Goal: Task Accomplishment & Management: Use online tool/utility

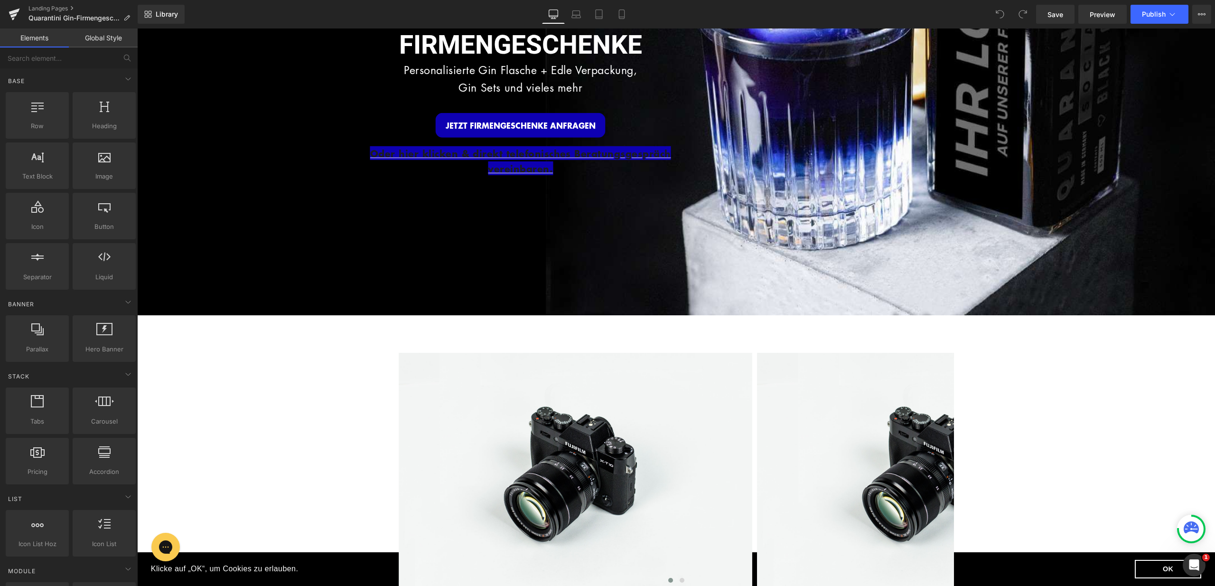
scroll to position [162, 0]
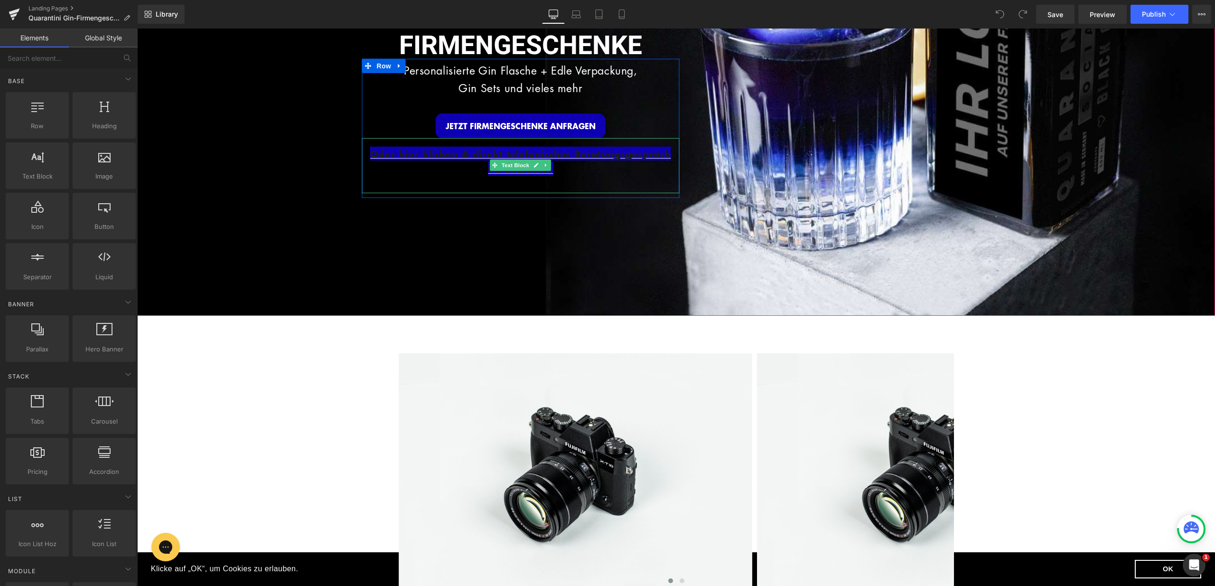
click at [570, 159] on p "Oder hier klicken & direkt telefonisches Beratungsgespräch vereinbaren." at bounding box center [520, 162] width 317 height 30
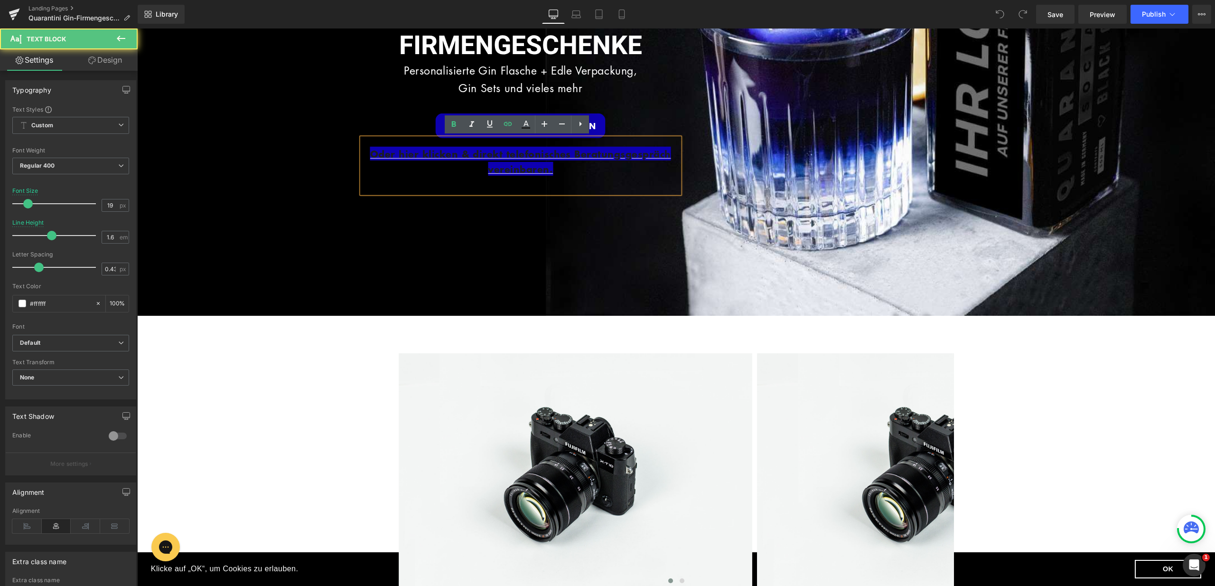
click at [554, 166] on p "Oder hier klicken & direkt telefonisches Beratungsgespräch vereinbaren." at bounding box center [520, 162] width 317 height 30
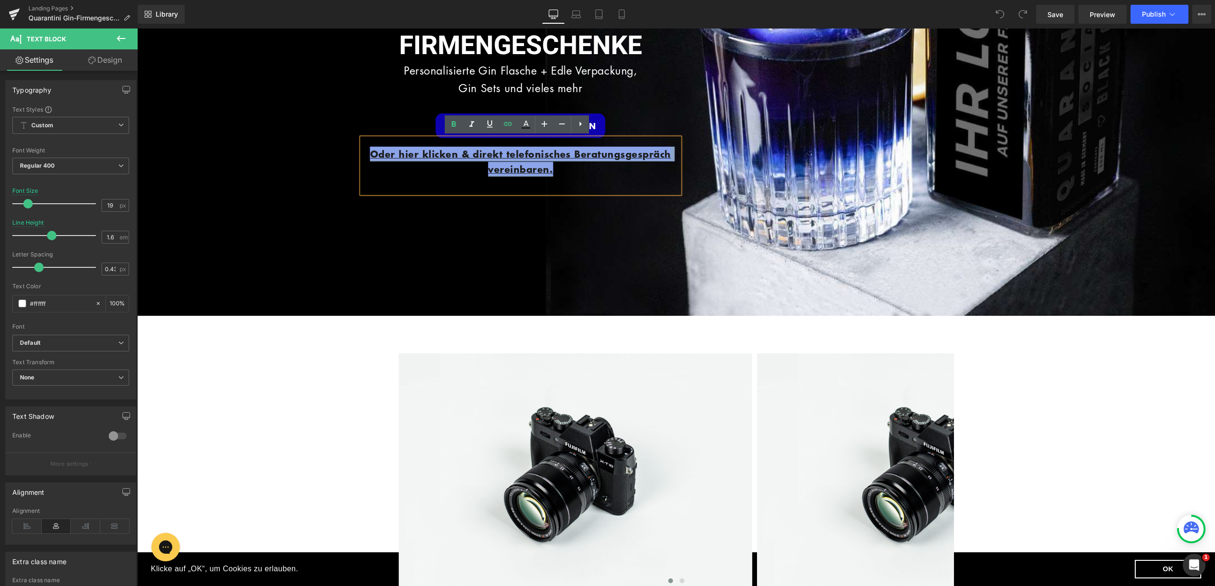
drag, startPoint x: 555, startPoint y: 166, endPoint x: 363, endPoint y: 155, distance: 192.5
click at [363, 155] on p "Oder hier klicken & direkt telefonisches Beratungsgespräch vereinbaren." at bounding box center [520, 162] width 317 height 30
copy link "Oder hier klicken & direkt telefonisches Beratungsgespräch vereinbaren."
click at [521, 229] on div "Image INDIVIDUELLE FIRMENGESCHENKE Heading Personalisierte Gin Flasche + Edle V…" at bounding box center [676, 91] width 641 height 328
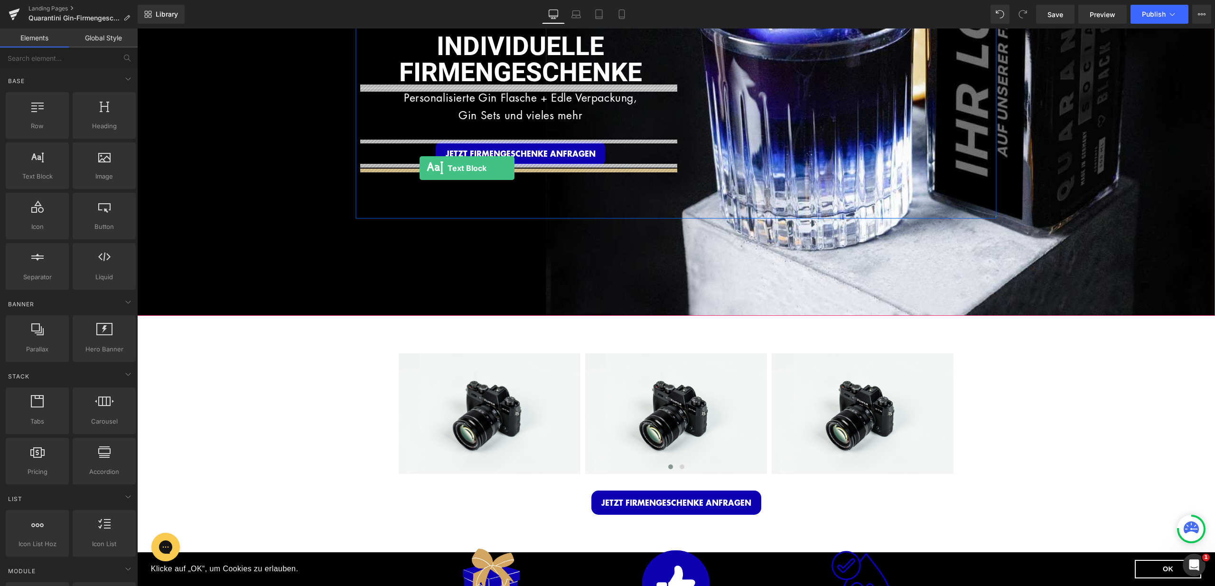
drag, startPoint x: 172, startPoint y: 199, endPoint x: 420, endPoint y: 168, distance: 249.7
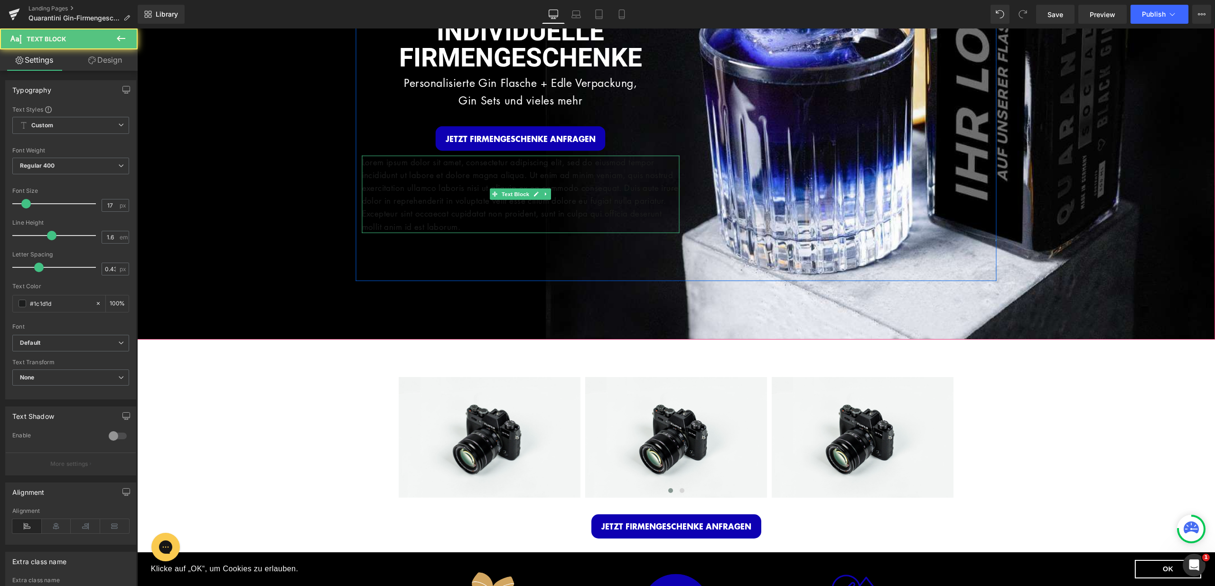
click at [485, 187] on p "Lorem ipsum dolor sit amet, consectetur adipiscing elit, sed do eiusmod tempor …" at bounding box center [520, 193] width 317 height 77
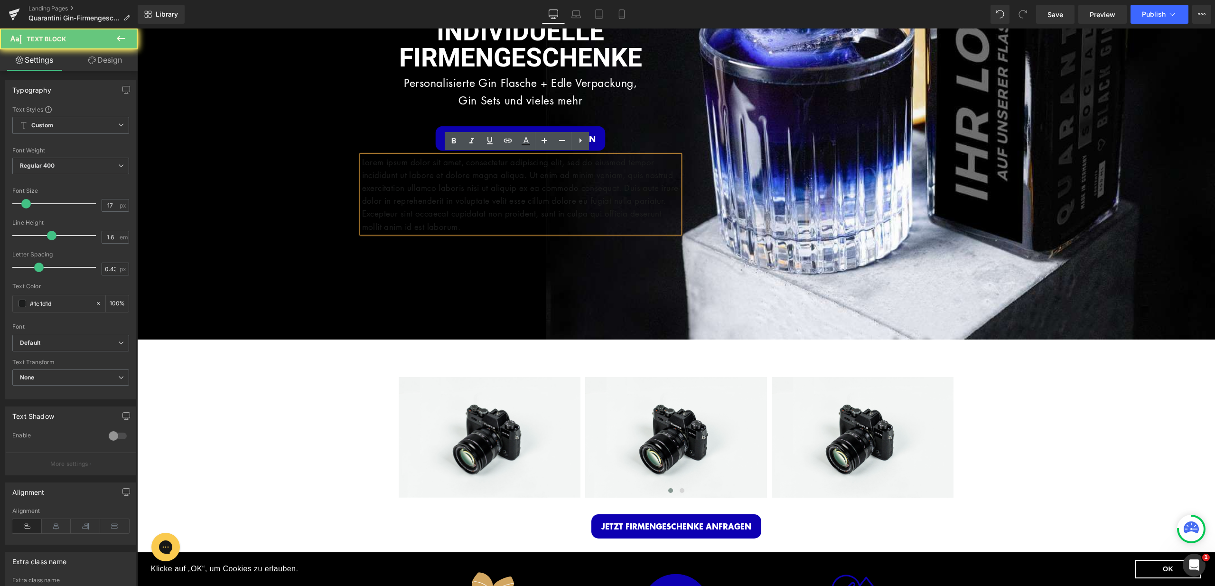
click at [485, 187] on p "Lorem ipsum dolor sit amet, consectetur adipiscing elit, sed do eiusmod tempor …" at bounding box center [520, 193] width 317 height 77
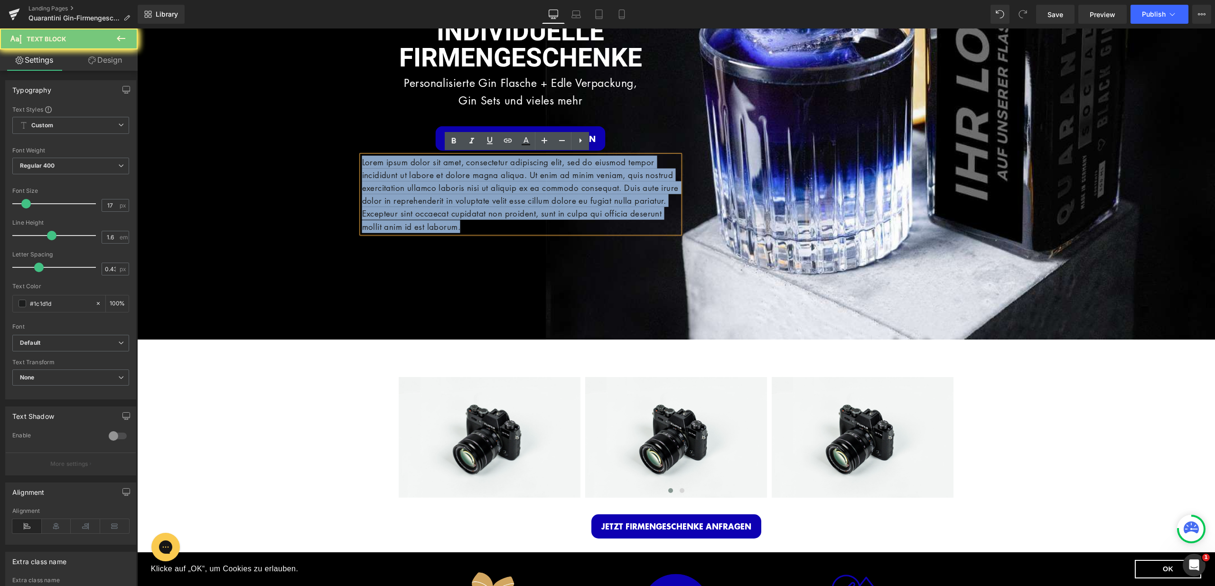
click at [486, 187] on p "Lorem ipsum dolor sit amet, consectetur adipiscing elit, sed do eiusmod tempor …" at bounding box center [520, 193] width 317 height 77
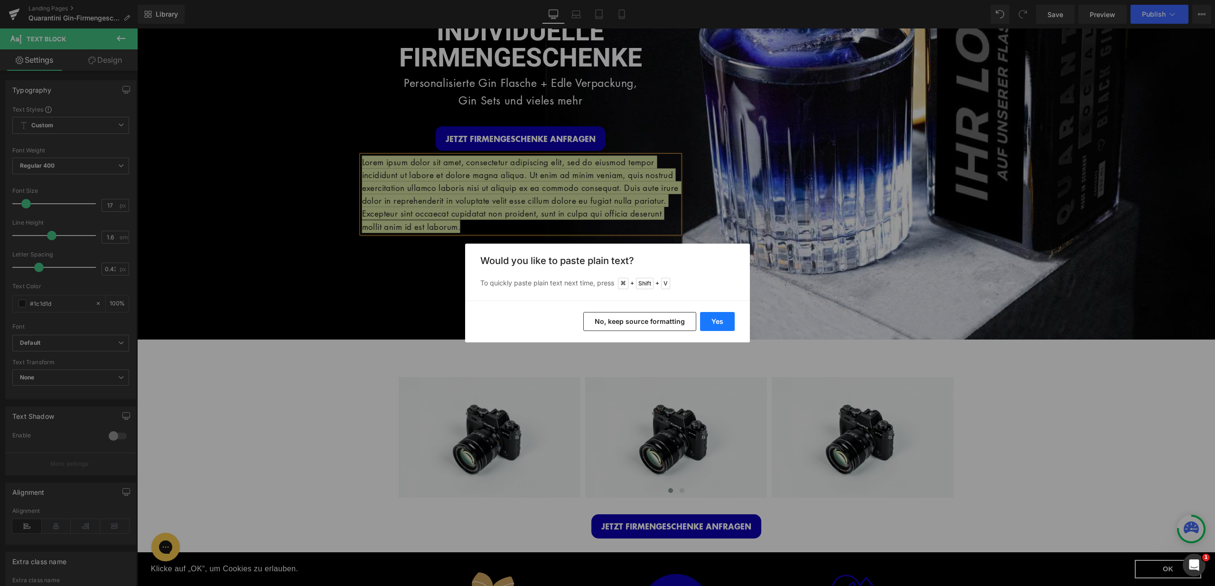
click at [713, 321] on button "Yes" at bounding box center [717, 321] width 35 height 19
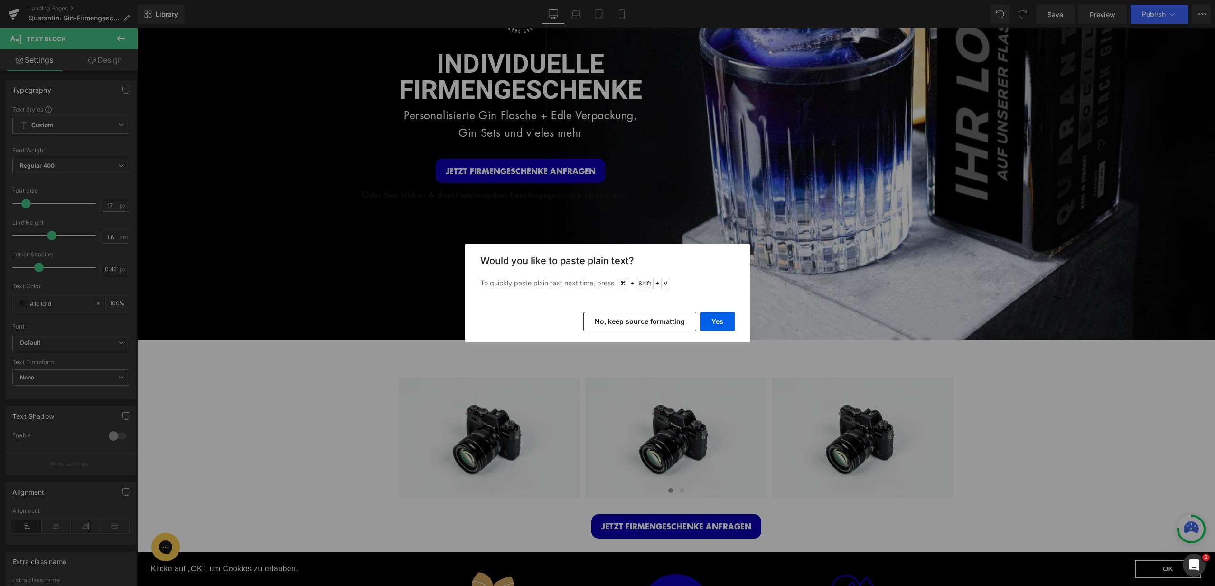
scroll to position [170, 0]
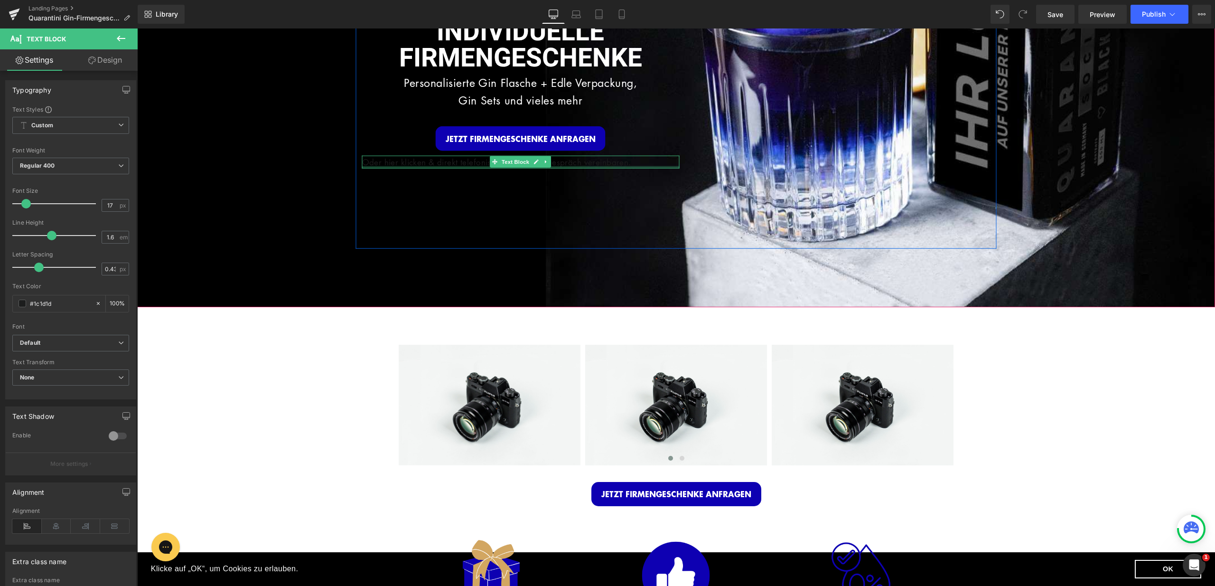
click at [563, 166] on div at bounding box center [520, 167] width 317 height 2
click at [655, 165] on p "Oder hier klicken & direkt telefonisches Beratungsgespräch vereinbaren." at bounding box center [520, 161] width 317 height 13
click at [657, 163] on p "Oder hier klicken & direkt telefonisches Beratungsgespräch vereinbaren." at bounding box center [520, 161] width 317 height 13
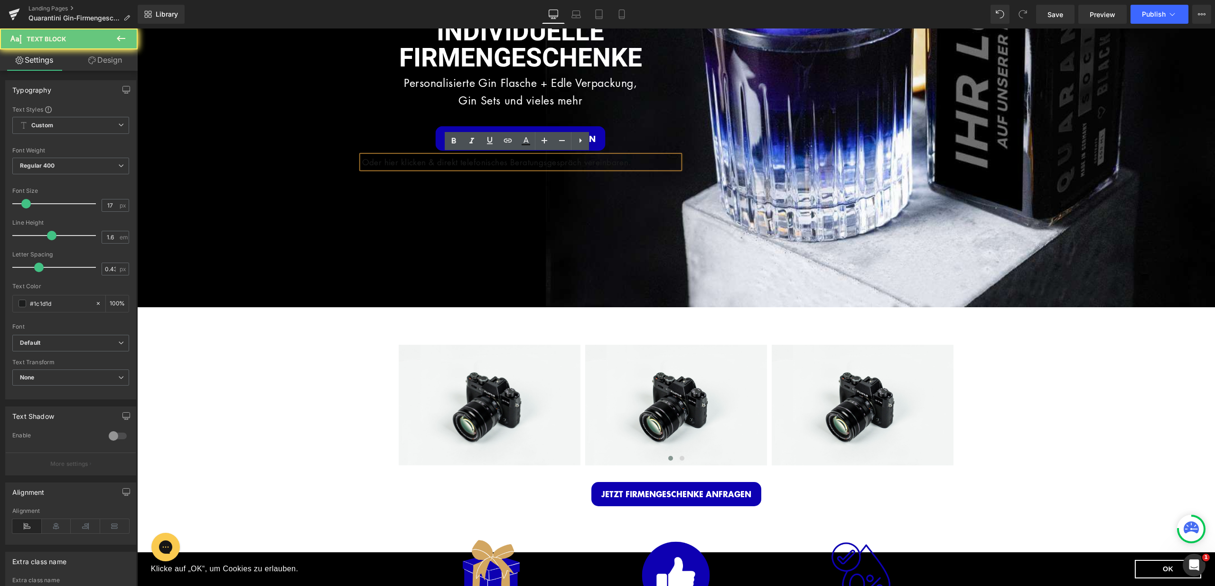
click at [657, 163] on p "Oder hier klicken & direkt telefonisches Beratungsgespräch vereinbaren." at bounding box center [520, 161] width 317 height 13
click at [657, 160] on p "Oder hier klicken & direkt telefonisches Beratungsgespräch vereinbaren." at bounding box center [520, 161] width 317 height 13
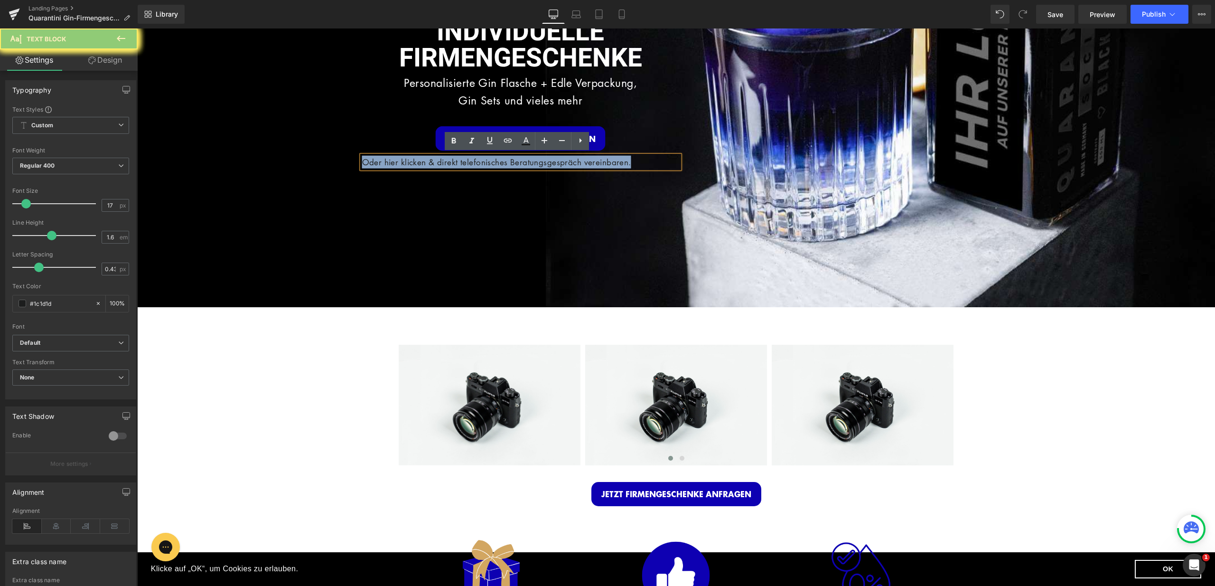
click at [657, 160] on p "Oder hier klicken & direkt telefonisches Beratungsgespräch vereinbaren." at bounding box center [520, 161] width 317 height 13
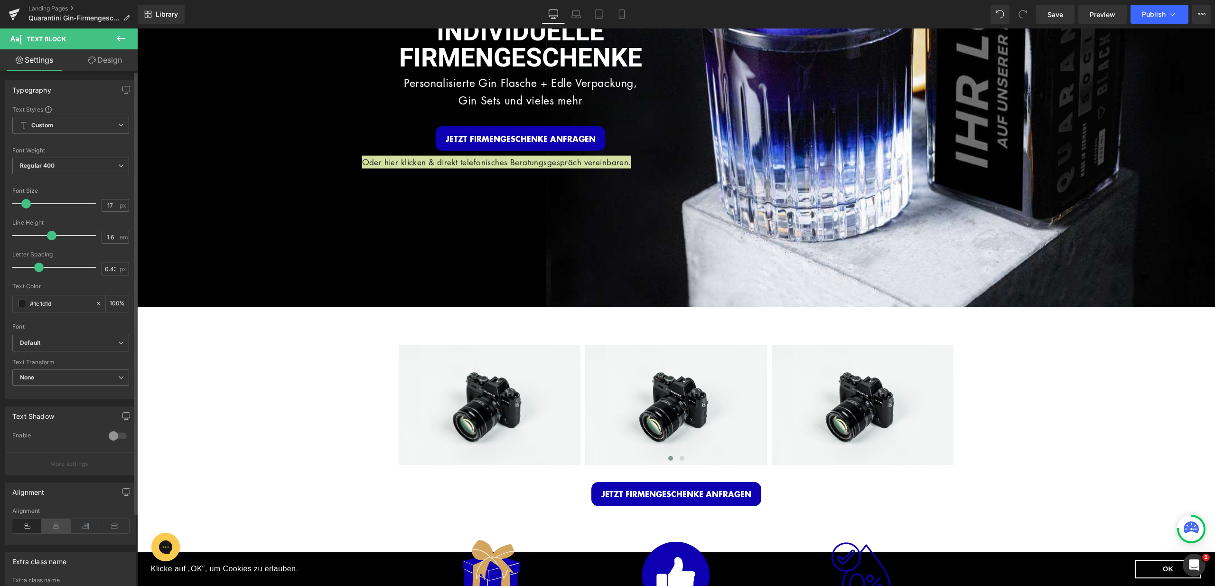
click at [47, 522] on icon at bounding box center [56, 526] width 29 height 14
drag, startPoint x: 55, startPoint y: 304, endPoint x: 18, endPoint y: 306, distance: 37.0
click at [18, 306] on div "#1c1d1d" at bounding box center [54, 303] width 82 height 17
type input "ffff"
click at [62, 280] on div at bounding box center [70, 280] width 117 height 6
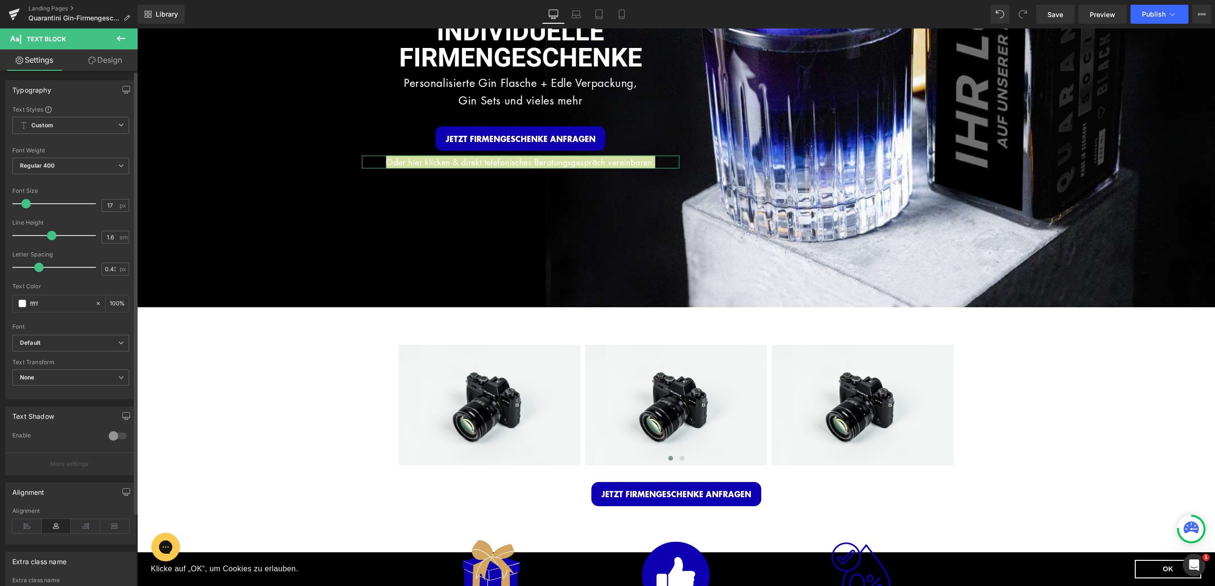
click at [71, 318] on div at bounding box center [70, 320] width 117 height 6
click at [426, 188] on div "Image INDIVIDUELLE FIRMENGESCHENKE Heading Personalisierte Gin Flasche + Edle V…" at bounding box center [520, 59] width 317 height 284
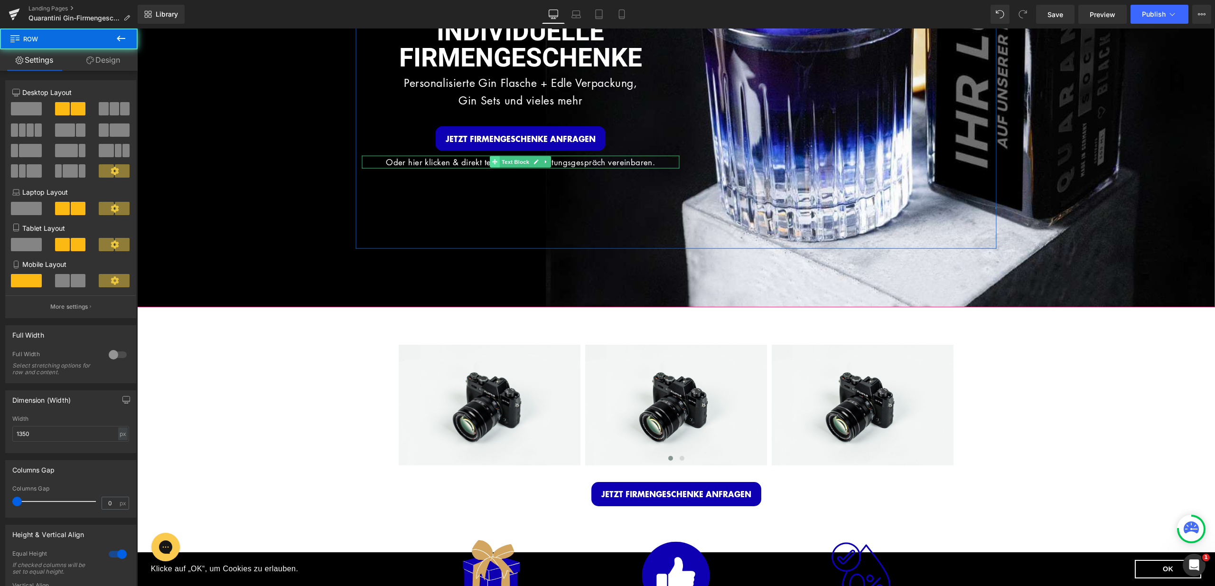
click at [490, 164] on span at bounding box center [495, 161] width 10 height 11
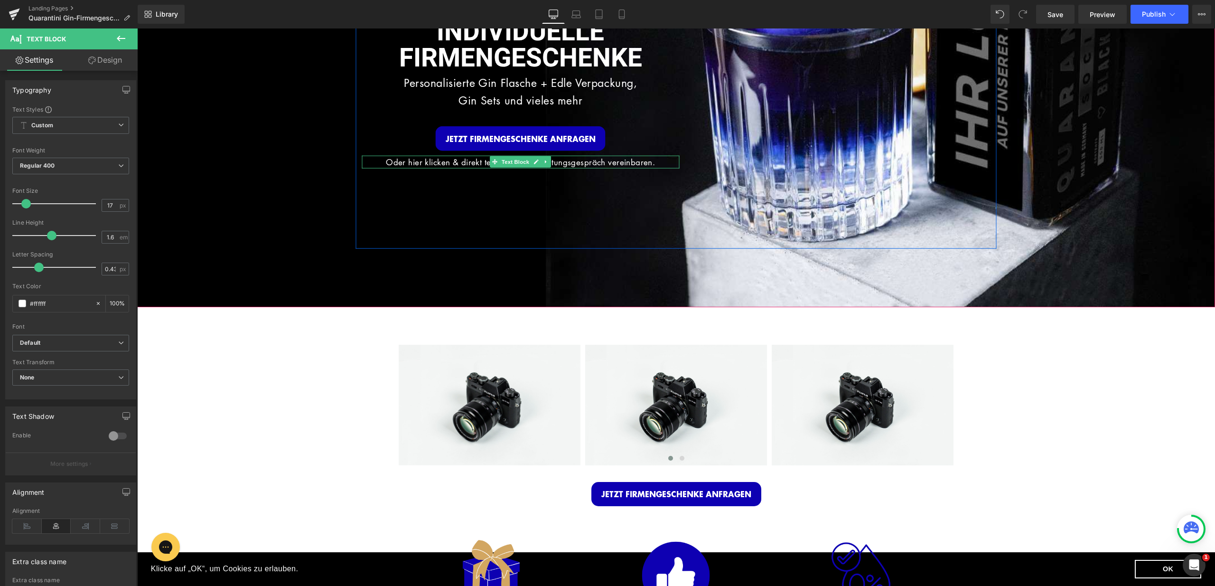
click at [459, 157] on p "Oder hier klicken & direkt telefonisches Beratungsgespräch vereinbaren." at bounding box center [520, 161] width 317 height 13
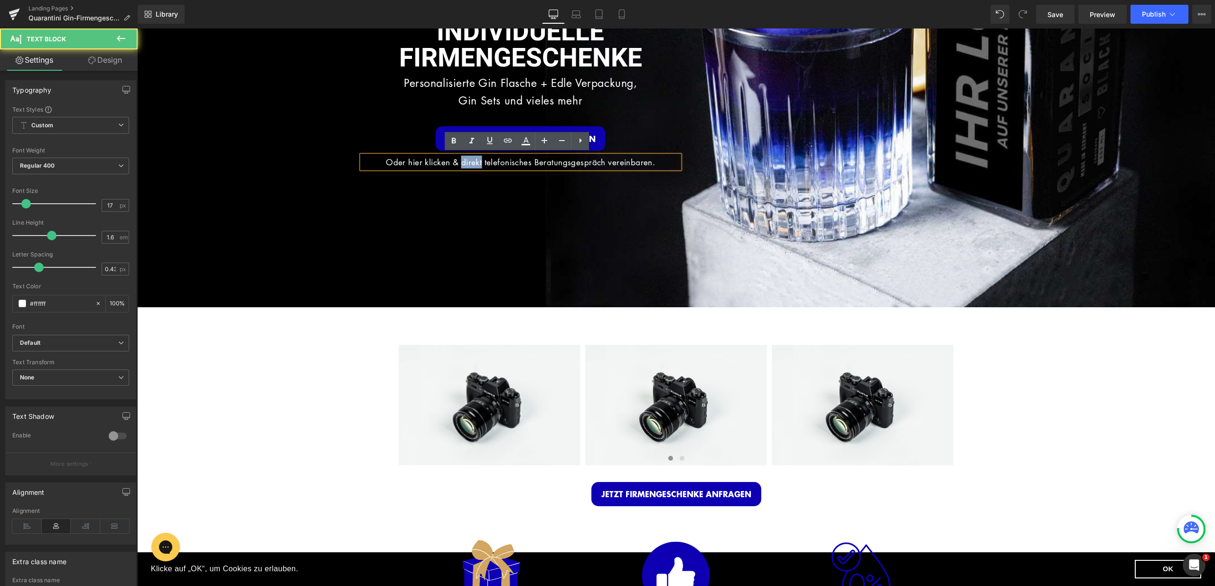
click at [459, 157] on p "Oder hier klicken & direkt telefonisches Beratungsgespräch vereinbaren." at bounding box center [520, 161] width 317 height 13
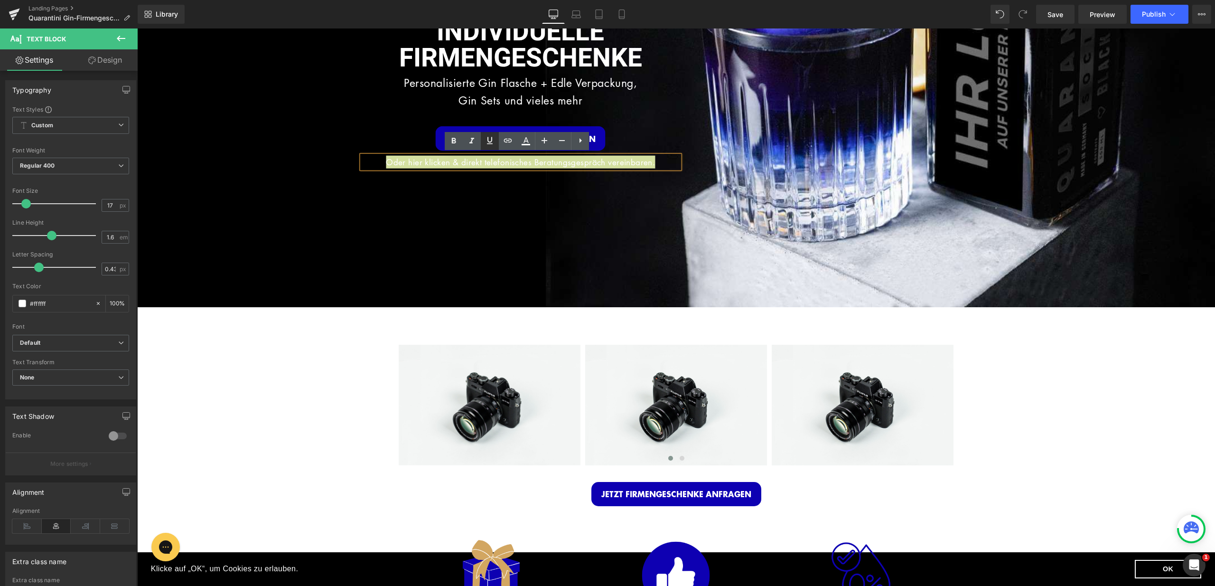
click at [485, 138] on icon at bounding box center [489, 140] width 11 height 11
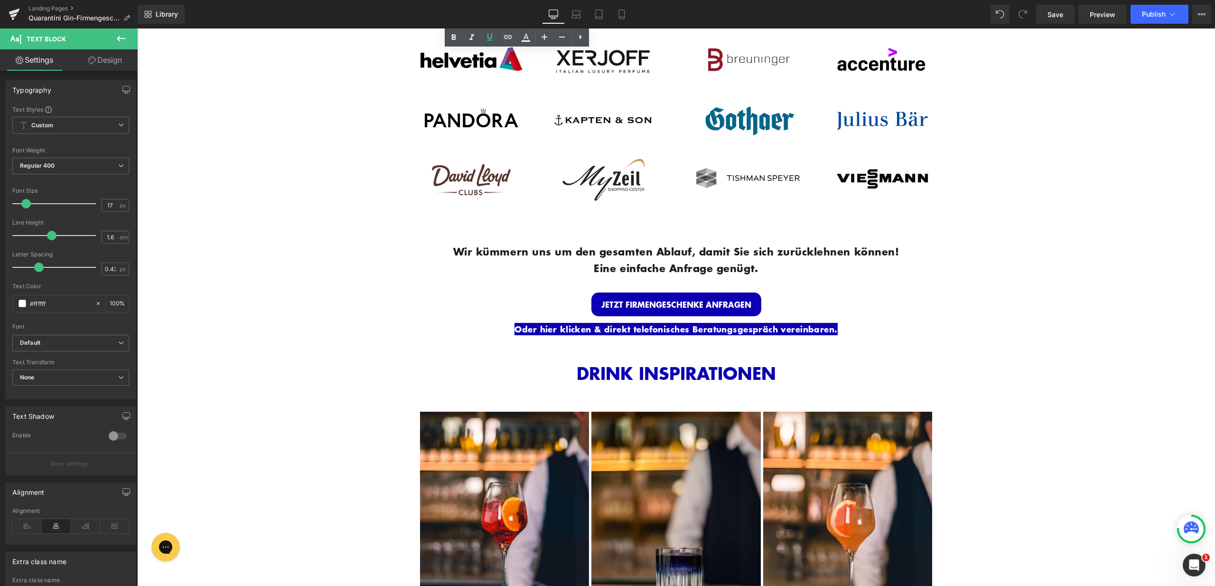
scroll to position [1739, 0]
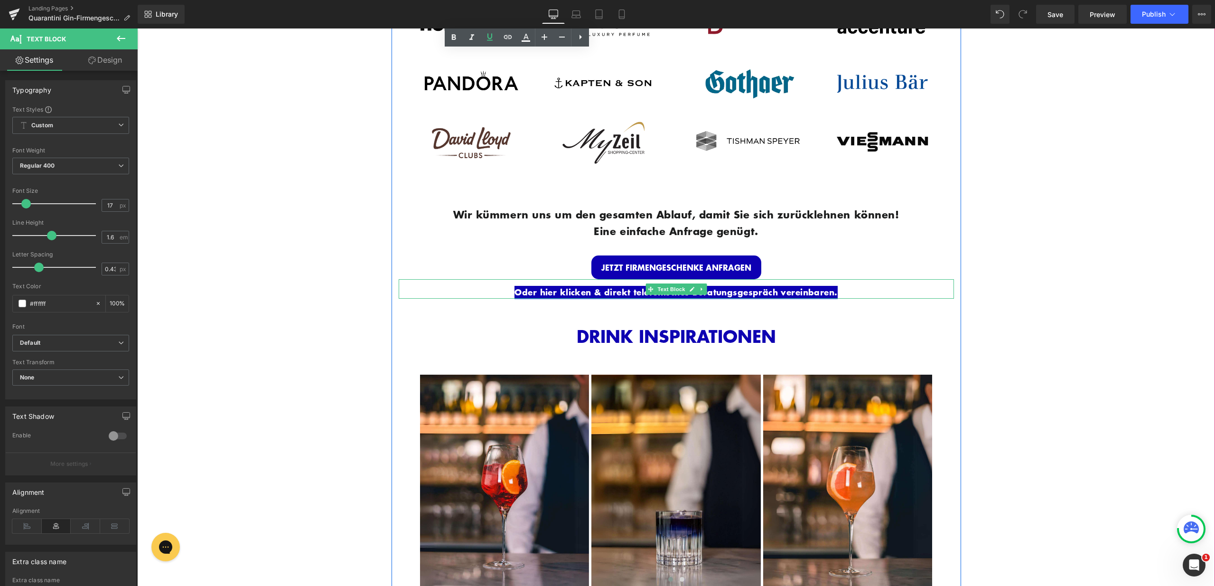
click at [733, 286] on link "Oder hier klicken & direkt telefonisches Beratungsgespräch vereinbaren." at bounding box center [675, 292] width 323 height 12
click at [853, 286] on p "Oder hier klicken & direkt telefonisches Beratungsgespräch vereinbaren." at bounding box center [676, 292] width 555 height 13
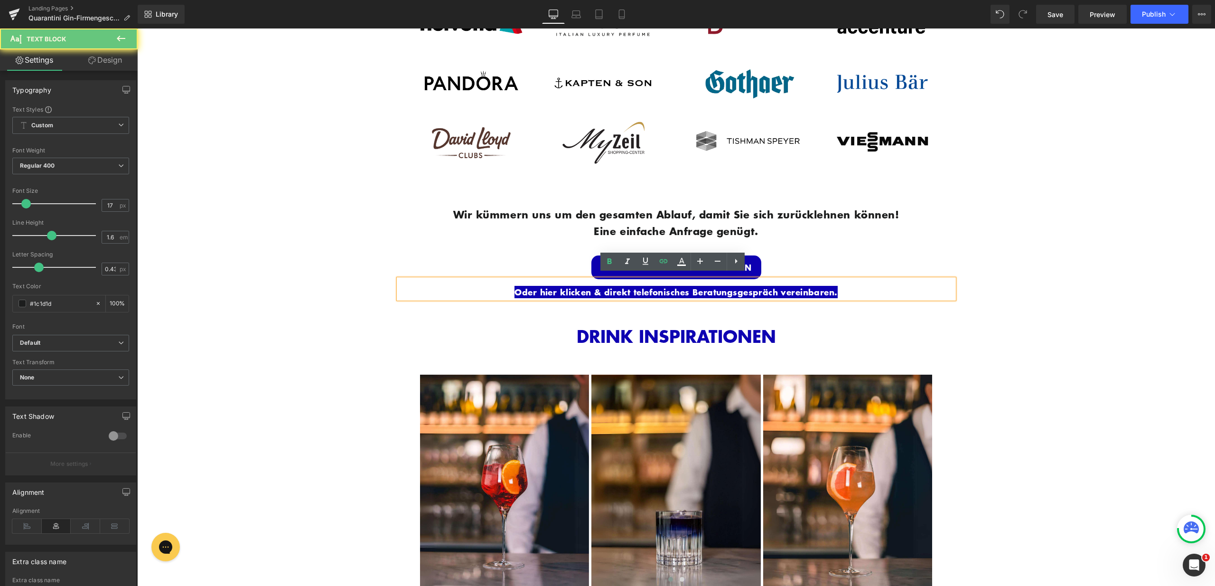
click at [853, 286] on p "Oder hier klicken & direkt telefonisches Beratungsgespräch vereinbaren." at bounding box center [676, 292] width 555 height 13
click at [854, 286] on p "Oder hier klicken & direkt telefonisches Beratungsgespräch vereinbaren." at bounding box center [676, 292] width 555 height 13
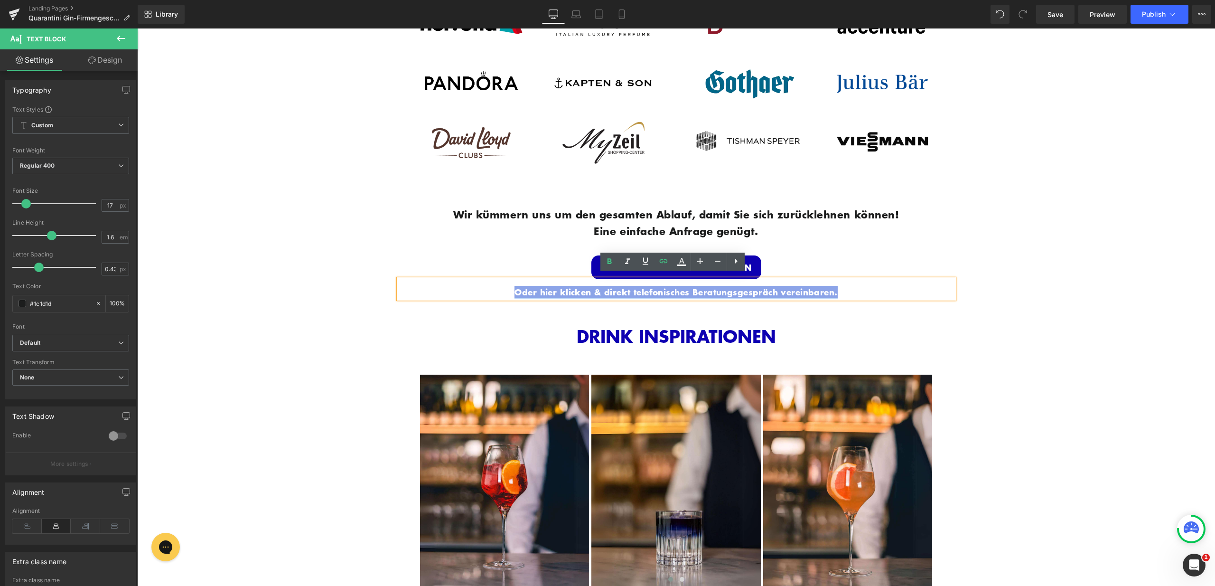
drag, startPoint x: 854, startPoint y: 285, endPoint x: 498, endPoint y: 288, distance: 355.9
click at [498, 288] on p "Oder hier klicken & direkt telefonisches Beratungsgespräch vereinbaren." at bounding box center [676, 292] width 555 height 13
click at [660, 261] on icon at bounding box center [664, 261] width 8 height 4
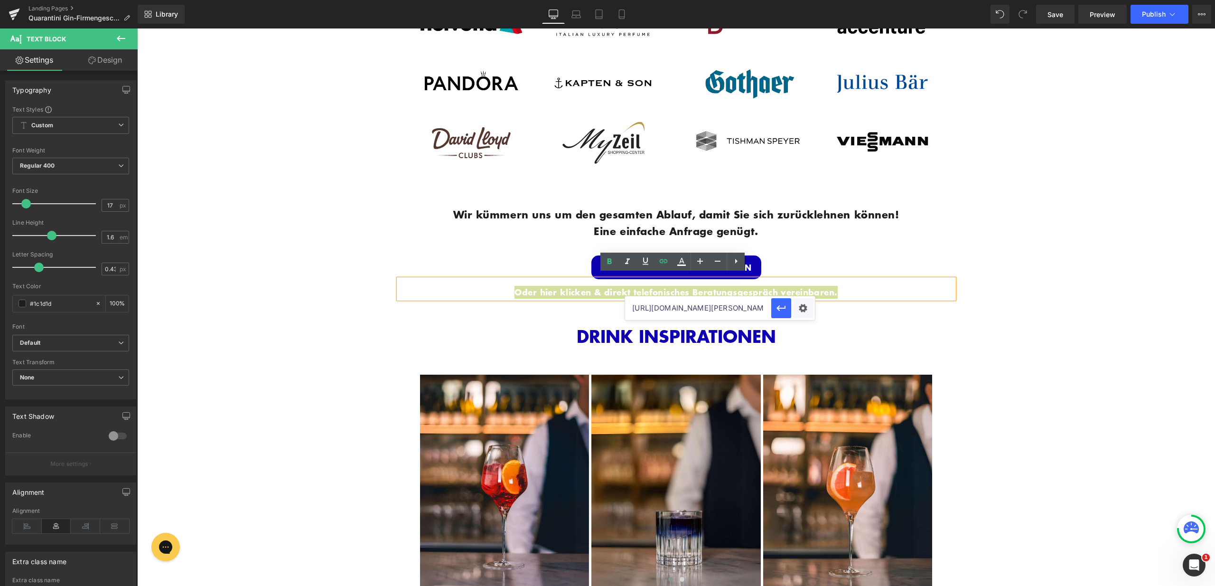
click at [681, 303] on input "[URL][DOMAIN_NAME][PERSON_NAME]" at bounding box center [698, 308] width 146 height 24
click at [786, 305] on icon "button" at bounding box center [780, 307] width 11 height 11
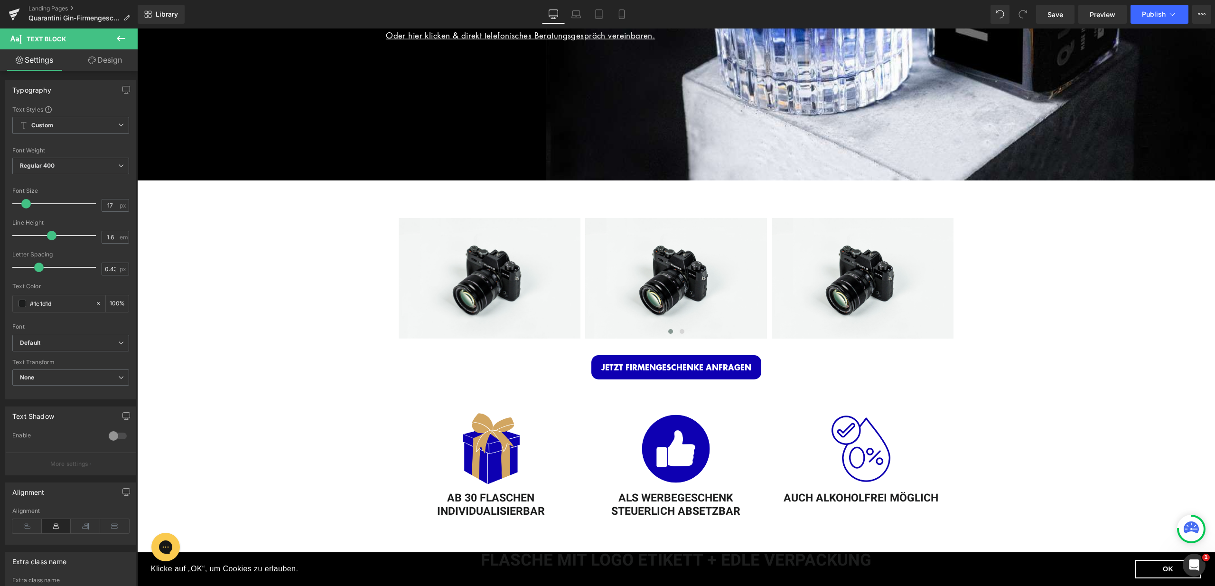
scroll to position [221, 0]
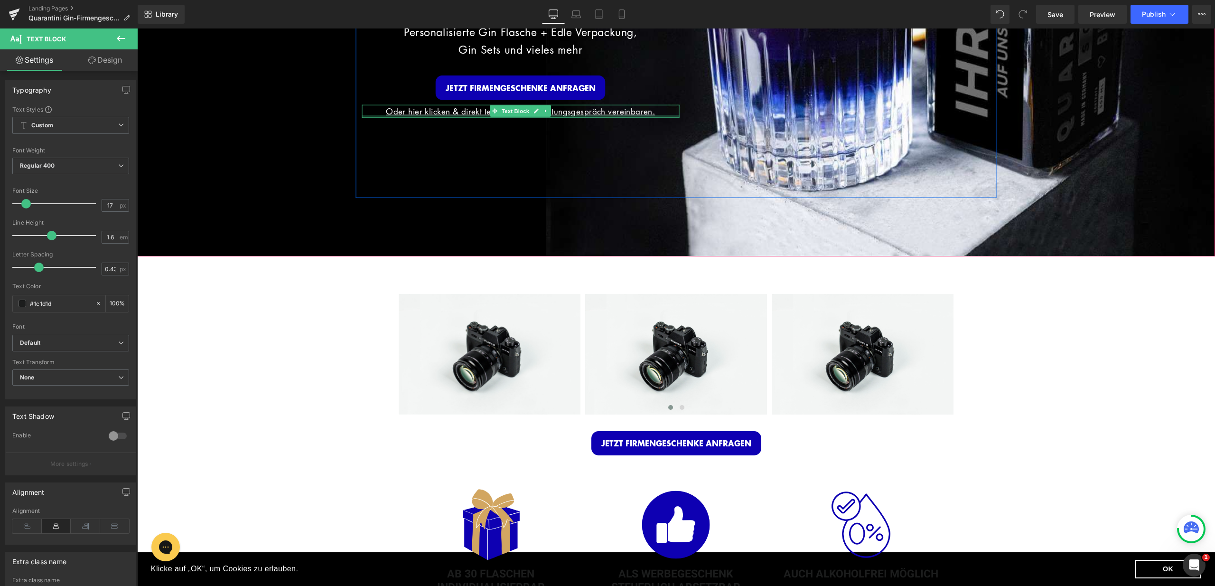
click at [551, 115] on div at bounding box center [520, 116] width 317 height 2
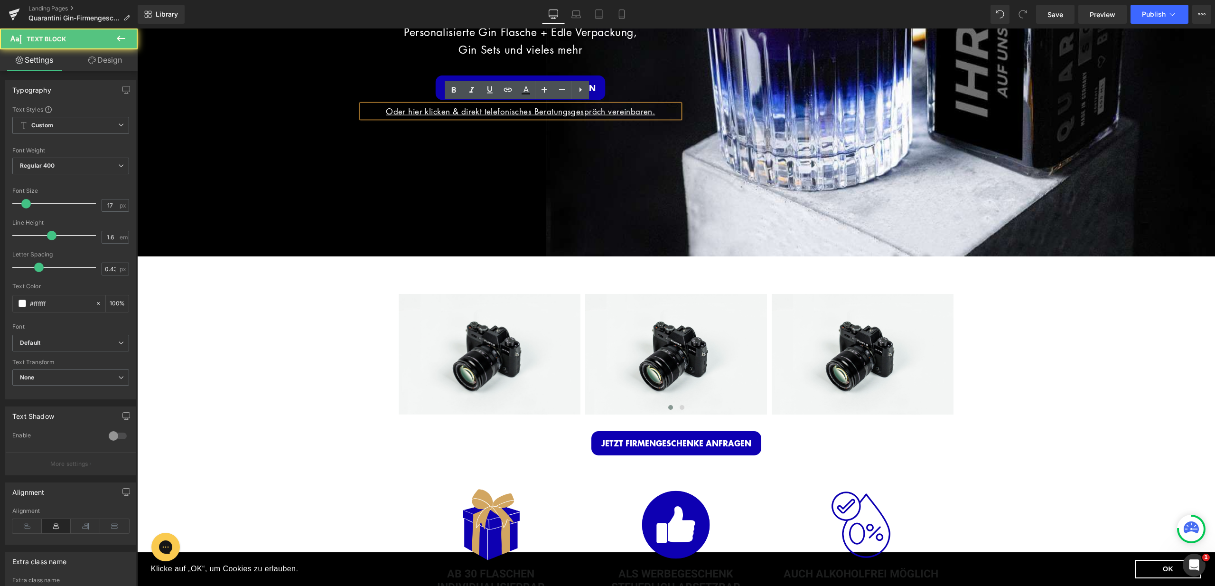
click at [570, 107] on u "Oder hier klicken & direkt telefonisches Beratungsgespräch vereinbaren." at bounding box center [520, 110] width 269 height 11
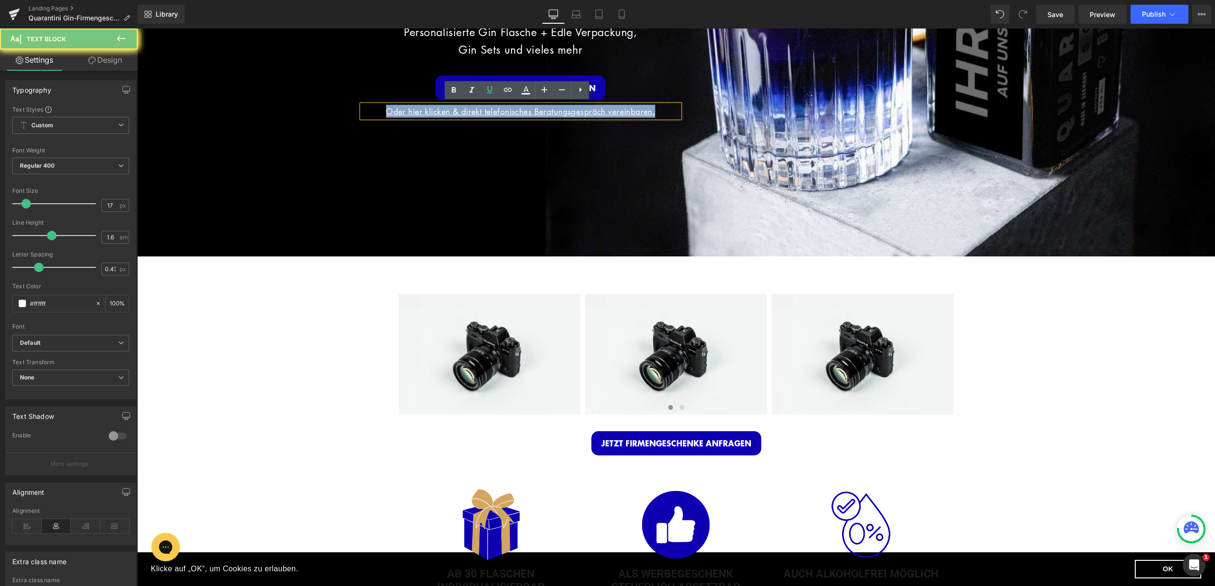
click at [570, 107] on u "Oder hier klicken & direkt telefonisches Beratungsgespräch vereinbaren." at bounding box center [520, 110] width 269 height 11
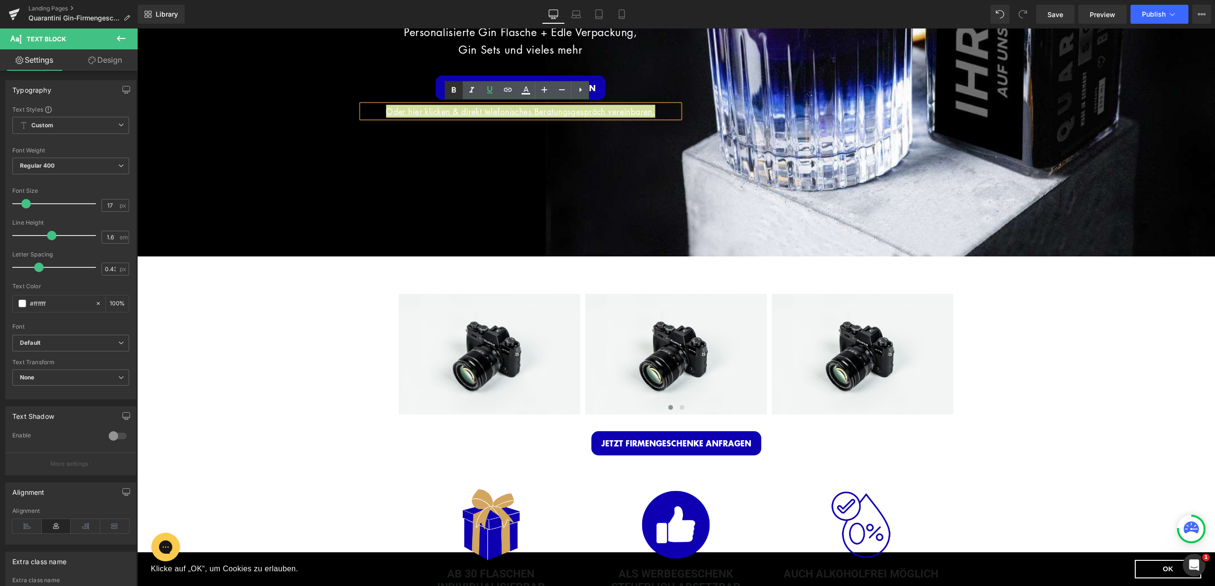
click at [457, 91] on icon at bounding box center [453, 89] width 11 height 11
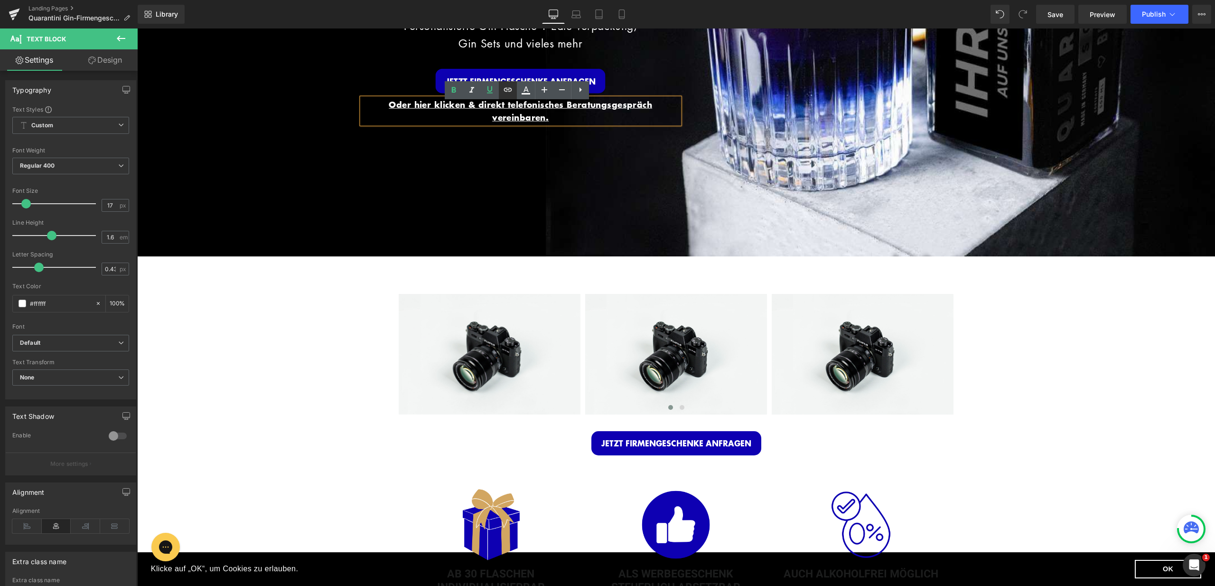
click at [509, 89] on icon at bounding box center [508, 90] width 8 height 4
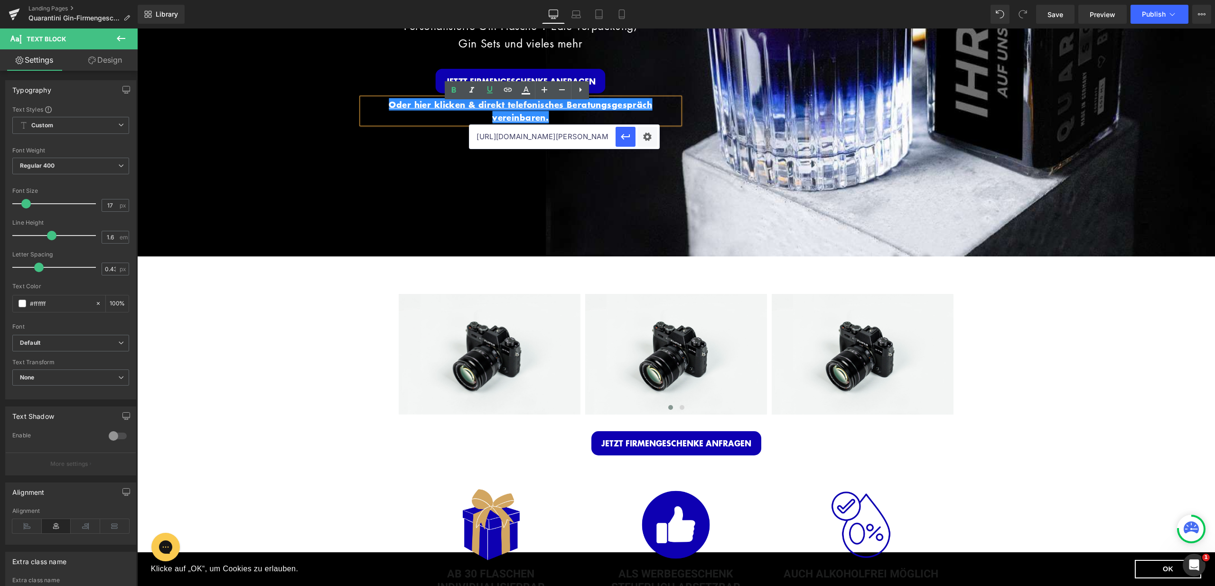
click at [544, 136] on input "[URL][DOMAIN_NAME][PERSON_NAME]" at bounding box center [542, 137] width 146 height 24
paste input "[URL][DOMAIN_NAME][PERSON_NAME]"
type input "[URL][DOMAIN_NAME][PERSON_NAME]"
click at [620, 139] on icon "button" at bounding box center [625, 136] width 11 height 11
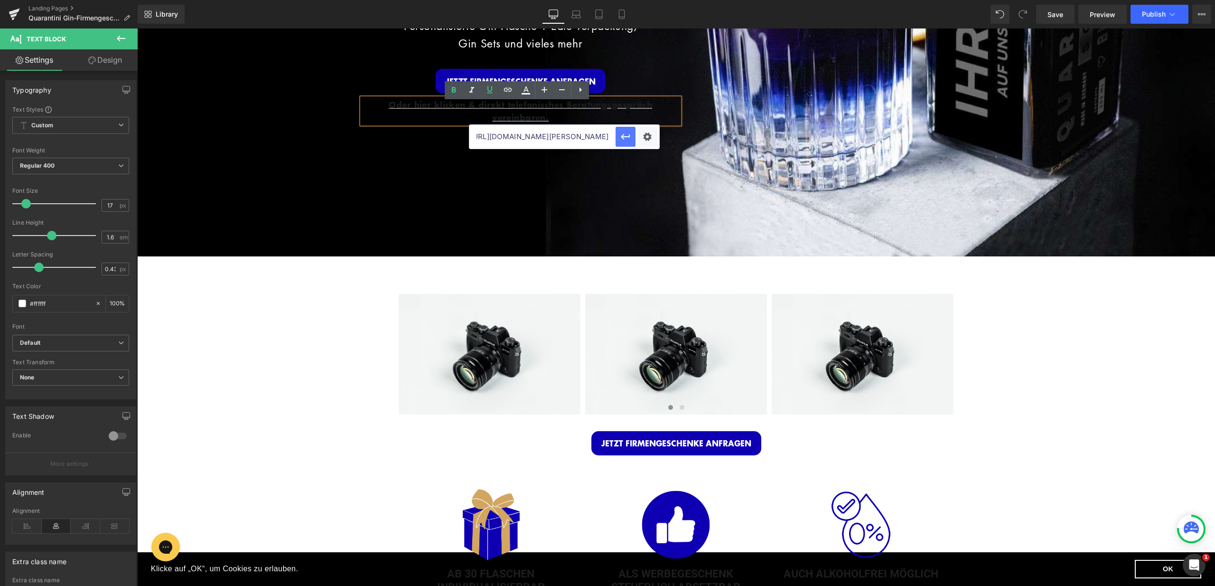
scroll to position [0, 0]
click at [527, 90] on icon at bounding box center [525, 89] width 5 height 6
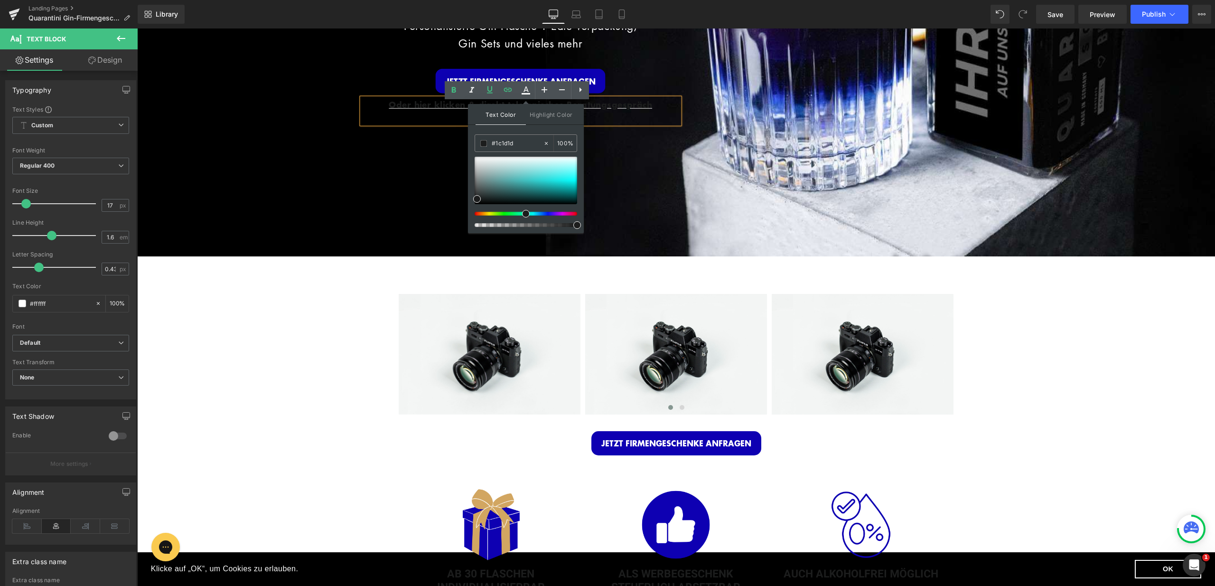
drag, startPoint x: 657, startPoint y: 174, endPoint x: 465, endPoint y: 145, distance: 193.8
click at [483, 144] on span at bounding box center [483, 143] width 7 height 7
click at [515, 143] on input "fffff" at bounding box center [517, 143] width 51 height 10
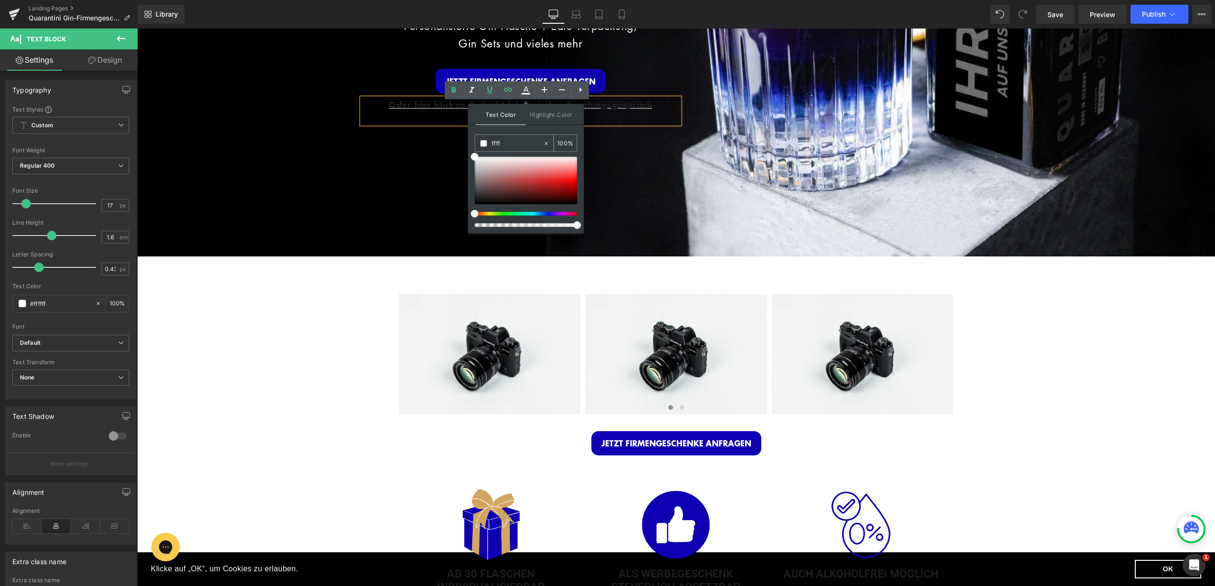
type input "ffff"
click at [481, 145] on span at bounding box center [483, 143] width 7 height 7
click at [403, 123] on div "Oder hier klicken & direkt telefonisches Beratungsgespräch vereinbaren." at bounding box center [520, 111] width 317 height 26
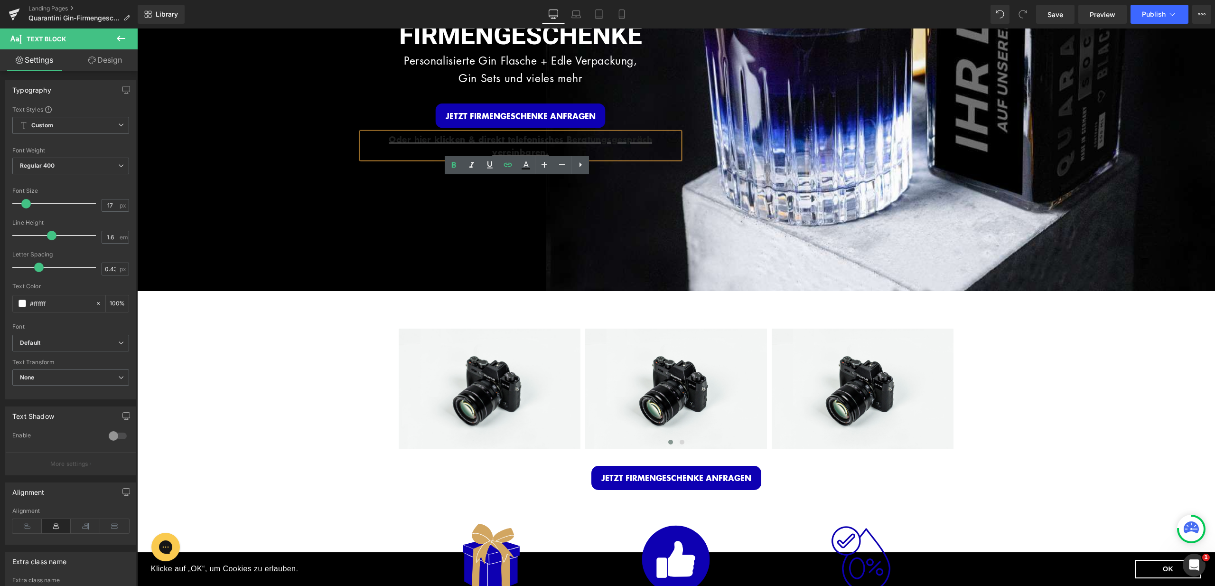
scroll to position [140, 0]
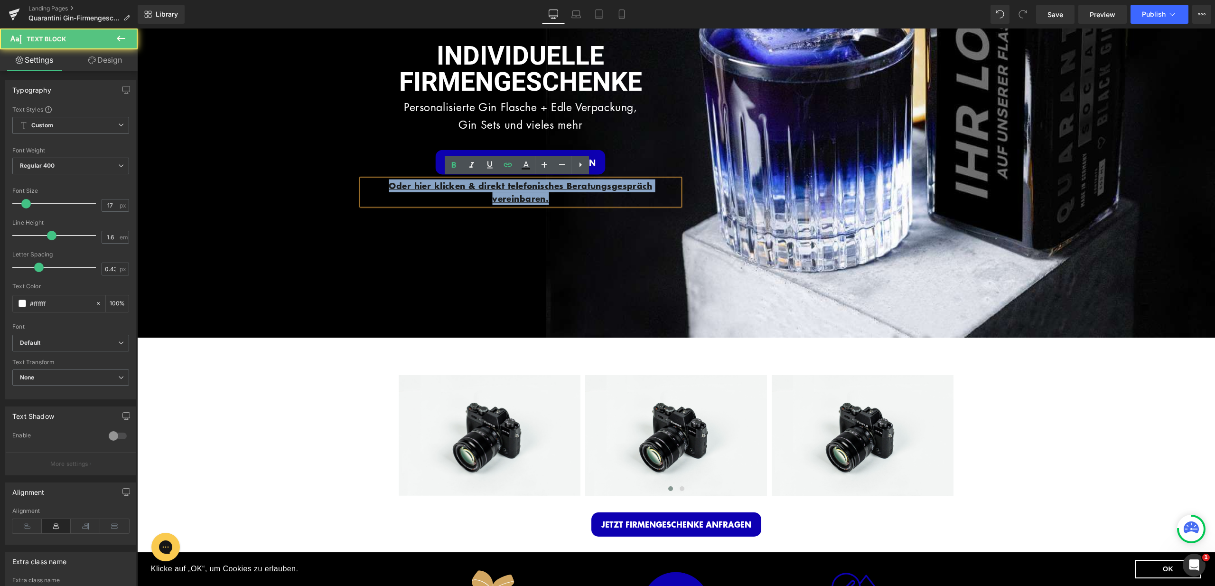
drag, startPoint x: 556, startPoint y: 197, endPoint x: 364, endPoint y: 180, distance: 193.0
click at [364, 180] on p "Oder hier klicken & direkt telefonisches Beratungsgespräch vereinbaren." at bounding box center [520, 192] width 317 height 26
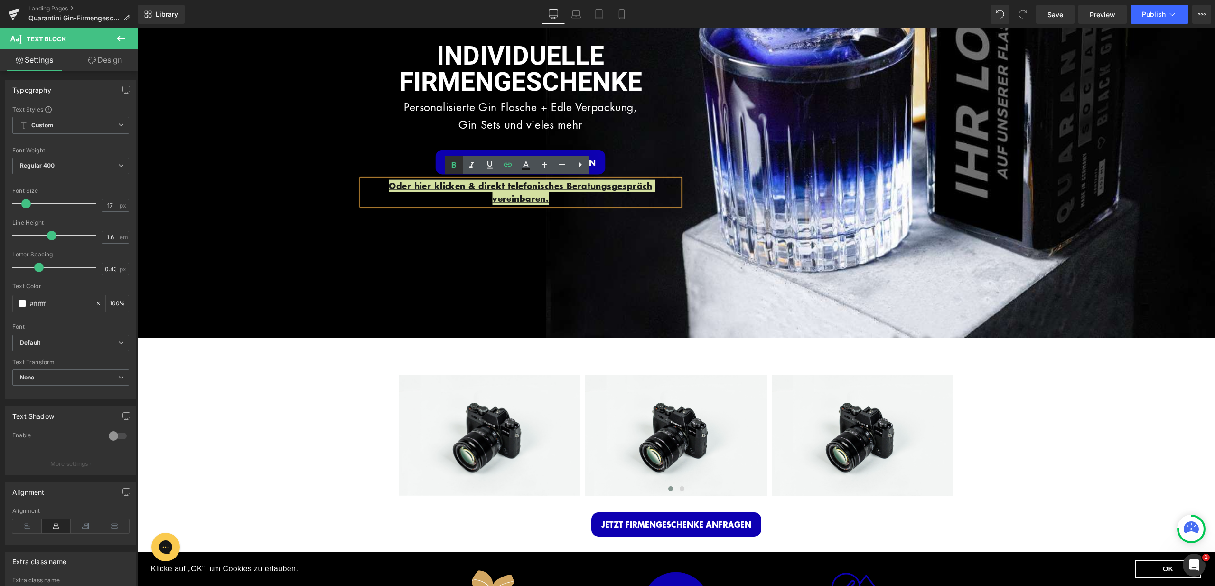
click at [455, 167] on icon at bounding box center [454, 165] width 4 height 6
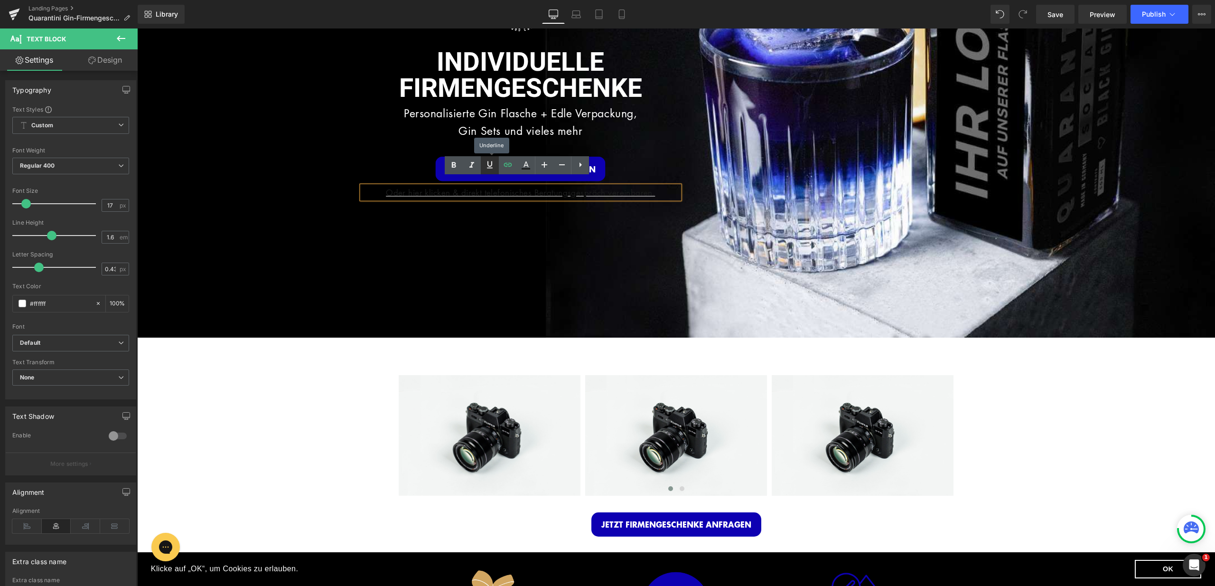
click at [487, 166] on icon at bounding box center [489, 164] width 11 height 11
click at [476, 190] on link "Oder hier klicken & direkt telefonisches Beratungsgespräch vereinbaren." at bounding box center [520, 192] width 269 height 11
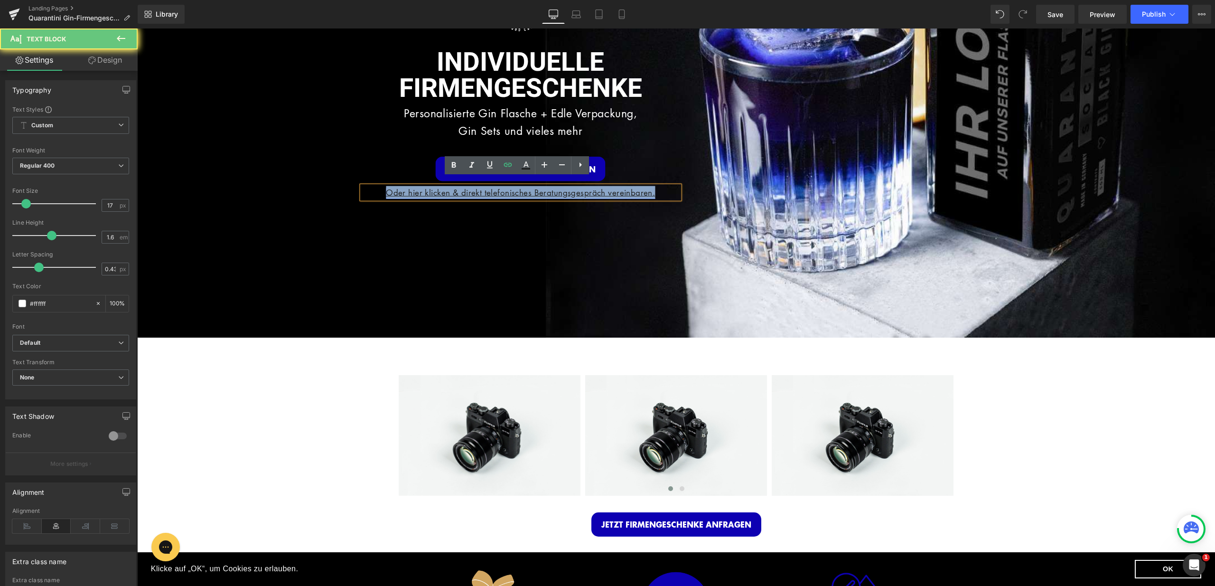
click at [476, 190] on link "Oder hier klicken & direkt telefonisches Beratungsgespräch vereinbaren." at bounding box center [520, 192] width 269 height 11
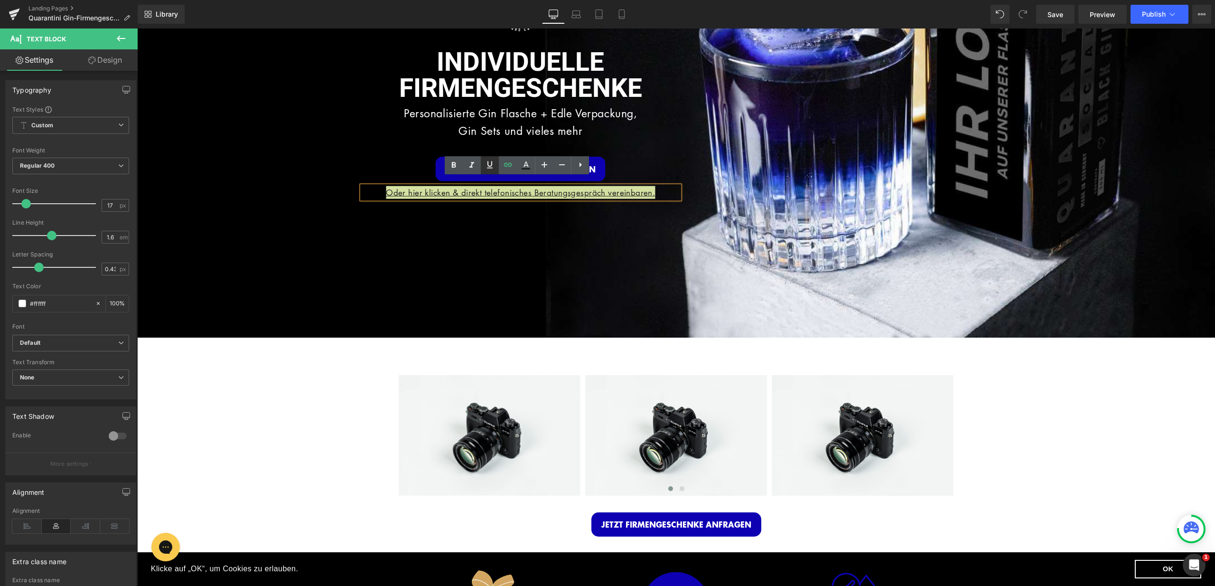
click at [486, 165] on icon at bounding box center [489, 164] width 11 height 11
click at [452, 167] on icon at bounding box center [453, 164] width 11 height 11
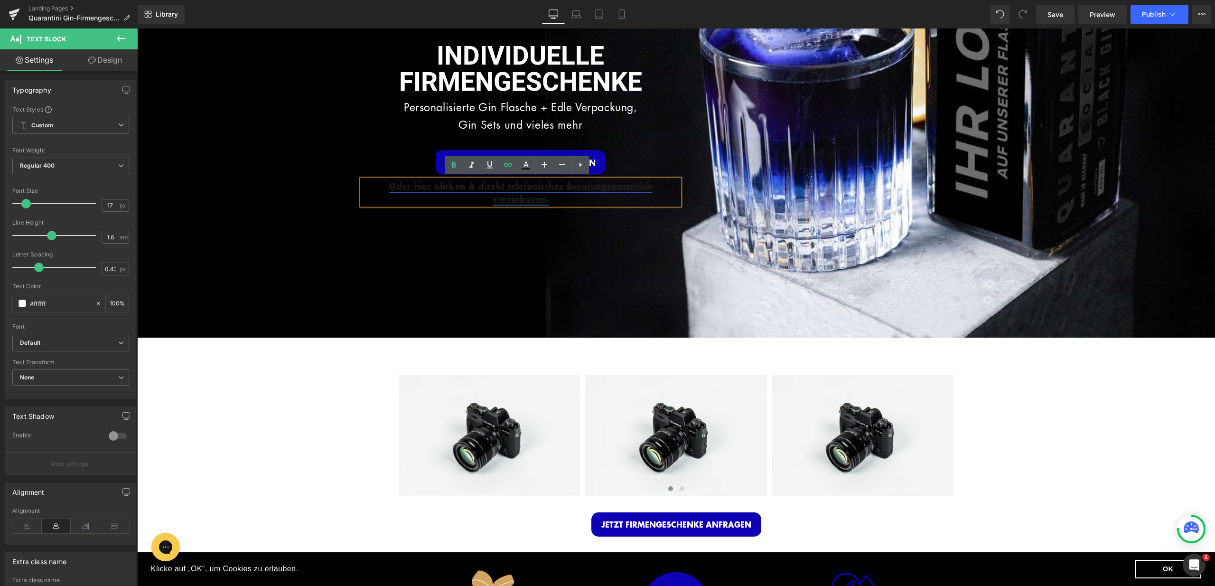
click at [536, 199] on link "Oder hier klicken & direkt telefonisches Beratungsgespräch vereinbaren." at bounding box center [520, 191] width 263 height 25
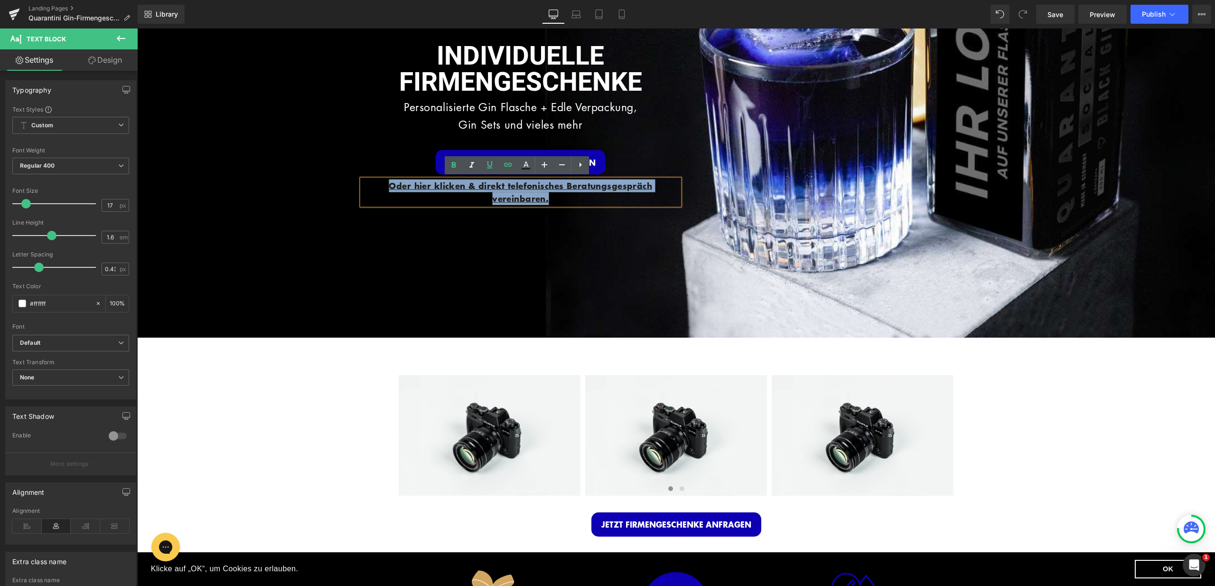
drag, startPoint x: 560, startPoint y: 201, endPoint x: 380, endPoint y: 186, distance: 180.1
click at [380, 186] on p "Oder hier klicken & direkt telefonisches Beratungsgespräch vereinbaren." at bounding box center [520, 192] width 317 height 26
click at [520, 164] on icon at bounding box center [525, 164] width 11 height 11
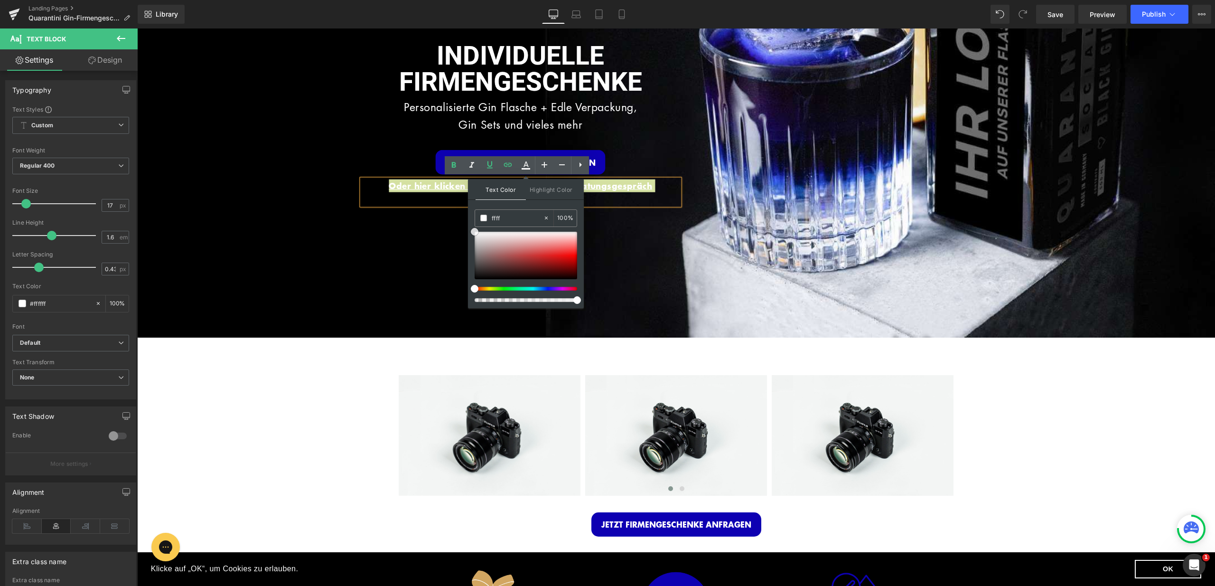
drag, startPoint x: 612, startPoint y: 261, endPoint x: 459, endPoint y: 206, distance: 161.8
click at [451, 207] on div "Image INDIVIDUELLE FIRMENGESCHENKE Heading Personalisierte Gin Flasche + Edle V…" at bounding box center [520, 89] width 317 height 284
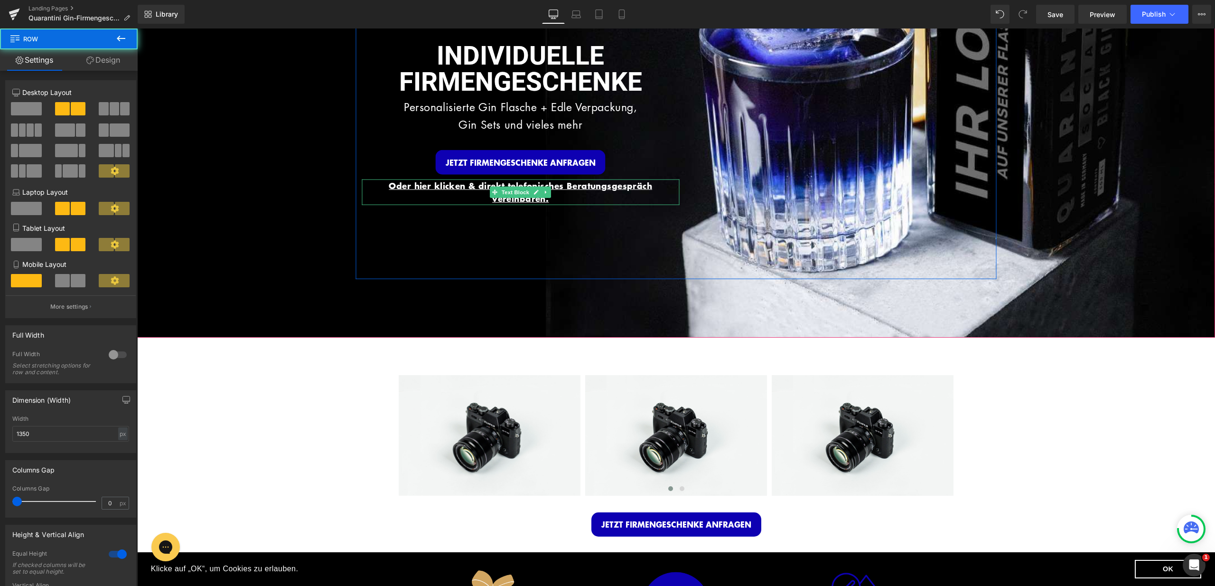
click at [558, 199] on p "Oder hier klicken & direkt telefonisches Beratungsgespräch vereinbaren." at bounding box center [520, 192] width 317 height 26
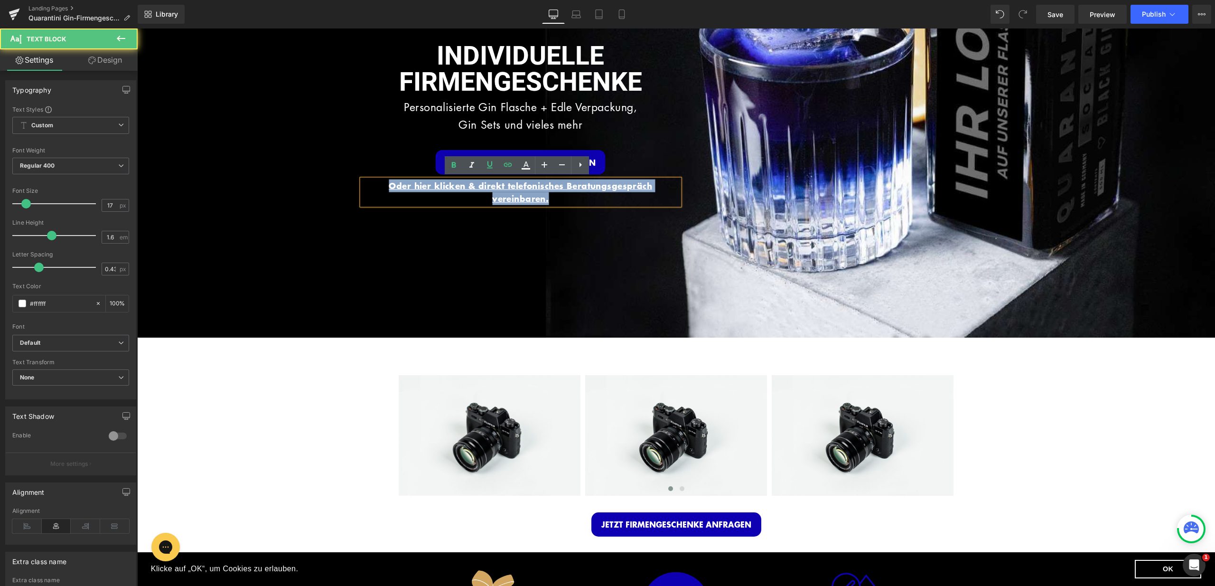
drag, startPoint x: 561, startPoint y: 200, endPoint x: 380, endPoint y: 187, distance: 181.2
click at [380, 187] on p "Oder hier klicken & direkt telefonisches Beratungsgespräch vereinbaren." at bounding box center [520, 192] width 317 height 26
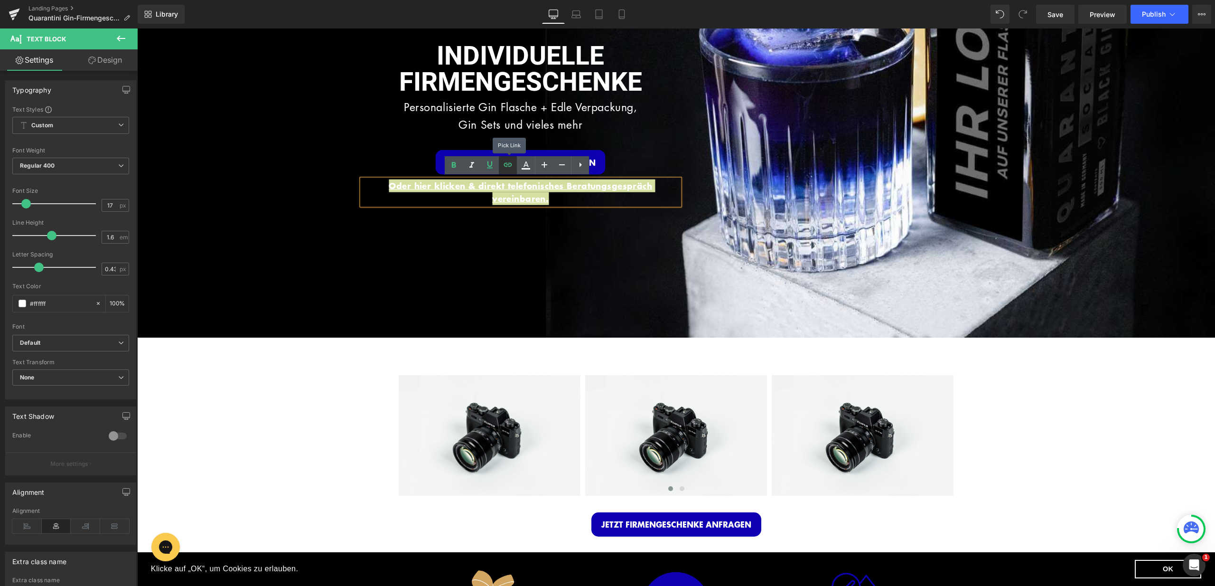
click at [510, 168] on icon at bounding box center [507, 164] width 11 height 11
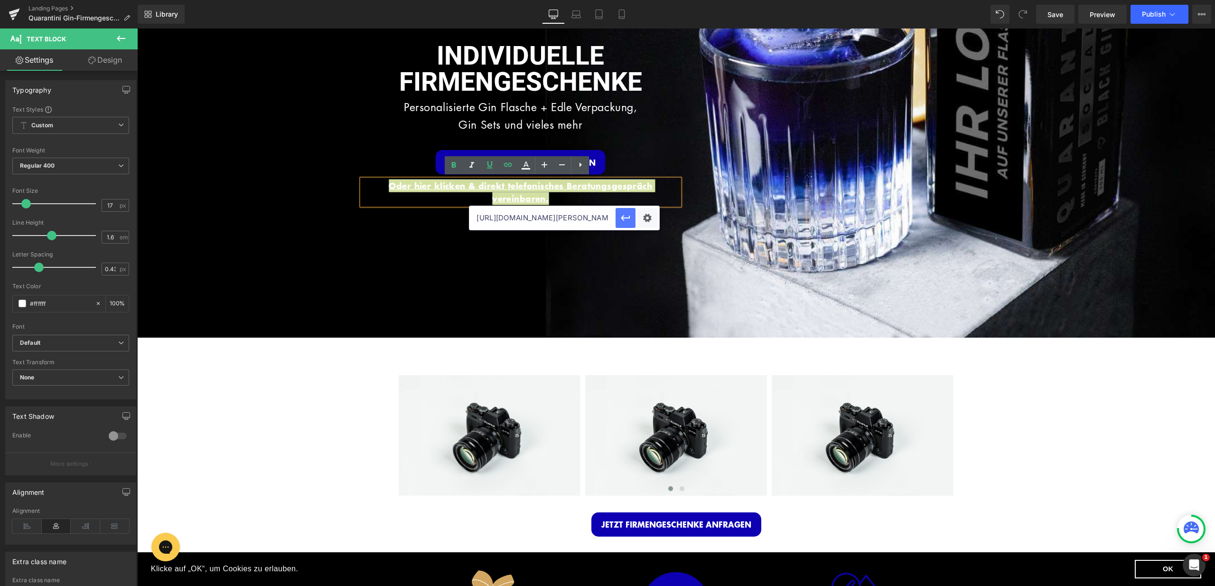
click at [625, 217] on icon "button" at bounding box center [625, 218] width 9 height 6
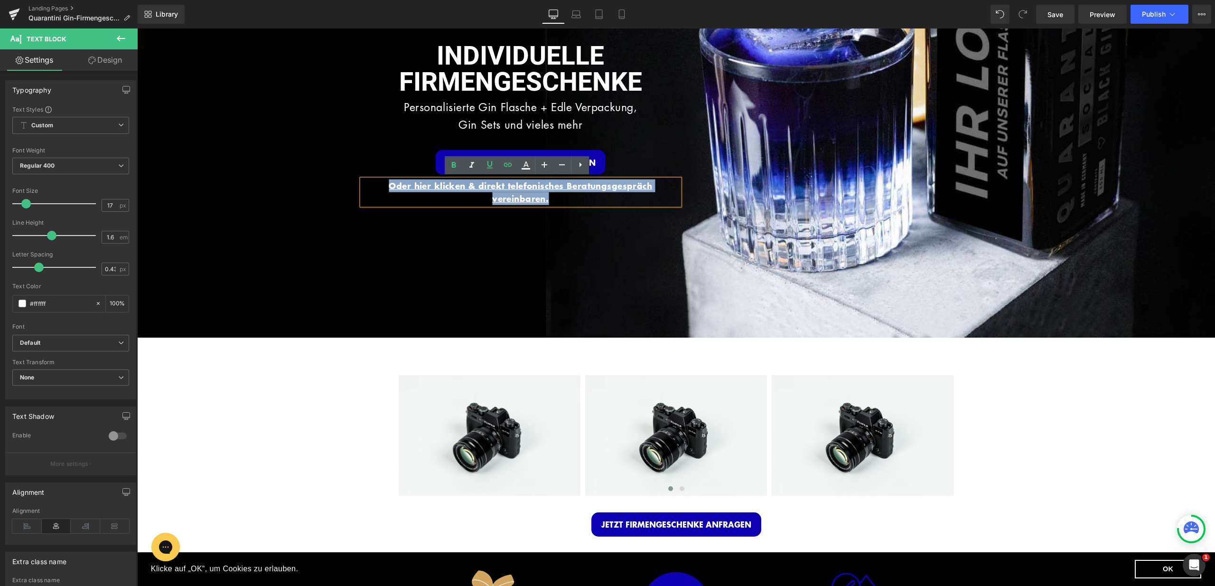
click at [571, 200] on p "Oder hier klicken & direkt telefonisches Beratungsgespräch vereinbaren." at bounding box center [520, 192] width 317 height 26
drag, startPoint x: 571, startPoint y: 200, endPoint x: 379, endPoint y: 181, distance: 193.1
click at [379, 181] on p "Oder hier klicken & direkt telefonisches Beratungsgespräch vereinbaren." at bounding box center [520, 192] width 317 height 26
click at [522, 168] on icon at bounding box center [526, 168] width 9 height 1
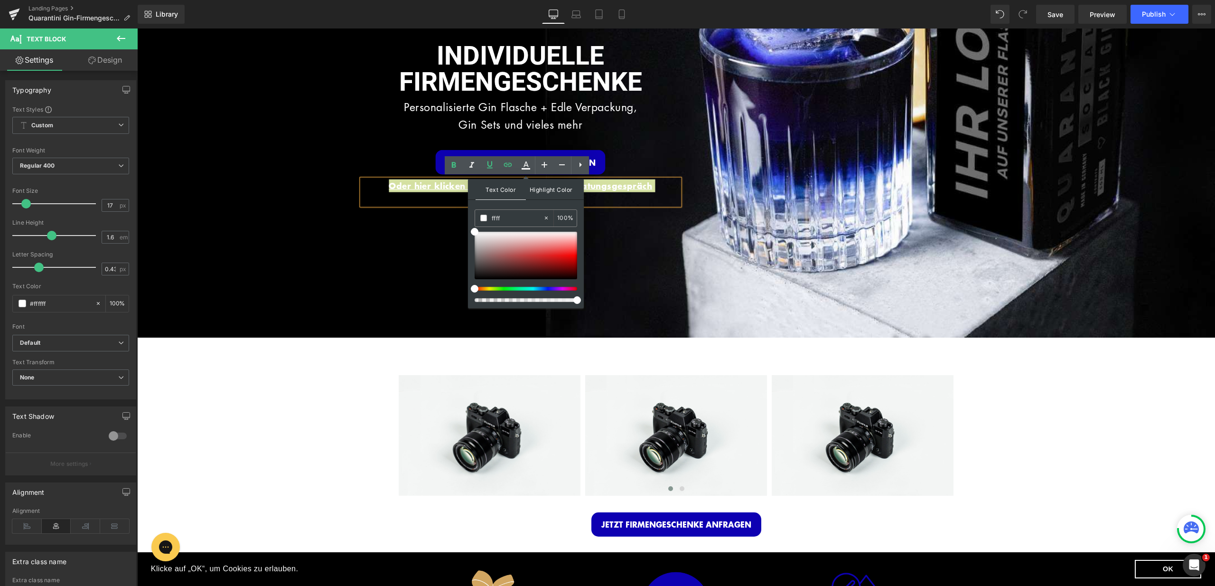
click at [543, 187] on span "Highlight Color" at bounding box center [551, 189] width 50 height 20
click at [635, 215] on div "Image INDIVIDUELLE FIRMENGESCHENKE Heading Personalisierte Gin Flasche + Edle V…" at bounding box center [520, 89] width 317 height 284
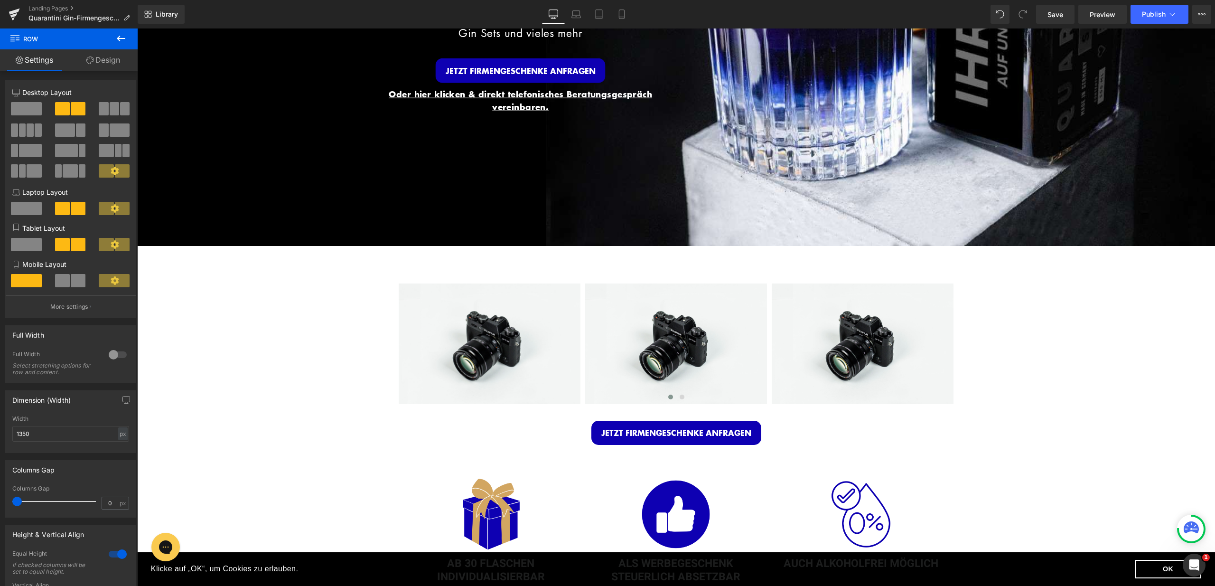
scroll to position [234, 0]
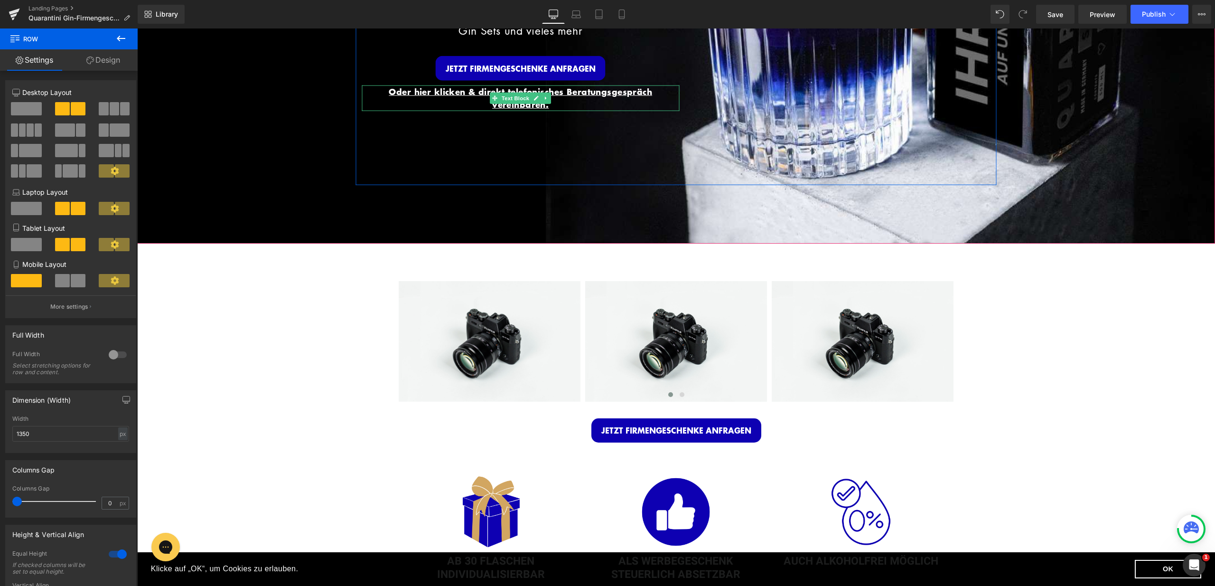
click at [560, 102] on p "Oder hier klicken & direkt telefonisches Beratungsgespräch vereinbaren." at bounding box center [520, 98] width 317 height 26
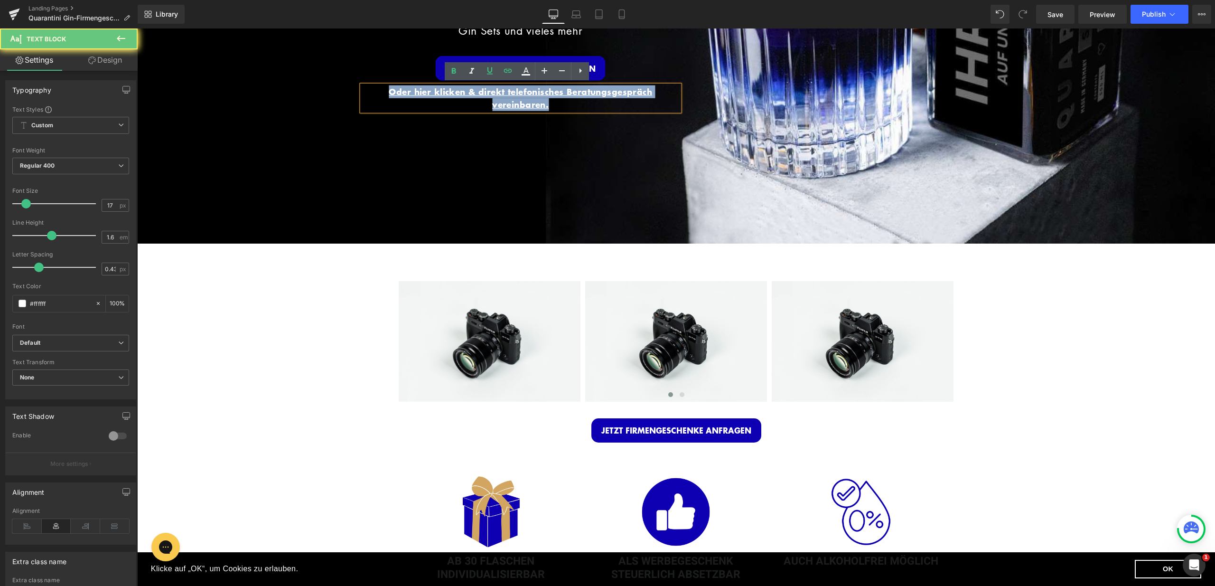
drag, startPoint x: 559, startPoint y: 102, endPoint x: 360, endPoint y: 84, distance: 199.7
click at [362, 85] on p "Oder hier klicken & direkt telefonisches Beratungsgespräch vereinbaren." at bounding box center [520, 98] width 317 height 26
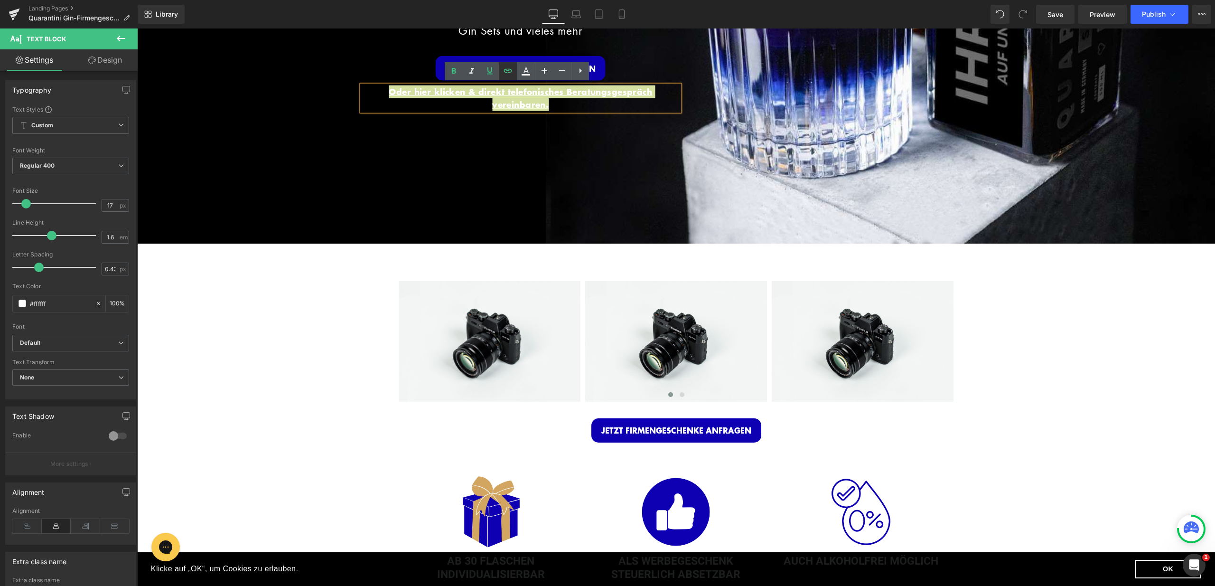
click at [503, 69] on icon at bounding box center [507, 70] width 11 height 11
click at [619, 126] on button "button" at bounding box center [626, 124] width 20 height 20
click at [618, 169] on div "Image INDIVIDUELLE FIRMENGESCHENKE Heading Personalisierte Gin Flasche + Edle V…" at bounding box center [676, 19] width 641 height 332
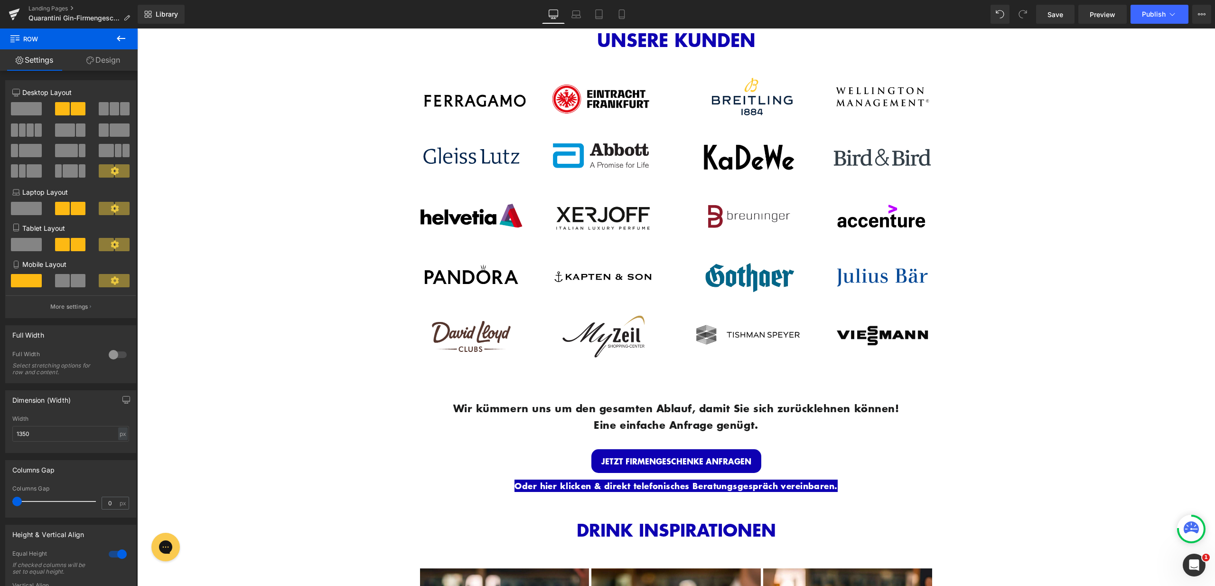
scroll to position [1741, 0]
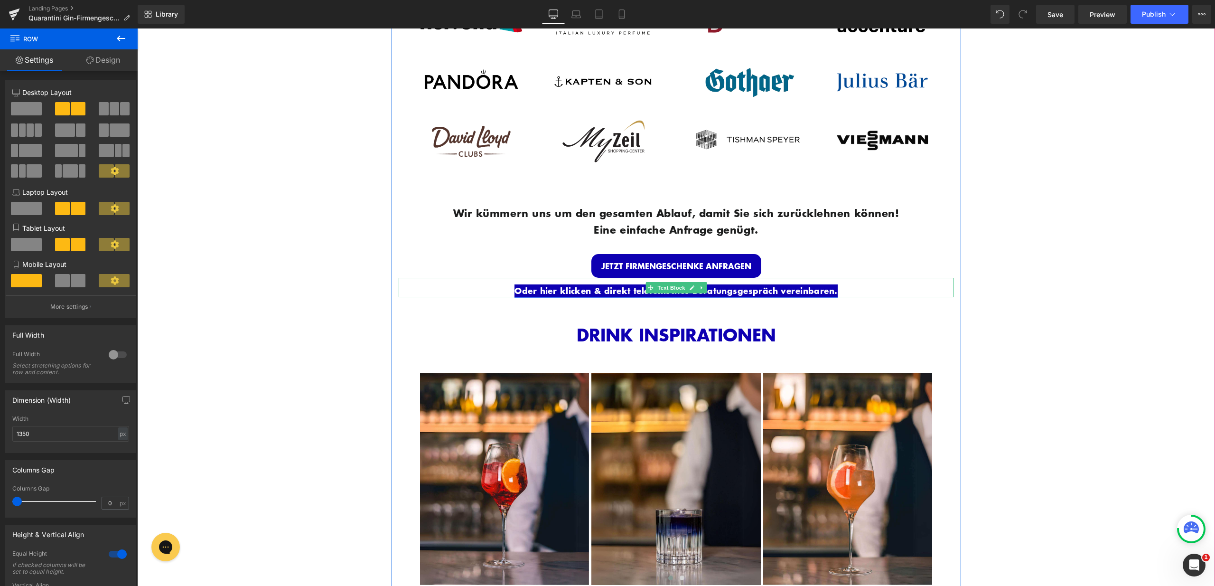
click at [831, 286] on link "Oder hier klicken & direkt telefonisches Beratungsgespräch vereinbaren." at bounding box center [675, 290] width 323 height 12
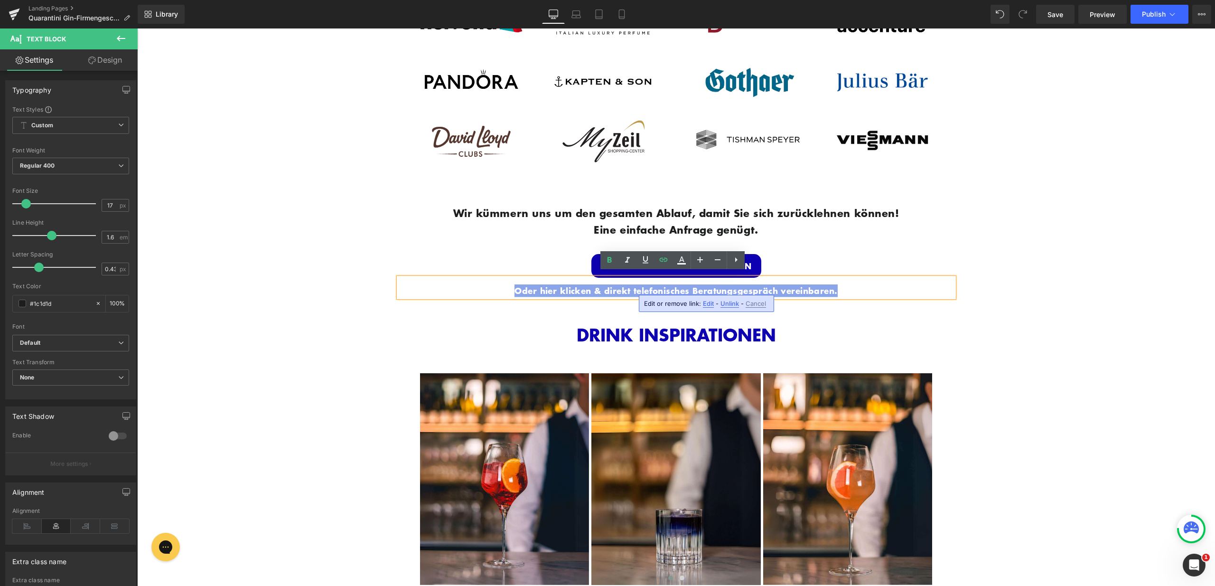
drag, startPoint x: 845, startPoint y: 285, endPoint x: 500, endPoint y: 288, distance: 345.0
click at [500, 288] on p "Oder hier klicken & direkt telefonisches Beratungsgespräch vereinbaren." at bounding box center [676, 290] width 555 height 13
click at [648, 259] on icon at bounding box center [645, 259] width 11 height 11
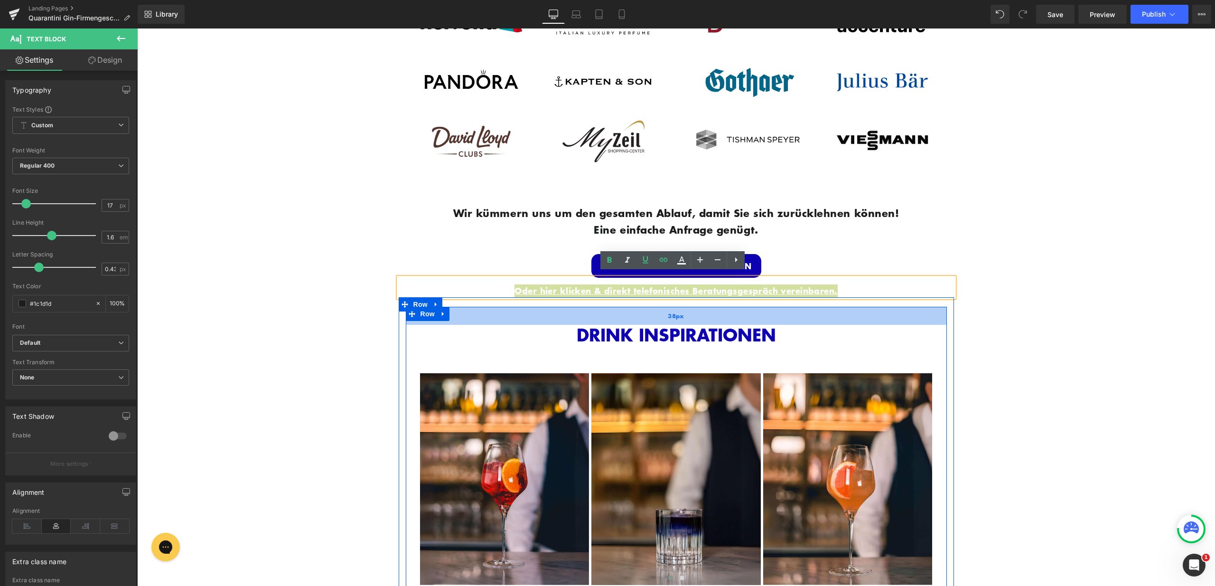
click at [853, 310] on div "38px" at bounding box center [676, 316] width 541 height 18
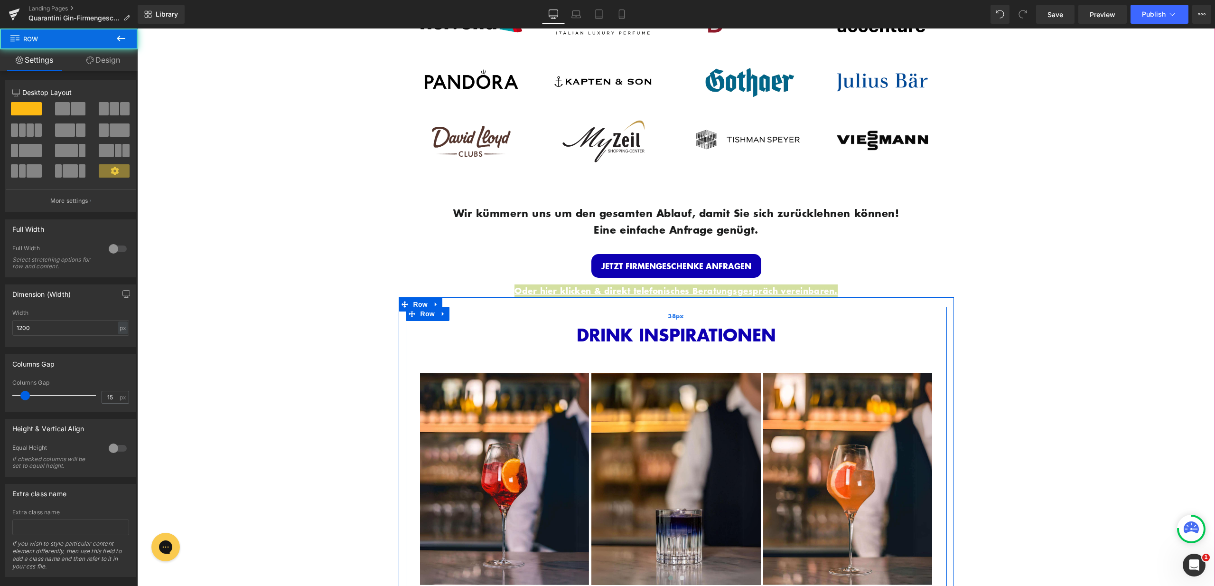
click at [882, 311] on div "38px" at bounding box center [676, 316] width 541 height 18
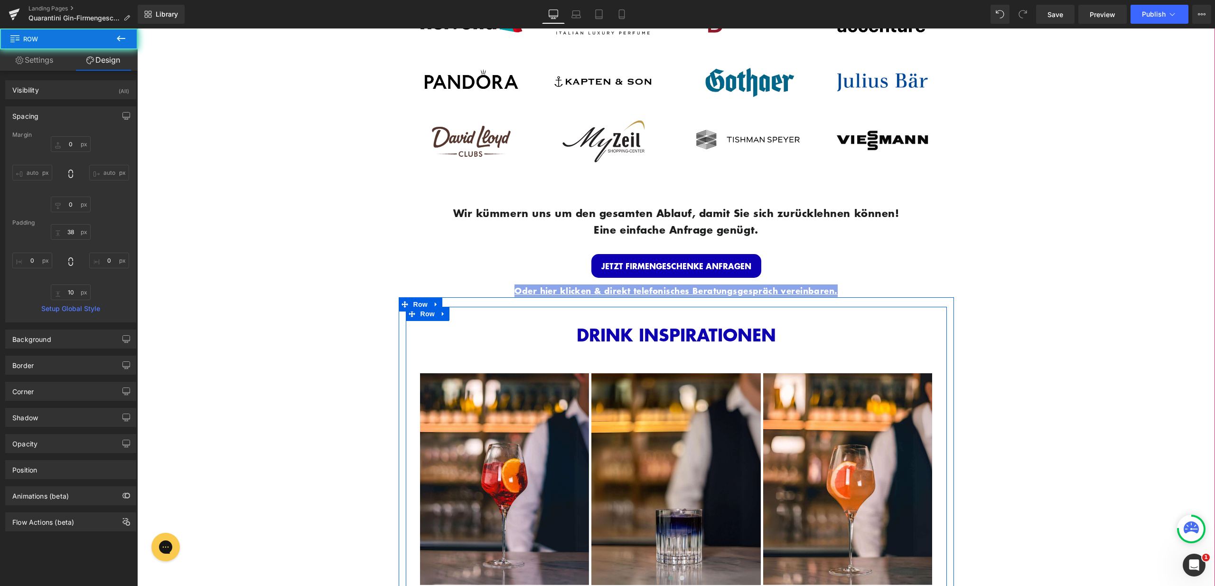
click at [910, 284] on p "Oder hier klicken & direkt telefonisches Beratungsgespräch vereinbaren." at bounding box center [676, 290] width 555 height 13
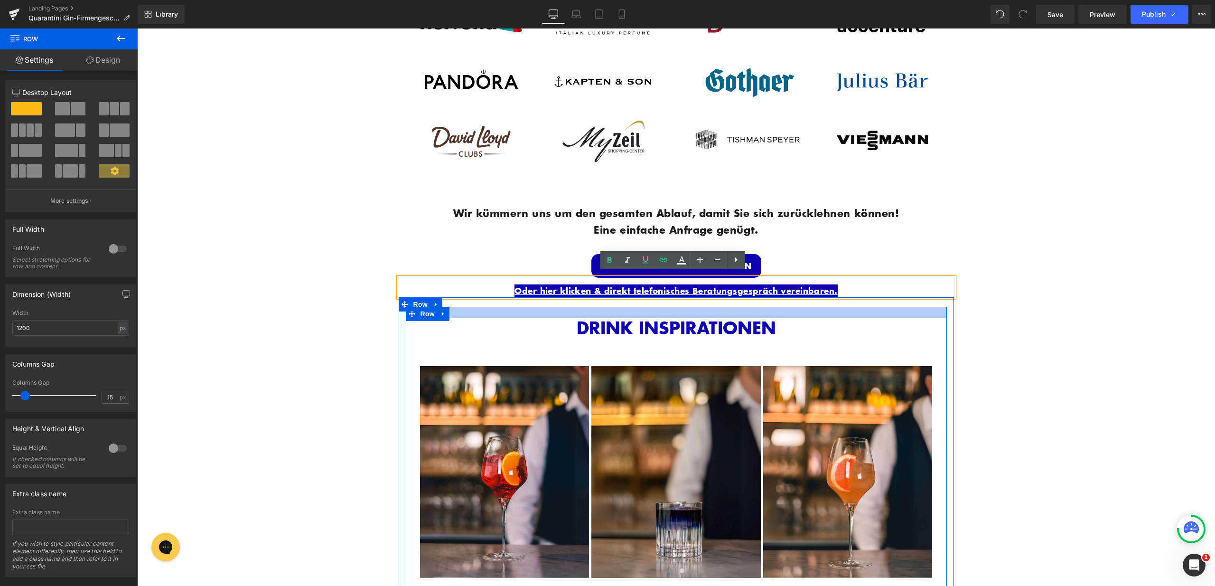
drag, startPoint x: 868, startPoint y: 315, endPoint x: 870, endPoint y: 308, distance: 7.5
click at [870, 308] on div at bounding box center [676, 312] width 541 height 11
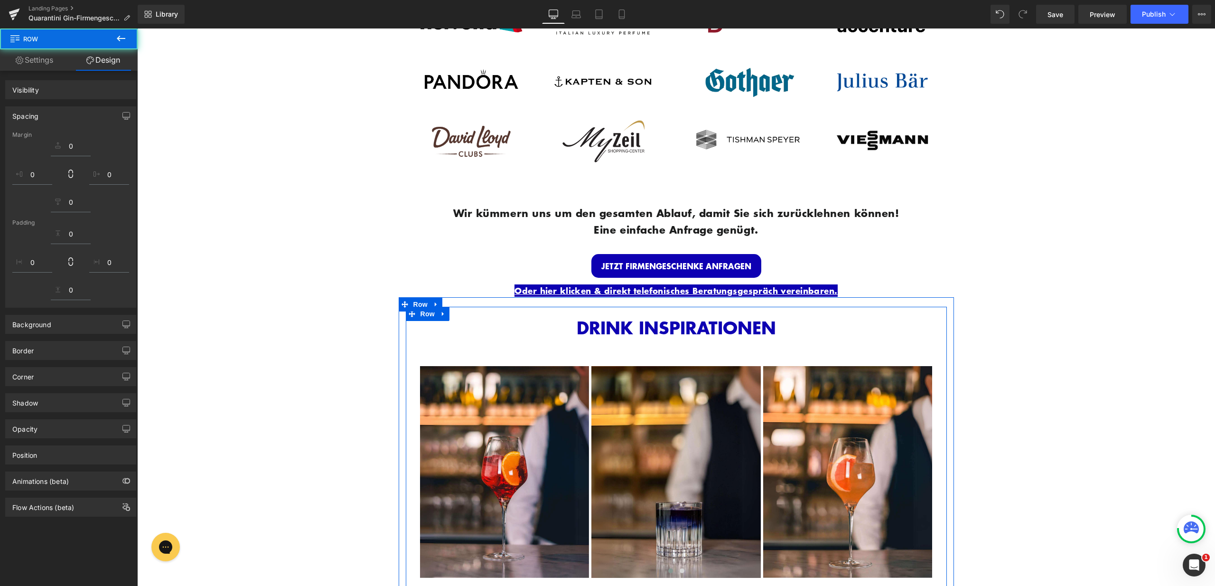
click at [1015, 318] on span "GIN-TASTING-SET MIT IHREM LOGO Heading Row Image Image Row Row JETZT FIRMENGESC…" at bounding box center [676, 152] width 1078 height 1418
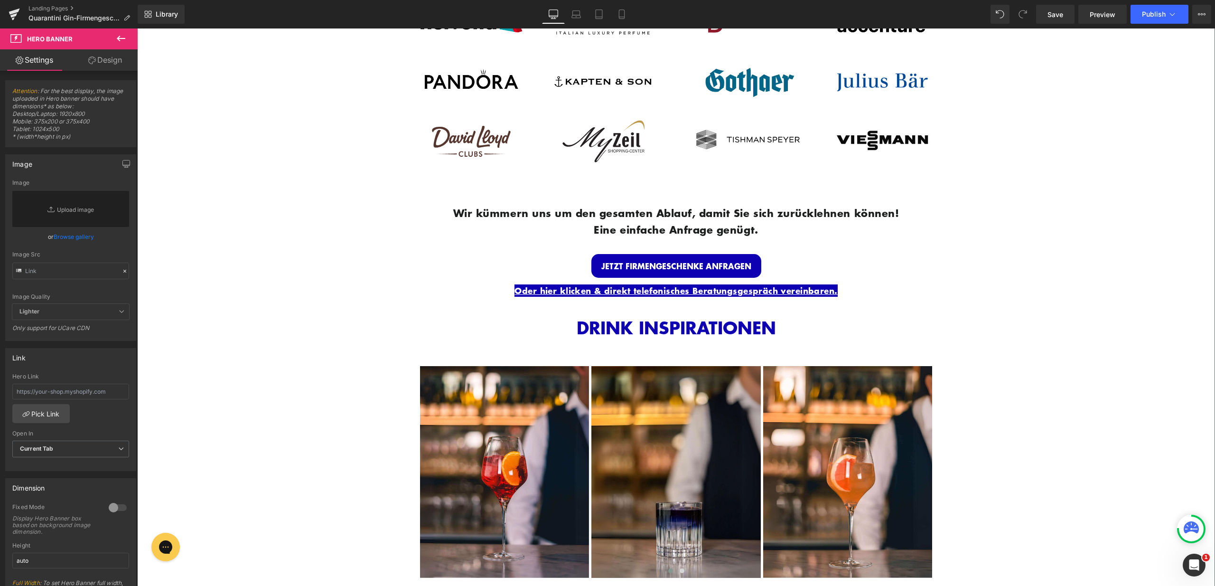
click at [848, 284] on p "Oder hier klicken & direkt telefonisches Beratungsgespräch vereinbaren." at bounding box center [676, 290] width 555 height 13
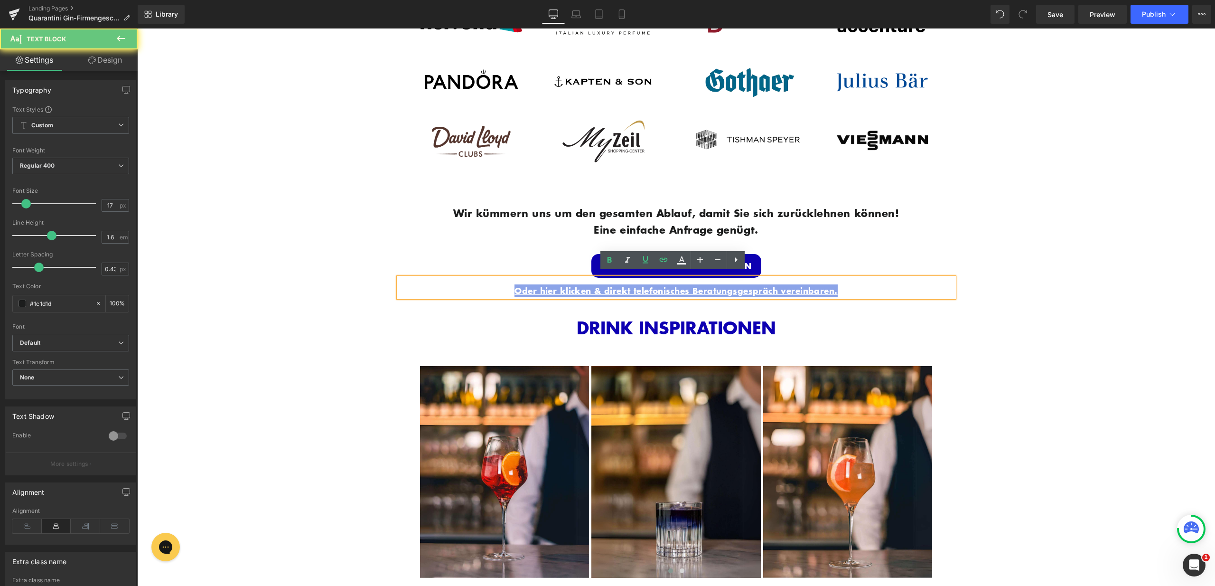
drag, startPoint x: 849, startPoint y: 287, endPoint x: 484, endPoint y: 282, distance: 364.5
click at [484, 284] on p "Oder hier klicken & direkt telefonisches Beratungsgespräch vereinbaren." at bounding box center [676, 290] width 555 height 13
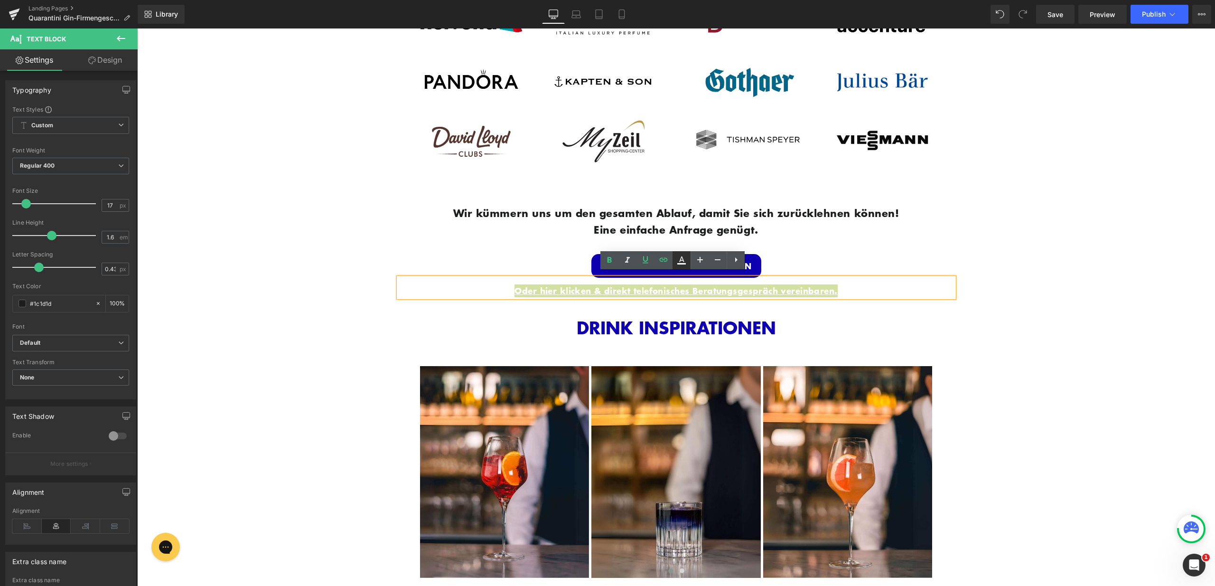
click at [679, 259] on icon at bounding box center [681, 259] width 11 height 11
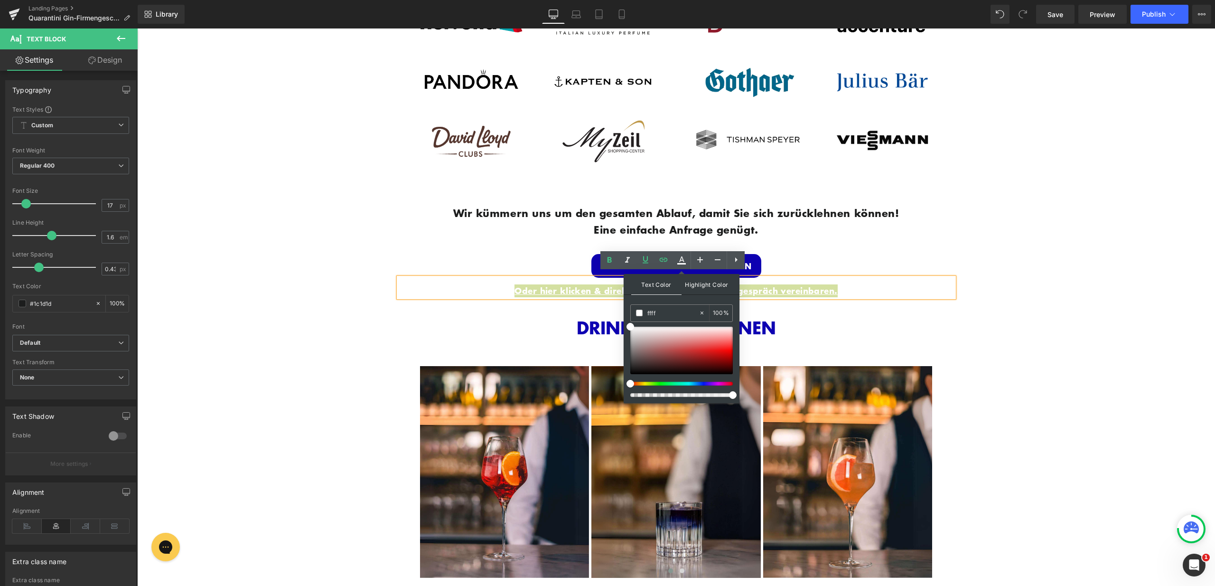
click at [700, 287] on span "Highlight Color" at bounding box center [706, 284] width 50 height 20
drag, startPoint x: 683, startPoint y: 314, endPoint x: 637, endPoint y: 315, distance: 46.0
click at [637, 315] on div "transparent" at bounding box center [665, 313] width 68 height 17
click at [663, 281] on span "Text Color" at bounding box center [656, 284] width 50 height 20
click at [137, 28] on div at bounding box center [137, 28] width 0 height 0
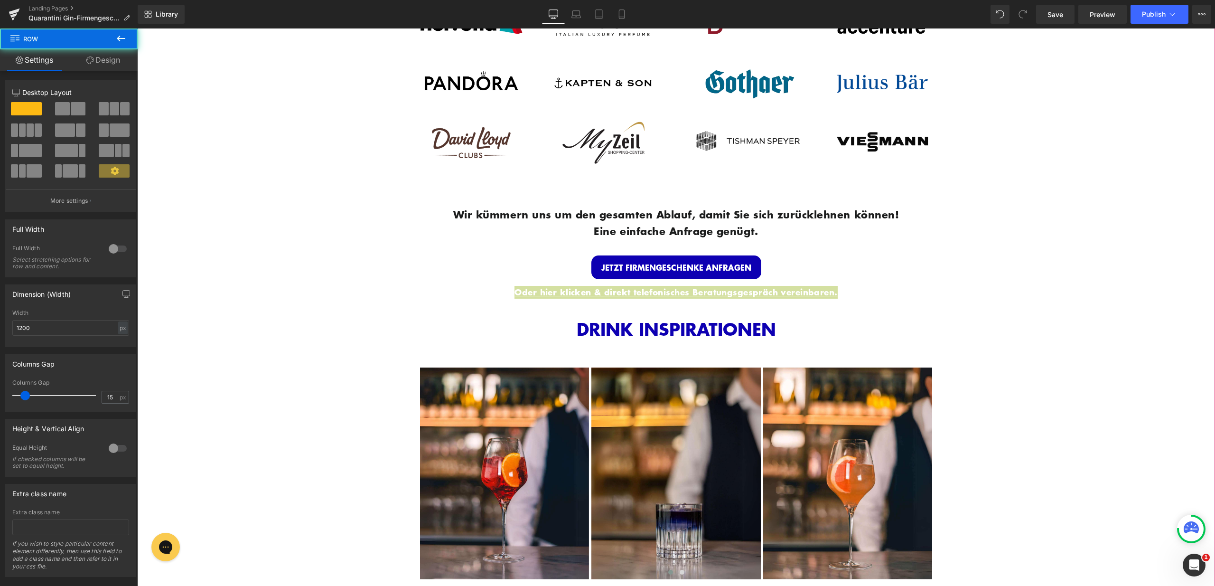
scroll to position [1739, 0]
click at [887, 280] on div "Oder hier klicken & direkt telefonisches Beratungsgespräch vereinbaren. Text Bl…" at bounding box center [676, 289] width 555 height 19
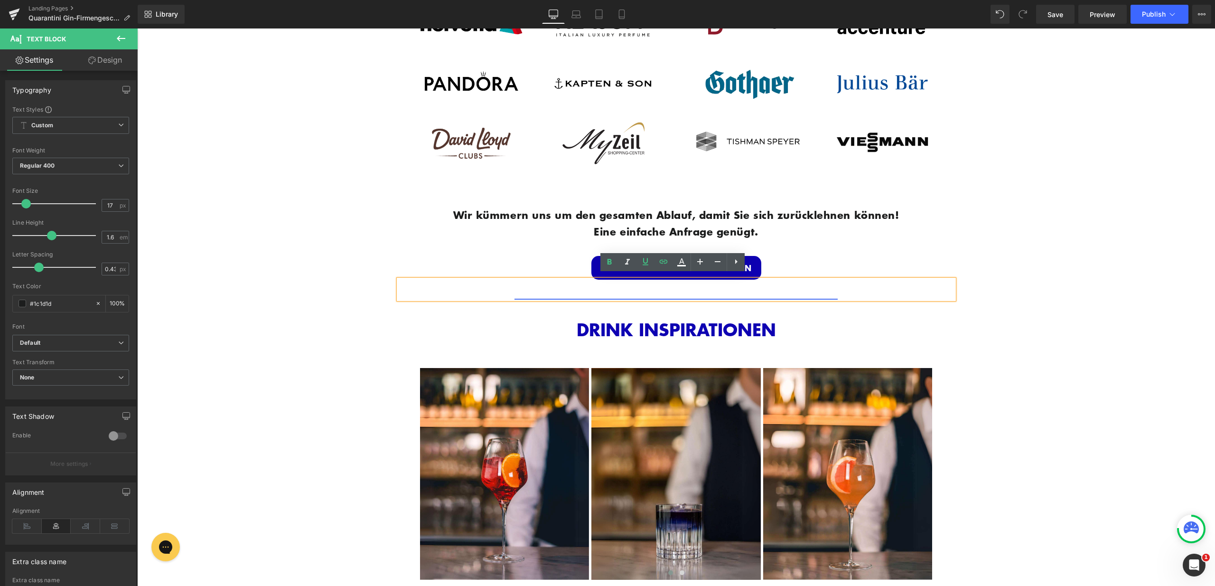
click at [830, 286] on link "Oder hier klicken & direkt telefonisches Beratungsgespräch vereinbaren." at bounding box center [675, 292] width 323 height 12
drag, startPoint x: 830, startPoint y: 284, endPoint x: 843, endPoint y: 284, distance: 12.8
click at [830, 286] on link "Oder hier klicken & direkt telefonisches Beratungsgespräch vereinbaren." at bounding box center [675, 292] width 323 height 12
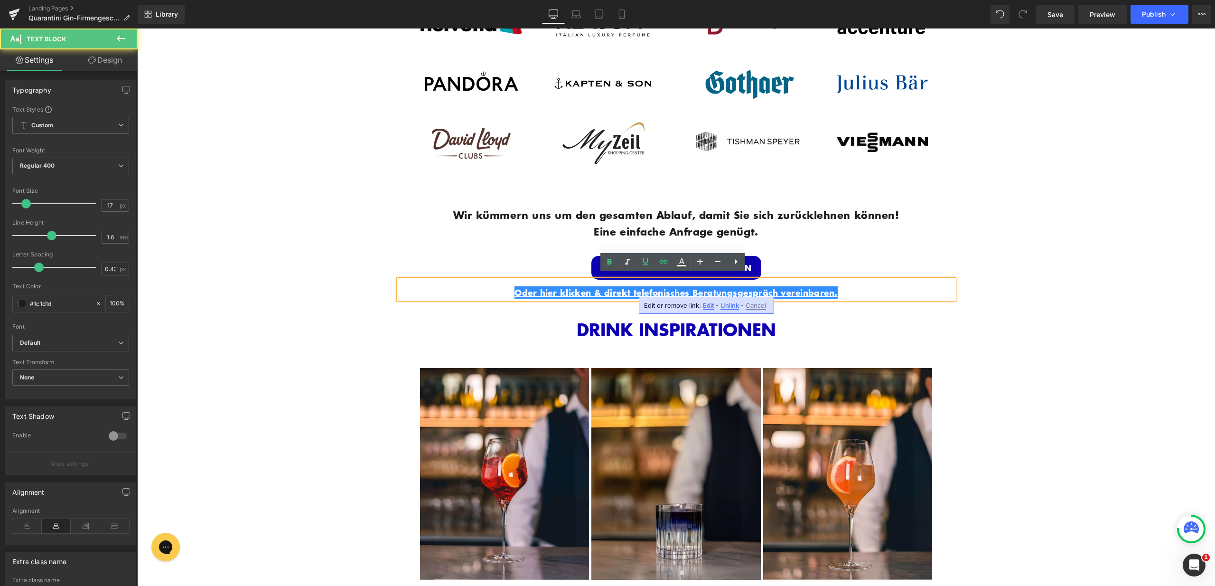
click at [869, 286] on p "Oder hier klicken & direkt telefonisches Beratungsgespräch vereinbaren." at bounding box center [676, 292] width 555 height 13
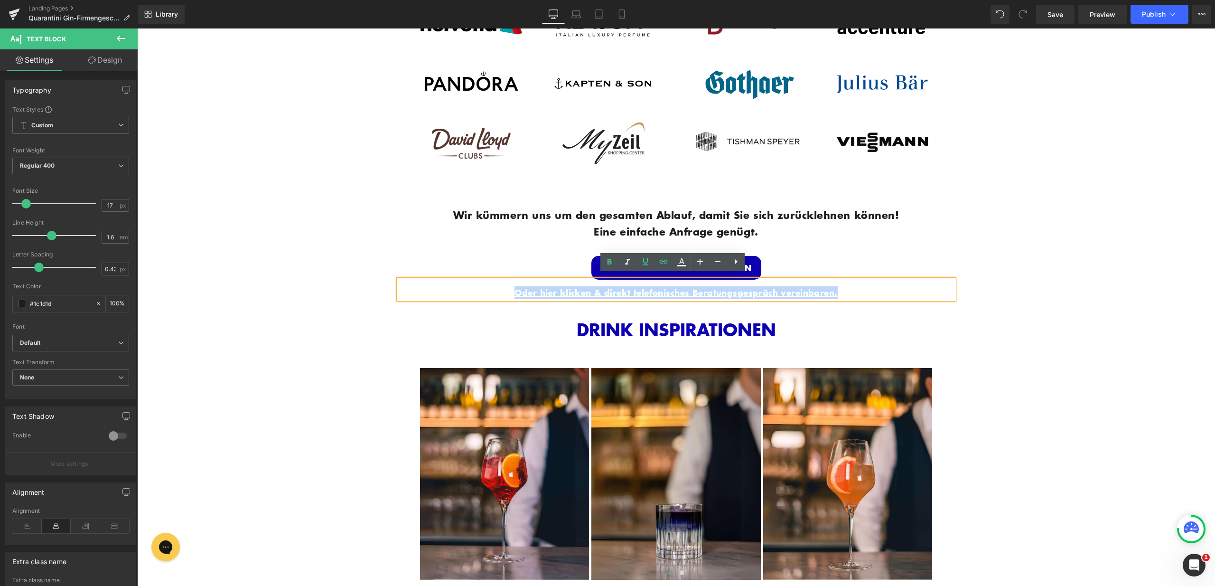
drag, startPoint x: 869, startPoint y: 286, endPoint x: 504, endPoint y: 287, distance: 364.5
click at [504, 287] on p "Oder hier klicken & direkt telefonisches Beratungsgespräch vereinbaren." at bounding box center [676, 292] width 555 height 13
click at [687, 265] on link at bounding box center [681, 262] width 18 height 18
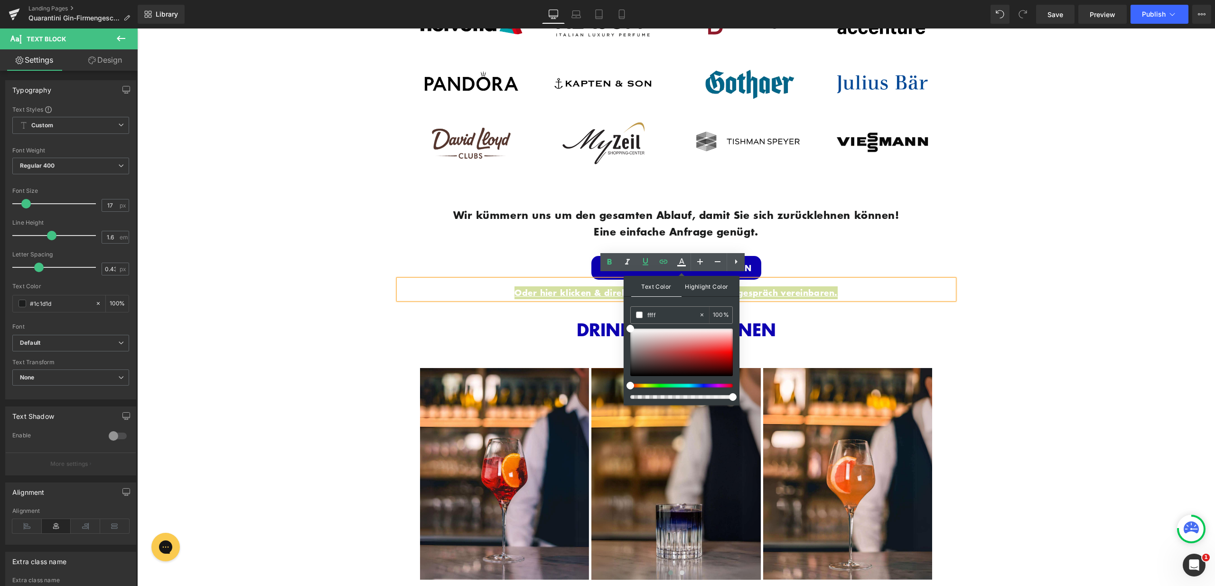
click at [703, 289] on span "Highlight Color" at bounding box center [706, 286] width 50 height 20
click at [679, 311] on input "#0e00b2" at bounding box center [672, 314] width 51 height 10
click at [639, 313] on span at bounding box center [639, 314] width 7 height 7
drag, startPoint x: 821, startPoint y: 345, endPoint x: 615, endPoint y: 313, distance: 208.4
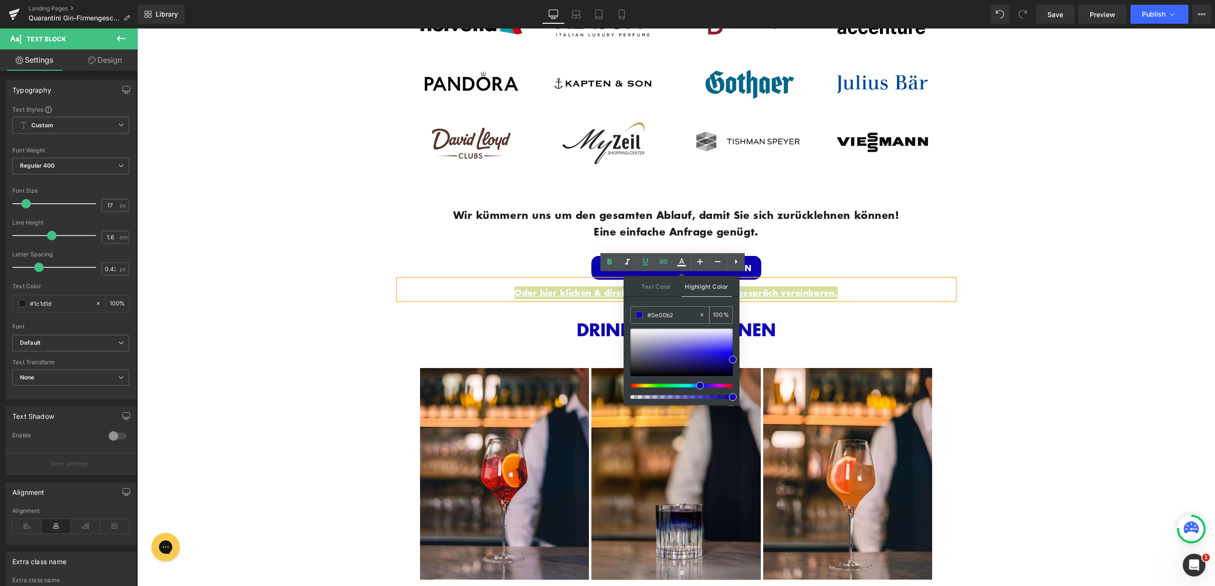
click at [638, 315] on span at bounding box center [639, 314] width 7 height 7
drag, startPoint x: 638, startPoint y: 315, endPoint x: 405, endPoint y: 289, distance: 234.5
click at [638, 315] on span at bounding box center [639, 314] width 7 height 7
click at [523, 319] on div "DRINK INSPIRATIONEN Heading" at bounding box center [676, 329] width 527 height 20
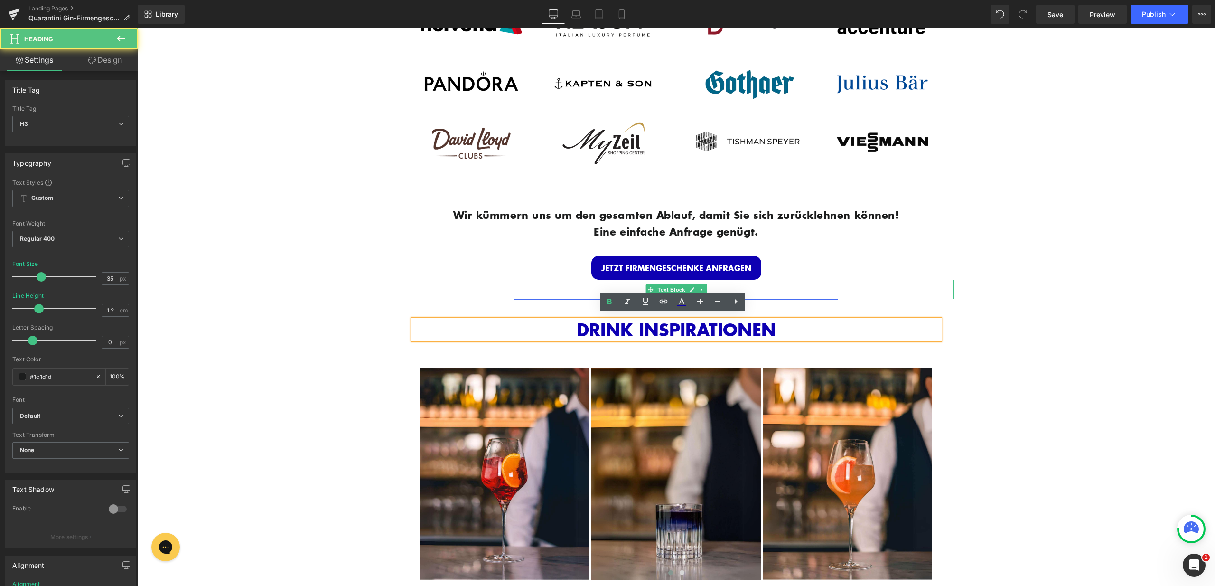
click at [581, 286] on link "Oder hier klicken & direkt telefonisches Beratungsgespräch vereinbaren." at bounding box center [675, 292] width 323 height 12
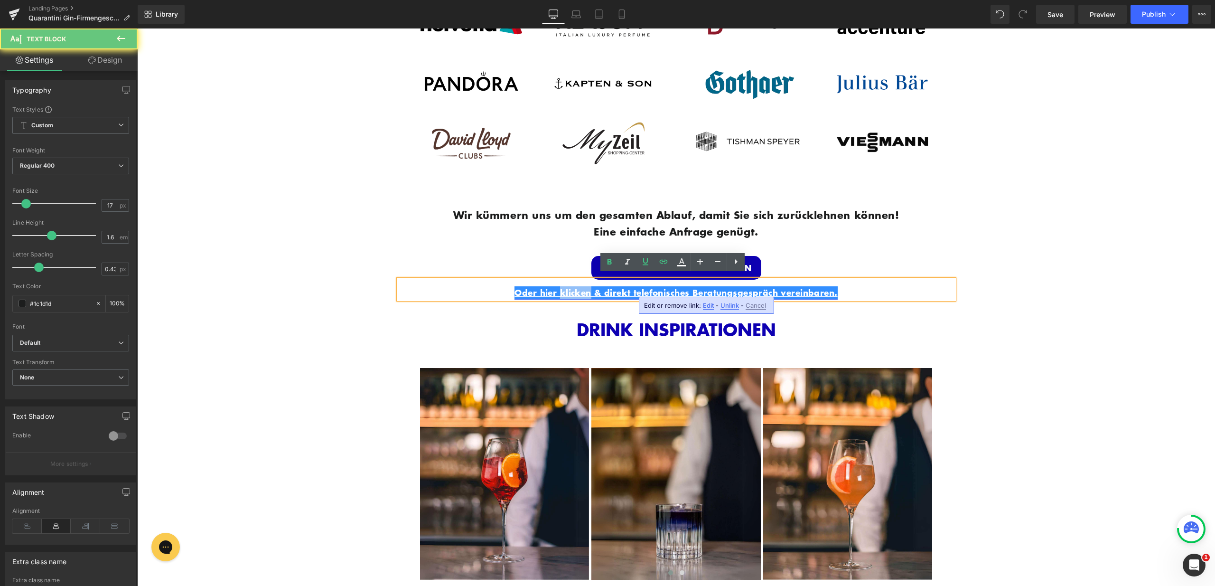
click at [581, 286] on link "Oder hier klicken & direkt telefonisches Beratungsgespräch vereinbaren." at bounding box center [675, 292] width 323 height 12
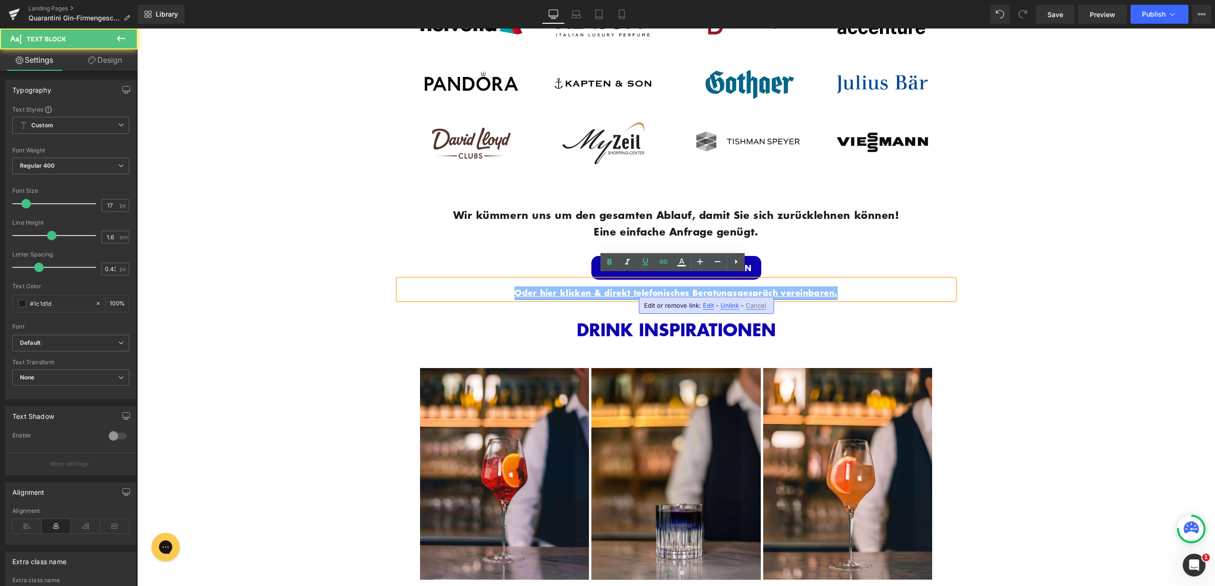
click at [581, 286] on link "Oder hier klicken & direkt telefonisches Beratungsgespräch vereinbaren." at bounding box center [675, 292] width 323 height 12
click at [522, 286] on link "Oder hier klicken & direkt telefonisches Beratungsgespräch vereinbaren." at bounding box center [675, 292] width 323 height 12
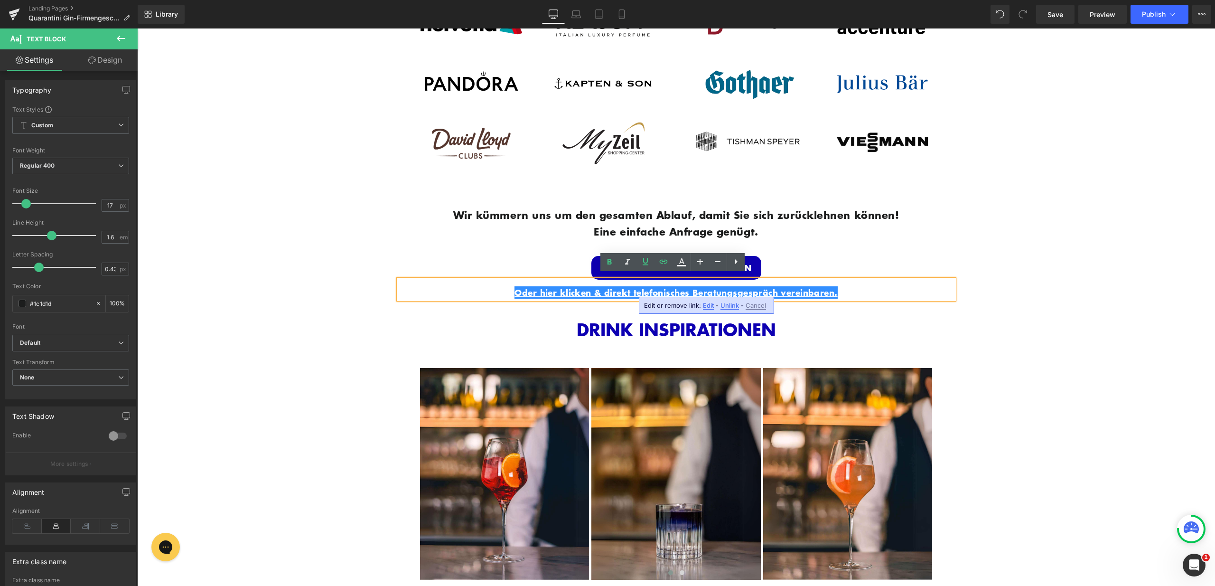
click at [504, 286] on p "Oder hier klicken & direkt telefonisches Beratungsgespräch vereinbaren." at bounding box center [676, 292] width 555 height 13
drag, startPoint x: 502, startPoint y: 286, endPoint x: 834, endPoint y: 284, distance: 332.7
click at [854, 286] on p "Oder hier klicken & direkt telefonisches Beratungsgespräch vereinbaren." at bounding box center [676, 292] width 555 height 13
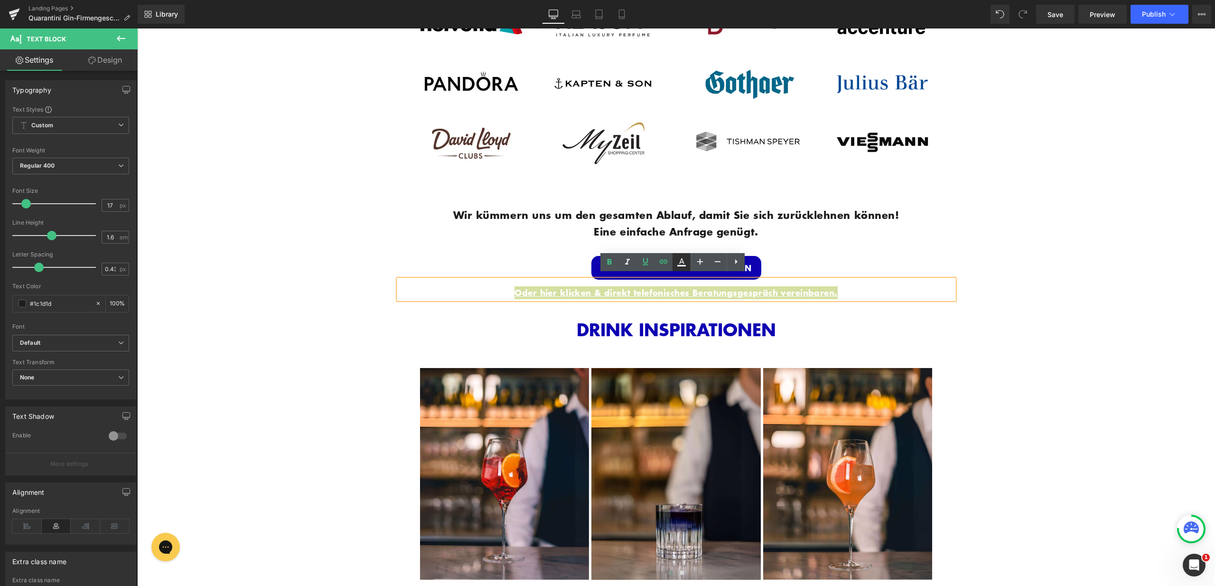
click at [684, 265] on icon at bounding box center [681, 265] width 9 height 1
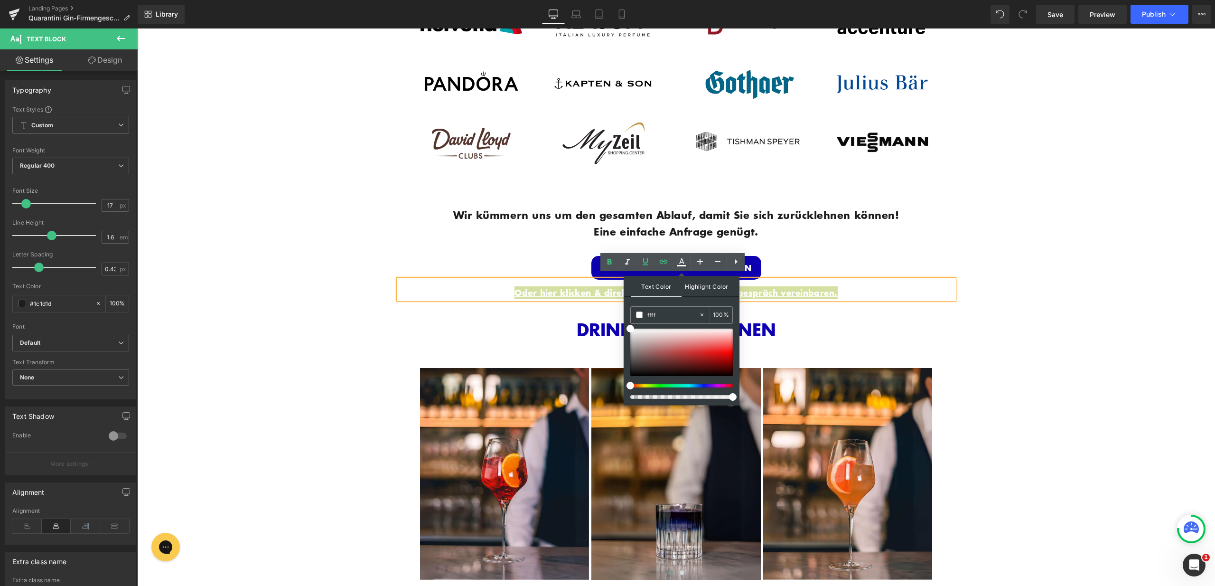
click at [700, 279] on span "Highlight Color" at bounding box center [706, 286] width 50 height 20
click at [700, 315] on icon at bounding box center [702, 314] width 7 height 7
click at [681, 314] on input "#0e00b2" at bounding box center [672, 314] width 51 height 10
paste input "#0e00b2"
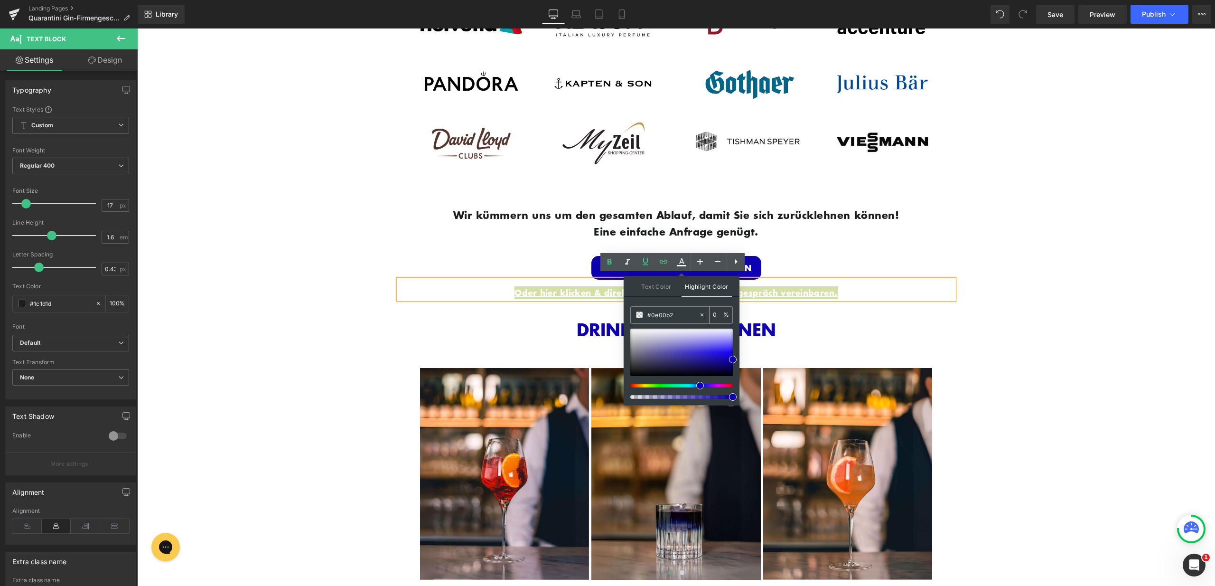
click at [640, 317] on span at bounding box center [639, 314] width 7 height 7
click at [672, 314] on input "#0e00b2" at bounding box center [672, 314] width 51 height 10
click at [732, 360] on span at bounding box center [733, 359] width 8 height 8
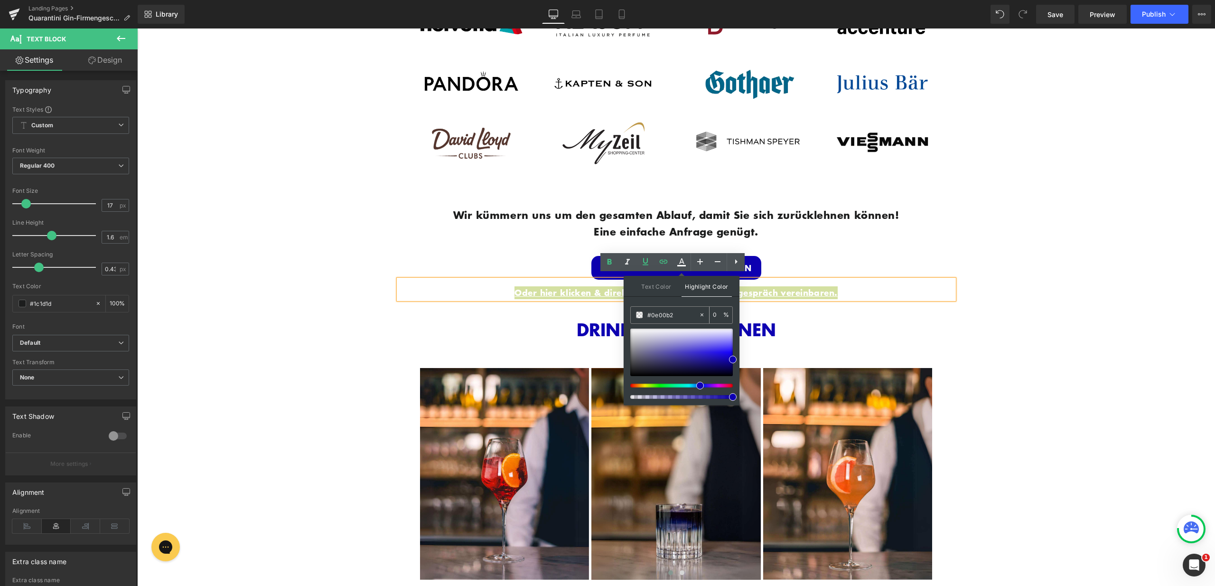
click at [700, 314] on icon at bounding box center [702, 314] width 7 height 7
click at [671, 317] on input "#0e00b2" at bounding box center [672, 314] width 51 height 10
click at [670, 317] on input "#0e00b2" at bounding box center [672, 314] width 51 height 10
paste input "#0e00b2"
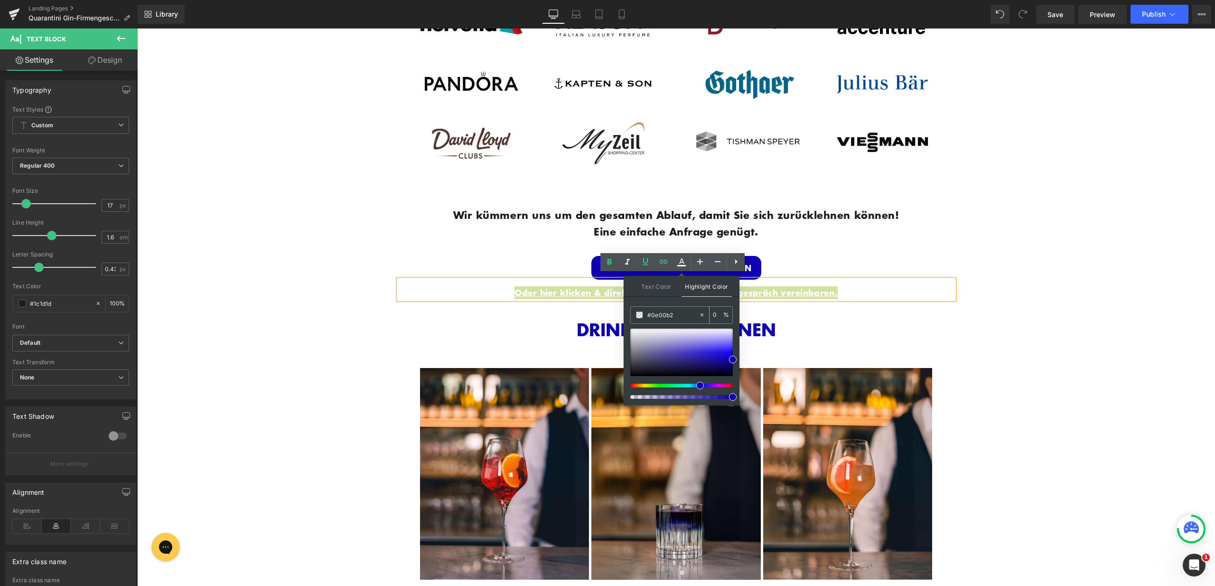
click at [637, 314] on span at bounding box center [639, 314] width 7 height 7
click at [637, 315] on span at bounding box center [639, 314] width 7 height 7
click at [880, 308] on div "DRINK INSPIRATIONEN Heading Image Image Image Image Image" at bounding box center [676, 448] width 541 height 280
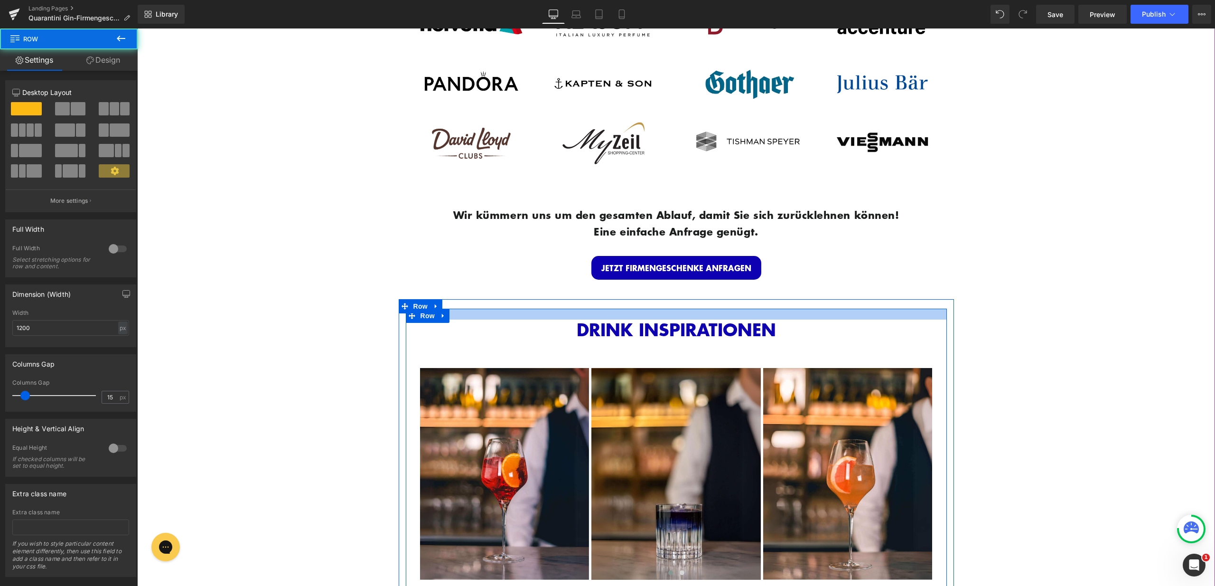
click at [854, 287] on p "Oder hier klicken & direkt telefonisches Beratungsgespräch vereinbaren." at bounding box center [676, 292] width 555 height 13
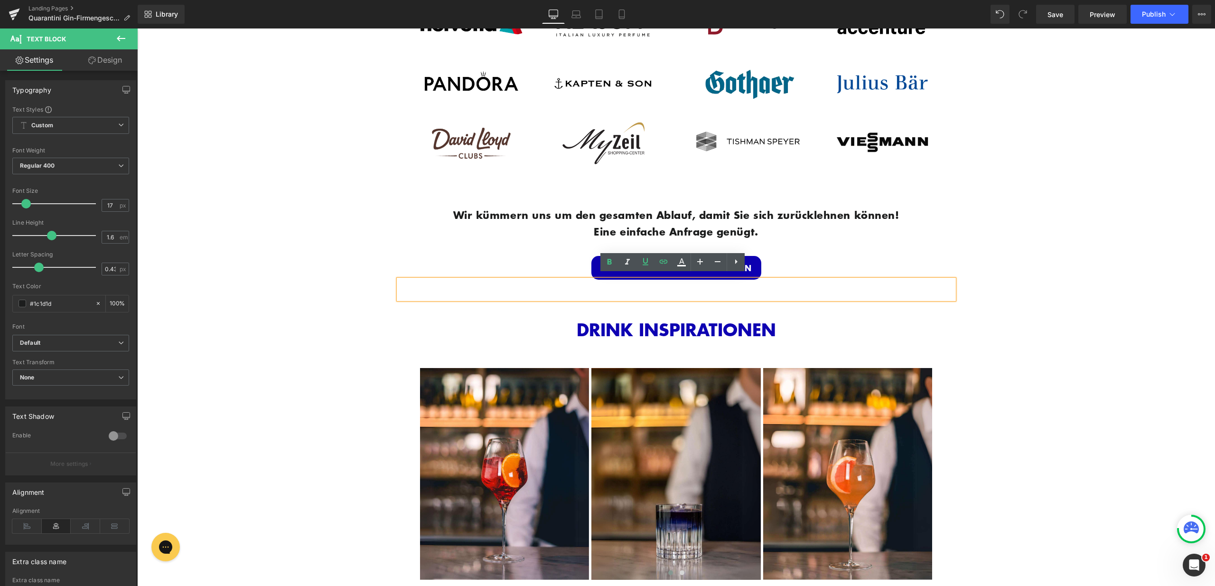
click at [853, 286] on p "Oder hier klicken & direkt telefonisches Beratungsgespräch vereinbaren." at bounding box center [676, 292] width 555 height 13
click at [680, 263] on icon at bounding box center [681, 261] width 11 height 11
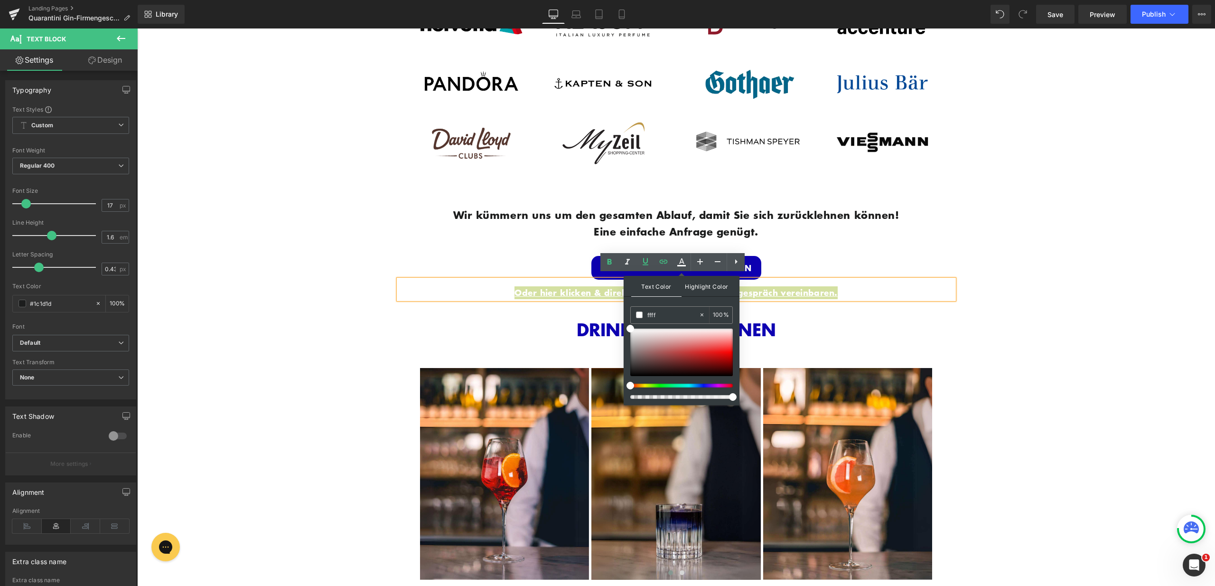
click at [707, 289] on span "Highlight Color" at bounding box center [706, 286] width 50 height 20
click at [703, 316] on icon at bounding box center [702, 314] width 7 height 7
click at [671, 316] on input "#0e00b2" at bounding box center [672, 314] width 51 height 10
paste input "#0e00b2"
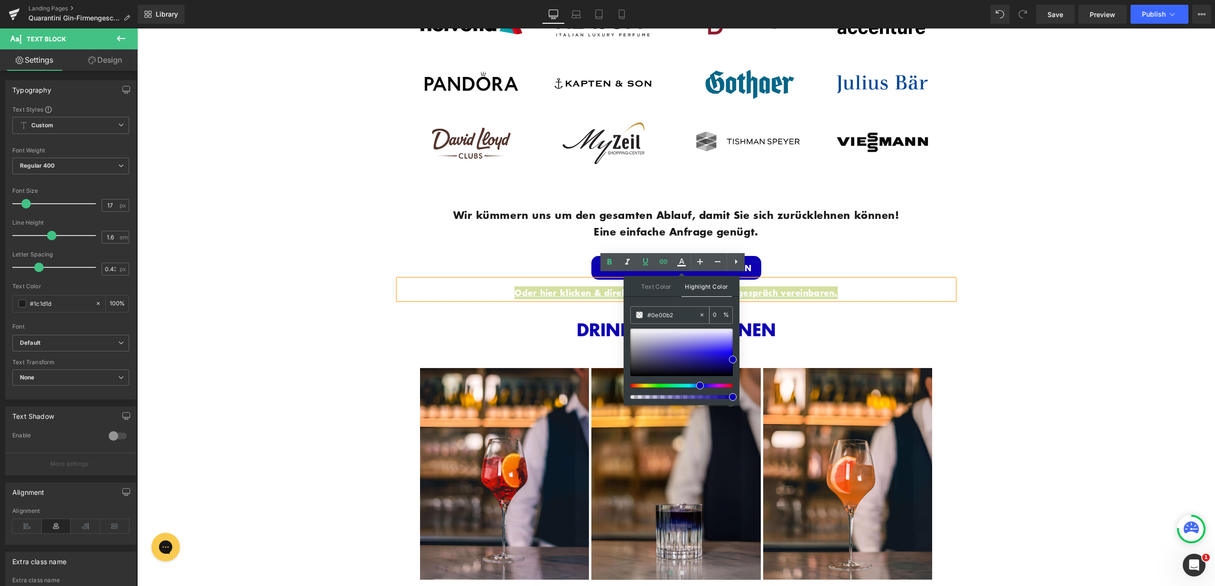
click at [640, 313] on span at bounding box center [639, 314] width 7 height 7
click at [732, 359] on span at bounding box center [733, 359] width 8 height 8
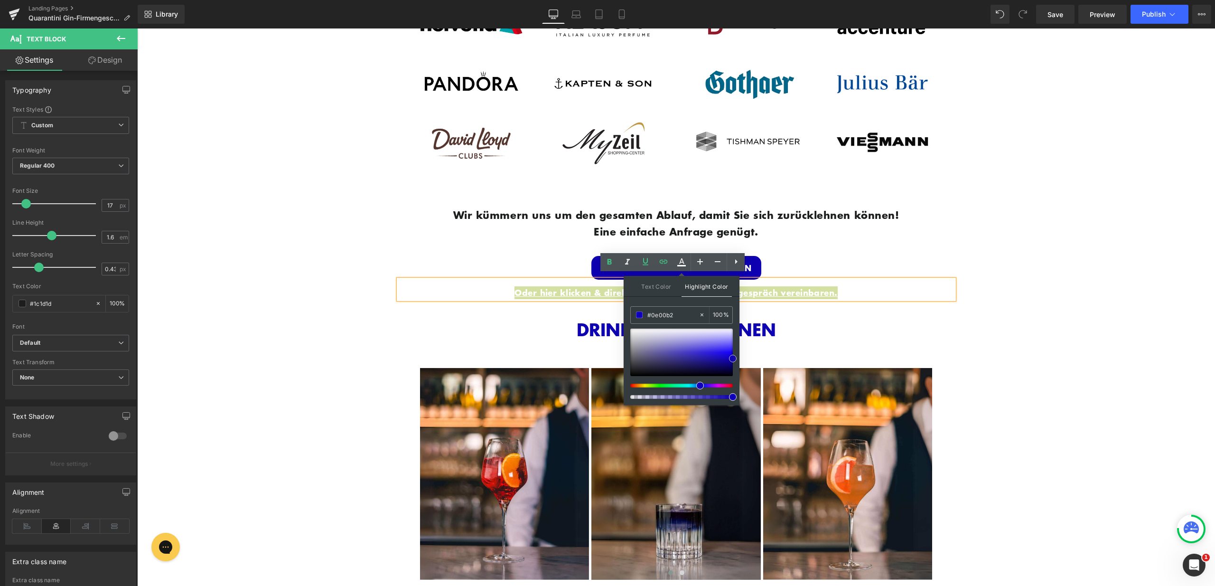
drag, startPoint x: 732, startPoint y: 359, endPoint x: 737, endPoint y: 358, distance: 4.8
click at [737, 358] on div "Text Color Highlight Color #333333 ffff 100 % #0e00b2 0 %" at bounding box center [682, 340] width 116 height 129
click at [734, 359] on span at bounding box center [733, 360] width 8 height 8
click at [737, 361] on div "Text Color Highlight Color #333333 ffff 100 % #0e00b2 0 %" at bounding box center [682, 340] width 116 height 129
click at [640, 317] on span at bounding box center [639, 314] width 7 height 7
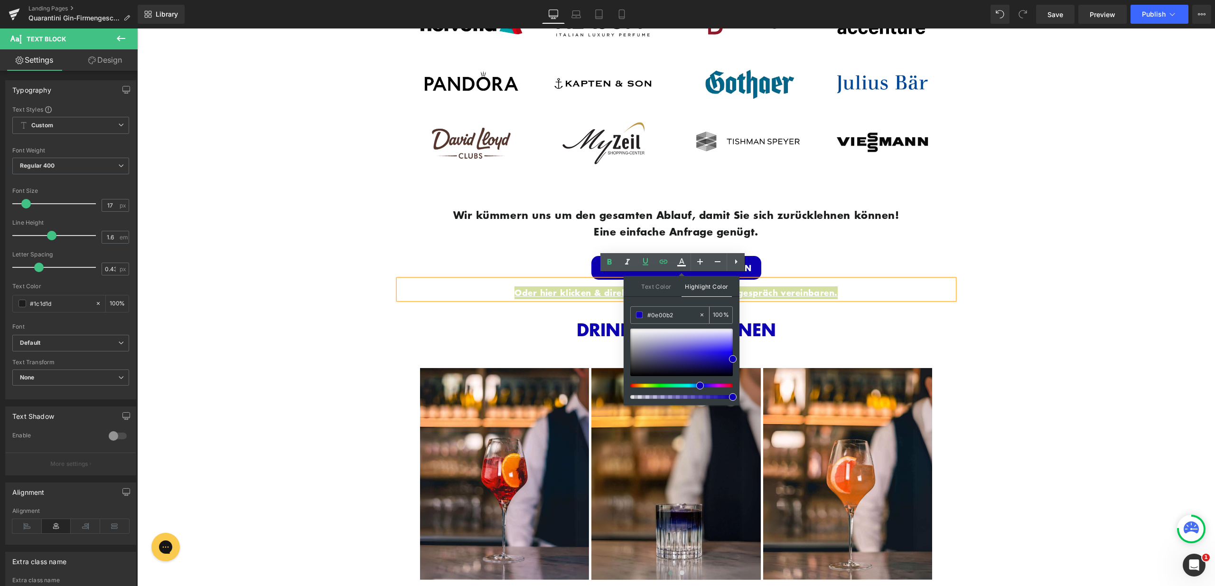
click at [640, 317] on span at bounding box center [639, 314] width 7 height 7
click at [557, 311] on div "DRINK INSPIRATIONEN Heading Image Image Image Image Image" at bounding box center [676, 448] width 541 height 280
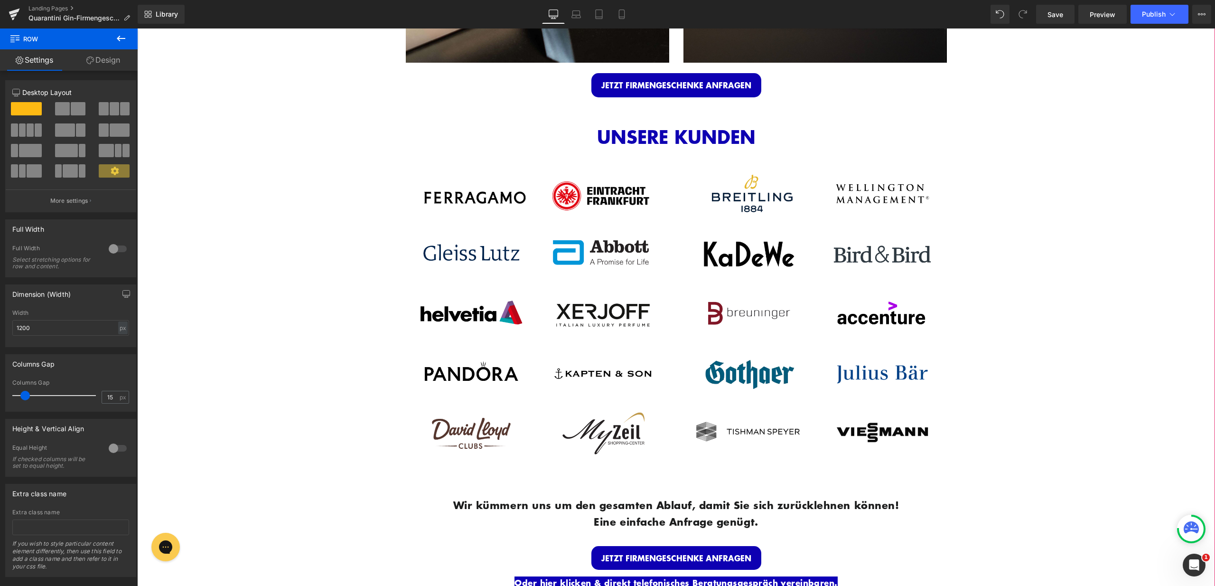
scroll to position [1625, 0]
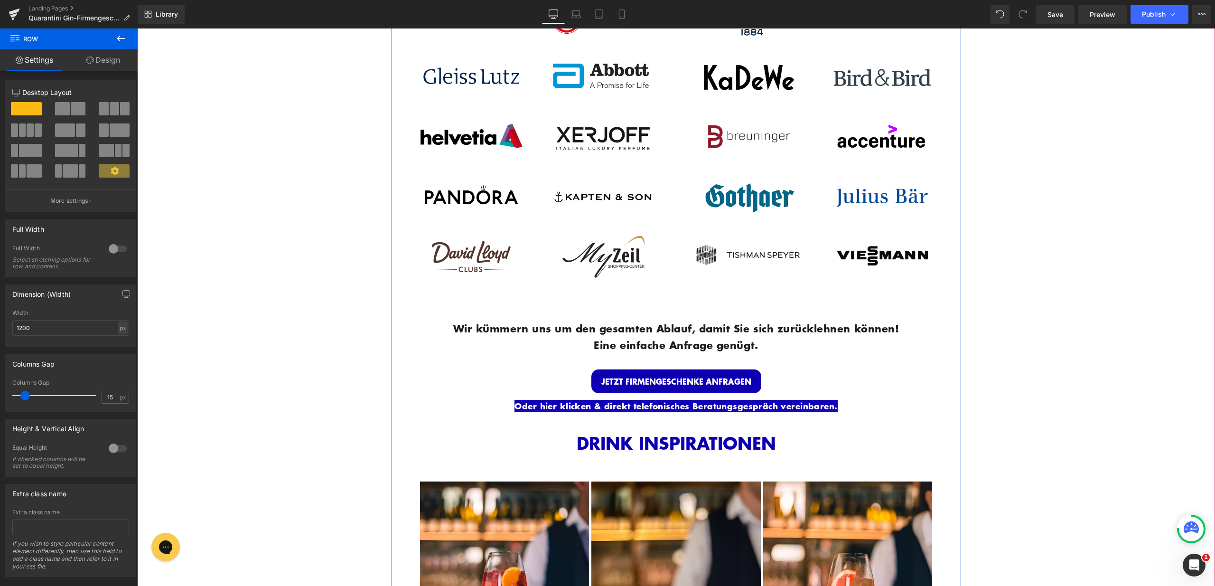
click at [844, 404] on p "Oder hier klicken & direkt telefonisches Beratungsgespräch vereinbaren." at bounding box center [676, 406] width 555 height 13
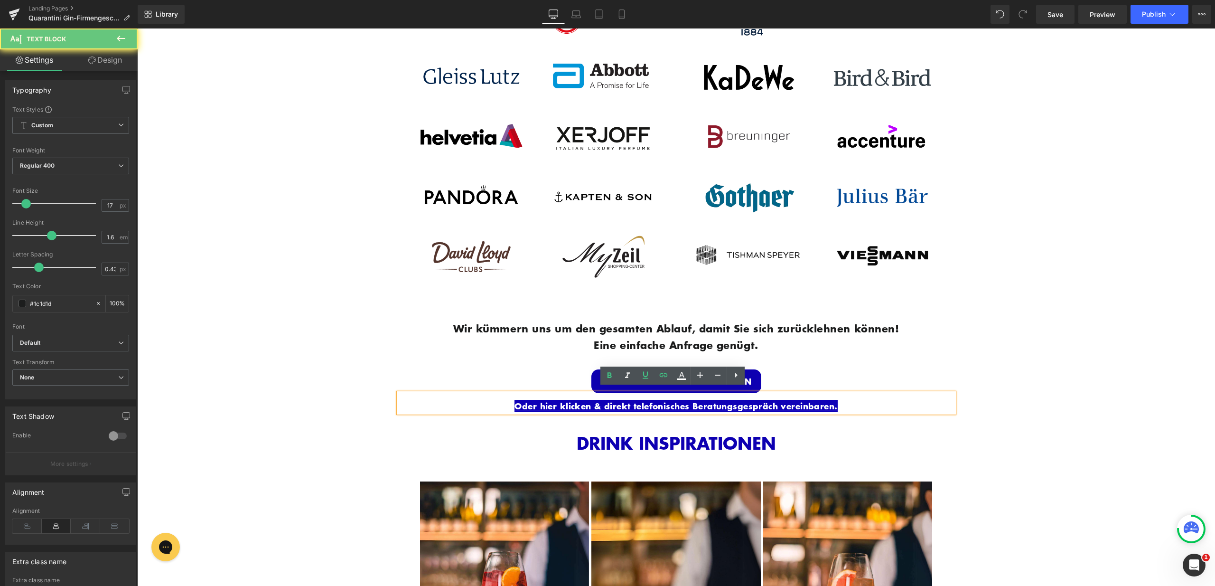
click at [844, 404] on p "Oder hier klicken & direkt telefonisches Beratungsgespräch vereinbaren." at bounding box center [676, 406] width 555 height 13
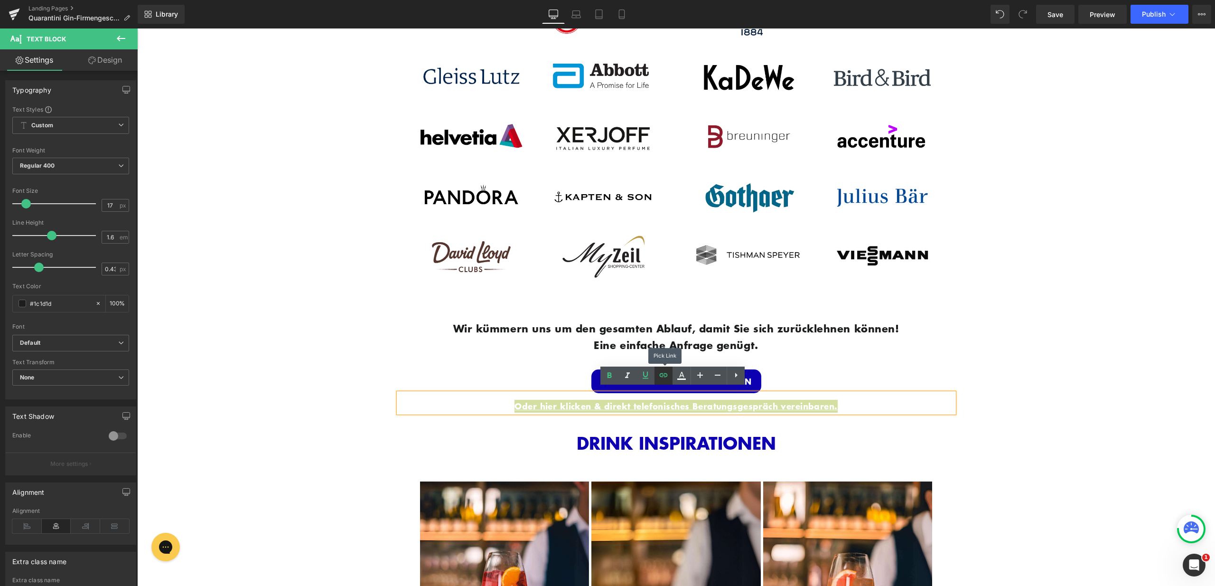
click at [663, 378] on icon at bounding box center [663, 374] width 11 height 11
click at [784, 420] on icon "button" at bounding box center [780, 421] width 11 height 11
click at [892, 375] on div "JETZT FIRMENGESCHENKE ANFRAGEN" at bounding box center [676, 381] width 555 height 24
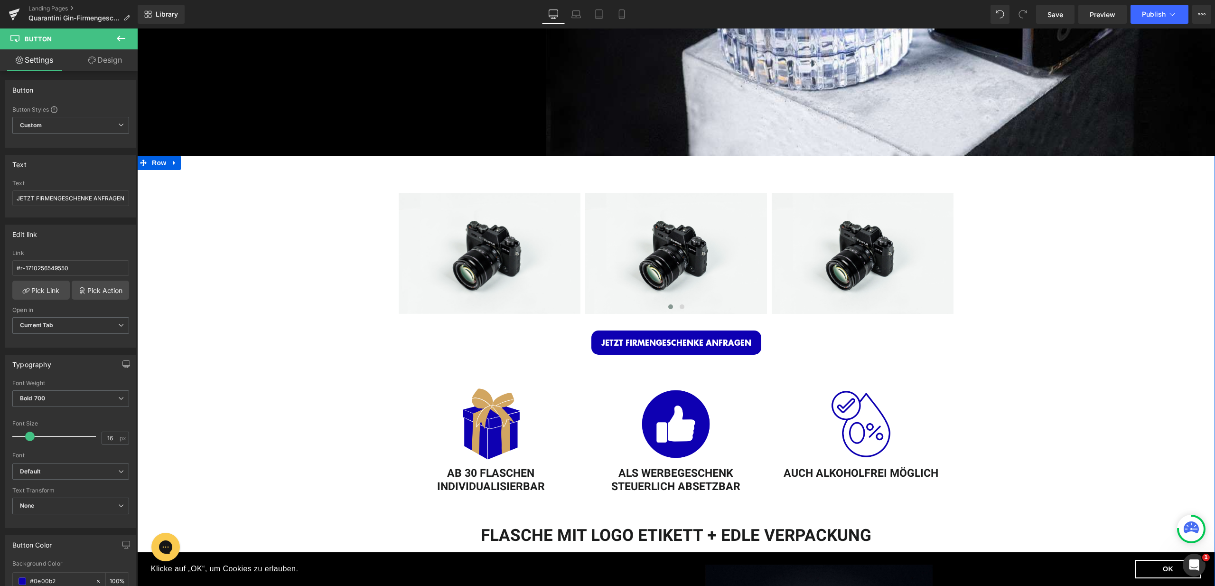
scroll to position [248, 0]
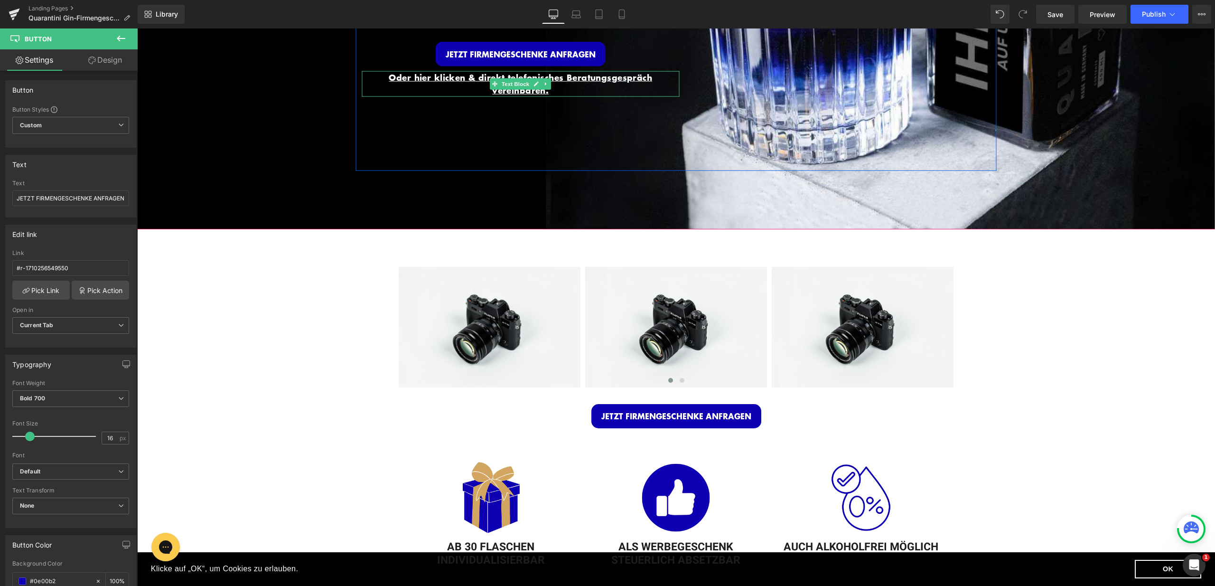
click at [552, 92] on p "Oder hier klicken & direkt telefonisches Beratungsgespräch vereinbaren." at bounding box center [520, 84] width 317 height 26
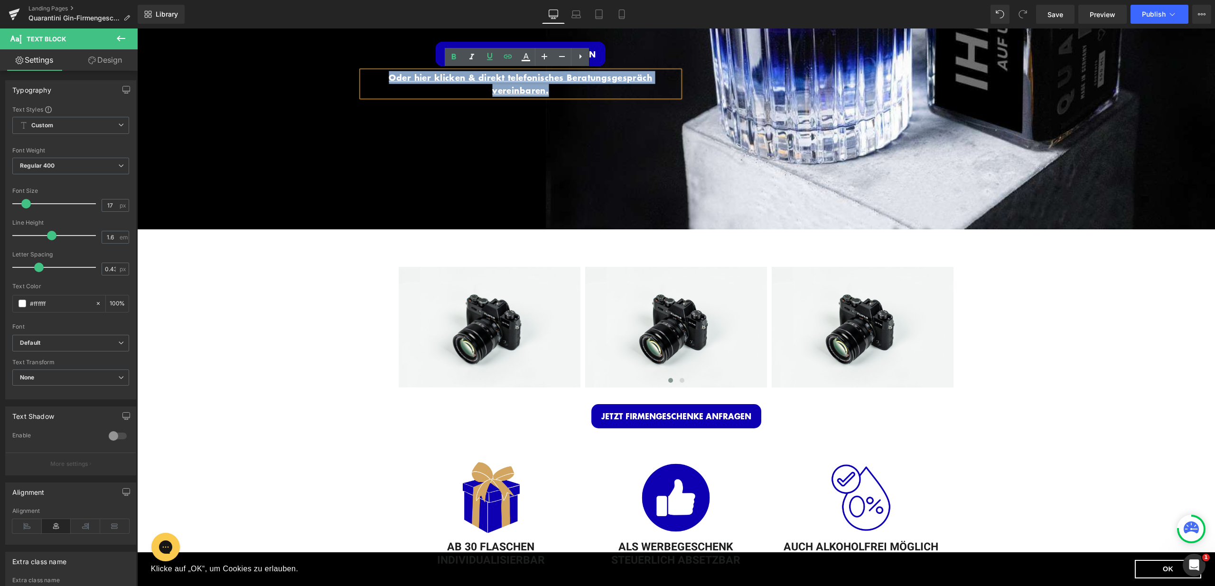
drag, startPoint x: 568, startPoint y: 92, endPoint x: 380, endPoint y: 80, distance: 187.8
click at [382, 79] on p "Oder hier klicken & direkt telefonisches Beratungsgespräch vereinbaren." at bounding box center [520, 84] width 317 height 26
click at [530, 56] on icon at bounding box center [525, 56] width 11 height 11
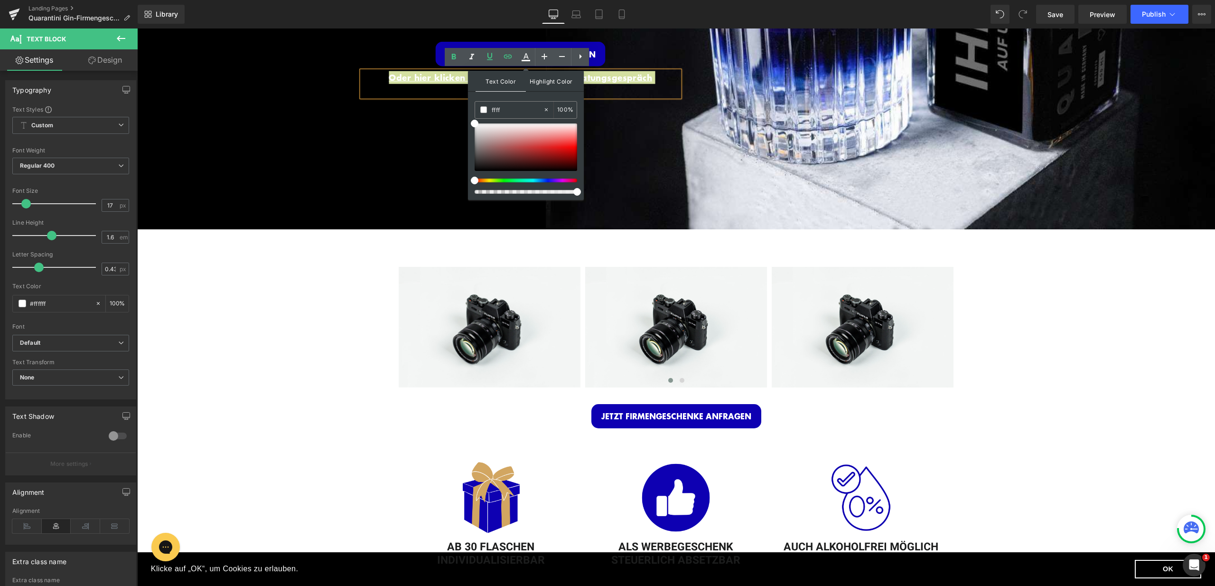
click at [540, 71] on span "Highlight Color" at bounding box center [551, 81] width 50 height 20
drag, startPoint x: 654, startPoint y: 139, endPoint x: 467, endPoint y: 112, distance: 189.9
paste input "e00b2"
type input "#0e00b2"
click at [483, 108] on span at bounding box center [483, 109] width 7 height 7
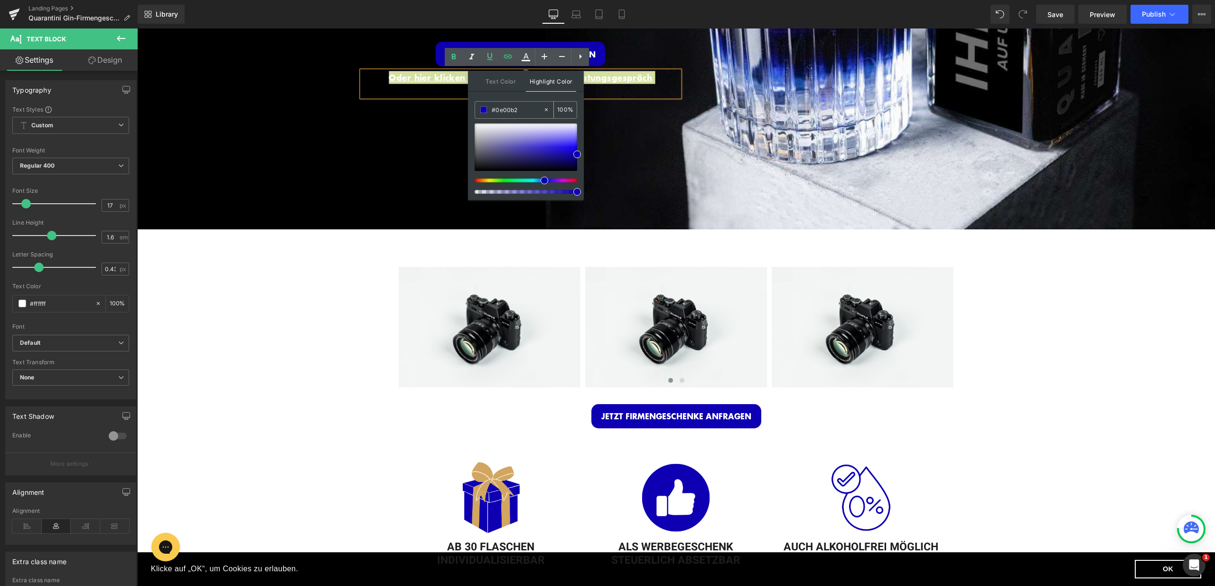
click at [483, 108] on span at bounding box center [483, 109] width 7 height 7
click at [481, 112] on span at bounding box center [483, 109] width 7 height 7
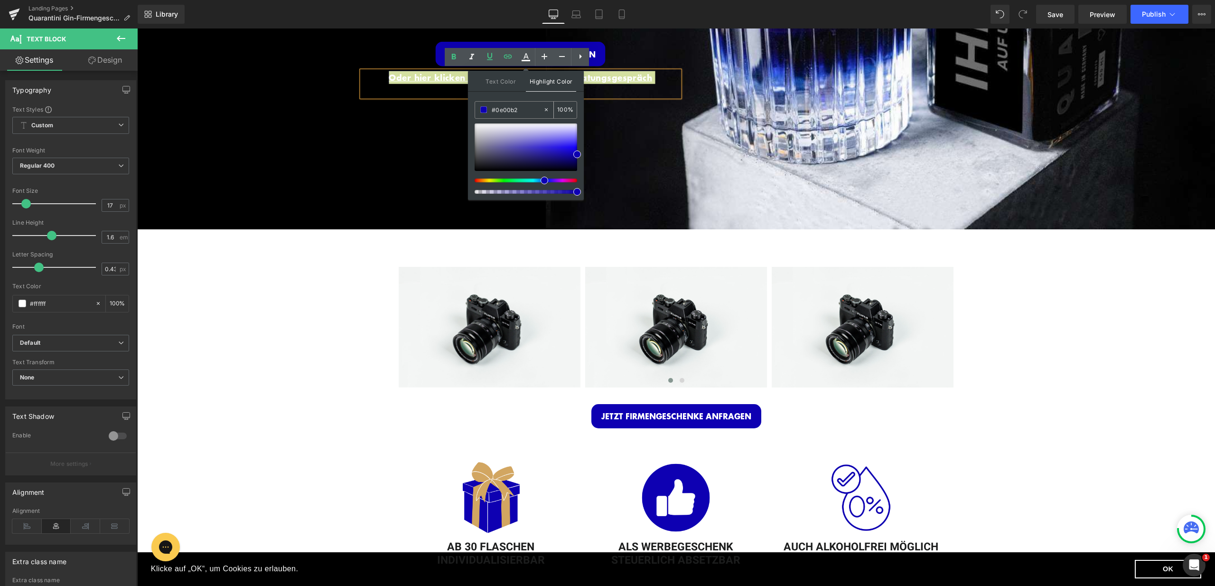
click at [481, 112] on span at bounding box center [483, 109] width 7 height 7
click at [509, 112] on input "#0e00b2" at bounding box center [517, 109] width 51 height 10
drag, startPoint x: 521, startPoint y: 111, endPoint x: 476, endPoint y: 112, distance: 45.1
click at [476, 112] on div "#0e00b2" at bounding box center [509, 110] width 68 height 17
click at [485, 106] on span at bounding box center [483, 109] width 7 height 7
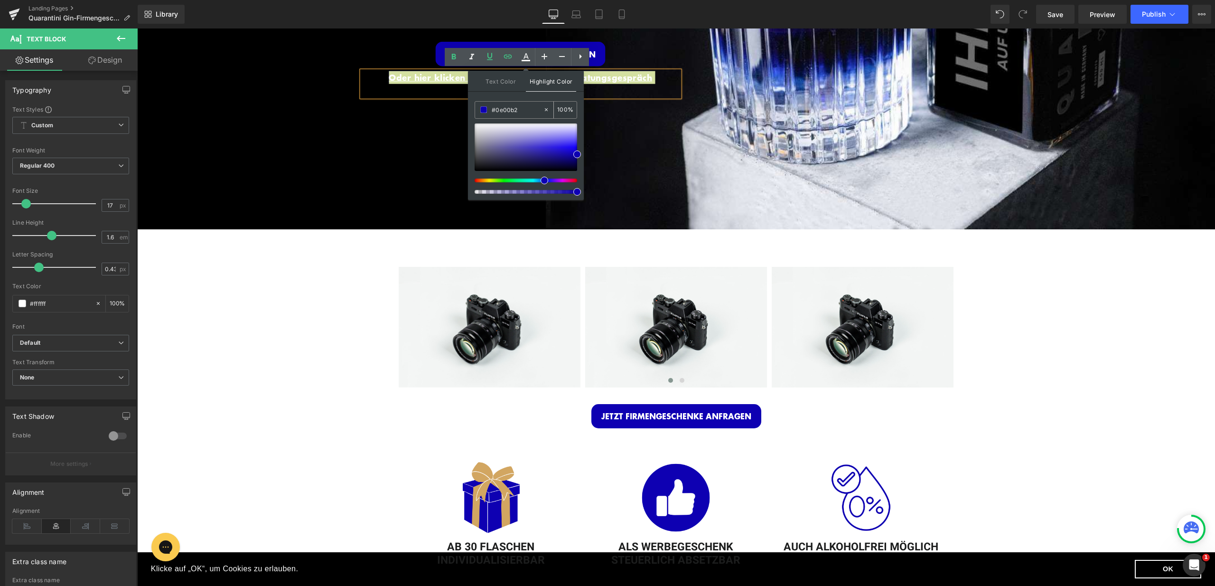
click at [485, 106] on span at bounding box center [483, 109] width 7 height 7
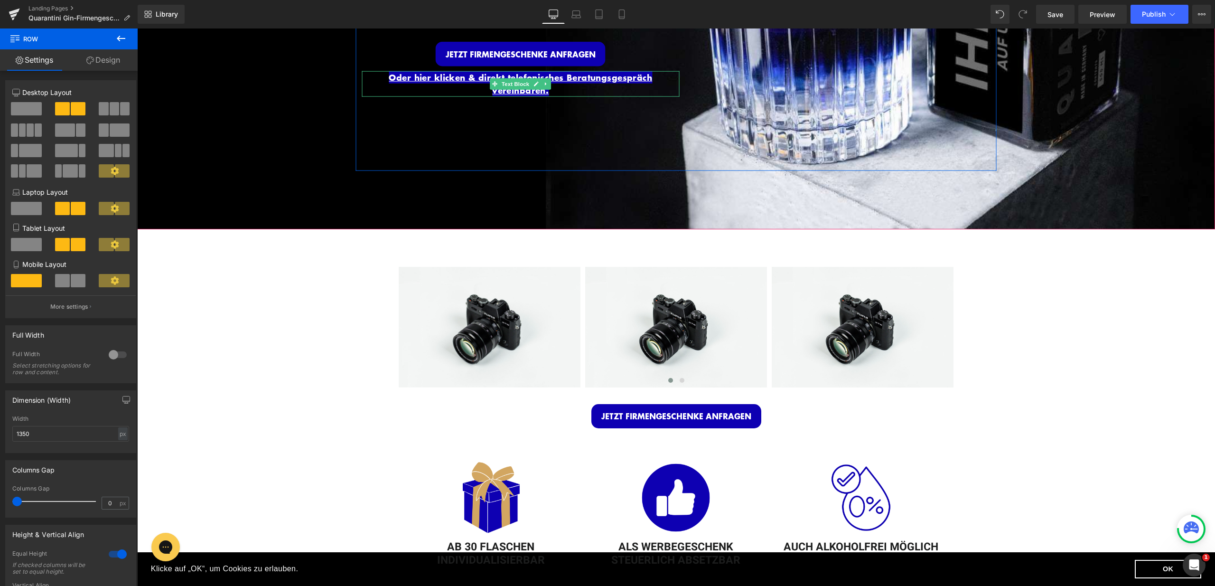
click at [561, 91] on p "Oder hier klicken & direkt telefonisches Beratungsgespräch vereinbaren." at bounding box center [520, 84] width 317 height 26
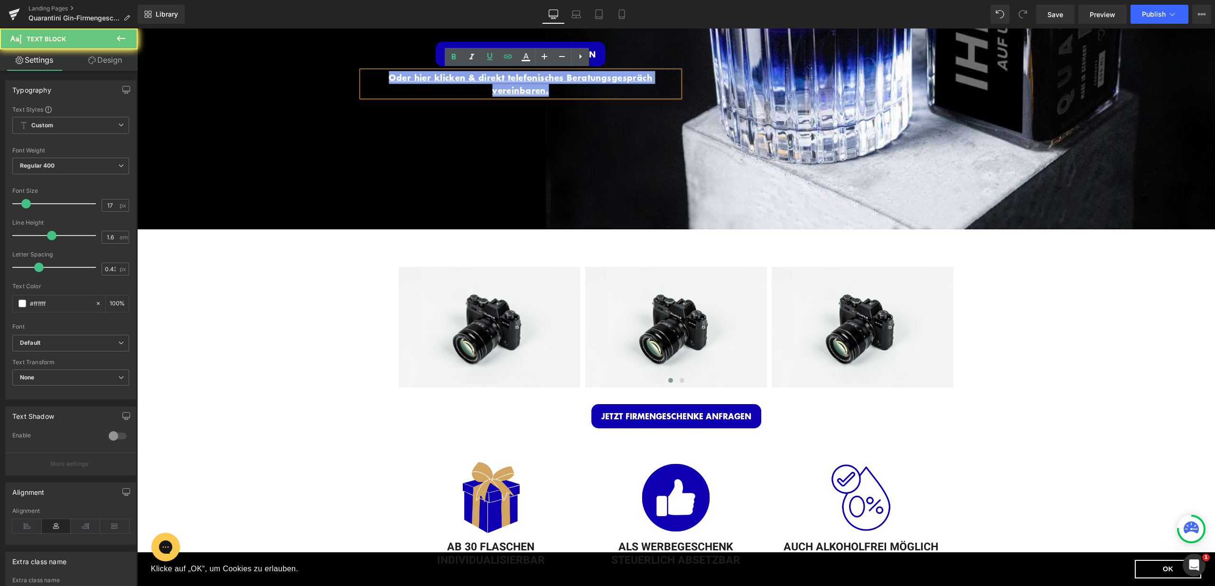
drag, startPoint x: 562, startPoint y: 91, endPoint x: 379, endPoint y: 75, distance: 183.9
click at [379, 75] on p "Oder hier klicken & direkt telefonisches Beratungsgespräch vereinbaren." at bounding box center [520, 84] width 317 height 26
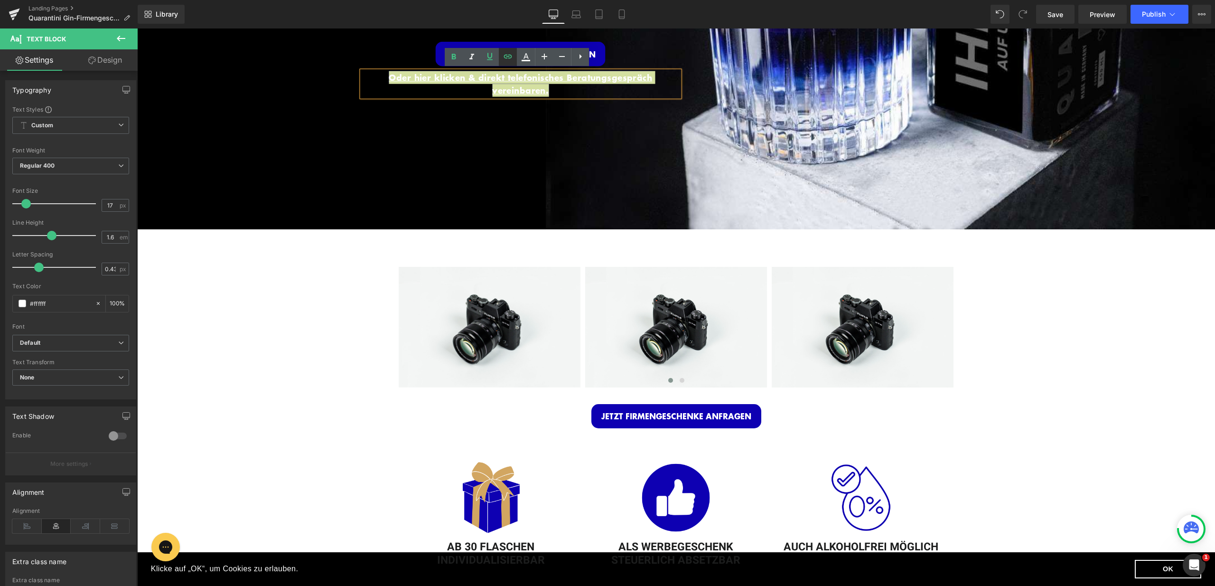
click at [512, 62] on icon at bounding box center [507, 56] width 11 height 11
drag, startPoint x: 620, startPoint y: 110, endPoint x: 469, endPoint y: 100, distance: 150.8
click at [620, 110] on icon "button" at bounding box center [625, 109] width 11 height 11
click at [596, 135] on div "Image INDIVIDUELLE FIRMENGESCHENKE Heading Personalisierte Gin Flasche + Edle V…" at bounding box center [676, 5] width 641 height 332
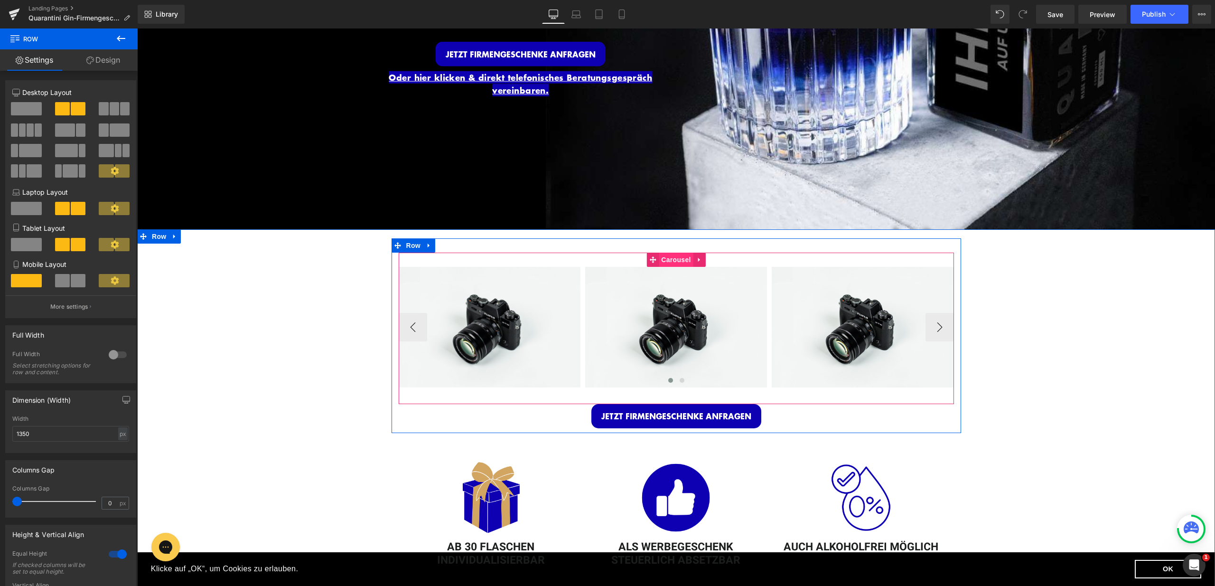
click at [676, 256] on span "Carousel" at bounding box center [676, 259] width 34 height 14
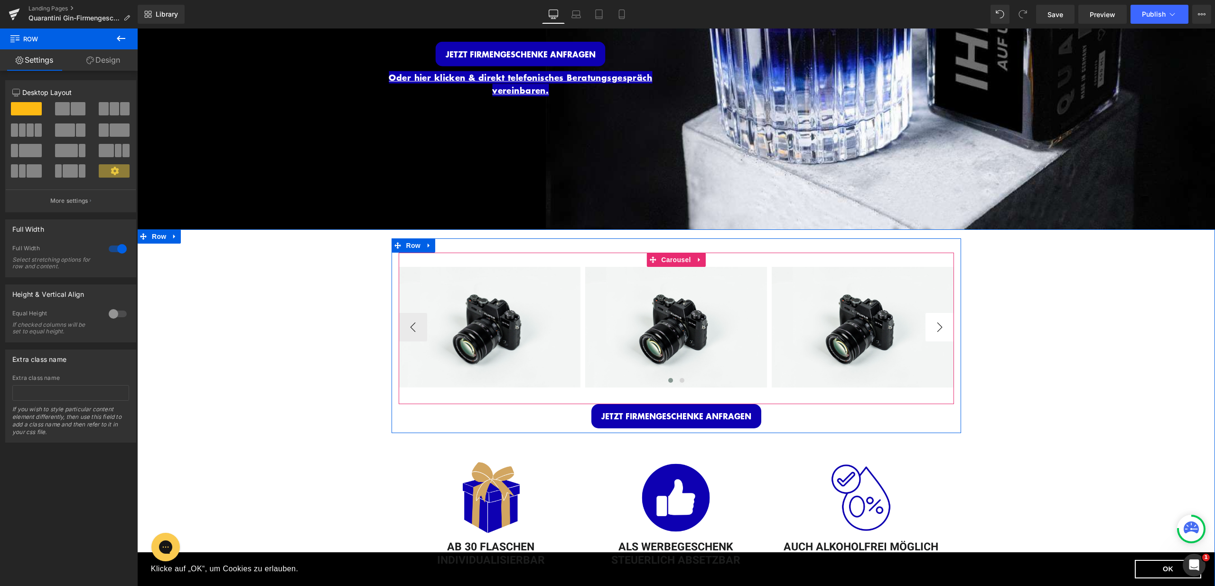
click at [938, 317] on button "›" at bounding box center [939, 327] width 28 height 28
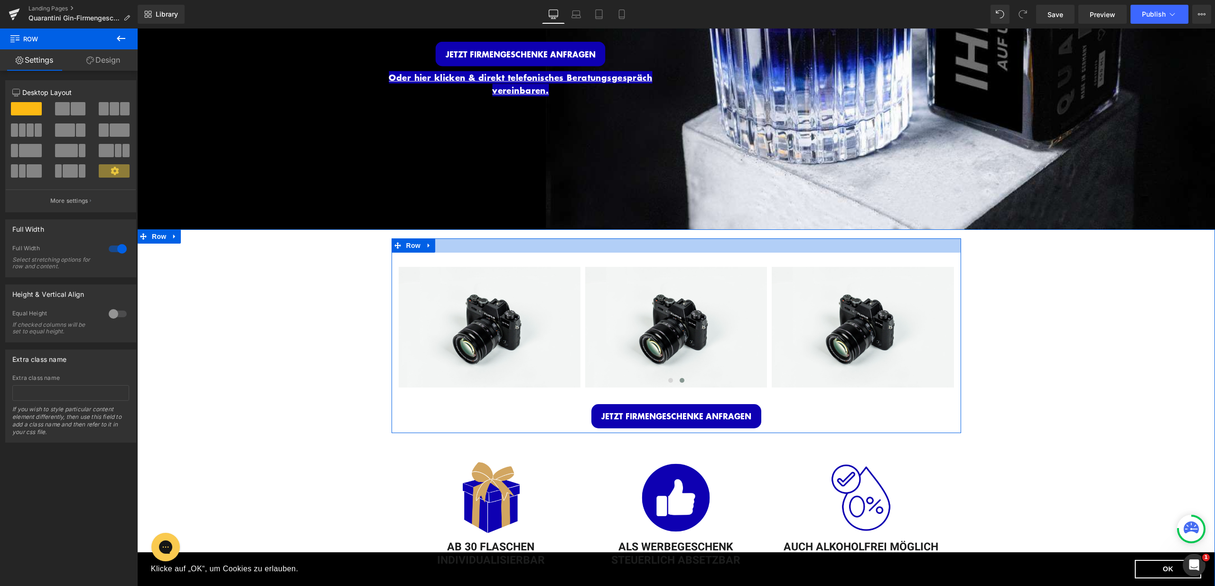
click at [671, 249] on div at bounding box center [676, 245] width 569 height 14
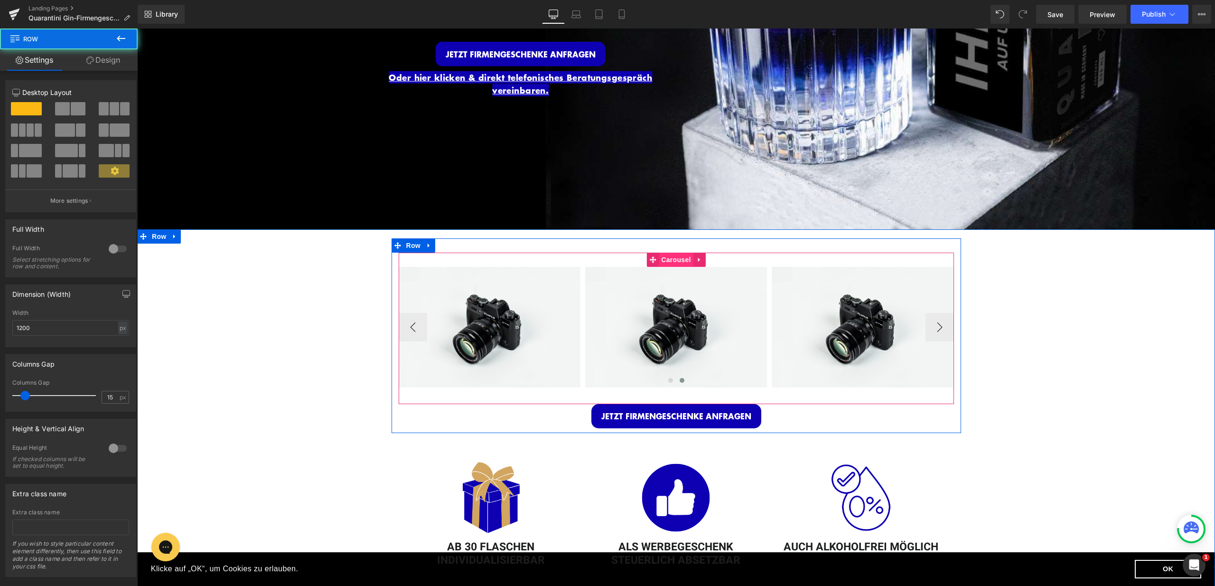
click at [672, 256] on span "Carousel" at bounding box center [676, 259] width 34 height 14
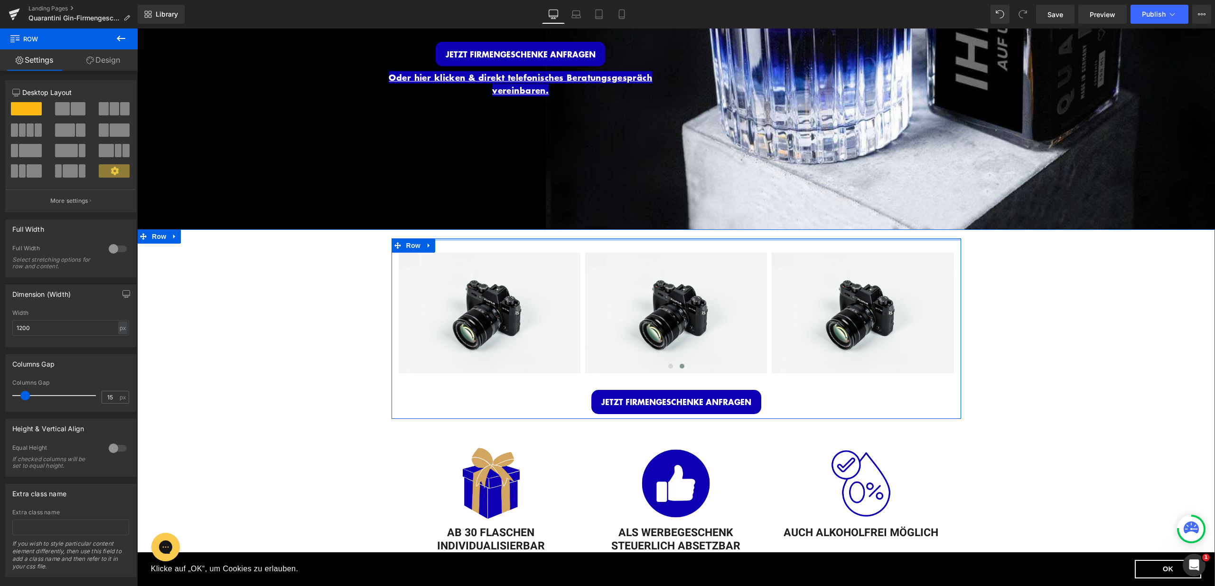
drag, startPoint x: 627, startPoint y: 243, endPoint x: 646, endPoint y: 230, distance: 23.8
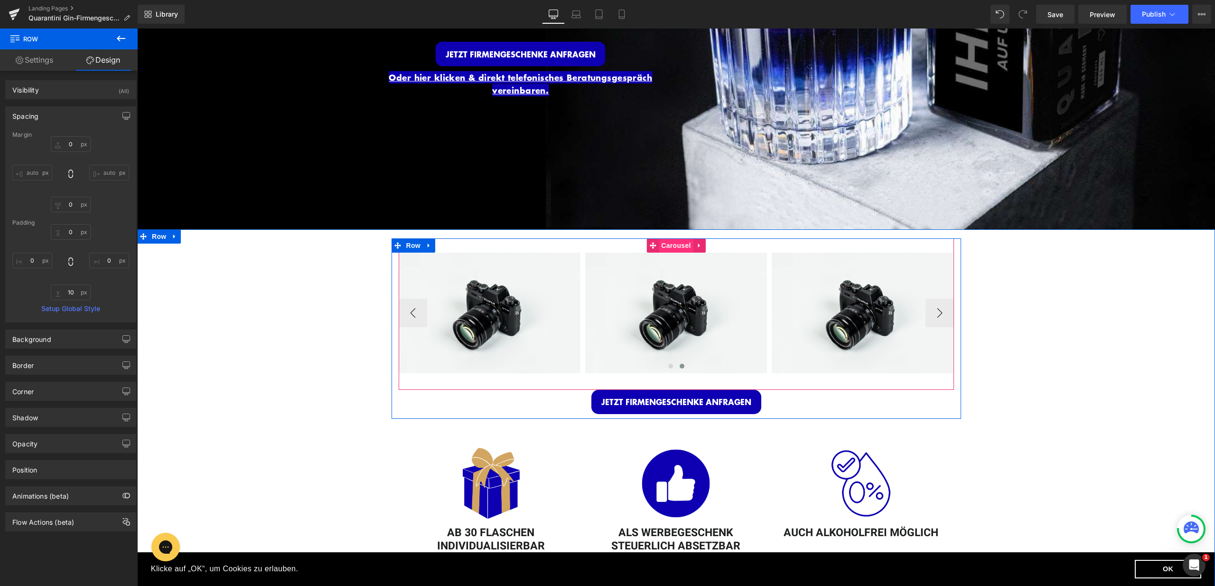
click at [672, 243] on span "Carousel" at bounding box center [676, 245] width 34 height 14
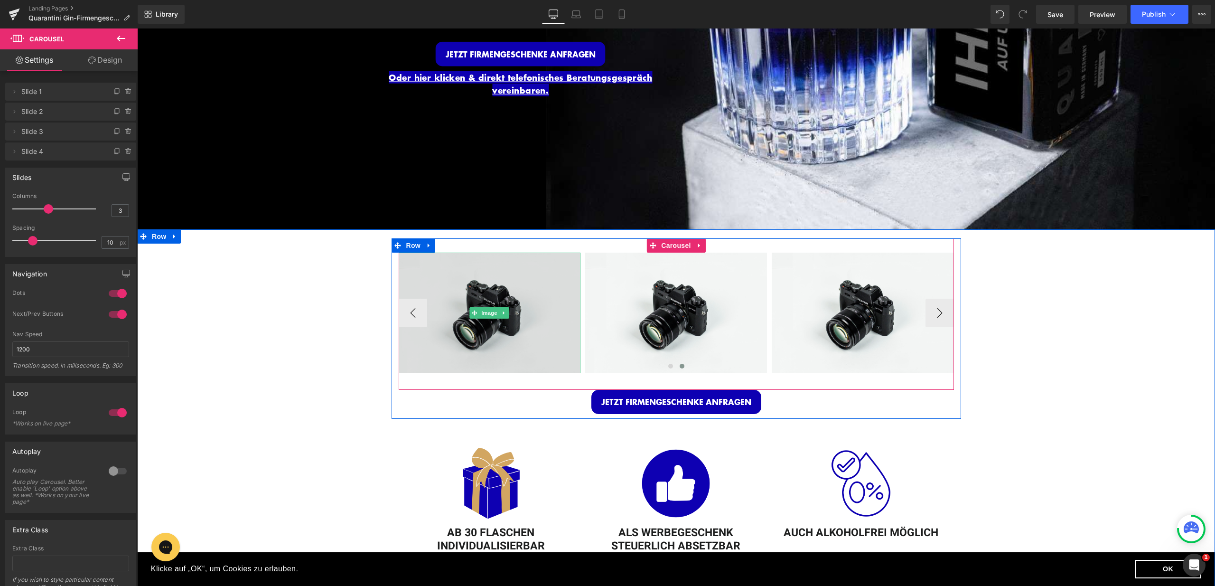
click at [455, 319] on img at bounding box center [490, 312] width 182 height 121
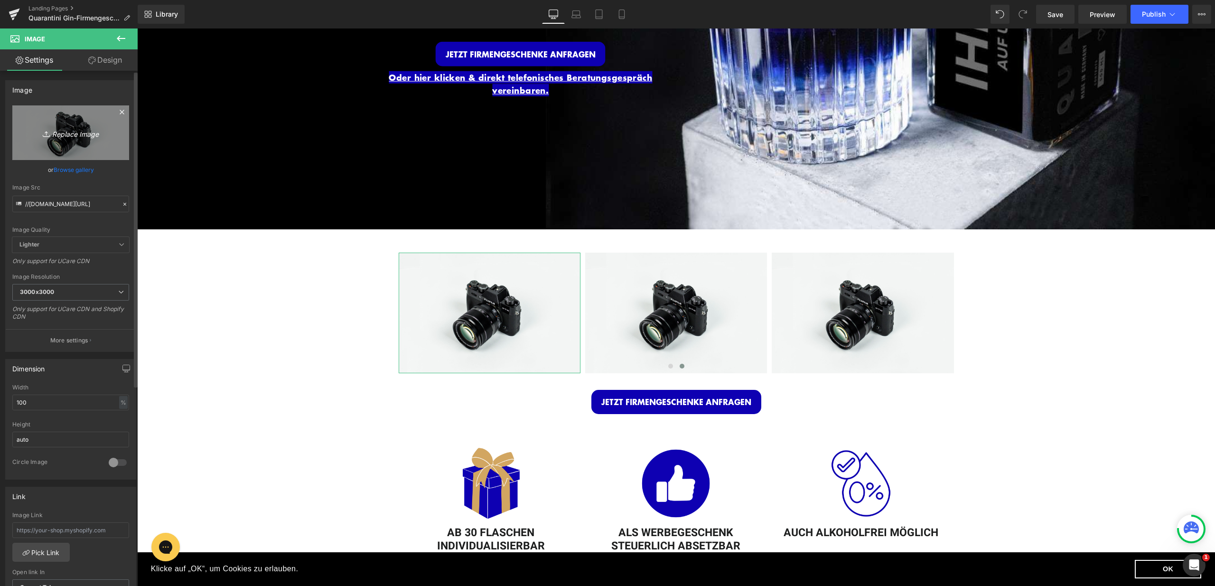
click at [78, 136] on icon "Replace Image" at bounding box center [71, 133] width 76 height 12
click at [97, 129] on icon "Replace Image" at bounding box center [71, 133] width 76 height 12
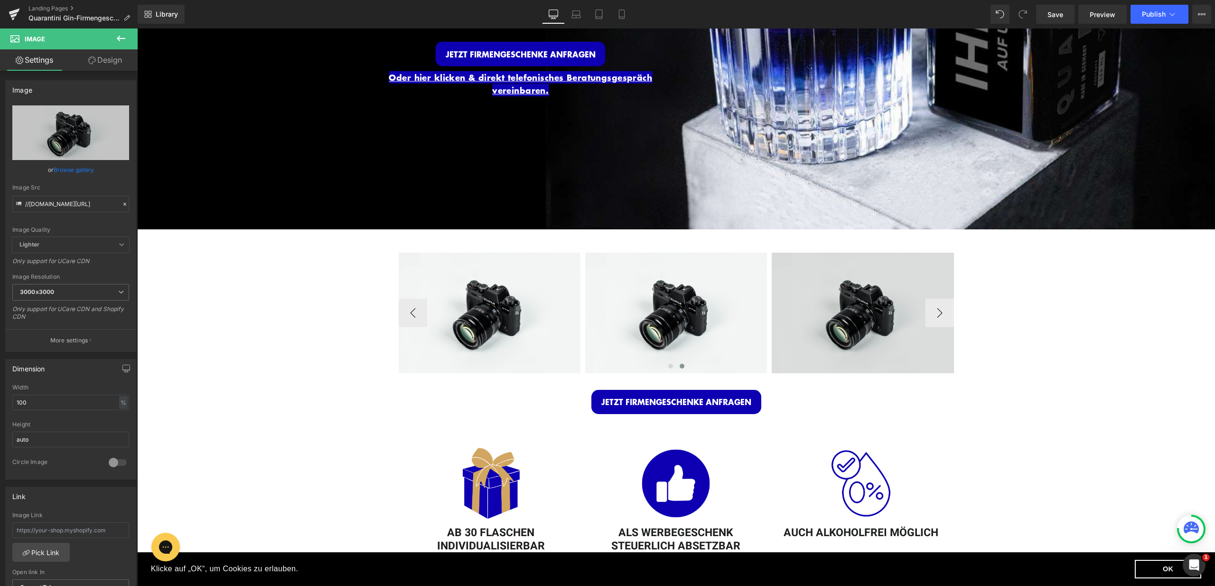
type input "C:\fakepath\13.jpg"
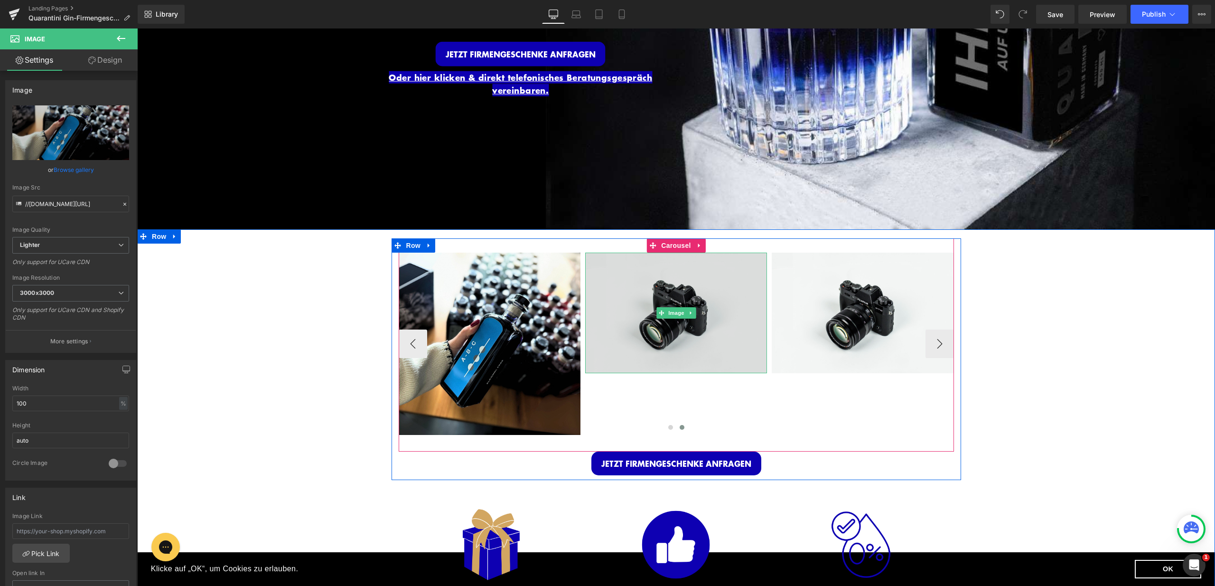
click at [663, 320] on img at bounding box center [676, 312] width 182 height 121
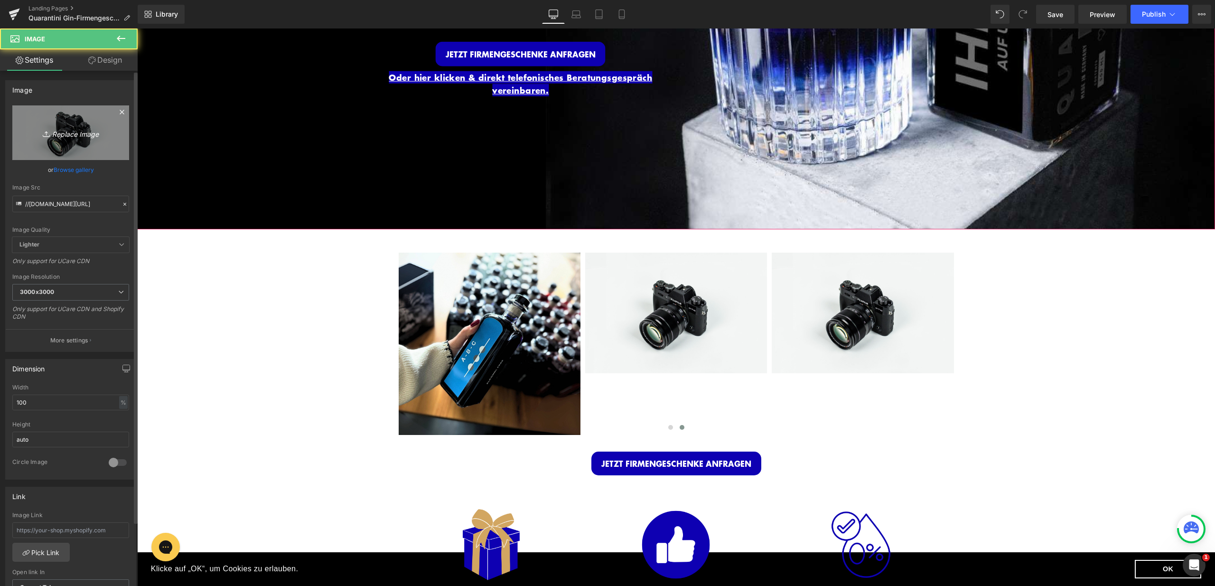
click at [96, 135] on icon "Replace Image" at bounding box center [71, 133] width 76 height 12
type input "C:\fakepath\10.jpg"
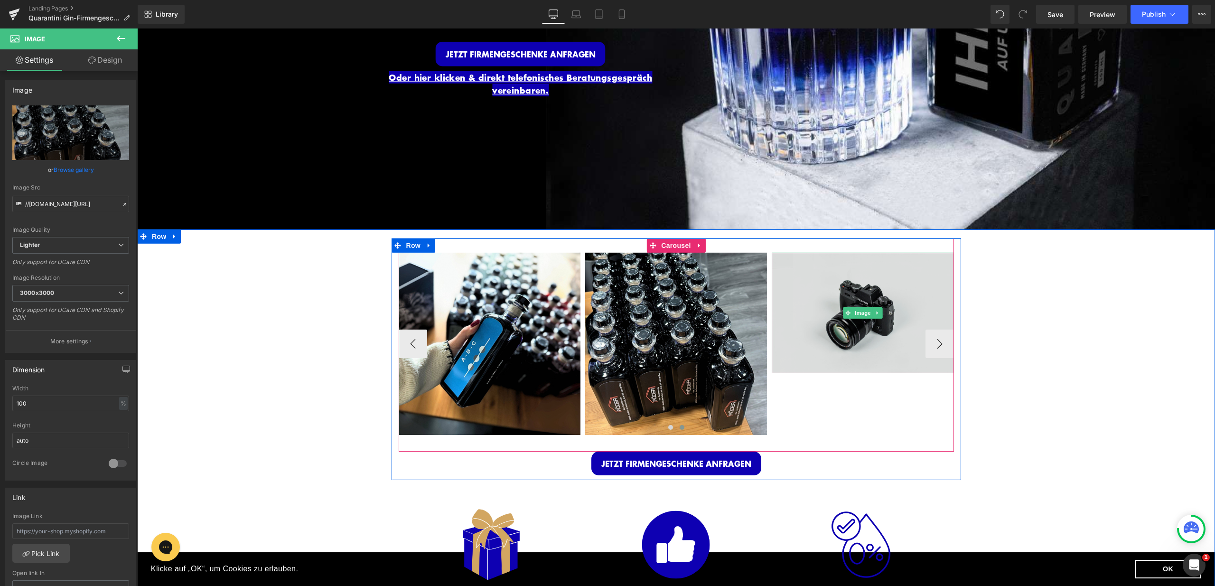
click at [801, 342] on img at bounding box center [863, 312] width 182 height 121
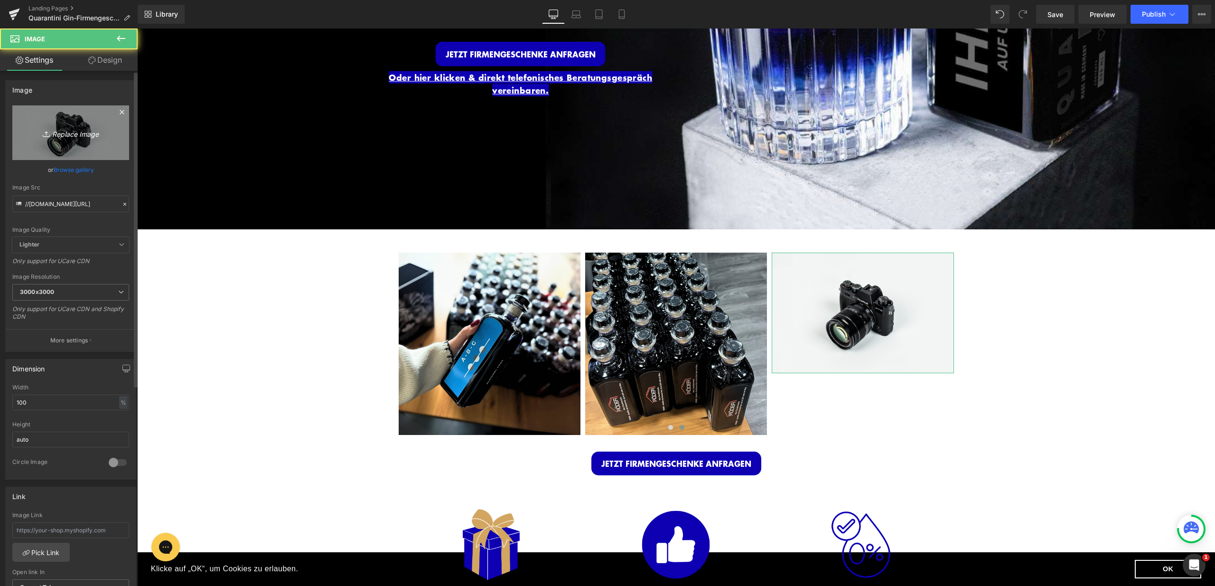
click at [93, 137] on icon "Replace Image" at bounding box center [71, 133] width 76 height 12
type input "C:\fakepath\11.jpg"
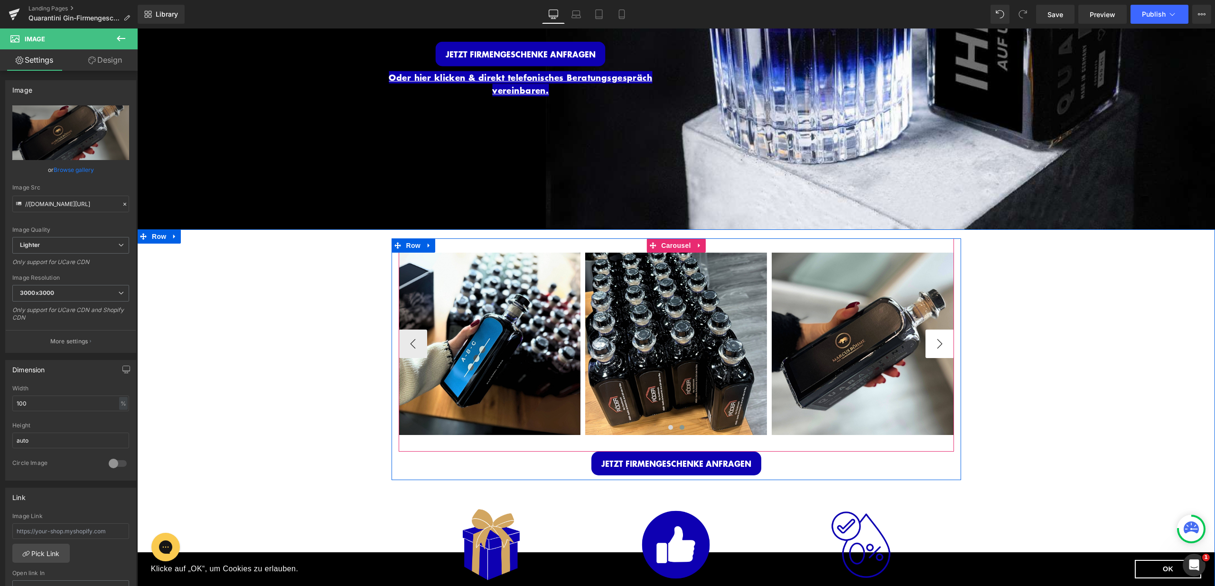
click at [936, 342] on button "›" at bounding box center [939, 343] width 28 height 28
click at [936, 337] on button "›" at bounding box center [939, 343] width 28 height 28
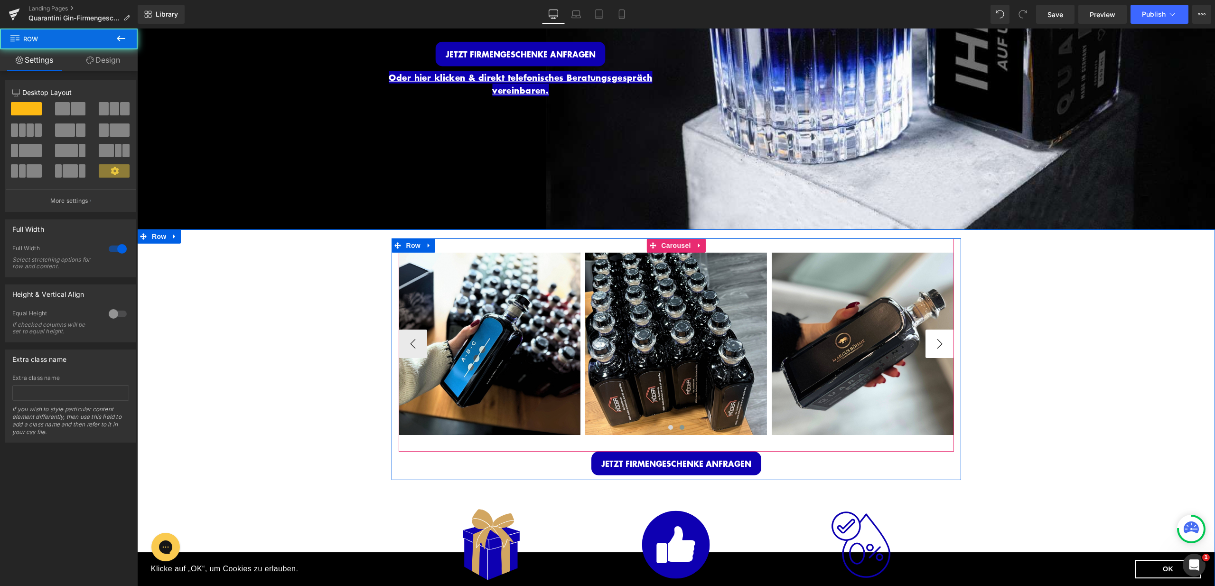
click at [943, 343] on button "›" at bounding box center [939, 343] width 28 height 28
click at [680, 426] on button at bounding box center [681, 426] width 11 height 9
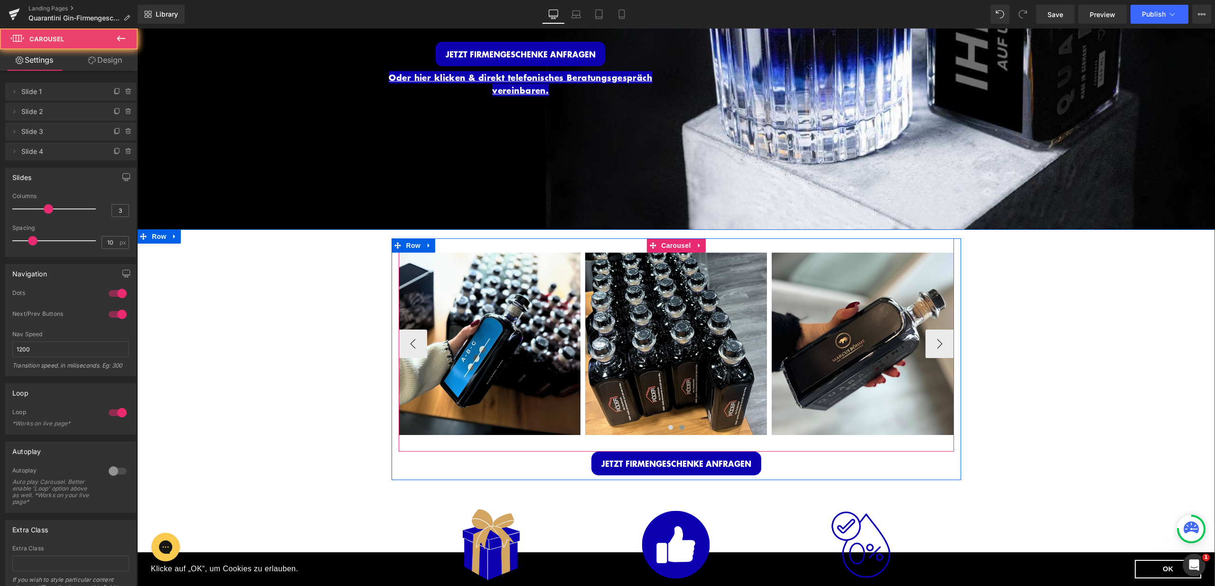
click at [680, 425] on span at bounding box center [682, 427] width 5 height 5
click at [669, 425] on span at bounding box center [670, 427] width 5 height 5
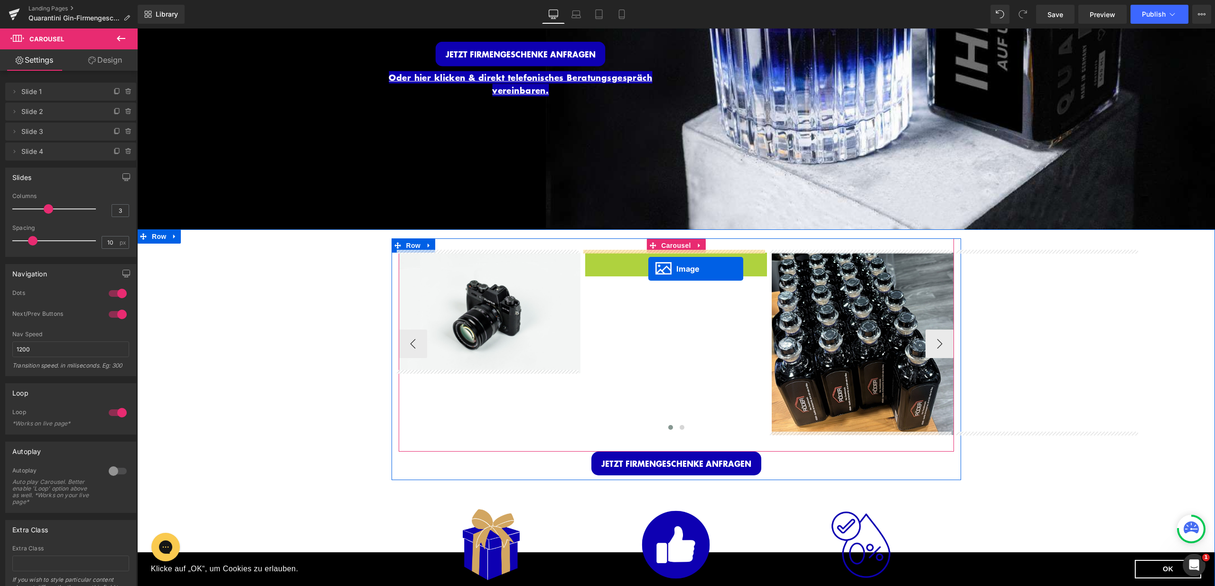
drag, startPoint x: 658, startPoint y: 338, endPoint x: 648, endPoint y: 269, distance: 70.0
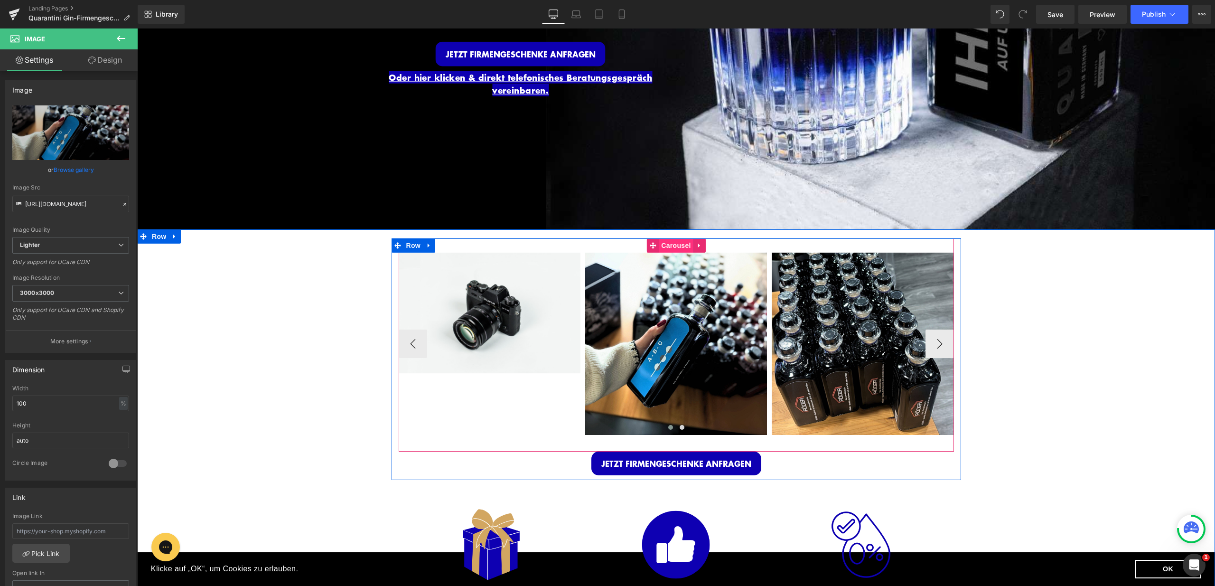
click at [662, 244] on span "Carousel" at bounding box center [676, 245] width 34 height 14
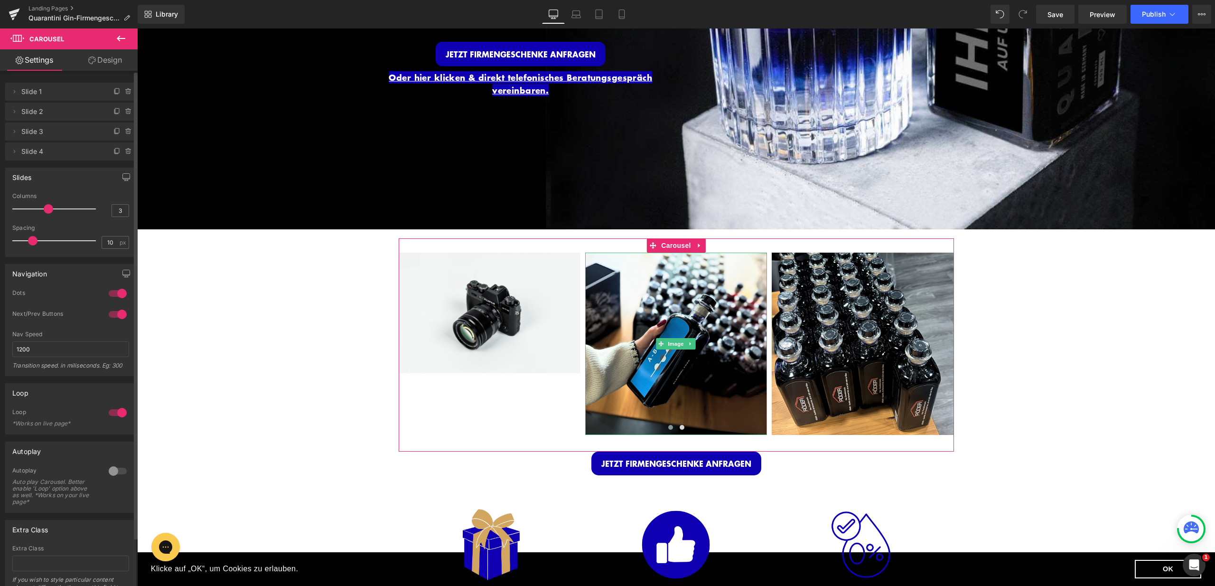
click at [8, 112] on li "Delete Cancel Slide 2 Slide 2 Name Slide 2" at bounding box center [70, 112] width 131 height 18
click at [17, 112] on icon at bounding box center [14, 112] width 8 height 8
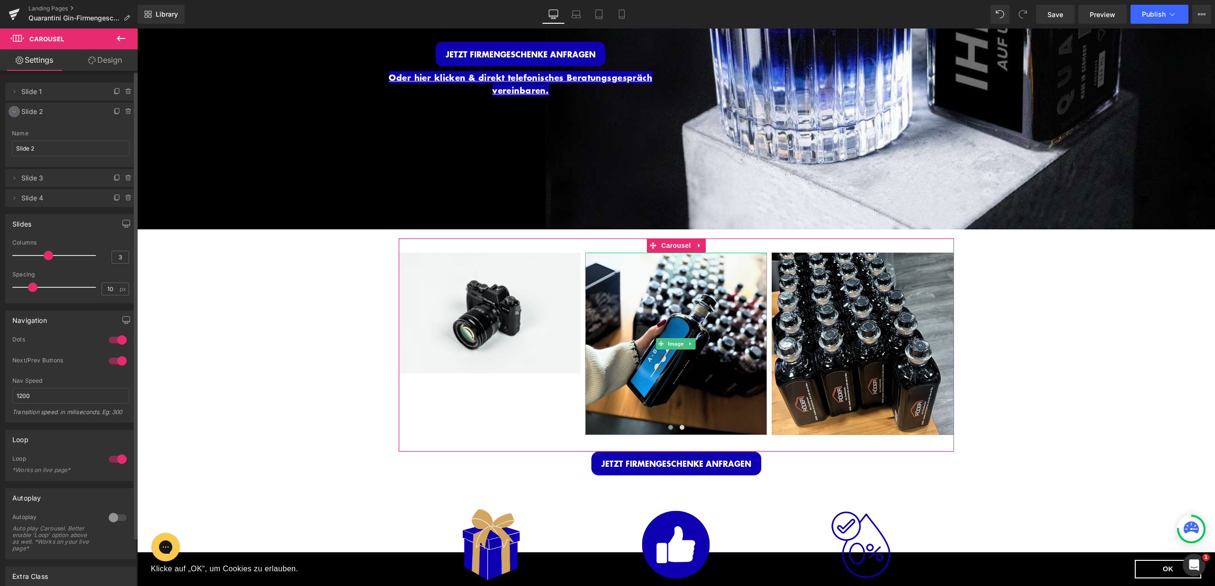
click at [16, 112] on icon at bounding box center [14, 112] width 8 height 8
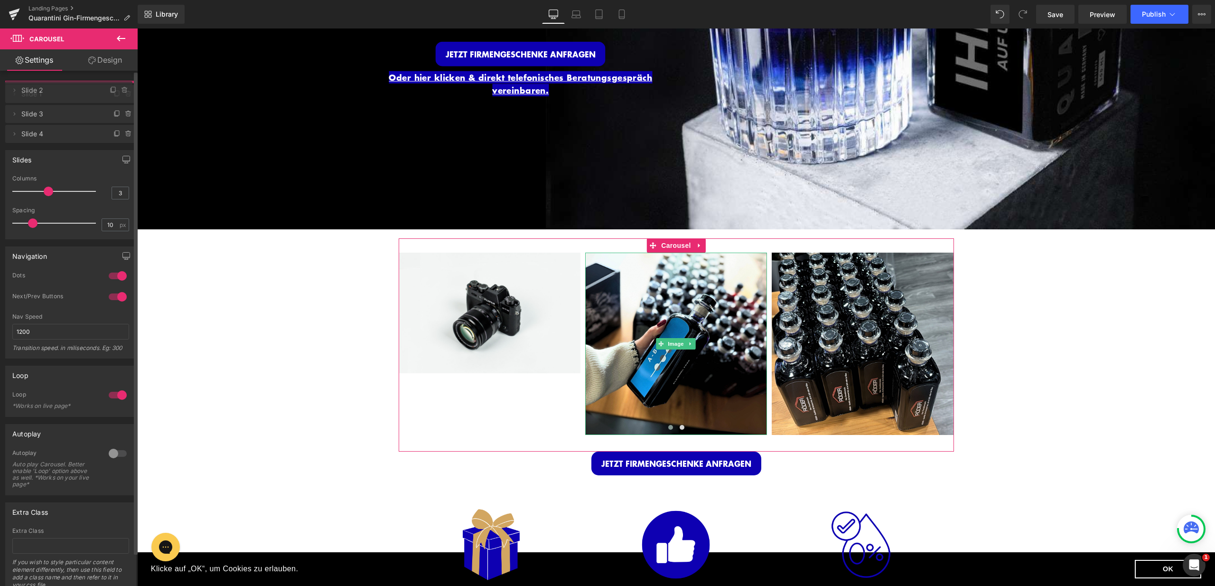
drag, startPoint x: 65, startPoint y: 109, endPoint x: 65, endPoint y: 88, distance: 21.4
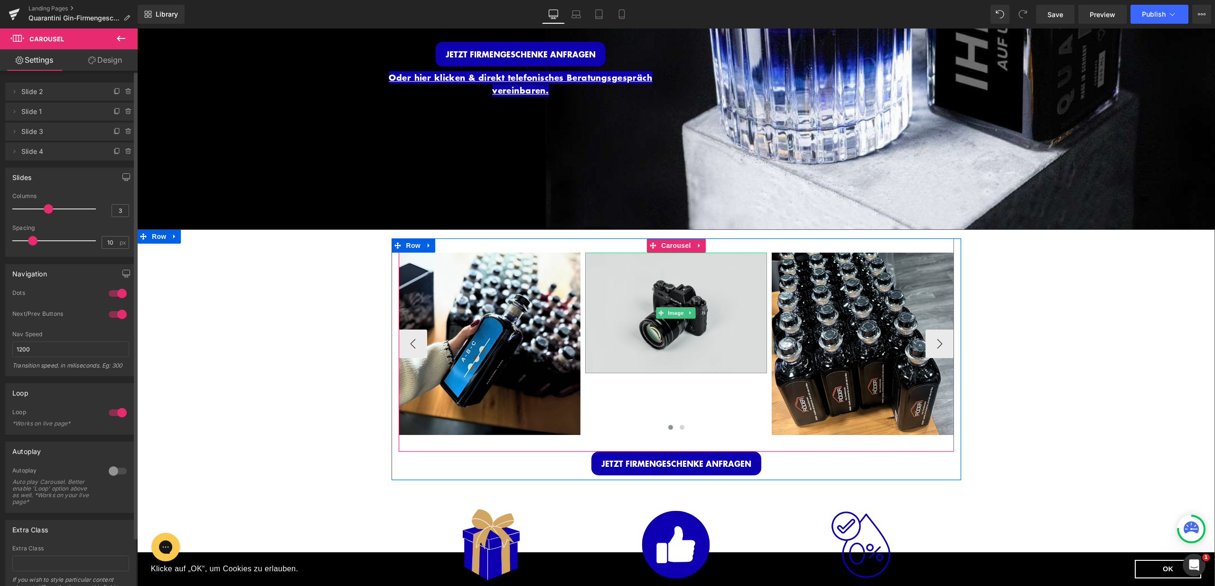
click at [651, 297] on img at bounding box center [676, 312] width 182 height 121
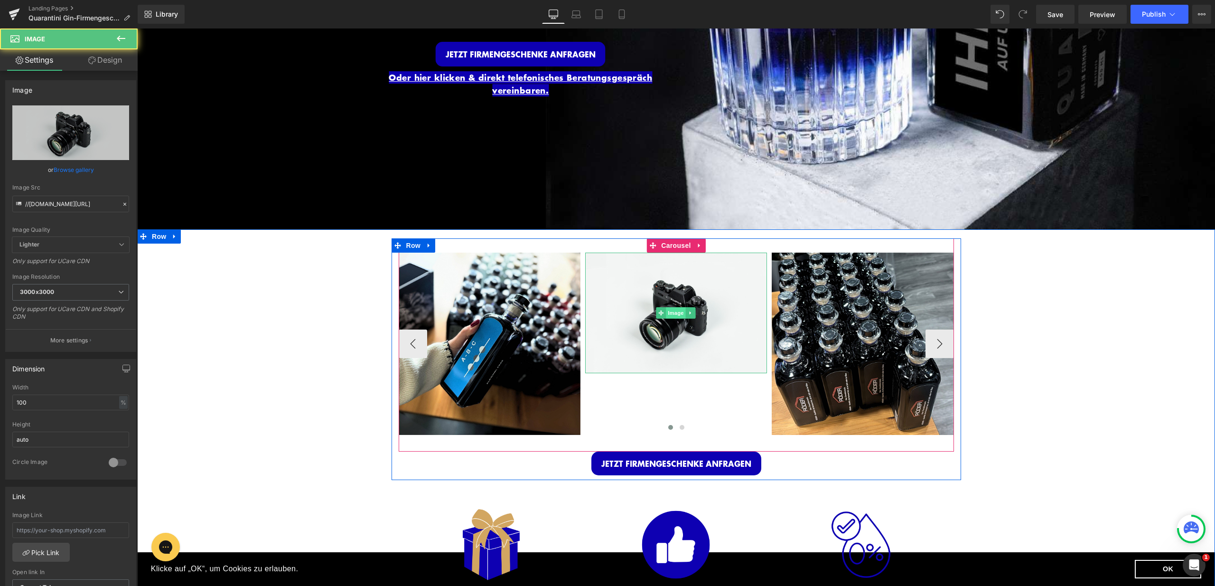
click at [667, 308] on span "Image" at bounding box center [676, 312] width 20 height 11
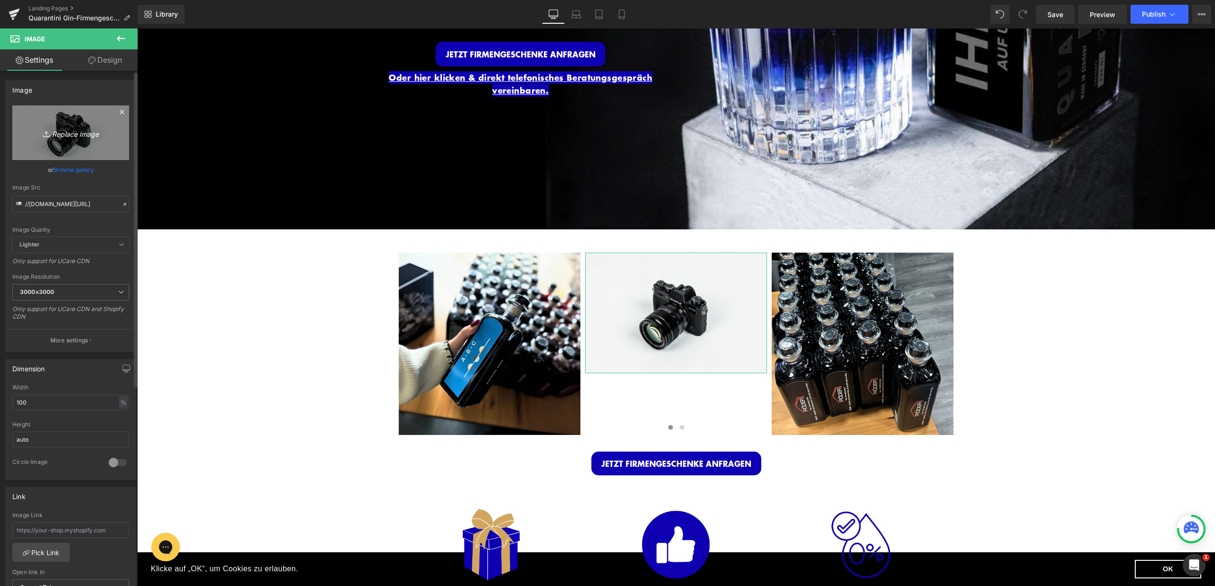
click at [75, 131] on icon "Replace Image" at bounding box center [71, 133] width 76 height 12
type input "C:\fakepath\12.jpg"
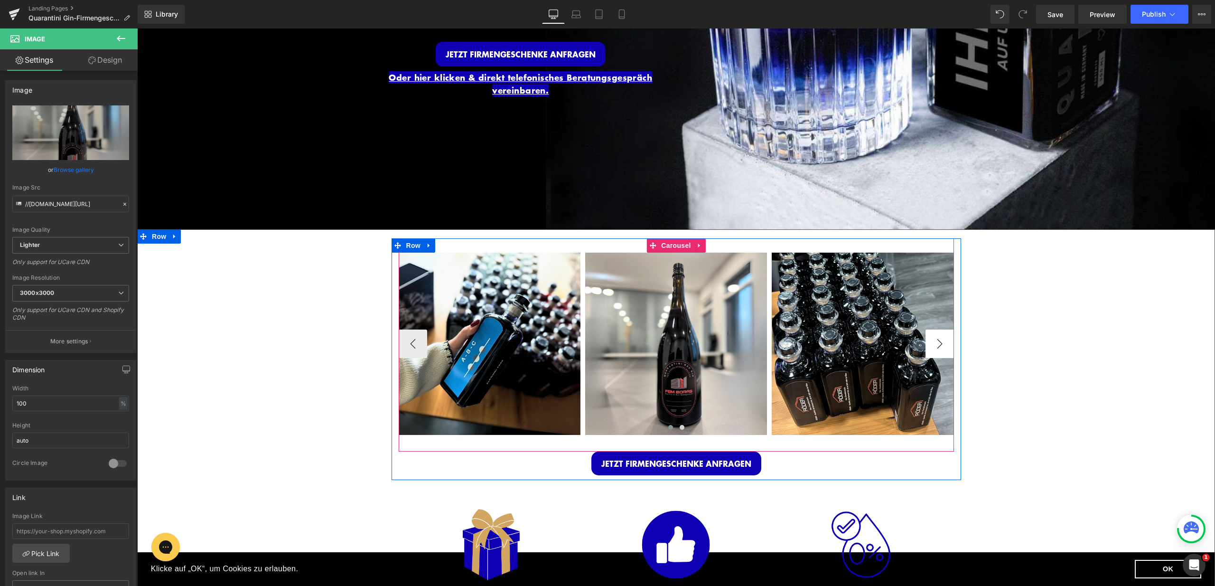
click at [942, 340] on button "›" at bounding box center [939, 343] width 28 height 28
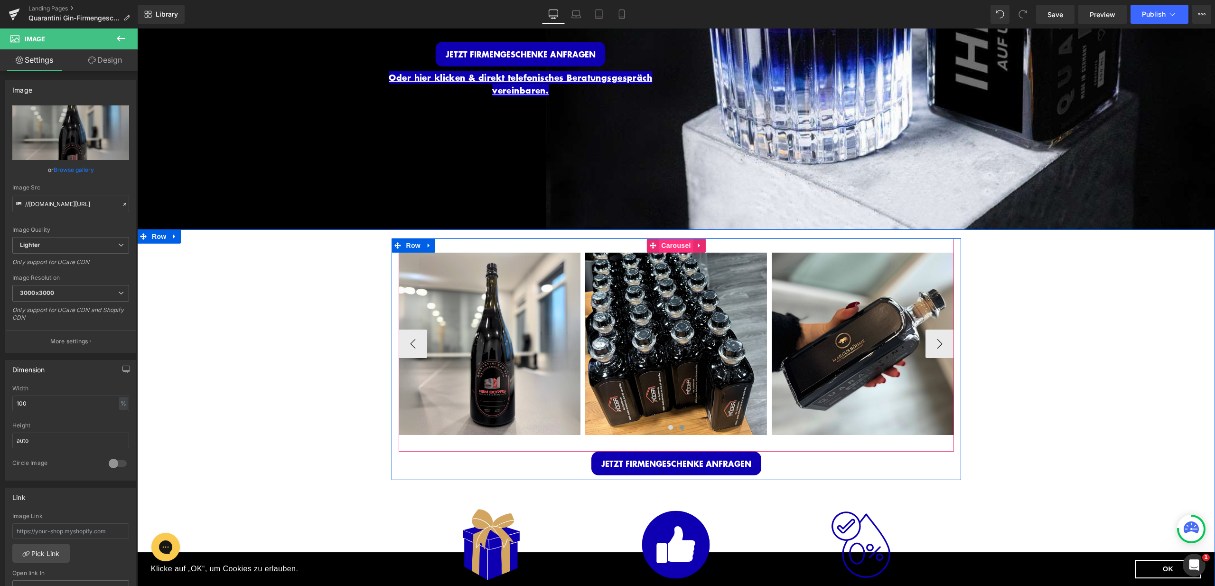
click at [666, 244] on span "Carousel" at bounding box center [676, 245] width 34 height 14
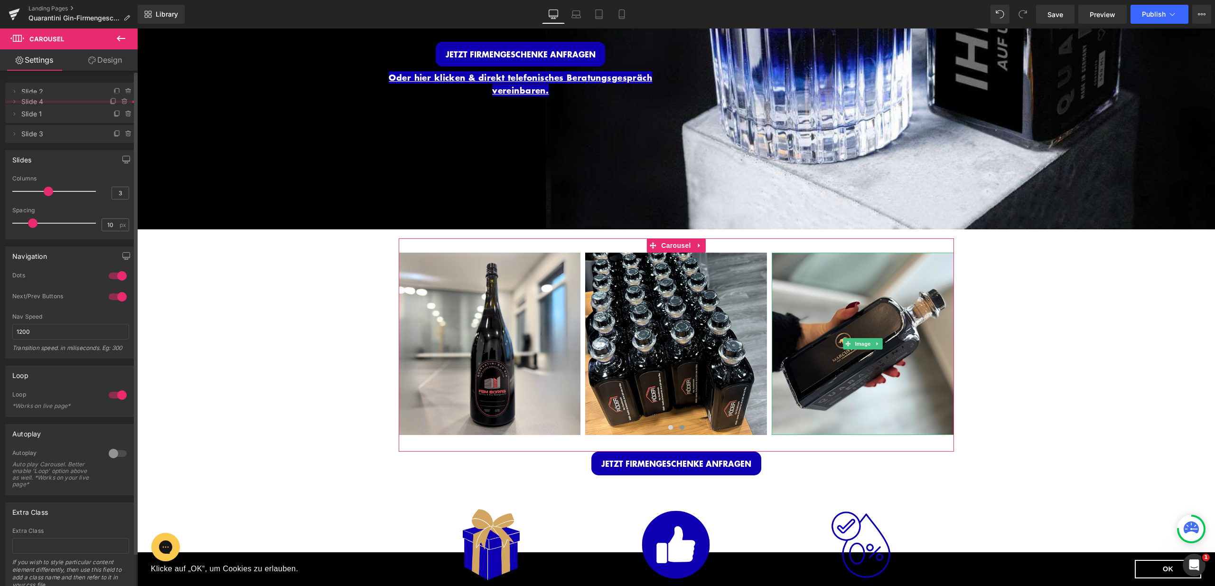
drag, startPoint x: 58, startPoint y: 155, endPoint x: 58, endPoint y: 105, distance: 49.8
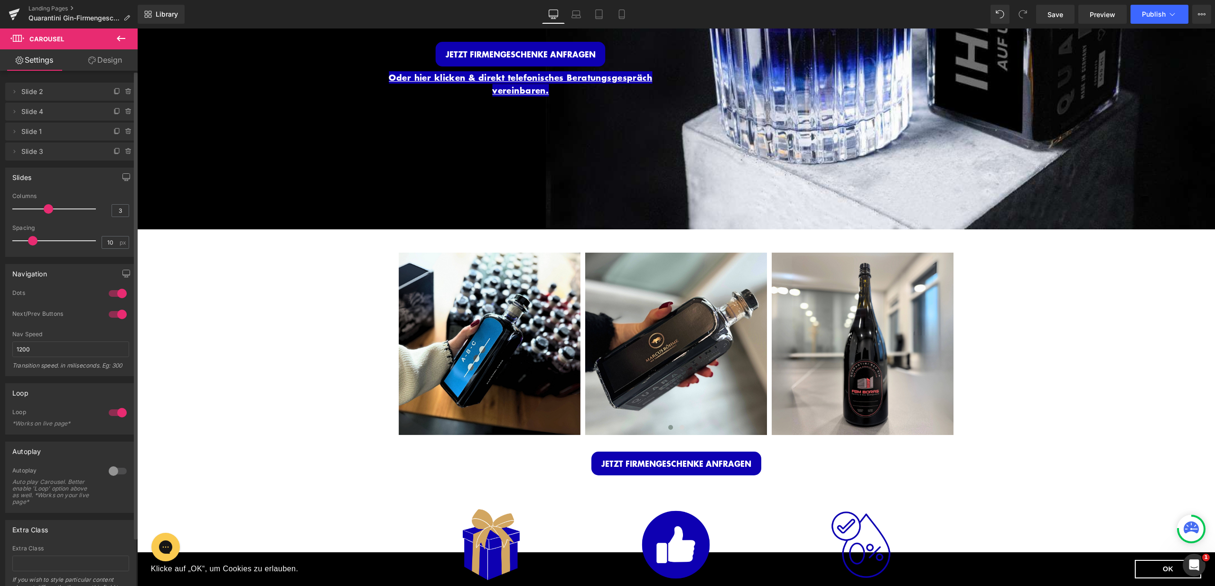
click at [94, 73] on div "Delete Cancel Slide 2 Slide 2 Name Slide 2 Delete Cancel Slide 4 Slide 4 Name S…" at bounding box center [71, 116] width 142 height 87
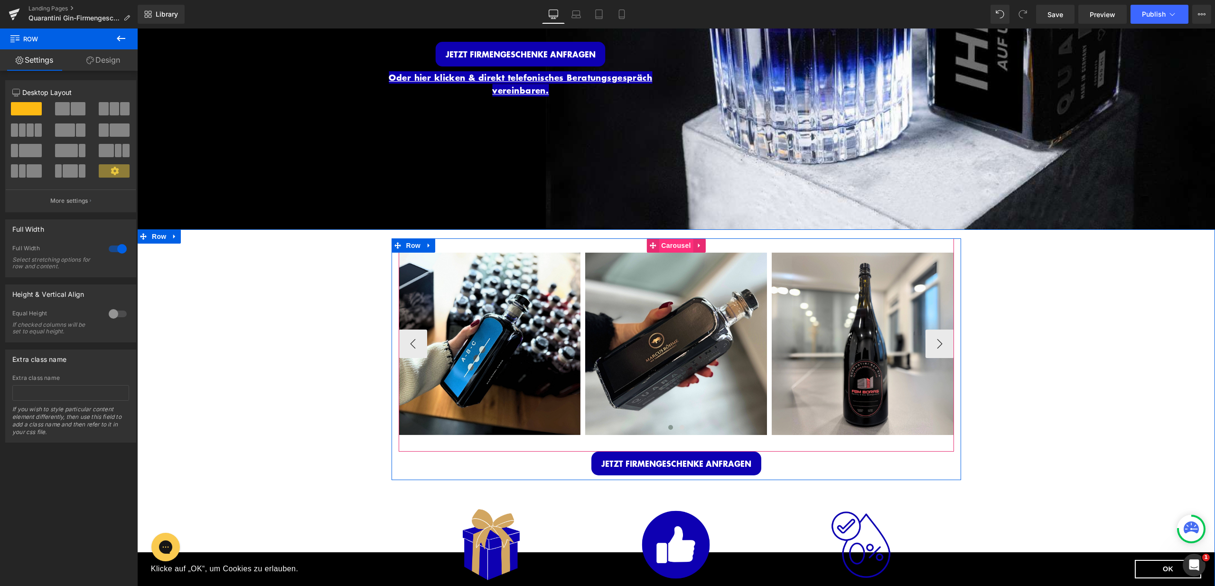
click at [665, 241] on span "Carousel" at bounding box center [676, 245] width 34 height 14
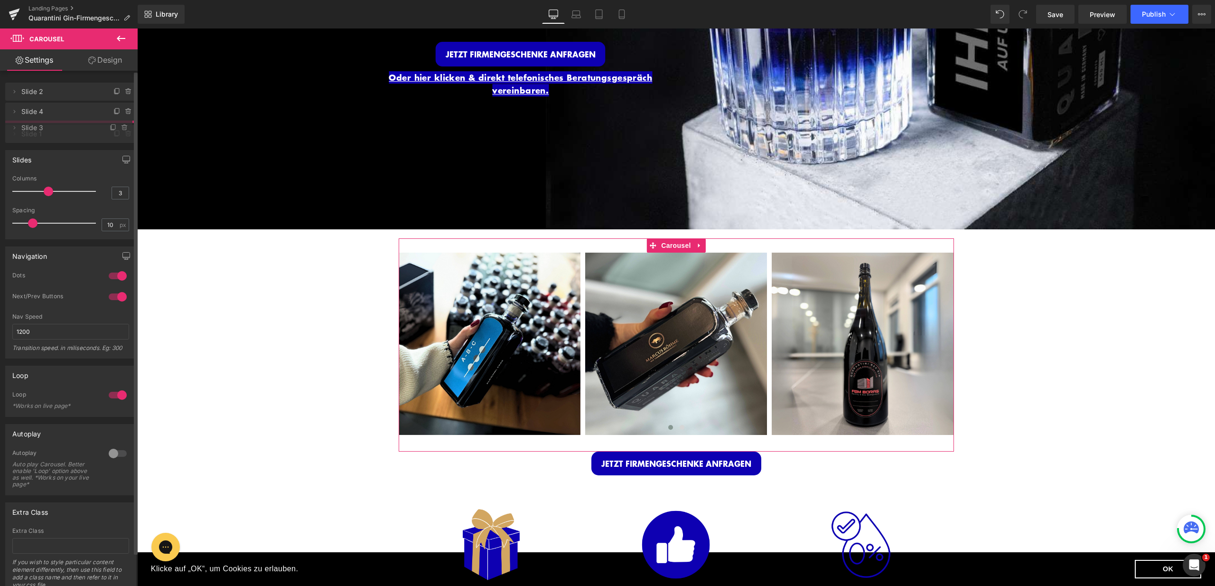
drag, startPoint x: 68, startPoint y: 155, endPoint x: 67, endPoint y: 131, distance: 23.8
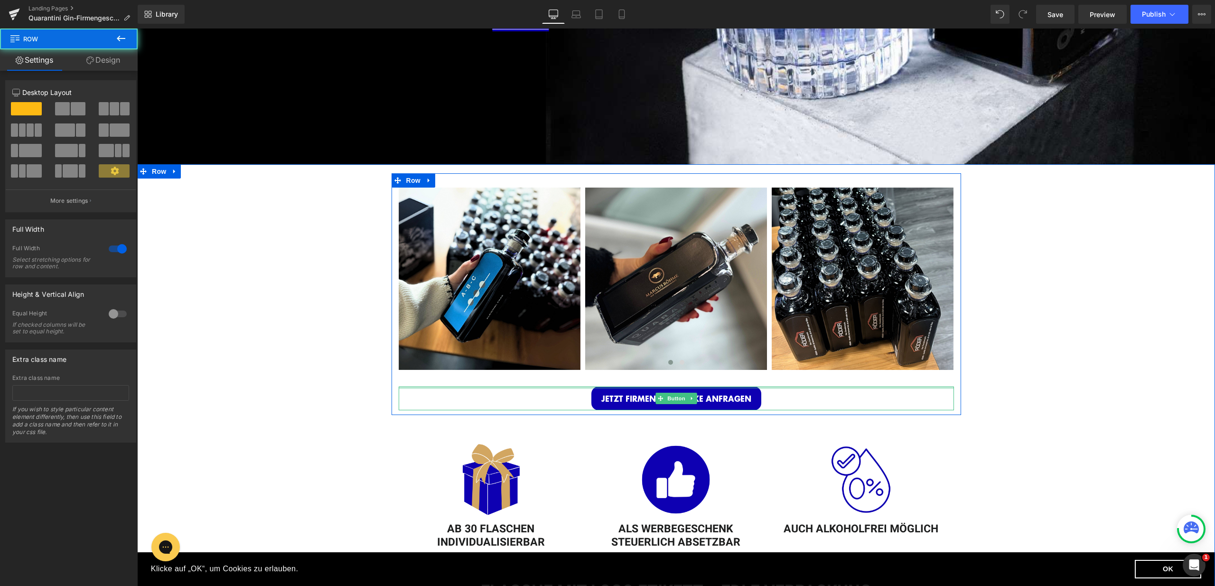
scroll to position [316, 0]
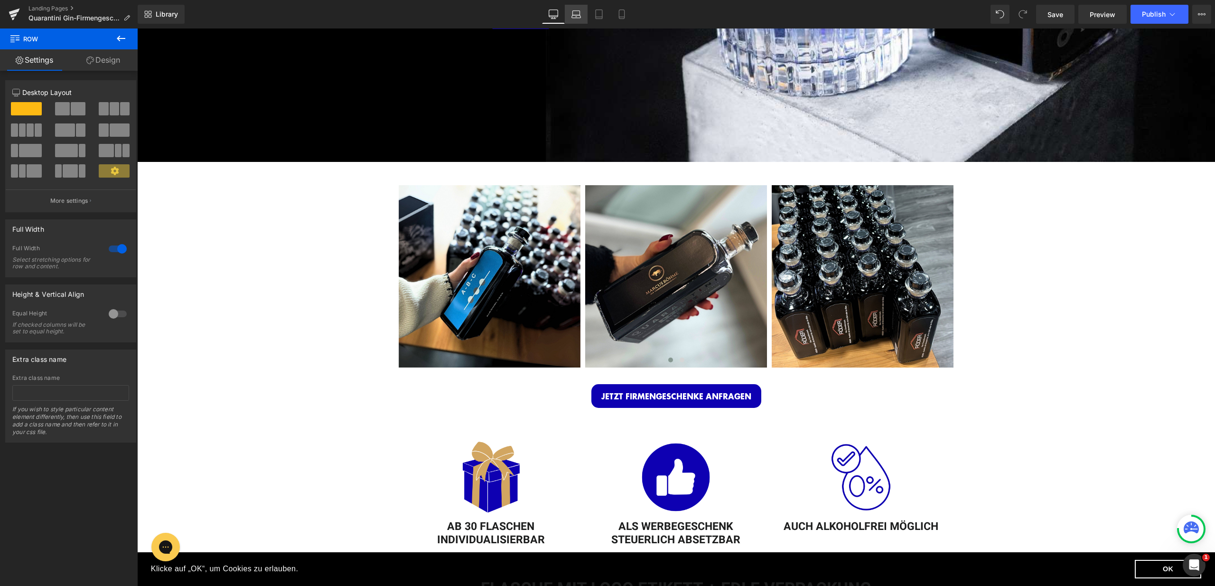
click at [569, 17] on link "Laptop" at bounding box center [576, 14] width 23 height 19
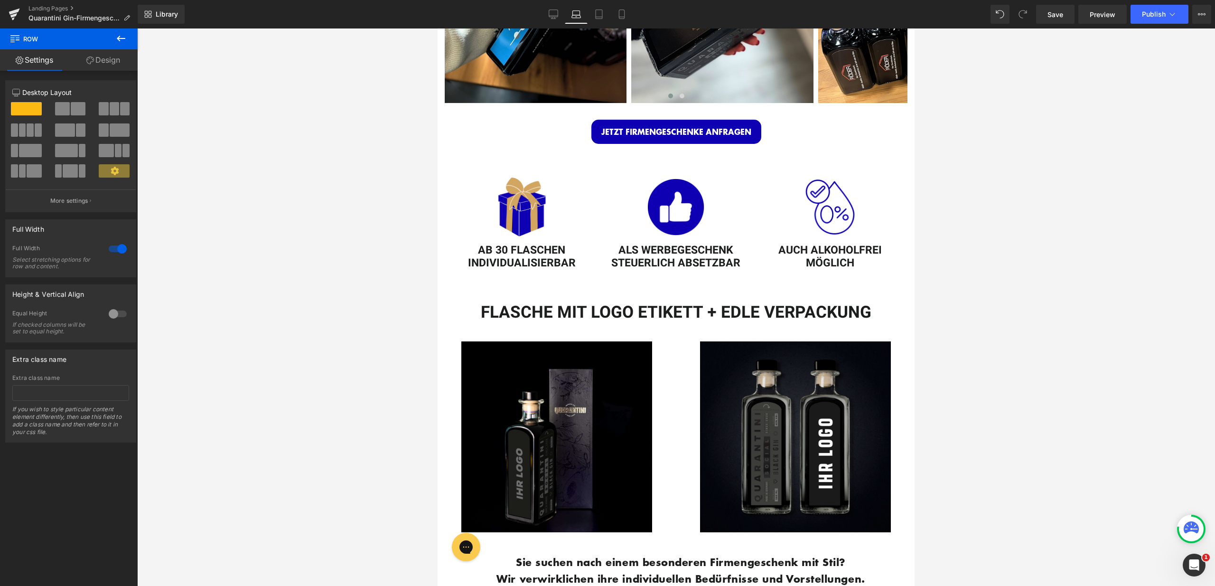
scroll to position [8, 0]
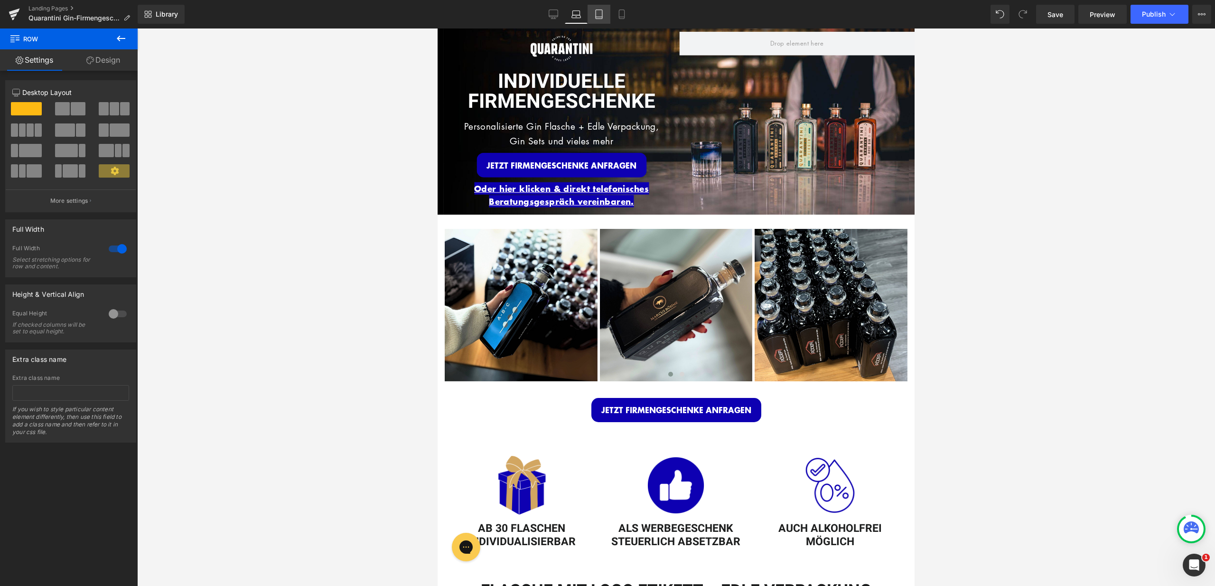
click at [602, 8] on link "Tablet" at bounding box center [599, 14] width 23 height 19
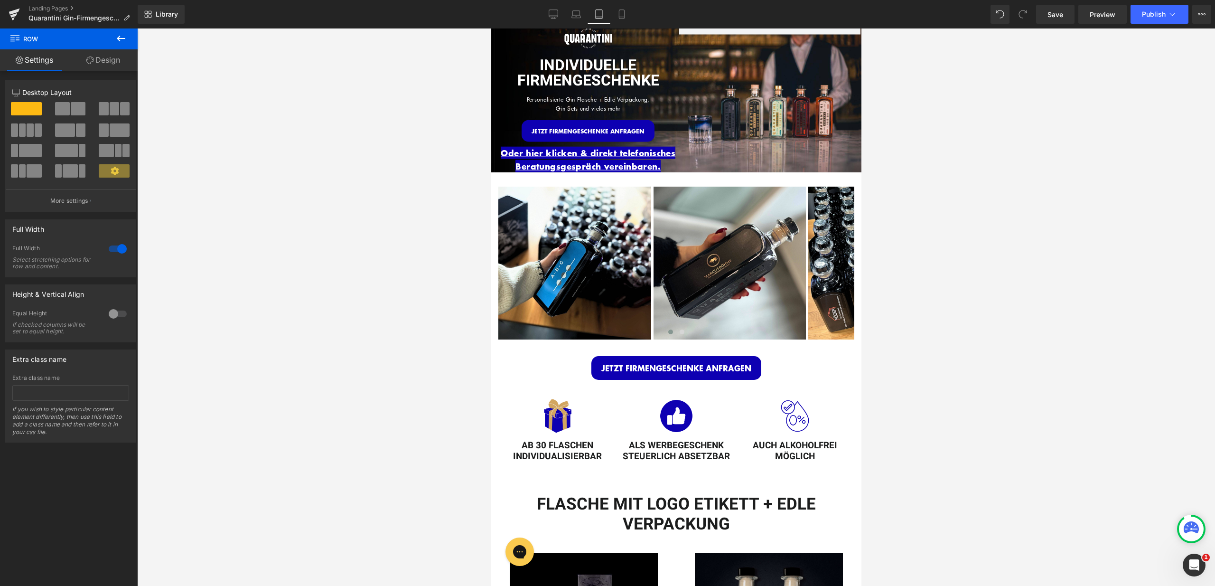
scroll to position [0, 0]
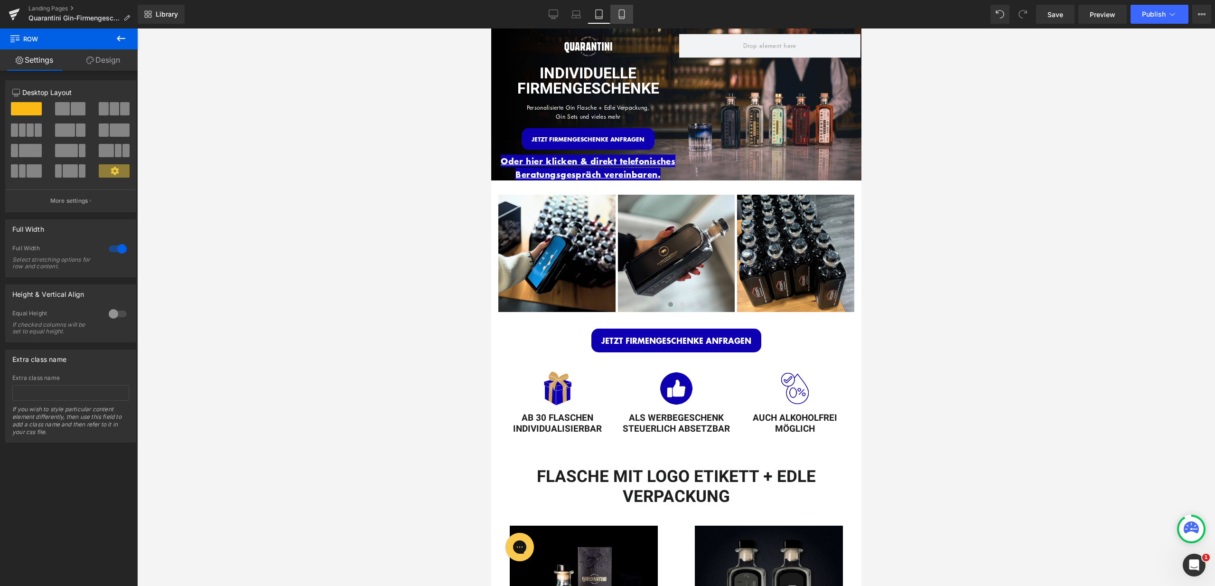
click at [623, 18] on icon at bounding box center [621, 13] width 9 height 9
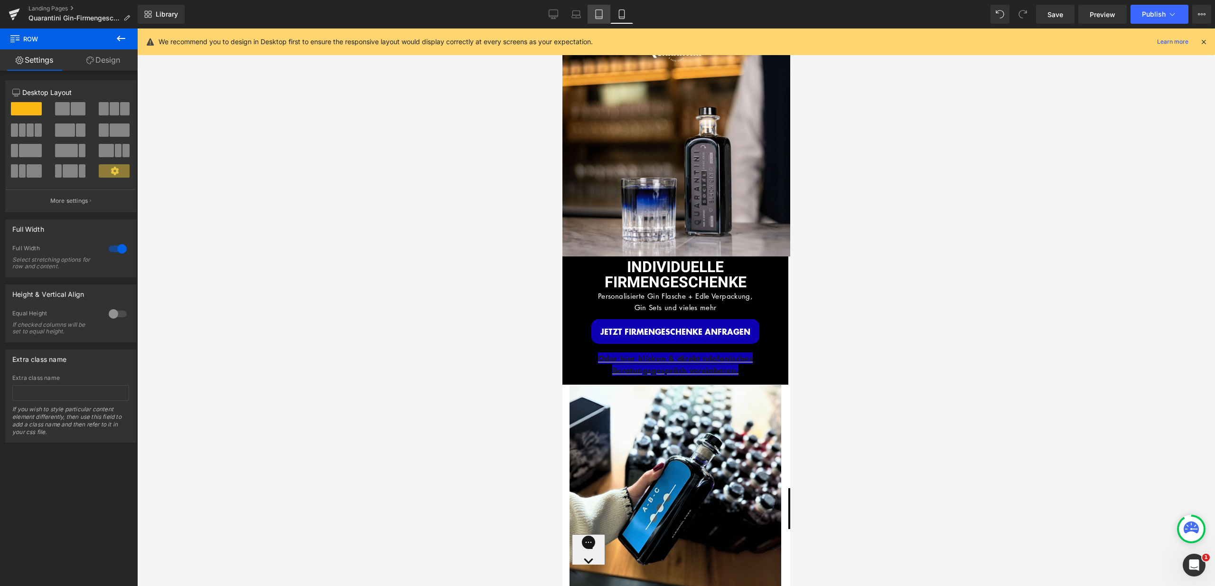
click at [601, 15] on icon at bounding box center [598, 13] width 9 height 9
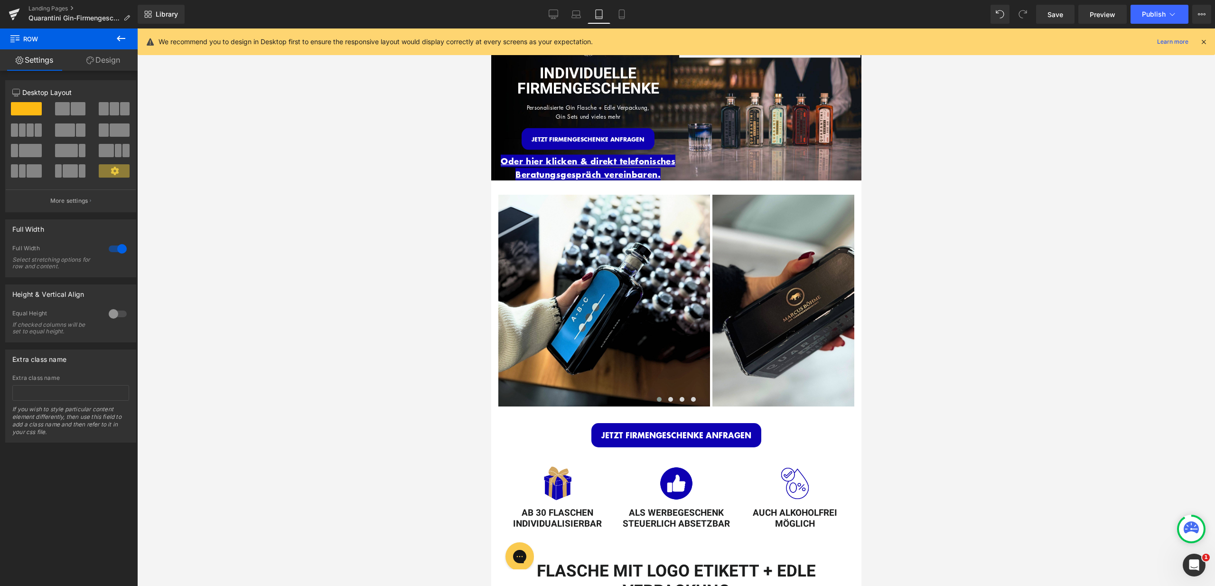
scroll to position [32, 0]
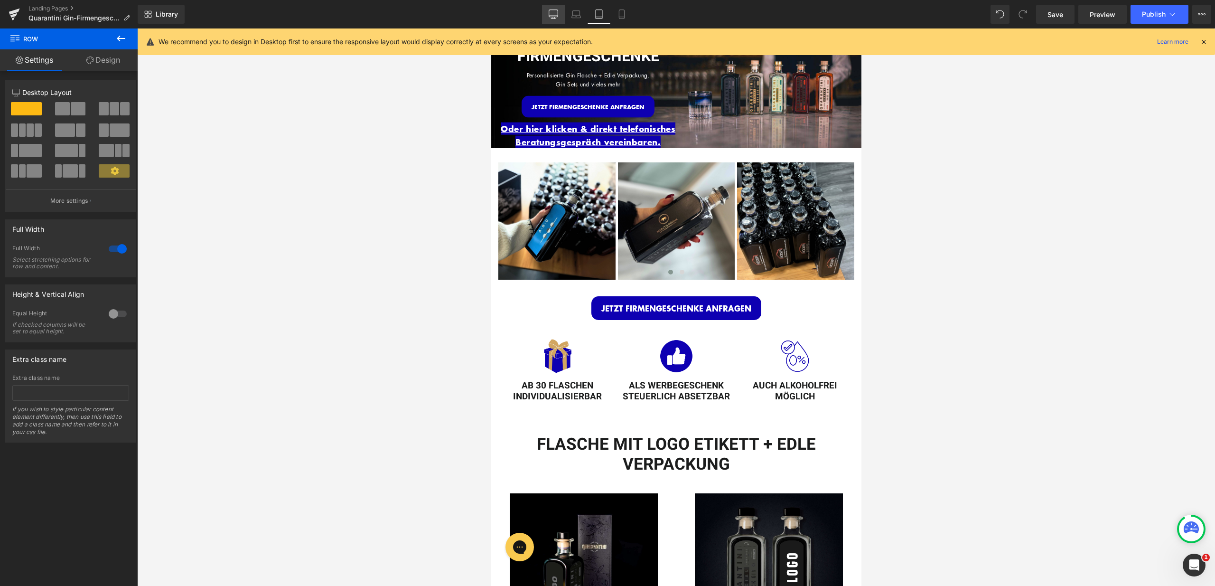
click at [556, 10] on icon at bounding box center [553, 13] width 9 height 7
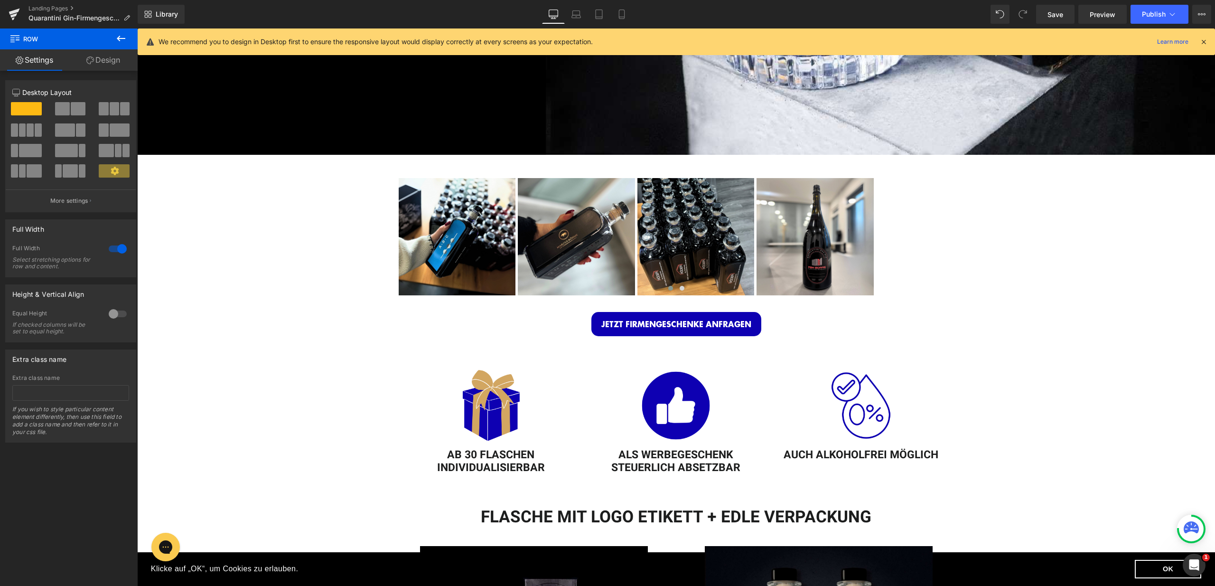
scroll to position [322, 0]
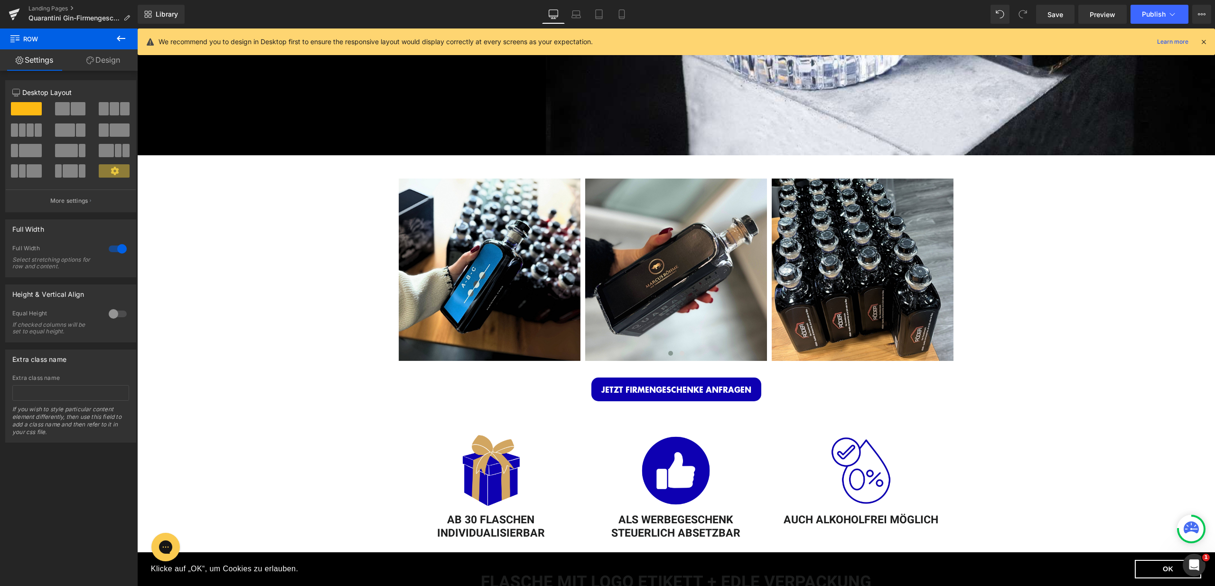
click at [1208, 39] on div "We recommend you to design in Desktop first to ensure the responsive layout wou…" at bounding box center [676, 41] width 1077 height 27
click at [1203, 38] on icon at bounding box center [1203, 41] width 9 height 9
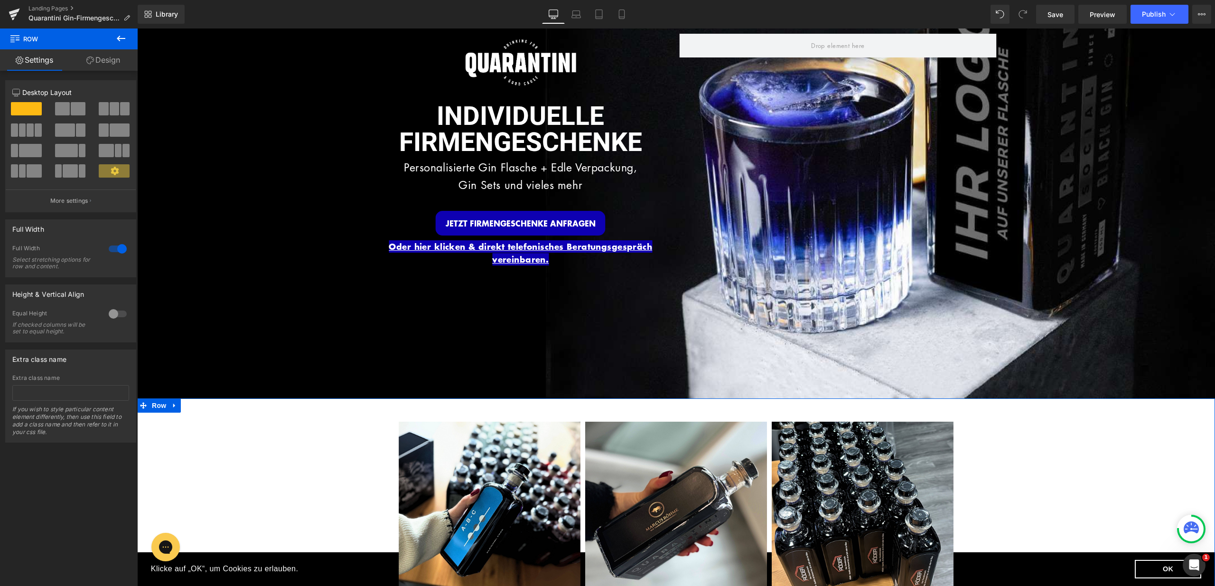
scroll to position [81, 0]
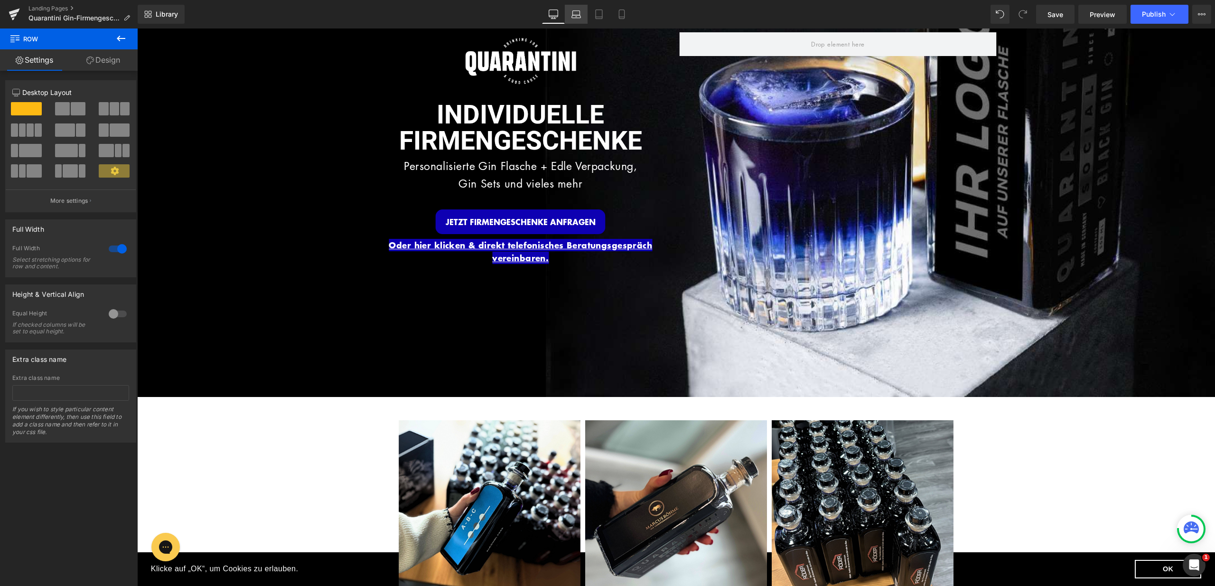
click at [578, 15] on icon at bounding box center [576, 16] width 9 height 3
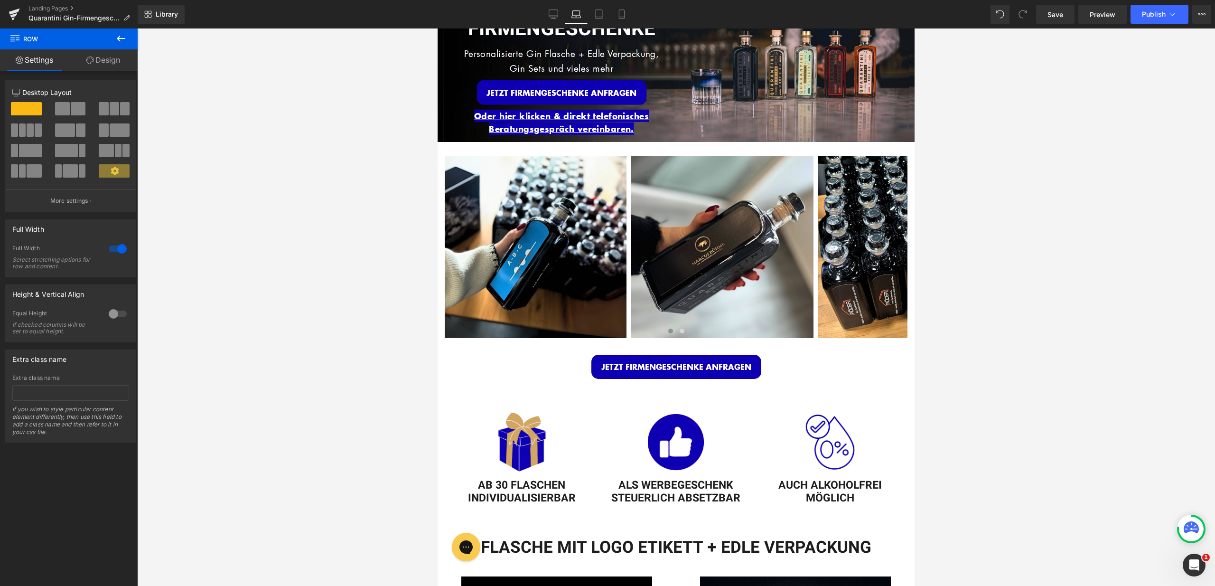
scroll to position [0, 0]
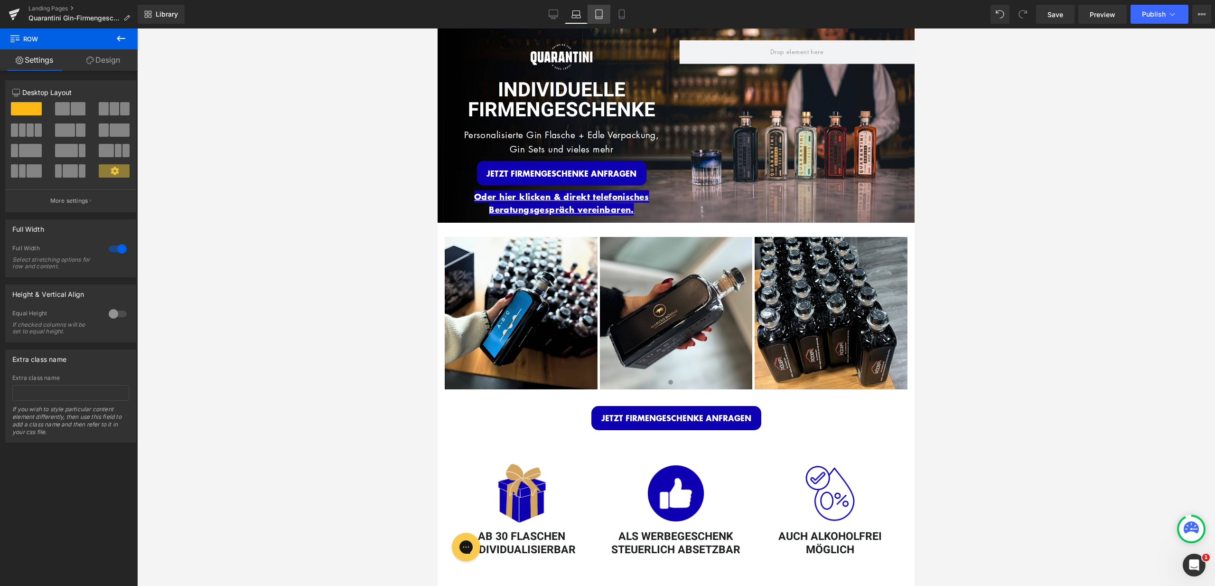
click at [594, 17] on icon at bounding box center [598, 13] width 9 height 9
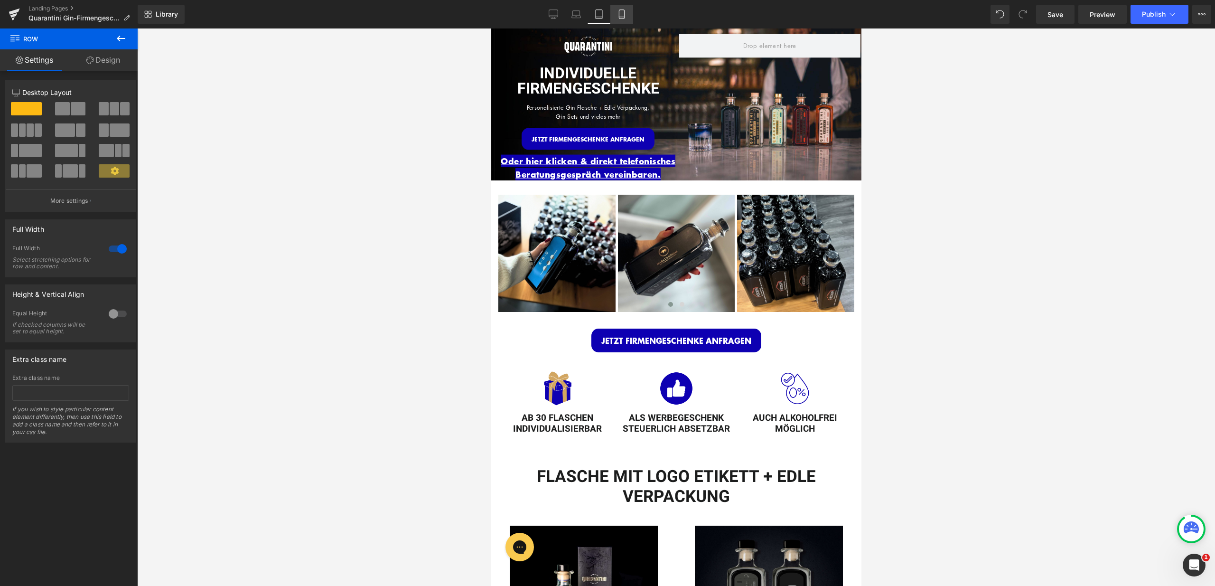
click at [622, 16] on icon at bounding box center [621, 13] width 9 height 9
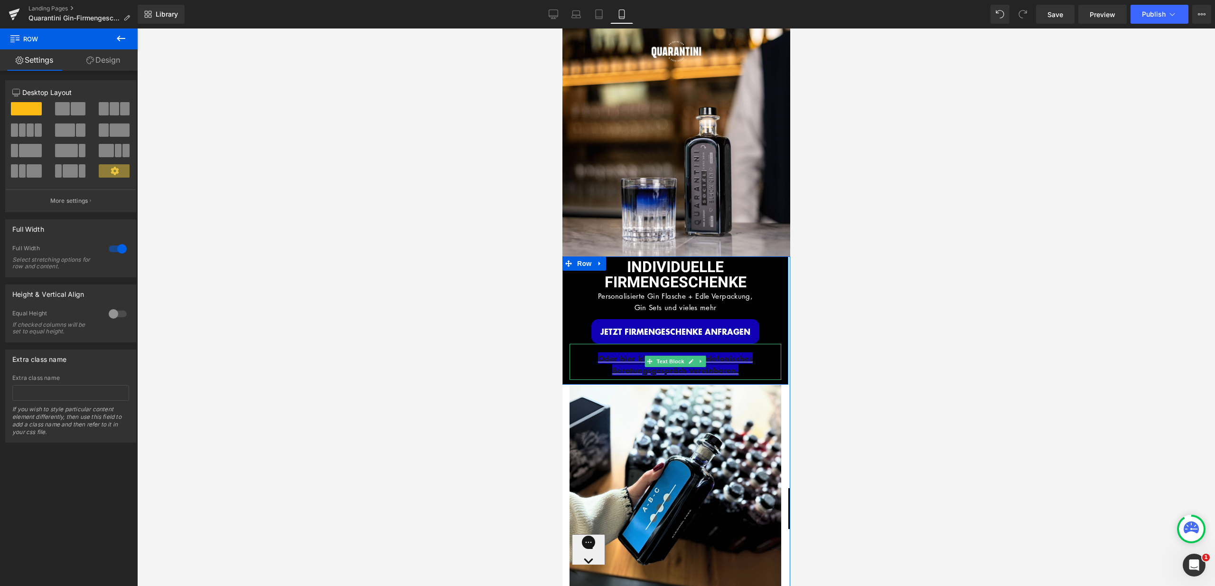
click at [752, 358] on p "Oder hier klicken & direkt telefonisches Beratungsgespräch vereinbaren." at bounding box center [675, 364] width 212 height 24
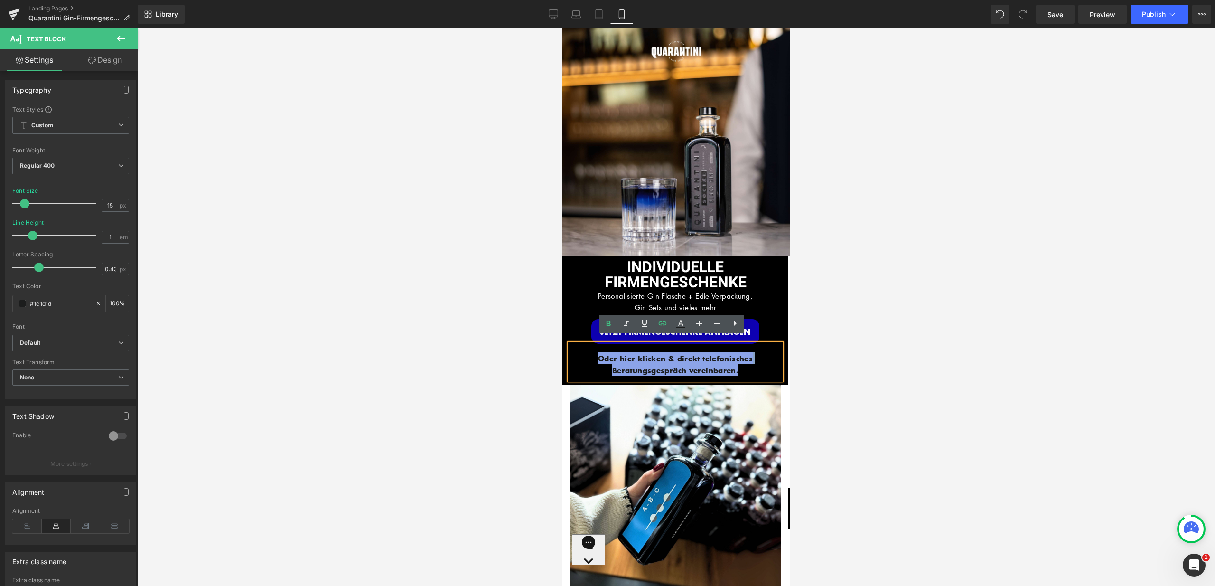
drag, startPoint x: 746, startPoint y: 361, endPoint x: 579, endPoint y: 351, distance: 167.8
click at [579, 352] on p "Oder hier klicken & direkt telefonisches Beratungsgespräch vereinbaren." at bounding box center [675, 364] width 212 height 24
click at [685, 326] on icon at bounding box center [680, 323] width 11 height 11
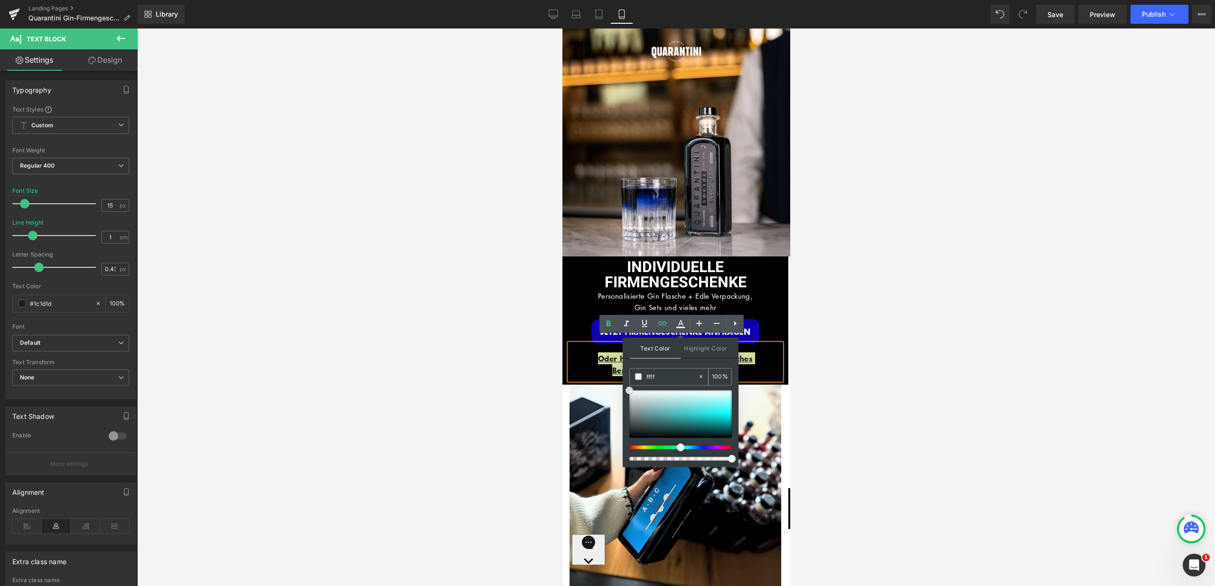
drag, startPoint x: 630, startPoint y: 403, endPoint x: 632, endPoint y: 375, distance: 28.1
click at [623, 376] on div "Text Color Highlight Color #333333 ffff 100 % #0e00b2 0 %" at bounding box center [681, 401] width 116 height 129
click at [639, 377] on span at bounding box center [638, 376] width 7 height 7
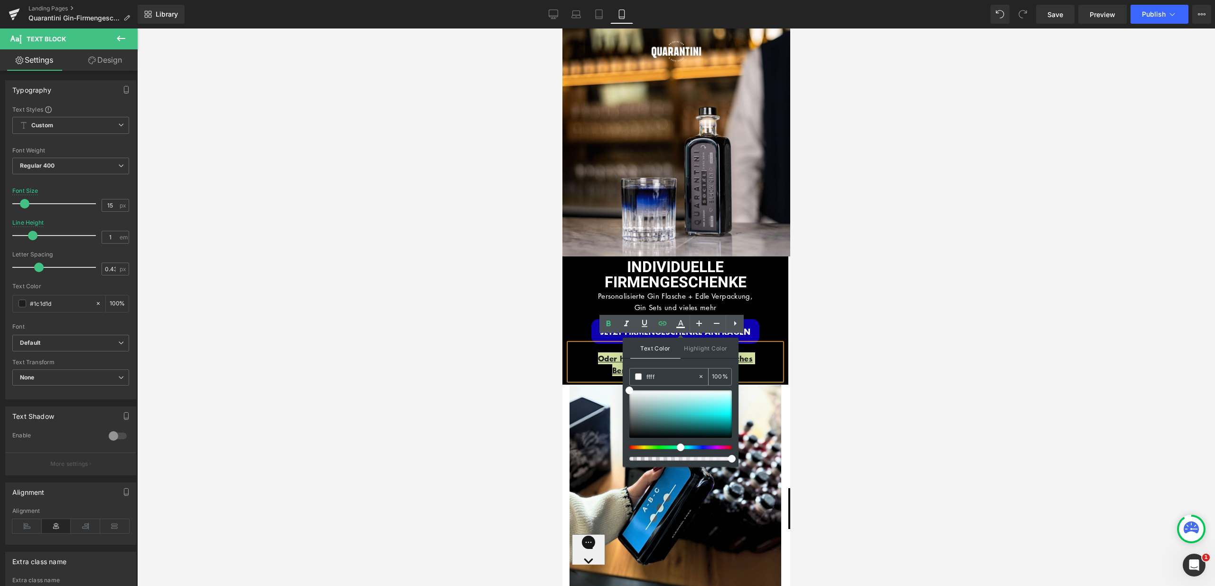
click at [639, 377] on span at bounding box center [638, 376] width 7 height 7
click at [764, 363] on p "Oder hier klicken & direkt telefonisches Beratungsgespräch vereinbaren." at bounding box center [675, 364] width 212 height 24
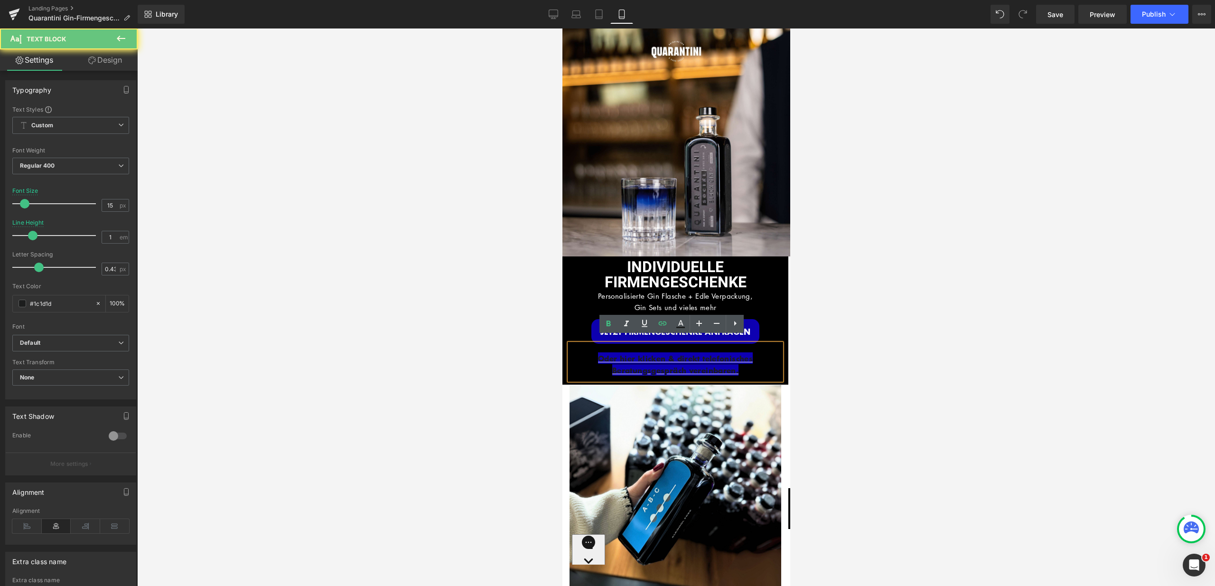
drag, startPoint x: 753, startPoint y: 364, endPoint x: 565, endPoint y: 345, distance: 188.9
click at [569, 345] on div "Oder hier klicken & direkt telefonisches Beratungsgespräch vereinbaren." at bounding box center [675, 362] width 212 height 36
click at [654, 356] on p "Oder hier klicken & direkt telefonisches Beratungsgespräch vereinbaren." at bounding box center [675, 364] width 212 height 24
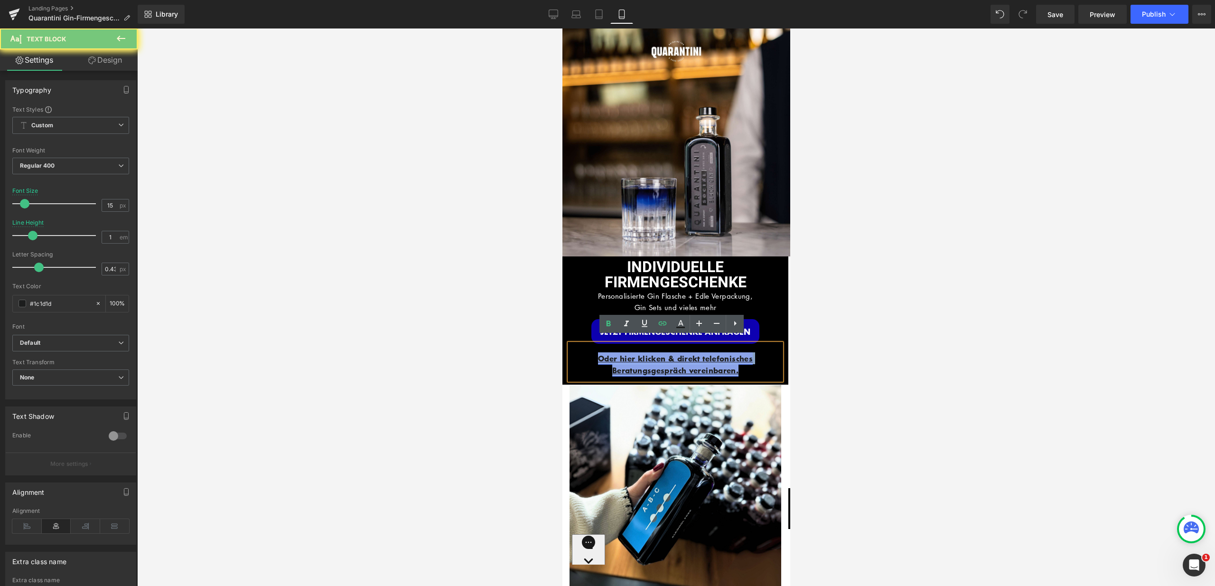
click at [656, 355] on link "Oder hier klicken & direkt telefonisches Beratungsgespräch vereinbaren." at bounding box center [674, 363] width 155 height 23
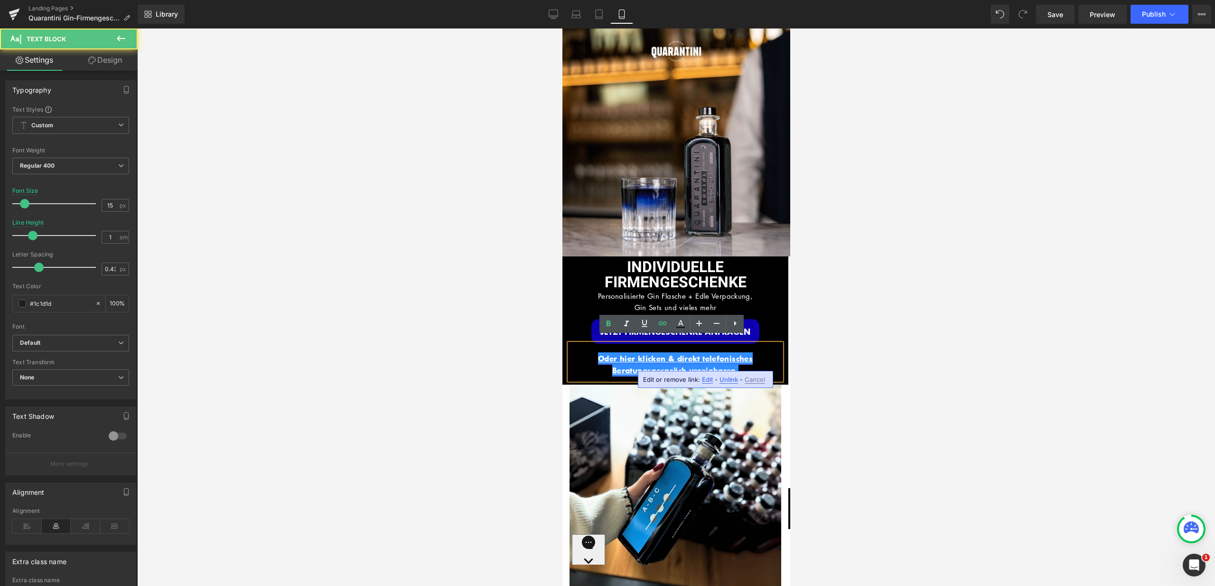
click at [659, 354] on link "Oder hier klicken & direkt telefonisches Beratungsgespräch vereinbaren." at bounding box center [674, 363] width 155 height 23
click at [746, 357] on p "Oder hier klicken & direkt telefonisches Beratungsgespräch vereinbaren." at bounding box center [675, 364] width 212 height 24
drag, startPoint x: 746, startPoint y: 357, endPoint x: 565, endPoint y: 342, distance: 181.0
click at [569, 344] on div "Oder hier klicken & direkt telefonisches Beratungsgespräch vereinbaren." at bounding box center [675, 362] width 212 height 36
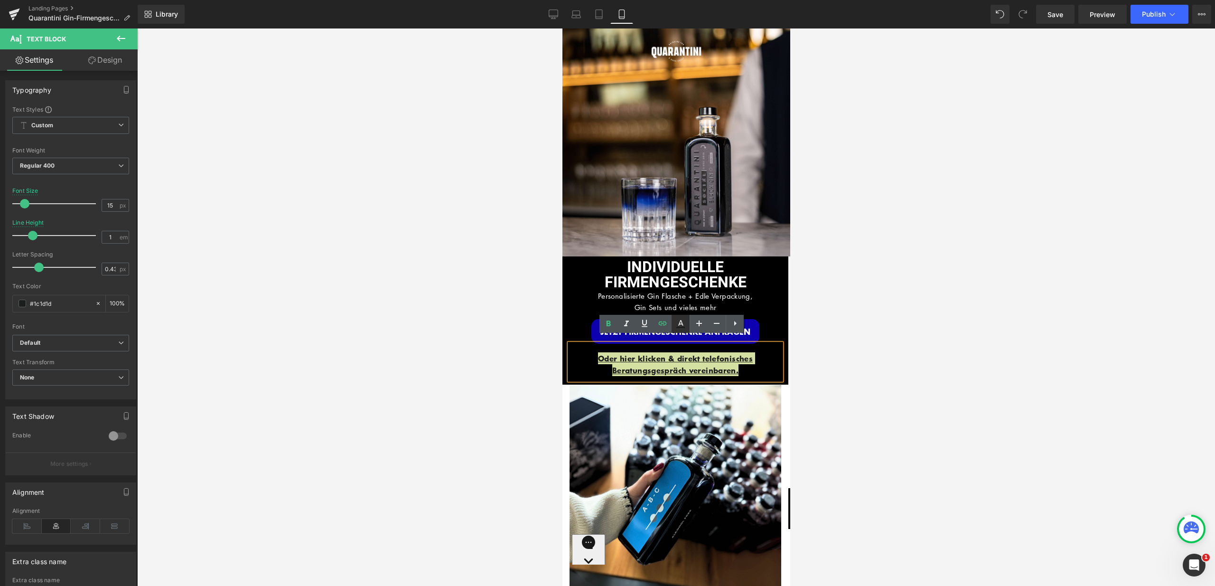
click at [683, 331] on link at bounding box center [681, 324] width 18 height 18
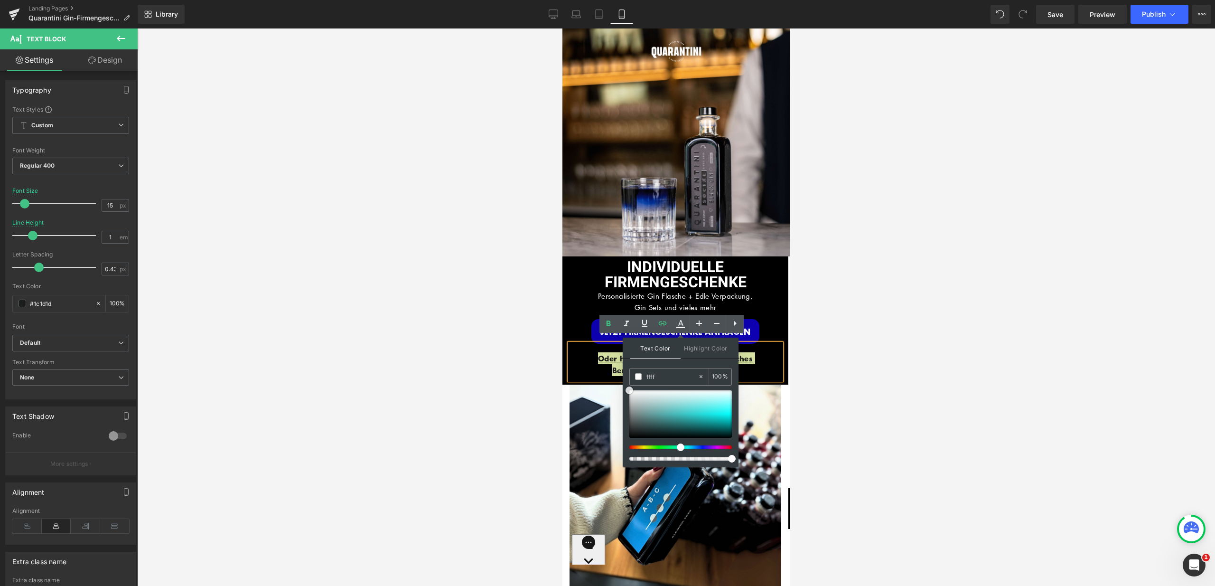
drag, startPoint x: 630, startPoint y: 432, endPoint x: 627, endPoint y: 389, distance: 43.3
click at [627, 389] on span at bounding box center [629, 390] width 8 height 8
click at [636, 377] on span at bounding box center [638, 376] width 7 height 7
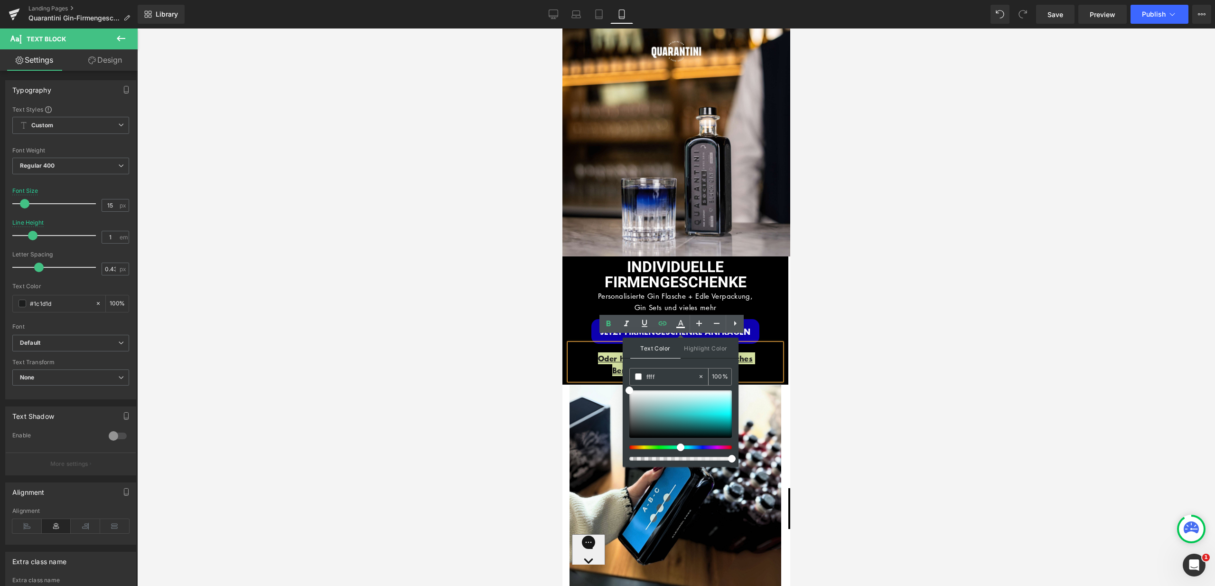
click at [636, 377] on span at bounding box center [638, 376] width 7 height 7
click at [643, 327] on icon at bounding box center [644, 322] width 11 height 11
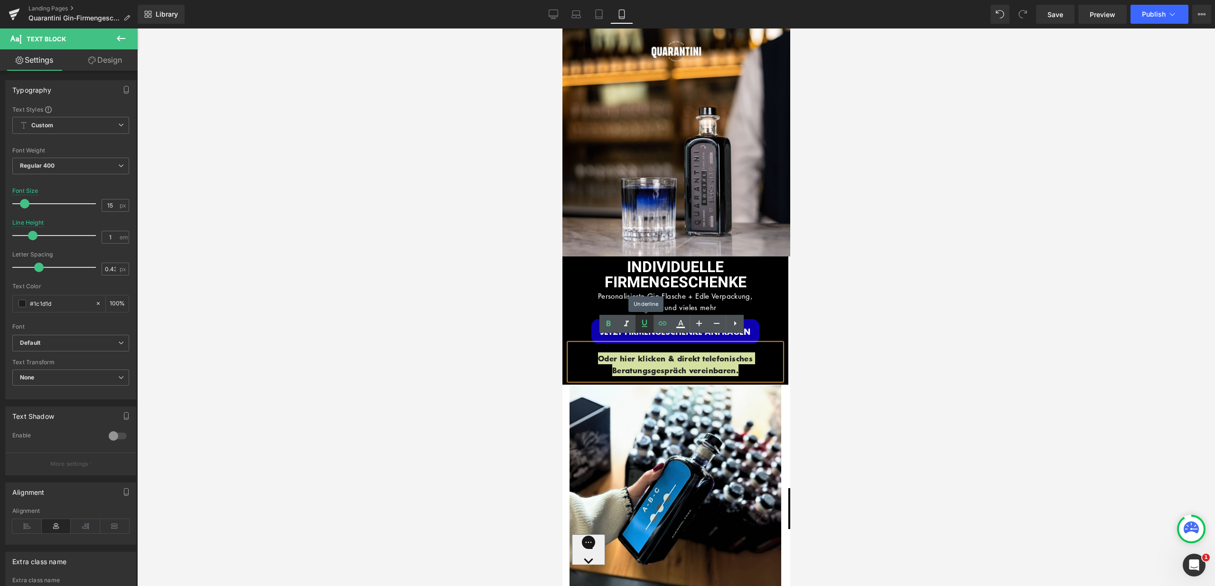
click at [643, 327] on icon at bounding box center [644, 322] width 11 height 11
click at [756, 353] on p "Oder hier klicken & direkt telefonisches Beratungsgespräch vereinbaren." at bounding box center [675, 364] width 212 height 24
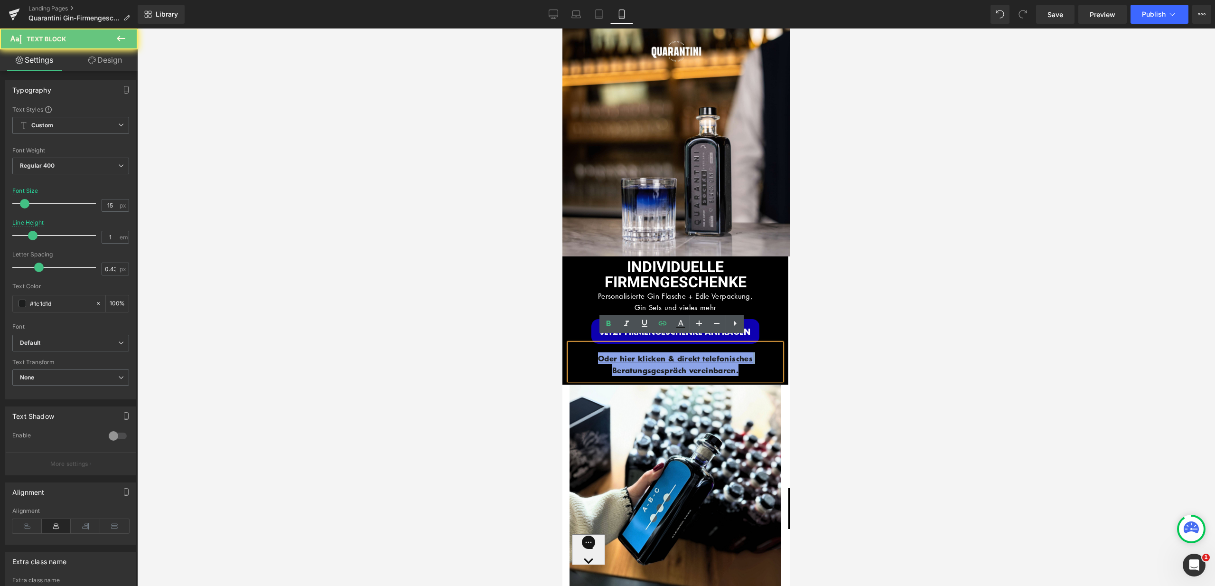
drag, startPoint x: 744, startPoint y: 360, endPoint x: 579, endPoint y: 340, distance: 165.4
click at [579, 344] on div "Oder hier klicken & direkt telefonisches Beratungsgespräch vereinbaren." at bounding box center [675, 362] width 212 height 36
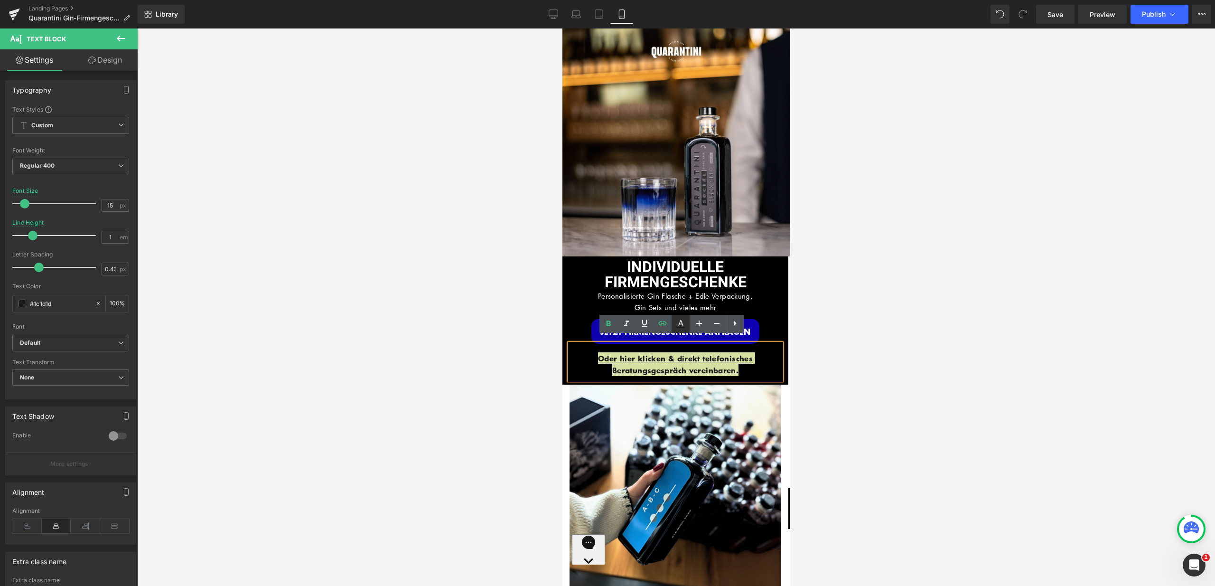
click at [679, 327] on icon at bounding box center [680, 327] width 9 height 1
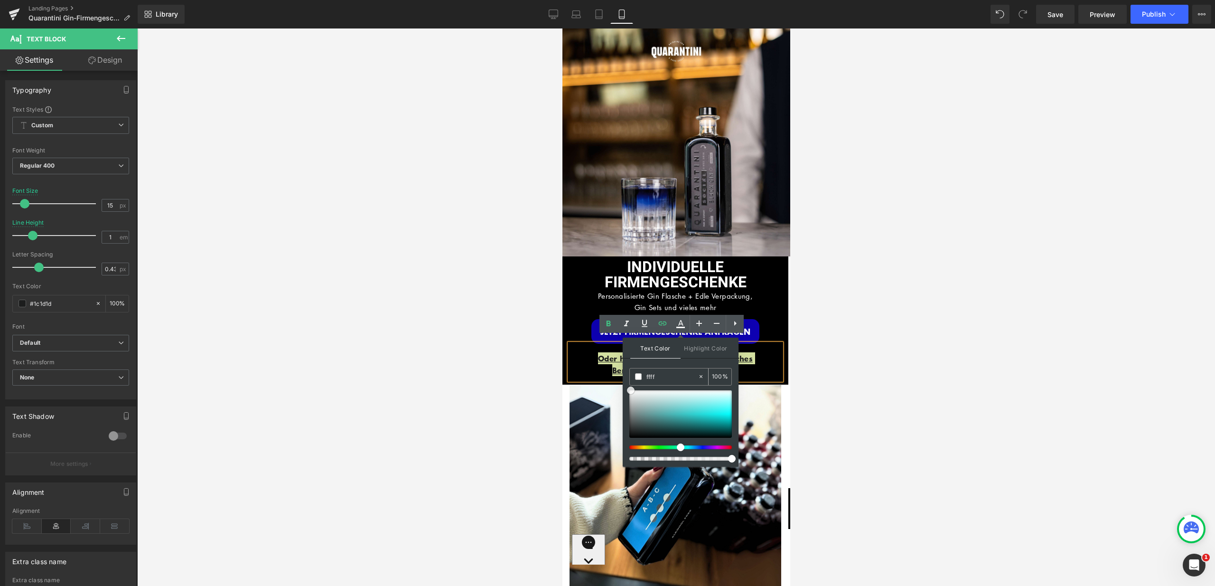
drag, startPoint x: 629, startPoint y: 429, endPoint x: 631, endPoint y: 382, distance: 47.5
click at [628, 384] on div "Text Color Highlight Color #333333 ffff 100 % #0e00b2 0 %" at bounding box center [681, 401] width 116 height 129
click at [635, 376] on span at bounding box center [638, 376] width 7 height 7
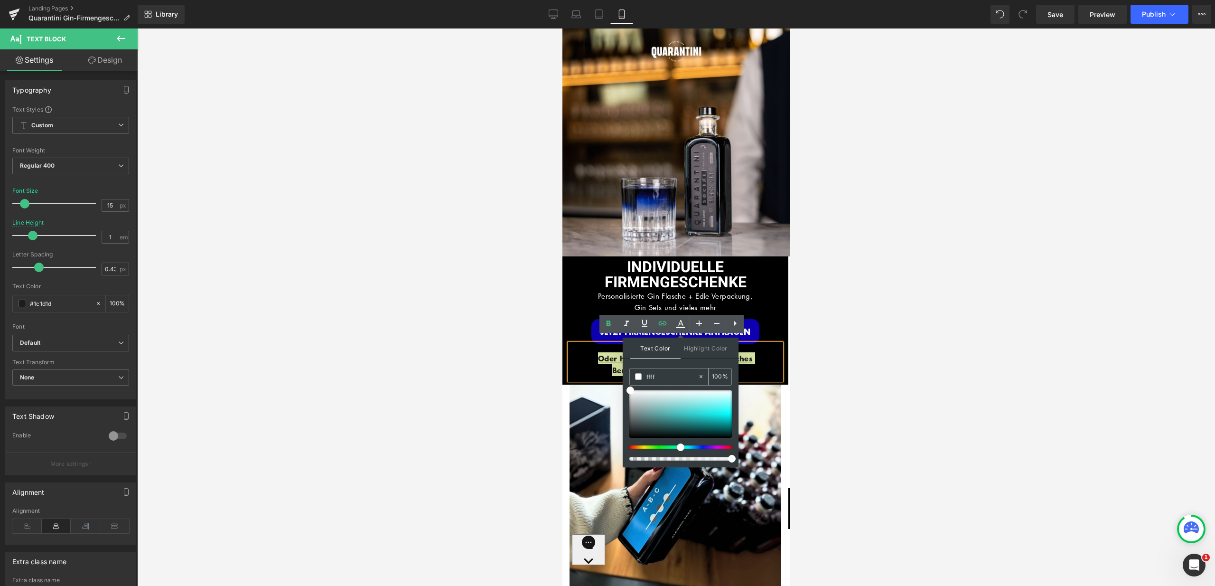
click at [635, 376] on span at bounding box center [638, 376] width 7 height 7
click at [769, 366] on p "Oder hier klicken & direkt telefonisches Beratungsgespräch vereinbaren." at bounding box center [675, 364] width 212 height 24
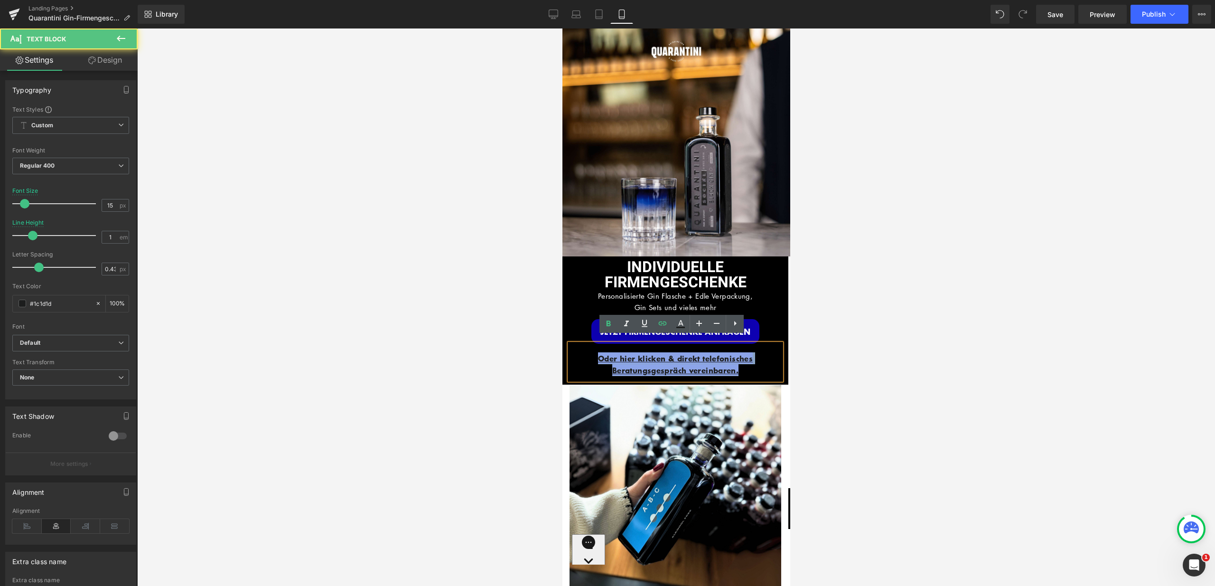
drag, startPoint x: 747, startPoint y: 365, endPoint x: 585, endPoint y: 345, distance: 163.5
click at [585, 352] on p "Oder hier klicken & direkt telefonisches Beratungsgespräch vereinbaren." at bounding box center [675, 364] width 212 height 24
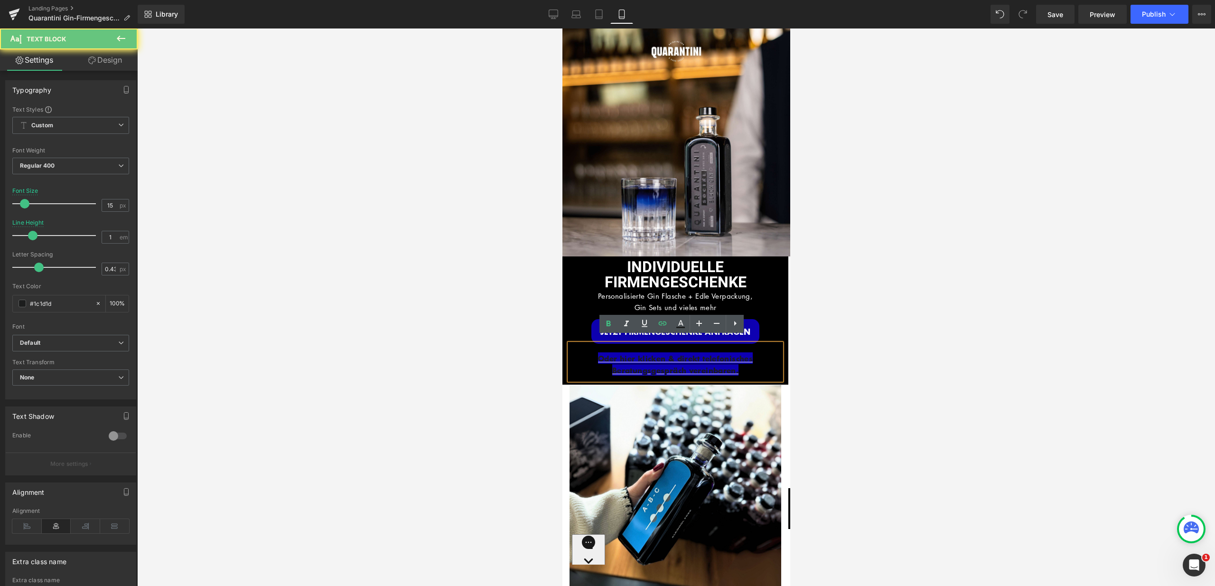
click at [579, 344] on div "Oder hier klicken & direkt telefonisches Beratungsgespräch vereinbaren." at bounding box center [675, 362] width 212 height 36
click at [912, 357] on div at bounding box center [676, 306] width 1078 height 557
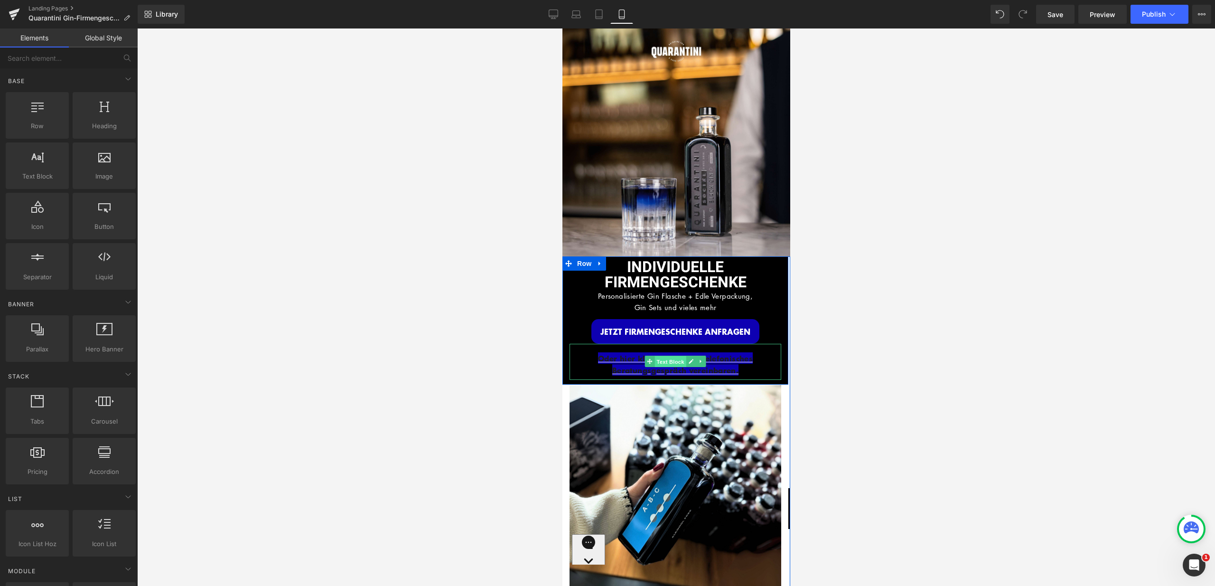
click at [662, 356] on span "Text Block" at bounding box center [669, 361] width 31 height 11
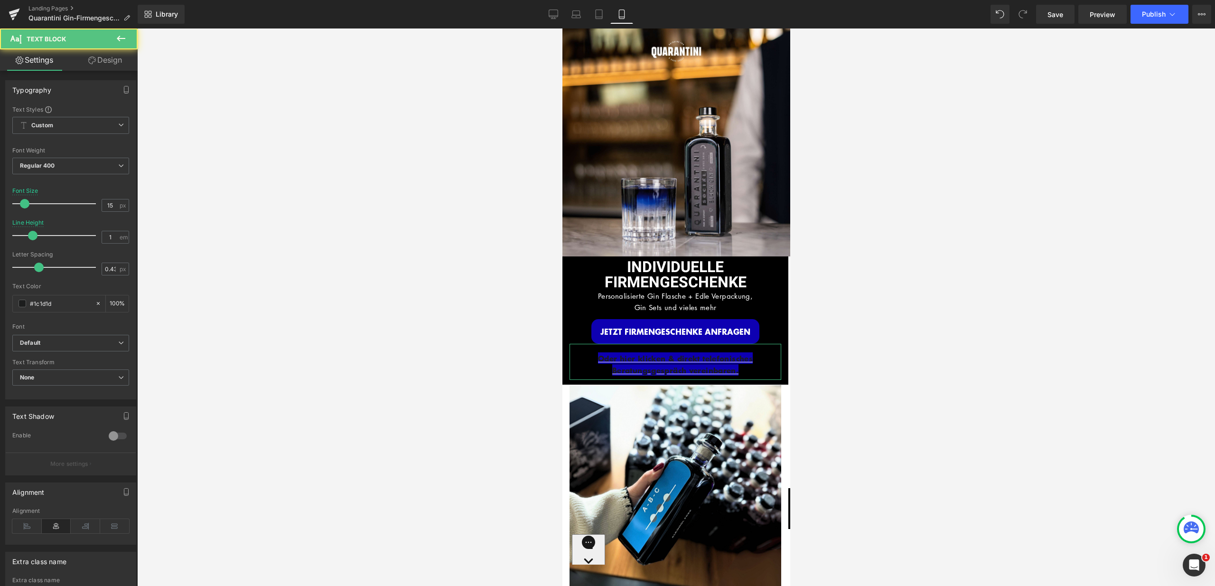
click at [110, 58] on link "Design" at bounding box center [105, 59] width 69 height 21
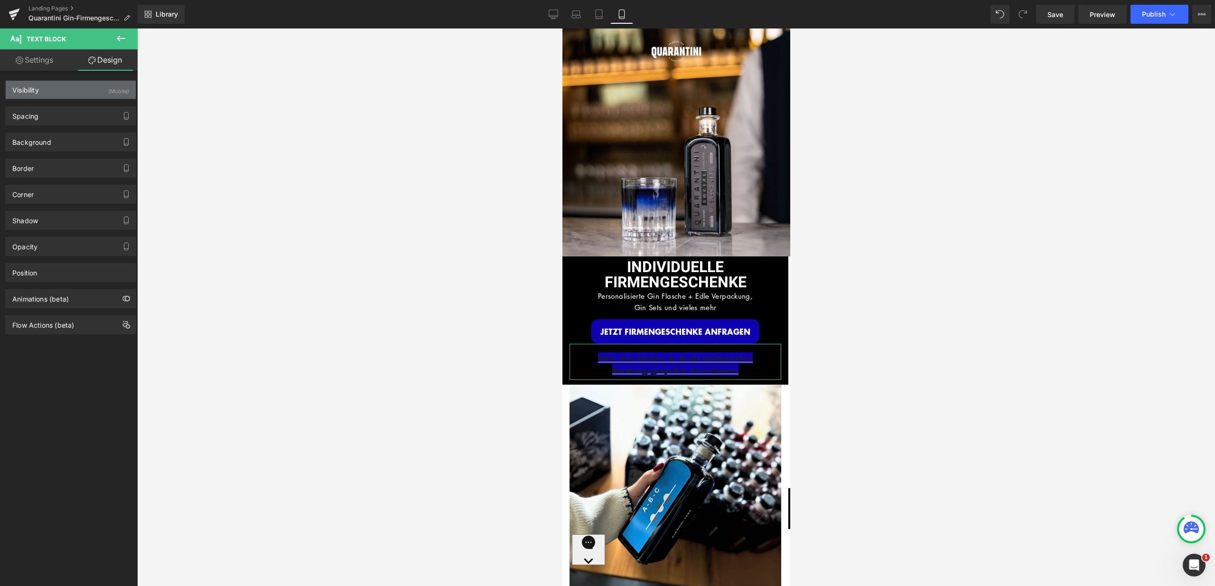
click at [108, 81] on div "(Mobile)" at bounding box center [118, 89] width 21 height 16
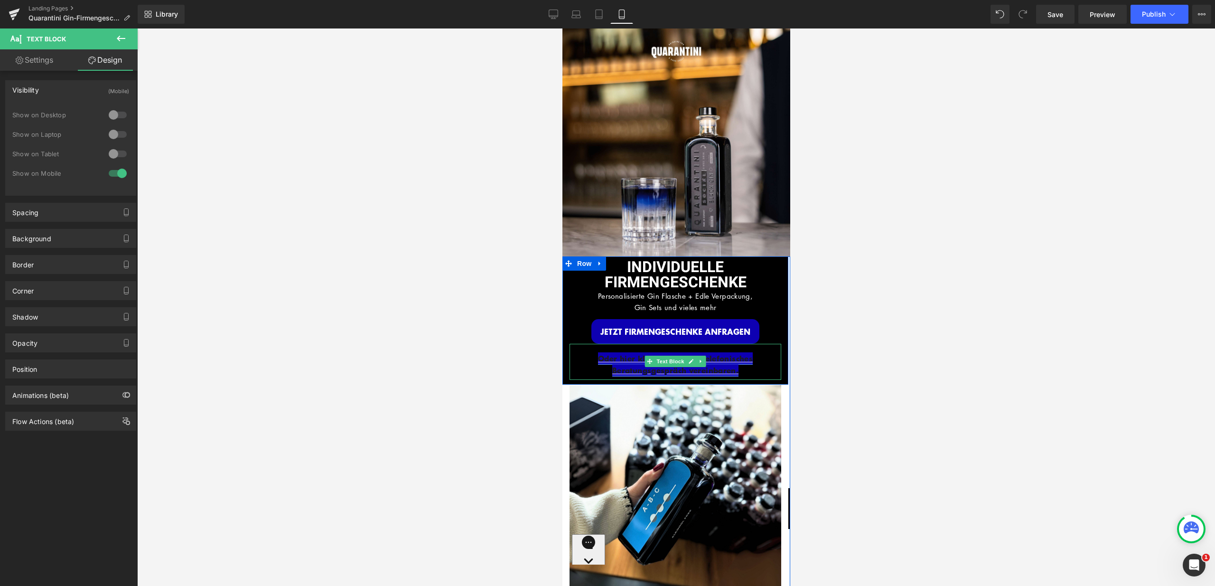
click at [728, 360] on link "Oder hier klicken & direkt telefonisches Beratungsgespräch vereinbaren." at bounding box center [674, 363] width 155 height 23
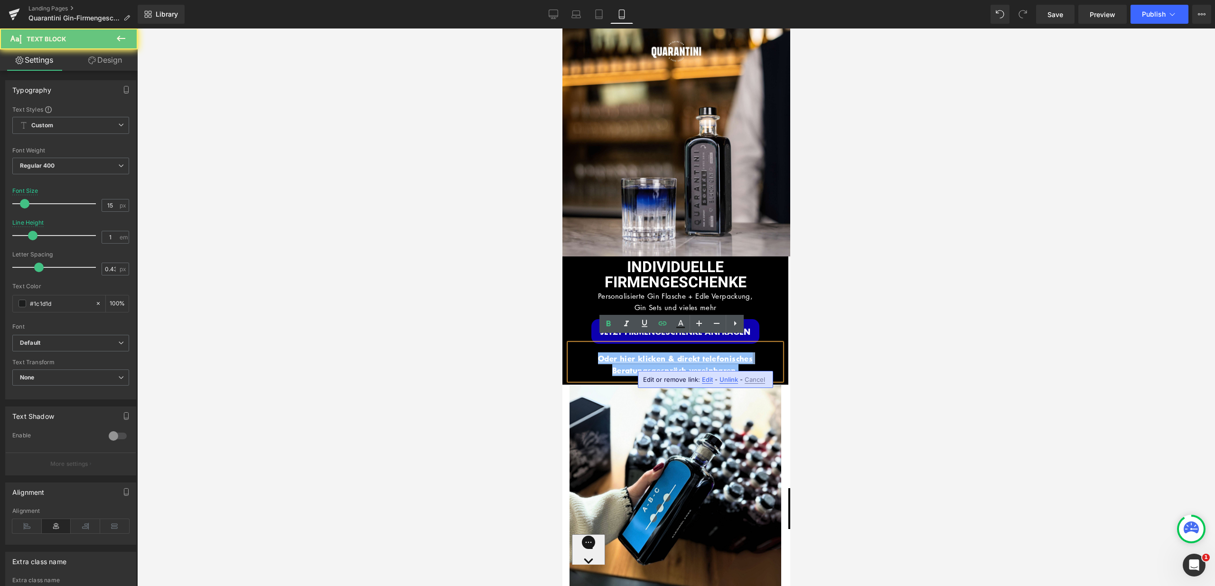
drag, startPoint x: 740, startPoint y: 360, endPoint x: 604, endPoint y: 343, distance: 137.3
click at [604, 344] on div "Oder hier klicken & direkt telefonisches Beratungsgespräch vereinbaren." at bounding box center [675, 362] width 212 height 36
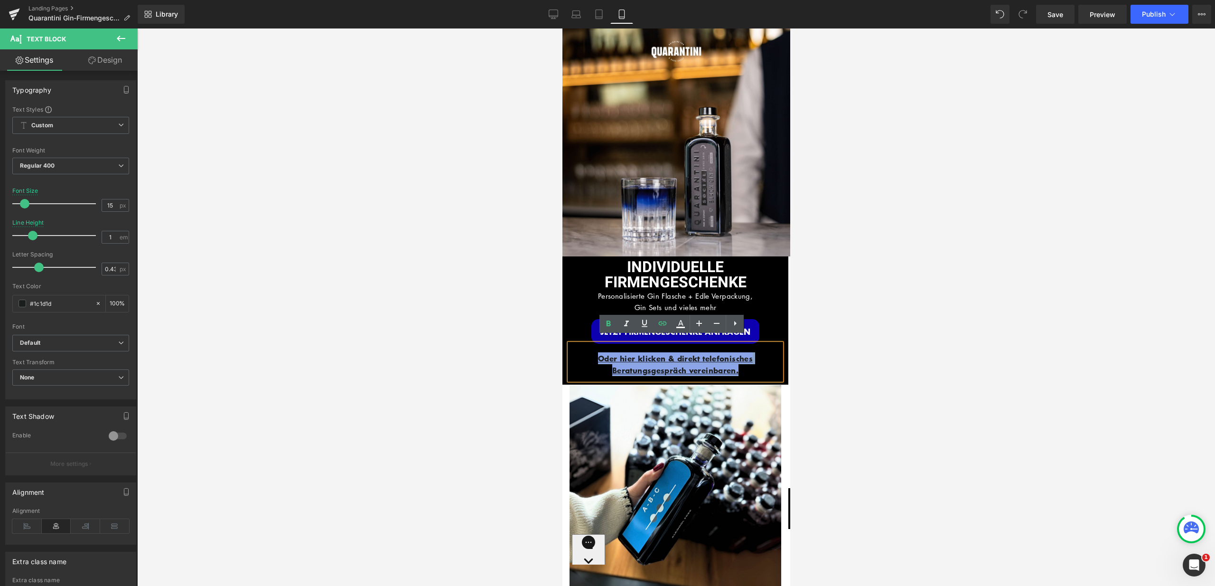
copy link "Oder hier klicken & direkt telefonisches Beratungsgespräch vereinbaren."
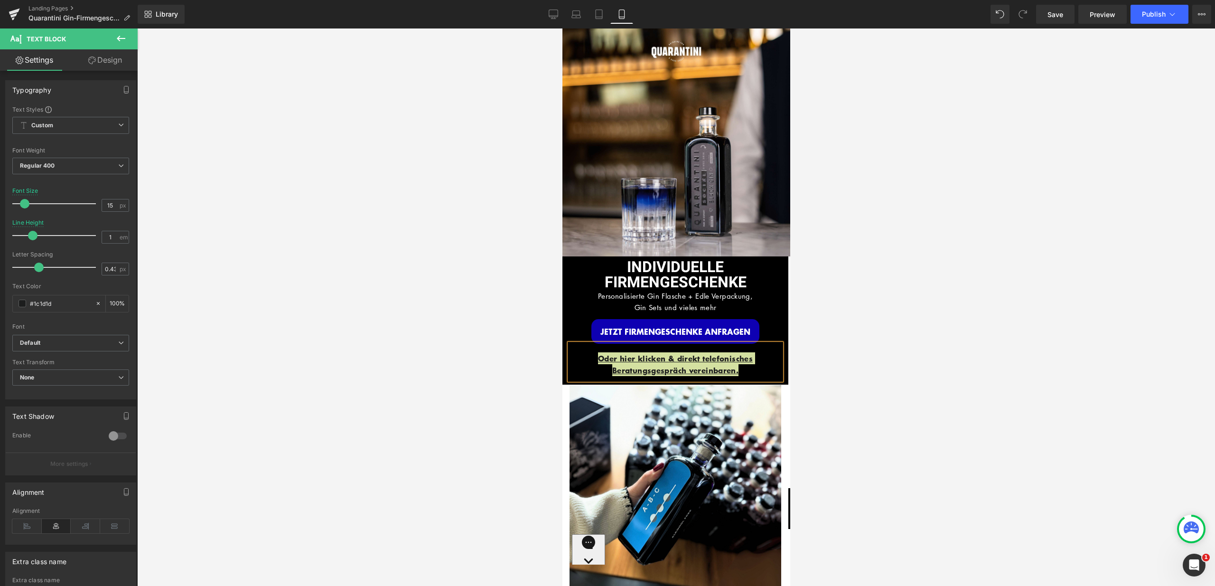
click at [494, 343] on div at bounding box center [676, 306] width 1078 height 557
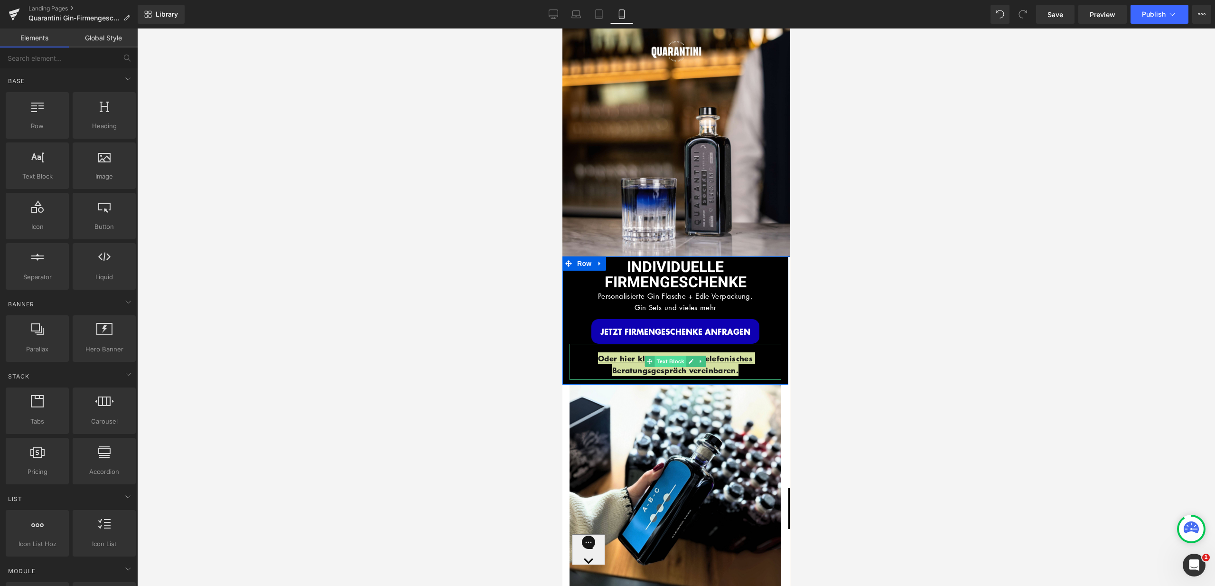
click at [654, 356] on span "Text Block" at bounding box center [669, 360] width 31 height 11
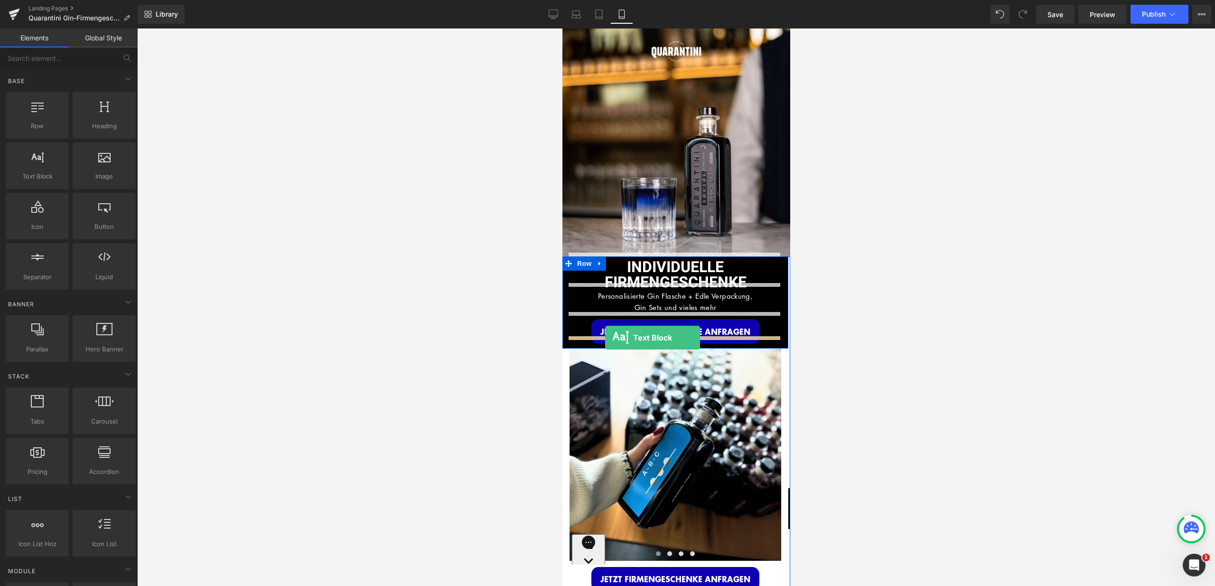
drag, startPoint x: 622, startPoint y: 187, endPoint x: 605, endPoint y: 337, distance: 151.4
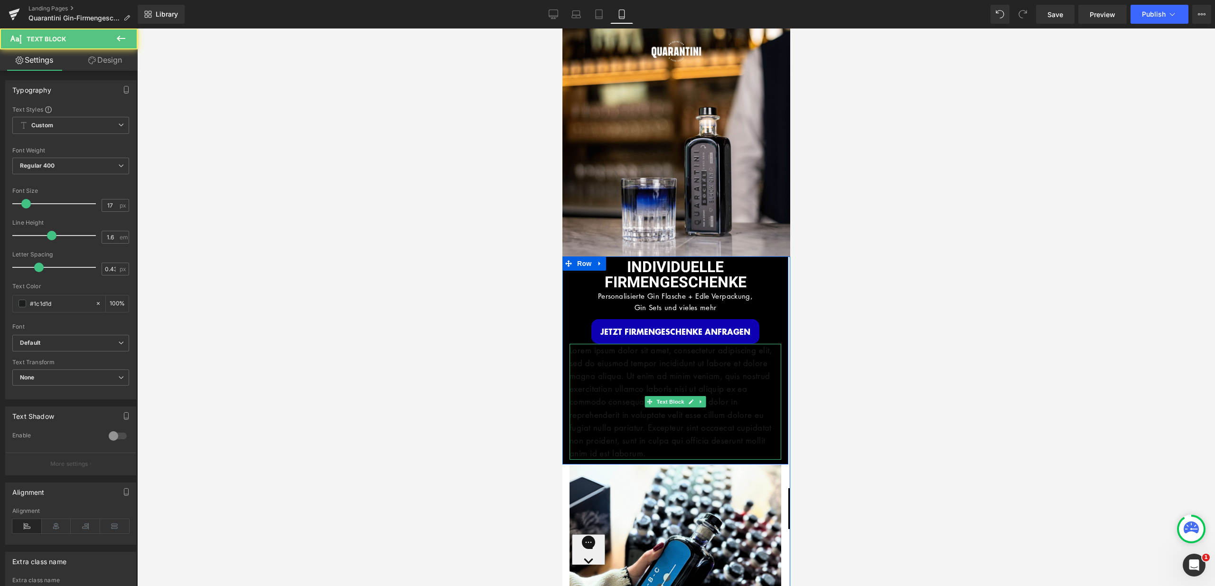
click at [692, 374] on p "Lorem ipsum dolor sit amet, consectetur adipiscing elit, sed do eiusmod tempor …" at bounding box center [675, 402] width 212 height 116
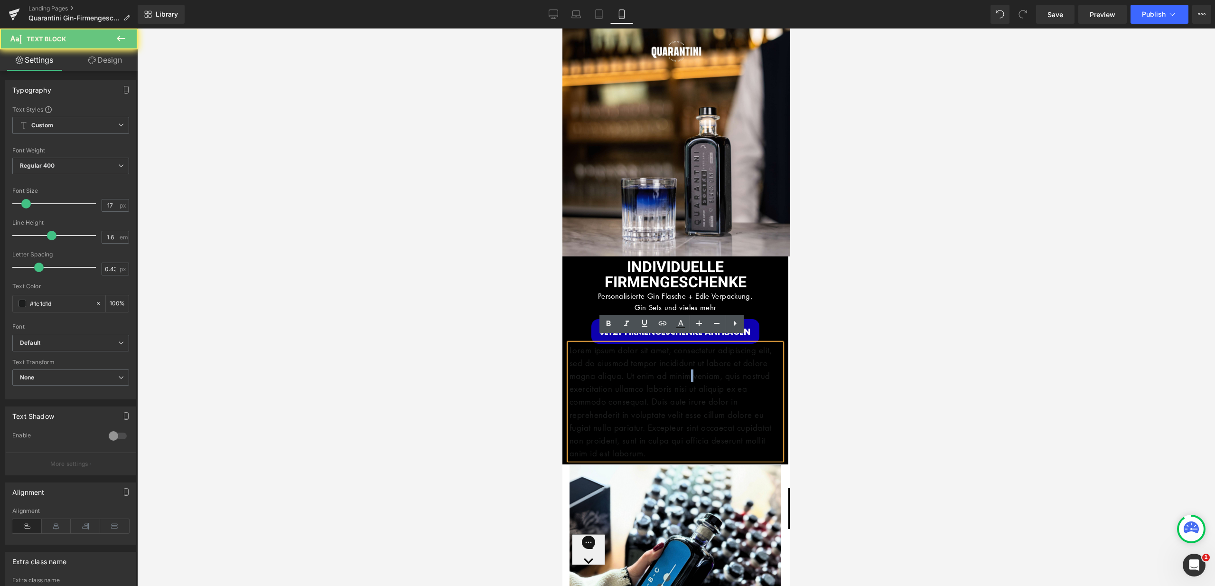
click at [692, 374] on p "Lorem ipsum dolor sit amet, consectetur adipiscing elit, sed do eiusmod tempor …" at bounding box center [675, 402] width 212 height 116
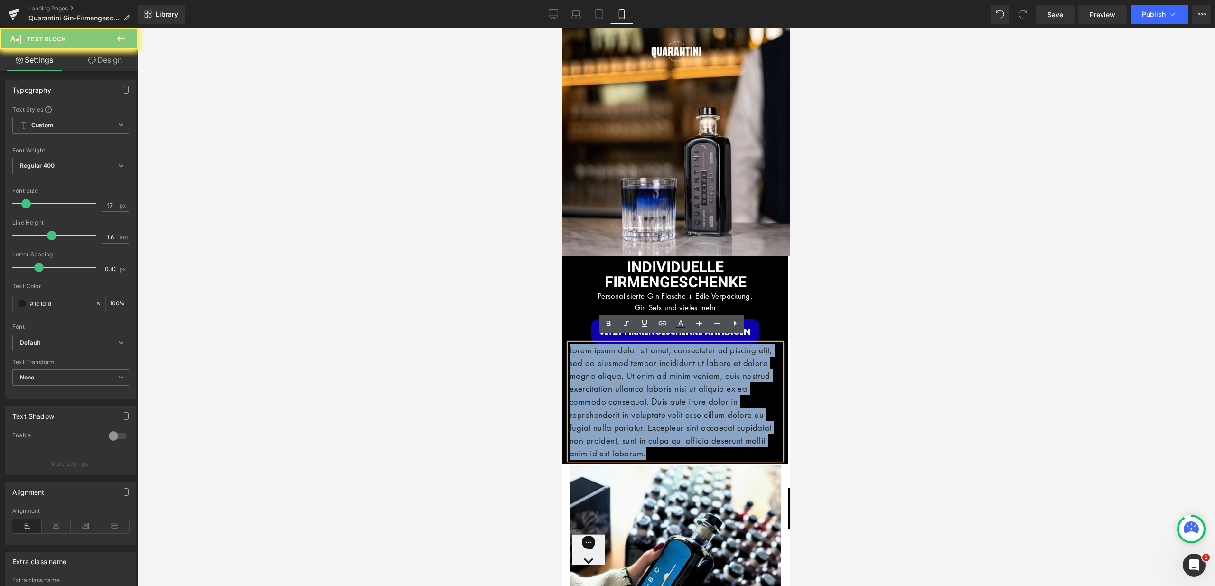
click at [692, 374] on p "Lorem ipsum dolor sit amet, consectetur adipiscing elit, sed do eiusmod tempor …" at bounding box center [675, 402] width 212 height 116
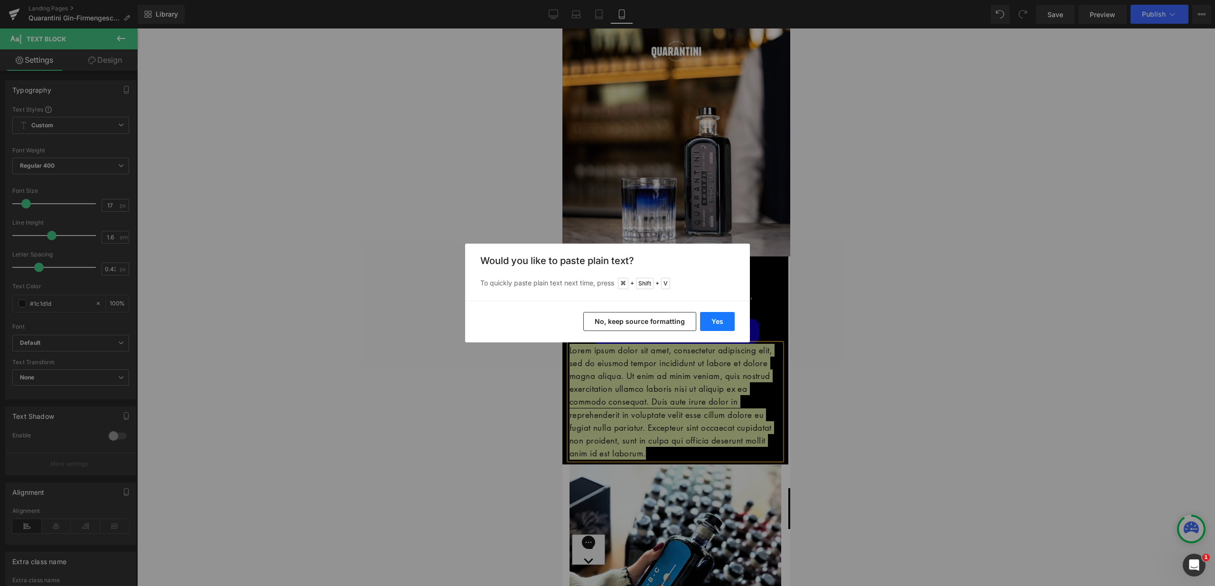
click at [717, 321] on button "Yes" at bounding box center [717, 321] width 35 height 19
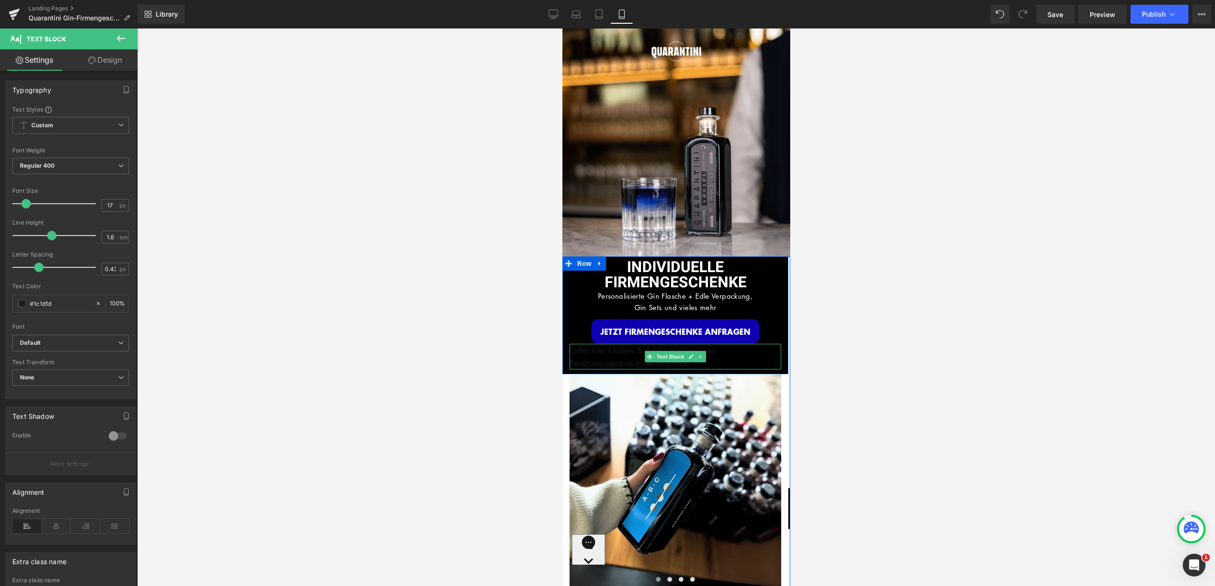
click at [710, 350] on p "Oder hier klicken & direkt telefonisches Beratungsgespräch vereinbaren." at bounding box center [675, 357] width 212 height 26
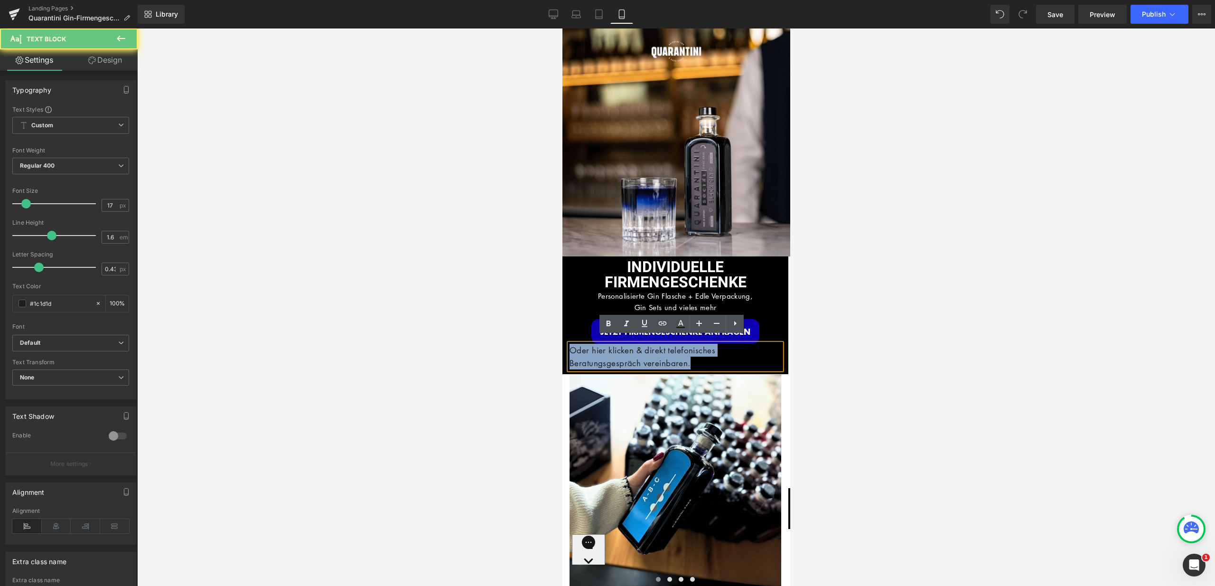
drag, startPoint x: 716, startPoint y: 354, endPoint x: 556, endPoint y: 334, distance: 160.6
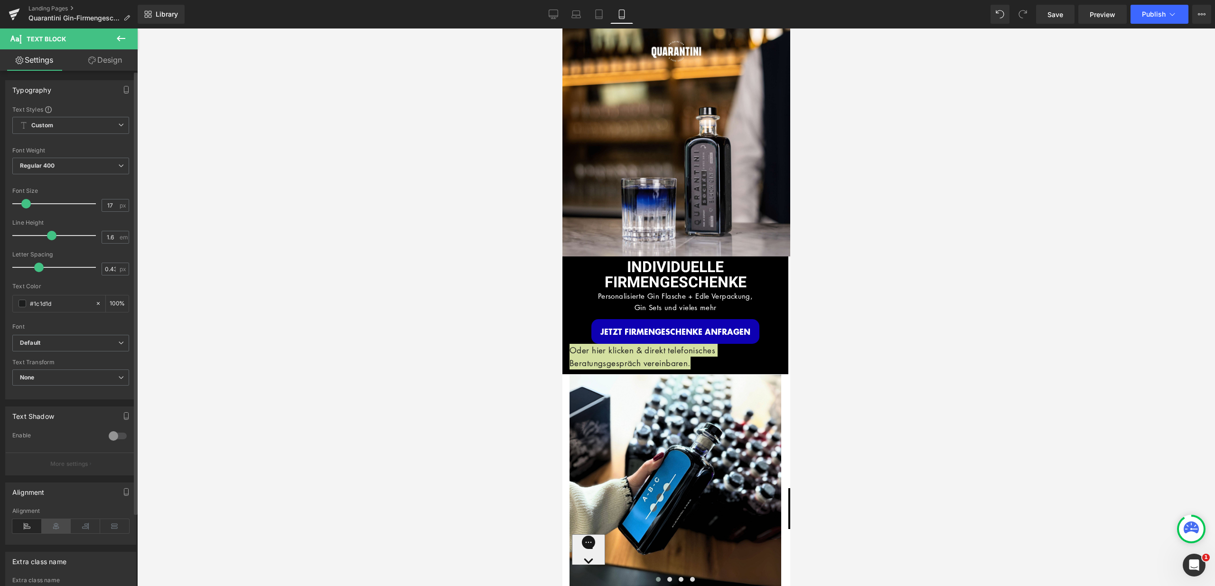
click at [60, 526] on icon at bounding box center [56, 526] width 29 height 14
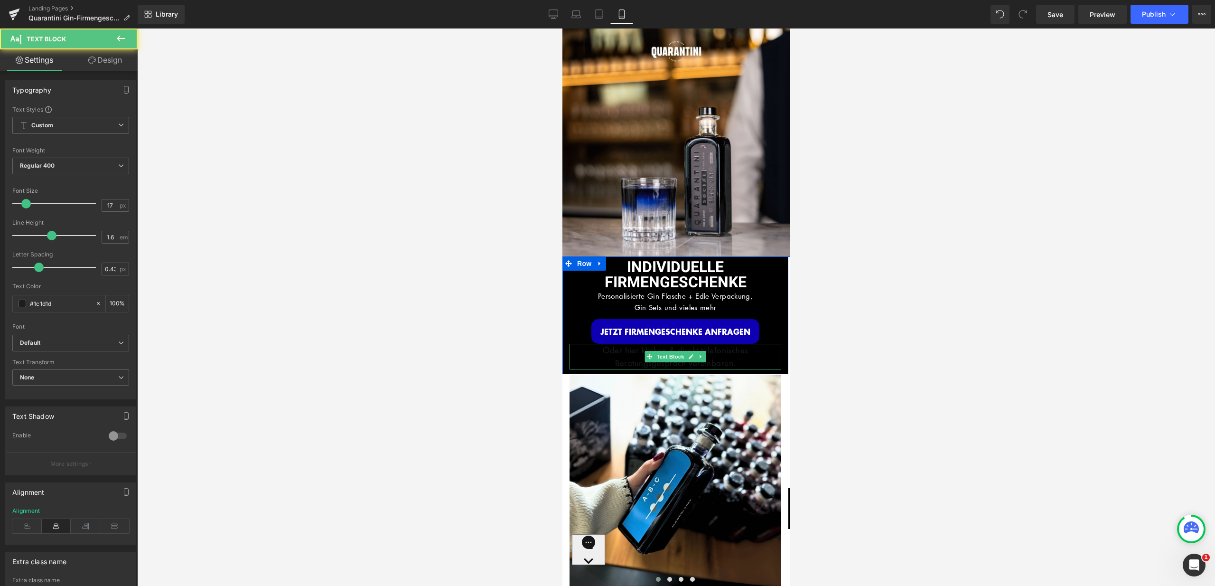
click at [749, 355] on p "Oder hier klicken & direkt telefonisches Beratungsgespräch vereinbaren." at bounding box center [675, 357] width 212 height 26
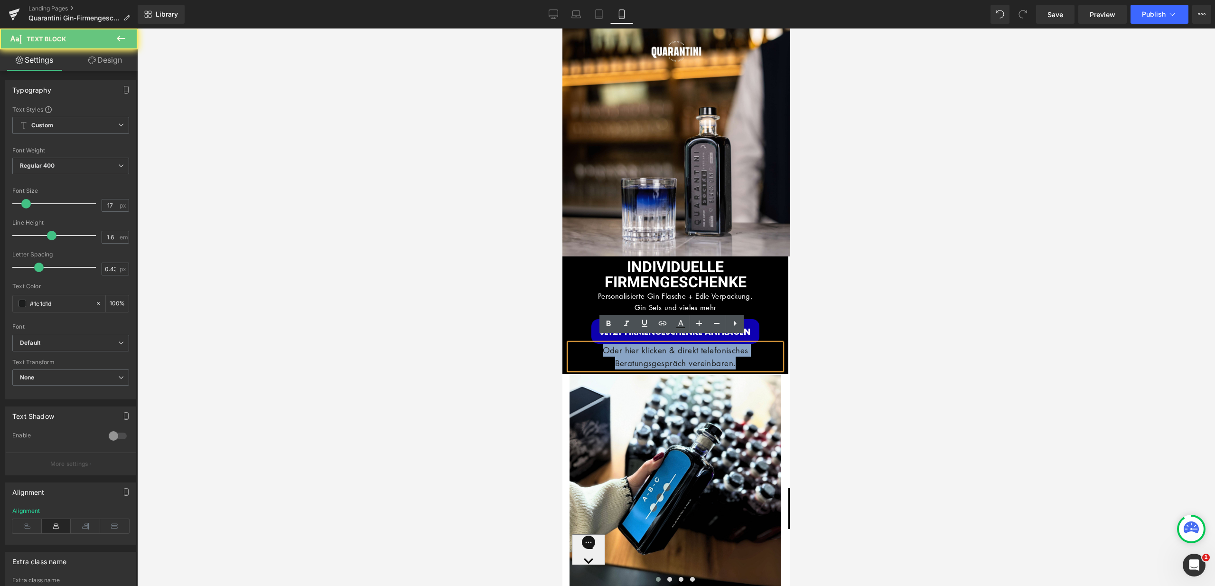
drag, startPoint x: 750, startPoint y: 355, endPoint x: 568, endPoint y: 345, distance: 182.1
click at [569, 345] on p "Oder hier klicken & direkt telefonisches Beratungsgespräch vereinbaren." at bounding box center [675, 357] width 212 height 26
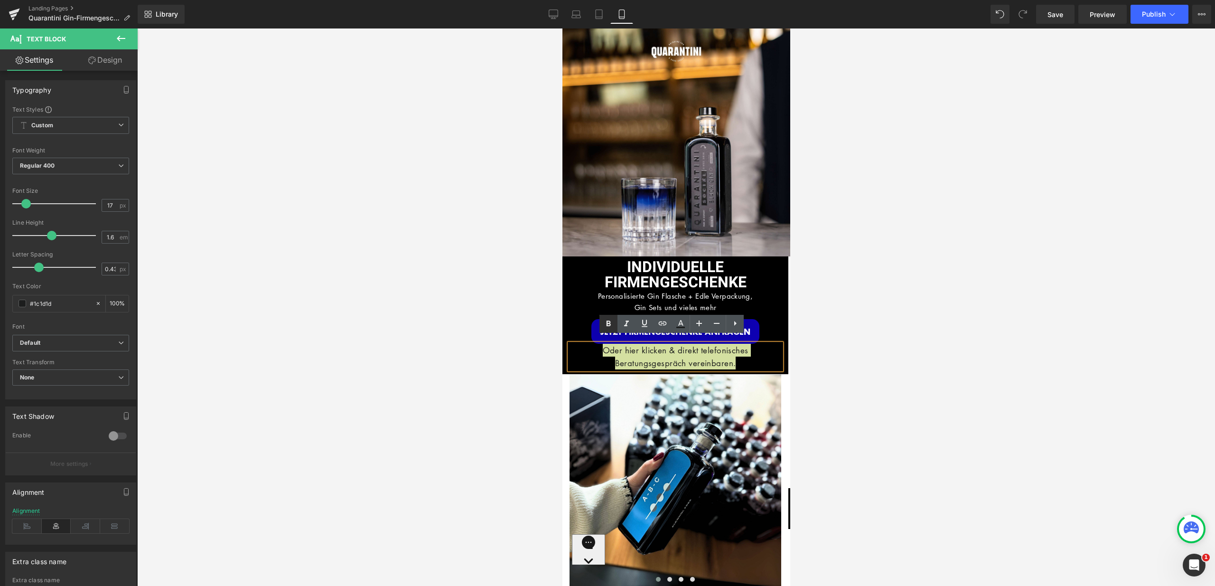
click at [610, 322] on icon at bounding box center [609, 323] width 4 height 6
click at [679, 322] on icon at bounding box center [680, 323] width 11 height 11
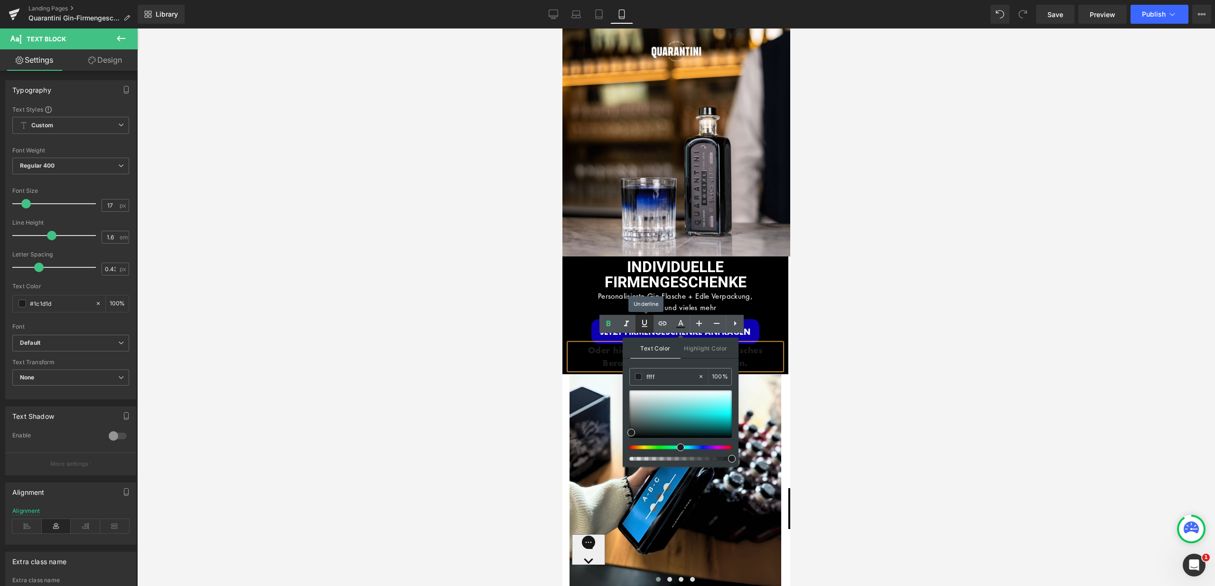
click at [644, 323] on icon at bounding box center [644, 322] width 11 height 11
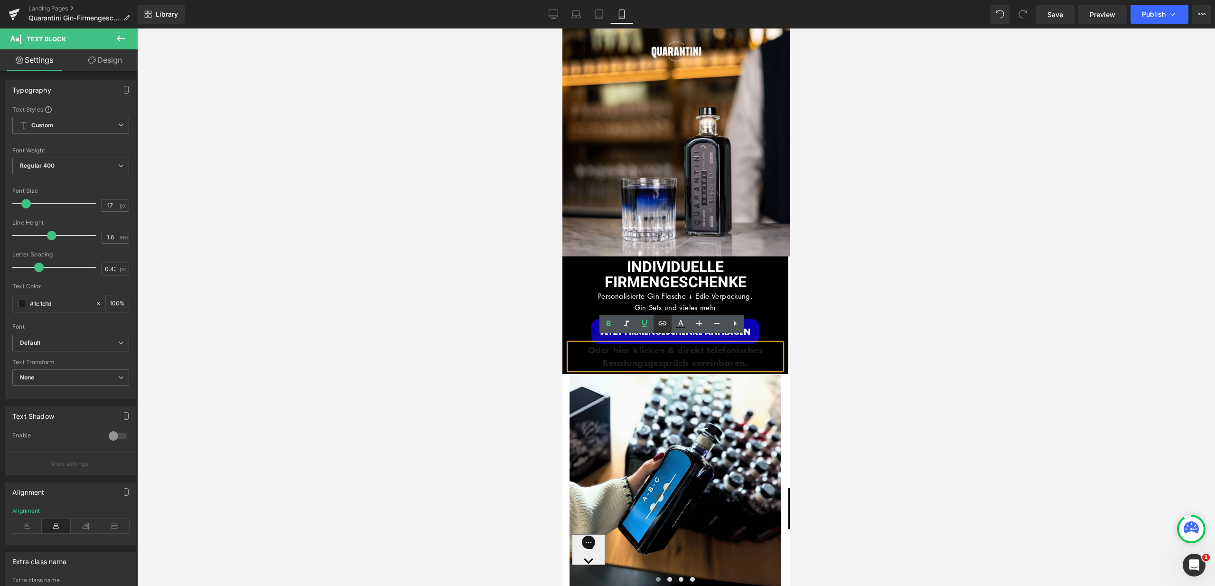
click at [663, 324] on icon at bounding box center [662, 322] width 11 height 11
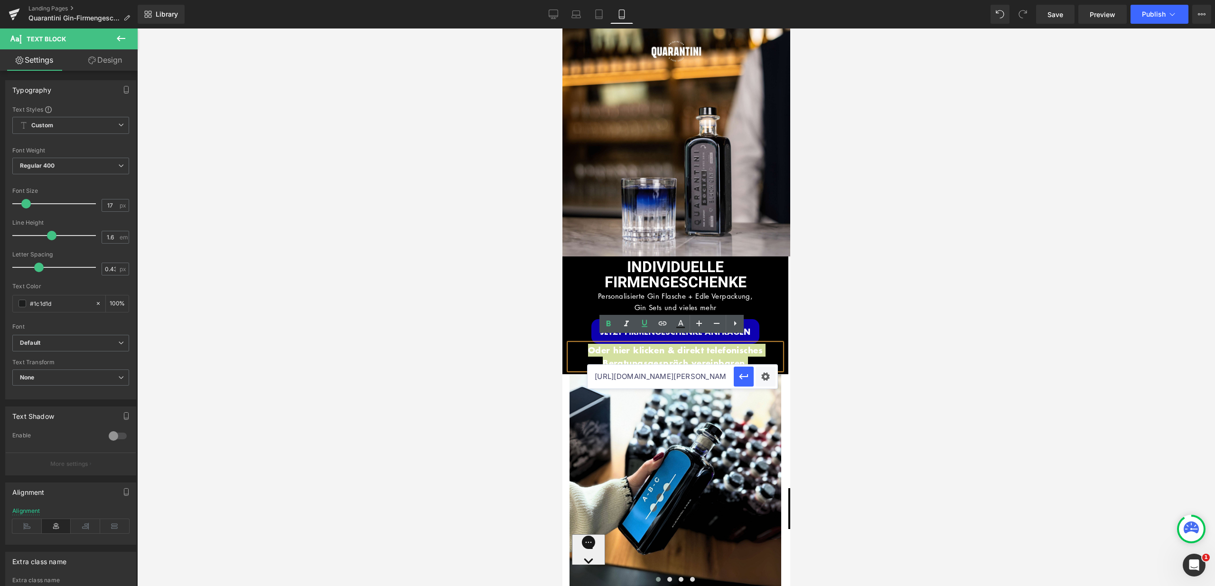
click at [824, 341] on div at bounding box center [676, 306] width 1078 height 557
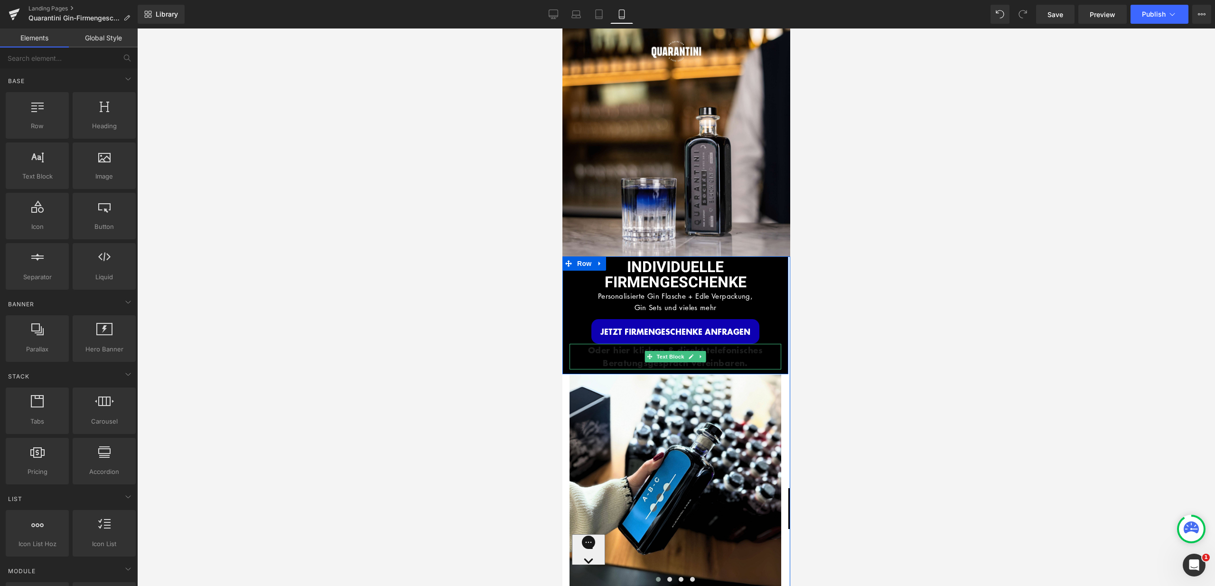
click at [746, 354] on p "Oder hier klicken & direkt telefonisches Beratungsgespräch vereinbaren." at bounding box center [675, 357] width 212 height 26
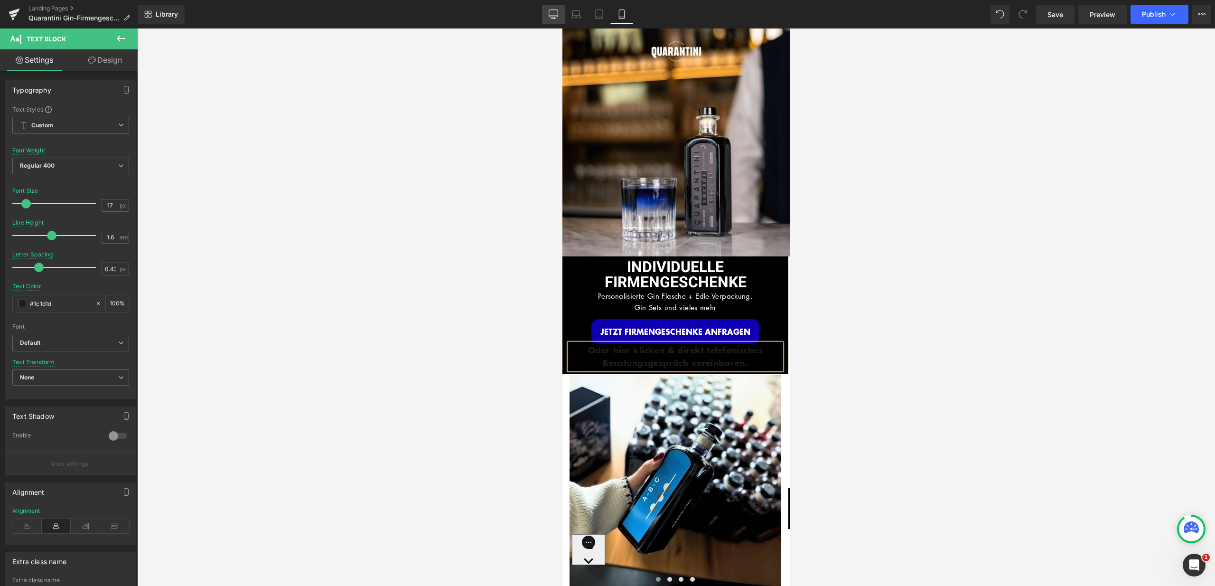
click at [555, 14] on icon at bounding box center [553, 13] width 9 height 9
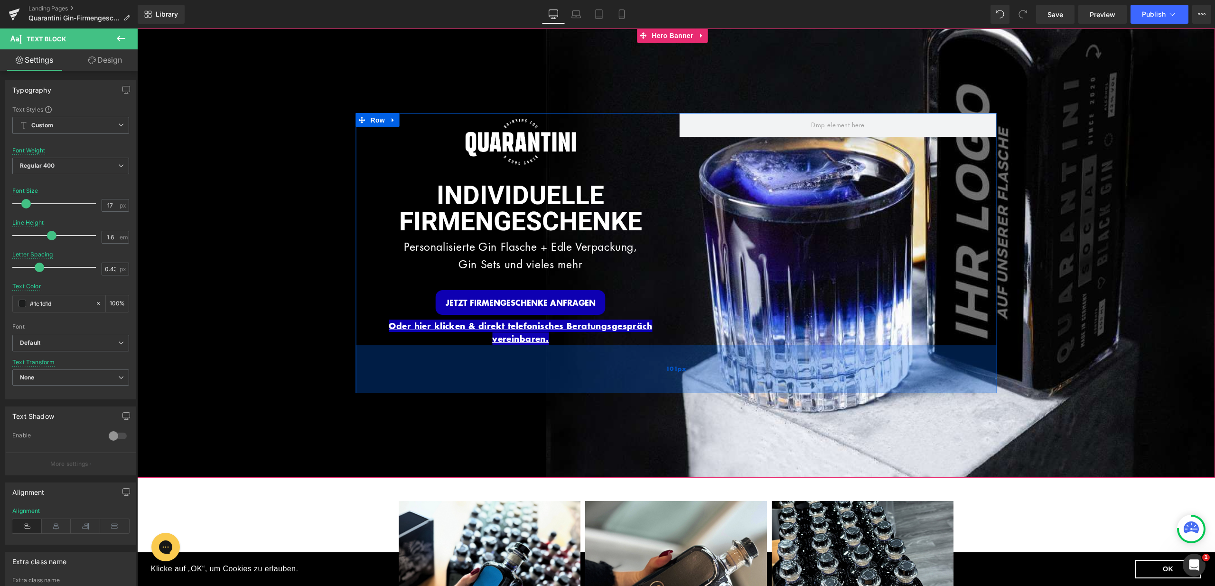
click at [570, 345] on div "101px" at bounding box center [676, 369] width 641 height 48
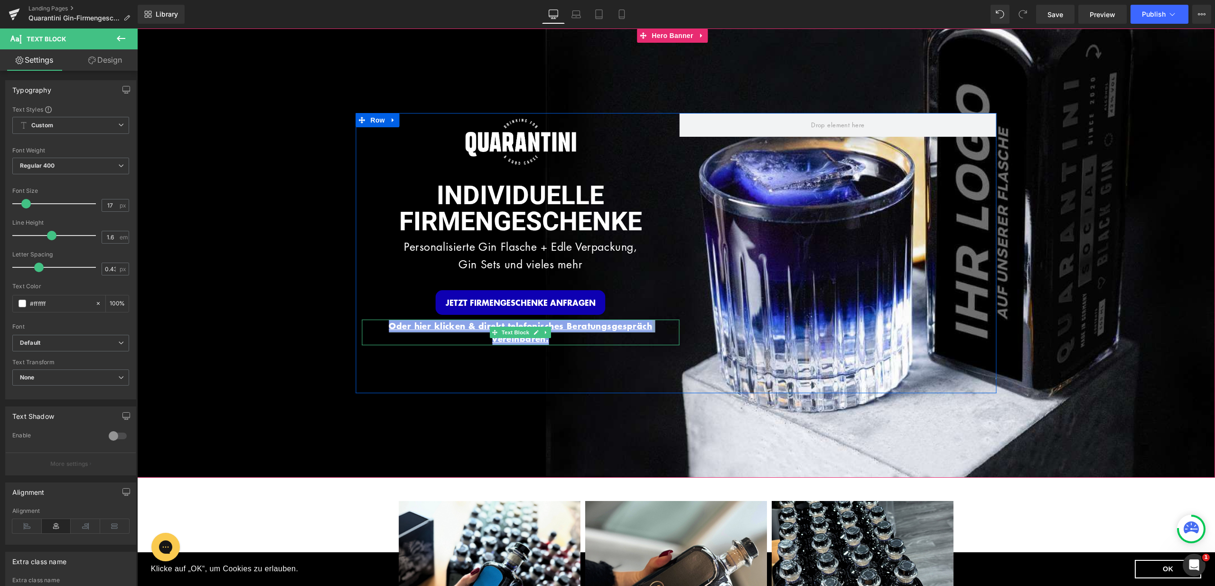
drag, startPoint x: 555, startPoint y: 339, endPoint x: 377, endPoint y: 327, distance: 178.4
click at [377, 327] on p "Oder hier klicken & direkt telefonisches Beratungsgespräch vereinbaren." at bounding box center [520, 332] width 317 height 26
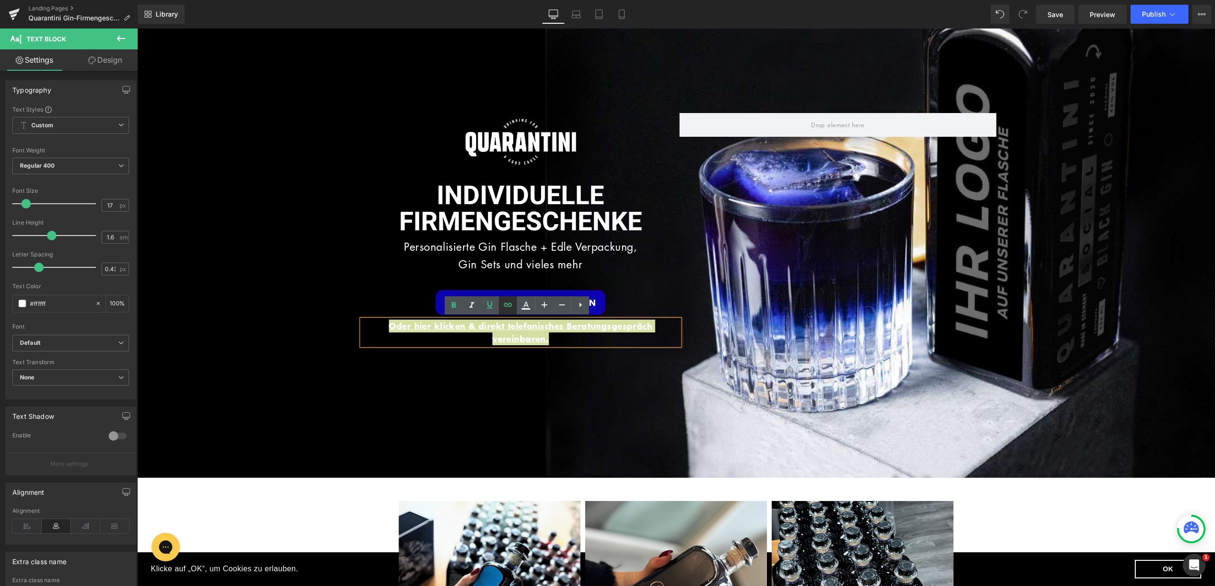
click at [510, 304] on icon at bounding box center [507, 304] width 11 height 11
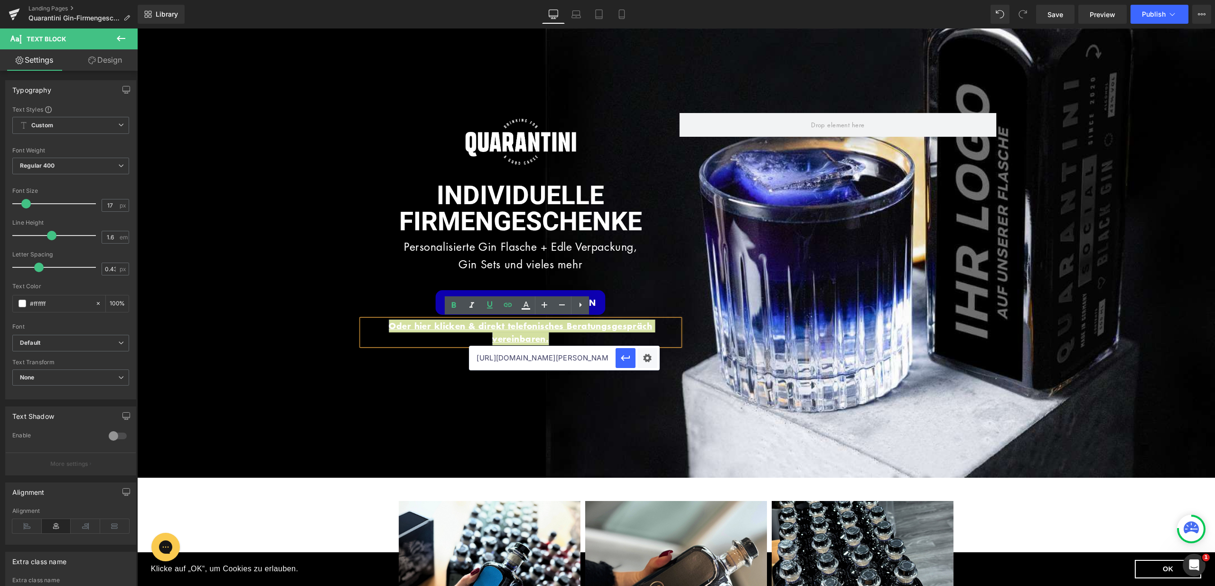
click at [546, 360] on input "[URL][DOMAIN_NAME][PERSON_NAME]" at bounding box center [542, 358] width 146 height 24
drag, startPoint x: 622, startPoint y: 360, endPoint x: 469, endPoint y: 156, distance: 254.9
click at [622, 360] on icon "button" at bounding box center [625, 357] width 11 height 11
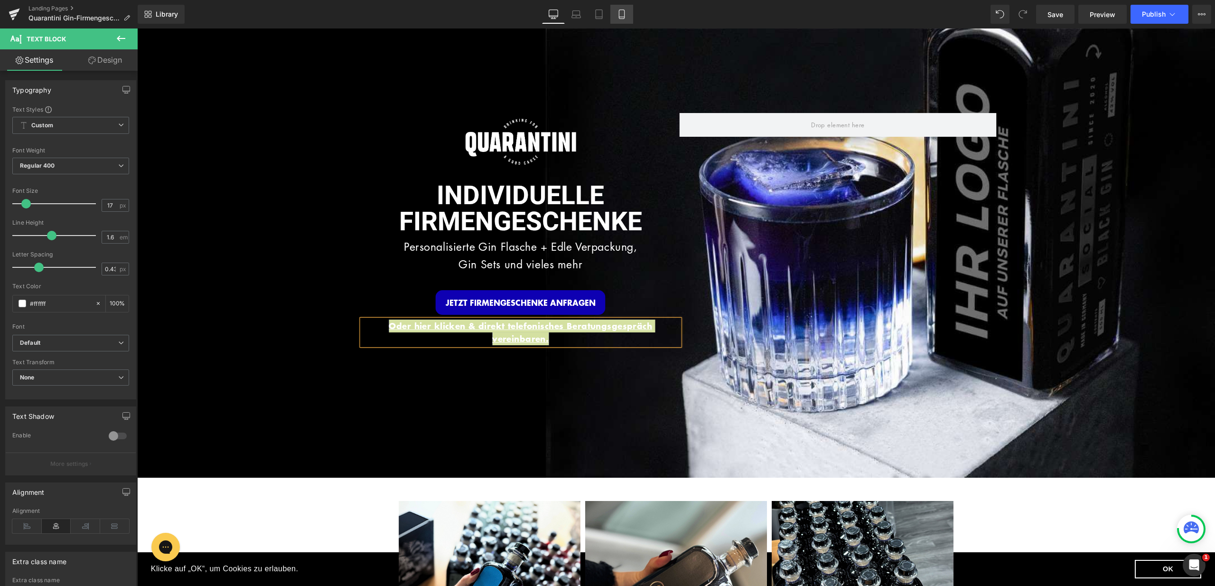
click at [615, 20] on link "Mobile" at bounding box center [621, 14] width 23 height 19
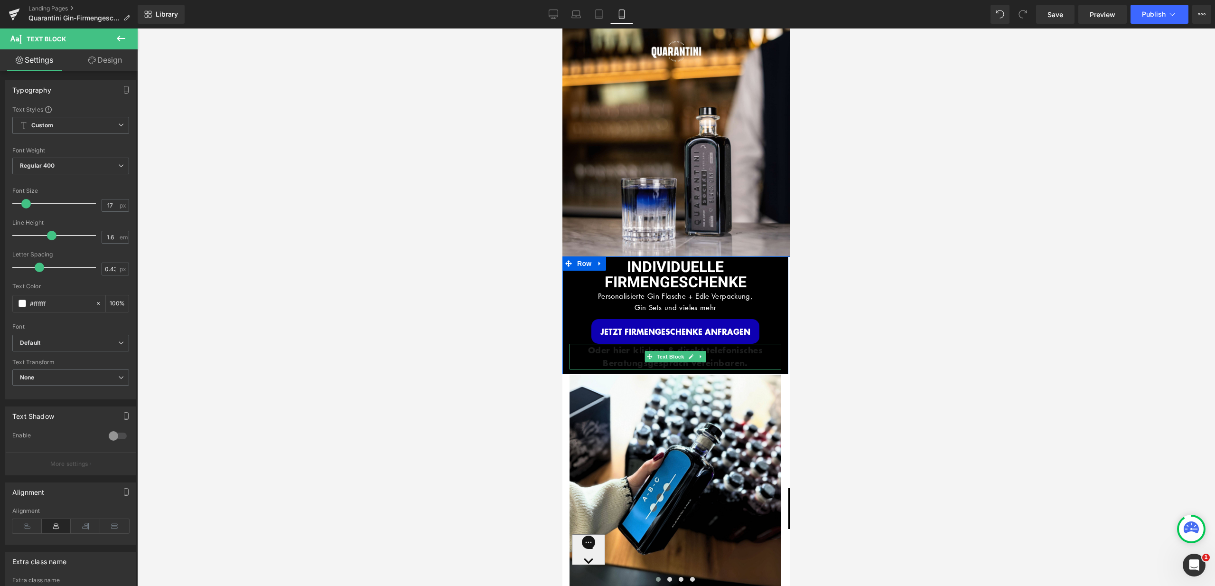
click at [743, 359] on span "Oder hier klicken & direkt telefonisches Beratungsgespräch vereinbaren." at bounding box center [675, 356] width 175 height 25
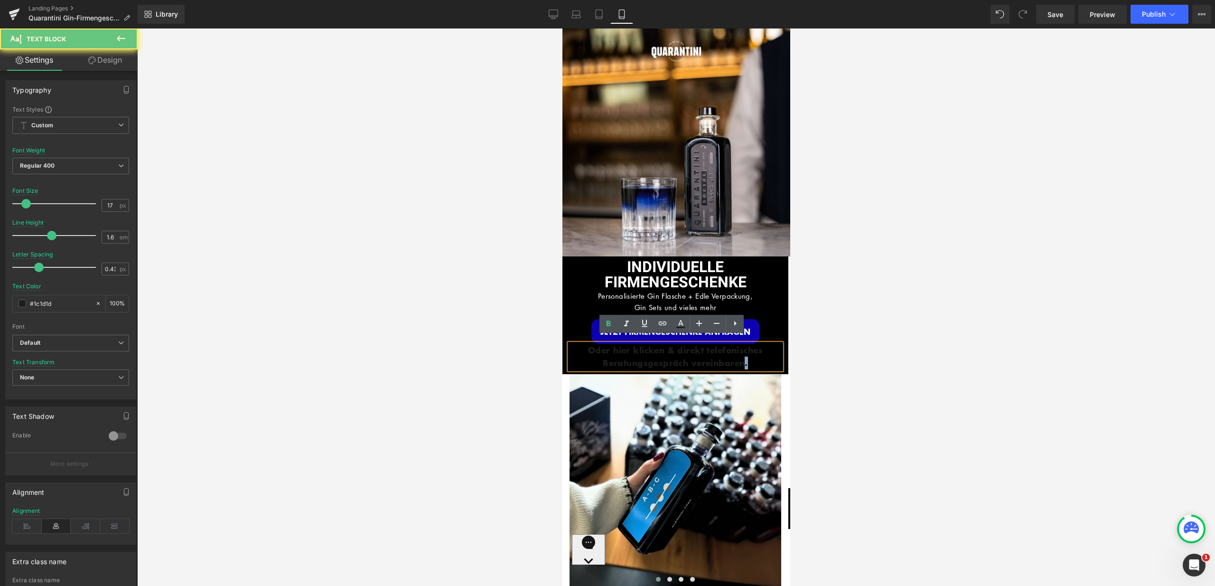
click at [743, 359] on span "Oder hier klicken & direkt telefonisches Beratungsgespräch vereinbaren." at bounding box center [675, 356] width 175 height 25
click at [745, 356] on span "Oder hier klicken & direkt telefonisches Beratungsgespräch vereinbaren." at bounding box center [675, 356] width 175 height 25
click at [747, 356] on p "Oder hier klicken & direkt telefonisches Beratungsgespräch vereinbaren." at bounding box center [675, 357] width 212 height 26
click at [755, 355] on p "Oder hier klicken & direkt telefonisches Beratungsgespräch vereinbaren." at bounding box center [675, 357] width 212 height 26
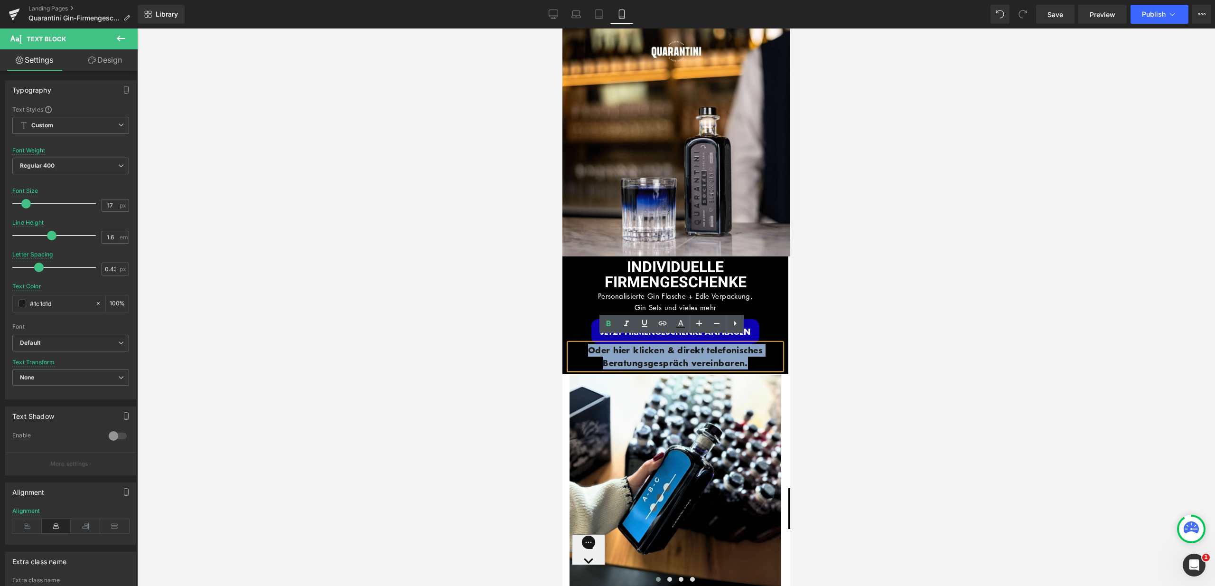
drag, startPoint x: 755, startPoint y: 355, endPoint x: 569, endPoint y: 337, distance: 187.0
click at [569, 344] on p "Oder hier klicken & direkt telefonisches Beratungsgespräch vereinbaren." at bounding box center [675, 357] width 212 height 26
click at [666, 326] on icon at bounding box center [662, 322] width 11 height 11
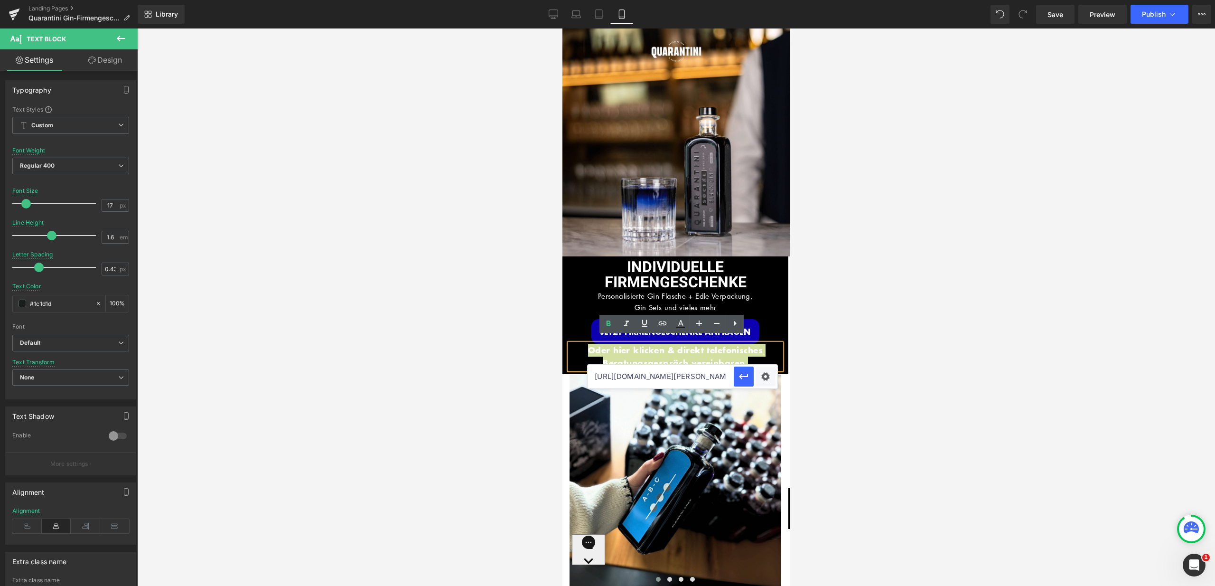
click at [668, 371] on input "[URL][DOMAIN_NAME][PERSON_NAME]" at bounding box center [661, 376] width 146 height 24
paste input "[URL][DOMAIN_NAME][PERSON_NAME]"
type input "[URL][DOMAIN_NAME][PERSON_NAME]"
click at [744, 380] on icon "button" at bounding box center [743, 376] width 11 height 11
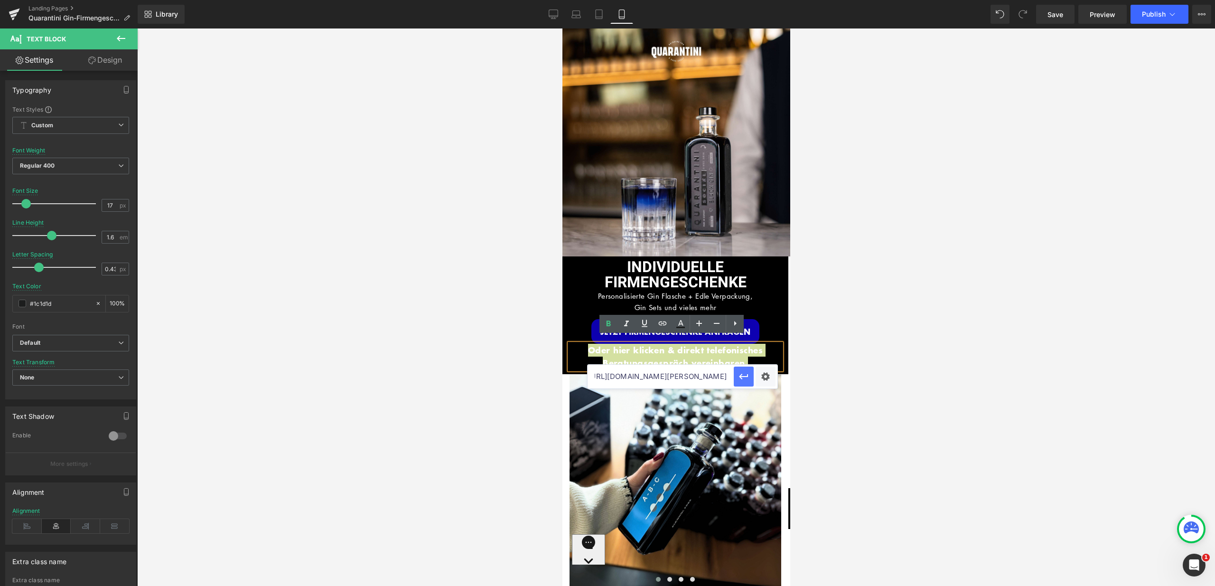
scroll to position [0, 0]
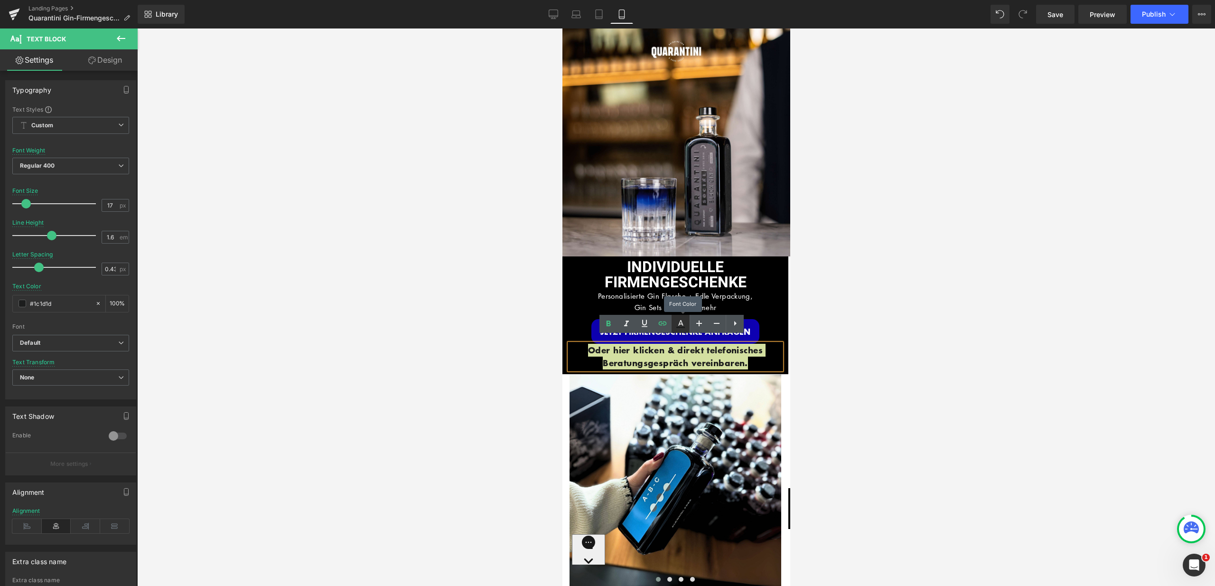
click at [683, 323] on icon at bounding box center [680, 323] width 11 height 11
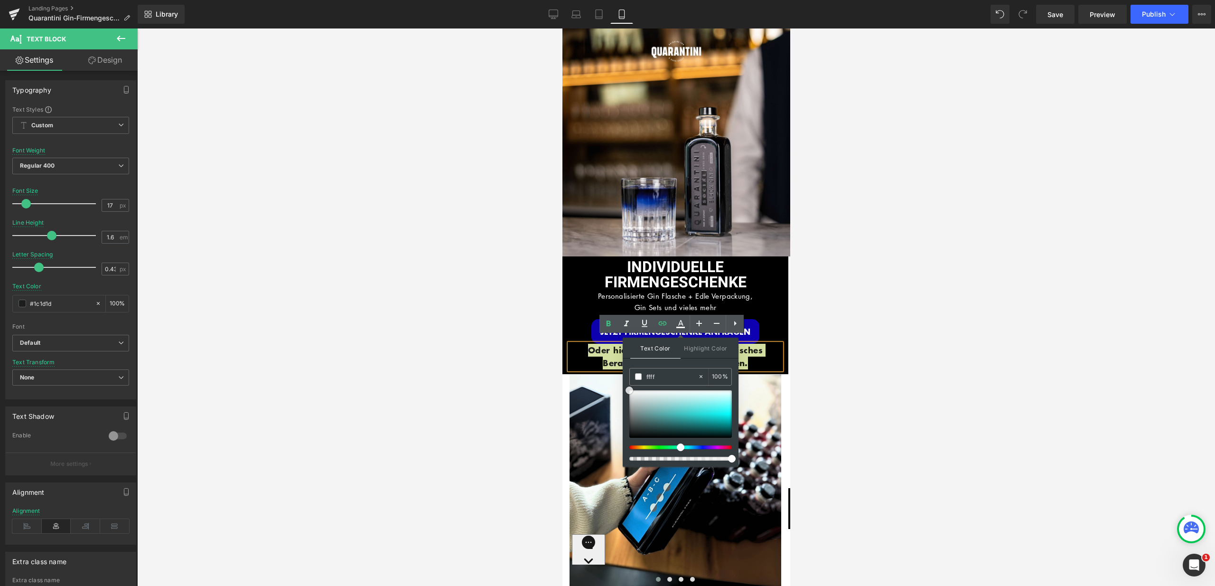
drag, startPoint x: 631, startPoint y: 418, endPoint x: 626, endPoint y: 383, distance: 35.0
click at [626, 383] on div "Text Color Highlight Color #333333 ffff 100 % #0e00b2 0 %" at bounding box center [681, 401] width 116 height 129
click at [636, 377] on span at bounding box center [638, 376] width 7 height 7
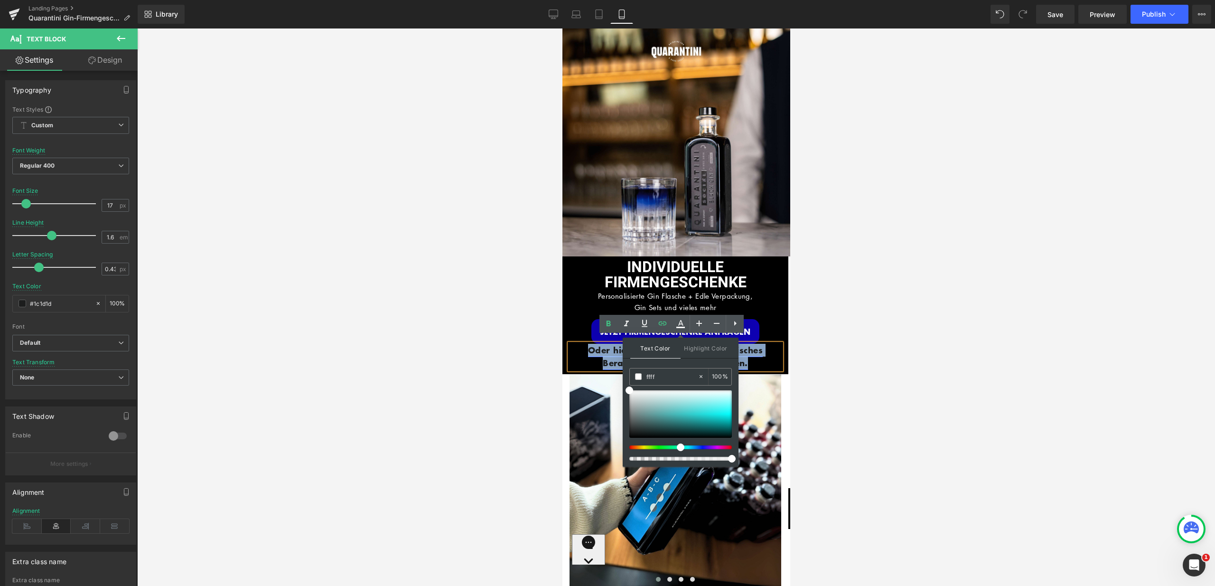
click at [598, 353] on link "Oder hier klicken & direkt telefonisches Beratungsgespräch vereinbaren." at bounding box center [675, 356] width 175 height 25
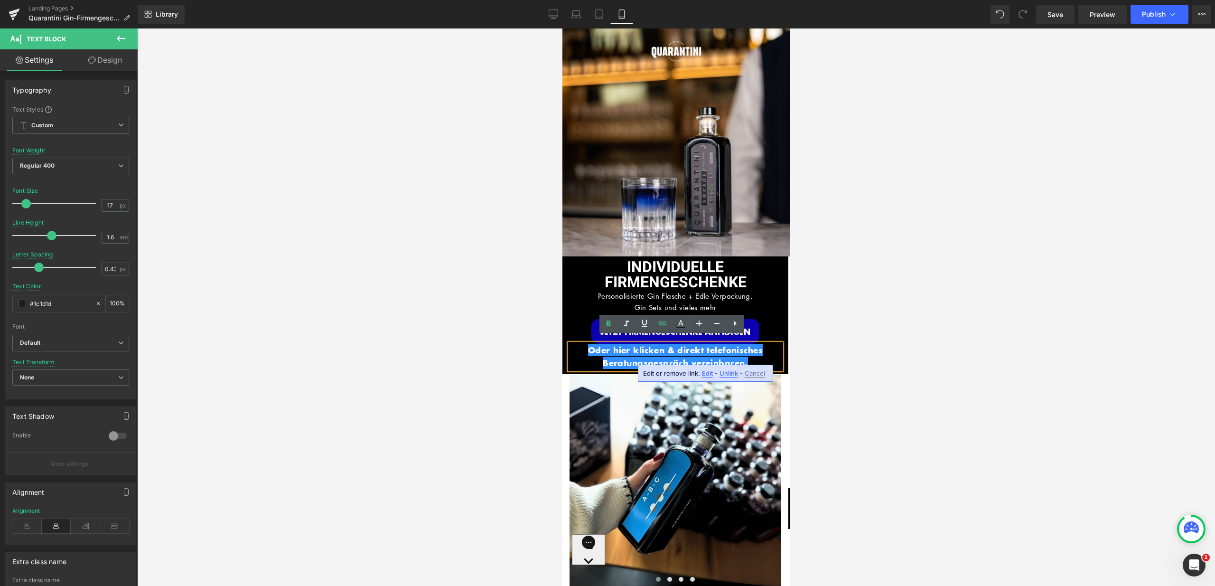
click at [766, 352] on p "Oder hier klicken & direkt telefonisches Beratungsgespräch vereinbaren." at bounding box center [675, 357] width 212 height 26
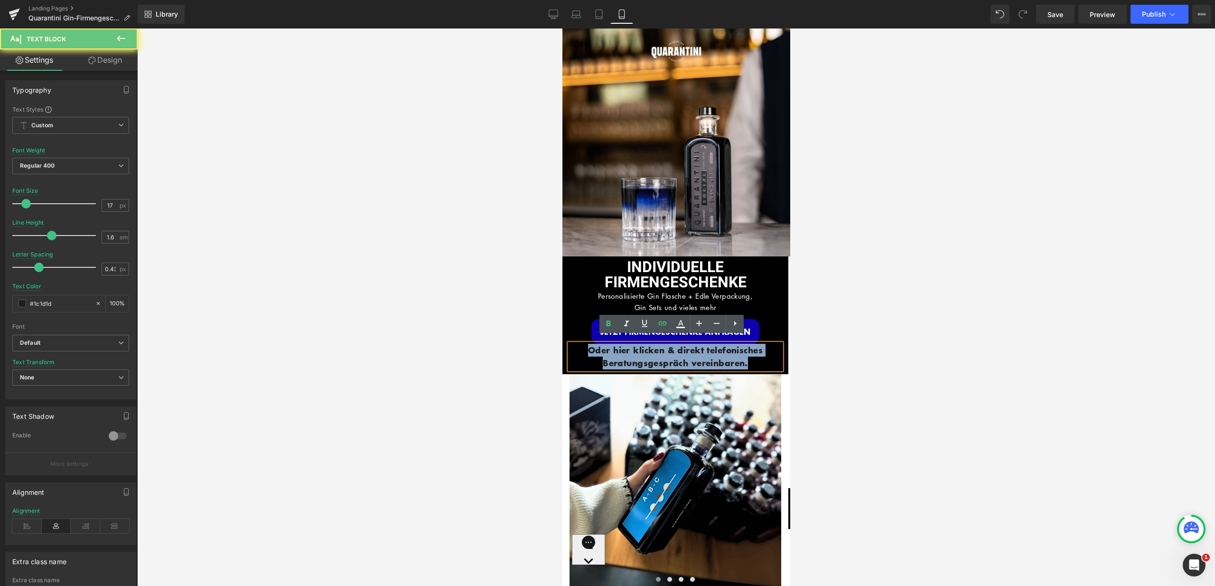
drag, startPoint x: 758, startPoint y: 354, endPoint x: 569, endPoint y: 342, distance: 189.3
click at [569, 344] on p "Oder hier klicken & direkt telefonisches Beratungsgespräch vereinbaren." at bounding box center [675, 357] width 212 height 26
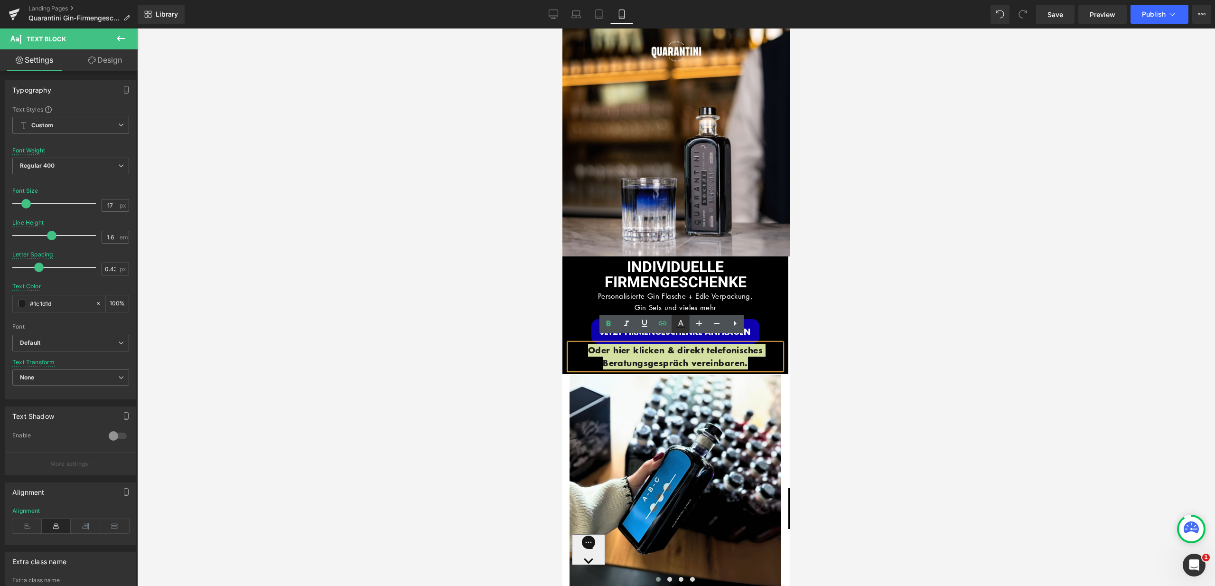
click at [680, 326] on icon at bounding box center [680, 323] width 11 height 11
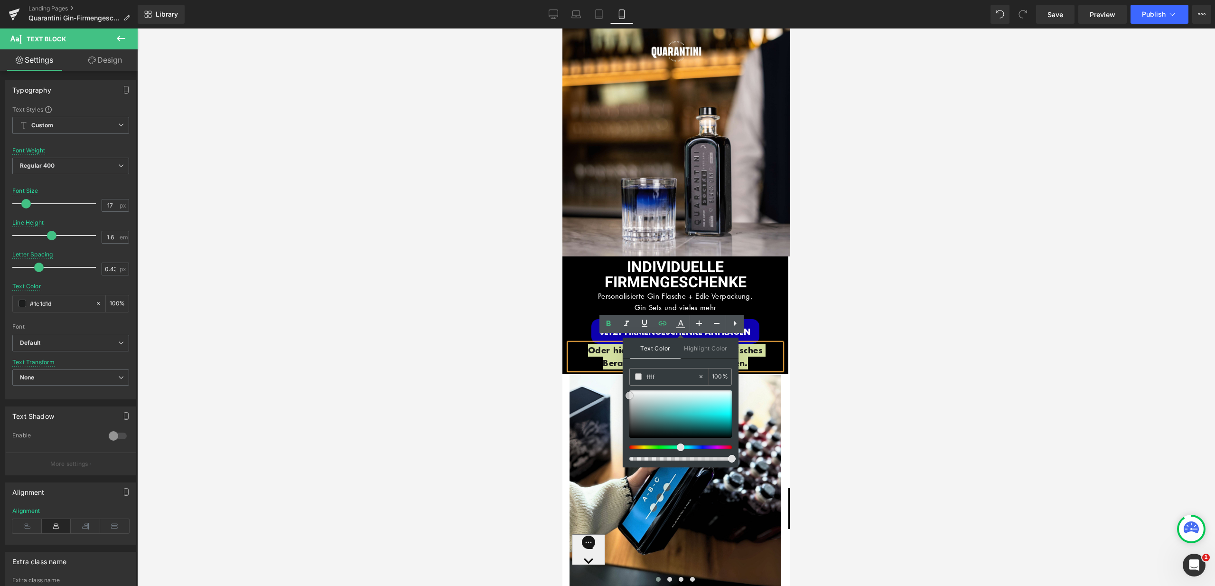
drag, startPoint x: 629, startPoint y: 423, endPoint x: 624, endPoint y: 378, distance: 45.4
click at [624, 378] on div "Text Color Highlight Color #333333 ffff 100 % #0e00b2 0 %" at bounding box center [681, 401] width 116 height 129
click at [637, 376] on span at bounding box center [638, 376] width 7 height 7
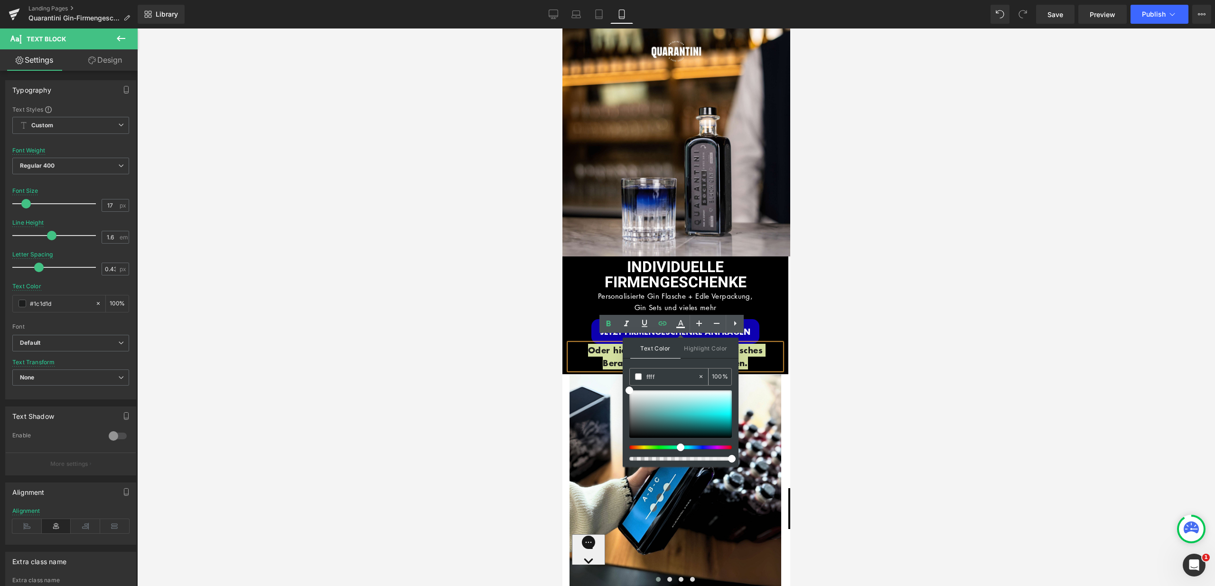
click at [637, 376] on span at bounding box center [638, 376] width 7 height 7
click at [575, 354] on p "Oder hier klicken & direkt telefonisches Beratungsgespräch vereinbaren." at bounding box center [675, 357] width 212 height 26
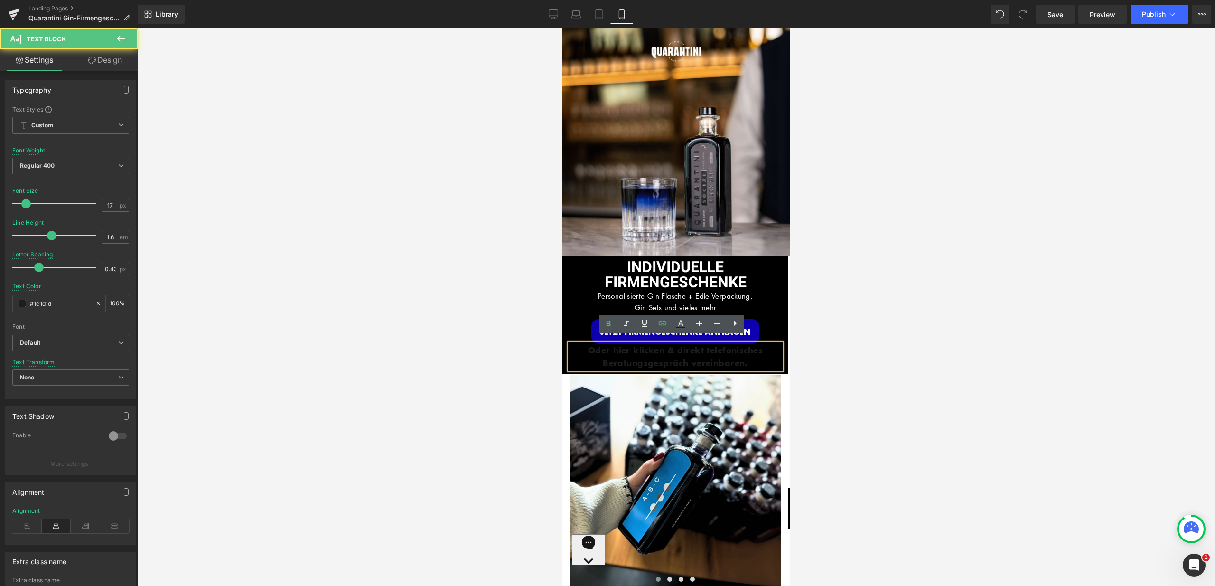
click at [572, 319] on div "JETZT FIRMENGESCHENKE ANFRAGEN Button" at bounding box center [675, 331] width 212 height 25
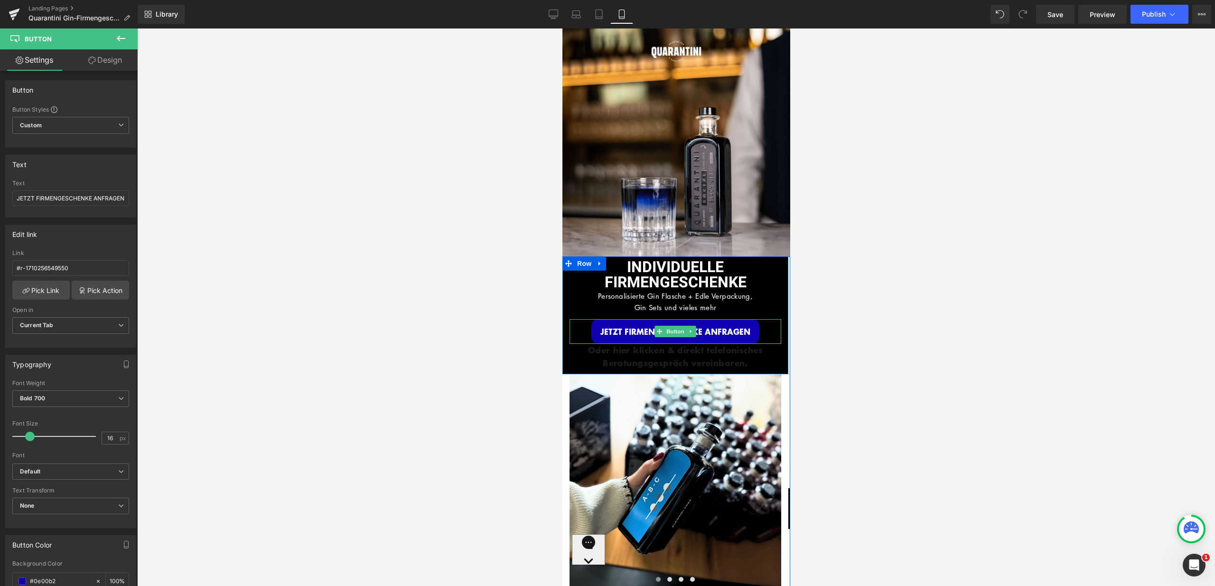
click at [582, 349] on p "Oder hier klicken & direkt telefonisches Beratungsgespräch vereinbaren." at bounding box center [675, 357] width 212 height 26
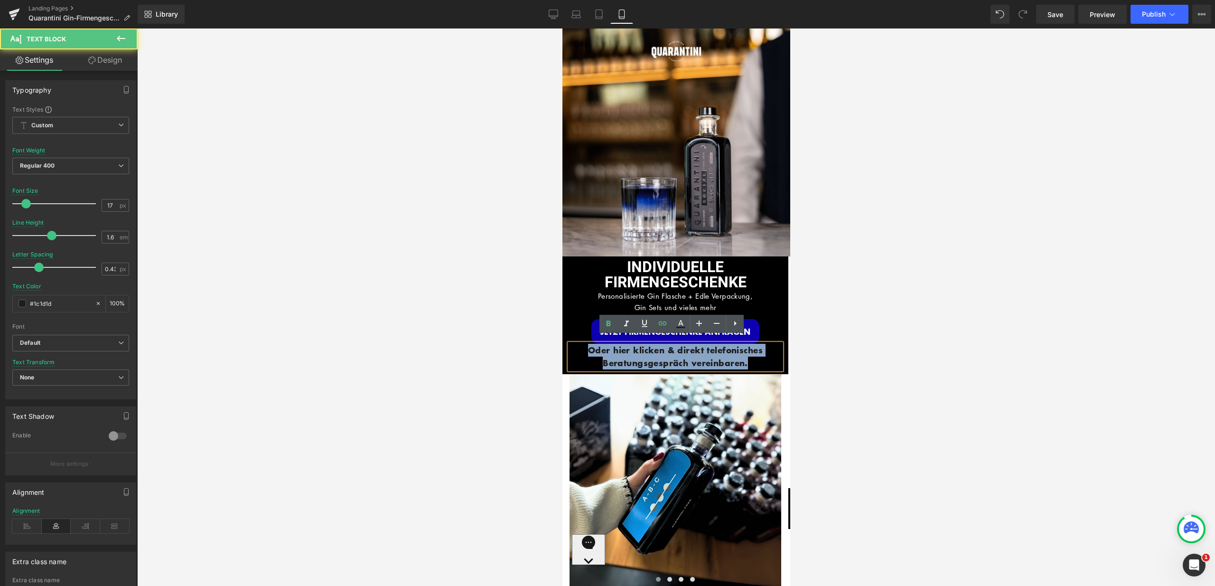
drag, startPoint x: 579, startPoint y: 343, endPoint x: 753, endPoint y: 363, distance: 175.8
click at [753, 363] on div "Oder hier klicken & direkt telefonisches Beratungsgespräch vereinbaren." at bounding box center [675, 357] width 212 height 26
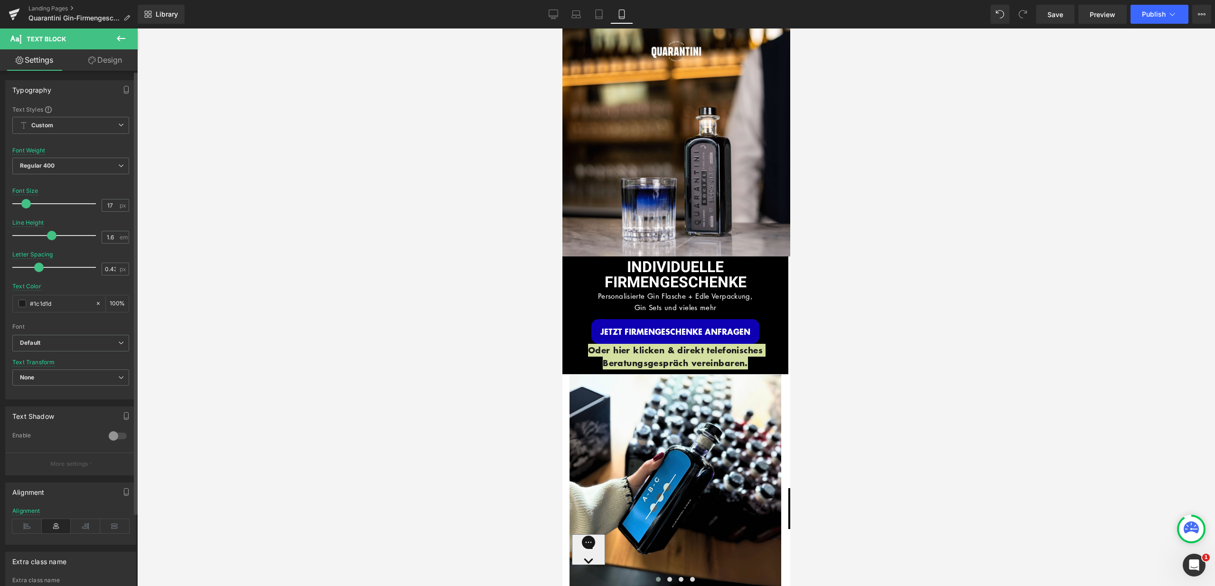
drag, startPoint x: 57, startPoint y: 304, endPoint x: 11, endPoint y: 299, distance: 46.2
click at [11, 299] on div "Text Styles Custom Custom Setup Global Style Custom Setup Global Style Thin 100…" at bounding box center [71, 251] width 130 height 293
click at [21, 304] on span at bounding box center [23, 303] width 8 height 8
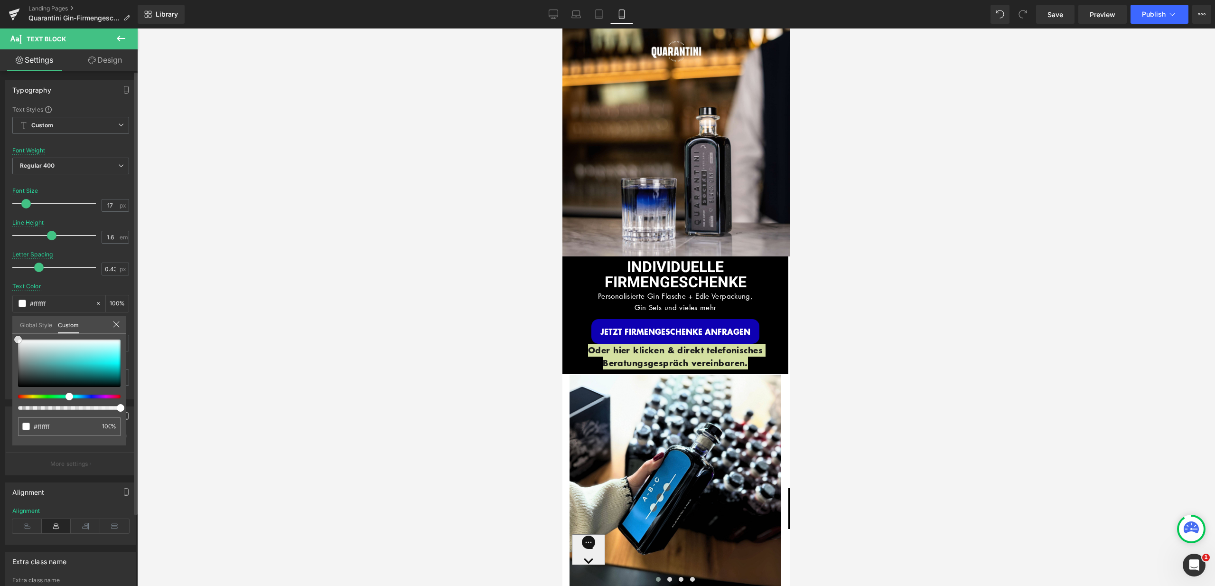
drag, startPoint x: 19, startPoint y: 382, endPoint x: 11, endPoint y: 330, distance: 52.2
click at [11, 330] on div "Typography Text Styles Custom Custom Setup Global Style Custom Setup Global Sty…" at bounding box center [71, 236] width 142 height 326
click at [26, 428] on span at bounding box center [26, 426] width 8 height 8
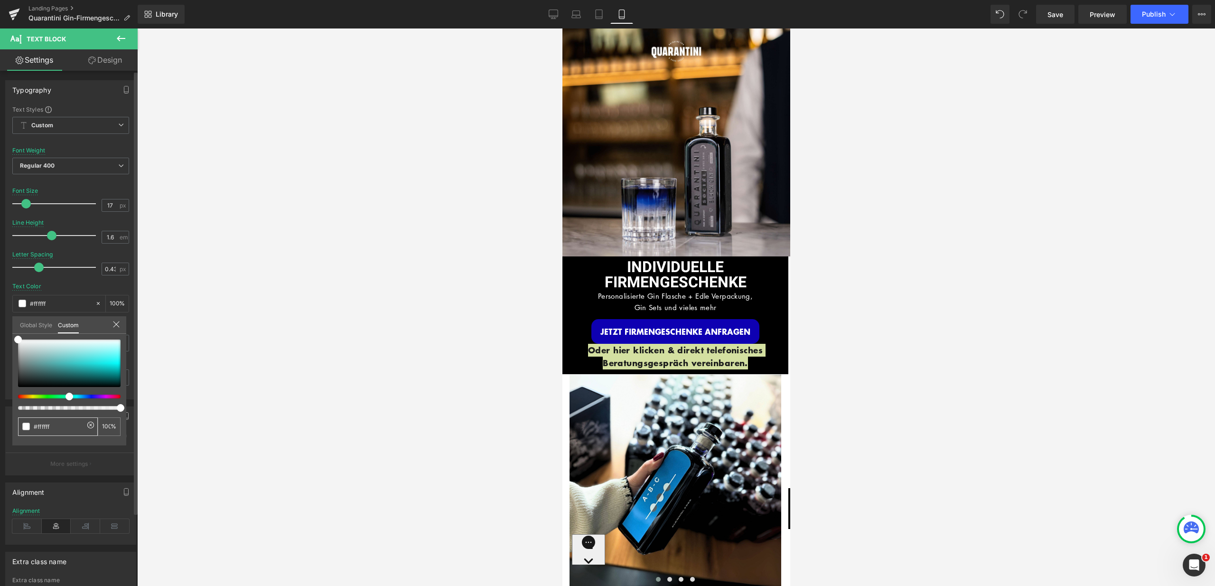
click at [67, 428] on input "#1c1d1d" at bounding box center [59, 426] width 50 height 10
type input "#ffffff"
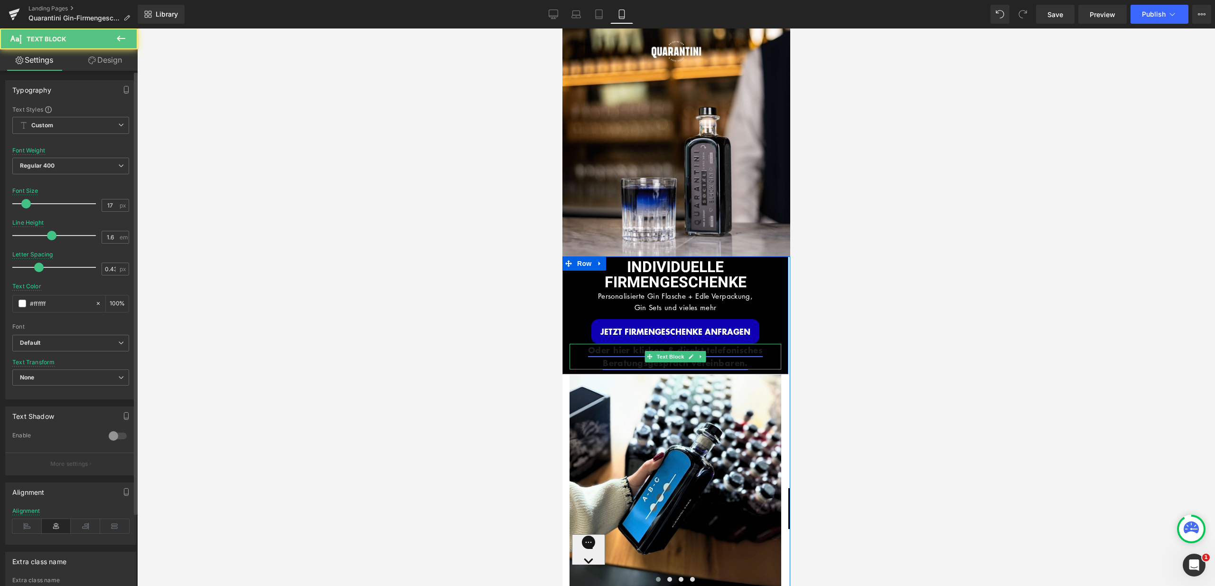
click at [613, 346] on link "Oder hier klicken & direkt telefonisches Beratungsgespräch vereinbaren." at bounding box center [675, 356] width 175 height 25
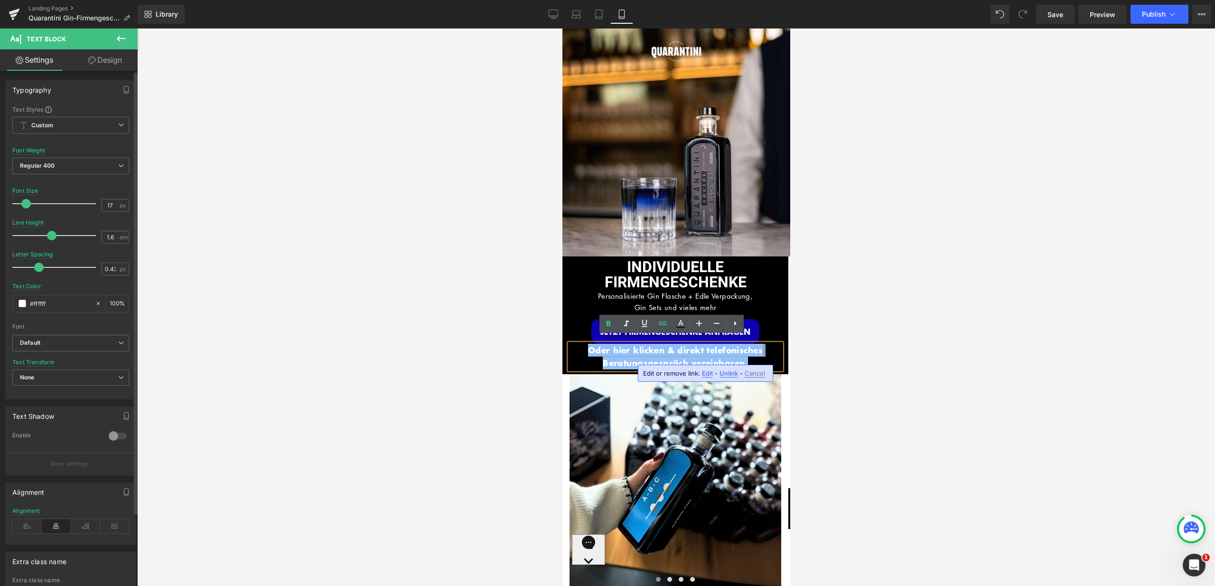
drag, startPoint x: 580, startPoint y: 342, endPoint x: 759, endPoint y: 357, distance: 180.0
click at [759, 357] on p "Oder hier klicken & direkt telefonisches Beratungsgespräch vereinbaren." at bounding box center [675, 357] width 212 height 26
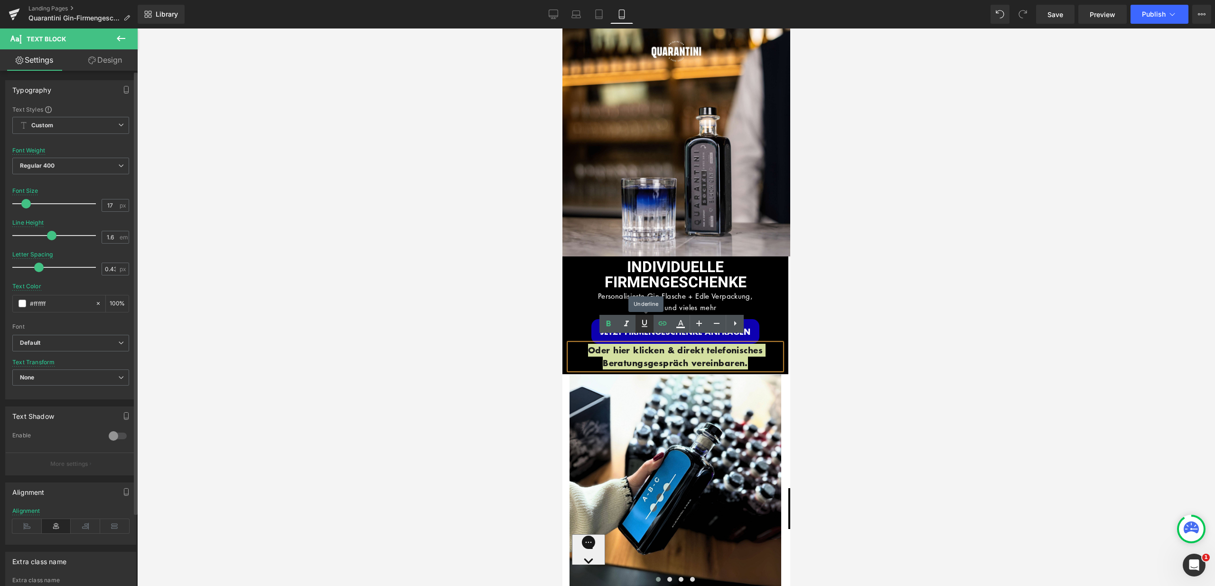
click at [643, 325] on icon at bounding box center [644, 322] width 11 height 11
click at [765, 355] on p "Oder hier klicken & direkt telefonisches Beratungsgespräch vereinbaren." at bounding box center [675, 357] width 212 height 26
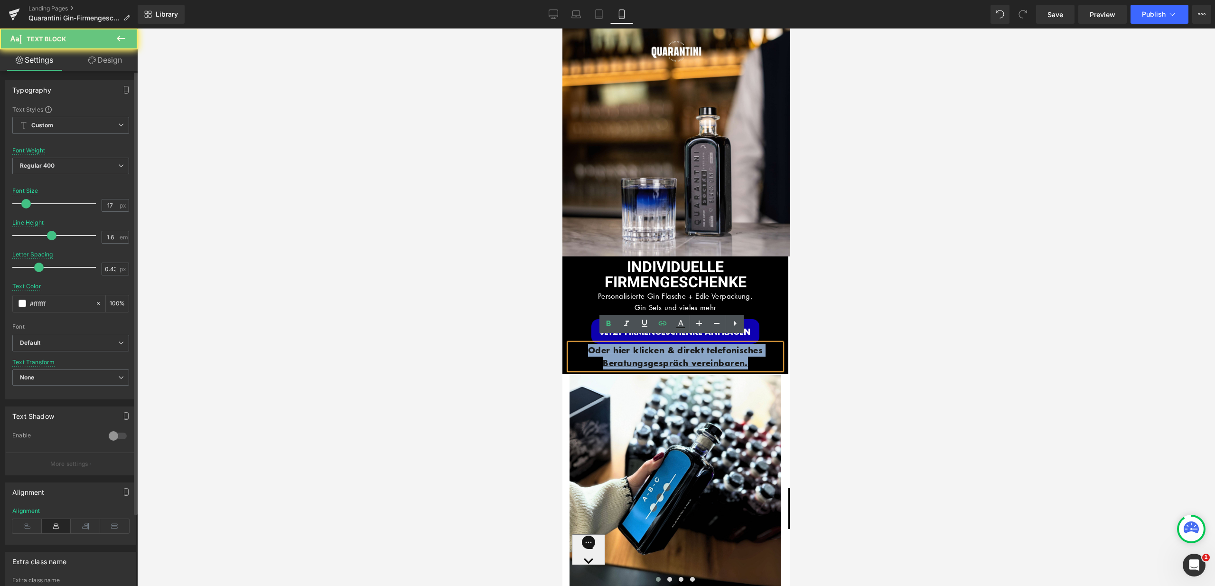
drag, startPoint x: 740, startPoint y: 355, endPoint x: 567, endPoint y: 338, distance: 173.6
click at [569, 344] on p "Oder hier klicken & direkt telefonisches Beratungsgespräch vereinbaren." at bounding box center [675, 357] width 212 height 26
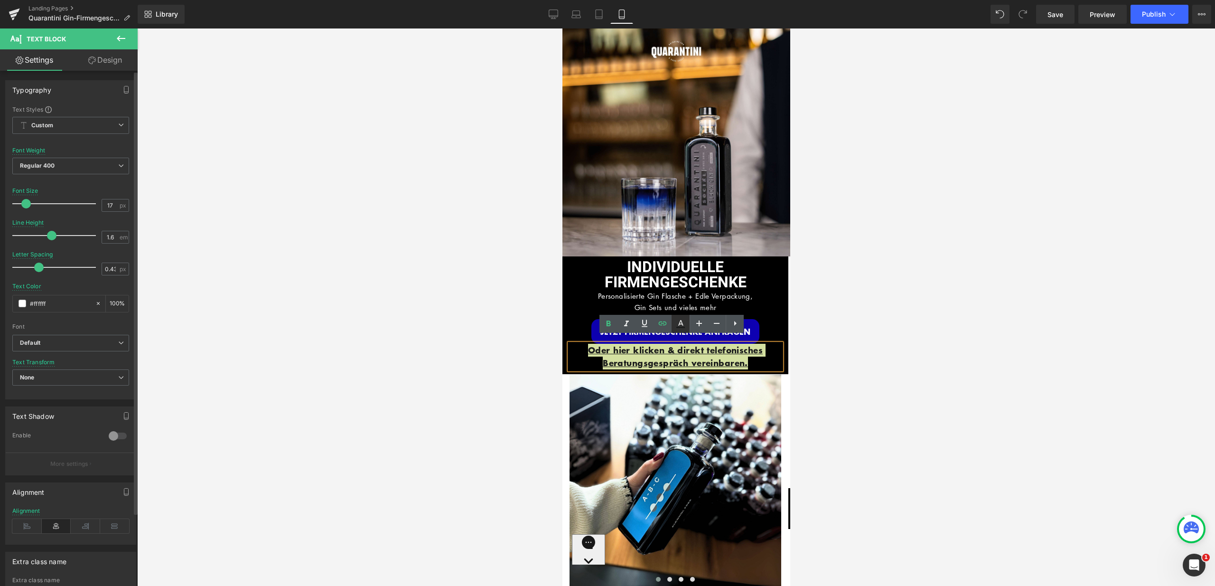
click at [683, 328] on icon at bounding box center [680, 323] width 11 height 11
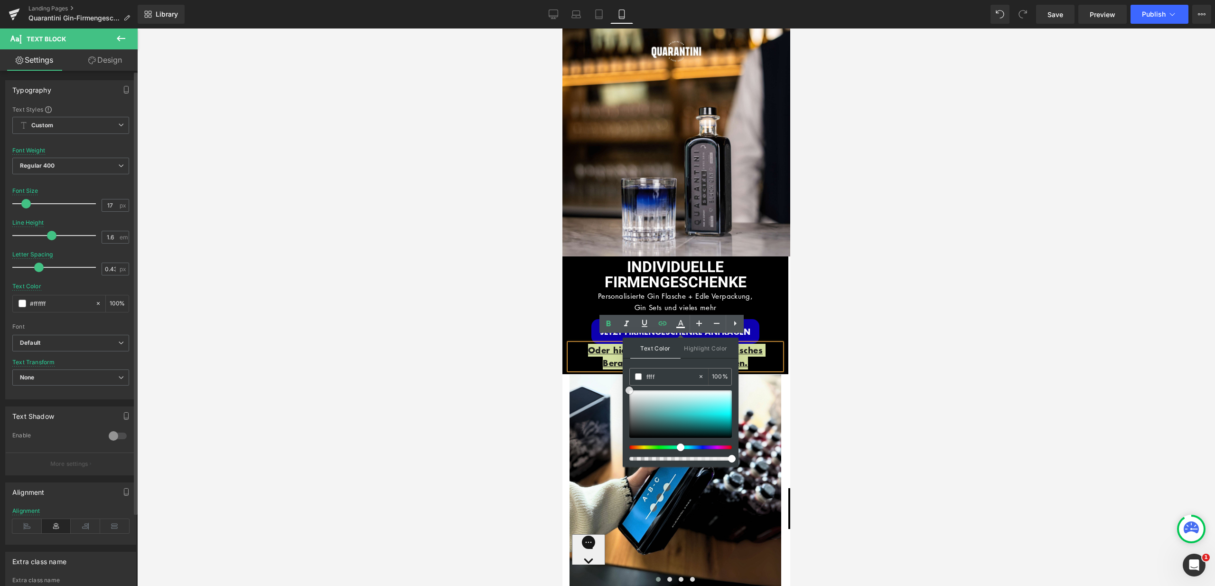
drag, startPoint x: 629, startPoint y: 408, endPoint x: 624, endPoint y: 382, distance: 26.7
click at [624, 382] on div "Text Color Highlight Color #333333 ffff 100 % #0e00b2 0 %" at bounding box center [681, 401] width 116 height 129
click at [637, 376] on span at bounding box center [638, 376] width 7 height 7
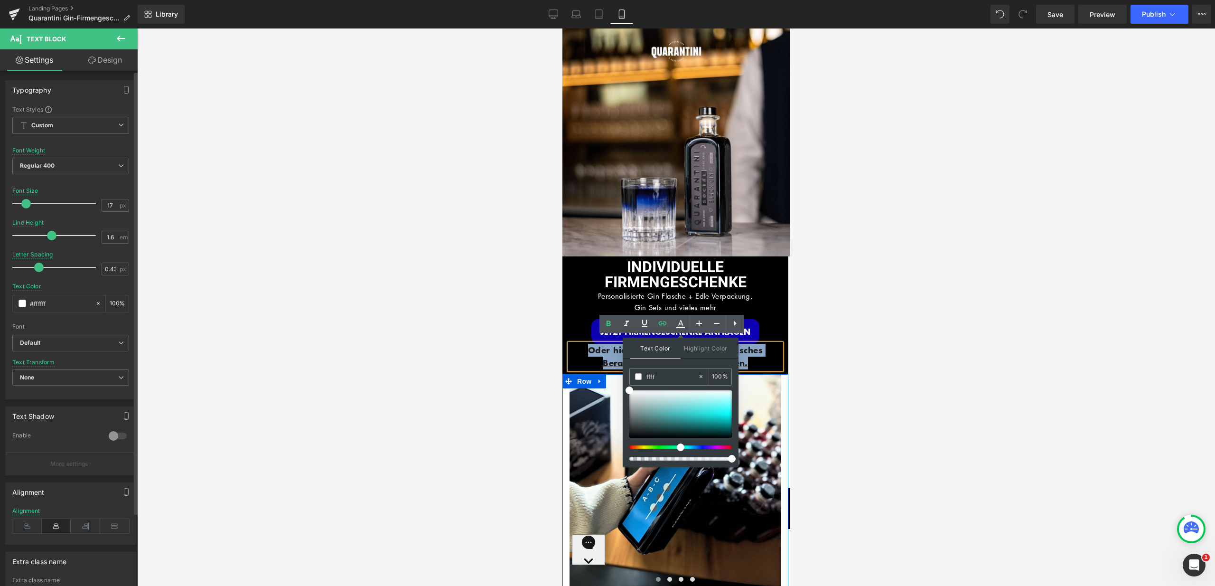
click at [589, 360] on p "Oder hier klicken & direkt telefonisches Beratungsgespräch vereinbaren." at bounding box center [675, 357] width 212 height 26
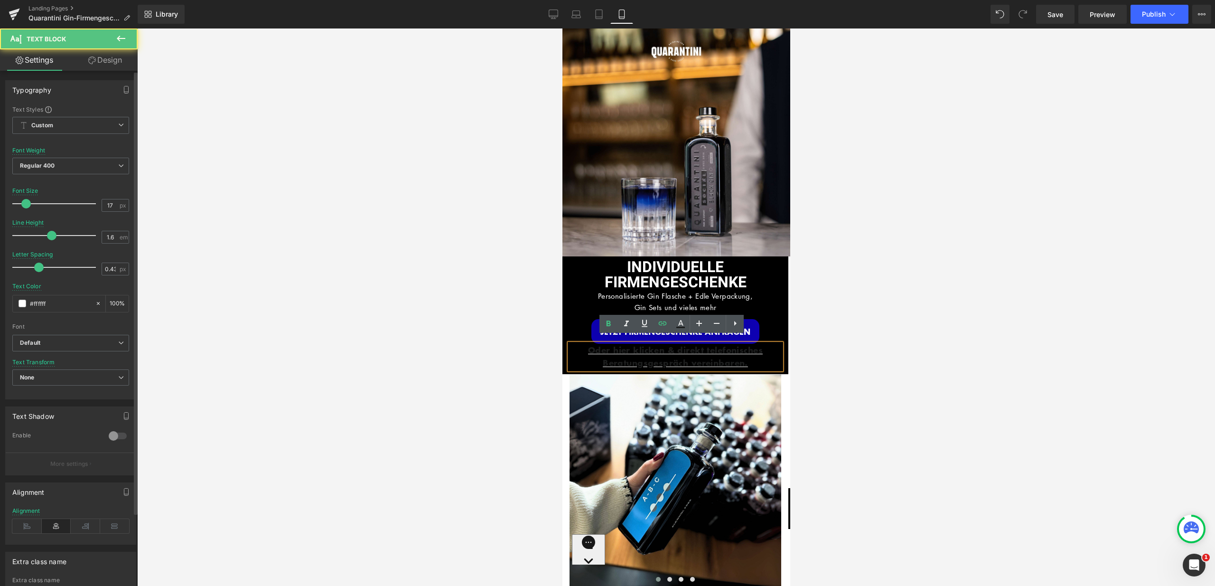
click at [574, 295] on p "Personalisierte Gin Flasche + Edle Verpackung, Gin Sets und vieles mehr" at bounding box center [675, 301] width 212 height 23
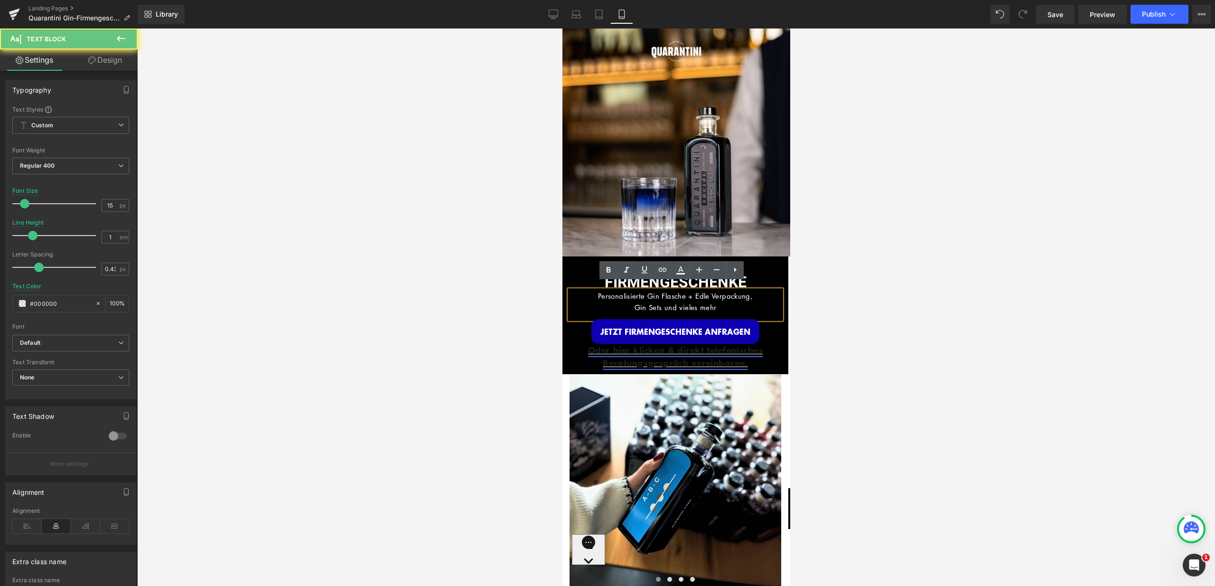
click at [588, 346] on link "Oder hier klicken & direkt telefonisches Beratungsgespräch vereinbaren." at bounding box center [675, 356] width 175 height 25
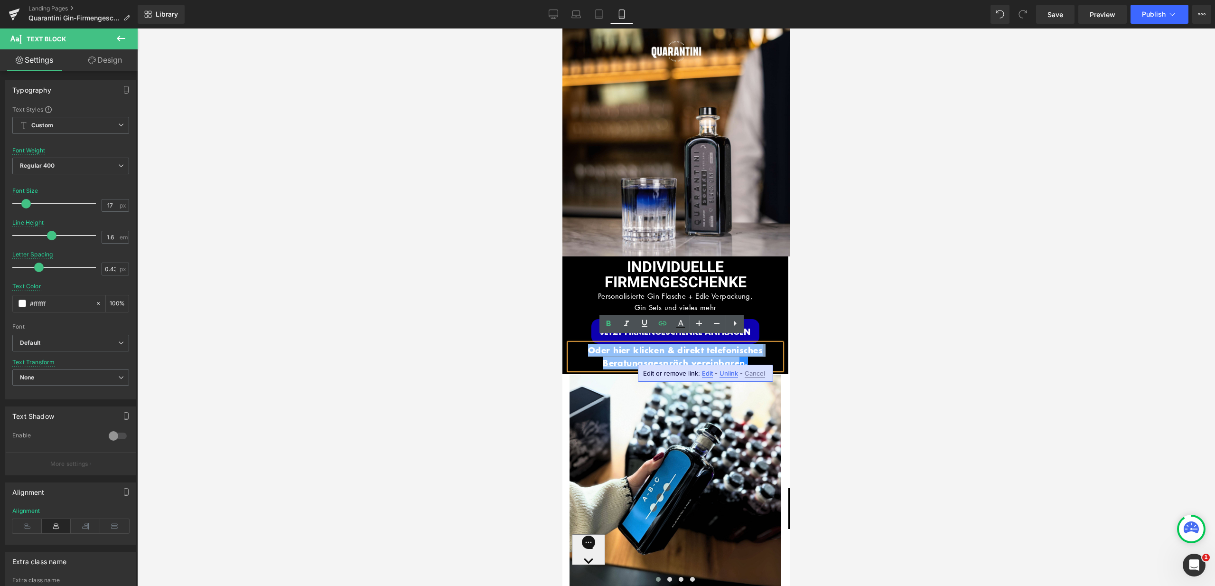
drag, startPoint x: 579, startPoint y: 344, endPoint x: 737, endPoint y: 362, distance: 159.1
click at [737, 361] on p "Oder hier klicken & direkt telefonisches Beratungsgespräch vereinbaren." at bounding box center [675, 357] width 212 height 26
click at [739, 352] on link "Oder hier klicken & direkt telefonisches Beratungsgespräch vereinbaren." at bounding box center [675, 356] width 175 height 25
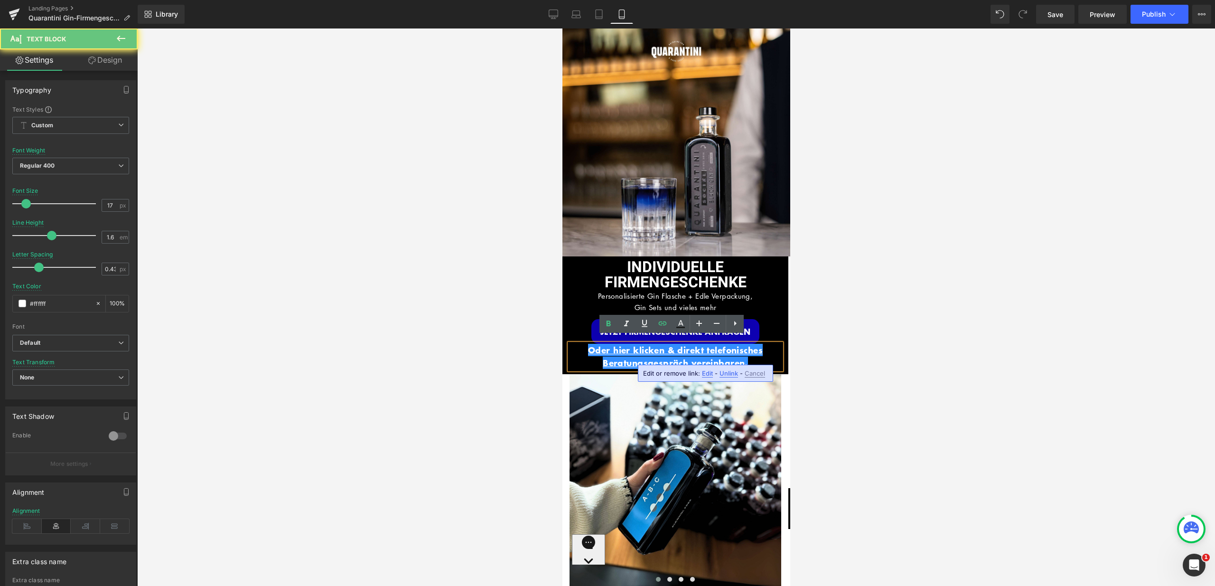
drag, startPoint x: 751, startPoint y: 357, endPoint x: 563, endPoint y: 336, distance: 189.1
click at [569, 344] on div "Oder hier klicken & direkt telefonisches Beratungsgespräch vereinbaren." at bounding box center [675, 357] width 212 height 26
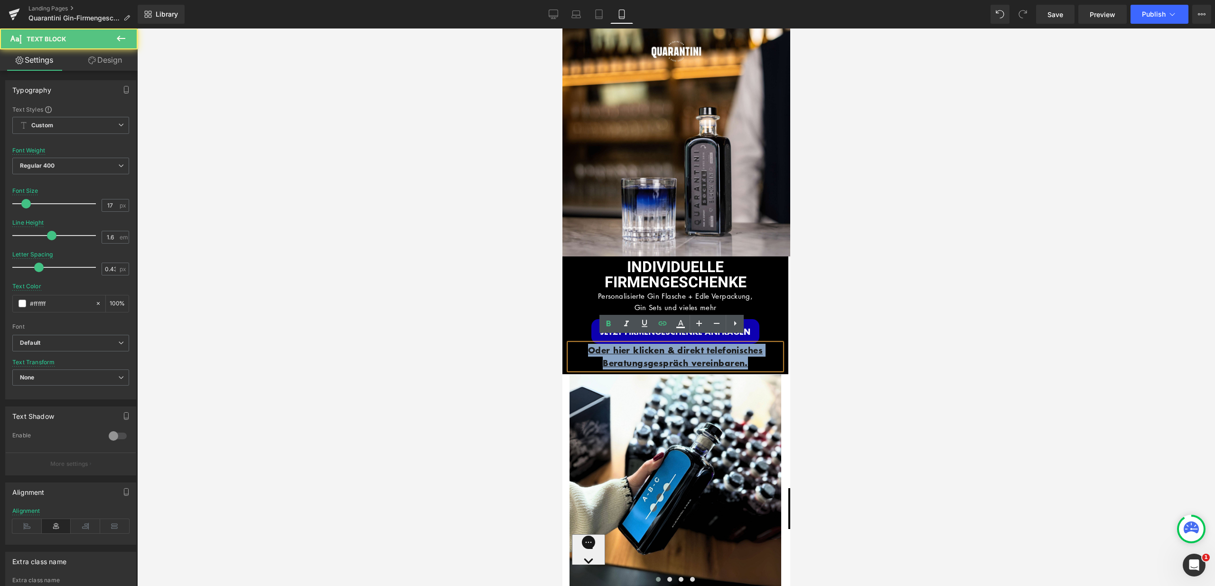
drag, startPoint x: 760, startPoint y: 355, endPoint x: 579, endPoint y: 337, distance: 182.1
click at [579, 344] on p "Oder hier klicken & direkt telefonisches Beratungsgespräch vereinbaren." at bounding box center [675, 357] width 212 height 26
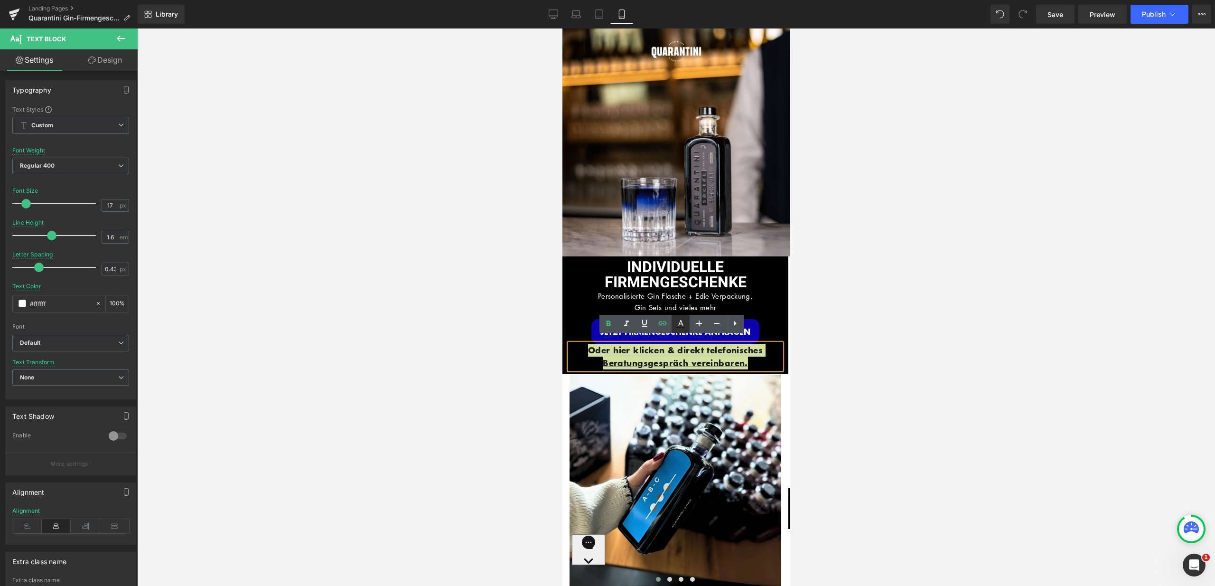
click at [680, 322] on icon at bounding box center [680, 323] width 5 height 6
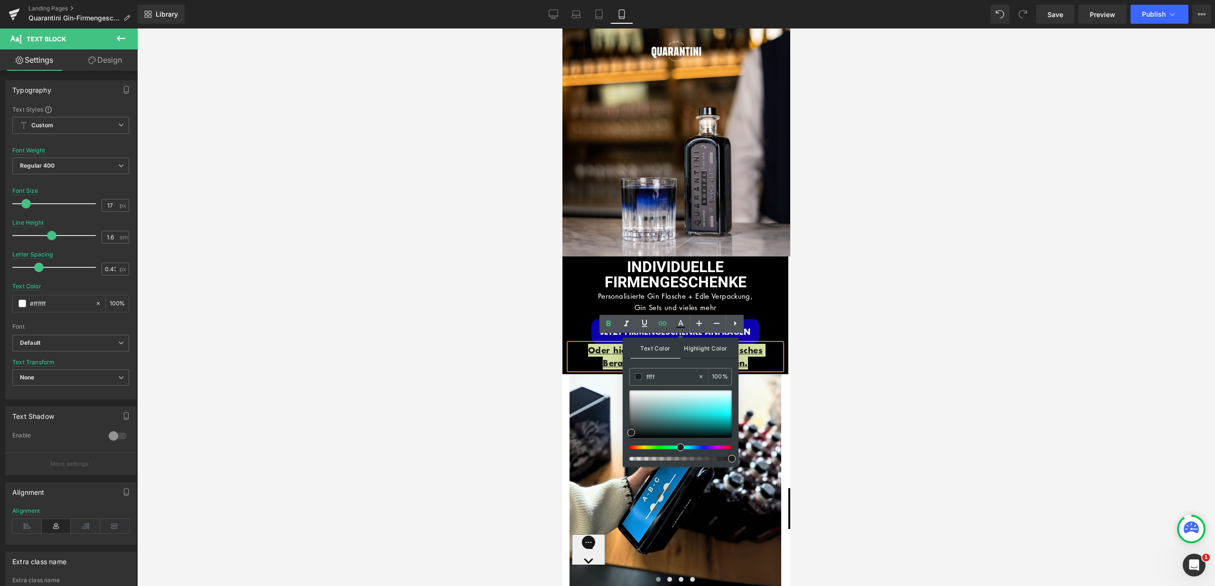
click at [697, 349] on span "Highlight Color" at bounding box center [706, 347] width 50 height 20
click at [731, 420] on span at bounding box center [732, 421] width 8 height 8
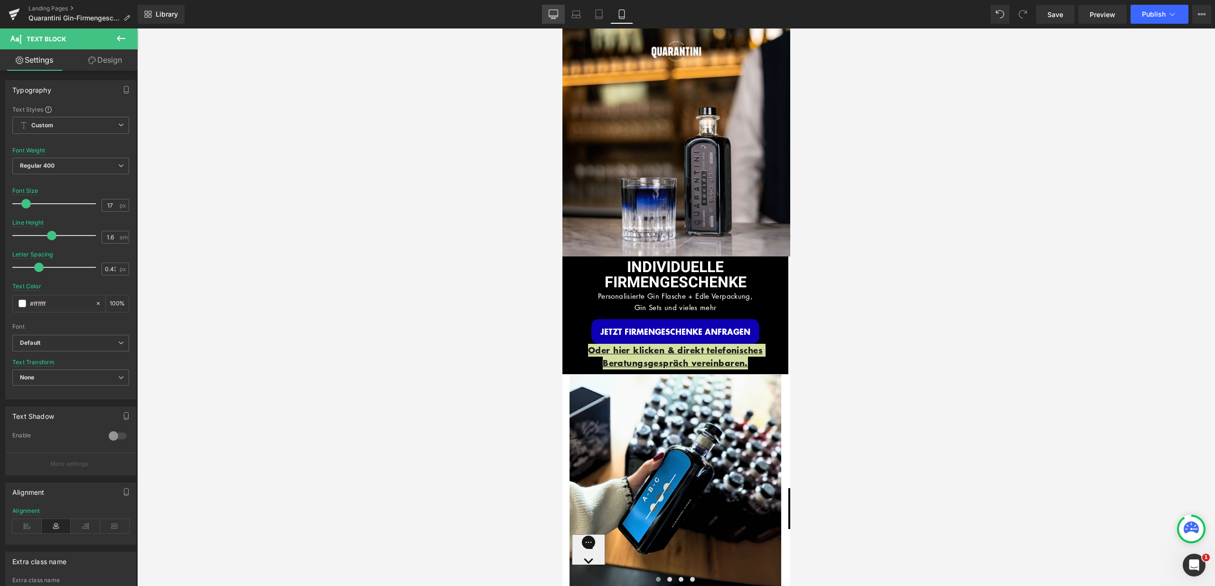
click at [556, 16] on icon at bounding box center [553, 13] width 9 height 9
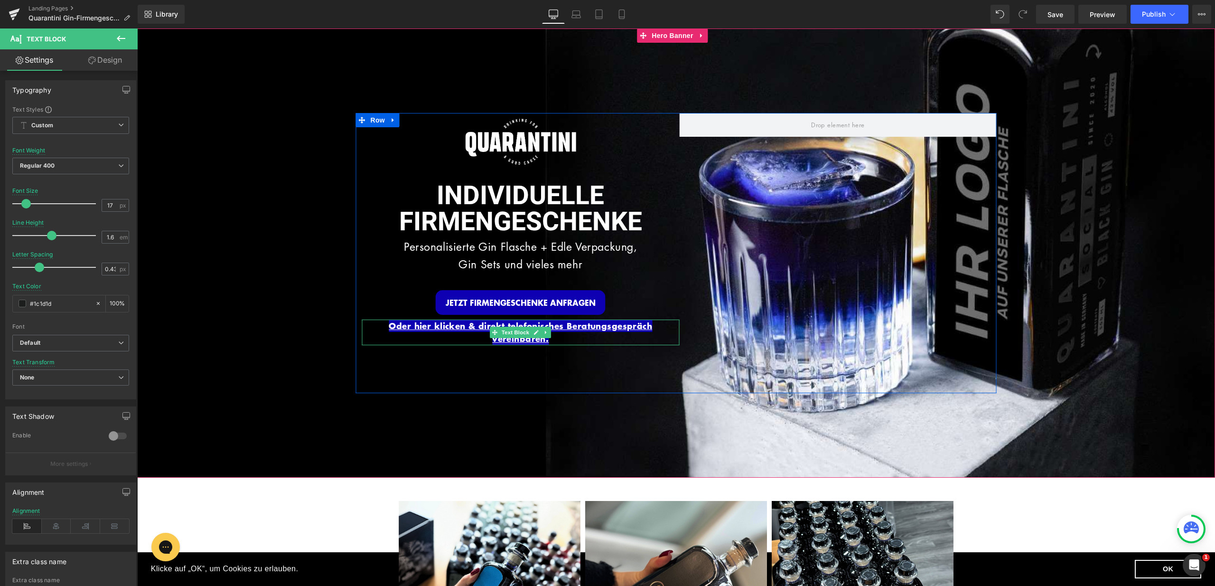
click at [575, 340] on p "Oder hier klicken & direkt telefonisches Beratungsgespräch vereinbaren." at bounding box center [520, 332] width 317 height 26
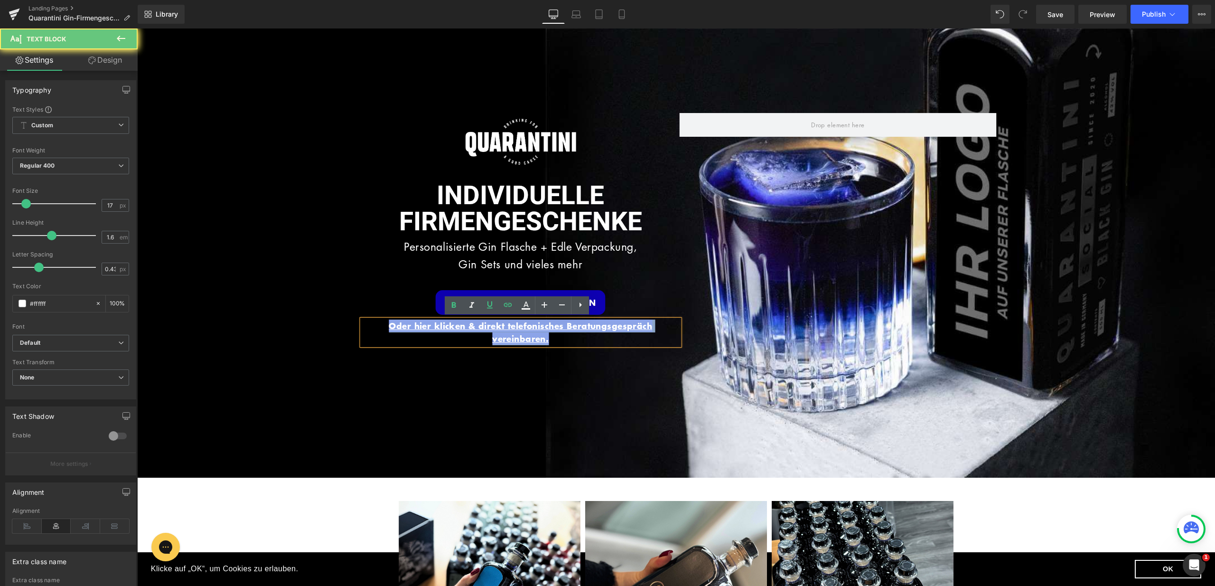
drag, startPoint x: 570, startPoint y: 339, endPoint x: 378, endPoint y: 321, distance: 193.0
click at [378, 321] on p "Oder hier klicken & direkt telefonisches Beratungsgespräch vereinbaren." at bounding box center [520, 332] width 317 height 26
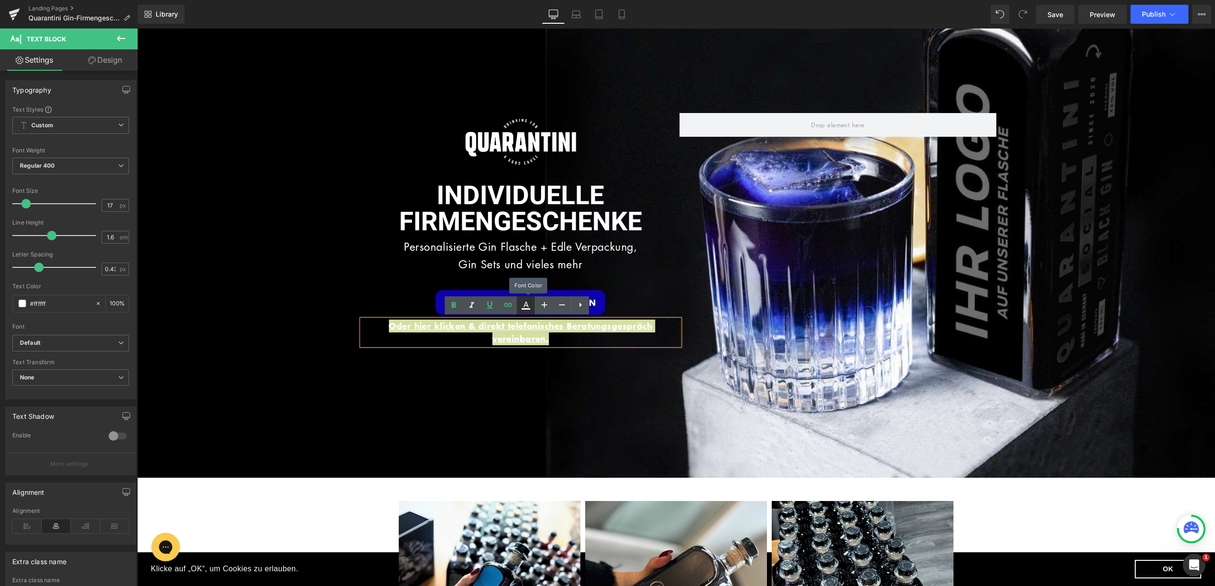
click at [529, 304] on icon at bounding box center [525, 304] width 11 height 11
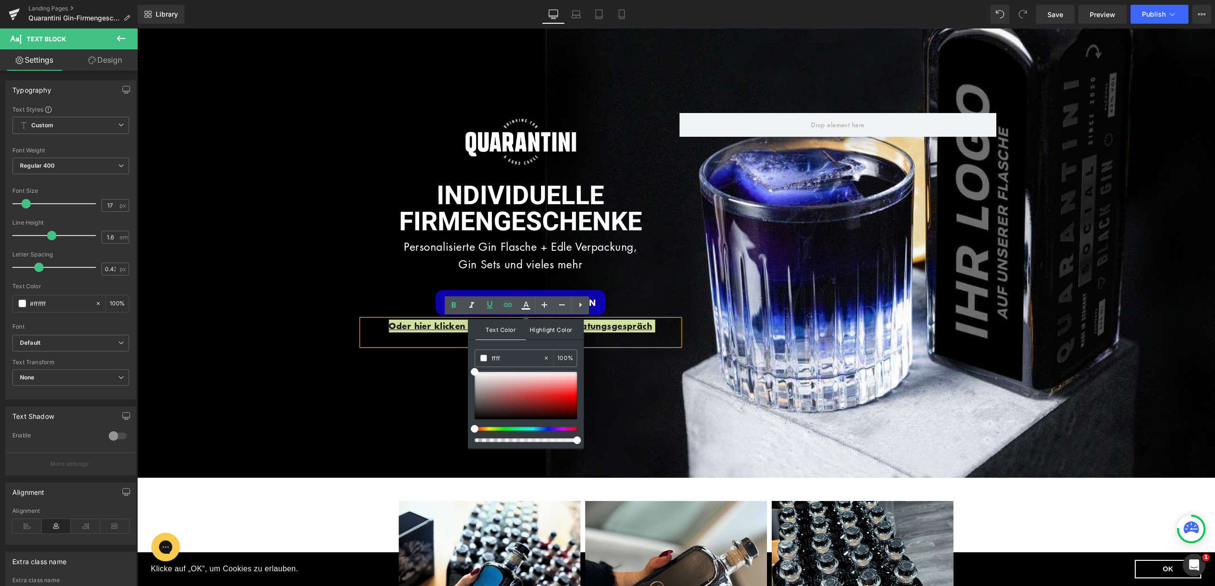
click at [539, 324] on span "Highlight Color" at bounding box center [551, 329] width 50 height 20
drag, startPoint x: 523, startPoint y: 356, endPoint x: 470, endPoint y: 356, distance: 53.2
click at [470, 356] on div "Text Color Highlight Color #333333 ffff 100 % #0e00b2 0 %" at bounding box center [526, 383] width 116 height 129
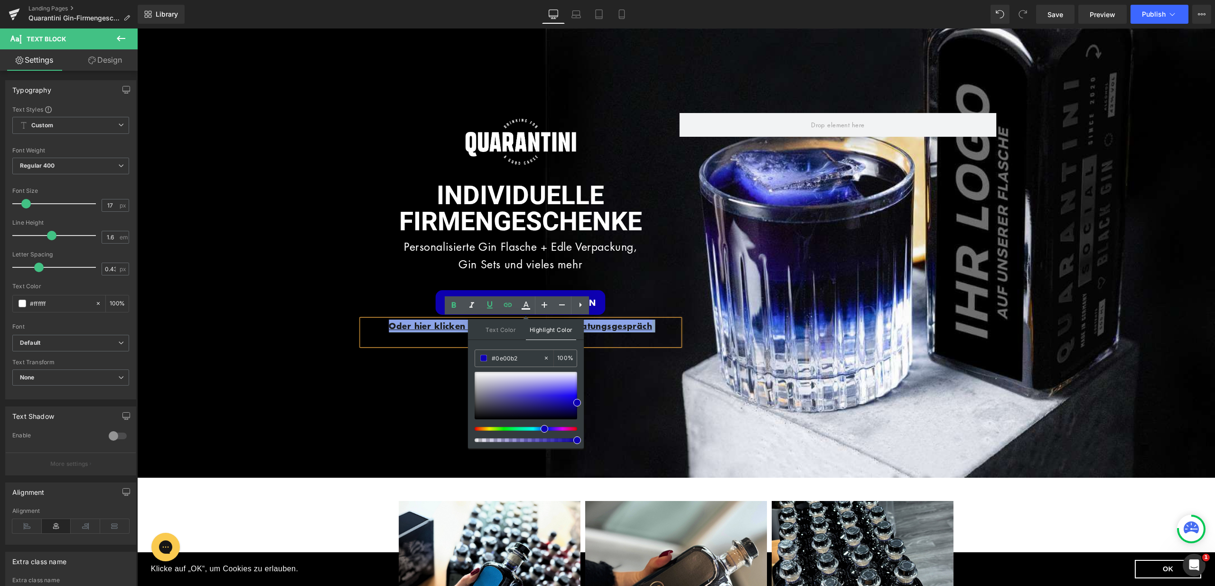
click at [664, 369] on div "Image INDIVIDUELLE FIRMENGESCHENKE Heading Personalisierte Gin Flasche + Edle V…" at bounding box center [676, 253] width 641 height 280
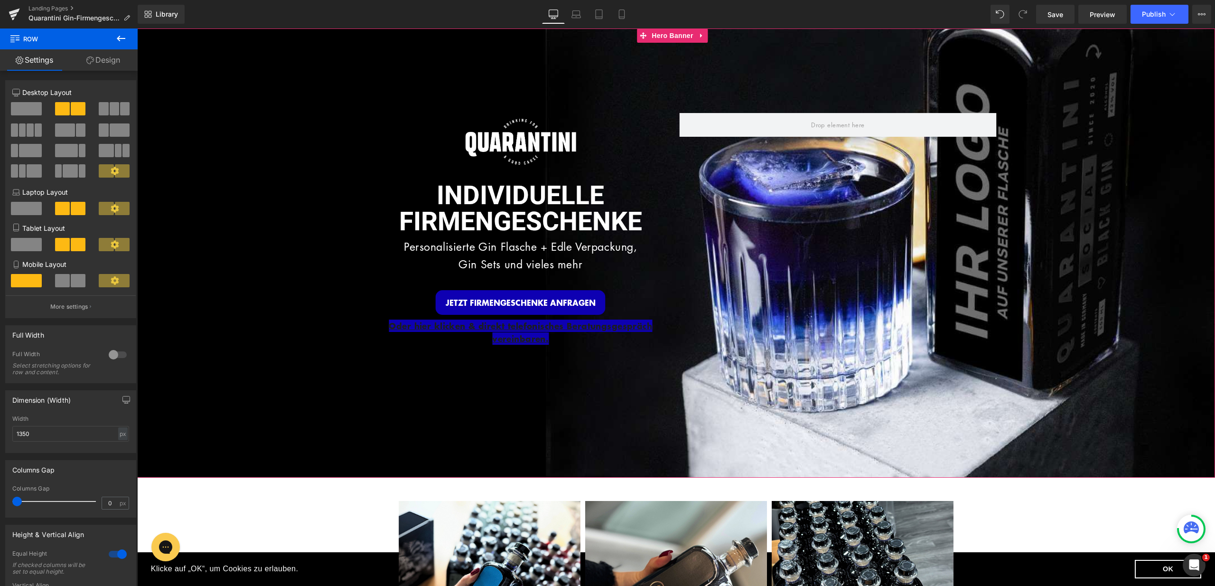
click at [554, 334] on p "Oder hier klicken & direkt telefonisches Beratungsgespräch vereinbaren." at bounding box center [520, 332] width 317 height 26
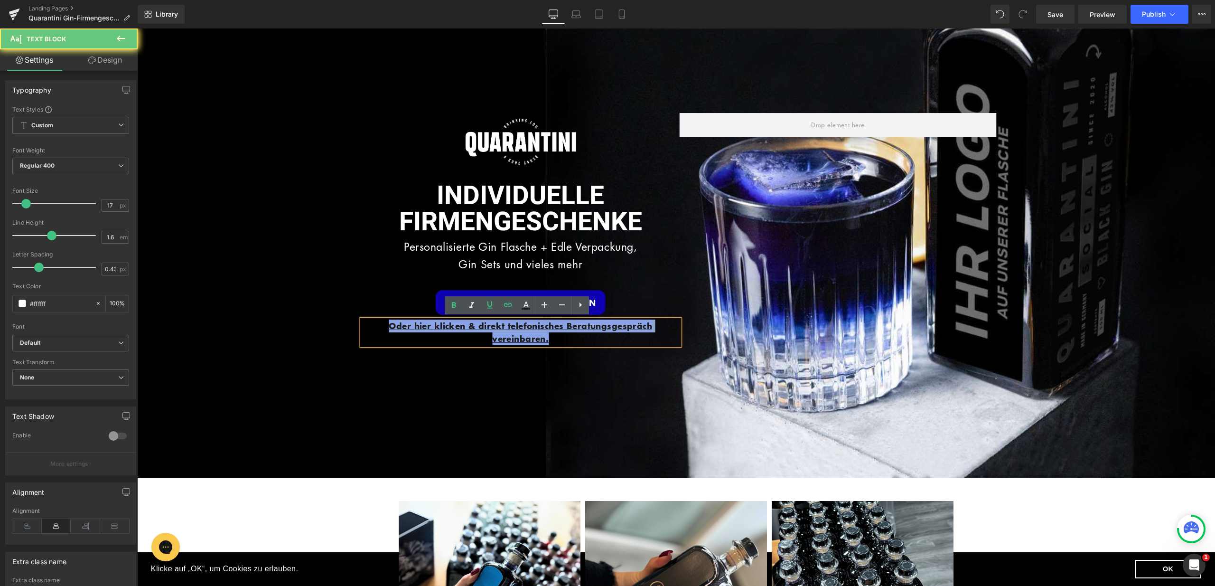
drag, startPoint x: 557, startPoint y: 337, endPoint x: 376, endPoint y: 325, distance: 181.3
click at [371, 326] on p "Oder hier klicken & direkt telefonisches Beratungsgespräch vereinbaren." at bounding box center [520, 332] width 317 height 26
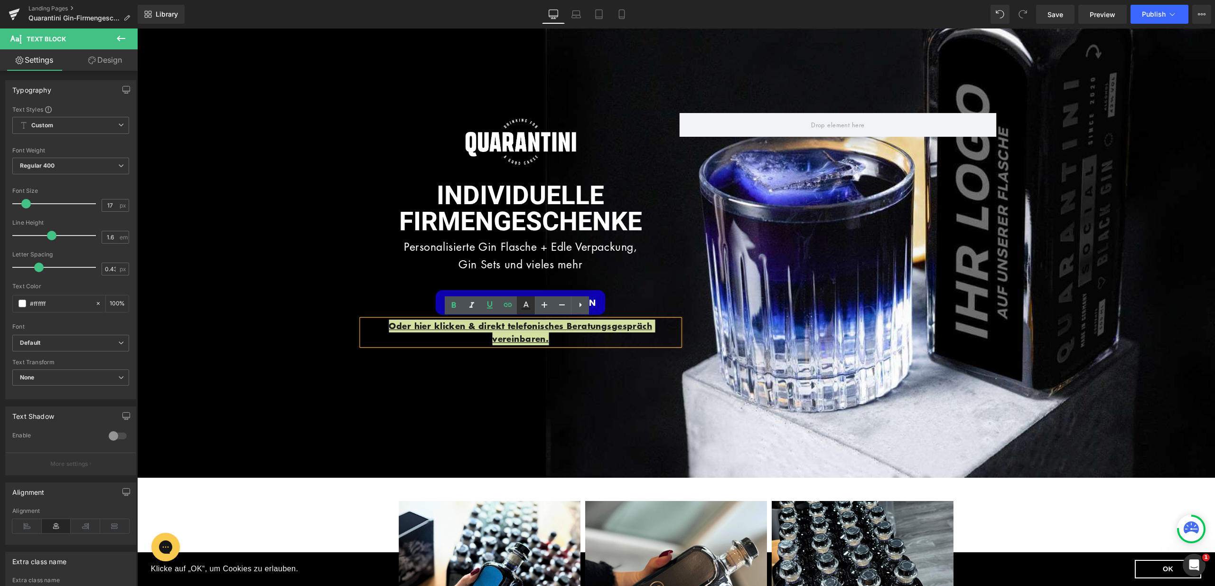
click at [530, 307] on icon at bounding box center [525, 304] width 11 height 11
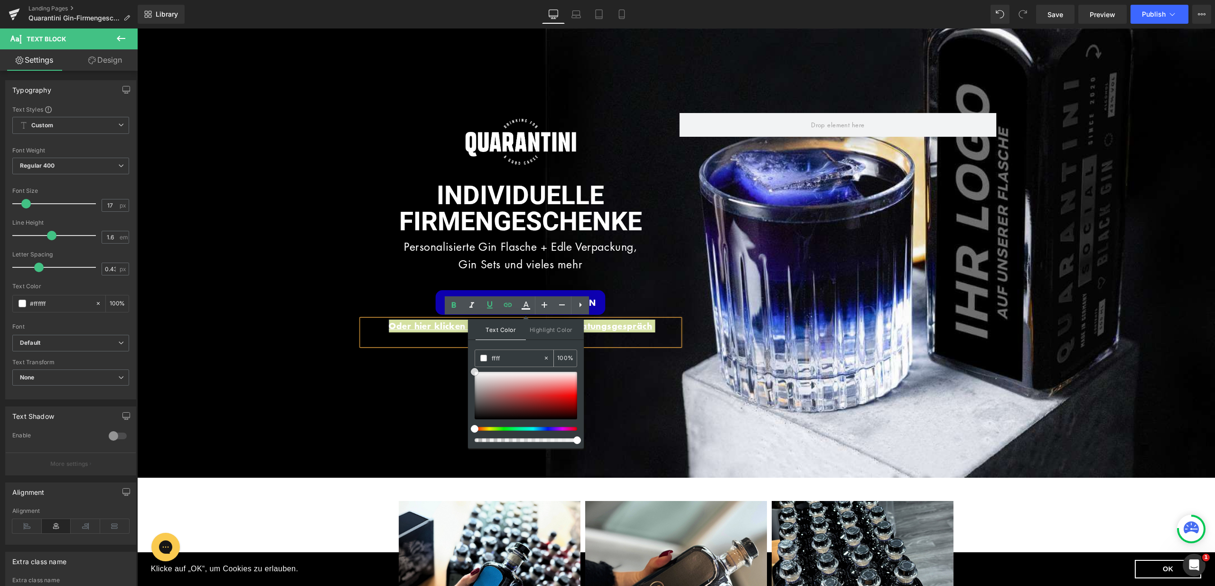
drag, startPoint x: 476, startPoint y: 372, endPoint x: 476, endPoint y: 363, distance: 9.0
click at [472, 366] on div "Text Color Highlight Color #333333 ffff 100 % #0e00b2 0 %" at bounding box center [526, 383] width 116 height 129
click at [483, 357] on span at bounding box center [483, 358] width 7 height 7
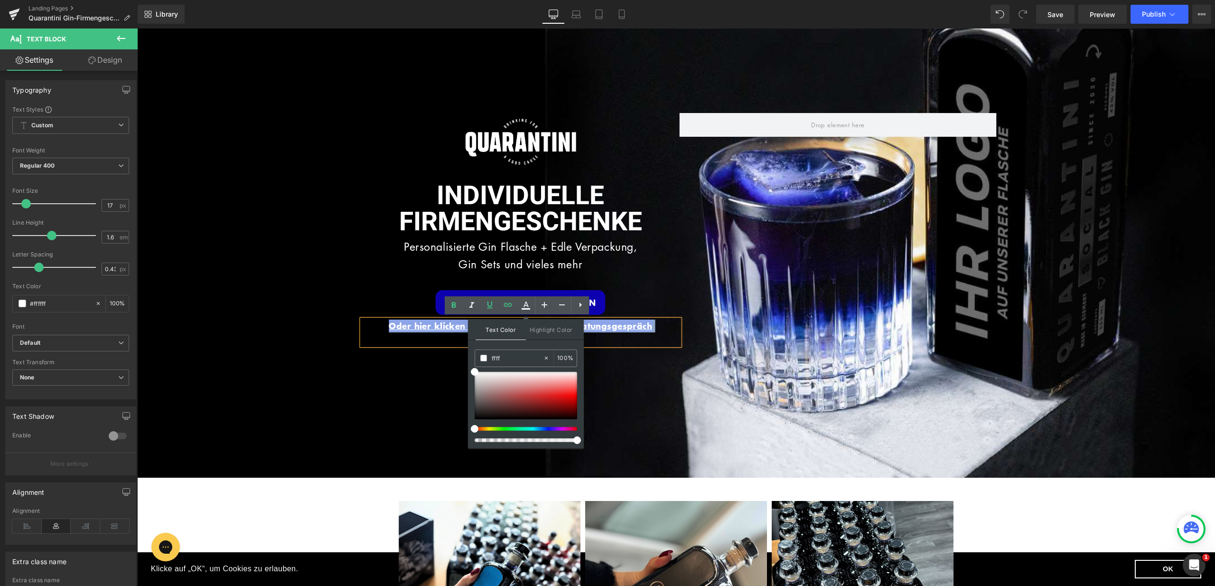
click at [408, 357] on div "Image INDIVIDUELLE FIRMENGESCHENKE Heading Personalisierte Gin Flasche + Edle V…" at bounding box center [676, 253] width 641 height 280
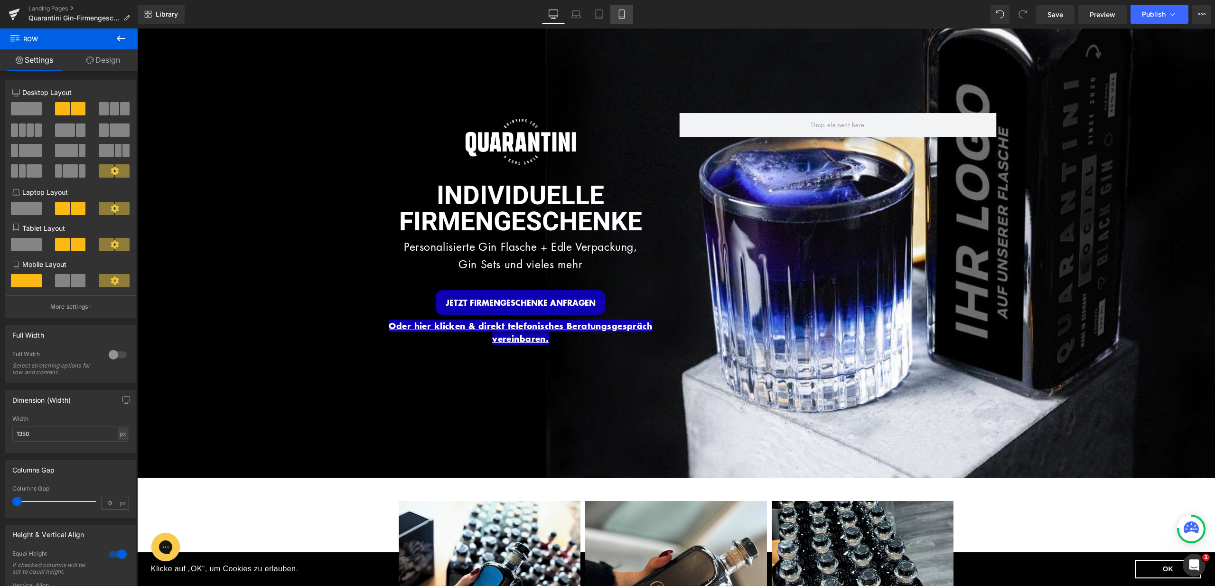
click at [626, 19] on icon at bounding box center [621, 13] width 9 height 9
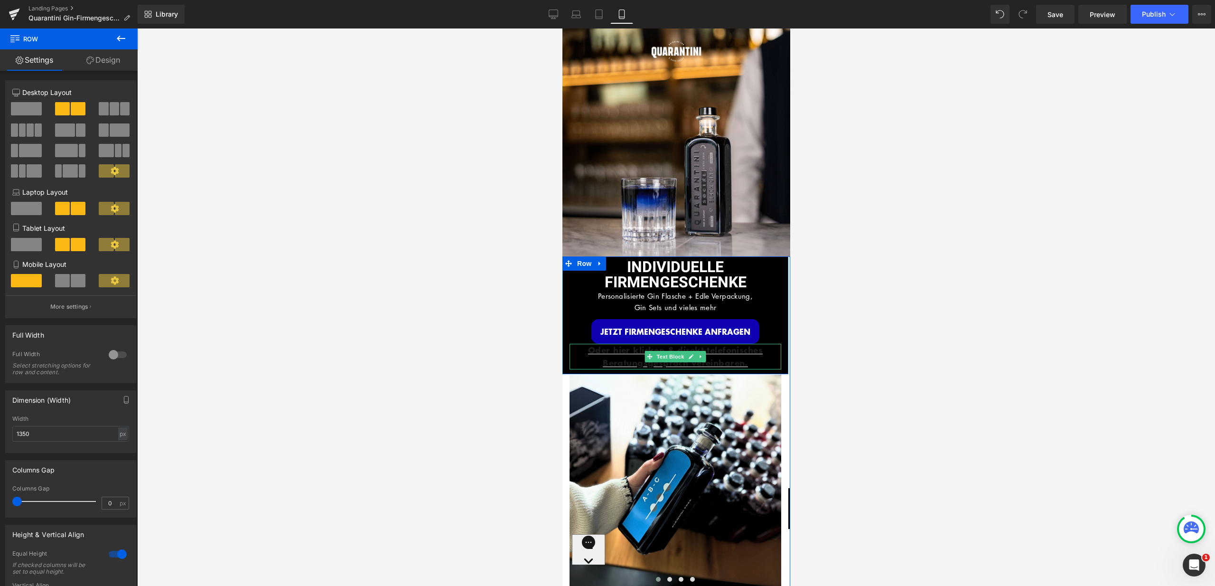
click at [750, 358] on p "Oder hier klicken & direkt telefonisches Beratungsgespräch vereinbaren." at bounding box center [675, 357] width 212 height 26
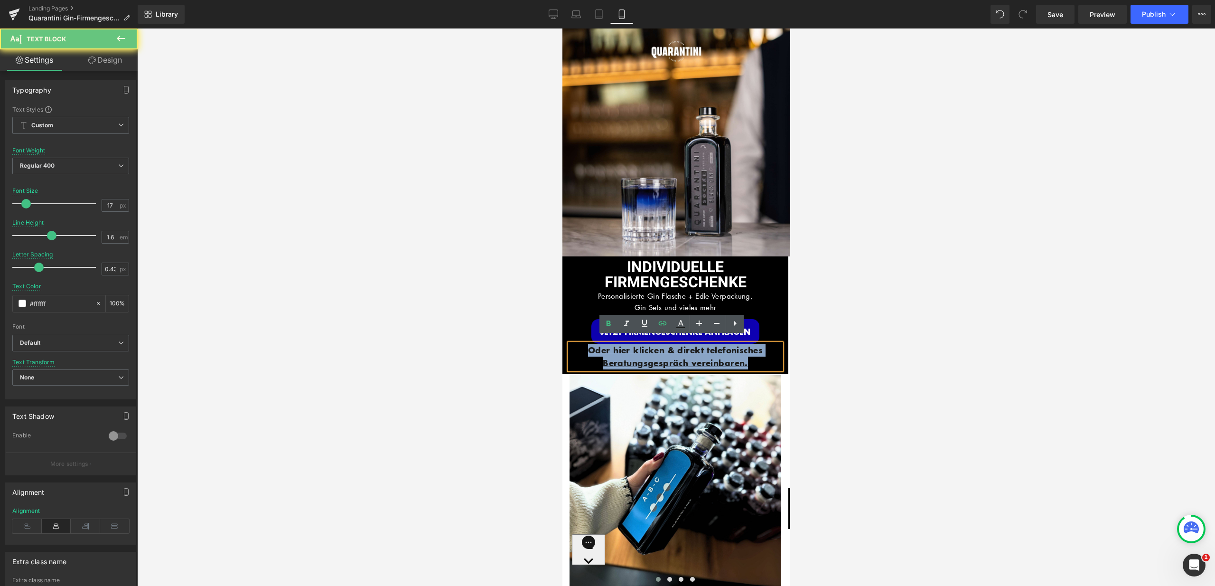
drag, startPoint x: 755, startPoint y: 354, endPoint x: 579, endPoint y: 339, distance: 175.7
click at [579, 344] on p "Oder hier klicken & direkt telefonisches Beratungsgespräch vereinbaren." at bounding box center [675, 357] width 212 height 26
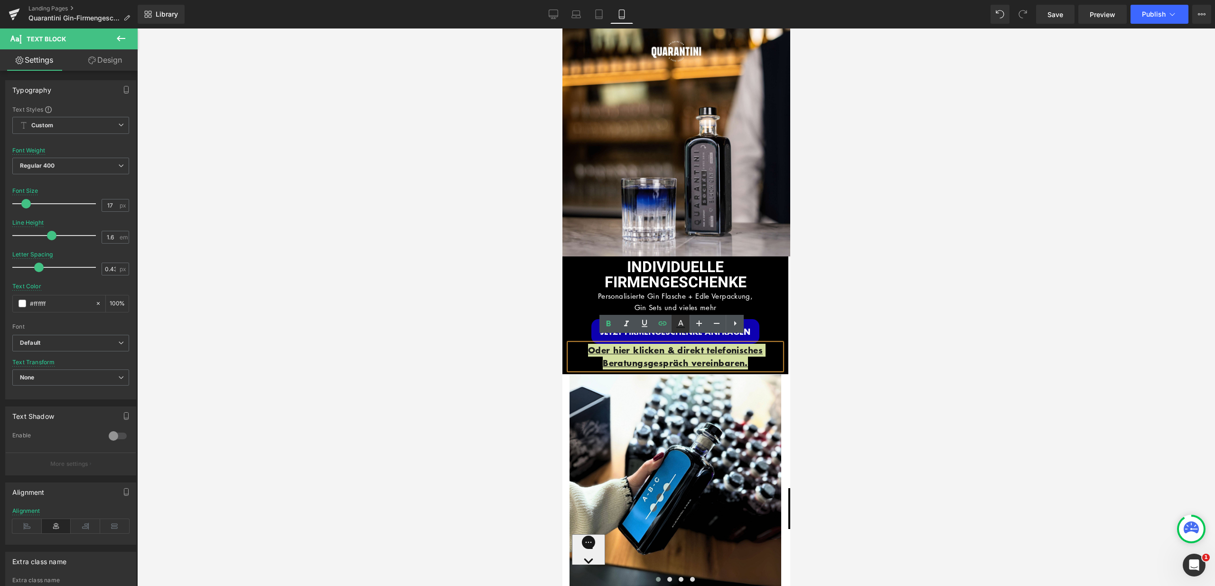
click at [677, 328] on icon at bounding box center [680, 323] width 11 height 11
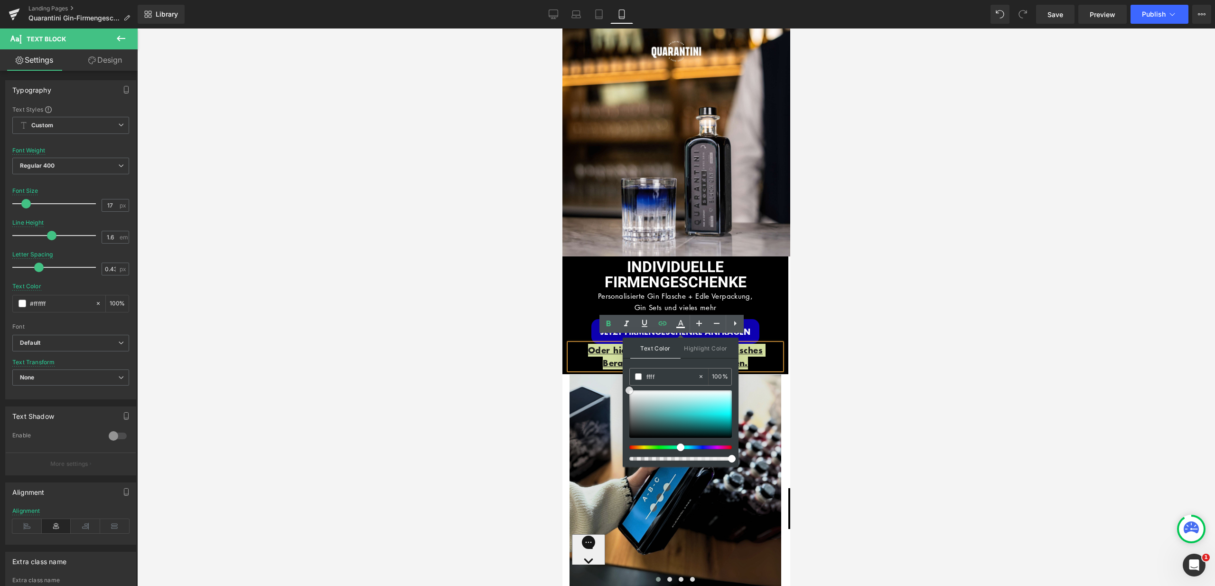
drag, startPoint x: 1192, startPoint y: 459, endPoint x: 616, endPoint y: 380, distance: 581.1
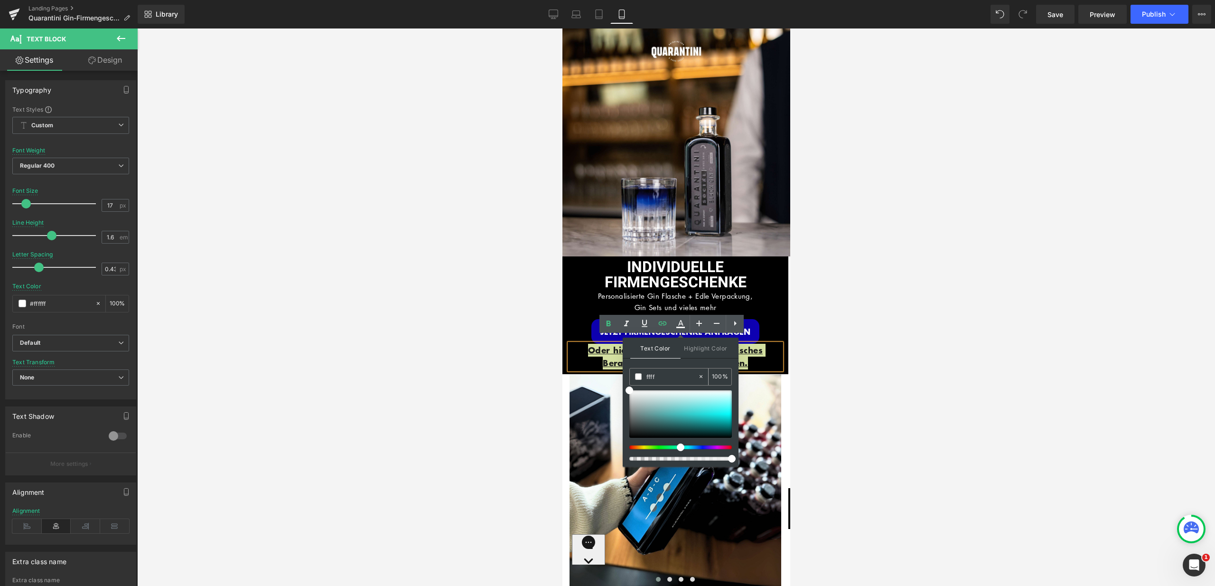
click at [637, 377] on span at bounding box center [638, 376] width 7 height 7
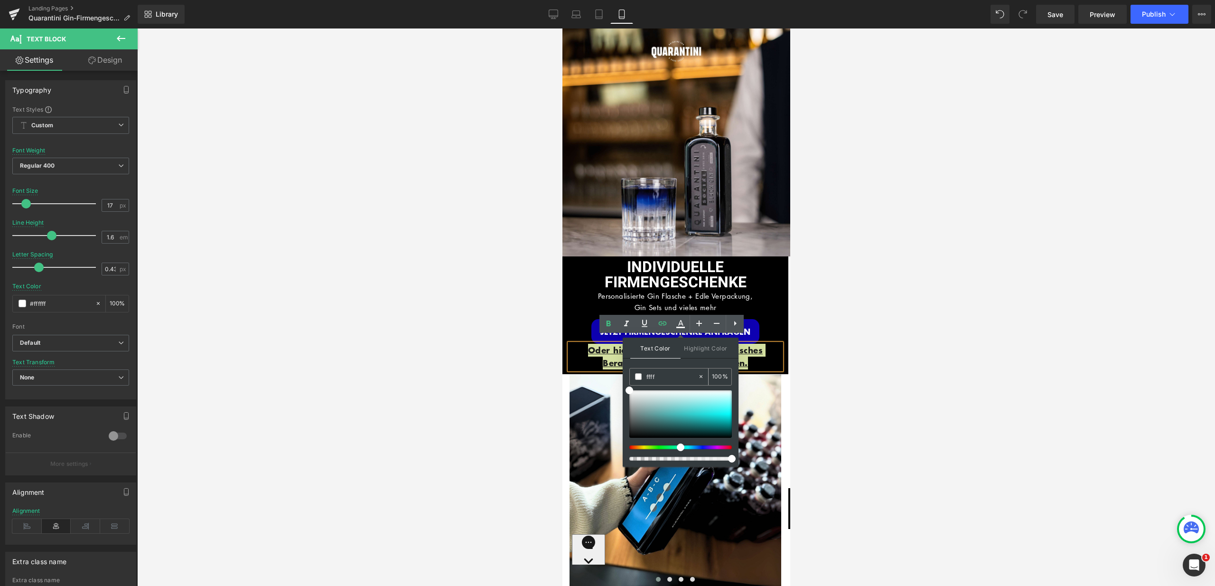
click at [637, 377] on span at bounding box center [638, 376] width 7 height 7
click at [699, 347] on span "Highlight Color" at bounding box center [706, 347] width 50 height 20
drag, startPoint x: 681, startPoint y: 377, endPoint x: 627, endPoint y: 373, distance: 54.2
click at [627, 373] on div "Text Color Highlight Color #333333 ffff 100 % #0e00b2 0 %" at bounding box center [681, 401] width 116 height 129
paste input "#0e00b2"
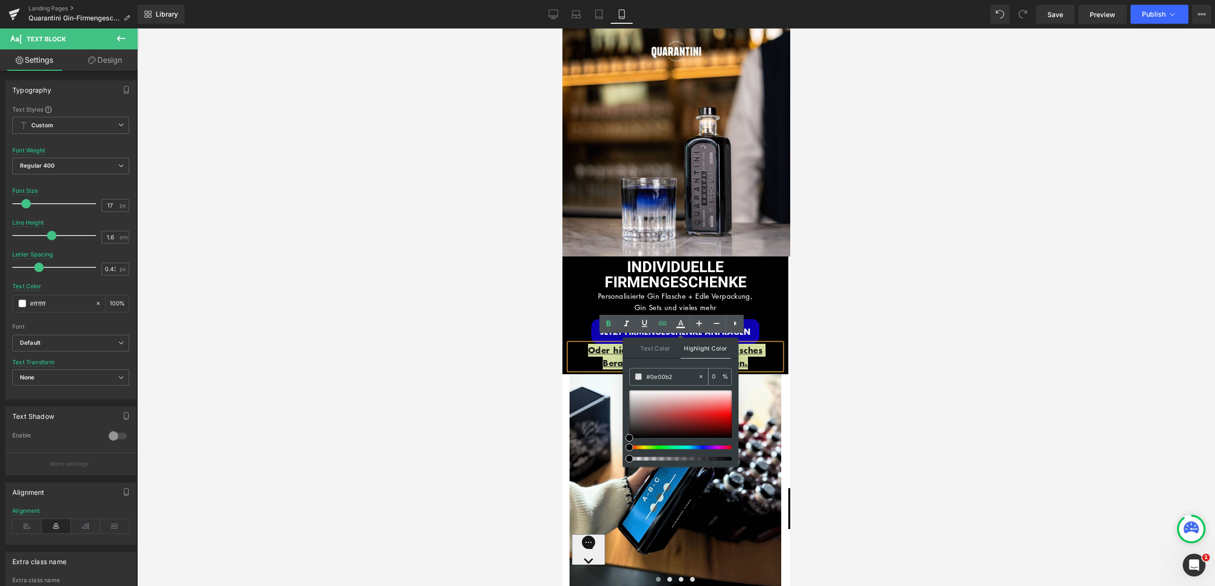
click at [676, 377] on input "#0e00b2" at bounding box center [671, 376] width 51 height 10
click at [645, 376] on div "#0e00b2" at bounding box center [664, 376] width 68 height 17
click at [830, 389] on div at bounding box center [676, 306] width 1078 height 557
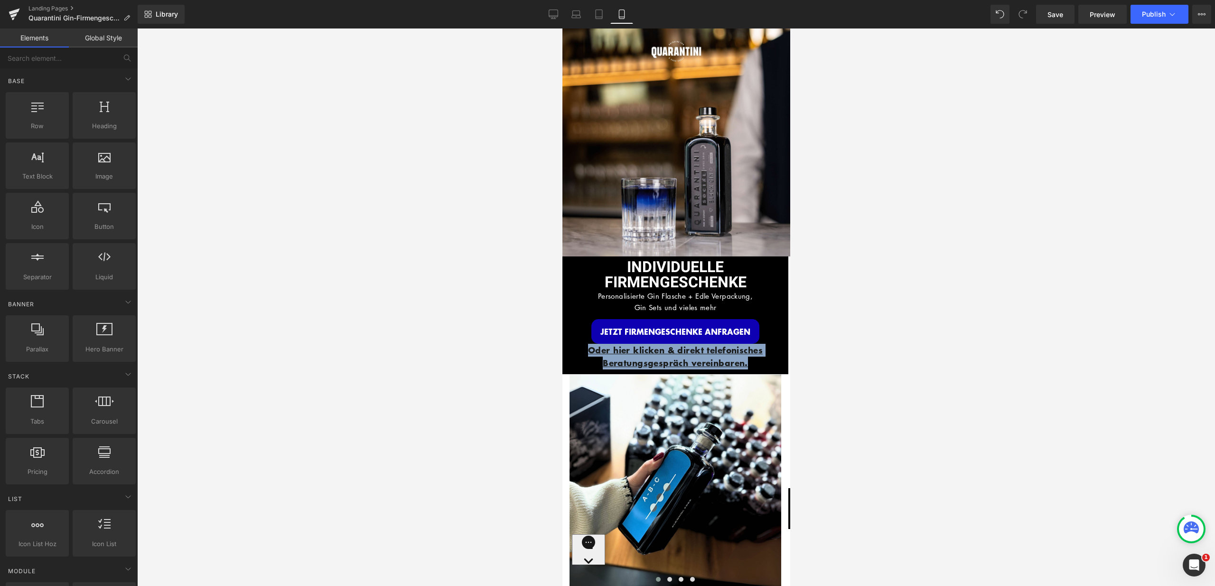
click at [772, 358] on p "Oder hier klicken & direkt telefonisches Beratungsgespräch vereinbaren." at bounding box center [675, 357] width 212 height 26
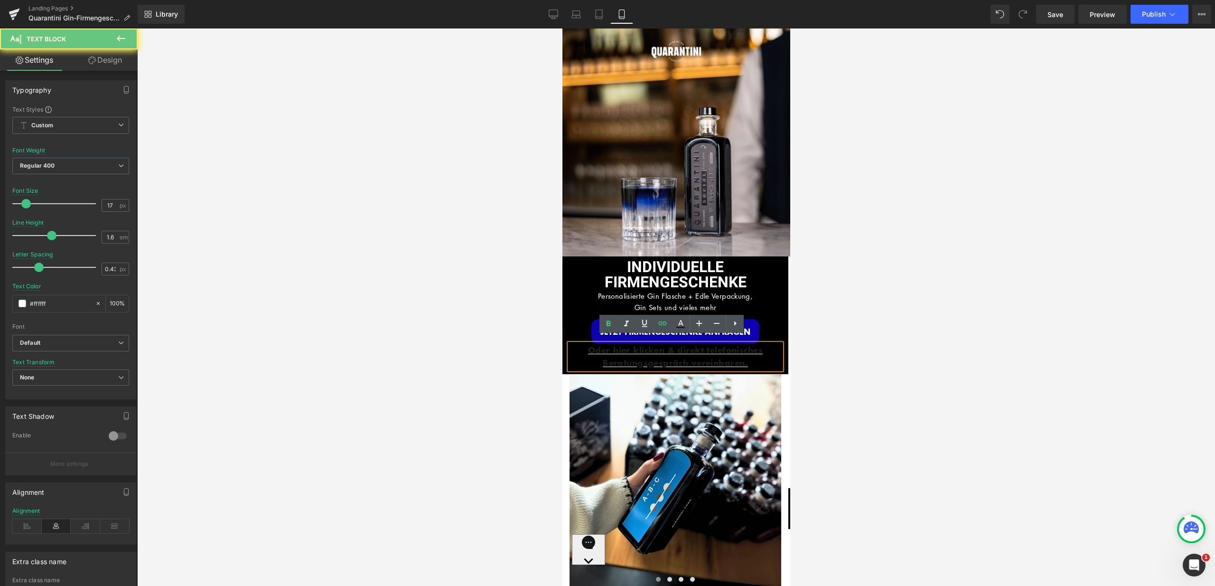
drag, startPoint x: 763, startPoint y: 358, endPoint x: 550, endPoint y: 343, distance: 214.1
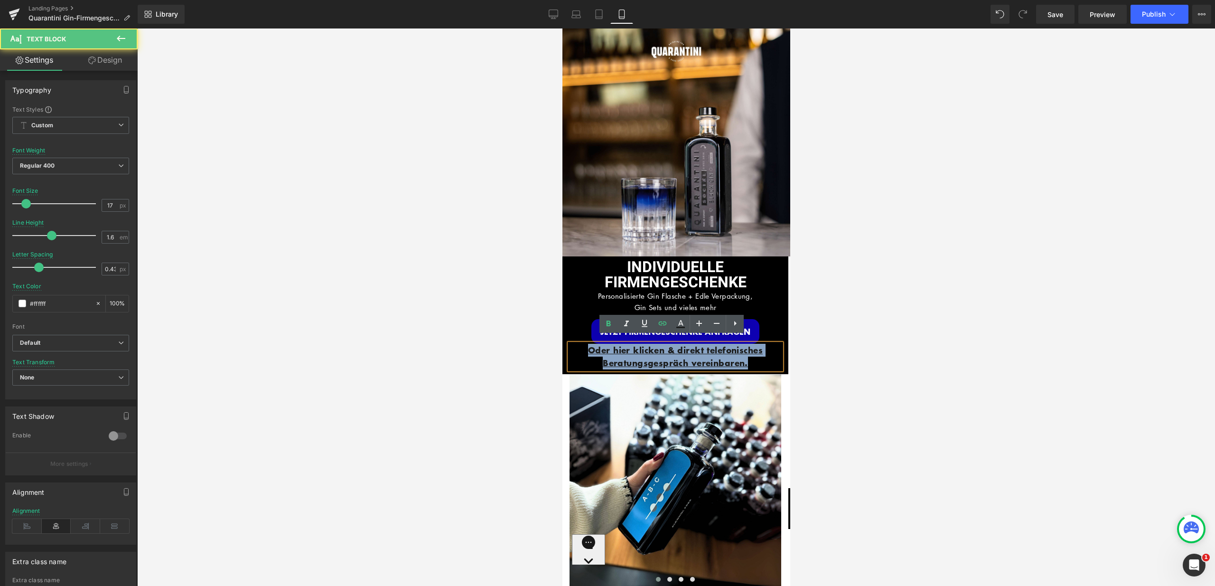
drag, startPoint x: 744, startPoint y: 359, endPoint x: 570, endPoint y: 342, distance: 174.6
click at [570, 344] on p "Oder hier klicken & direkt telefonisches Beratungsgespräch vereinbaren." at bounding box center [675, 357] width 212 height 26
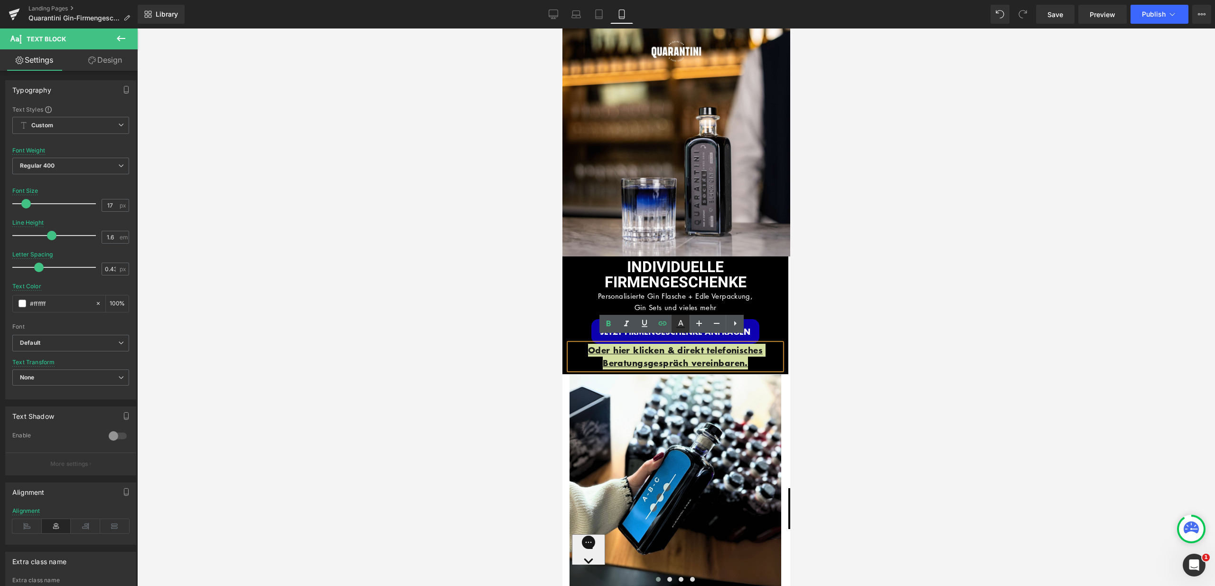
click at [676, 326] on icon at bounding box center [680, 323] width 11 height 11
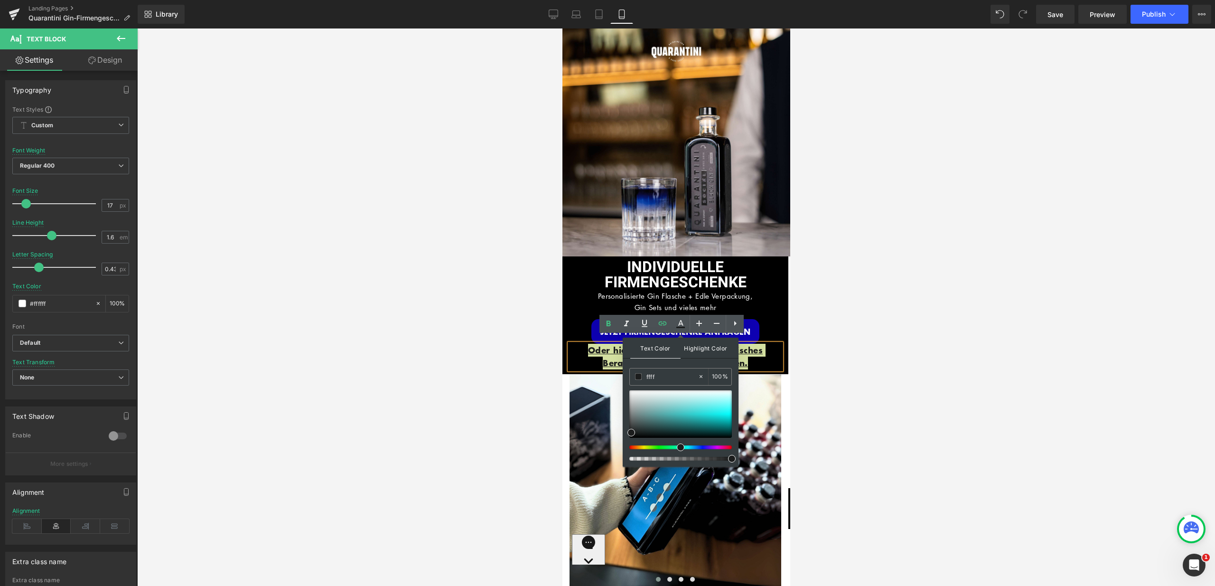
click at [700, 348] on span "Highlight Color" at bounding box center [706, 347] width 50 height 20
click at [684, 376] on input "#0e00b2" at bounding box center [671, 376] width 51 height 10
paste input "#0e00b2"
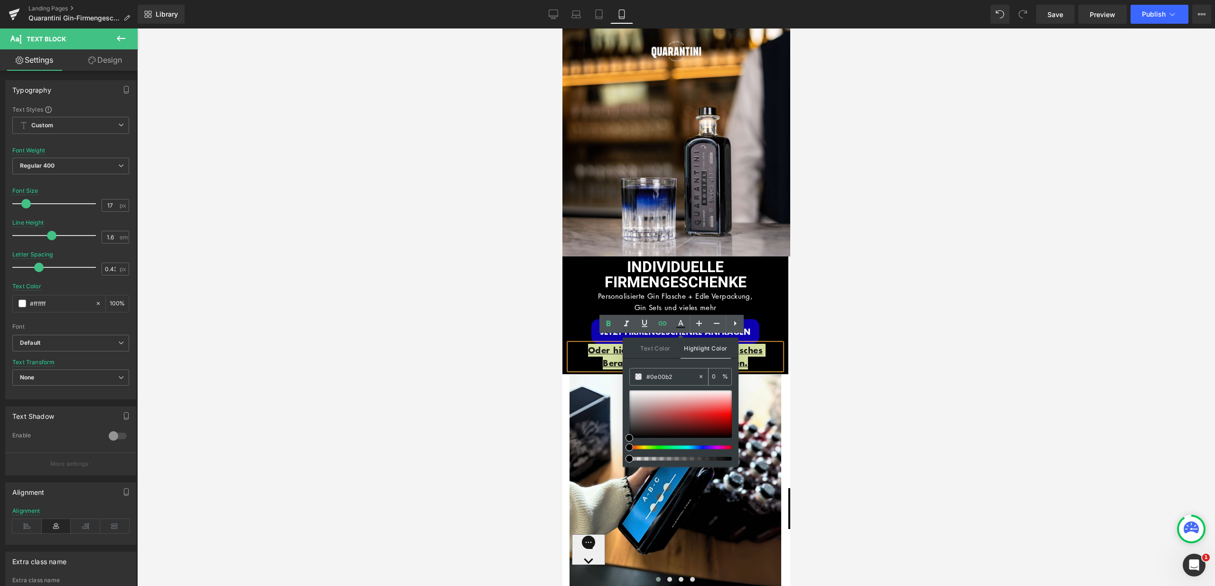
click at [662, 376] on input "#0e00b2" at bounding box center [671, 376] width 51 height 10
click at [678, 373] on input "#0e00b2" at bounding box center [671, 376] width 51 height 10
click at [676, 374] on input "#0e00b2" at bounding box center [671, 376] width 51 height 10
type input "#0e00b2"
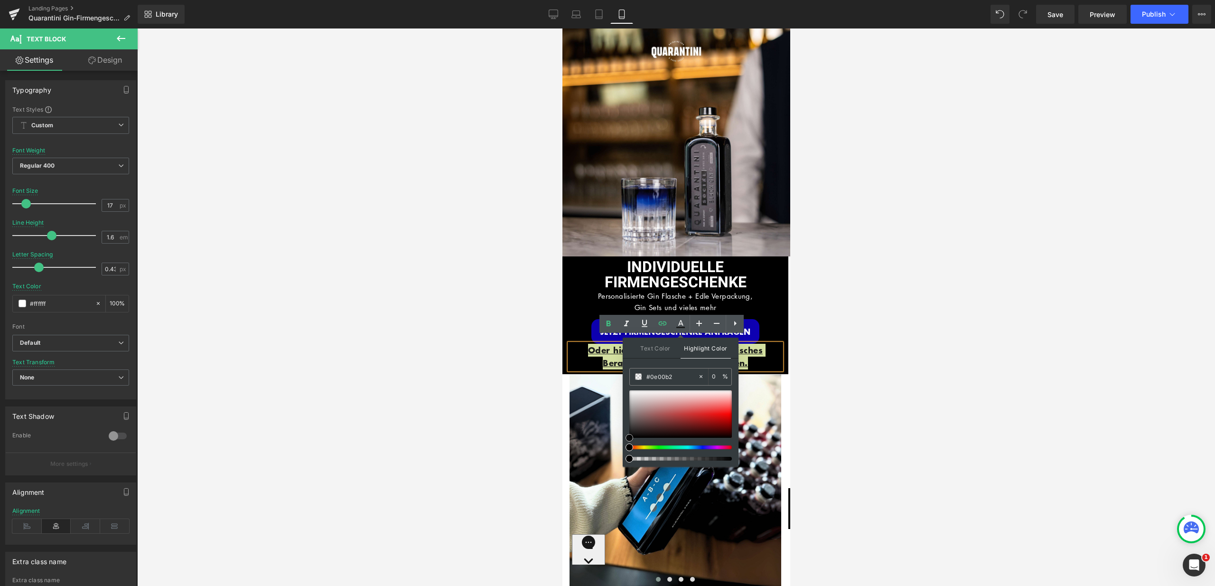
click at [650, 427] on div at bounding box center [680, 413] width 103 height 47
click at [650, 427] on span at bounding box center [650, 427] width 8 height 8
click at [688, 416] on div at bounding box center [680, 413] width 103 height 47
click at [640, 377] on span at bounding box center [638, 376] width 7 height 7
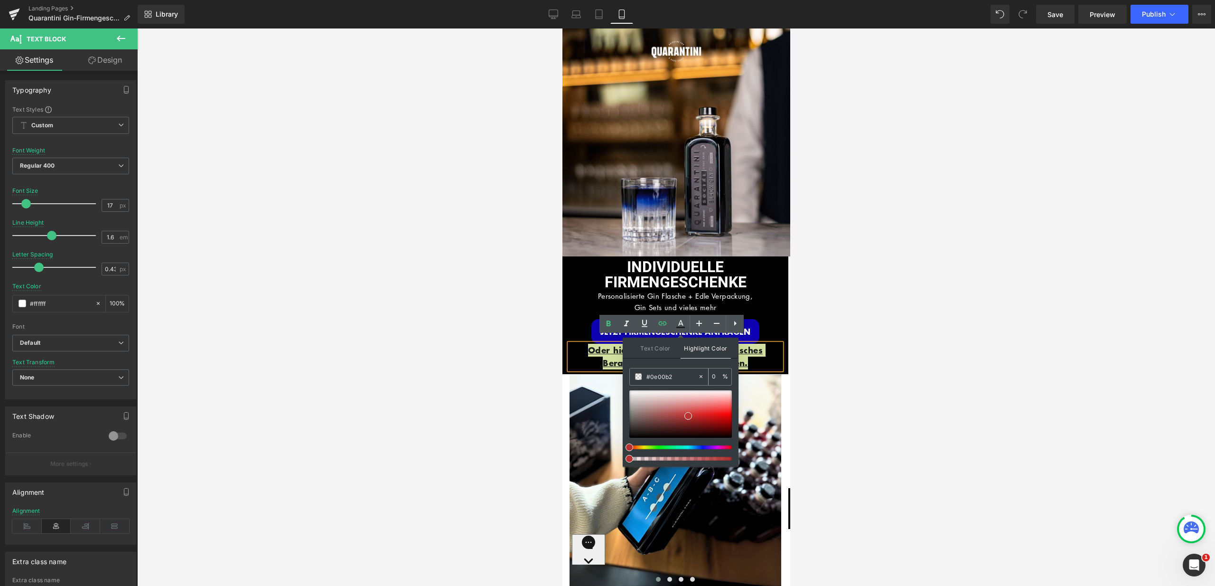
click at [662, 374] on input "#0e00b2" at bounding box center [671, 376] width 51 height 10
click at [701, 375] on icon at bounding box center [701, 376] width 7 height 7
click at [838, 370] on div at bounding box center [676, 306] width 1078 height 557
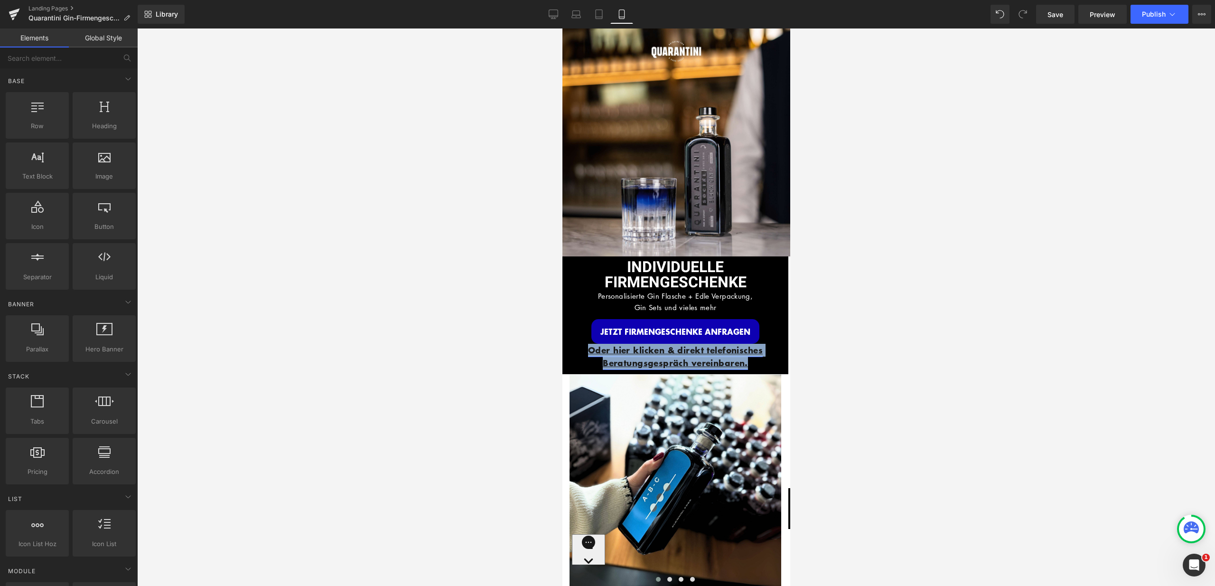
click at [754, 346] on link "Oder hier klicken & direkt telefonisches Beratungsgespräch vereinbaren." at bounding box center [675, 356] width 175 height 25
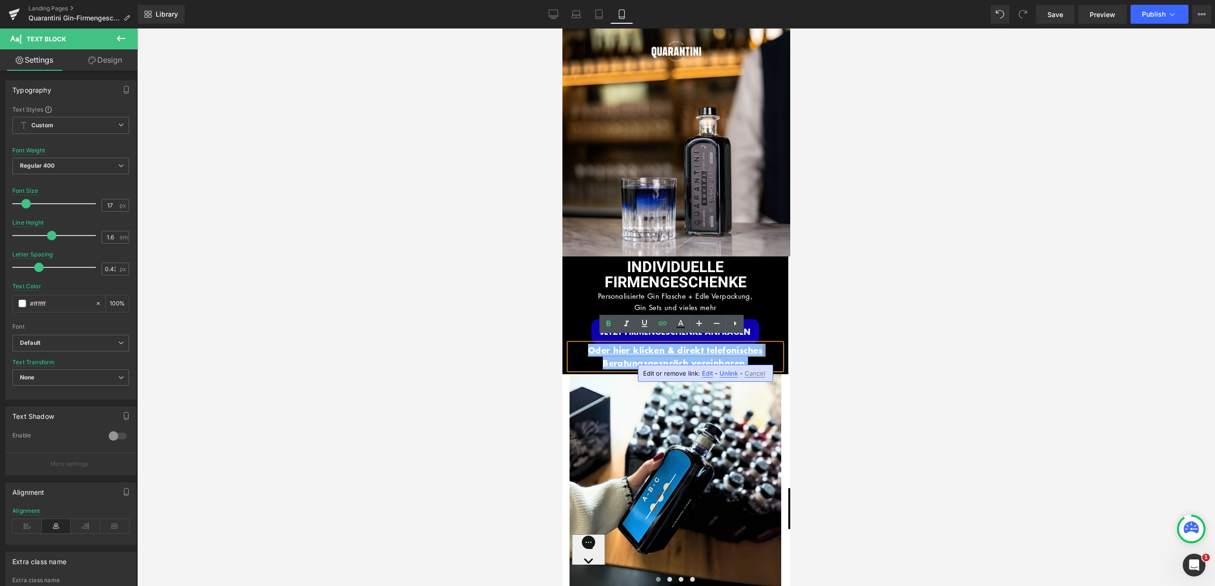
drag, startPoint x: 756, startPoint y: 352, endPoint x: 561, endPoint y: 340, distance: 194.5
click at [562, 340] on div "INDIVIDUELLE FIRMENGESCHENKE Heading Personalisierte Gin Flasche + Edle Verpack…" at bounding box center [675, 315] width 226 height 110
click at [685, 324] on icon at bounding box center [680, 323] width 11 height 11
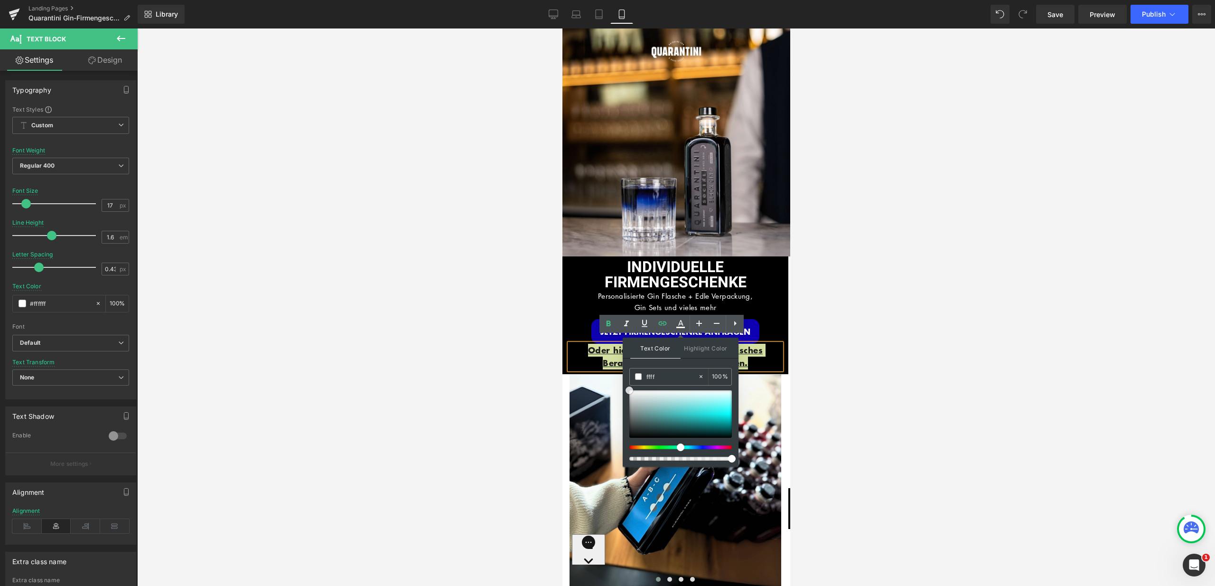
drag, startPoint x: 632, startPoint y: 431, endPoint x: 626, endPoint y: 380, distance: 51.1
click at [626, 382] on div "Text Color Highlight Color #333333 ffff 100 % #0e00b2 0 %" at bounding box center [681, 401] width 116 height 129
click at [638, 381] on div "ffff" at bounding box center [664, 376] width 68 height 17
click at [639, 376] on span at bounding box center [638, 376] width 7 height 7
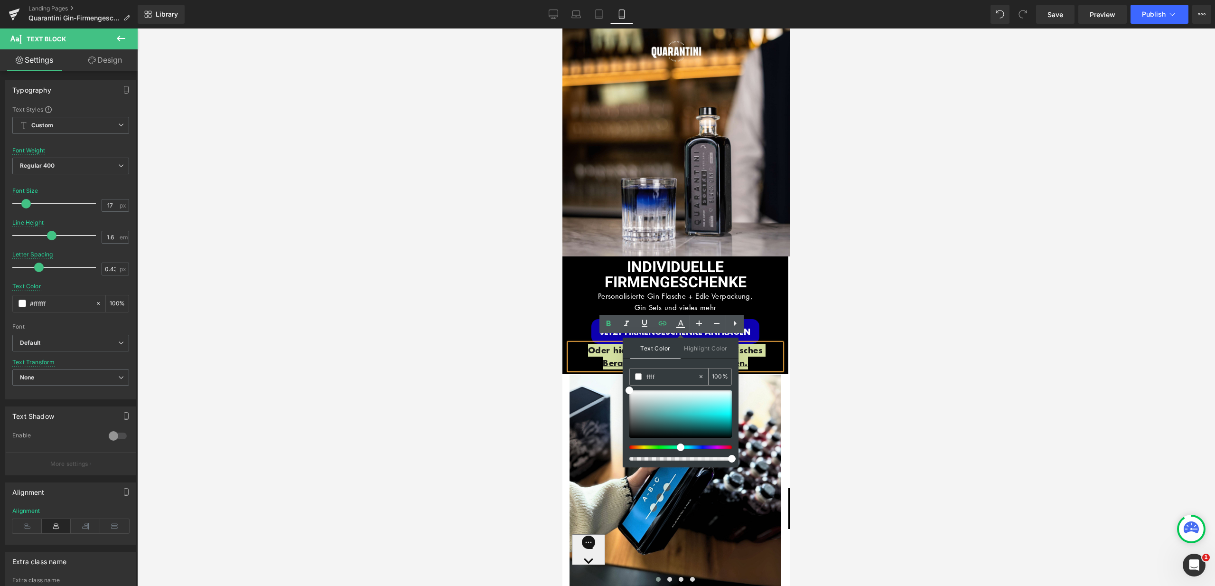
click at [639, 376] on span at bounding box center [638, 376] width 7 height 7
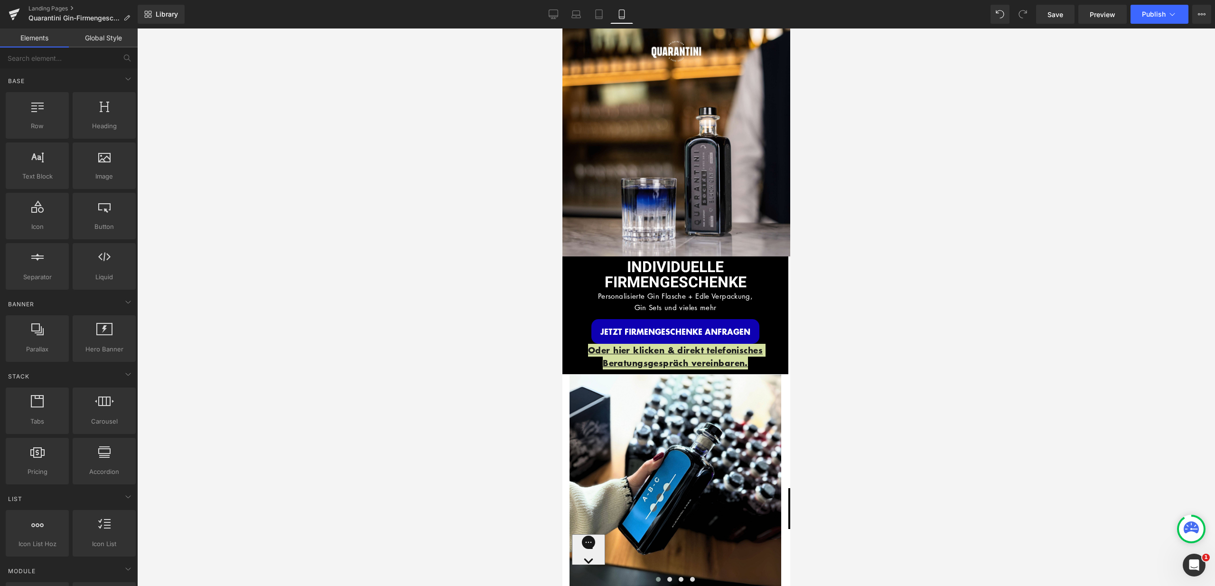
click at [534, 344] on div at bounding box center [676, 306] width 1078 height 557
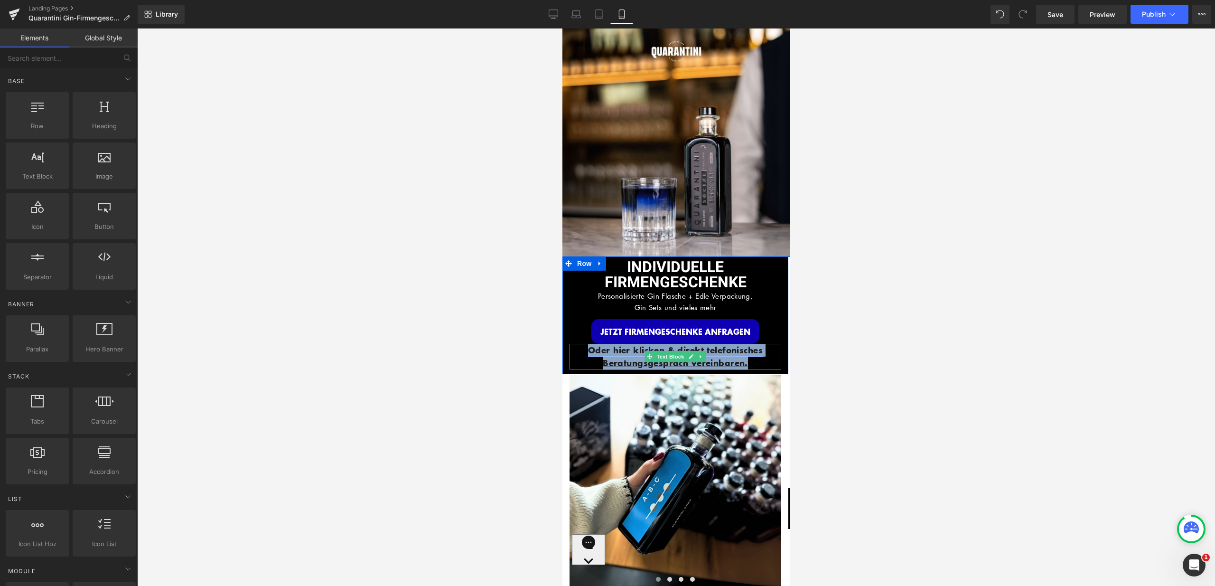
click at [608, 346] on link "Oder hier klicken & direkt telefonisches Beratungsgespräch vereinbaren." at bounding box center [675, 356] width 175 height 25
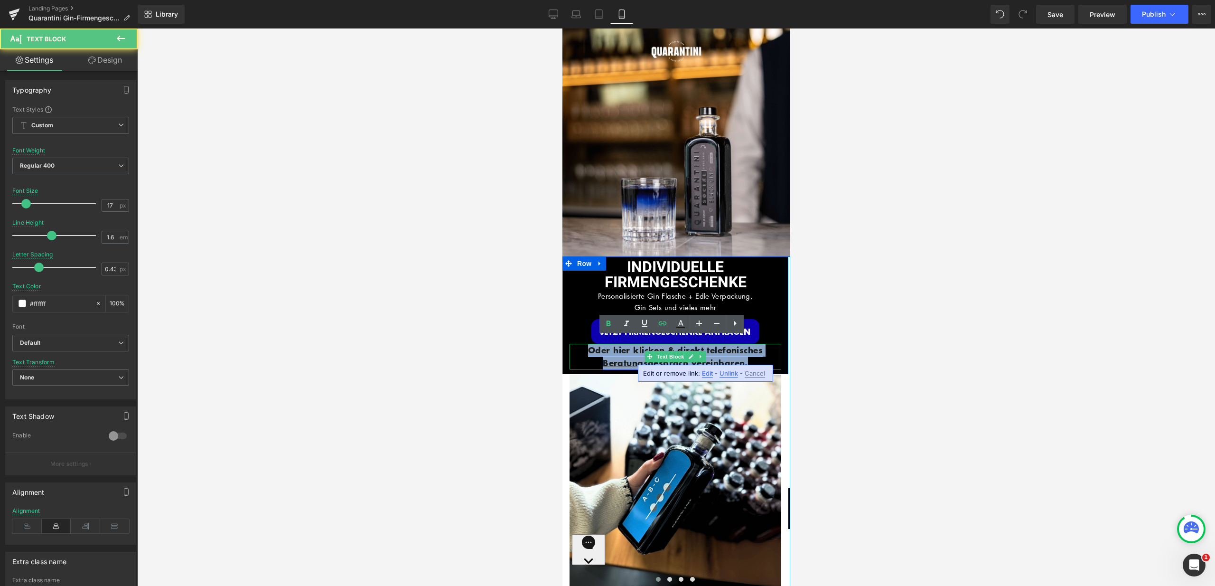
click at [608, 346] on link "Oder hier klicken & direkt telefonisches Beratungsgespräch vereinbaren." at bounding box center [675, 356] width 175 height 25
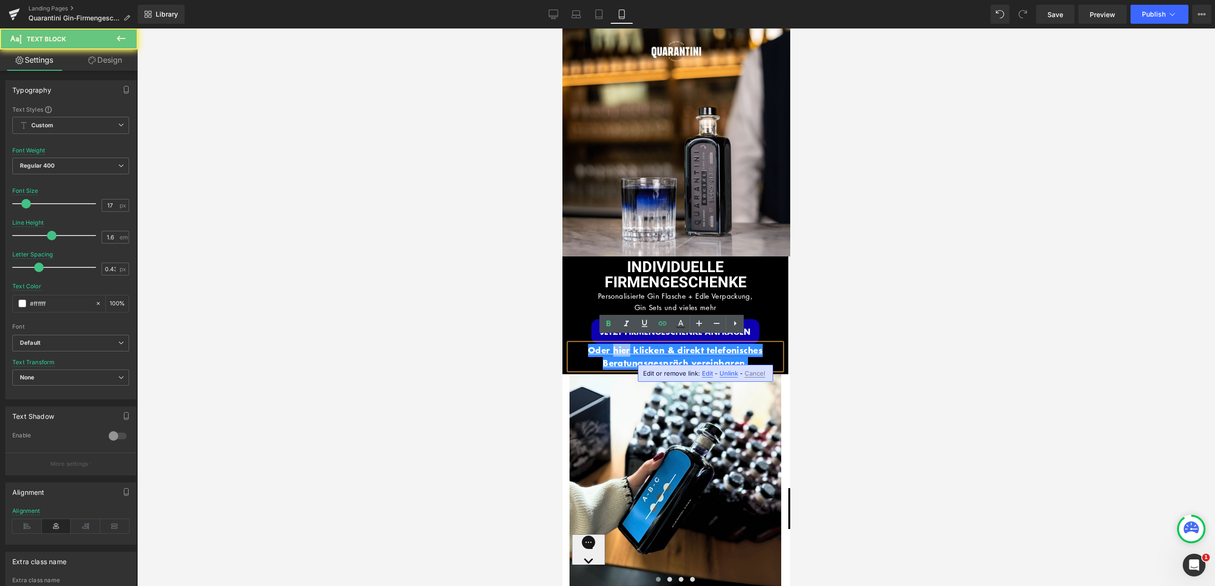
click at [728, 353] on link "Oder hier klicken & direkt telefonisches Beratungsgespräch vereinbaren." at bounding box center [675, 356] width 175 height 25
click at [750, 352] on p "Oder hier klicken & direkt telefonisches Beratungsgespräch vereinbaren." at bounding box center [675, 357] width 212 height 26
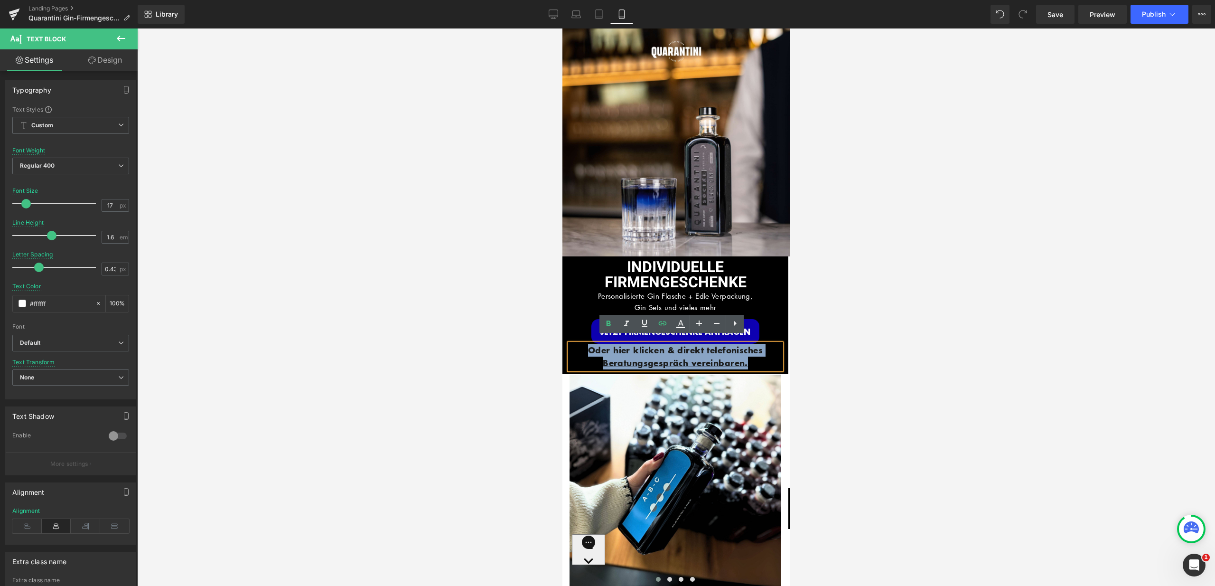
drag, startPoint x: 711, startPoint y: 353, endPoint x: 579, endPoint y: 340, distance: 133.0
click at [579, 344] on p "Oder hier klicken & direkt telefonisches Beratungsgespräch vereinbaren." at bounding box center [675, 357] width 212 height 26
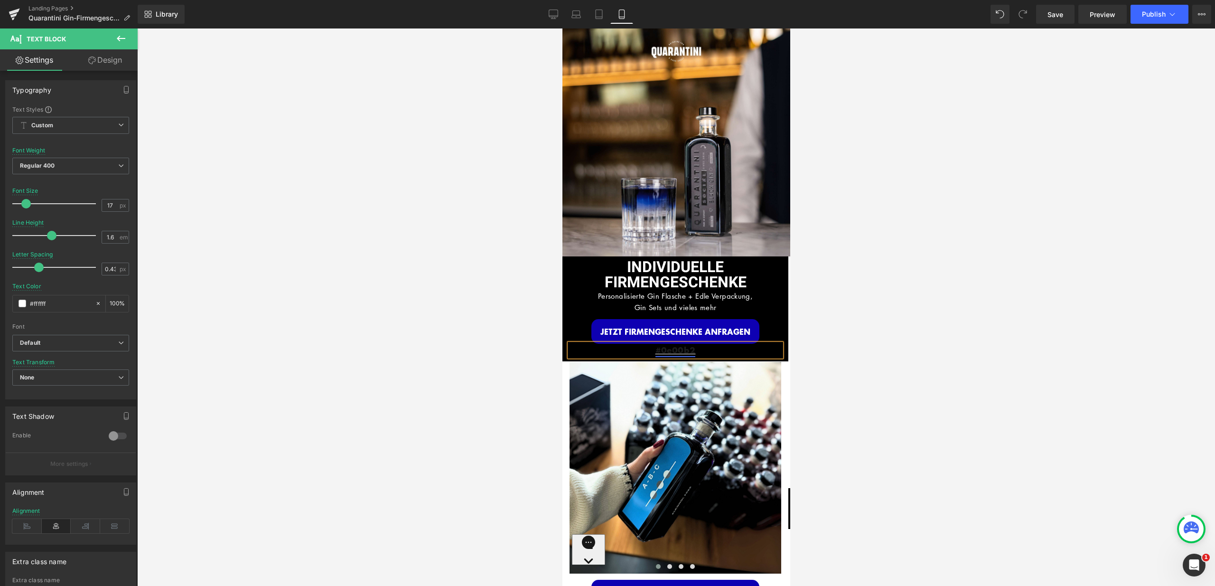
click at [690, 344] on link "#0e00b2" at bounding box center [675, 350] width 40 height 12
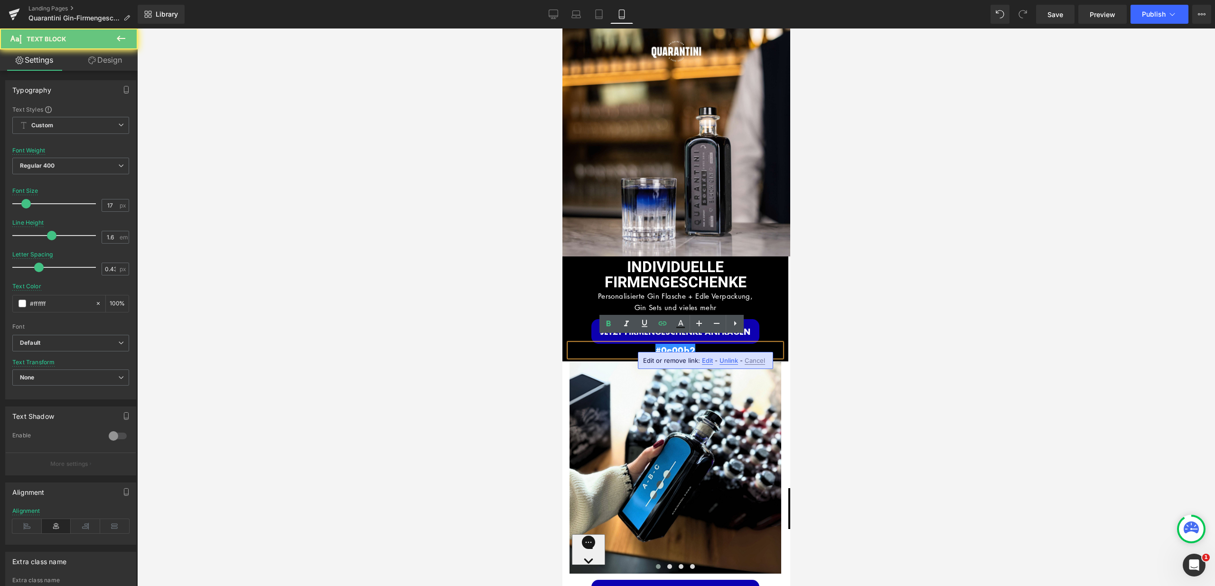
click at [690, 344] on link "#0e00b2" at bounding box center [675, 350] width 40 height 12
drag, startPoint x: 708, startPoint y: 344, endPoint x: 616, endPoint y: 340, distance: 91.7
click at [616, 344] on p "#0e00b2" at bounding box center [675, 350] width 212 height 13
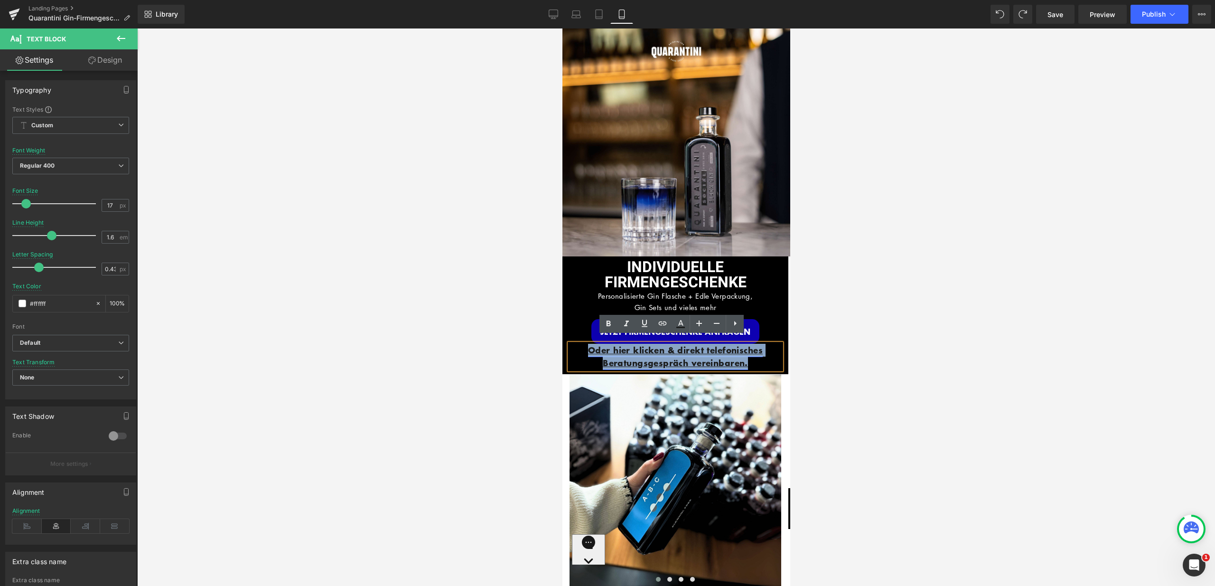
click at [744, 354] on link "Oder hier klicken & direkt telefonisches Beratungsgespräch vereinbaren." at bounding box center [675, 356] width 175 height 25
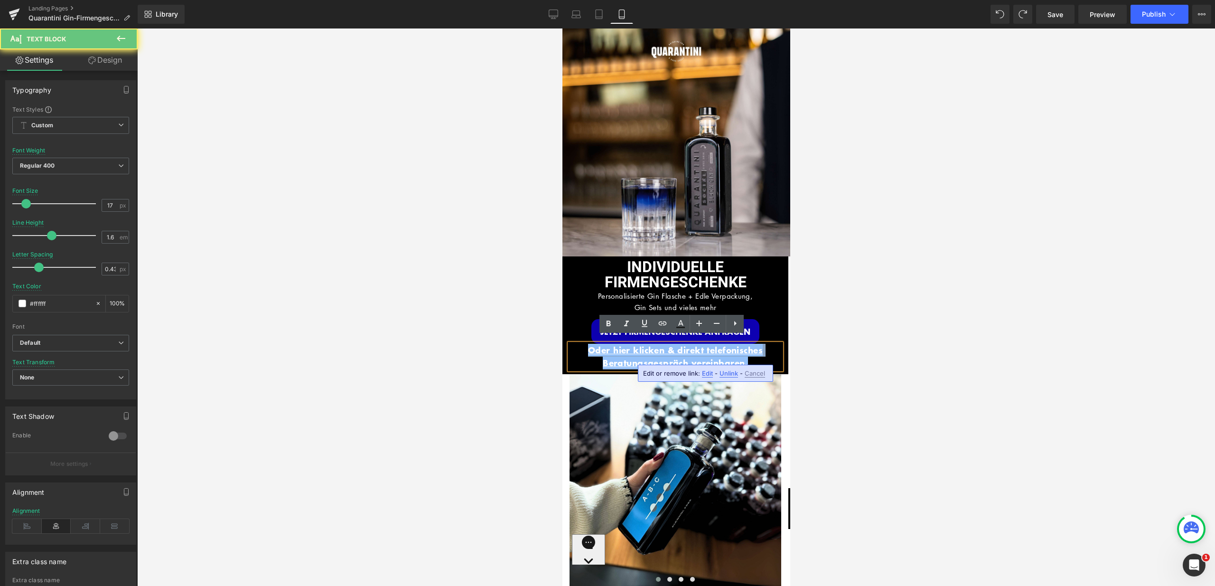
drag, startPoint x: 752, startPoint y: 355, endPoint x: 569, endPoint y: 336, distance: 183.2
click at [569, 344] on p "Oder hier klicken & direkt telefonisches Beratungsgespräch vereinbaren." at bounding box center [675, 357] width 212 height 26
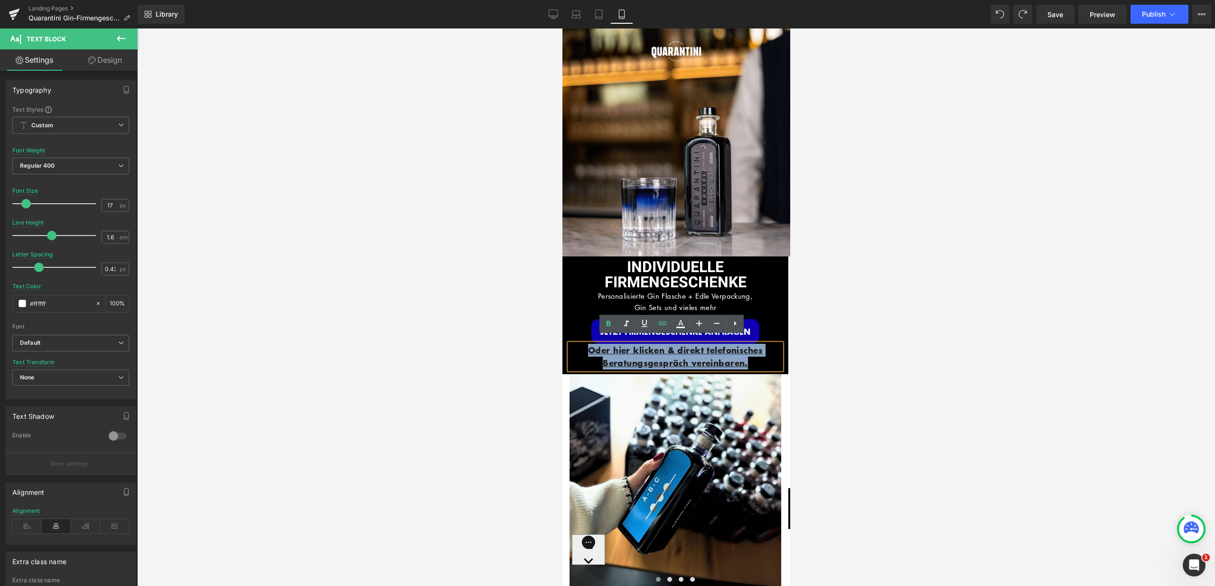
copy link "Oder hier klicken & direkt telefonisches Beratungsgespräch vereinbaren."
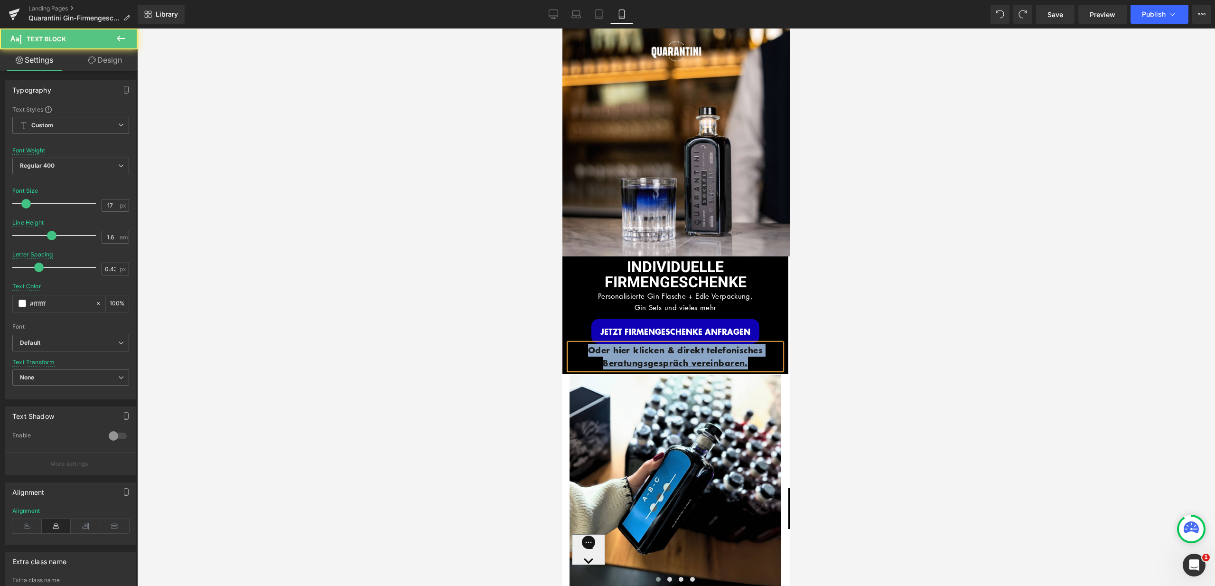
click at [752, 353] on p "Oder hier klicken & direkt telefonisches Beratungsgespräch vereinbaren." at bounding box center [675, 357] width 212 height 26
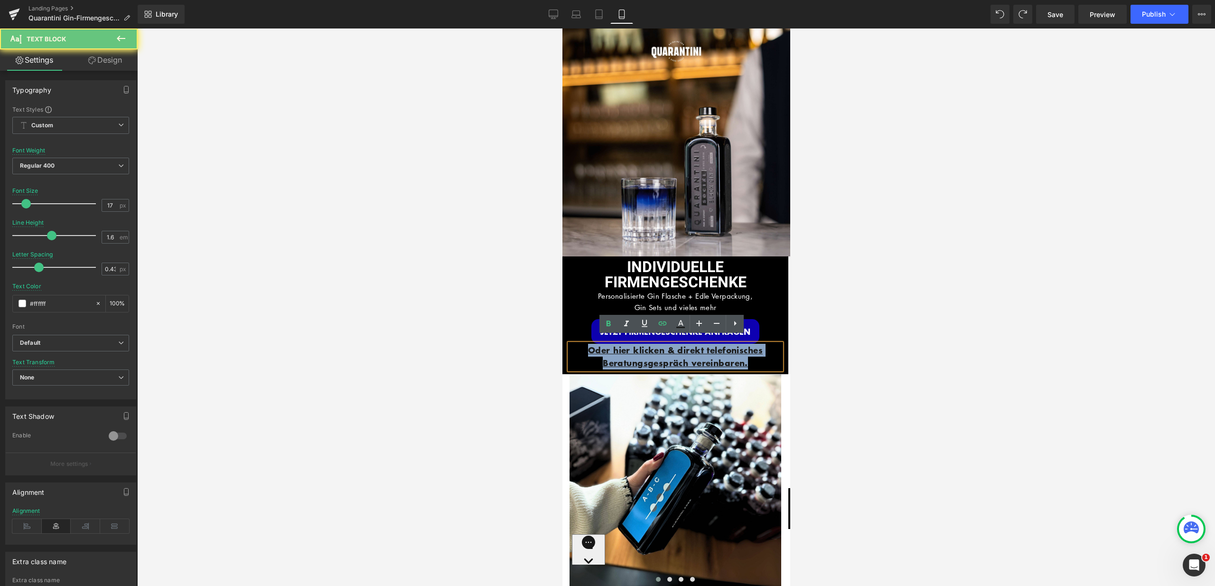
drag, startPoint x: 752, startPoint y: 354, endPoint x: 560, endPoint y: 342, distance: 192.1
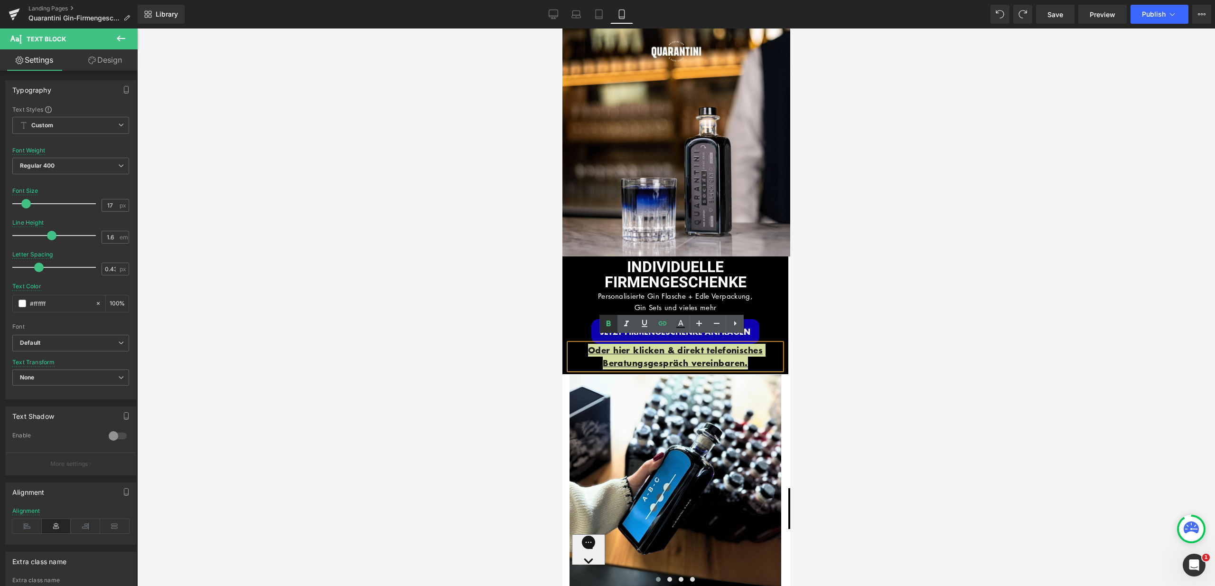
click at [609, 322] on icon at bounding box center [608, 323] width 11 height 11
click at [674, 356] on link "Oder hier klicken & direkt telefonisches Beratungsgespräch vereinbaren." at bounding box center [675, 357] width 146 height 24
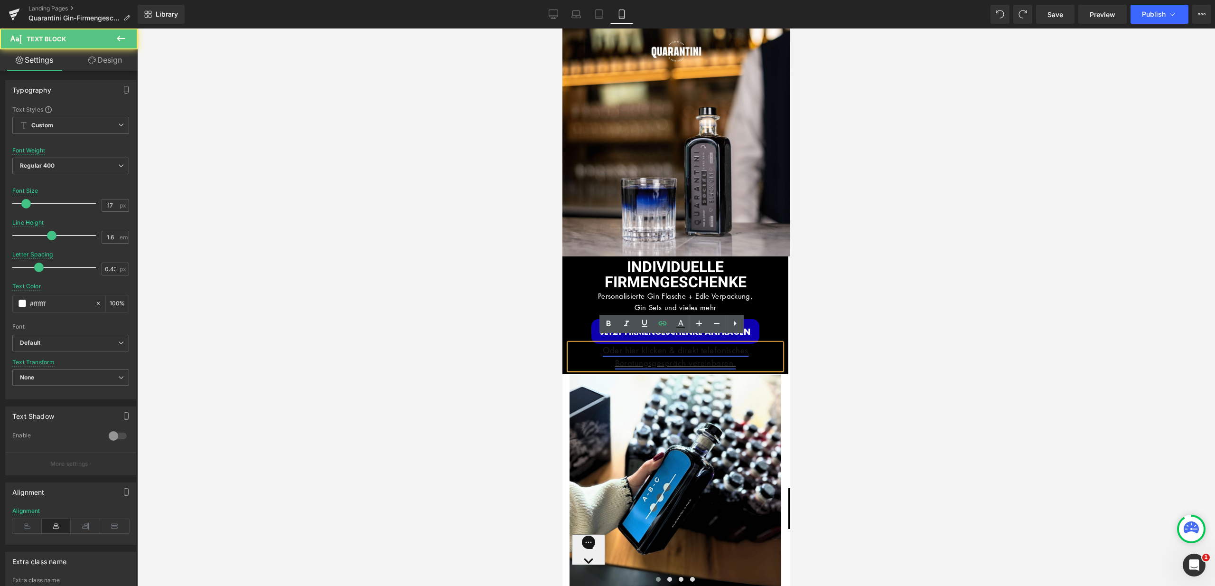
click at [729, 359] on link "Oder hier klicken & direkt telefonisches Beratungsgespräch vereinbaren." at bounding box center [675, 357] width 146 height 24
click at [662, 351] on link "Oder hier klicken & direkt telefonisches Beratungsgespräch vereinbaren." at bounding box center [675, 357] width 146 height 24
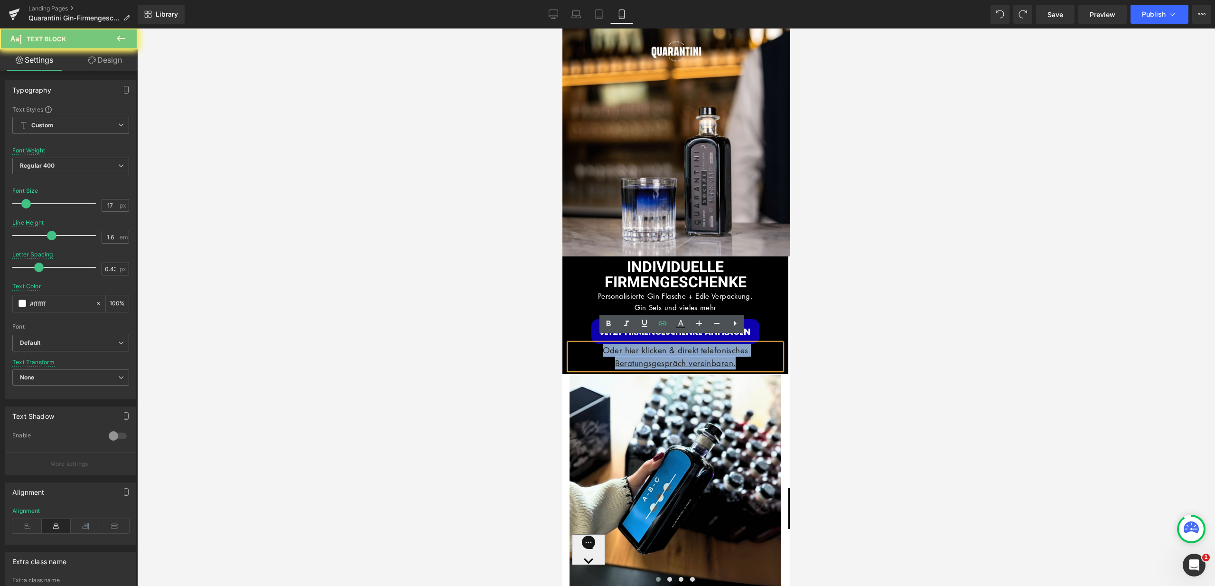
click at [662, 351] on link "Oder hier klicken & direkt telefonisches Beratungsgespräch vereinbaren." at bounding box center [675, 357] width 146 height 24
click at [610, 323] on icon at bounding box center [609, 323] width 4 height 6
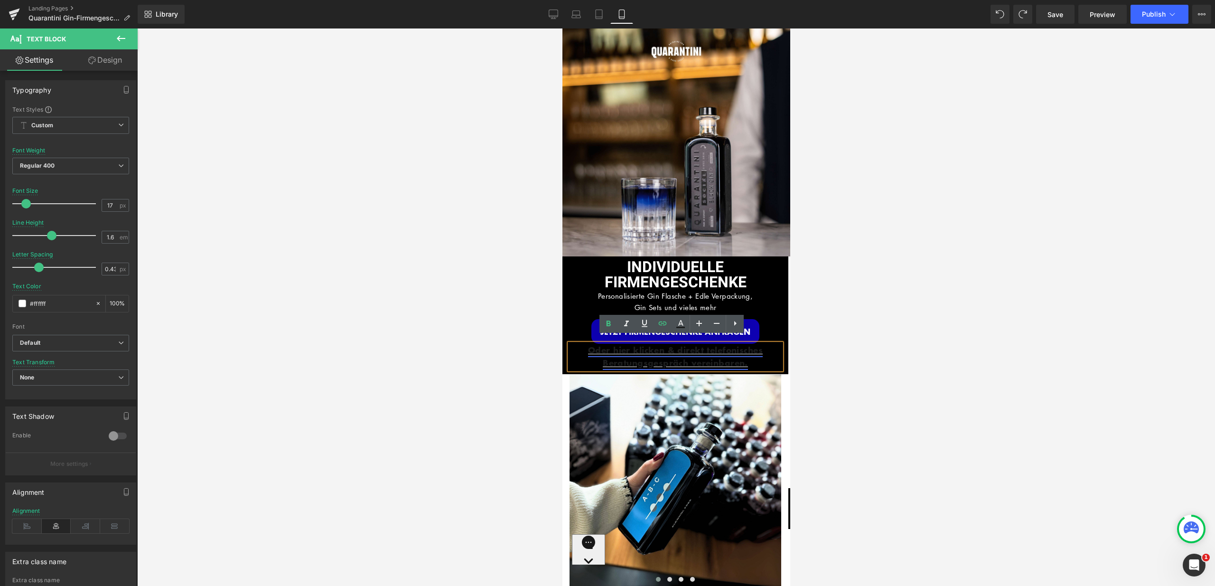
click at [725, 355] on link "Oder hier klicken & direkt telefonisches Beratungsgespräch vereinbaren." at bounding box center [675, 356] width 175 height 25
drag, startPoint x: 756, startPoint y: 355, endPoint x: 580, endPoint y: 345, distance: 176.4
click at [580, 345] on p "Oder hier klicken & direkt telefonisches Beratungsgespräch vereinbaren." at bounding box center [675, 357] width 212 height 26
click at [683, 324] on icon at bounding box center [680, 323] width 11 height 11
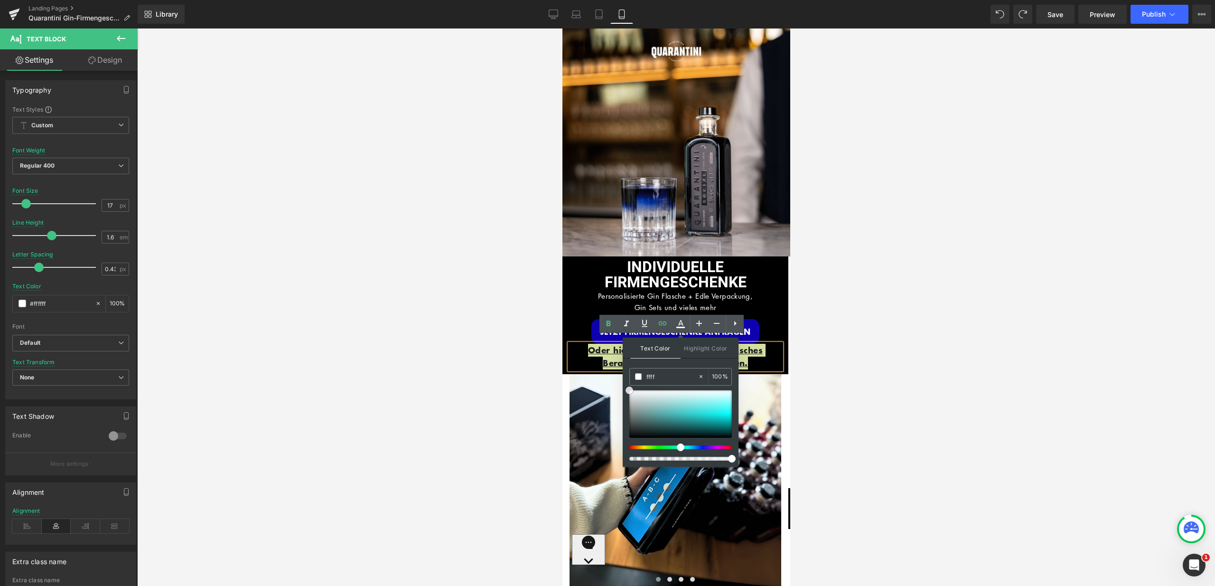
drag, startPoint x: 632, startPoint y: 431, endPoint x: 628, endPoint y: 382, distance: 49.5
click at [628, 382] on div "Text Color Highlight Color #333333 ffff 100 % #0e00b2 0 %" at bounding box center [681, 401] width 116 height 129
click at [636, 377] on span at bounding box center [638, 376] width 7 height 7
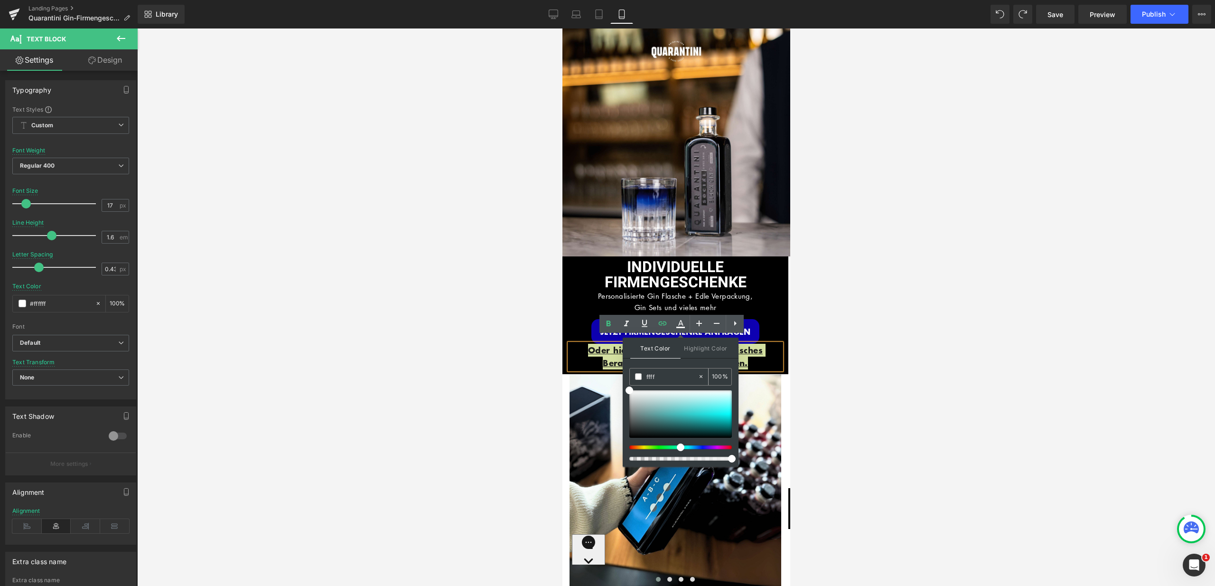
click at [636, 377] on span at bounding box center [638, 376] width 7 height 7
click at [637, 377] on span at bounding box center [638, 376] width 7 height 7
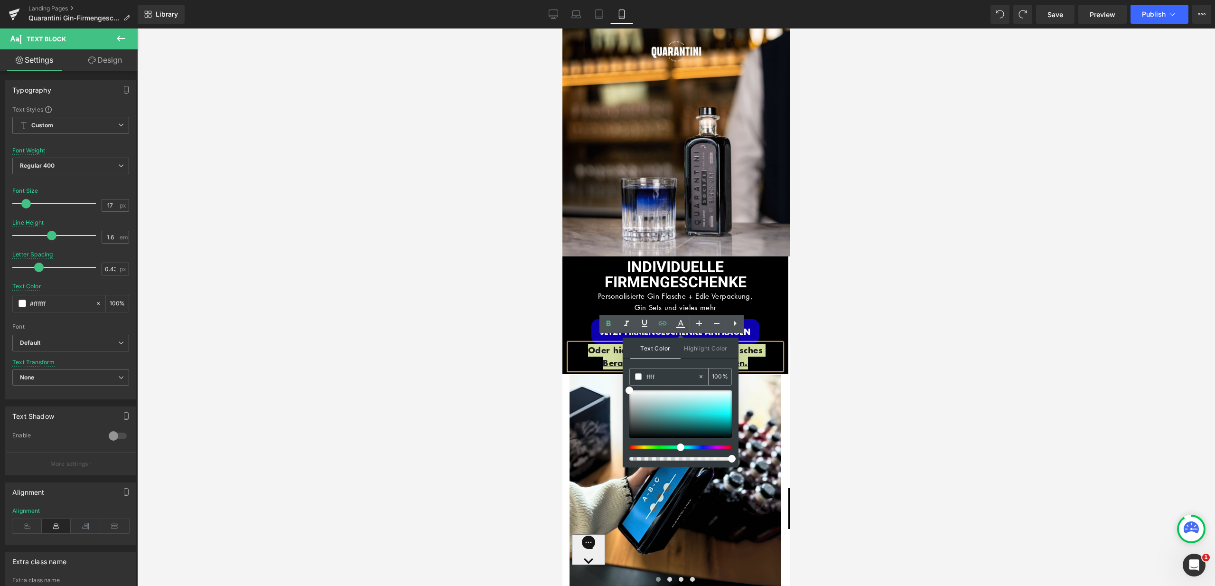
click at [637, 377] on span at bounding box center [638, 376] width 7 height 7
click at [570, 293] on p "Personalisierte Gin Flasche + Edle Verpackung, Gin Sets und vieles mehr" at bounding box center [675, 301] width 212 height 23
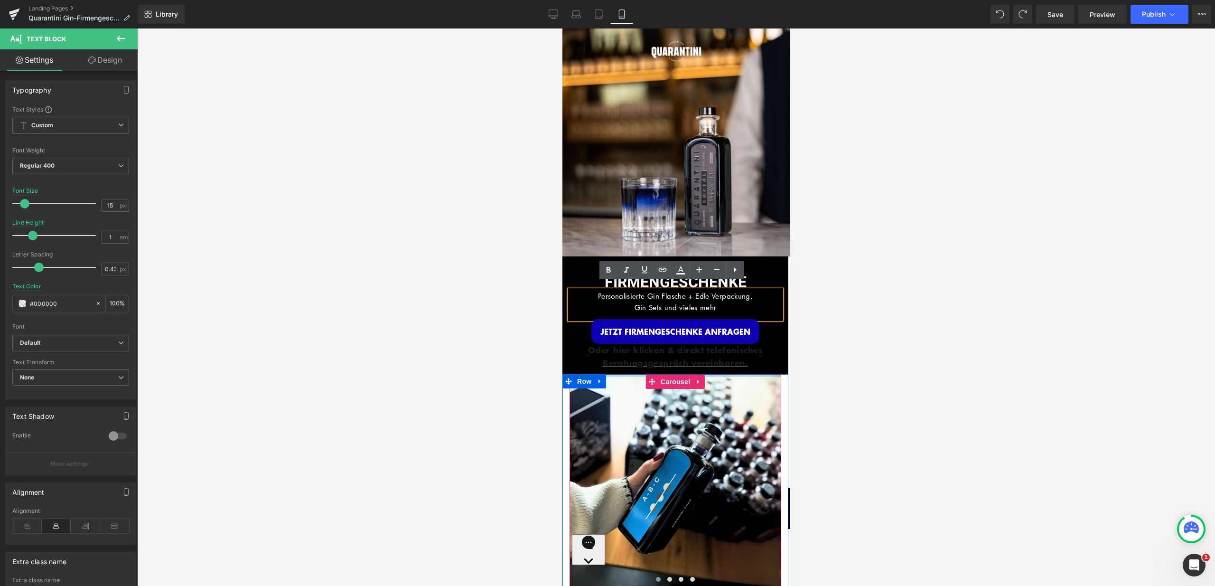
click at [727, 348] on p "Oder hier klicken & direkt telefonisches Beratungsgespräch vereinbaren." at bounding box center [675, 357] width 212 height 26
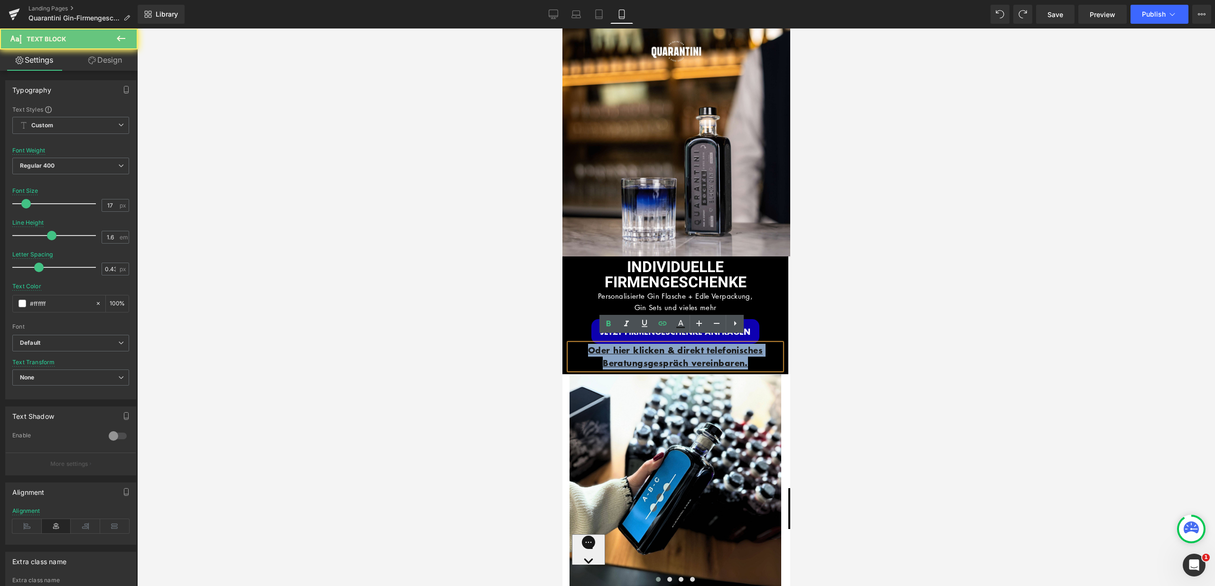
drag, startPoint x: 756, startPoint y: 355, endPoint x: 556, endPoint y: 336, distance: 200.7
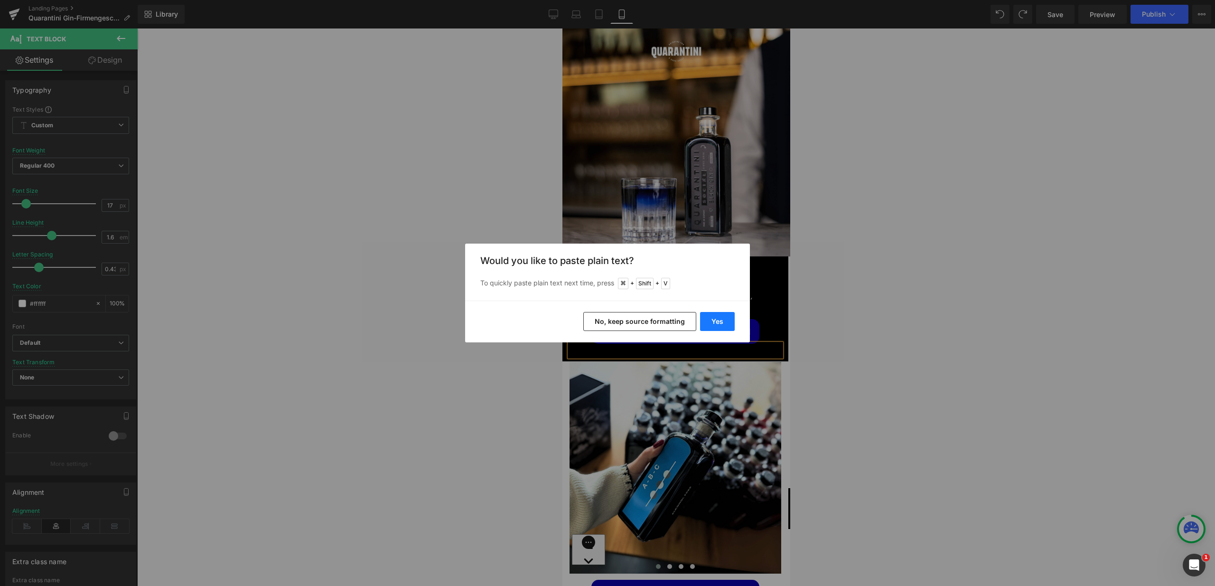
click at [704, 317] on button "Yes" at bounding box center [717, 321] width 35 height 19
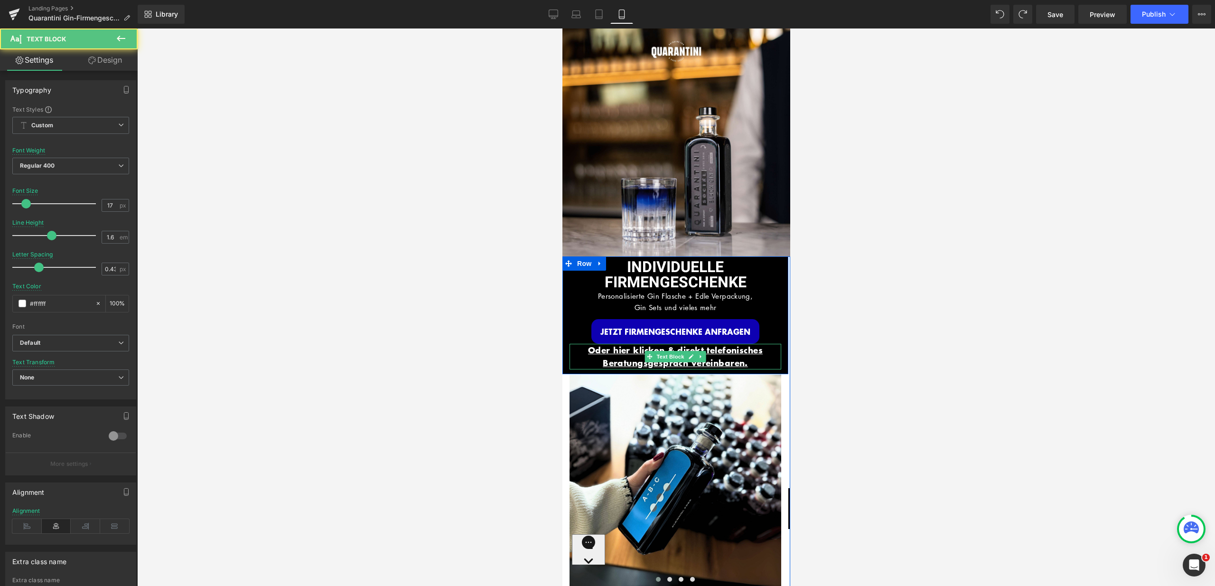
click at [743, 345] on span "Oder hier klicken & direkt telefonisches Beratungsgespräch vereinbaren." at bounding box center [675, 356] width 175 height 25
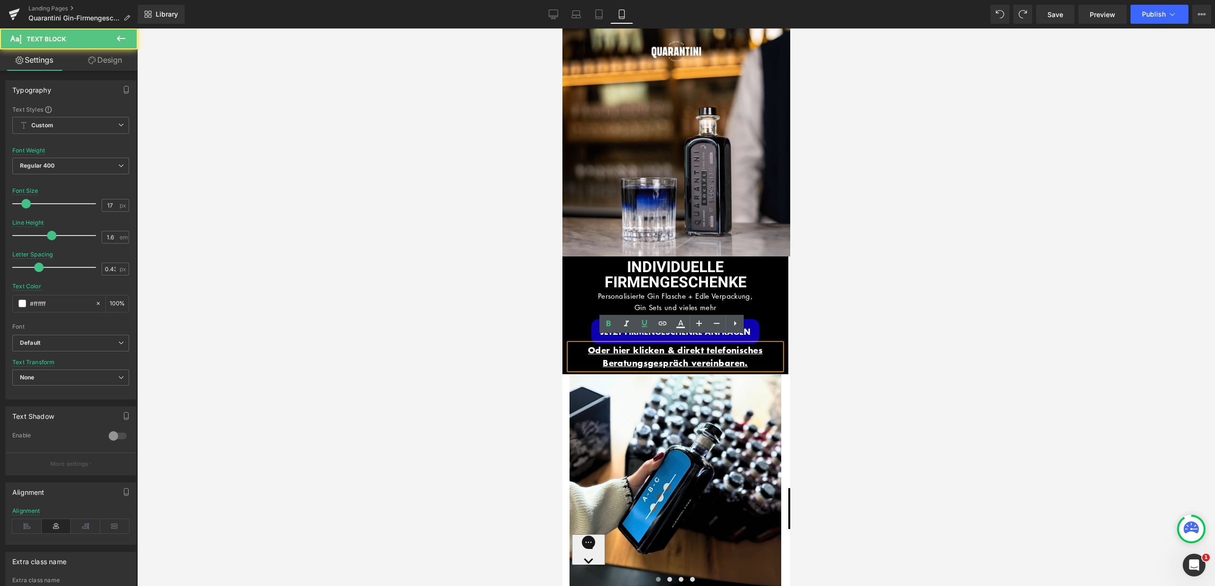
click at [748, 348] on p "Oder hier klicken & direkt telefonisches Beratungsgespräch vereinbaren." at bounding box center [675, 357] width 212 height 26
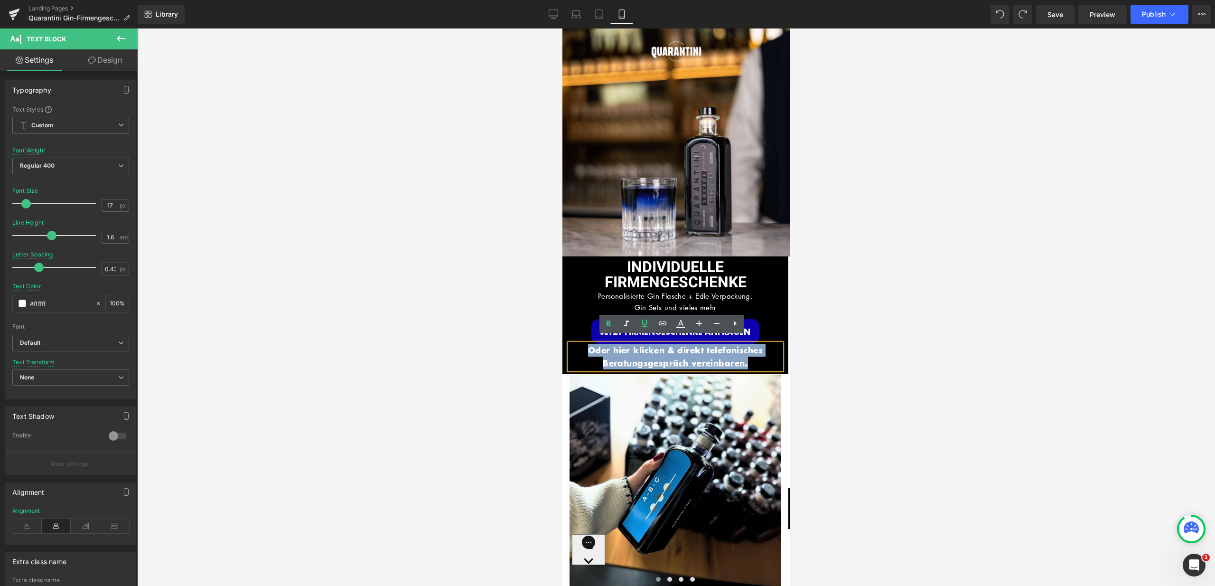
drag, startPoint x: 750, startPoint y: 355, endPoint x: 529, endPoint y: 336, distance: 221.5
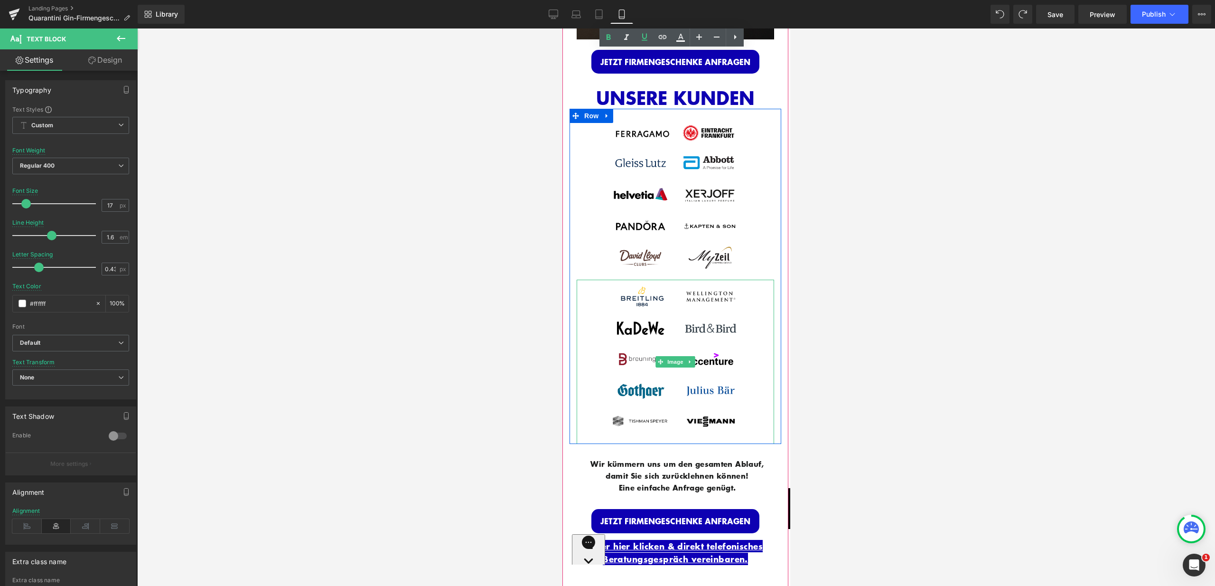
scroll to position [1850, 0]
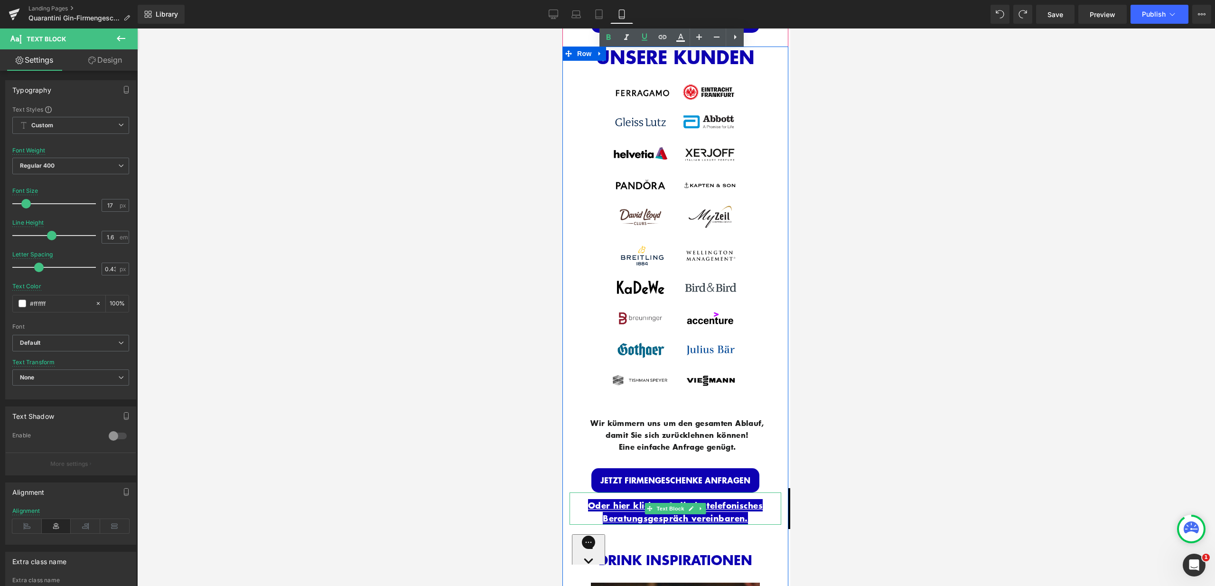
click at [754, 502] on p "Oder hier klicken & direkt telefonisches Beratungsgespräch vereinbaren." at bounding box center [675, 512] width 212 height 26
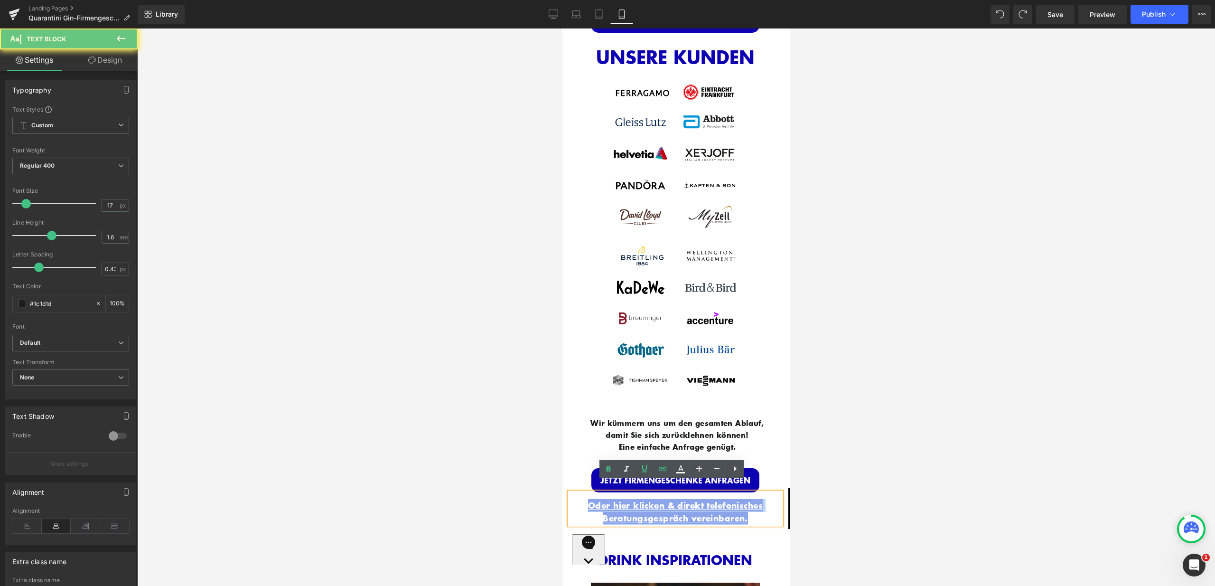
drag, startPoint x: 754, startPoint y: 507, endPoint x: 575, endPoint y: 489, distance: 179.4
click at [575, 499] on p "Oder hier klicken & direkt telefonisches Beratungsgespräch vereinbaren." at bounding box center [675, 512] width 212 height 26
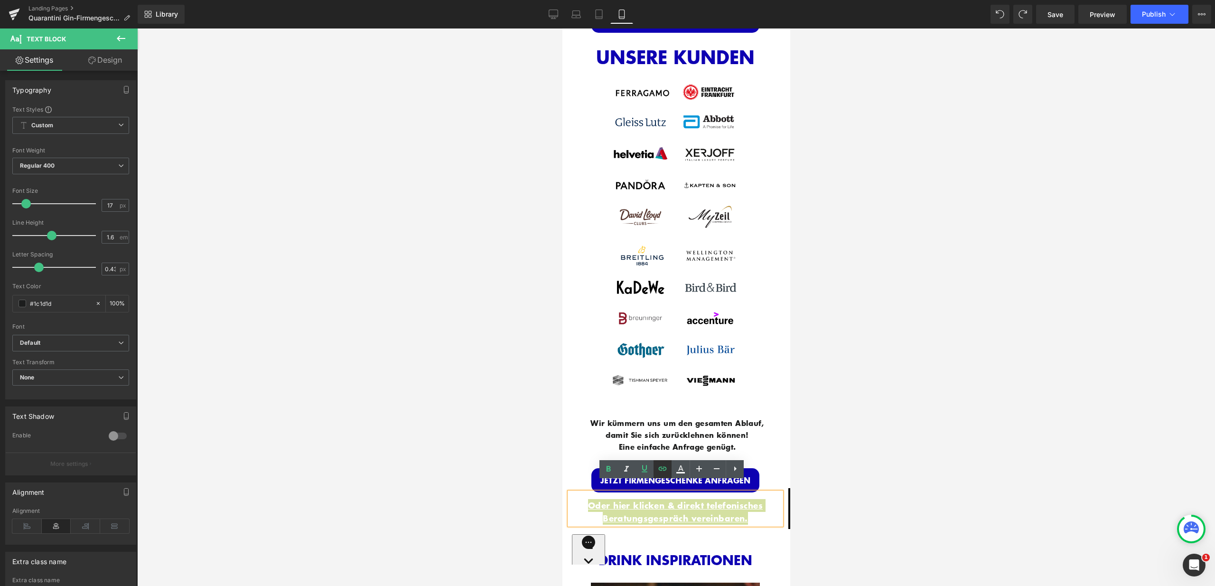
click at [660, 470] on icon at bounding box center [663, 469] width 8 height 4
click at [669, 526] on input "[URL][DOMAIN_NAME][PERSON_NAME]" at bounding box center [661, 528] width 146 height 24
click at [743, 529] on icon "button" at bounding box center [743, 528] width 11 height 11
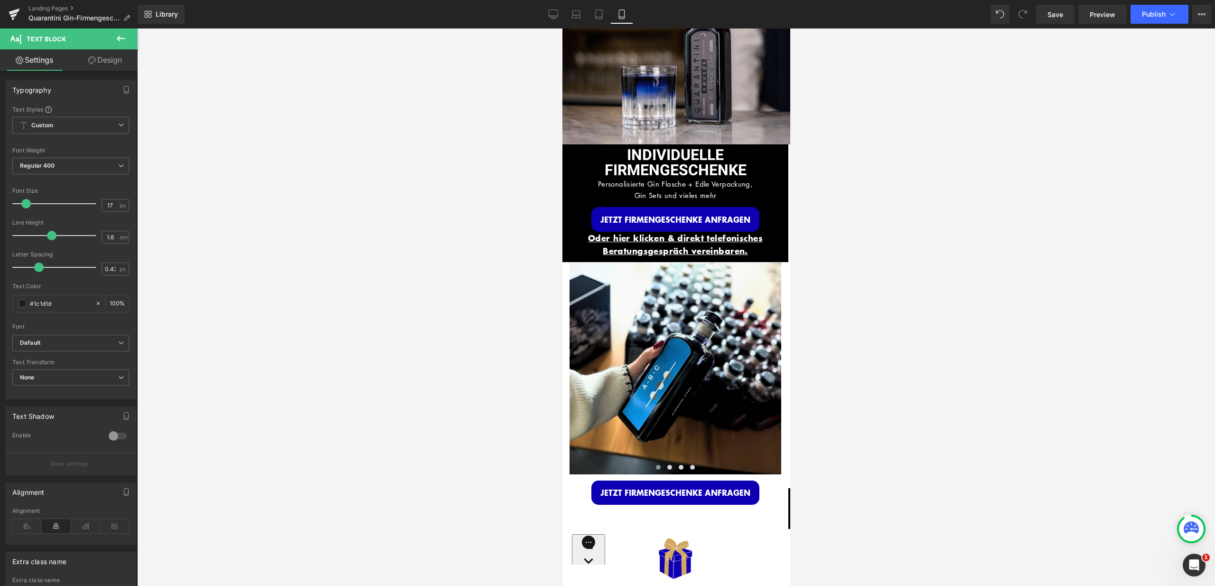
scroll to position [0, 0]
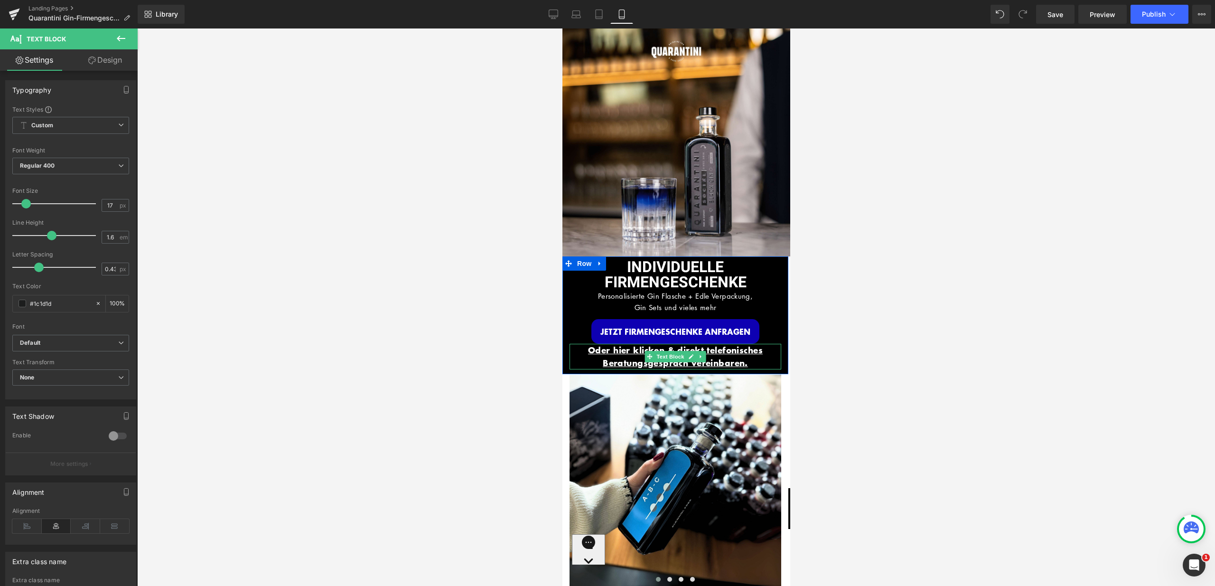
click at [733, 350] on span "Oder hier klicken & direkt telefonisches Beratungsgespräch vereinbaren." at bounding box center [675, 356] width 175 height 25
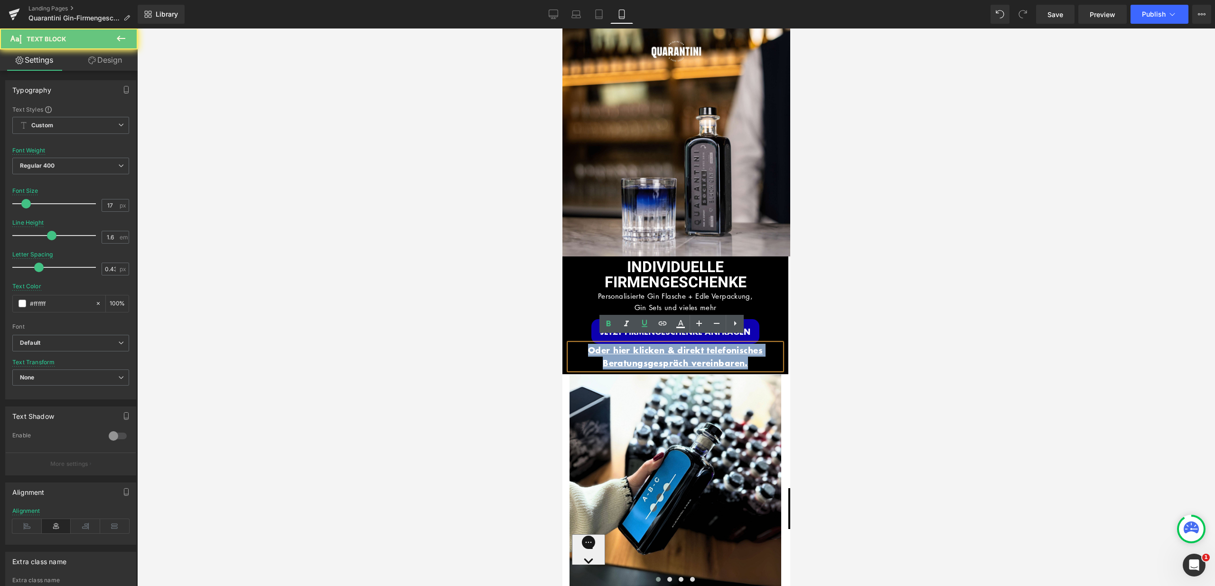
drag, startPoint x: 759, startPoint y: 357, endPoint x: 570, endPoint y: 347, distance: 188.7
click at [570, 347] on p "Oder hier klicken & direkt telefonisches Beratungsgespräch vereinbaren." at bounding box center [675, 357] width 212 height 26
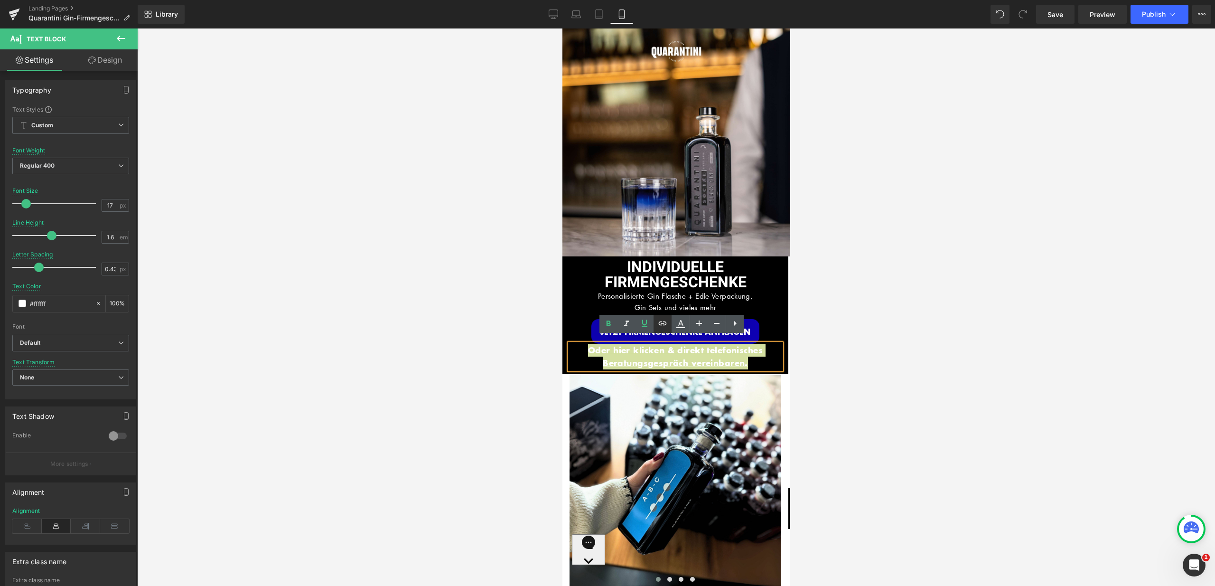
click at [663, 324] on icon at bounding box center [663, 323] width 8 height 4
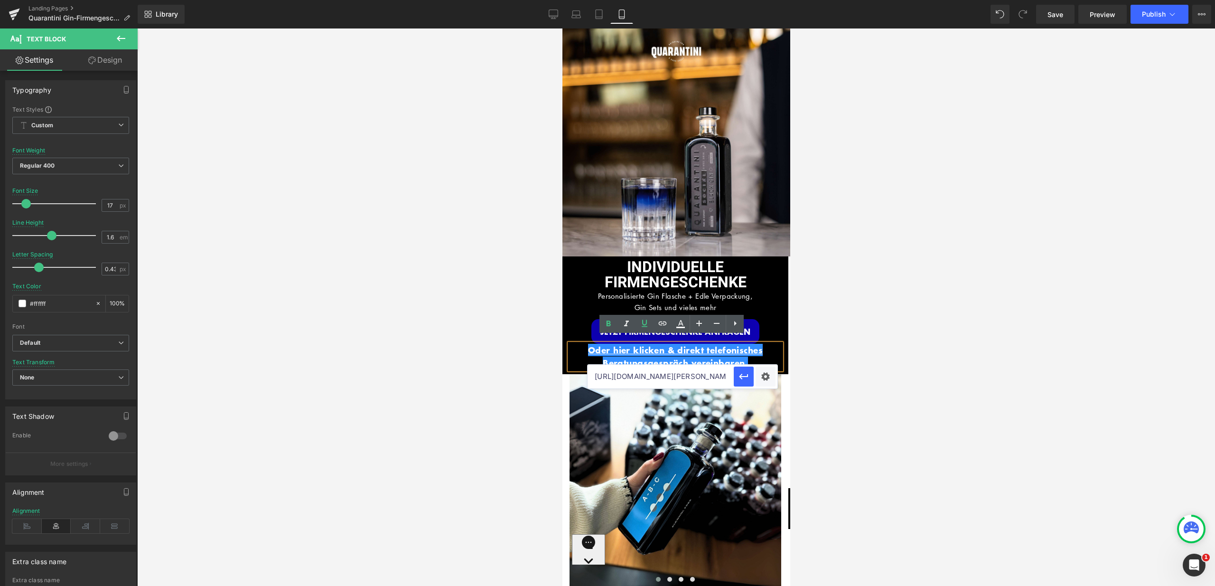
click at [675, 373] on input "[URL][DOMAIN_NAME][PERSON_NAME]" at bounding box center [661, 376] width 146 height 24
click at [558, 12] on icon at bounding box center [553, 13] width 9 height 7
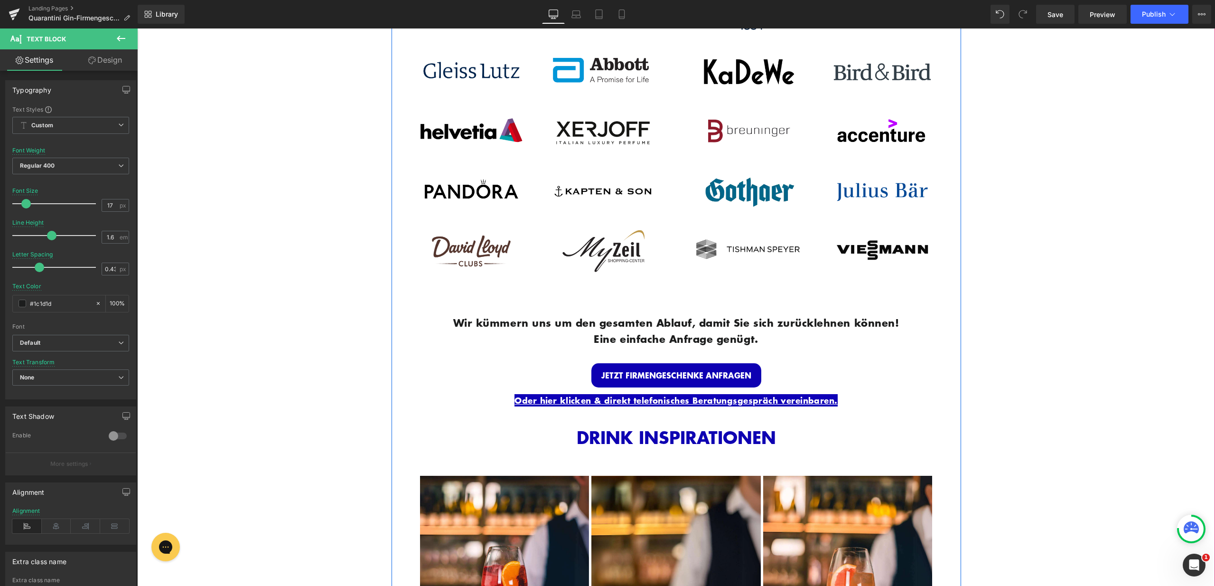
scroll to position [1721, 0]
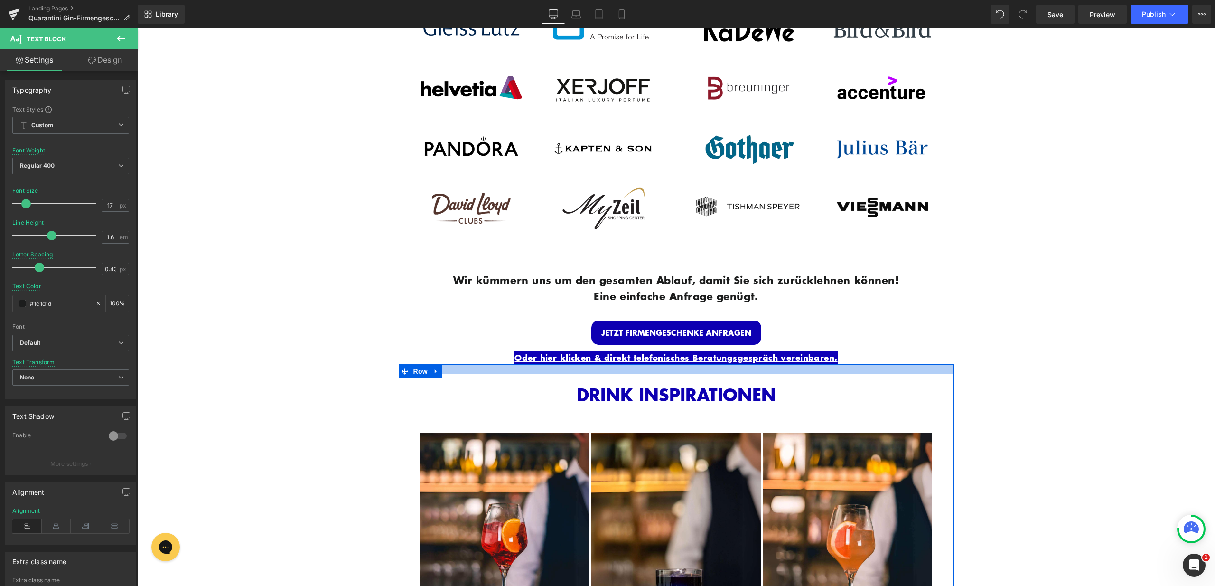
click at [805, 353] on link "Oder hier klicken & direkt telefonisches Beratungsgespräch vereinbaren." at bounding box center [675, 357] width 323 height 12
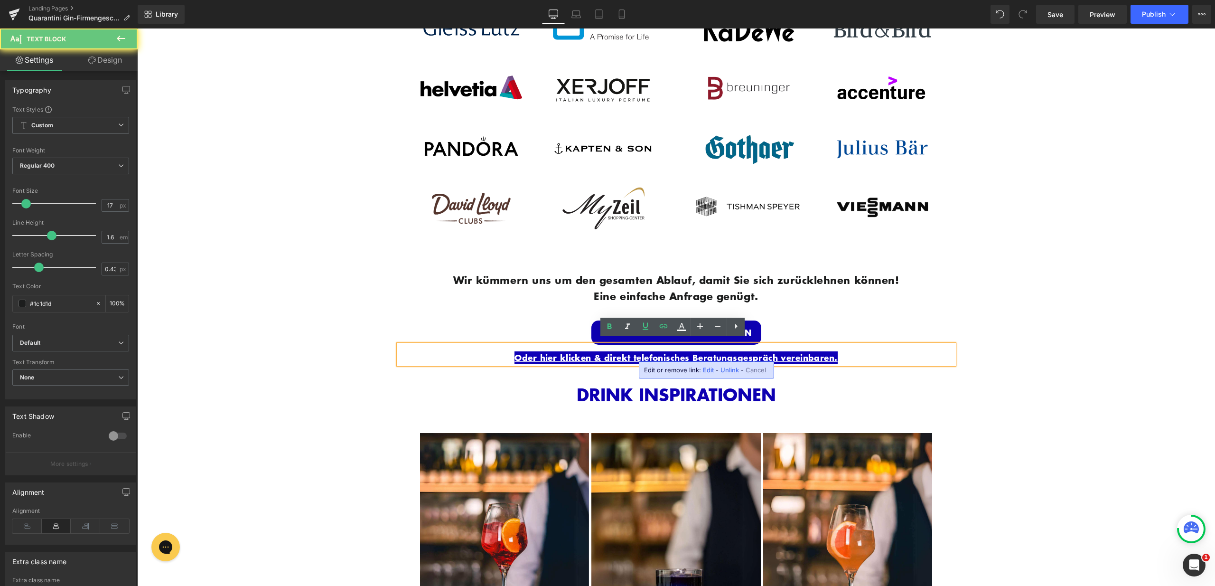
click at [878, 353] on p "Oder hier klicken & direkt telefonisches Beratungsgespräch vereinbaren." at bounding box center [676, 357] width 555 height 13
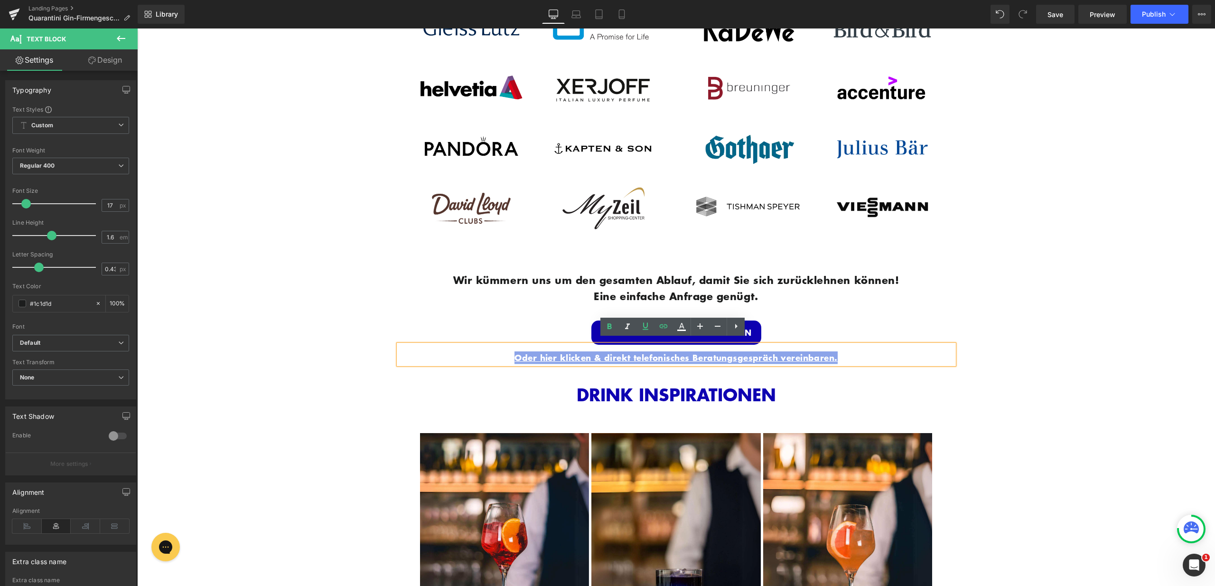
drag, startPoint x: 796, startPoint y: 349, endPoint x: 504, endPoint y: 350, distance: 292.8
click at [504, 351] on p "Oder hier klicken & direkt telefonisches Beratungsgespräch vereinbaren." at bounding box center [676, 357] width 555 height 13
click at [670, 327] on link at bounding box center [663, 326] width 18 height 18
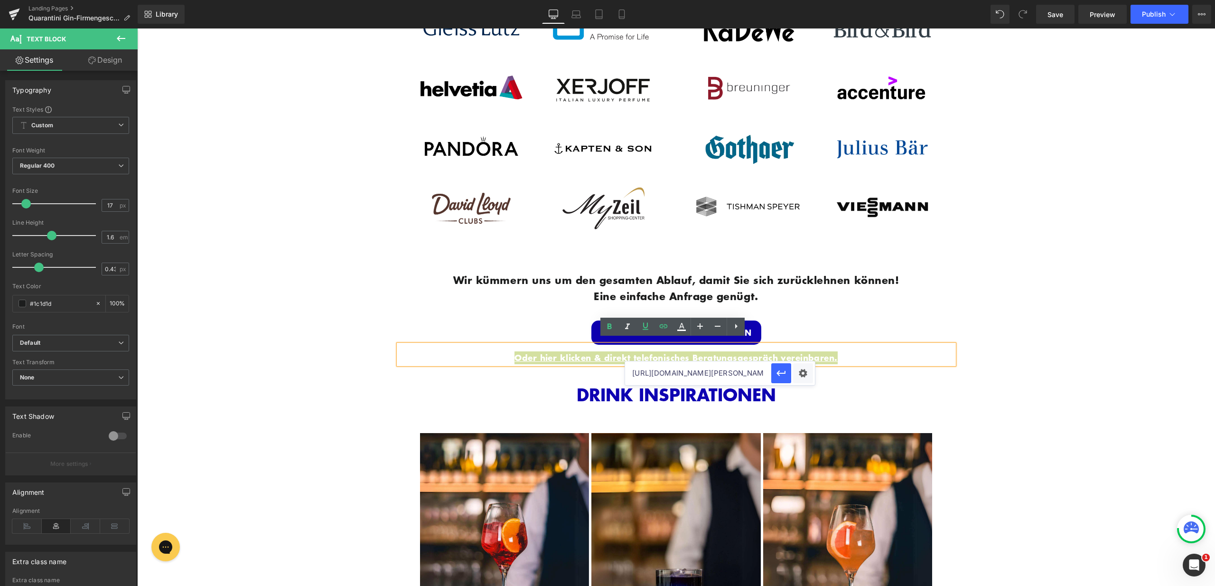
click at [688, 370] on input "[URL][DOMAIN_NAME][PERSON_NAME]" at bounding box center [698, 373] width 146 height 24
click at [777, 372] on icon "button" at bounding box center [780, 372] width 11 height 11
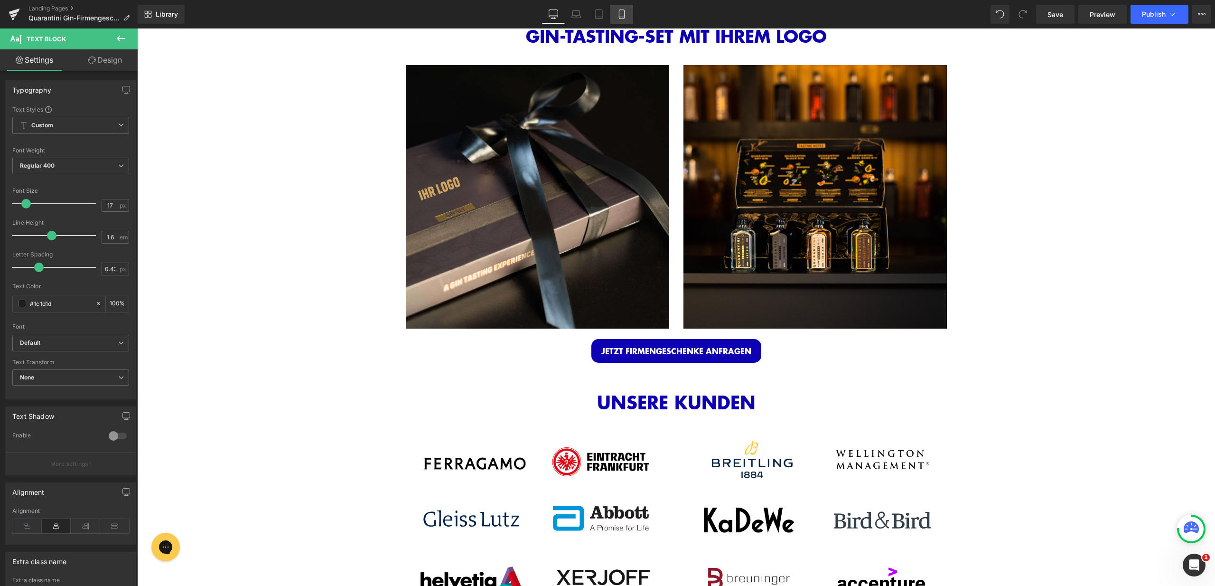
click at [625, 16] on icon at bounding box center [621, 13] width 9 height 9
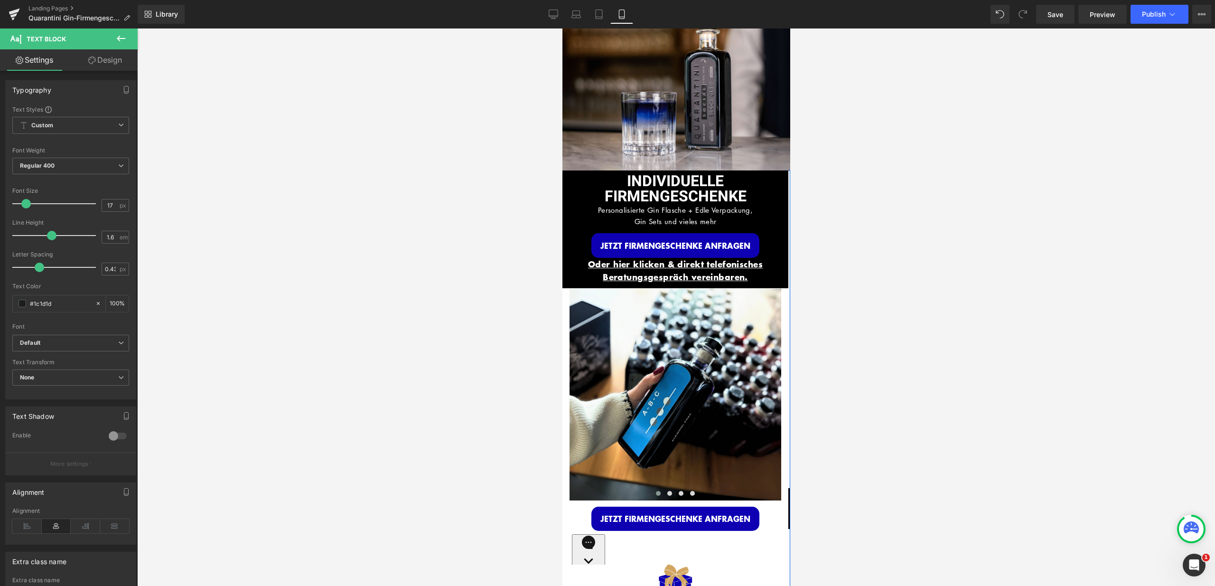
scroll to position [85, 0]
click at [741, 263] on p "Oder hier klicken & direkt telefonisches Beratungsgespräch vereinbaren." at bounding box center [675, 271] width 212 height 26
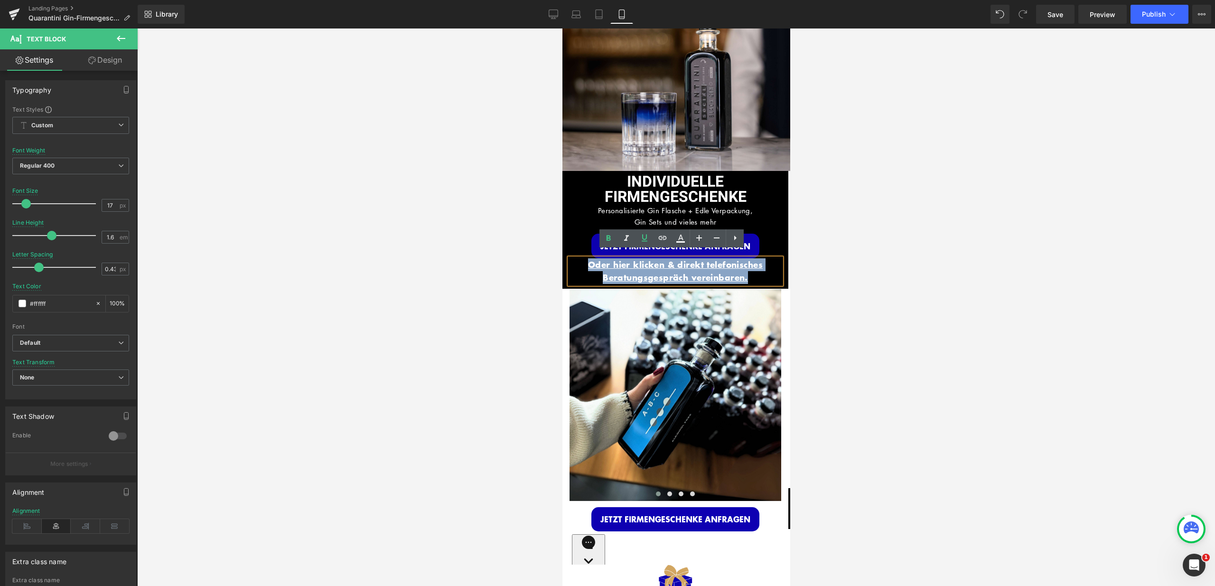
drag, startPoint x: 760, startPoint y: 268, endPoint x: 569, endPoint y: 254, distance: 190.8
click at [569, 258] on p "Oder hier klicken & direkt telefonisches Beratungsgespräch vereinbaren." at bounding box center [675, 271] width 212 height 26
click at [660, 242] on icon at bounding box center [662, 237] width 11 height 11
click at [694, 297] on input "[URL][DOMAIN_NAME][PERSON_NAME]" at bounding box center [661, 291] width 146 height 24
paste input "[URL][DOMAIN_NAME][PERSON_NAME]"
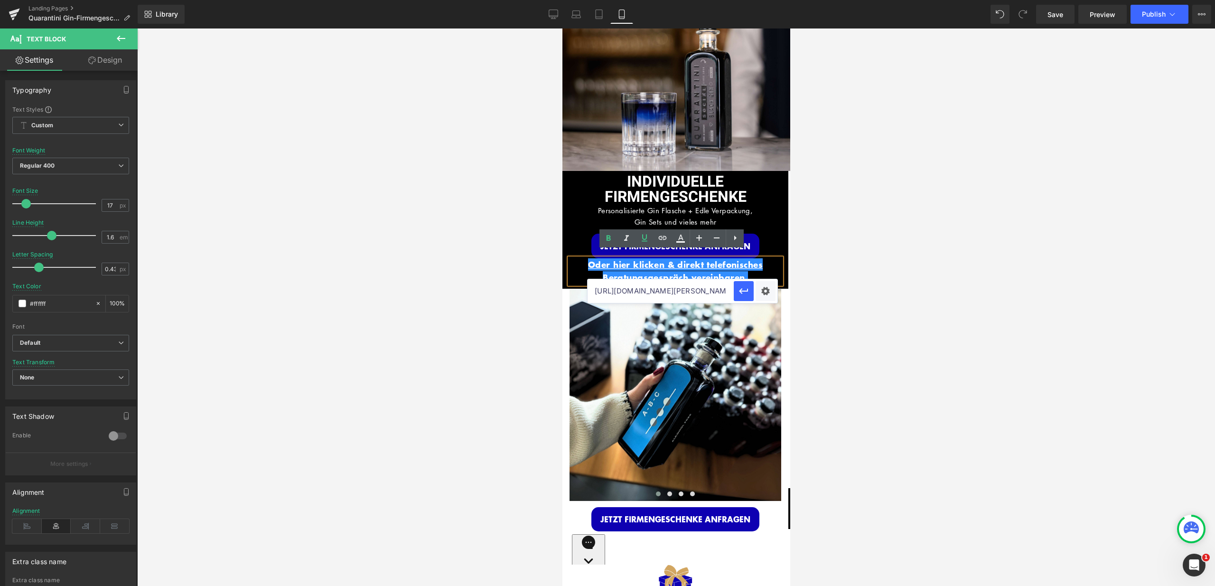
scroll to position [0, 27]
type input "[URL][DOMAIN_NAME][PERSON_NAME]"
click at [741, 283] on button "button" at bounding box center [744, 291] width 20 height 20
click at [746, 271] on p "Oder hier klicken & direkt telefonisches Beratungsgespräch vereinbaren." at bounding box center [675, 271] width 212 height 26
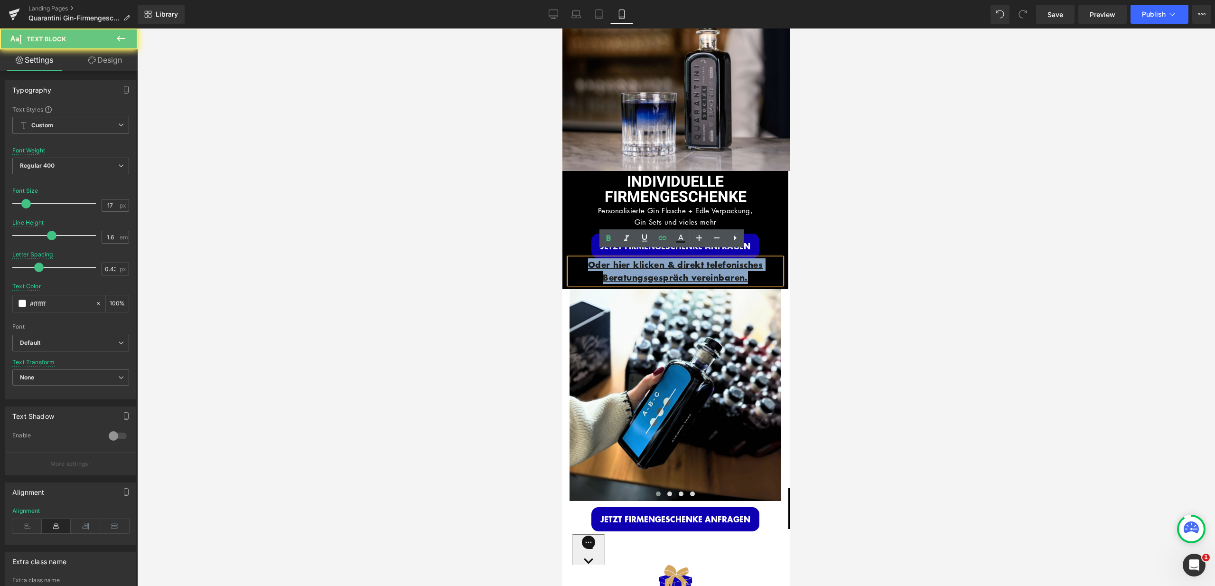
drag, startPoint x: 748, startPoint y: 271, endPoint x: 553, endPoint y: 253, distance: 195.8
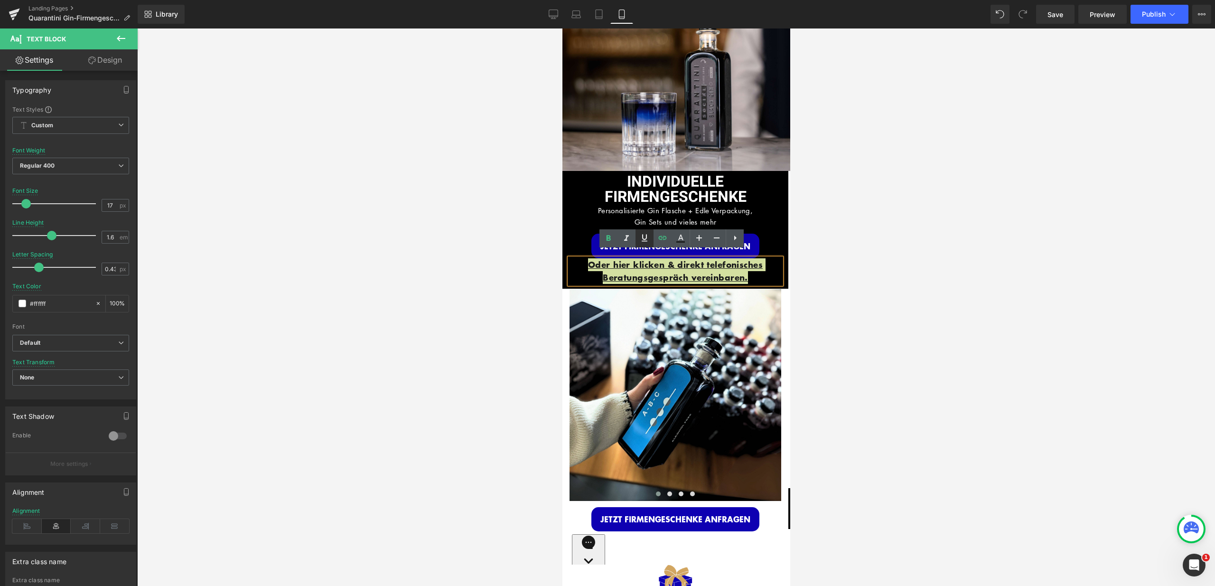
click at [644, 236] on icon at bounding box center [644, 237] width 11 height 11
click at [644, 239] on icon at bounding box center [644, 237] width 11 height 11
click at [678, 237] on icon at bounding box center [680, 238] width 11 height 11
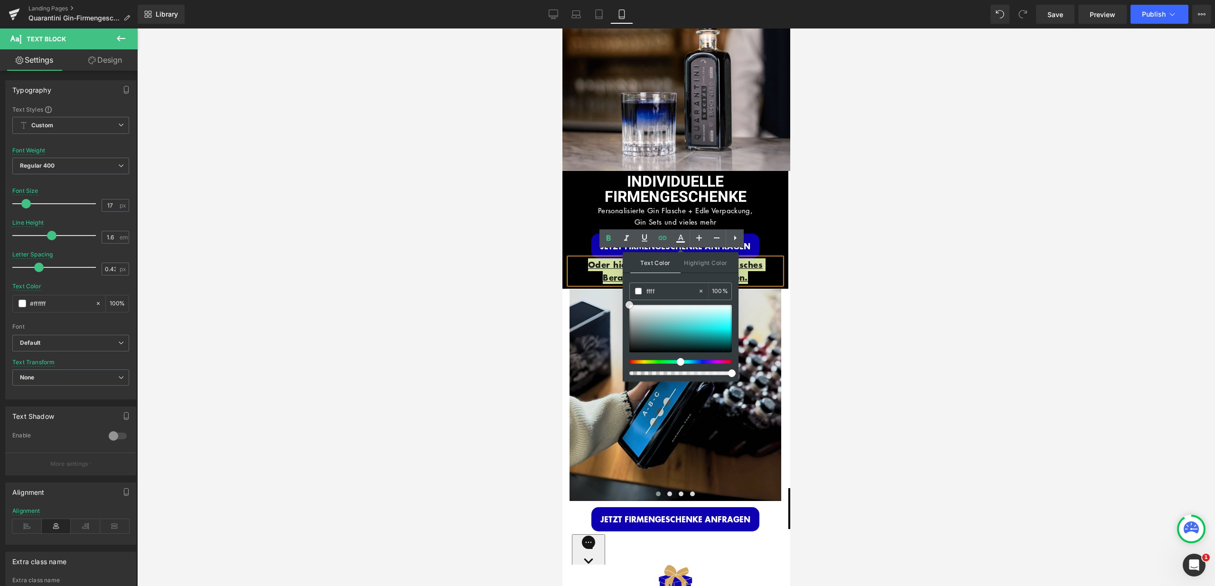
drag, startPoint x: 1193, startPoint y: 375, endPoint x: 622, endPoint y: 290, distance: 576.7
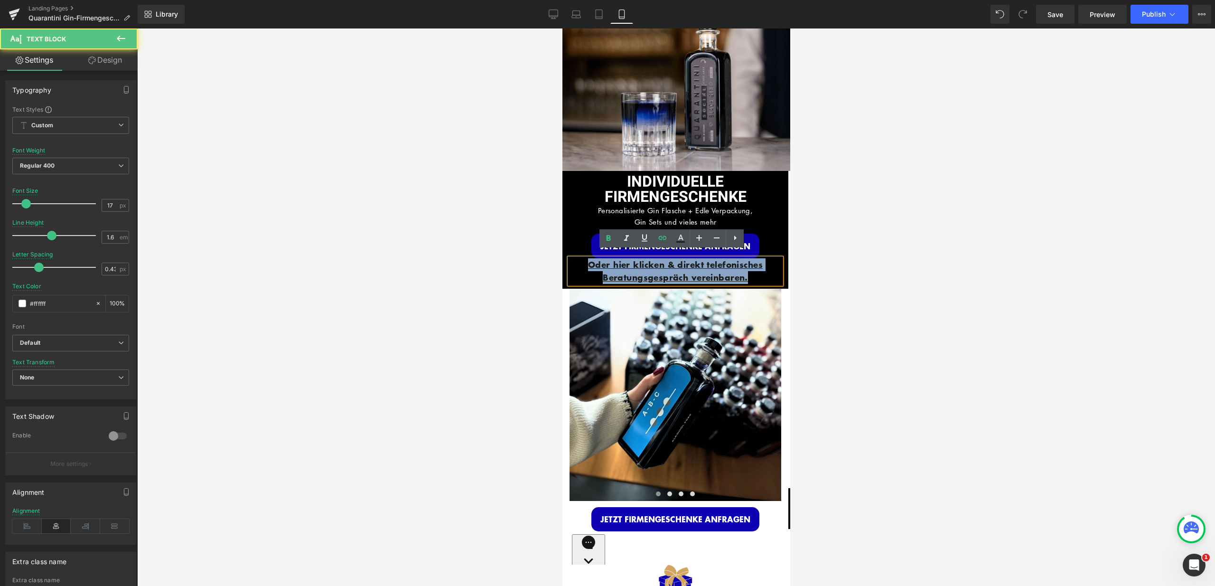
click at [760, 263] on p "Oder hier klicken & direkt telefonisches Beratungsgespräch vereinbaren." at bounding box center [675, 271] width 212 height 26
drag, startPoint x: 767, startPoint y: 268, endPoint x: 558, endPoint y: 252, distance: 209.9
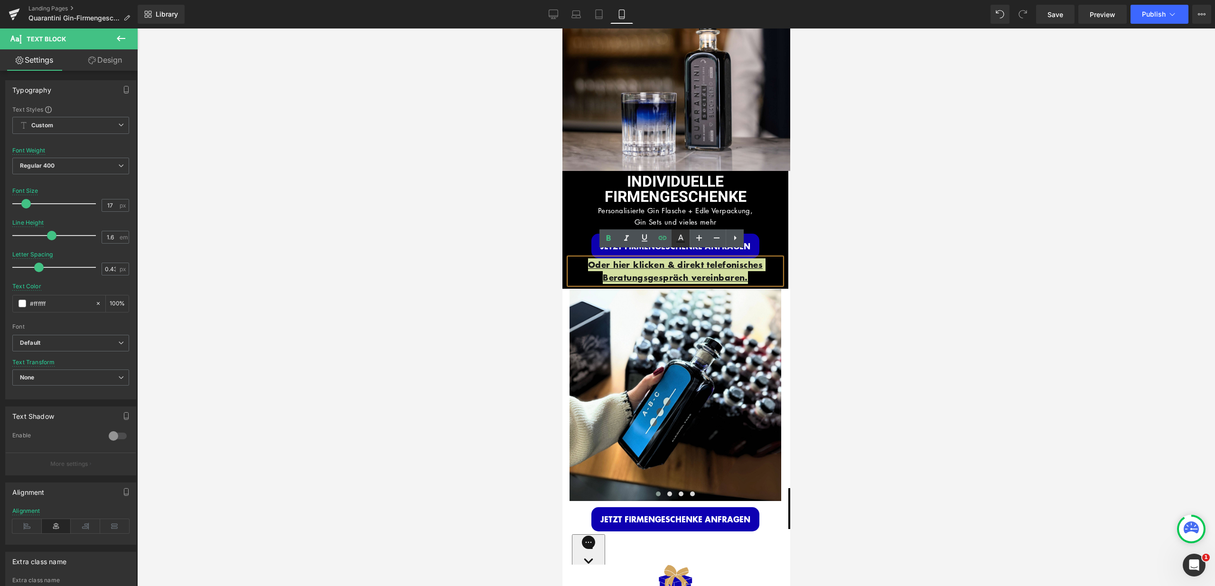
click at [678, 240] on icon at bounding box center [680, 238] width 11 height 11
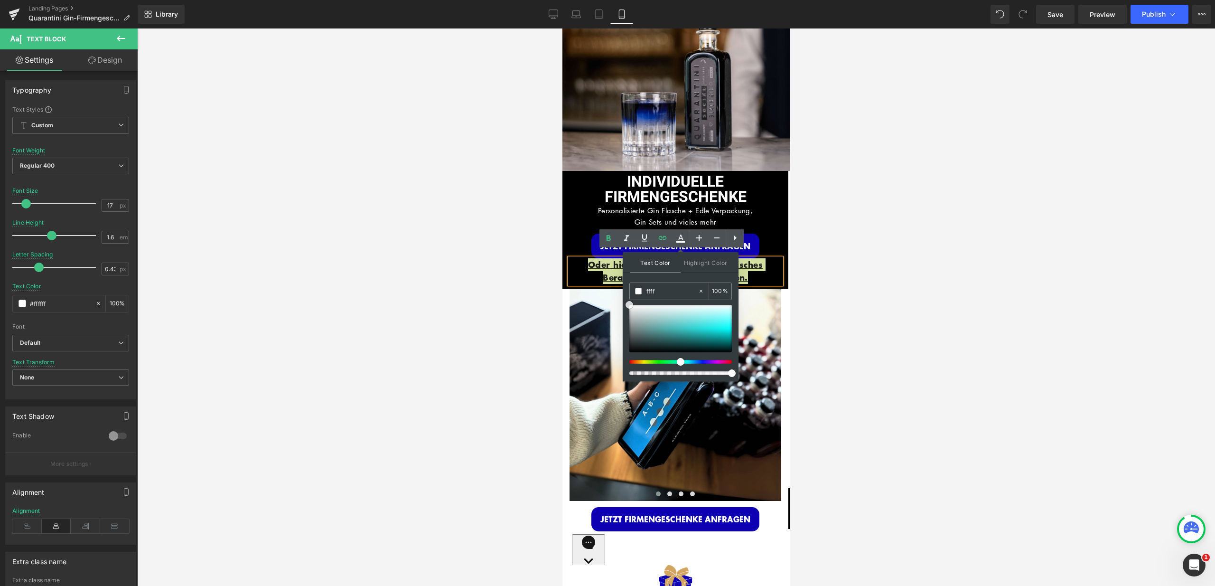
drag, startPoint x: 631, startPoint y: 344, endPoint x: 627, endPoint y: 298, distance: 46.7
click at [627, 298] on div "Text Color Highlight Color #333333 ffff 100 % #0e00b2 0 %" at bounding box center [681, 316] width 116 height 129
click at [637, 290] on span at bounding box center [638, 291] width 7 height 7
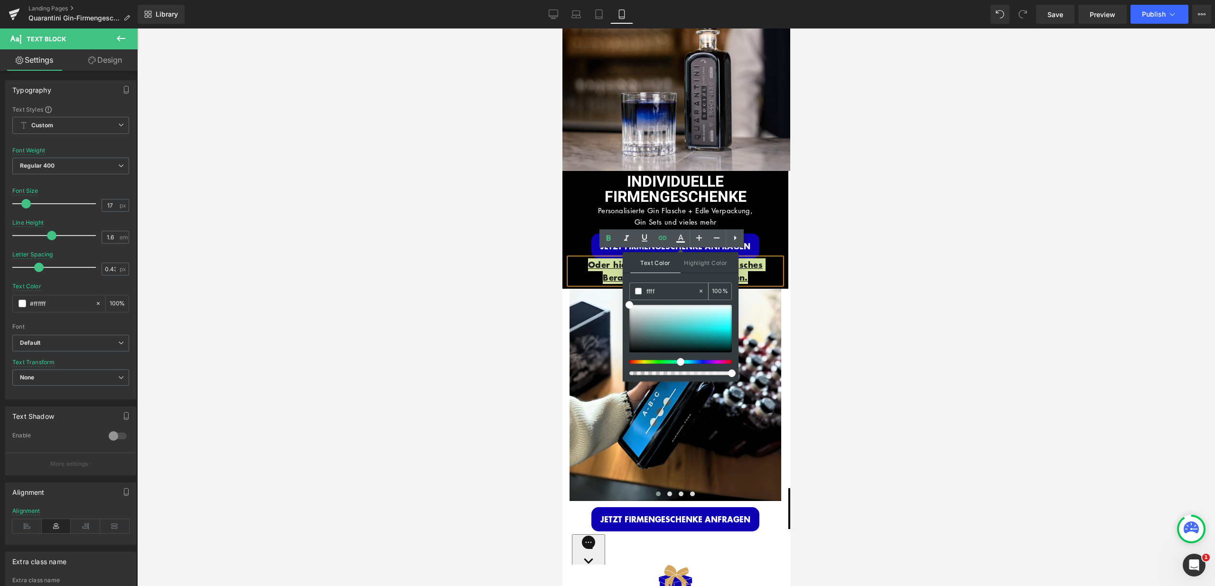
drag, startPoint x: 637, startPoint y: 290, endPoint x: 199, endPoint y: 261, distance: 439.0
click at [637, 290] on span at bounding box center [638, 291] width 7 height 7
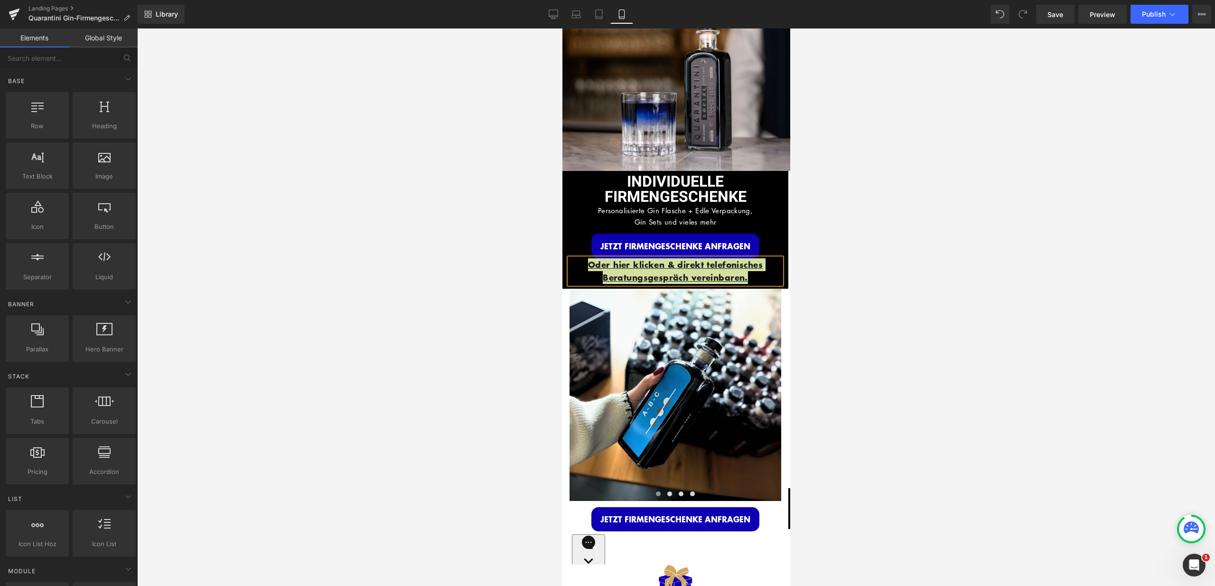
click at [916, 285] on div at bounding box center [676, 306] width 1078 height 557
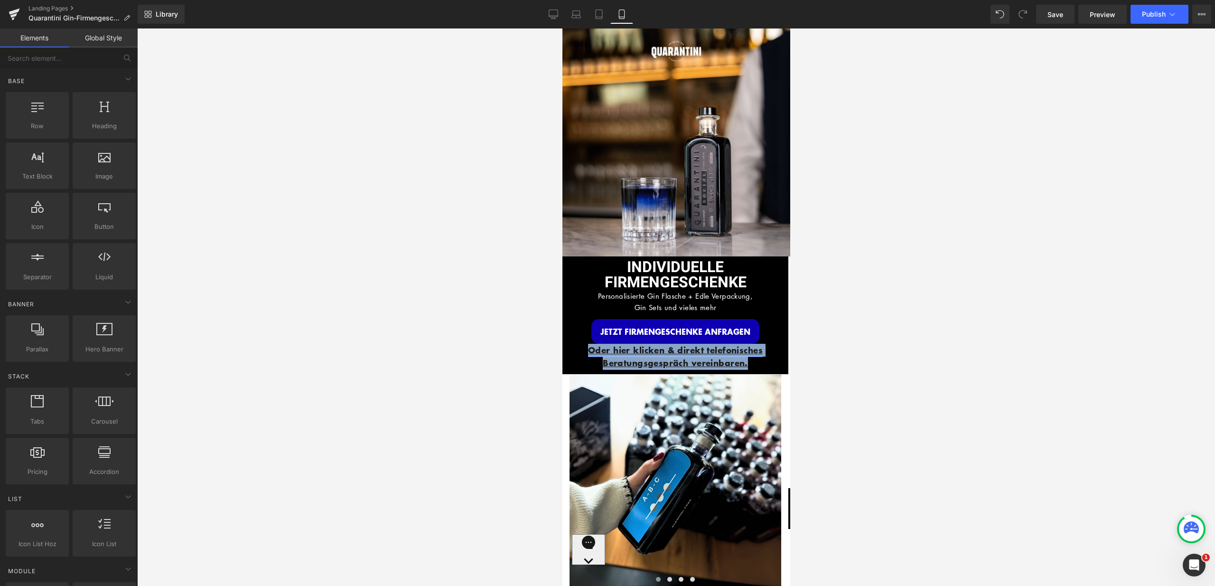
click at [742, 352] on link "Oder hier klicken & direkt telefonisches Beratungsgespräch vereinbaren." at bounding box center [675, 356] width 175 height 25
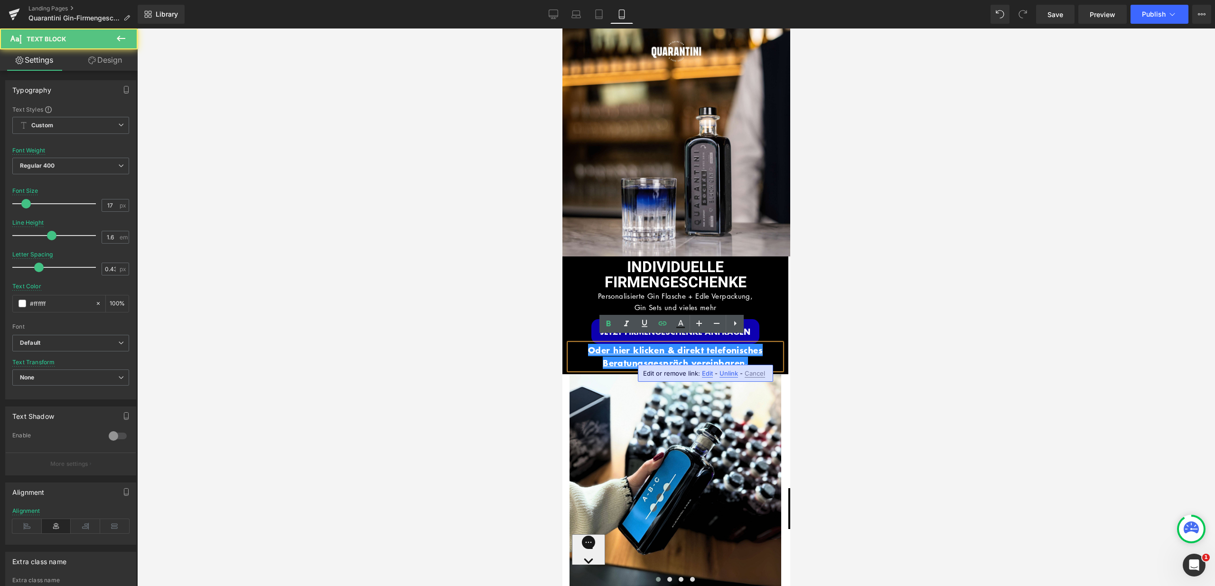
click at [838, 345] on div at bounding box center [676, 306] width 1078 height 557
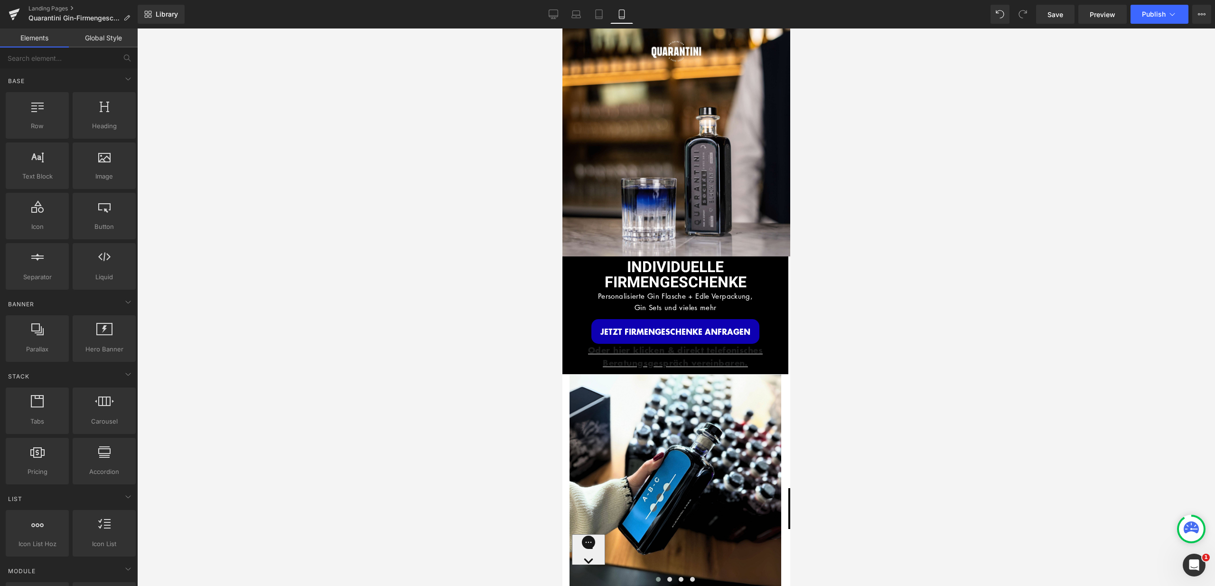
click at [763, 358] on p "Oder hier klicken & direkt telefonisches Beratungsgespräch vereinbaren." at bounding box center [675, 357] width 212 height 26
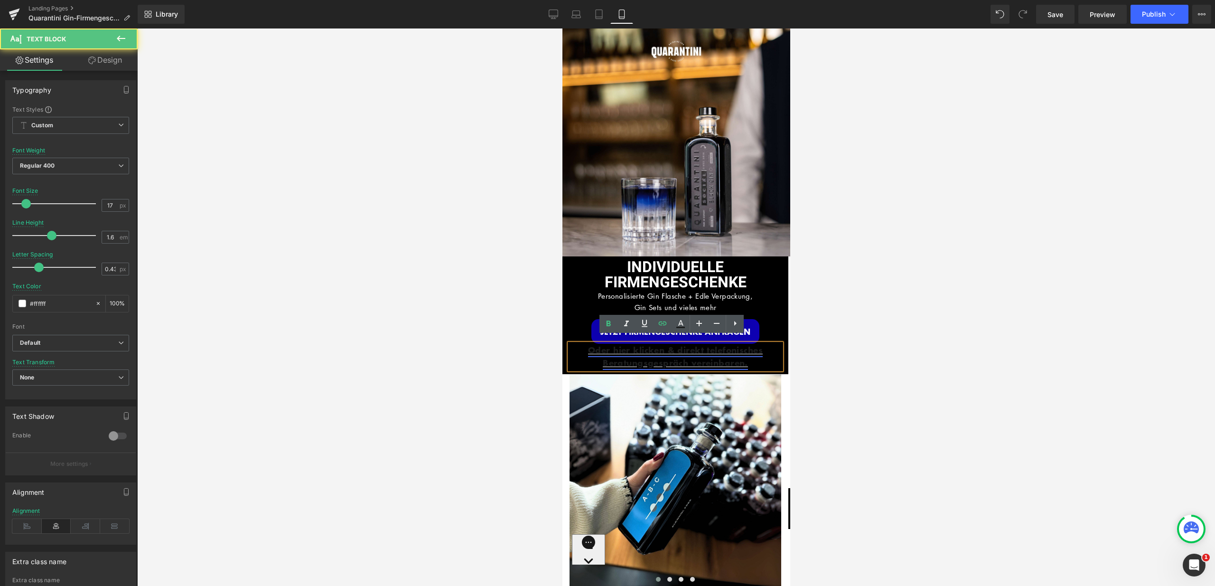
click at [711, 355] on link "Oder hier klicken & direkt telefonisches Beratungsgespräch vereinbaren." at bounding box center [675, 356] width 175 height 25
click at [758, 354] on p "Oder hier klicken & direkt telefonisches Beratungsgespräch vereinbaren." at bounding box center [675, 357] width 212 height 26
drag, startPoint x: 747, startPoint y: 355, endPoint x: 578, endPoint y: 345, distance: 170.2
click at [578, 345] on p "Oder hier klicken & direkt telefonisches Beratungsgespräch vereinbaren." at bounding box center [675, 357] width 212 height 26
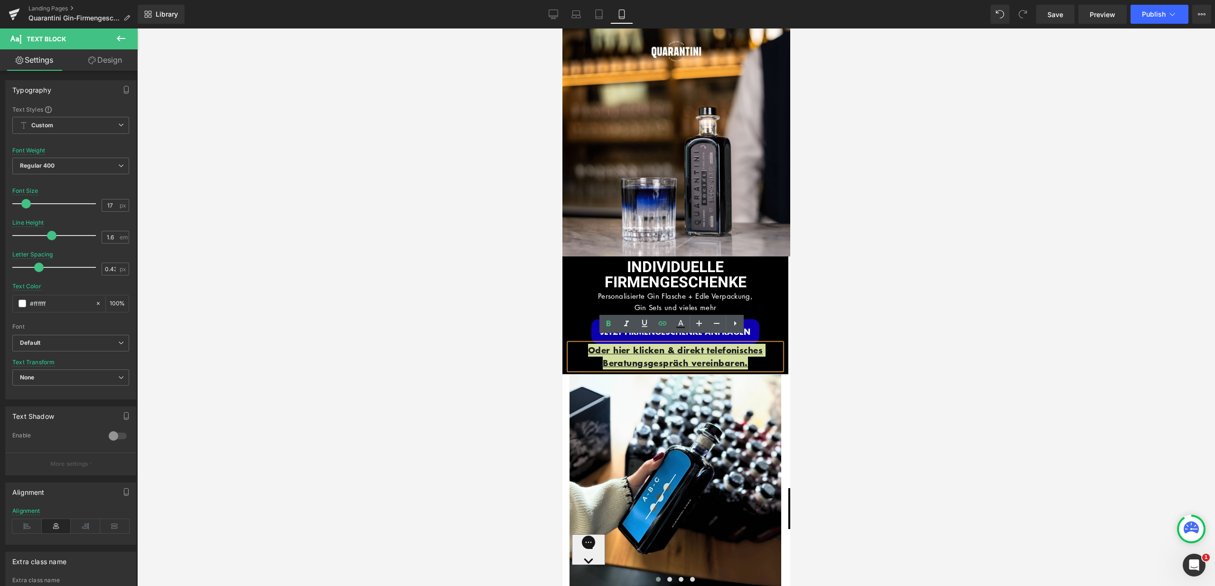
click at [908, 362] on div at bounding box center [676, 306] width 1078 height 557
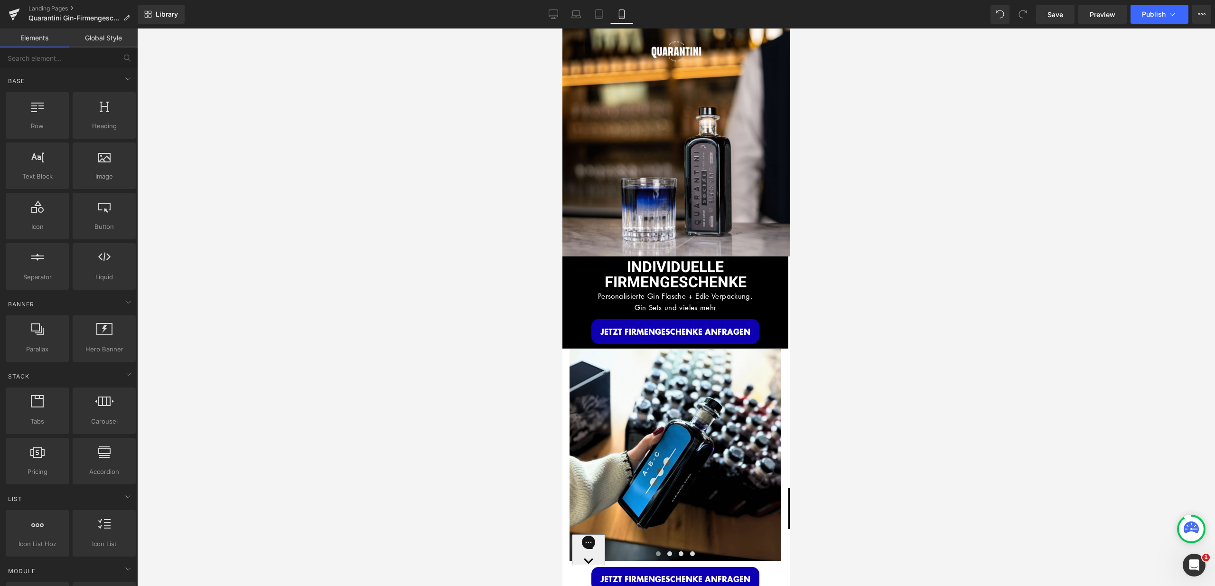
click at [772, 337] on div "INDIVIDUELLE FIRMENGESCHENKE Heading Personalisierte Gin Flasche + Edle Verpack…" at bounding box center [675, 302] width 226 height 92
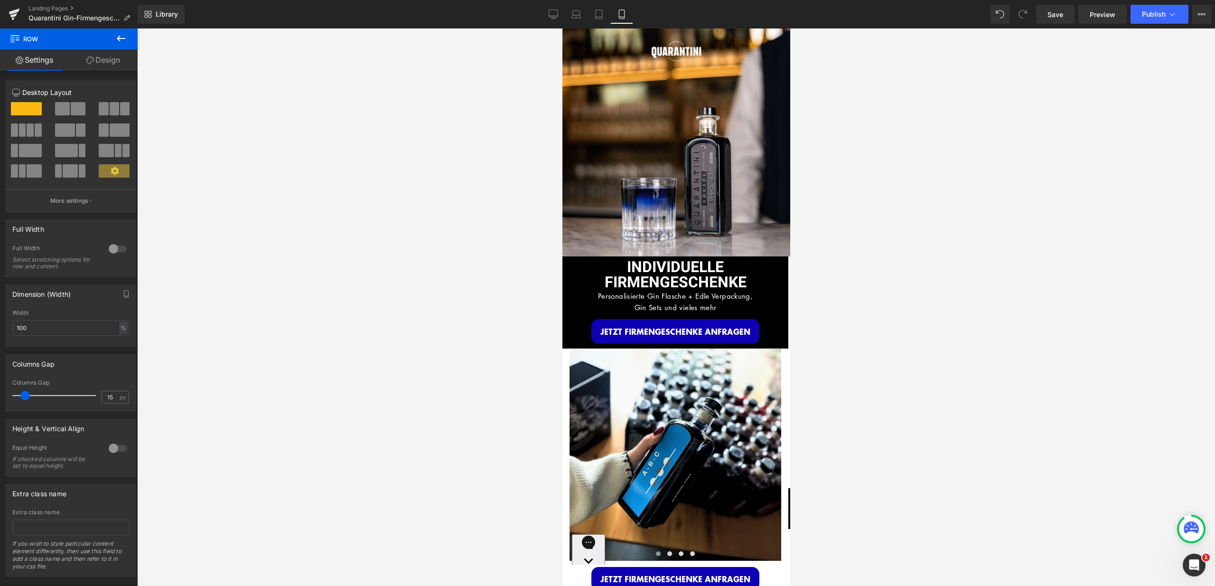
click at [286, 396] on div at bounding box center [676, 306] width 1078 height 557
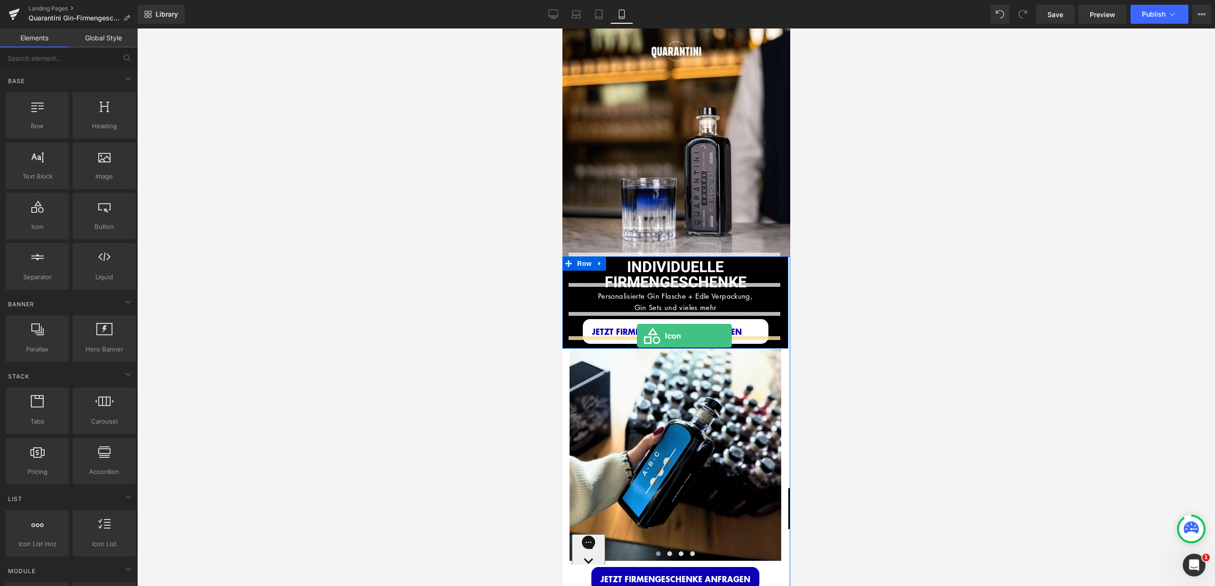
drag, startPoint x: 601, startPoint y: 248, endPoint x: 636, endPoint y: 336, distance: 94.7
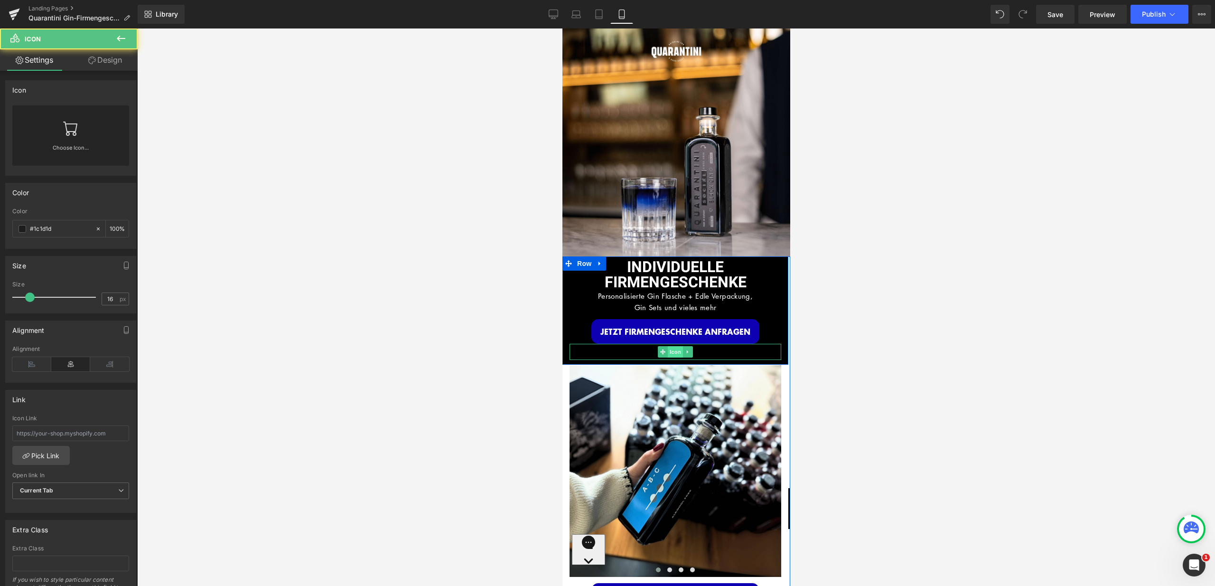
click at [672, 346] on span "Icon" at bounding box center [674, 351] width 15 height 11
click at [694, 344] on div at bounding box center [675, 352] width 212 height 16
click at [672, 346] on span "Icon" at bounding box center [674, 351] width 15 height 11
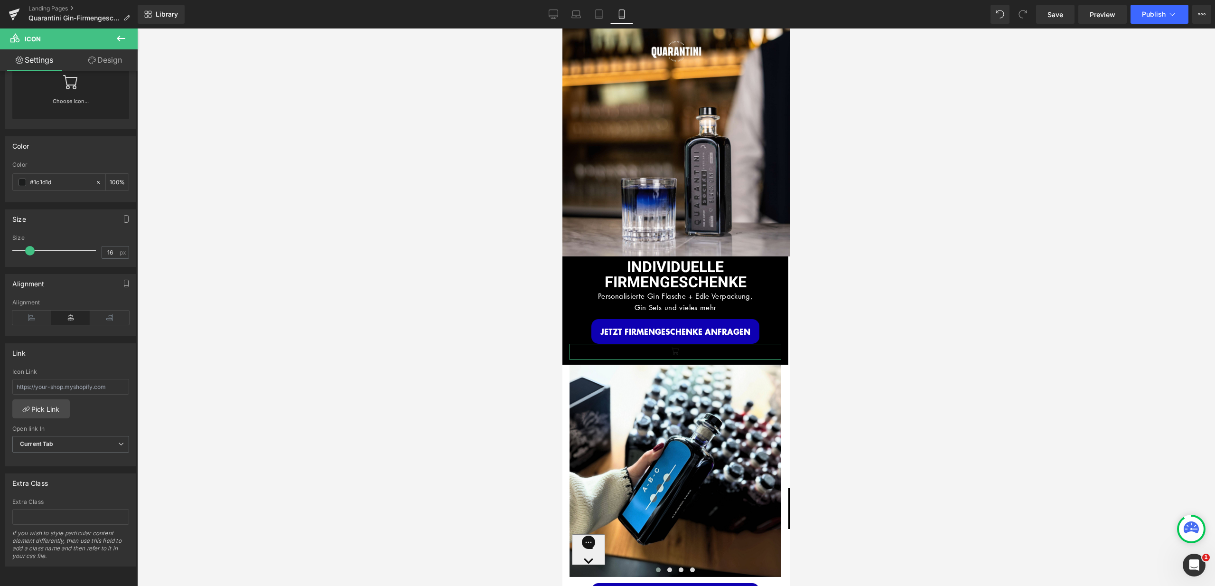
scroll to position [54, 0]
drag, startPoint x: 65, startPoint y: 179, endPoint x: 16, endPoint y: 178, distance: 48.9
click at [16, 178] on div "#1c1d1d" at bounding box center [54, 182] width 82 height 17
type input "ffff"
click at [25, 178] on span at bounding box center [23, 182] width 8 height 8
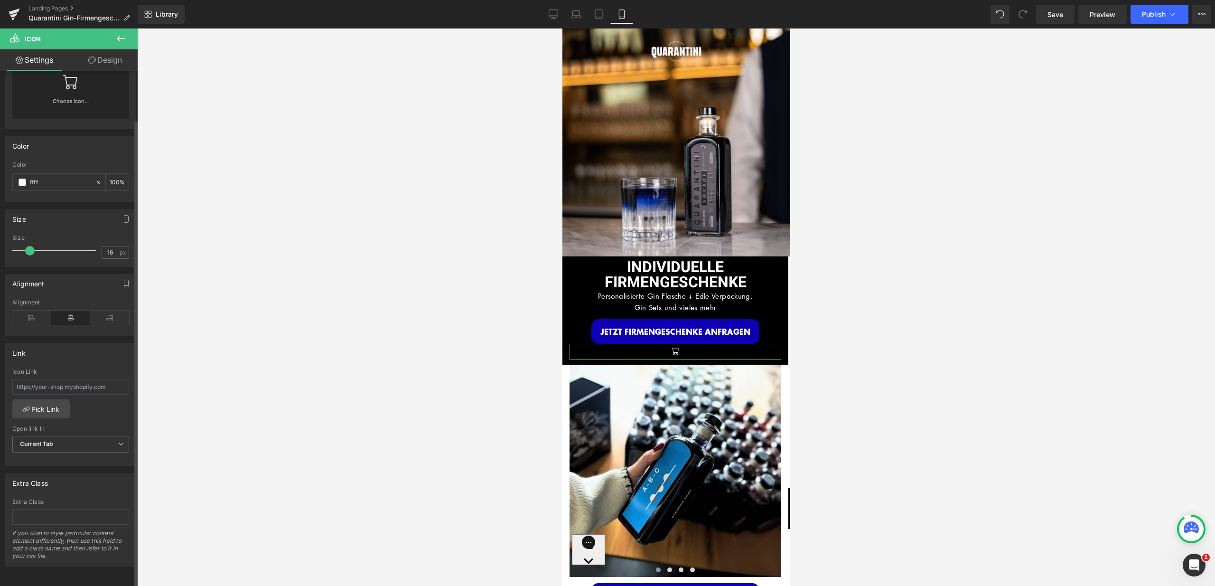
click at [70, 86] on link at bounding box center [70, 78] width 15 height 38
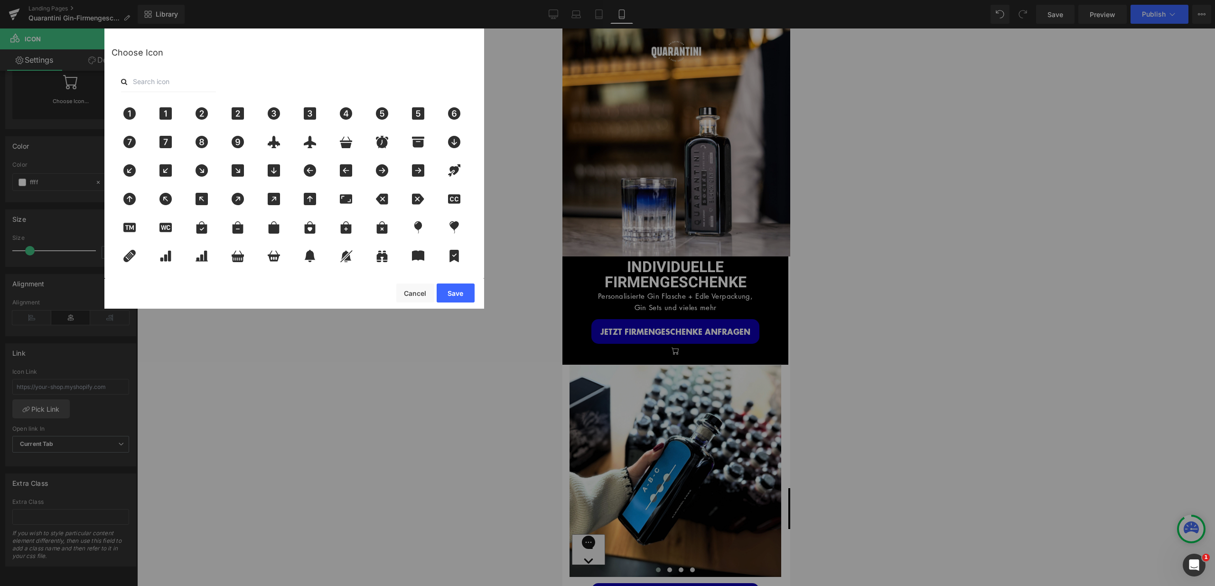
click at [152, 84] on input "text" at bounding box center [168, 81] width 95 height 21
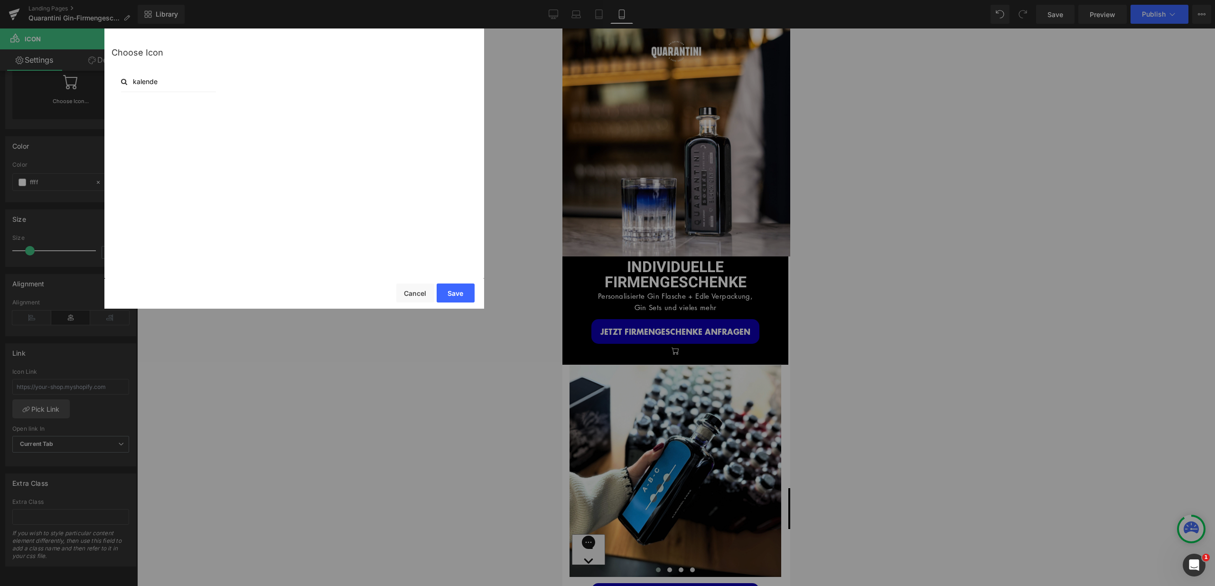
type input "kalender"
click at [458, 287] on button "Save" at bounding box center [456, 292] width 38 height 19
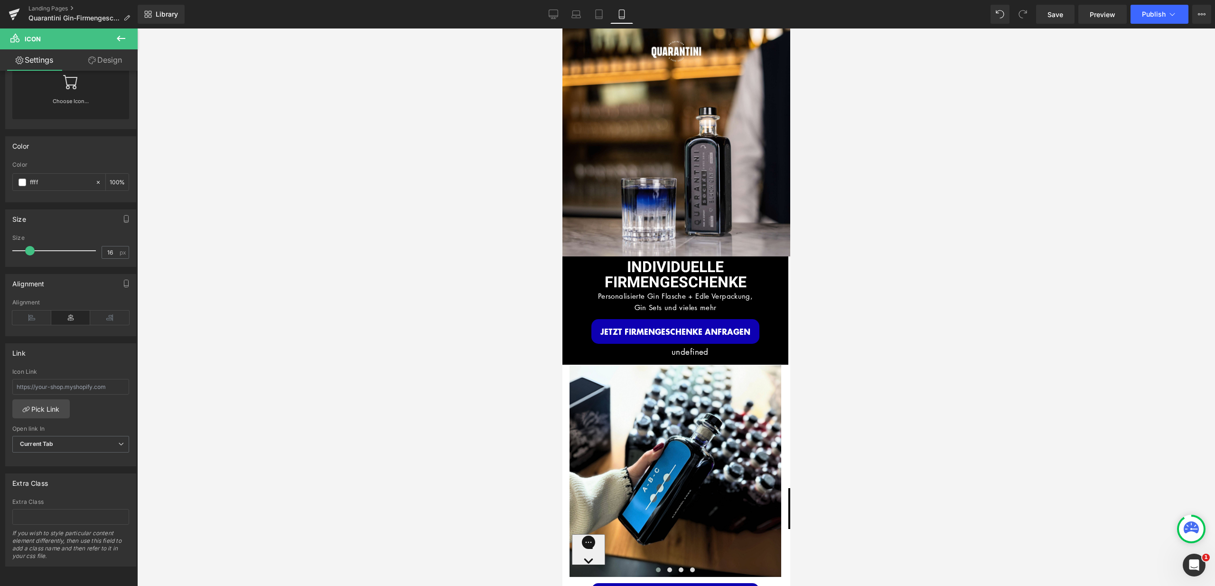
click at [679, 348] on div "undefined" at bounding box center [675, 352] width 8 height 16
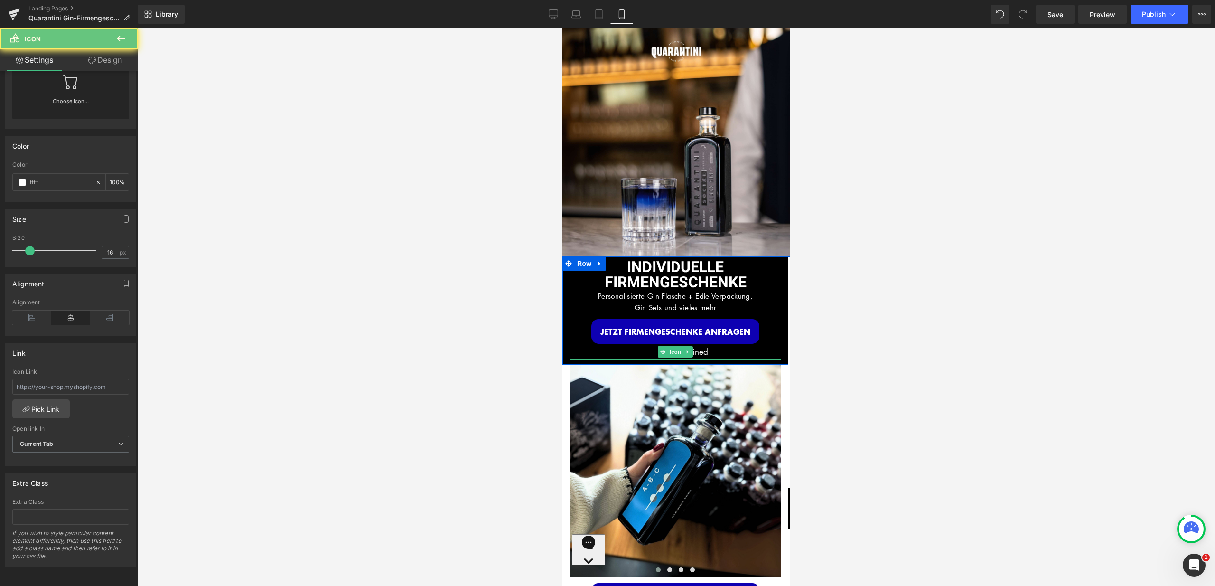
click at [709, 345] on div "undefined" at bounding box center [675, 352] width 212 height 16
click at [83, 97] on link "Choose Icon..." at bounding box center [70, 108] width 117 height 22
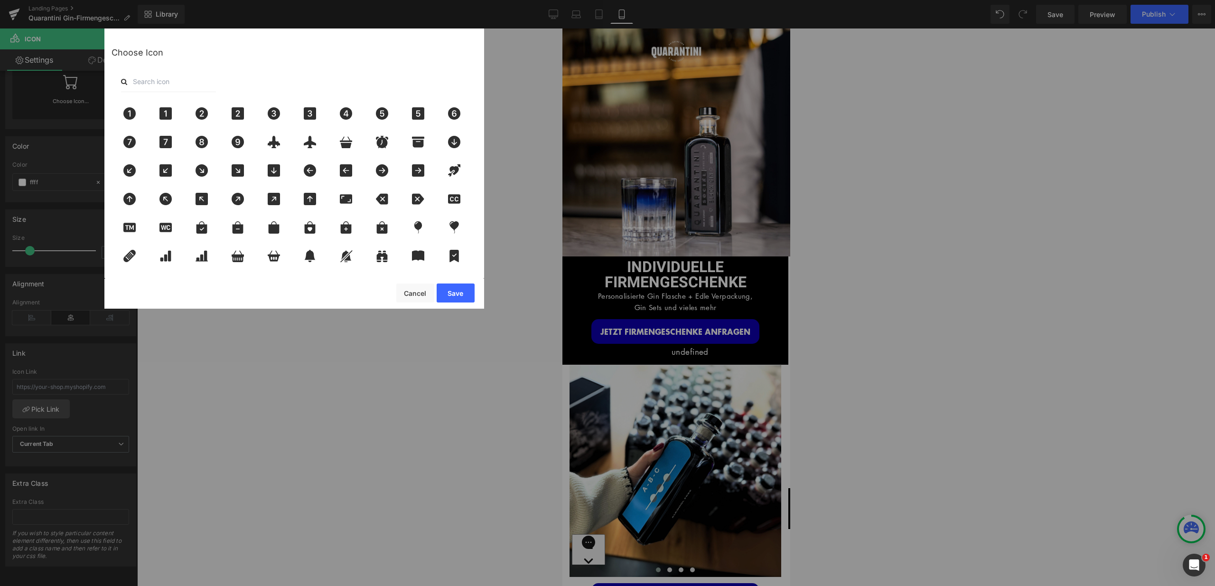
click at [171, 76] on input "text" at bounding box center [168, 81] width 95 height 21
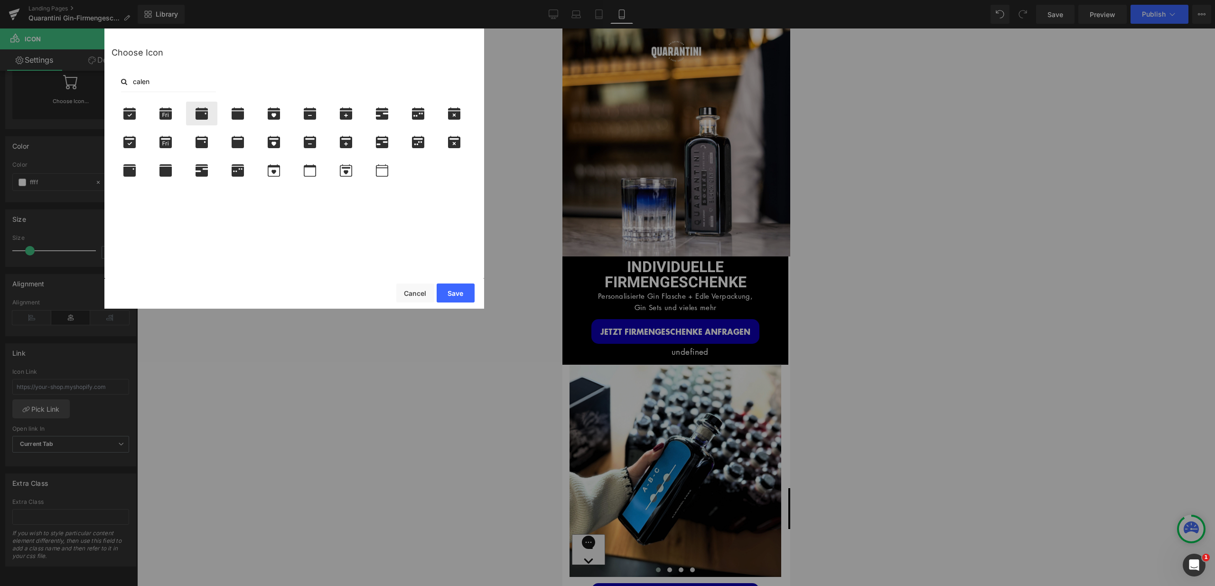
type input "calen"
click at [200, 112] on icon at bounding box center [202, 113] width 12 height 12
click at [464, 296] on button "Save" at bounding box center [456, 292] width 38 height 19
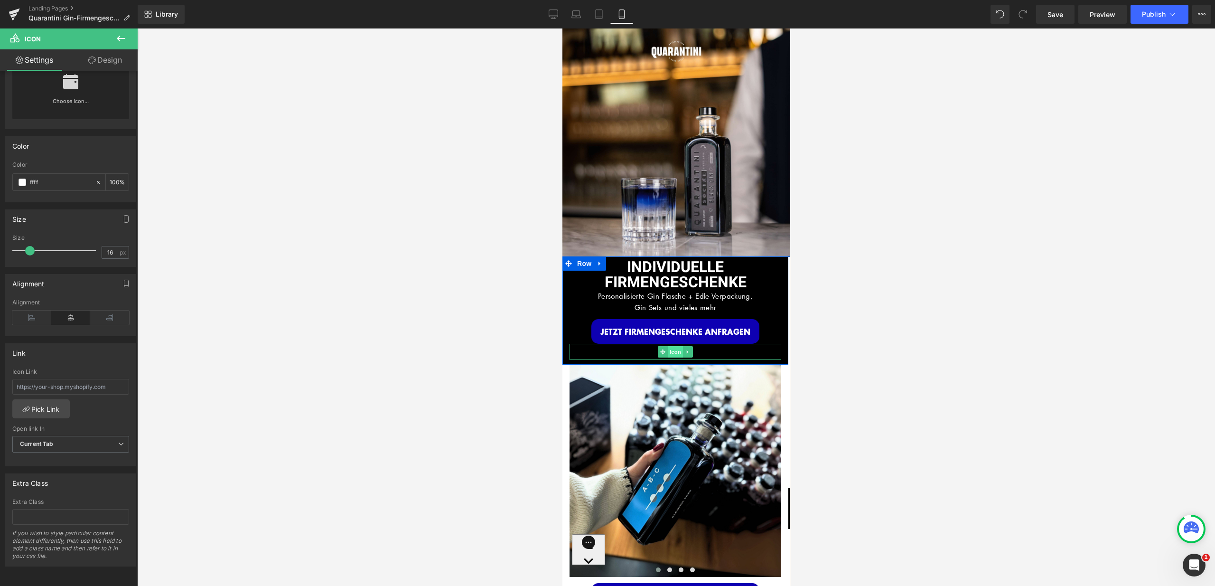
click at [669, 346] on span "Icon" at bounding box center [674, 351] width 15 height 11
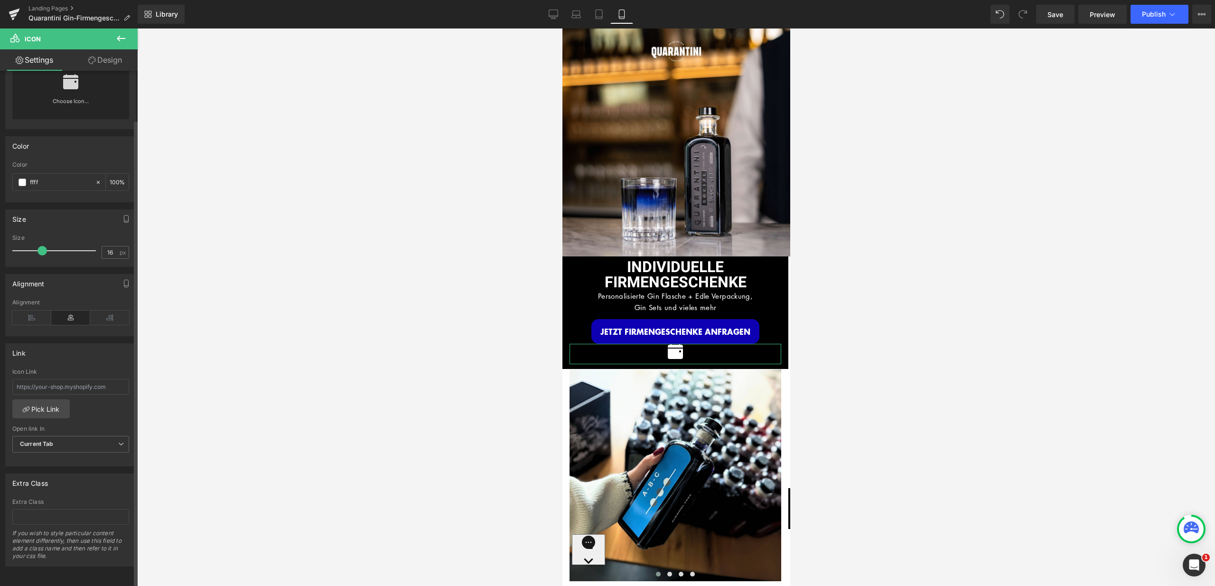
drag, startPoint x: 32, startPoint y: 244, endPoint x: 45, endPoint y: 246, distance: 12.4
click at [45, 246] on span at bounding box center [41, 250] width 9 height 9
click at [107, 65] on link "Design" at bounding box center [105, 59] width 69 height 21
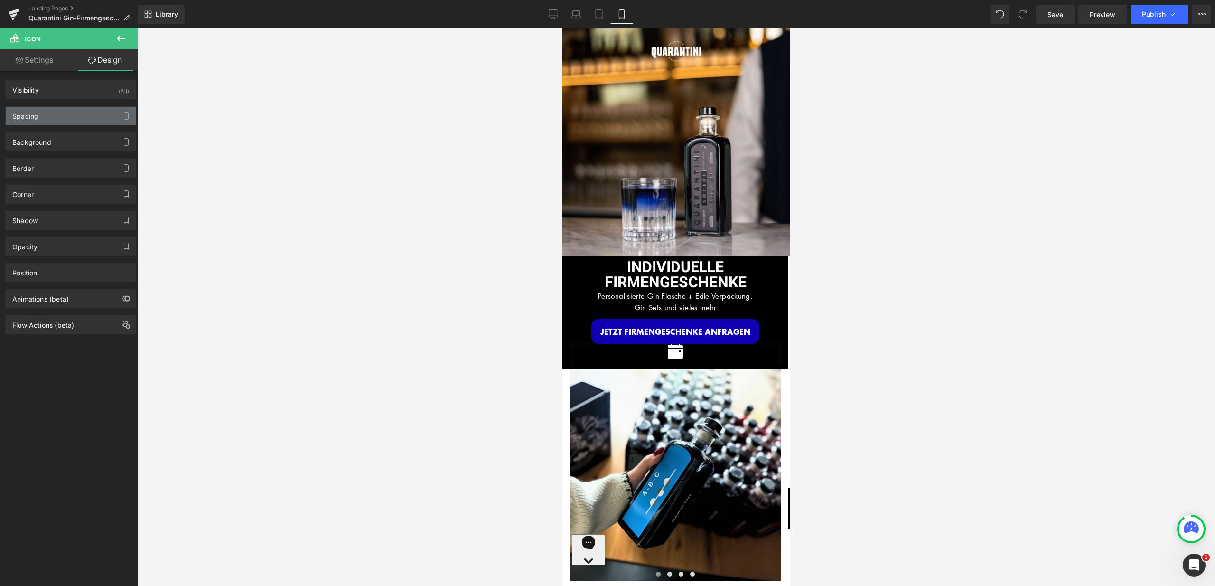
click at [67, 111] on div "Spacing" at bounding box center [71, 116] width 130 height 18
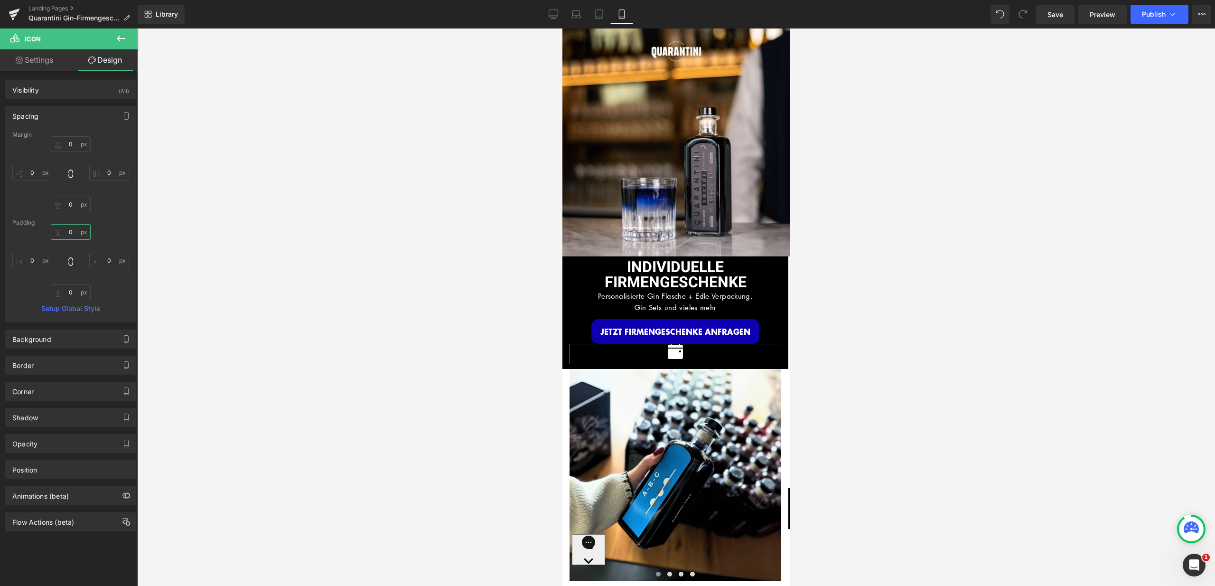
click at [71, 229] on input "0" at bounding box center [71, 232] width 40 height 16
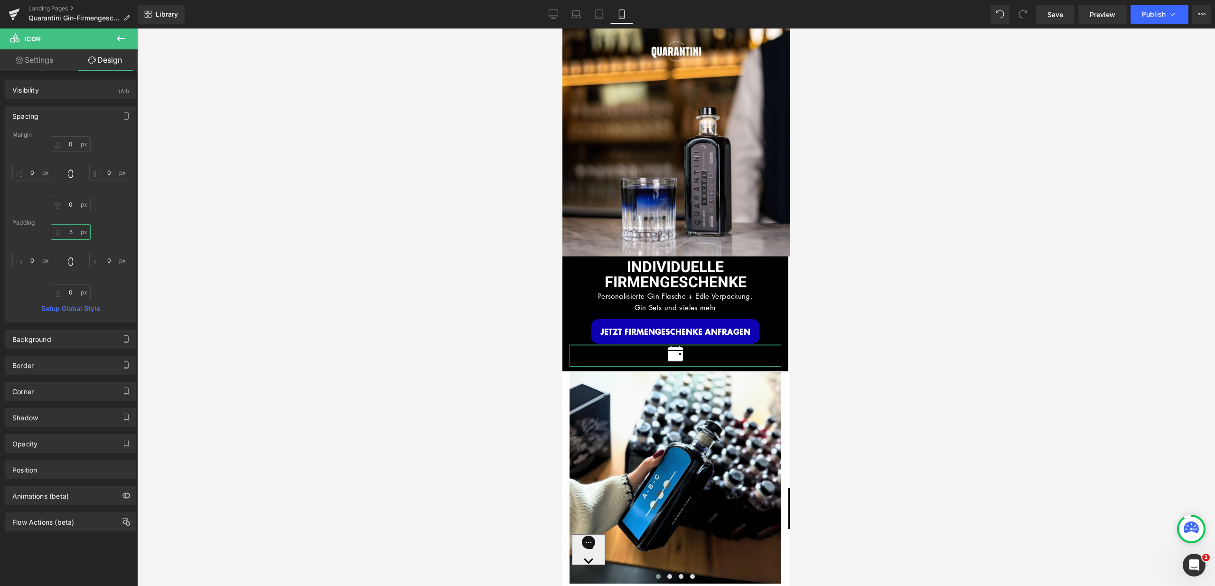
click at [71, 229] on input "5" at bounding box center [71, 232] width 40 height 16
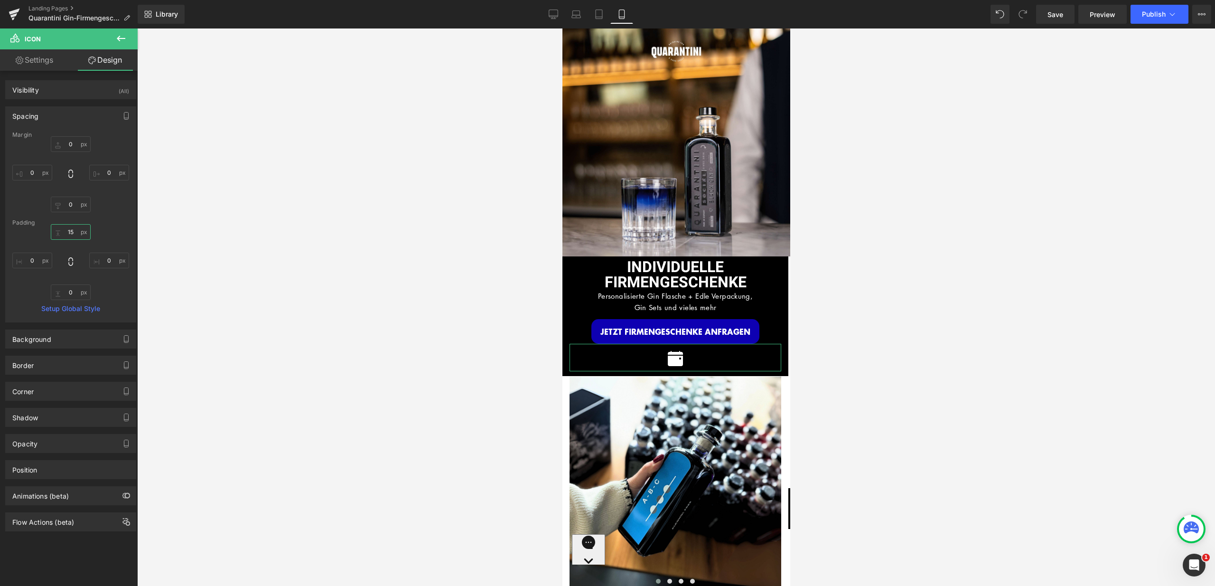
type input "15"
click at [113, 227] on div "15 0 0 0" at bounding box center [70, 262] width 117 height 76
click at [118, 37] on icon at bounding box center [121, 39] width 9 height 6
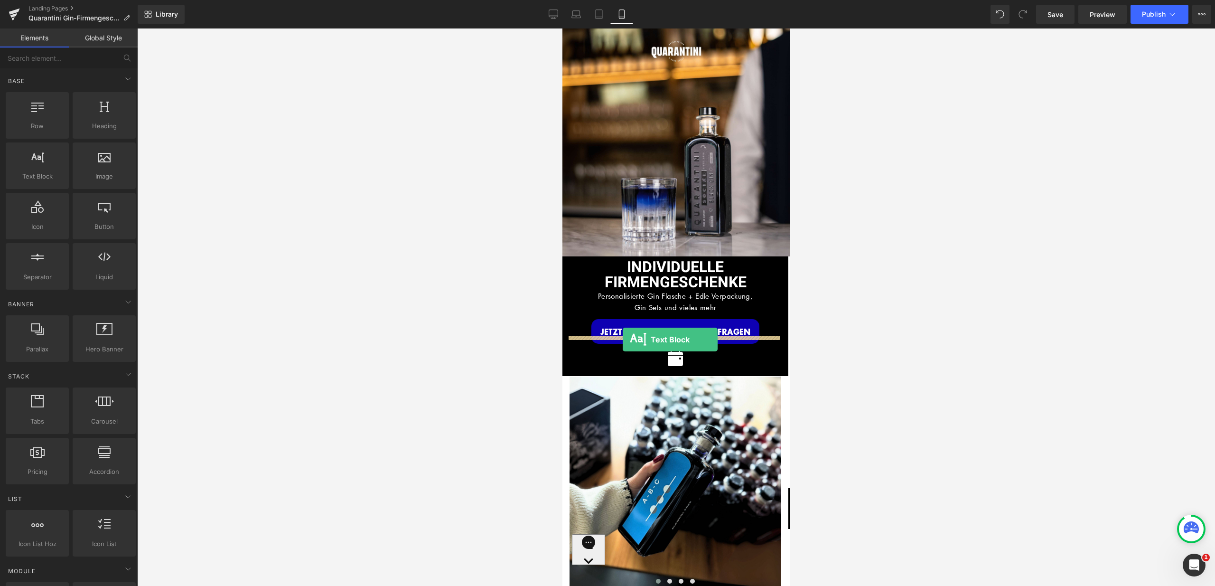
drag, startPoint x: 595, startPoint y: 195, endPoint x: 622, endPoint y: 339, distance: 147.3
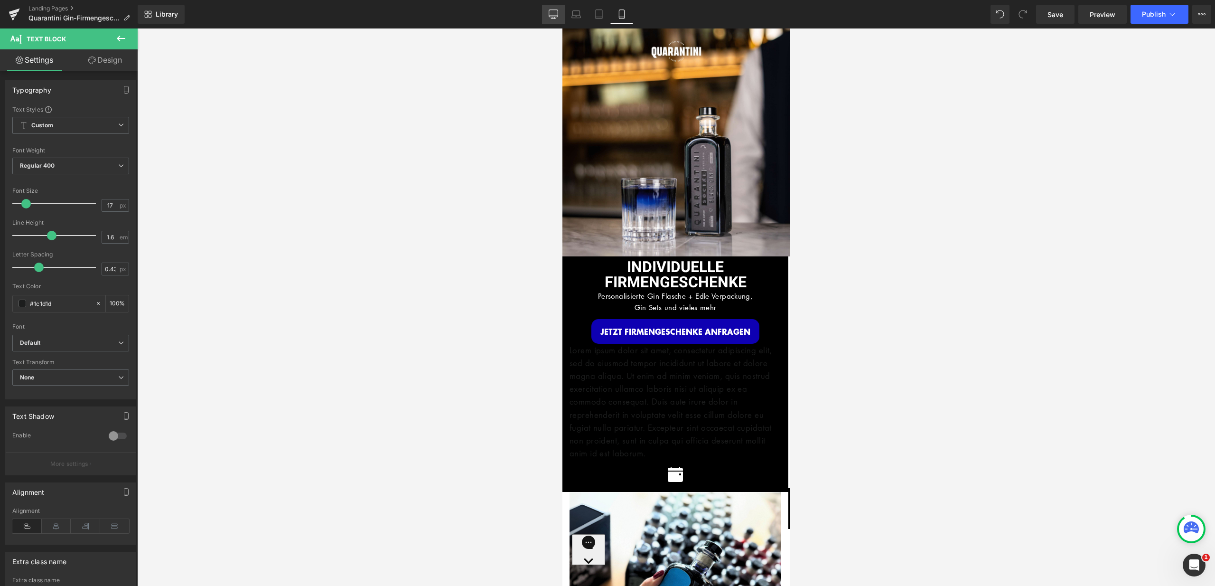
click at [556, 15] on icon at bounding box center [553, 13] width 9 height 9
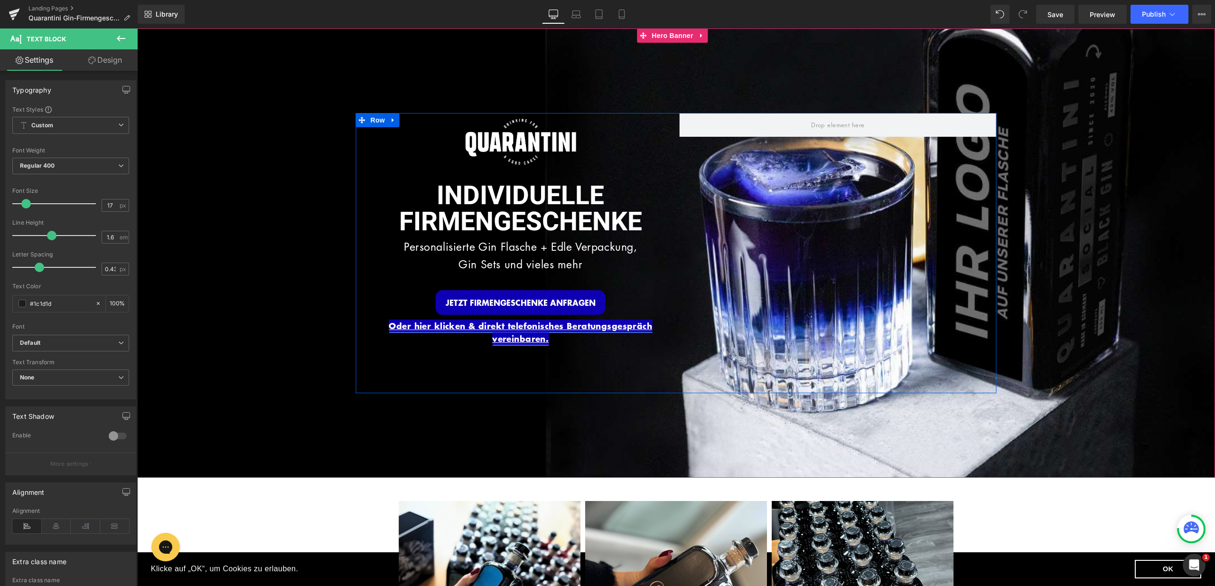
click at [545, 334] on link at bounding box center [546, 332] width 10 height 11
click at [567, 336] on p "Oder hier klicken & direkt telefonisches Beratungsgespräch vereinbaren." at bounding box center [520, 332] width 317 height 26
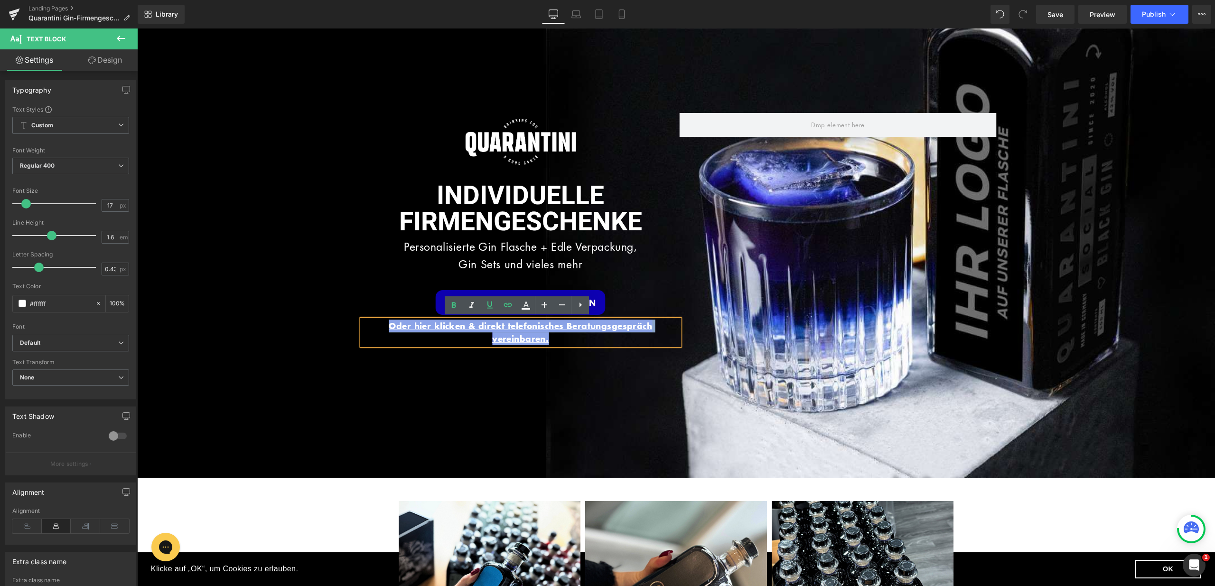
drag, startPoint x: 571, startPoint y: 337, endPoint x: 367, endPoint y: 327, distance: 204.3
click at [367, 327] on p "Oder hier klicken & direkt telefonisches Beratungsgespräch vereinbaren." at bounding box center [520, 332] width 317 height 26
copy link "Oder hier klicken & direkt telefonisches Beratungsgespräch vereinbaren."
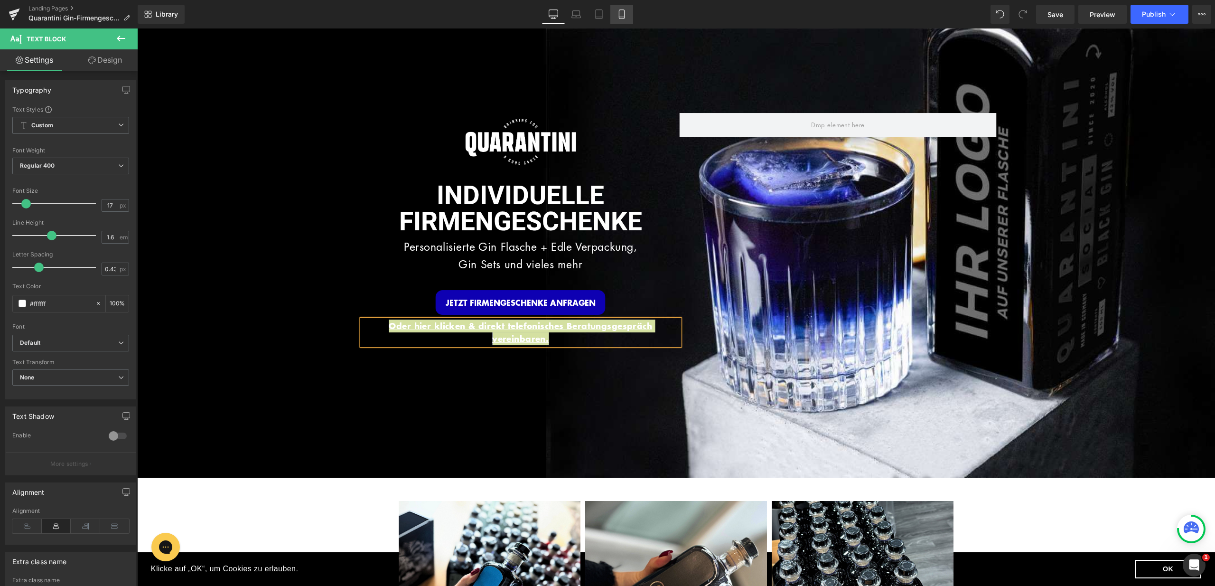
click at [624, 13] on icon at bounding box center [621, 14] width 5 height 9
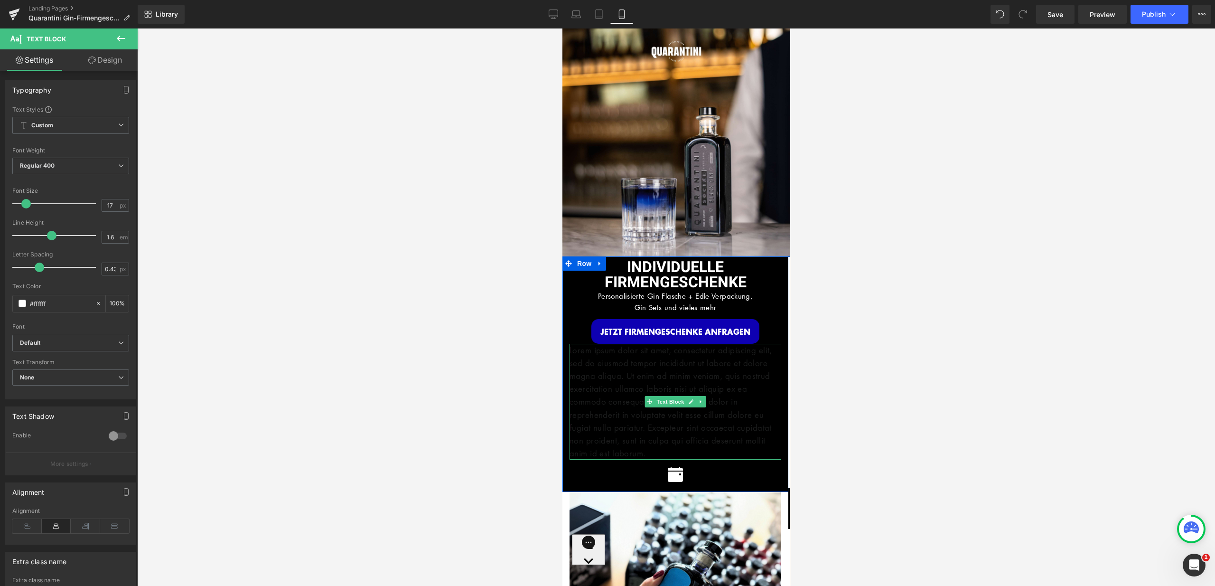
click at [686, 371] on p "Lorem ipsum dolor sit amet, consectetur adipiscing elit, sed do eiusmod tempor …" at bounding box center [675, 402] width 212 height 116
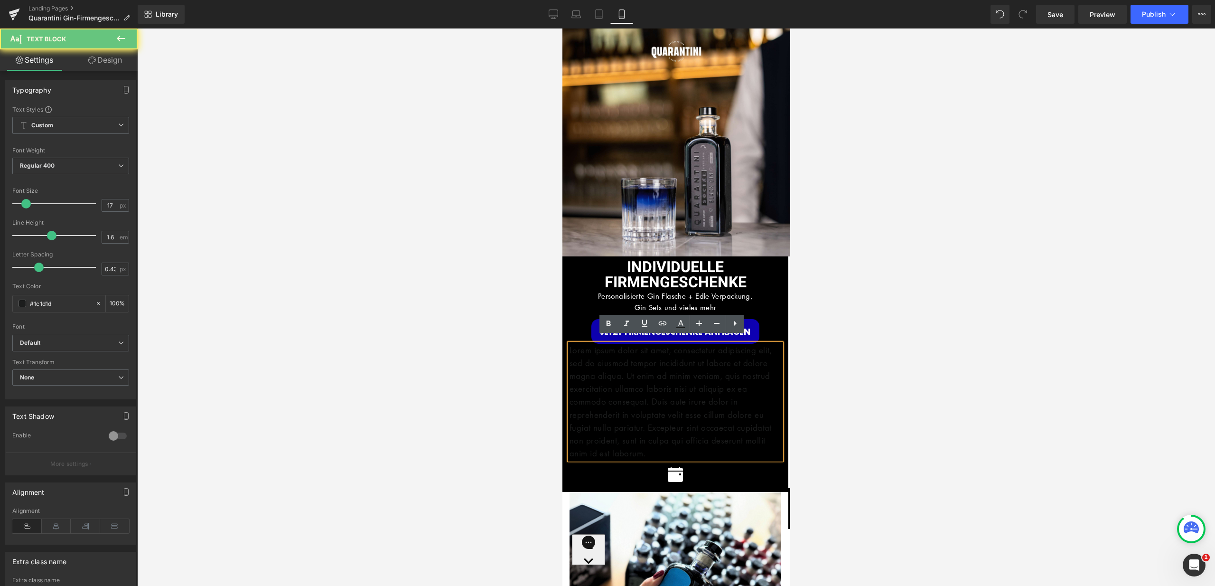
click at [686, 371] on p "Lorem ipsum dolor sit amet, consectetur adipiscing elit, sed do eiusmod tempor …" at bounding box center [675, 402] width 212 height 116
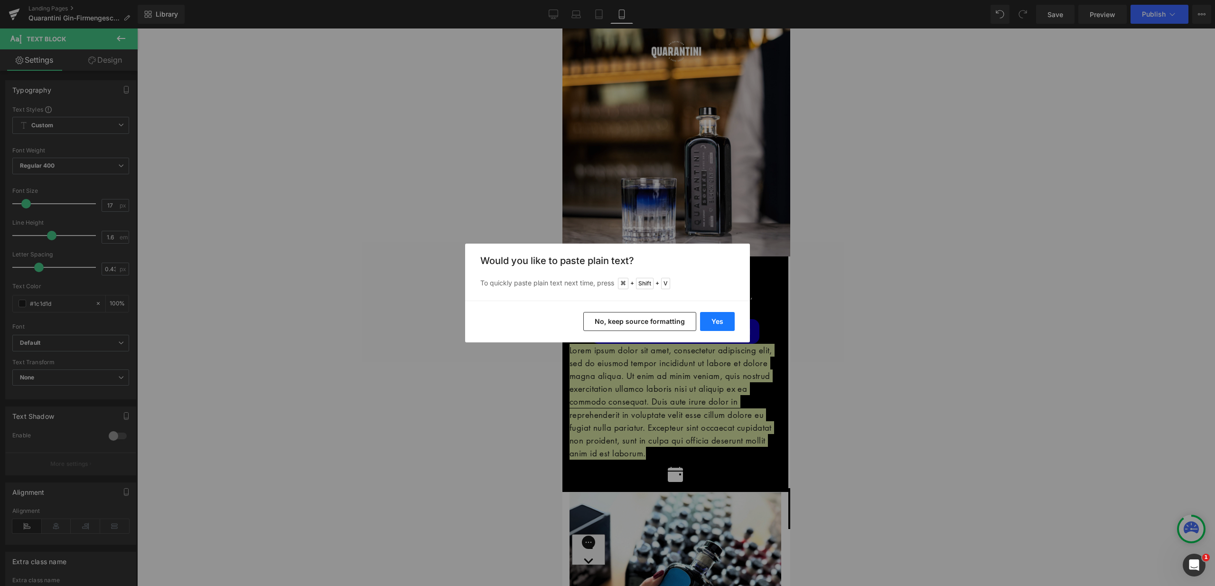
click at [713, 319] on button "Yes" at bounding box center [717, 321] width 35 height 19
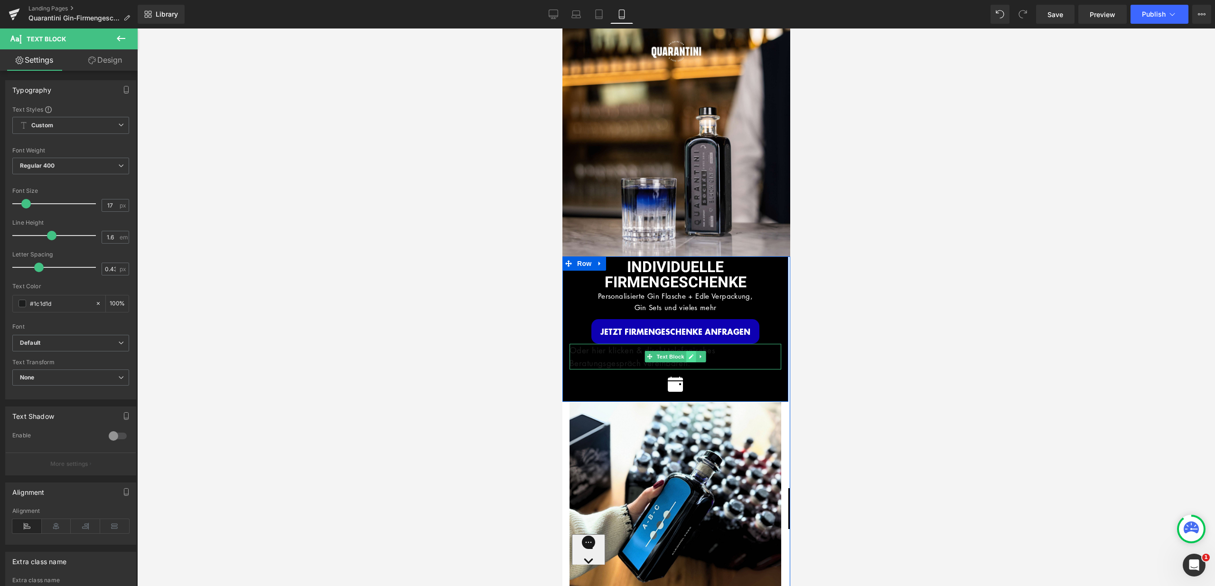
click at [689, 353] on link at bounding box center [691, 356] width 10 height 11
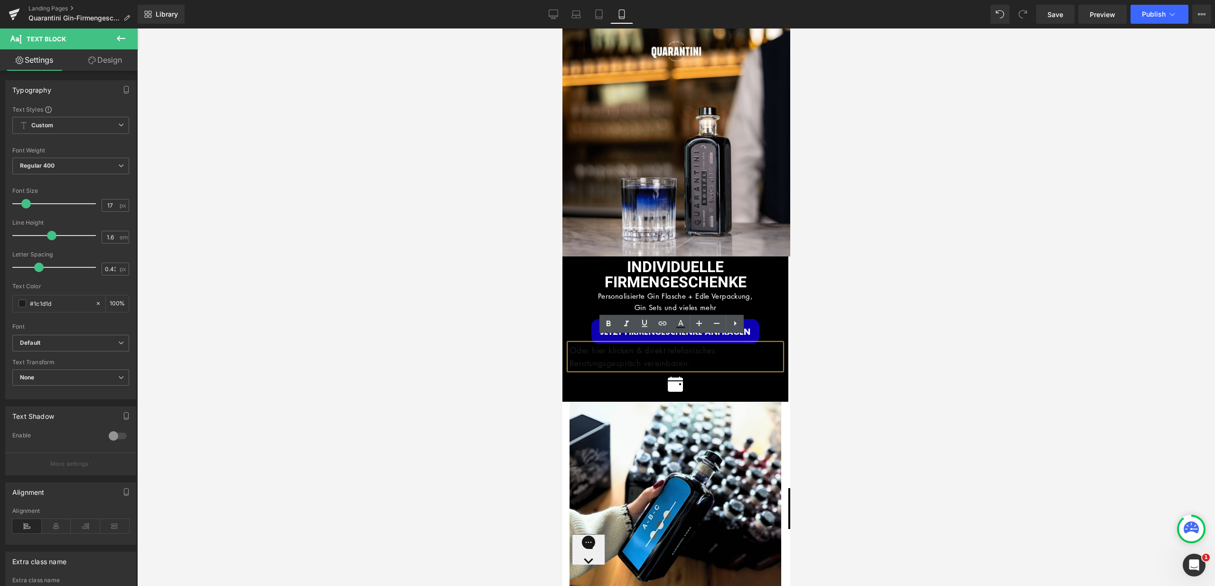
click at [726, 354] on p "Oder hier klicken & direkt telefonisches Beratungsgespräch vereinbaren." at bounding box center [675, 357] width 212 height 26
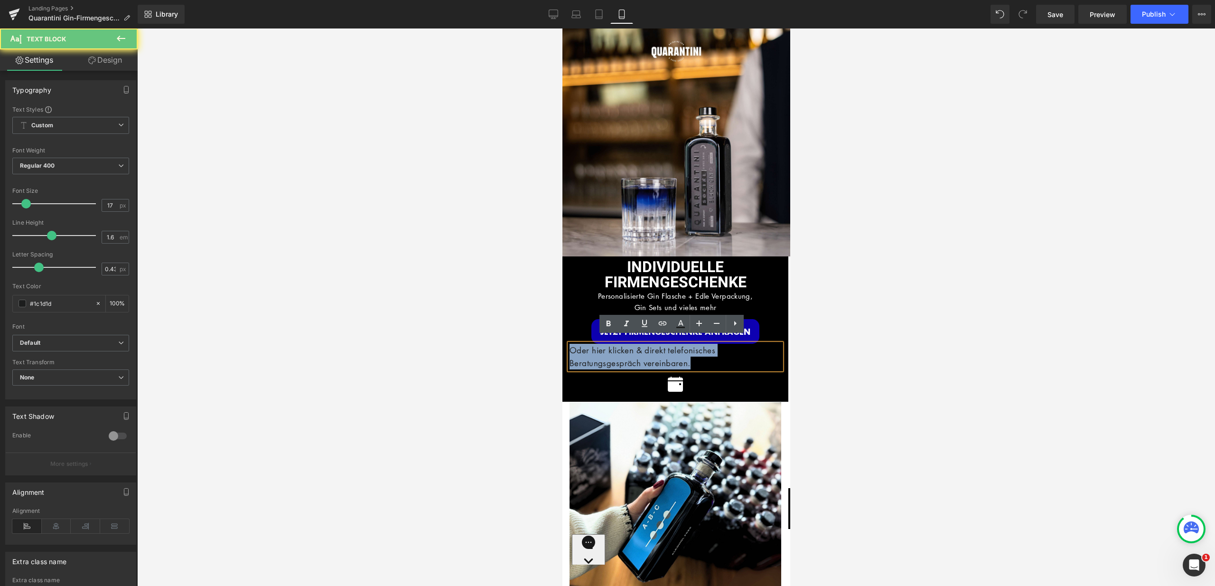
click at [726, 354] on p "Oder hier klicken & direkt telefonisches Beratungsgespräch vereinbaren." at bounding box center [675, 357] width 212 height 26
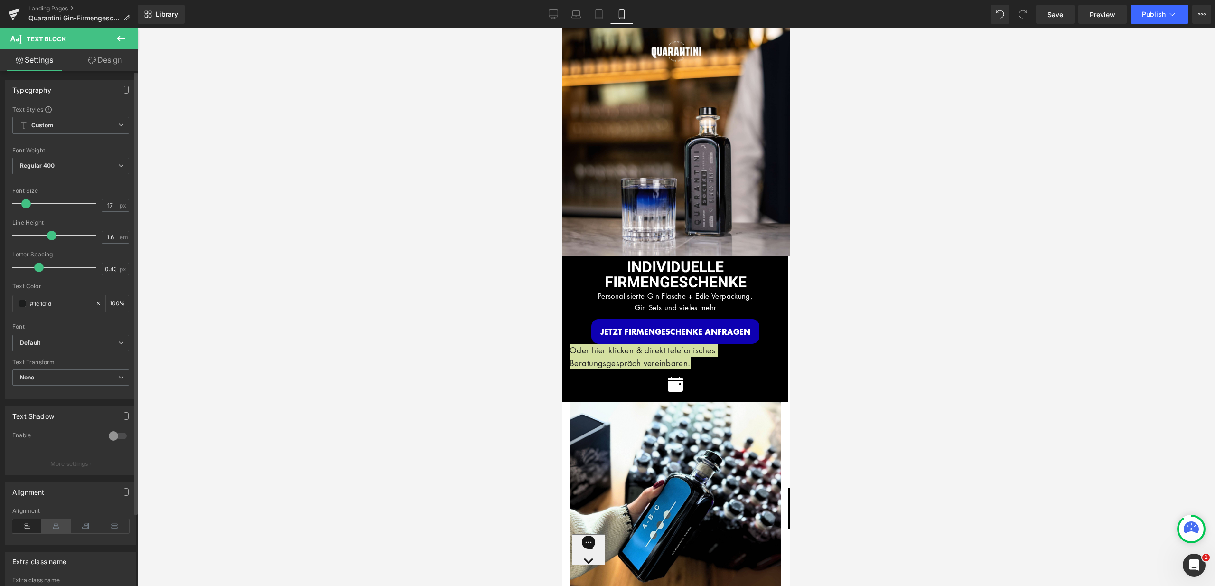
click at [55, 523] on icon at bounding box center [56, 526] width 29 height 14
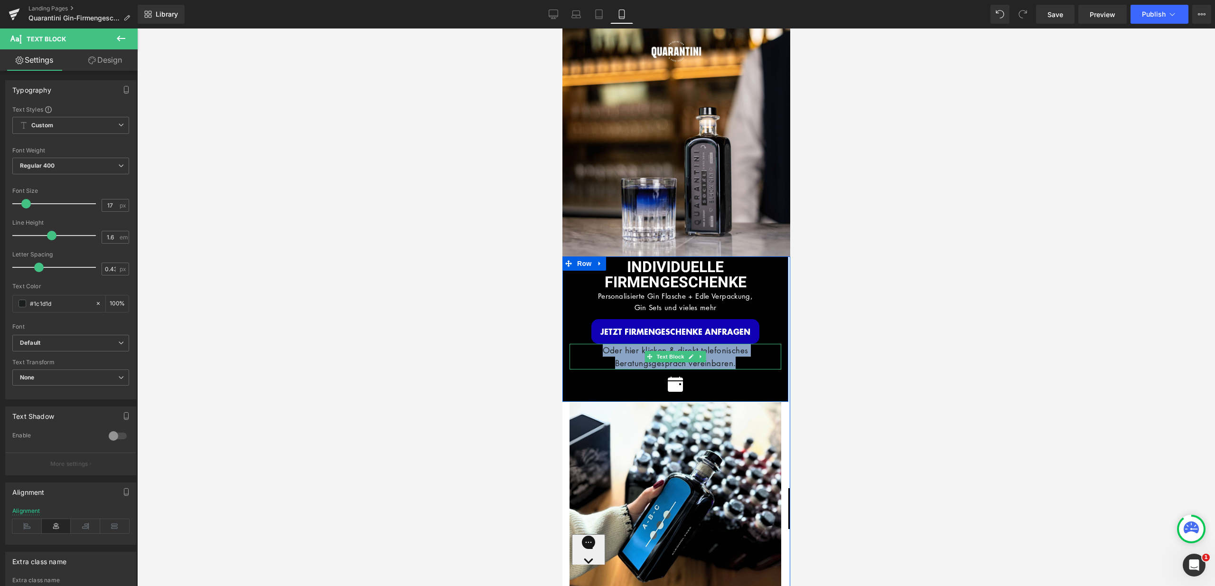
click at [725, 345] on p "Oder hier klicken & direkt telefonisches Beratungsgespräch vereinbaren." at bounding box center [675, 357] width 212 height 26
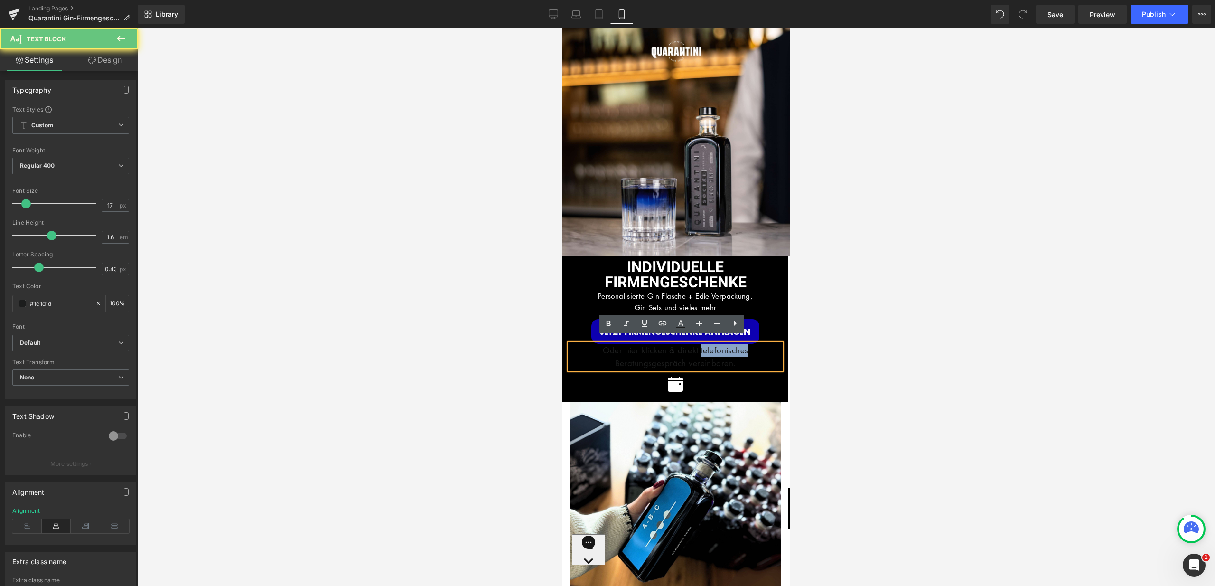
click at [725, 345] on p "Oder hier klicken & direkt telefonisches Beratungsgespräch vereinbaren." at bounding box center [675, 357] width 212 height 26
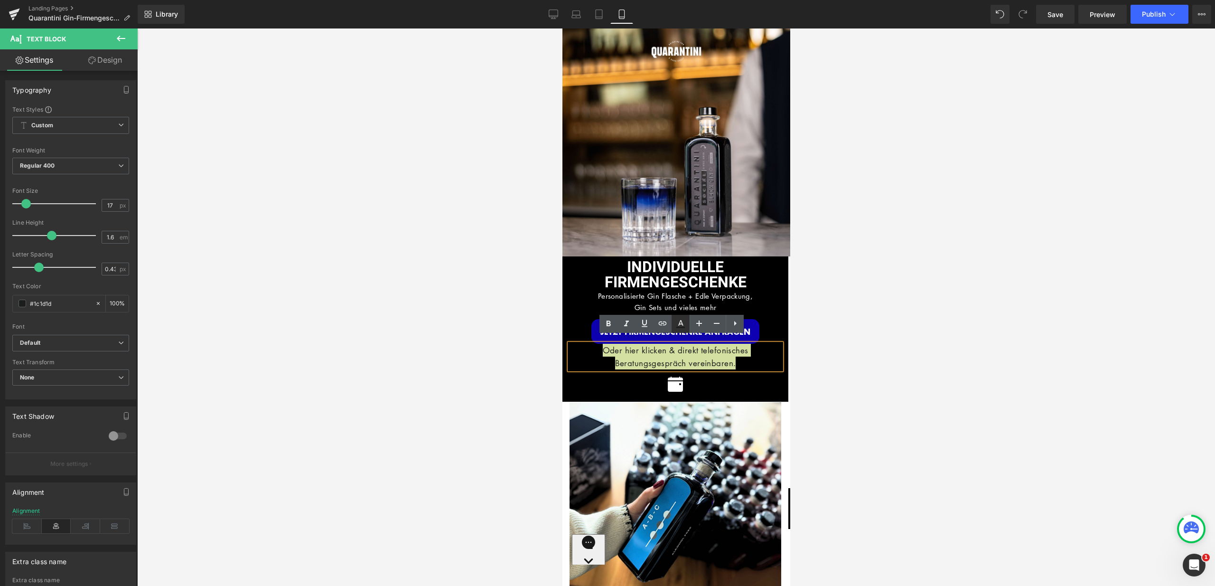
click at [680, 324] on icon at bounding box center [680, 323] width 11 height 11
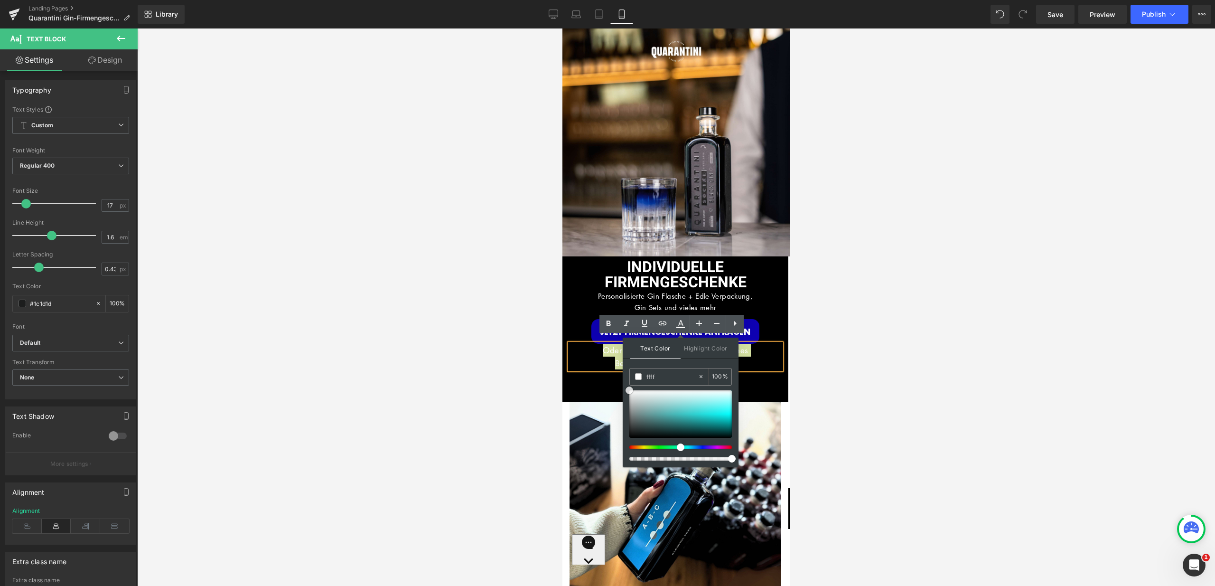
drag, startPoint x: 629, startPoint y: 431, endPoint x: 625, endPoint y: 380, distance: 51.9
click at [623, 385] on div "Text Color Highlight Color #333333 ffff 100 % #0e00b2 0 %" at bounding box center [681, 401] width 116 height 129
click at [637, 375] on span at bounding box center [638, 376] width 7 height 7
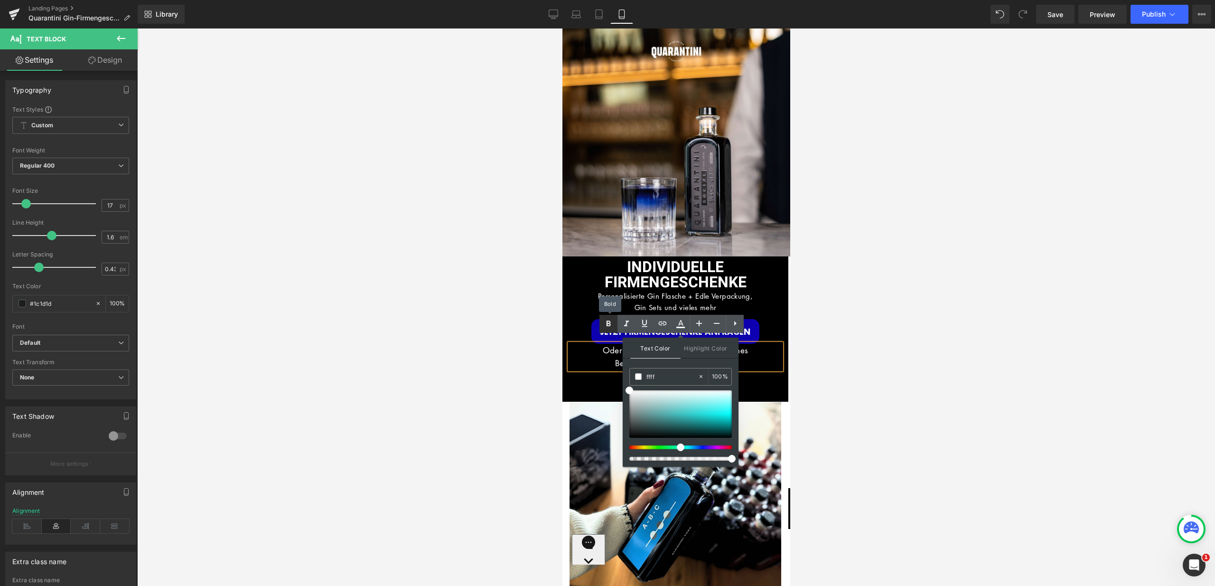
click at [610, 324] on icon at bounding box center [609, 323] width 4 height 6
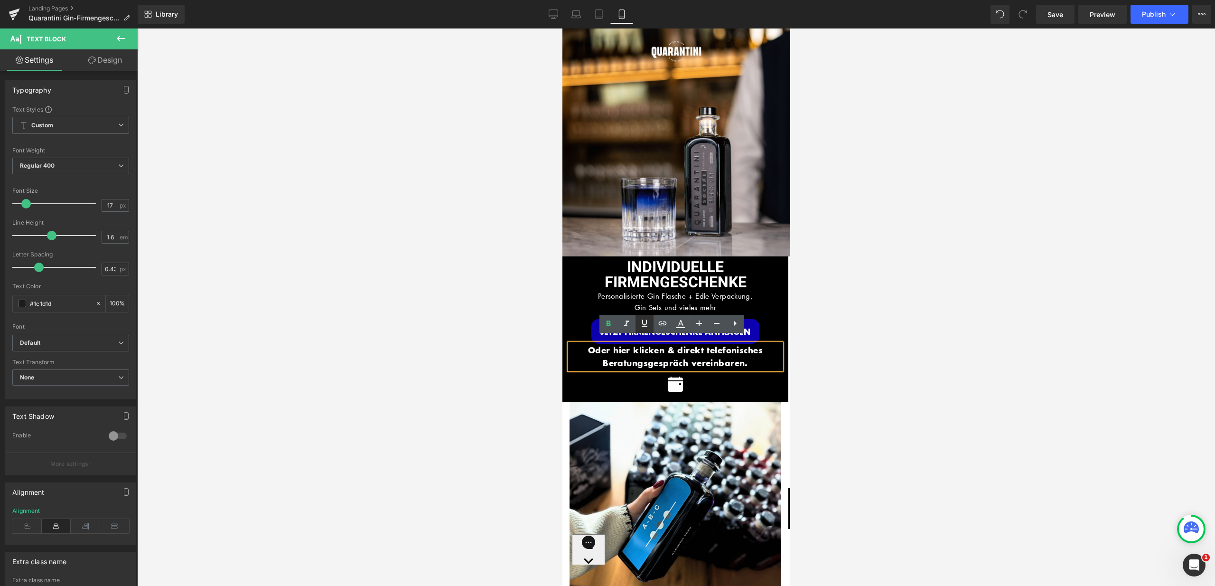
click at [645, 323] on icon at bounding box center [644, 322] width 11 height 11
click at [686, 350] on span "Oder hier klicken & direkt telefonisches Beratungsgespräch vereinbaren." at bounding box center [675, 356] width 175 height 25
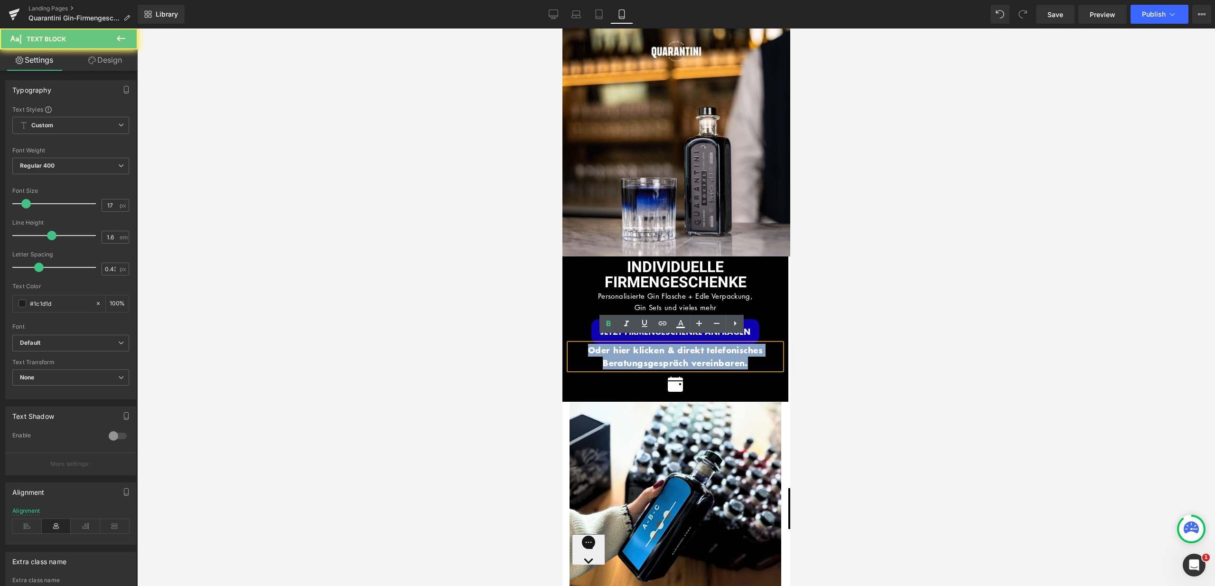
click at [686, 350] on span "Oder hier klicken & direkt telefonisches Beratungsgespräch vereinbaren." at bounding box center [675, 356] width 175 height 25
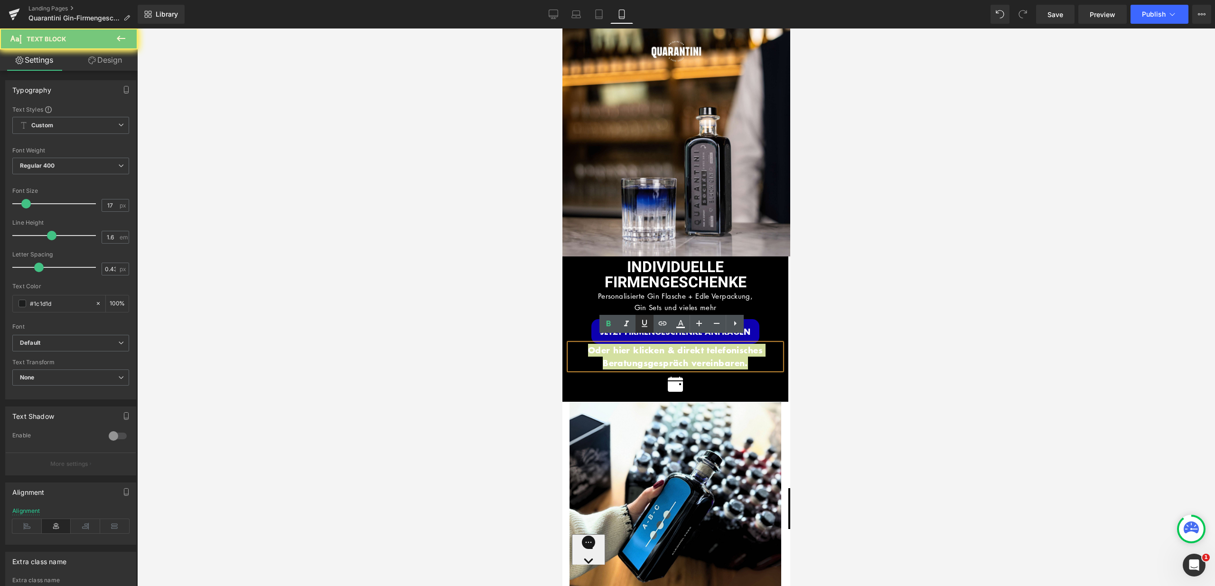
click at [648, 327] on icon at bounding box center [644, 322] width 11 height 11
click at [720, 322] on icon at bounding box center [716, 322] width 11 height 11
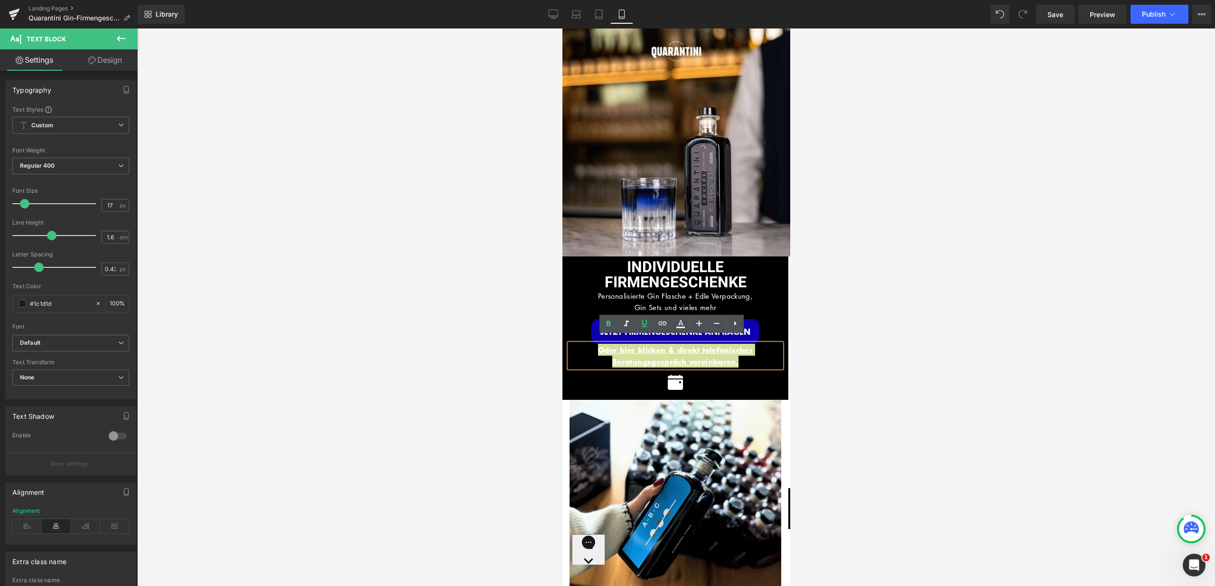
click at [801, 373] on div at bounding box center [676, 306] width 1078 height 557
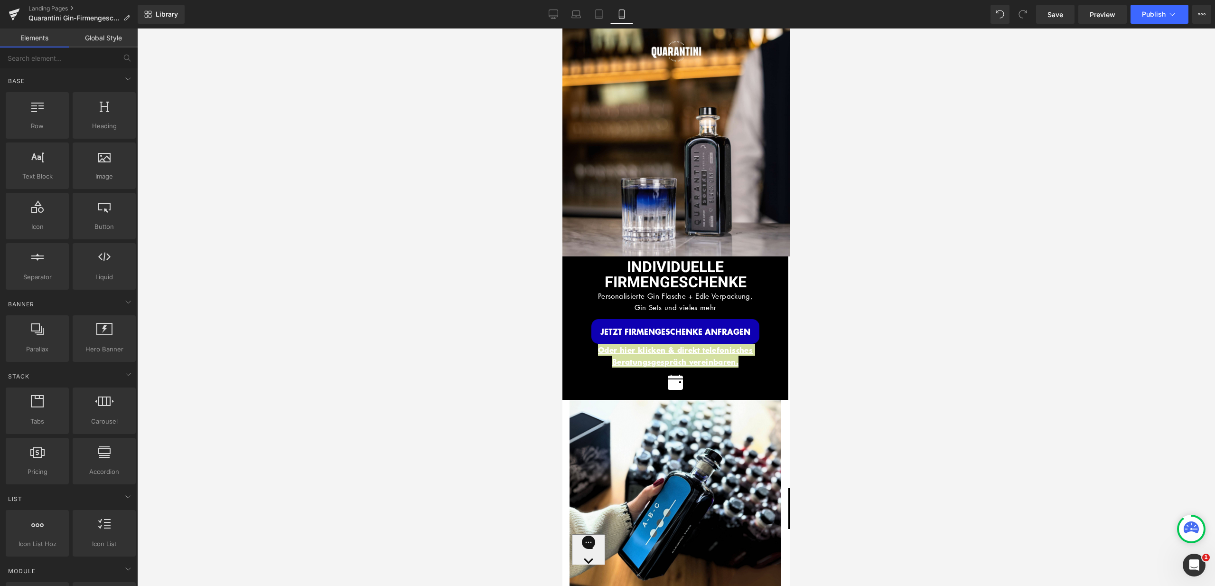
click at [800, 330] on div at bounding box center [676, 306] width 1078 height 557
click at [562, 28] on div at bounding box center [562, 28] width 0 height 0
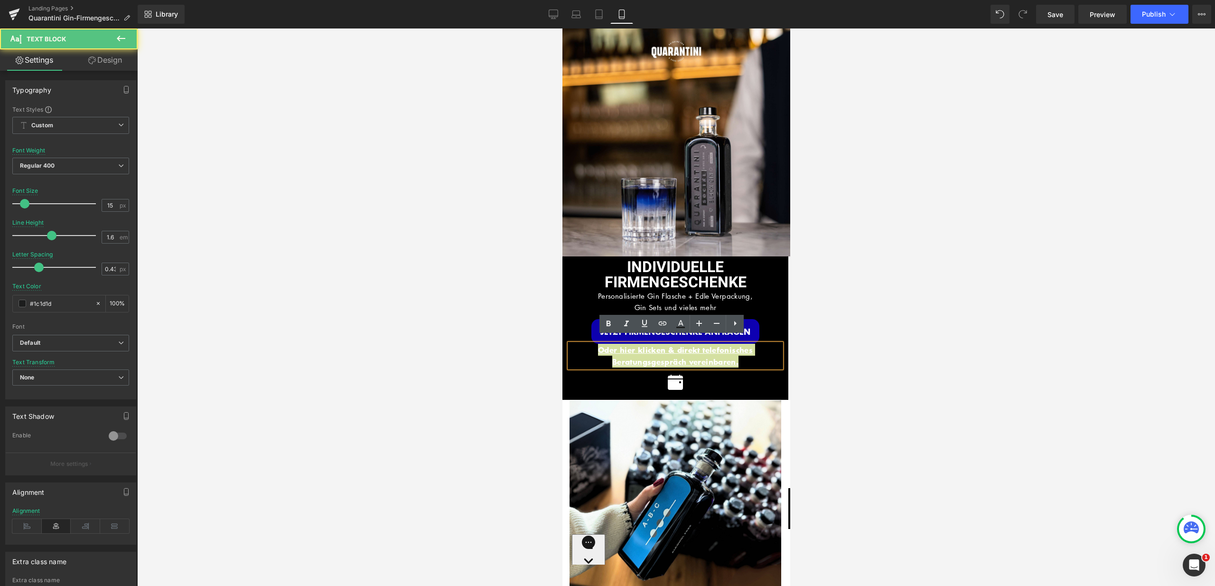
click at [835, 357] on div at bounding box center [676, 306] width 1078 height 557
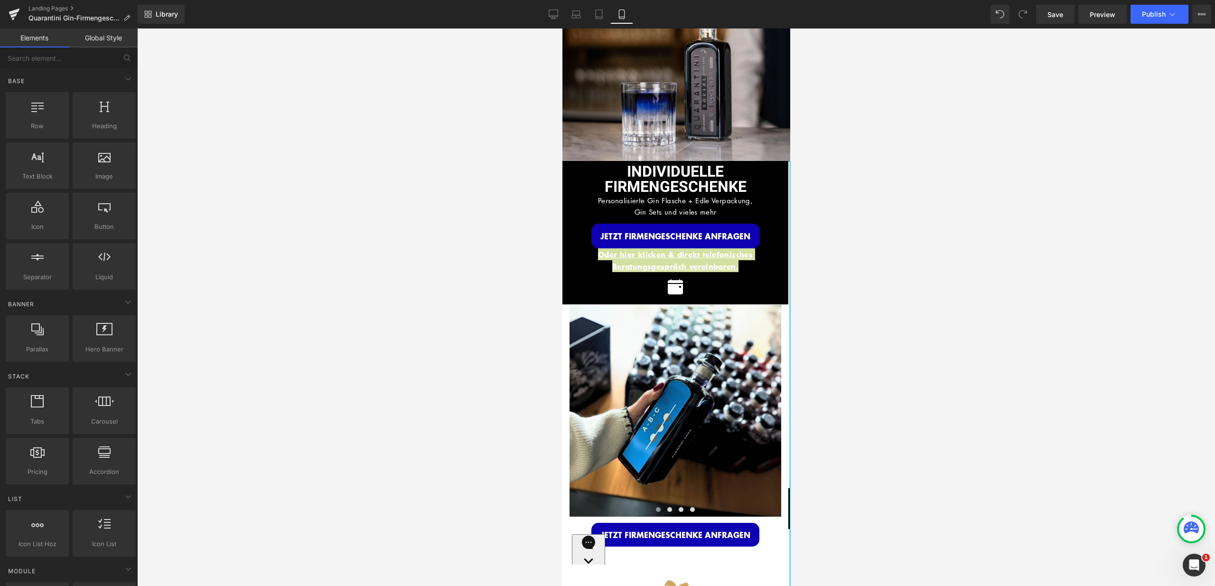
scroll to position [44, 0]
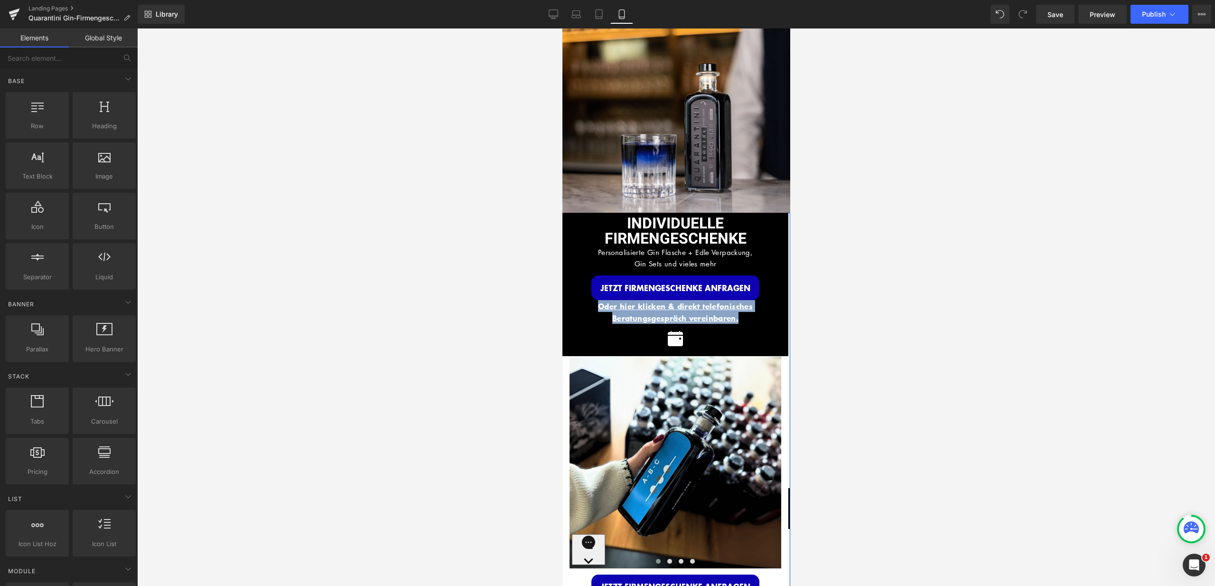
click at [697, 331] on div at bounding box center [675, 338] width 212 height 28
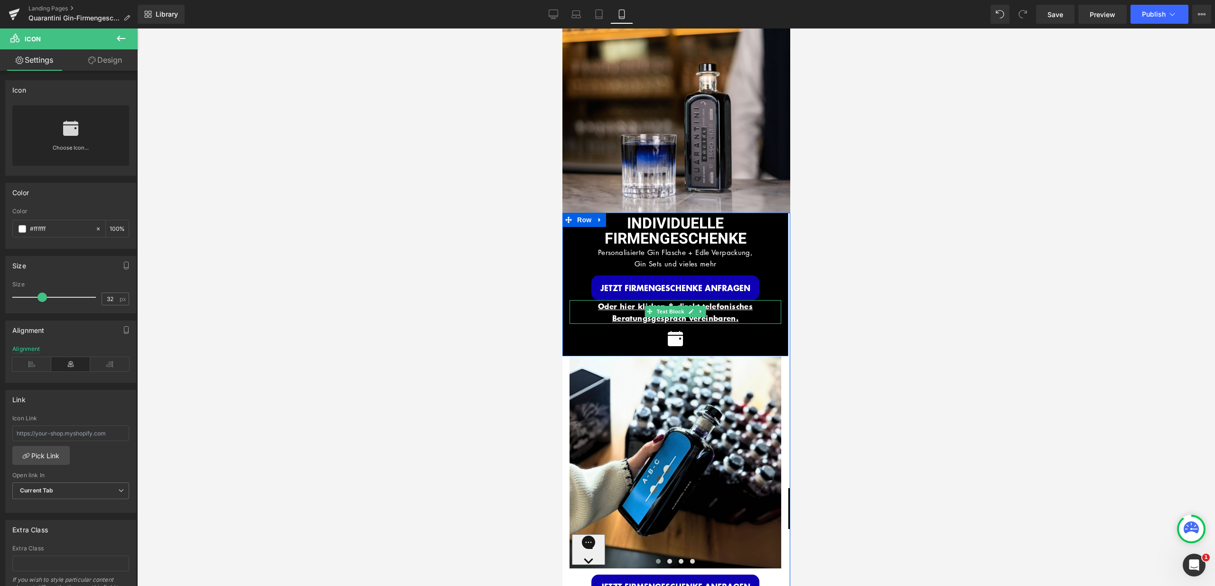
click at [748, 309] on p "Oder hier klicken & direkt telefonisches Beratungsgespräch vereinbaren." at bounding box center [675, 312] width 212 height 24
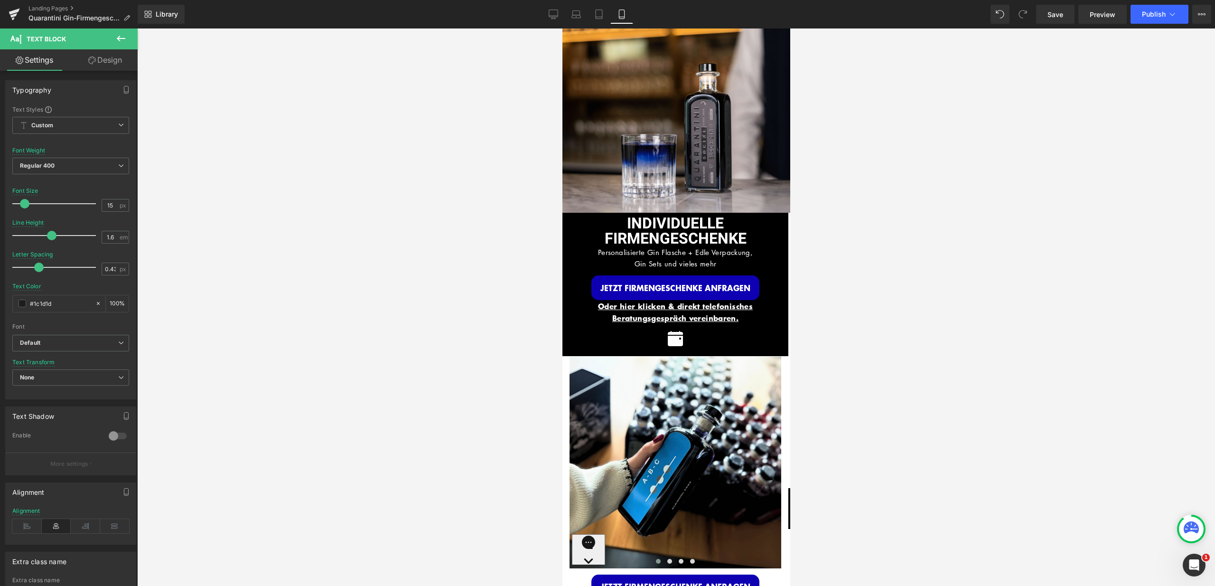
click at [108, 58] on link "Design" at bounding box center [105, 59] width 69 height 21
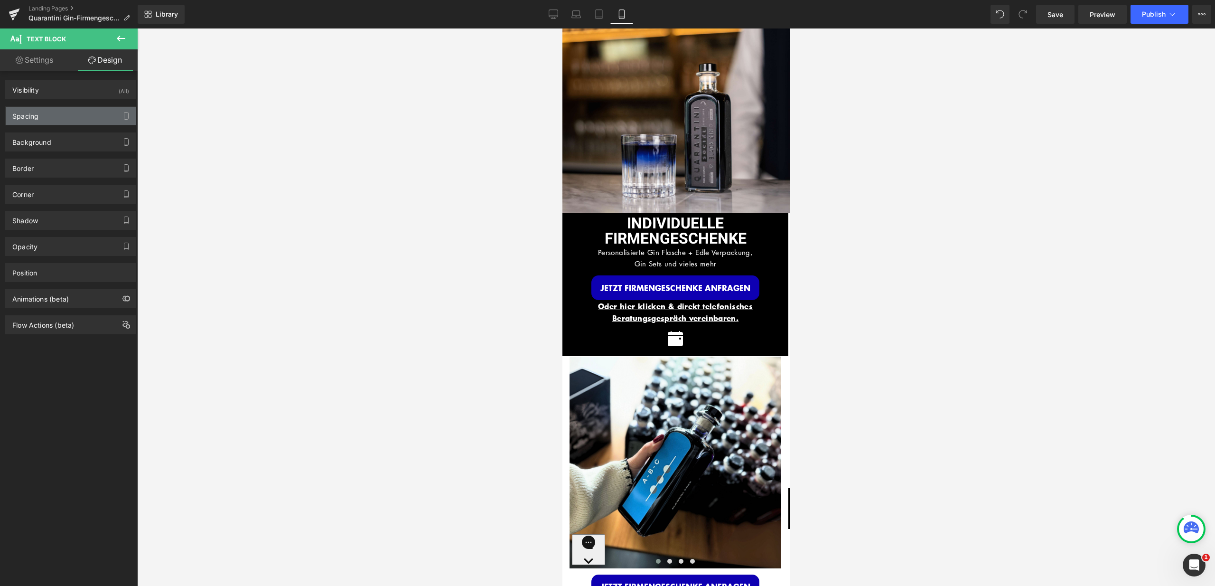
click at [67, 118] on div "Spacing" at bounding box center [71, 116] width 130 height 18
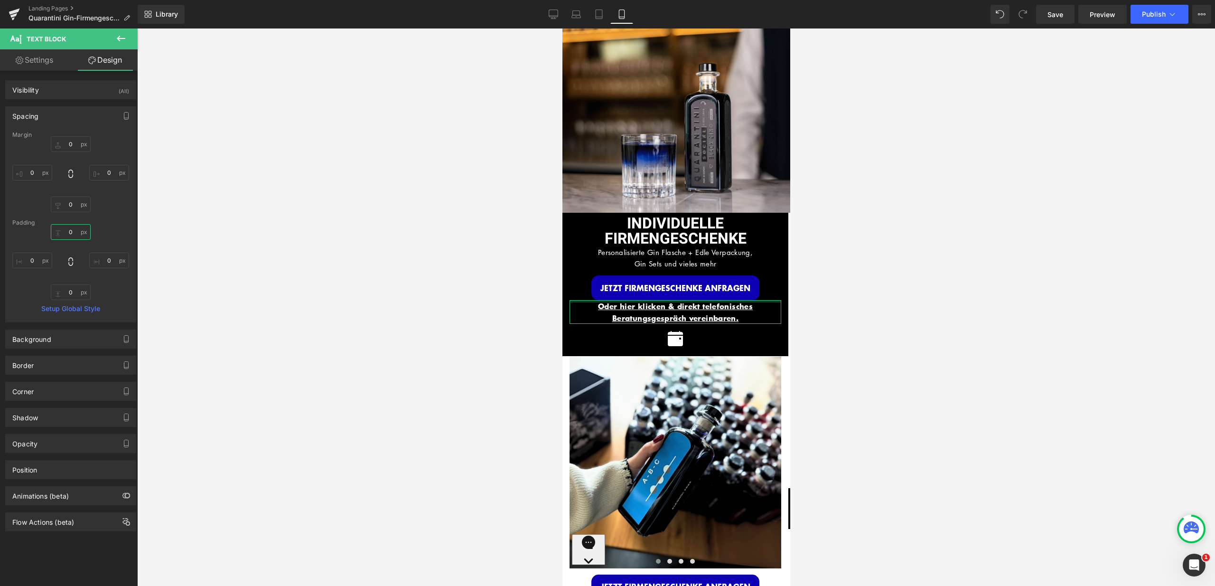
click at [68, 232] on input "text" at bounding box center [71, 232] width 40 height 16
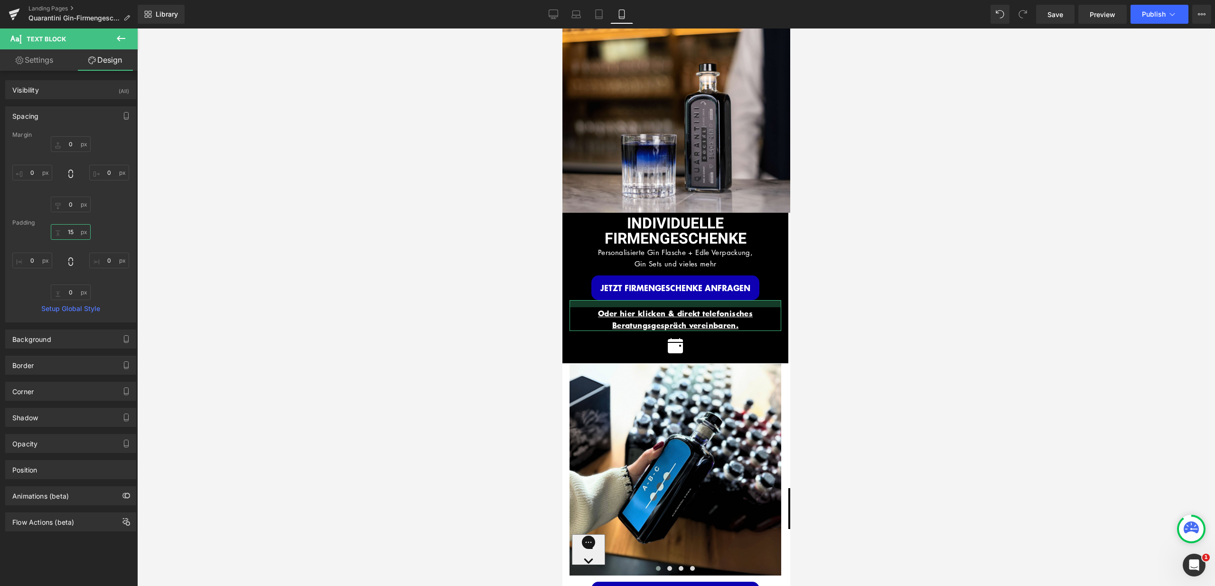
click at [69, 230] on input "15" at bounding box center [71, 232] width 40 height 16
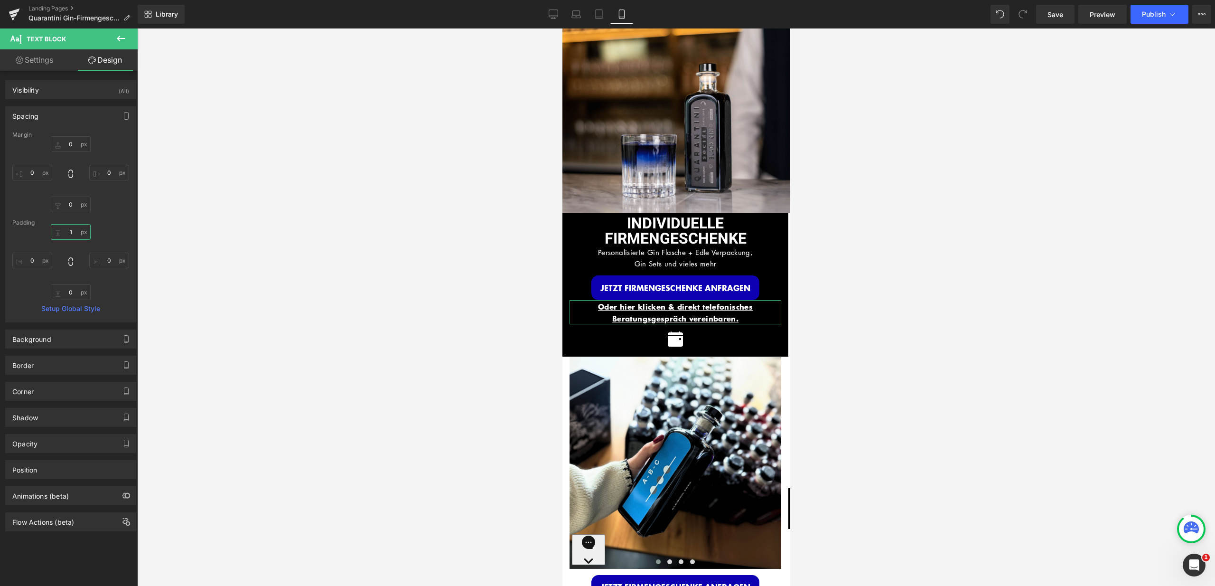
type input "10"
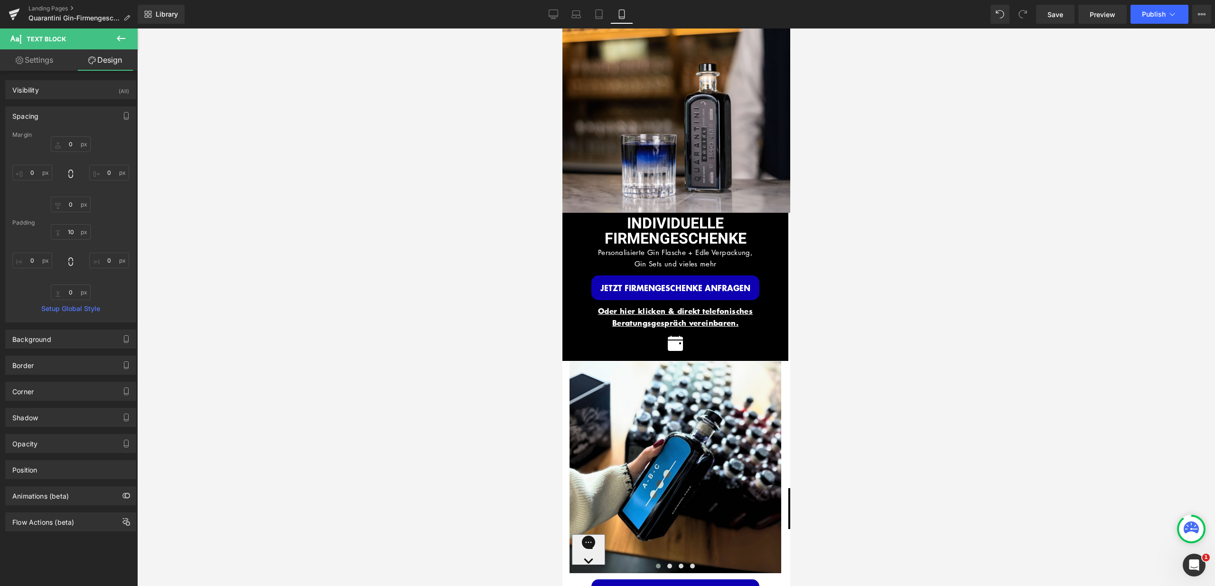
click at [815, 311] on div at bounding box center [676, 306] width 1078 height 557
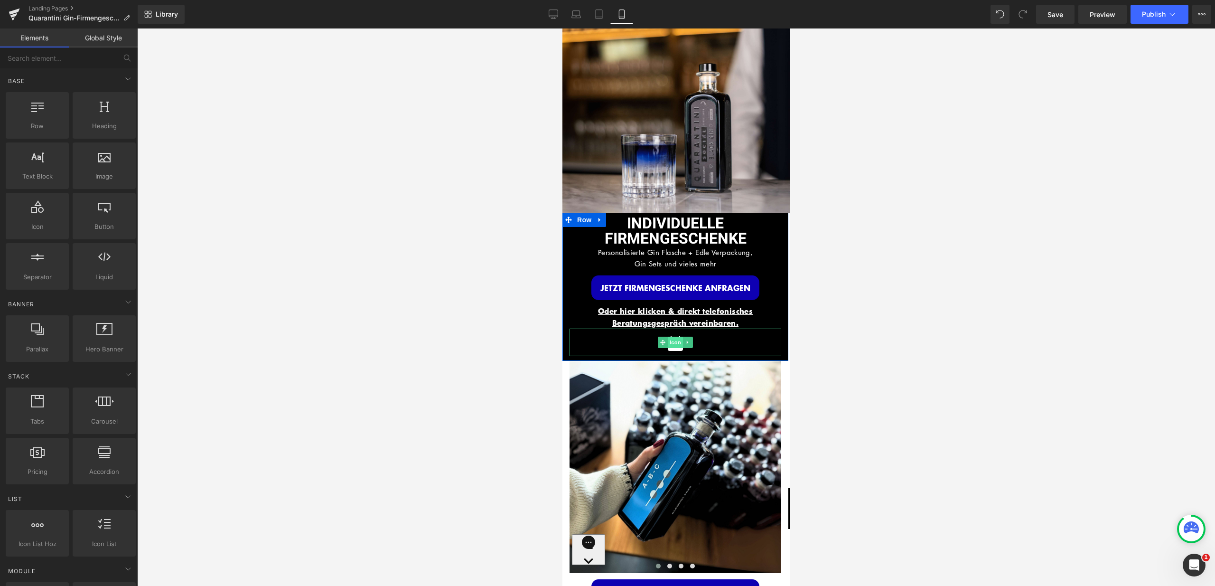
click at [673, 336] on span "Icon" at bounding box center [674, 341] width 15 height 11
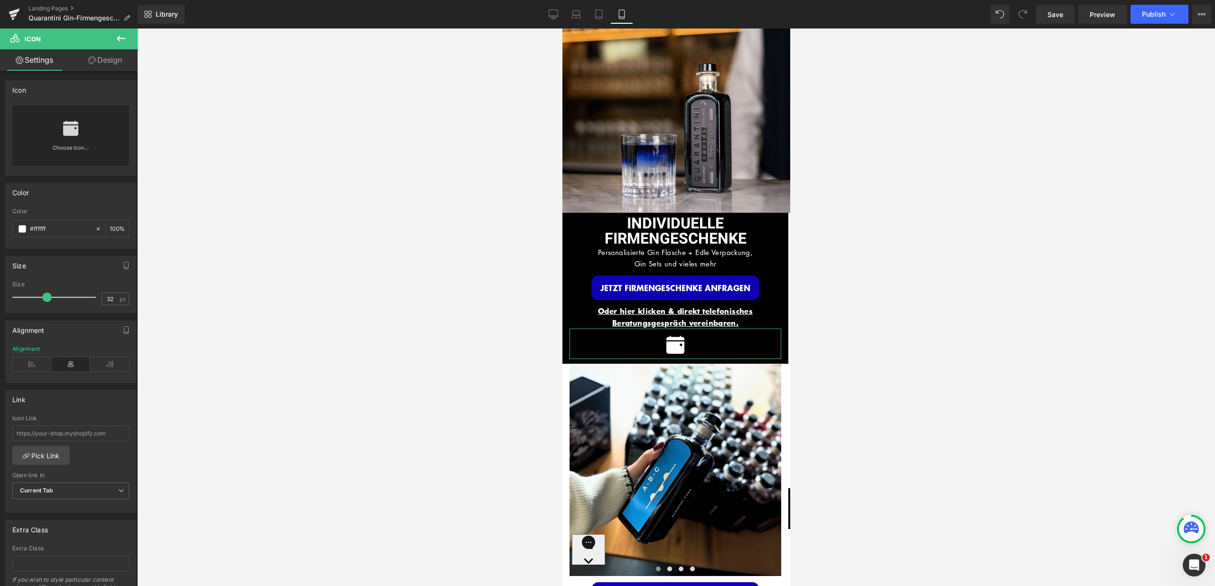
drag, startPoint x: 41, startPoint y: 299, endPoint x: 46, endPoint y: 299, distance: 4.8
click at [46, 299] on span at bounding box center [46, 296] width 9 height 9
click at [881, 316] on div at bounding box center [676, 306] width 1078 height 557
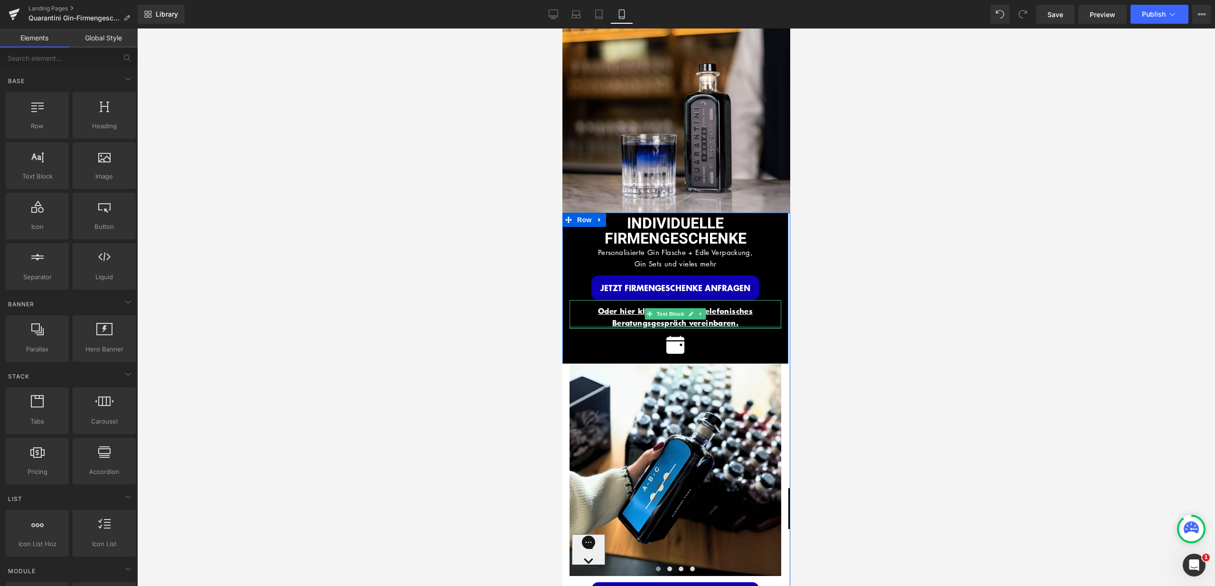
click at [748, 326] on div at bounding box center [675, 327] width 212 height 2
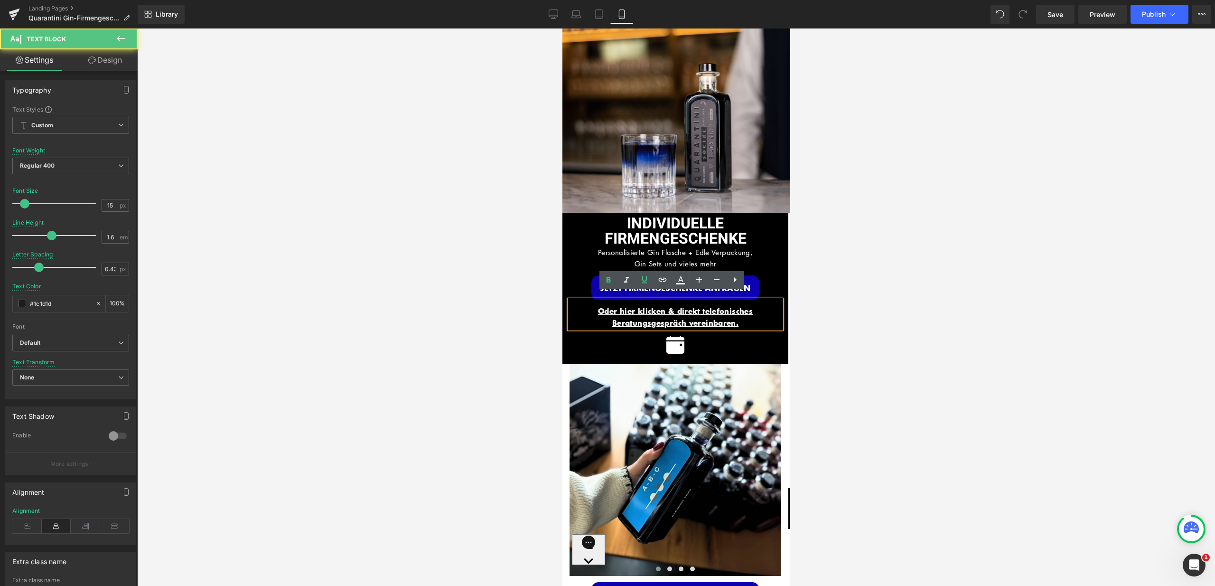
click at [744, 314] on p "Oder hier klicken & direkt telefonisches Beratungsgespräch vereinbaren." at bounding box center [675, 317] width 212 height 24
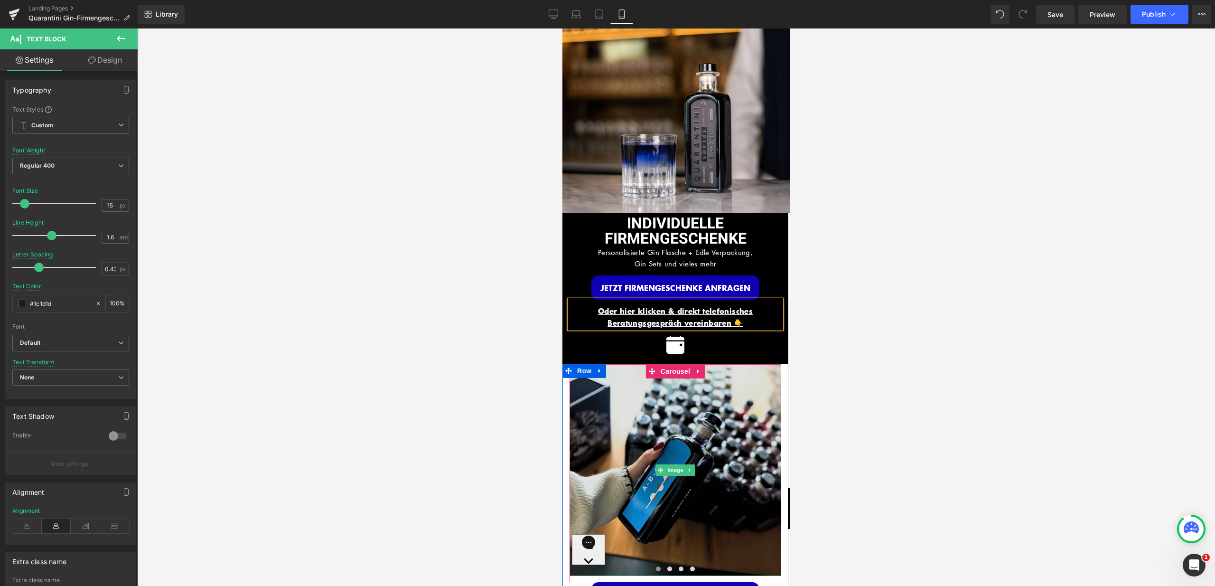
scroll to position [51, 0]
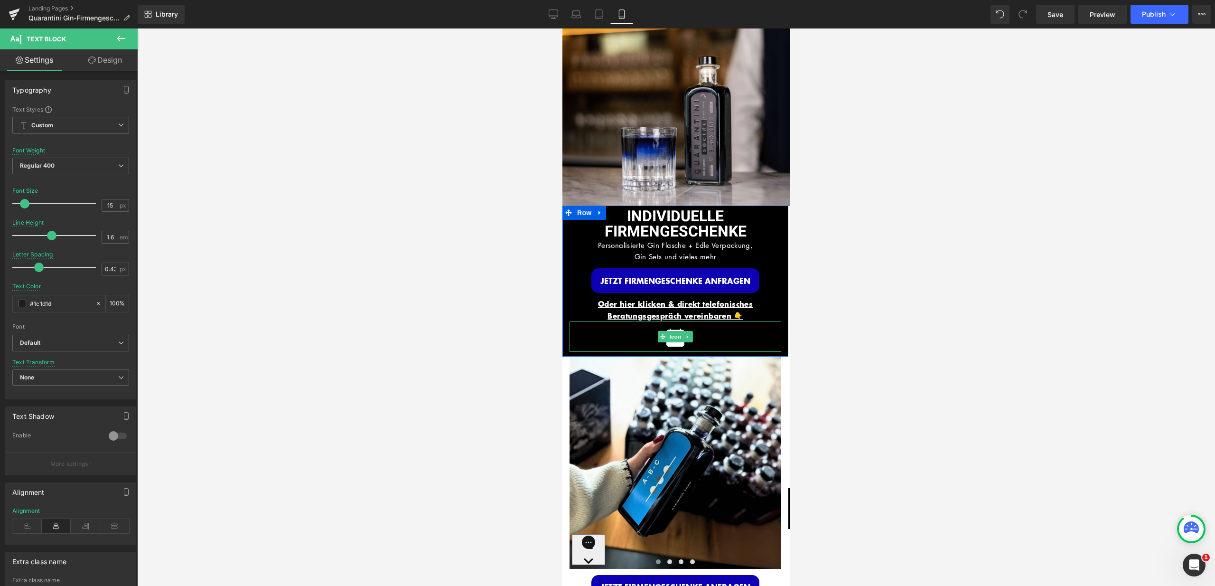
click at [723, 333] on div at bounding box center [675, 336] width 212 height 30
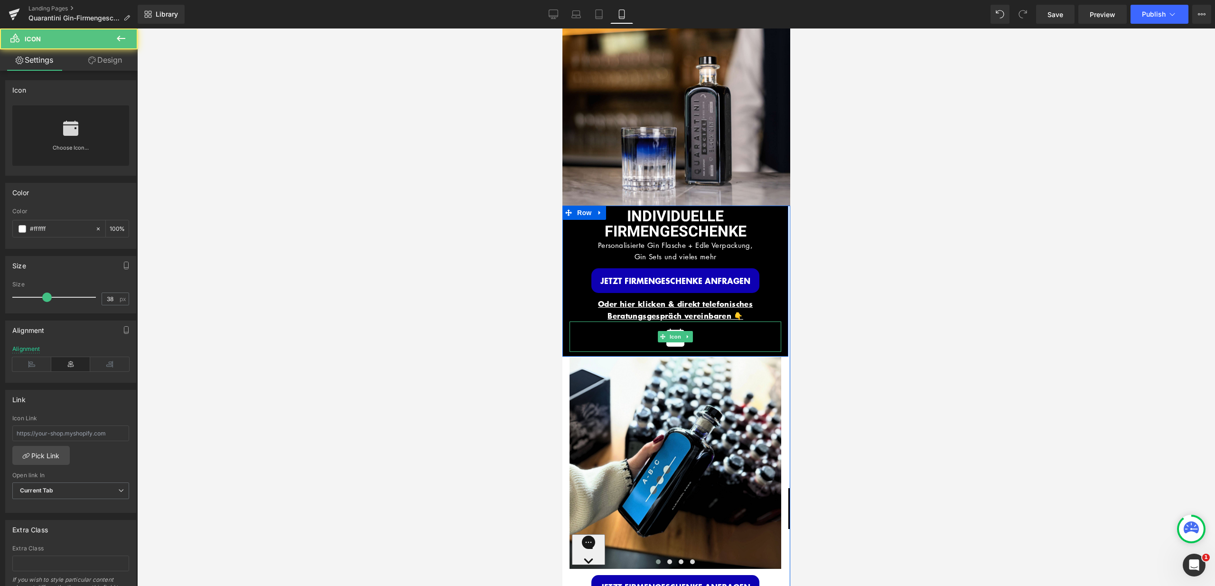
scroll to position [44, 0]
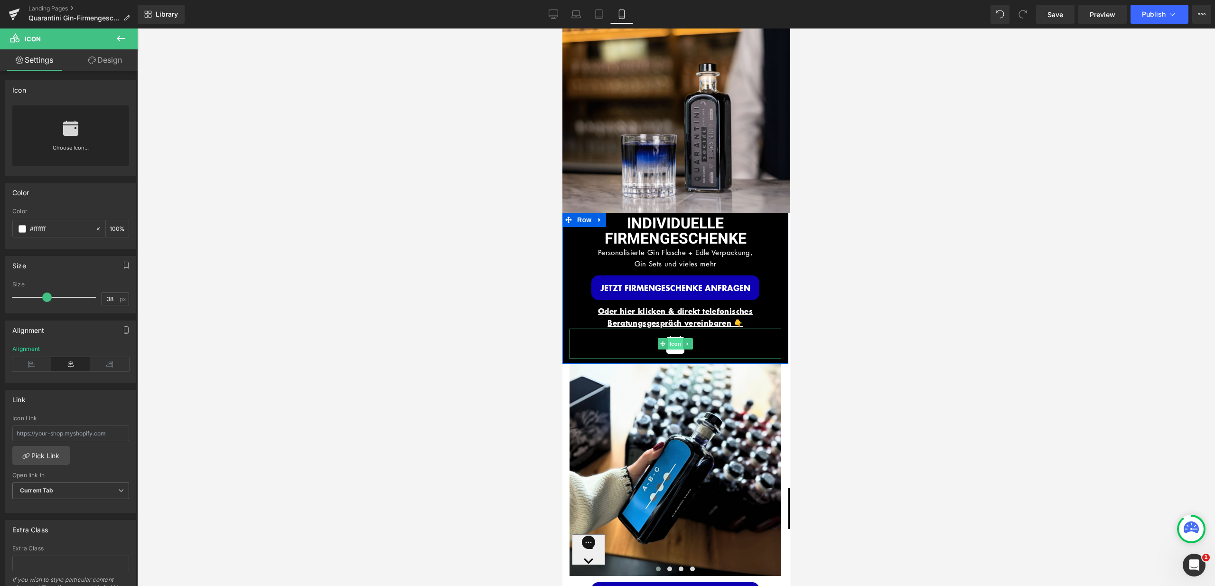
click at [668, 340] on span "Icon" at bounding box center [674, 343] width 15 height 11
click at [74, 430] on input "text" at bounding box center [70, 433] width 117 height 16
paste input "Oder hier klicken & direkt telefonisches Beratungsgespräch vereinbaren."
type input "Oder hier klicken & direkt telefonisches Beratungsgespräch vereinbaren."
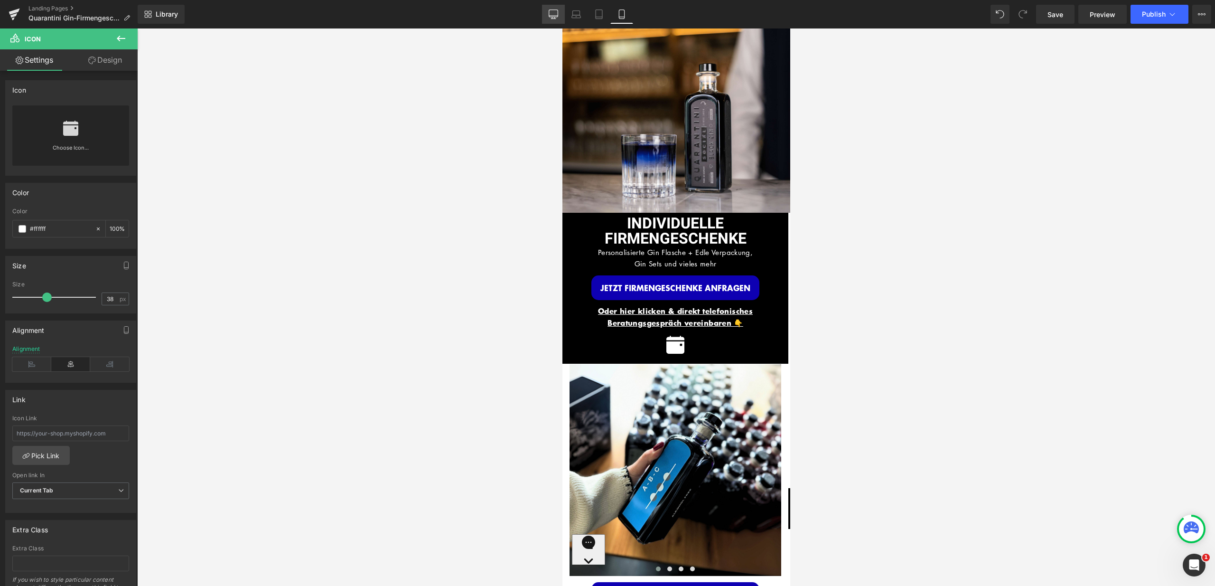
click at [554, 10] on icon at bounding box center [553, 13] width 9 height 9
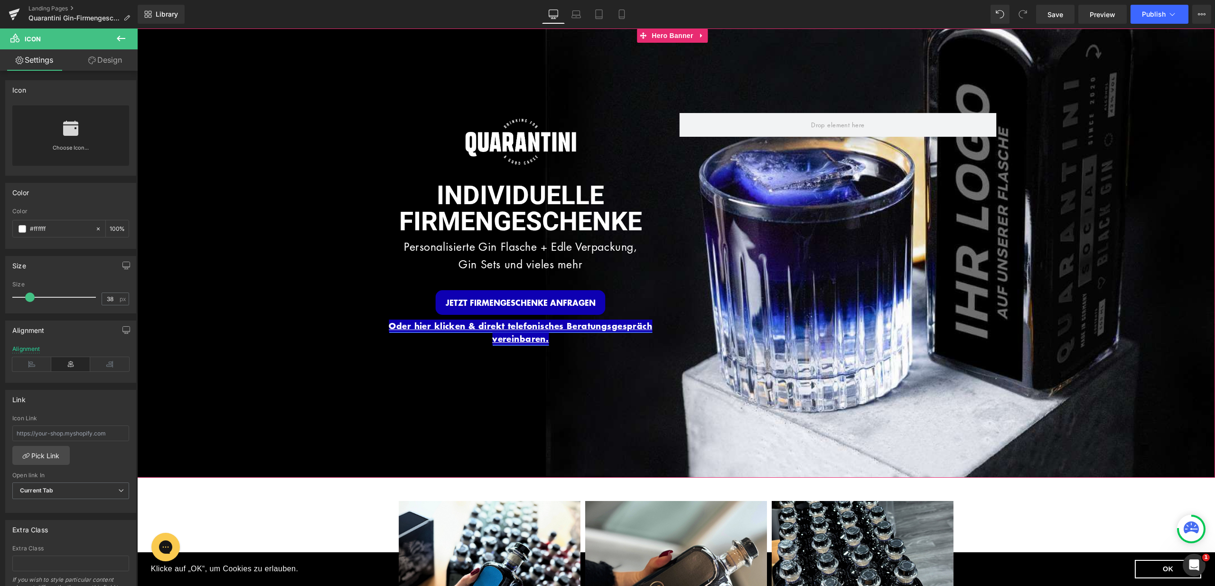
click at [541, 341] on div "Oder hier klicken & direkt telefonisches Beratungsgespräch vereinbaren. Text Bl…" at bounding box center [520, 332] width 317 height 26
click at [541, 341] on link "Oder hier klicken & direkt telefonisches Beratungsgespräch vereinbaren." at bounding box center [520, 331] width 263 height 25
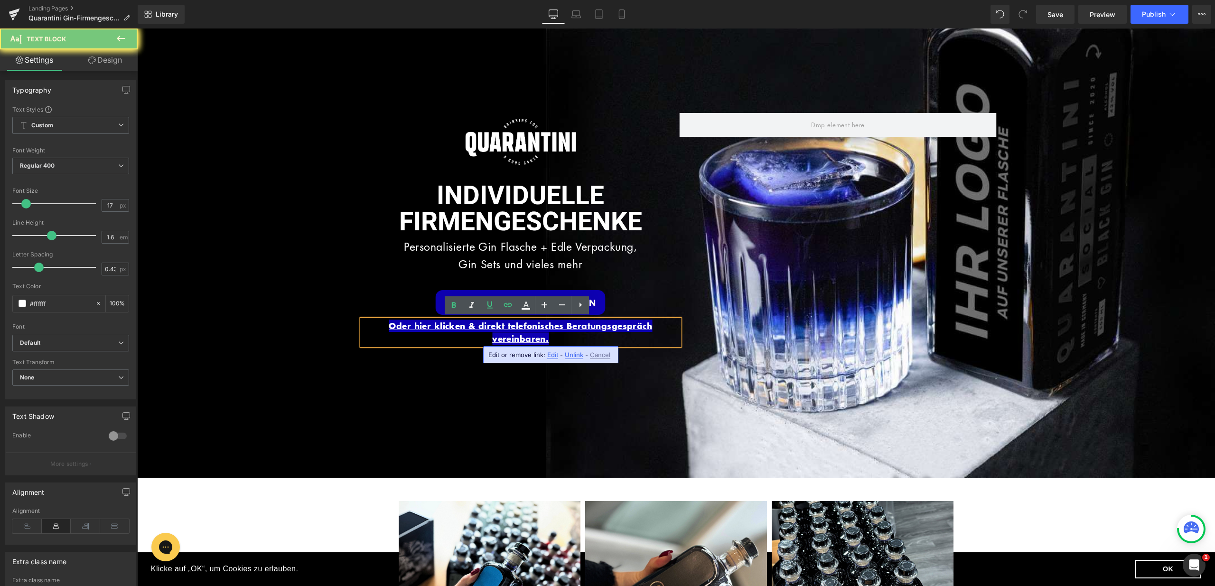
click at [552, 336] on p "Oder hier klicken & direkt telefonisches Beratungsgespräch vereinbaren." at bounding box center [520, 332] width 317 height 26
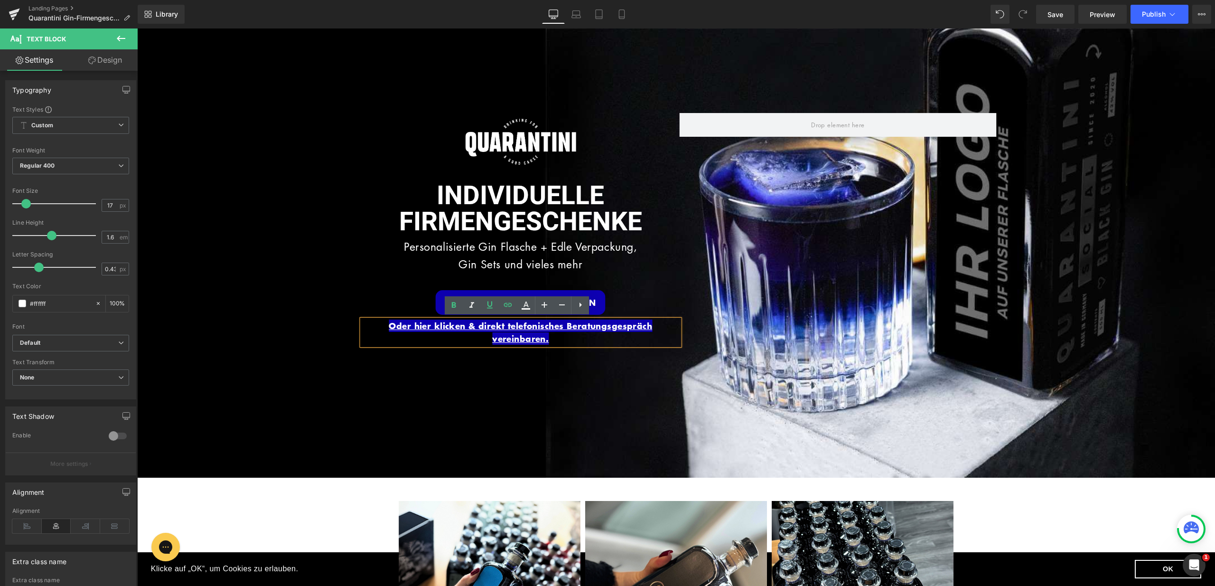
click at [552, 337] on p "Oder hier klicken & direkt telefonisches Beratungsgespräch vereinbaren." at bounding box center [520, 332] width 317 height 26
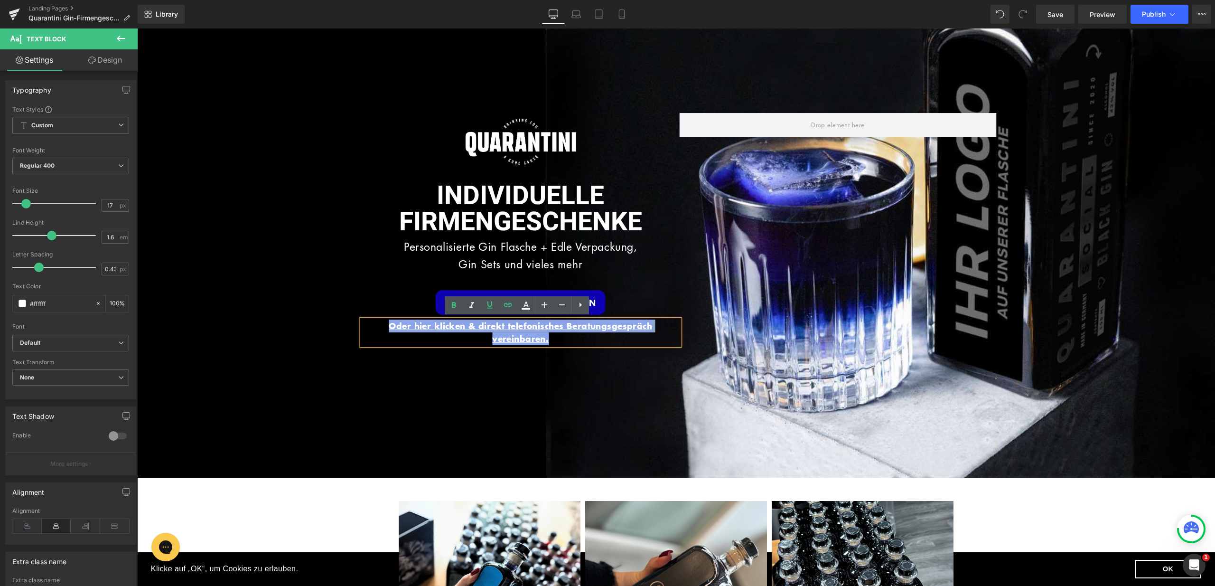
click at [552, 337] on p "Oder hier klicken & direkt telefonisches Beratungsgespräch vereinbaren." at bounding box center [520, 332] width 317 height 26
click at [513, 309] on icon at bounding box center [507, 304] width 11 height 11
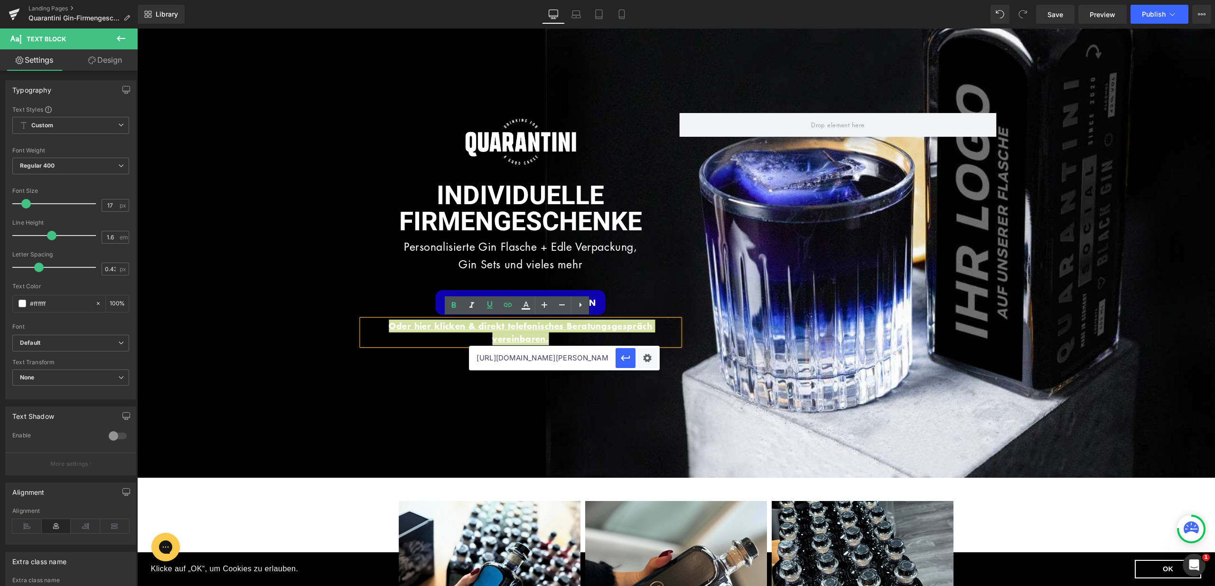
click at [520, 359] on input "[URL][DOMAIN_NAME][PERSON_NAME]" at bounding box center [542, 358] width 146 height 24
click at [623, 360] on icon "button" at bounding box center [625, 357] width 11 height 11
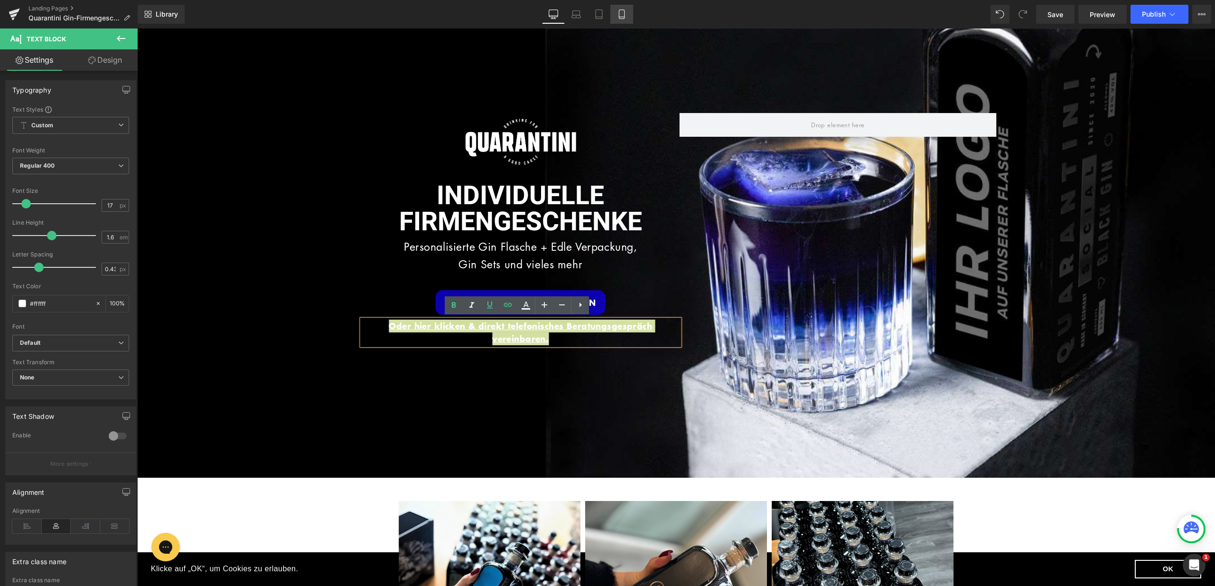
click at [621, 15] on icon at bounding box center [621, 13] width 9 height 9
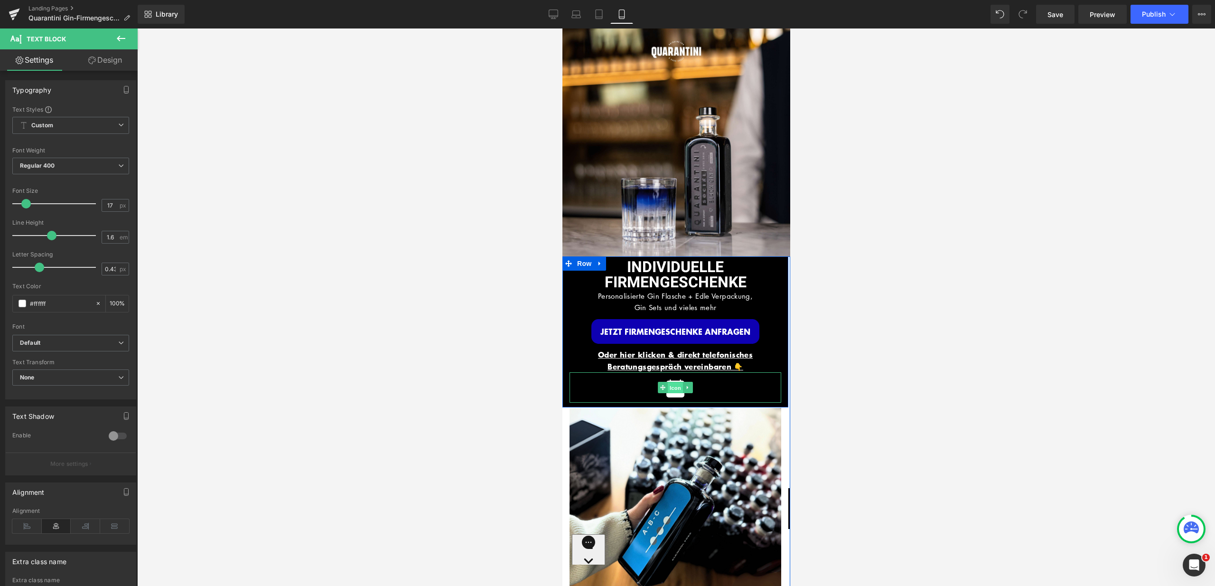
click at [673, 382] on span "Icon" at bounding box center [674, 387] width 15 height 11
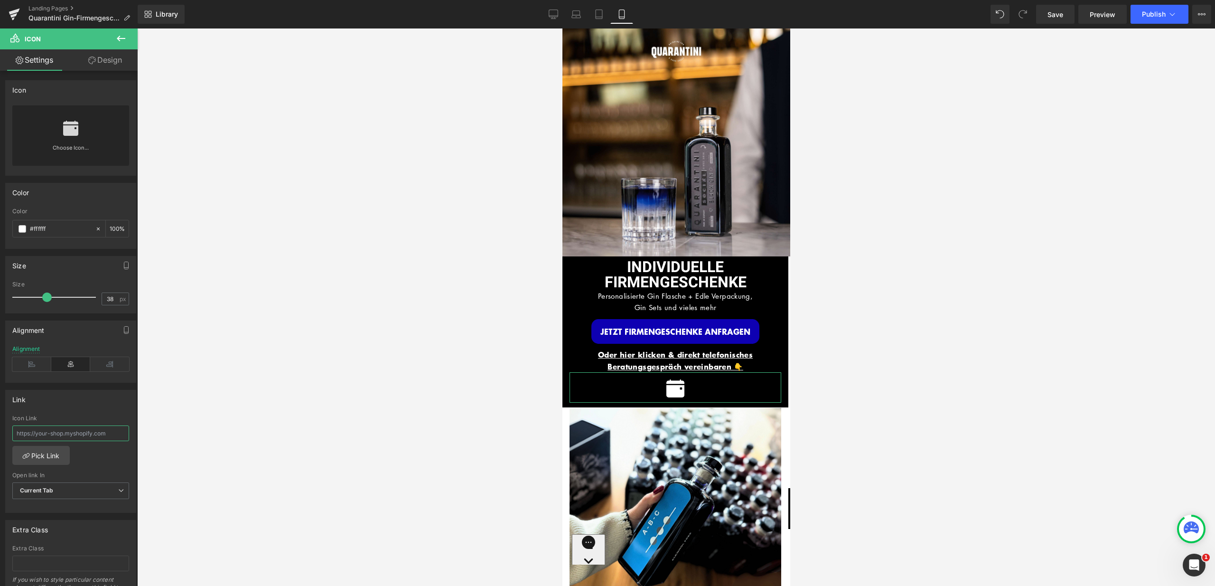
click at [85, 431] on input "text" at bounding box center [70, 433] width 117 height 16
paste input "[URL][DOMAIN_NAME][PERSON_NAME]"
type input "[URL][DOMAIN_NAME][PERSON_NAME]"
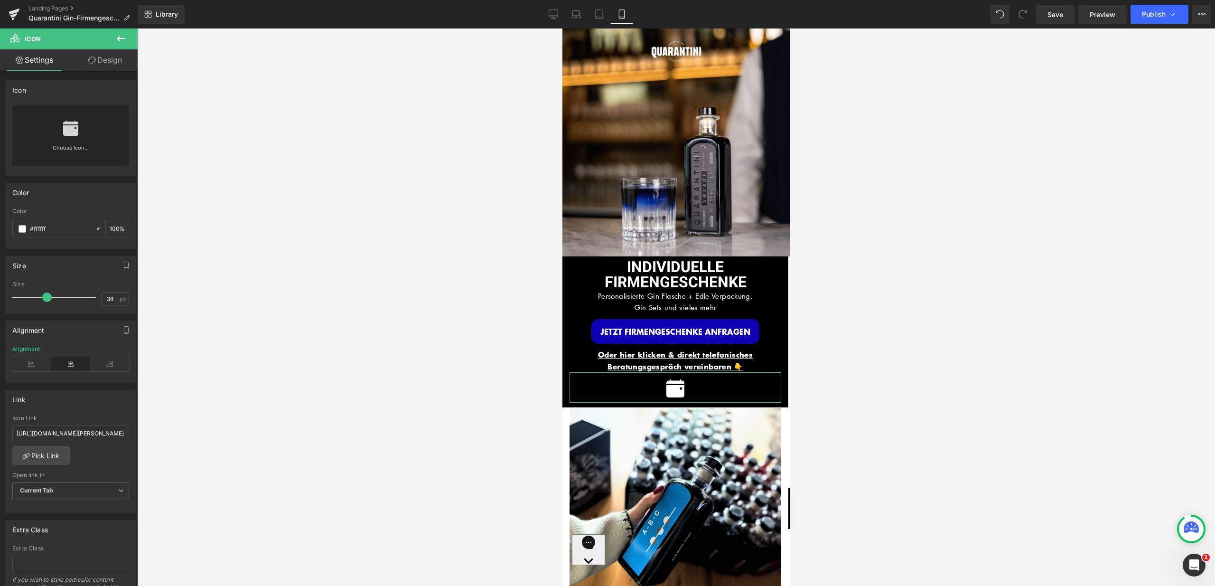
click at [90, 405] on div "Link" at bounding box center [71, 399] width 130 height 18
click at [672, 382] on span "Icon" at bounding box center [674, 387] width 15 height 11
click at [105, 61] on link "Design" at bounding box center [105, 59] width 69 height 21
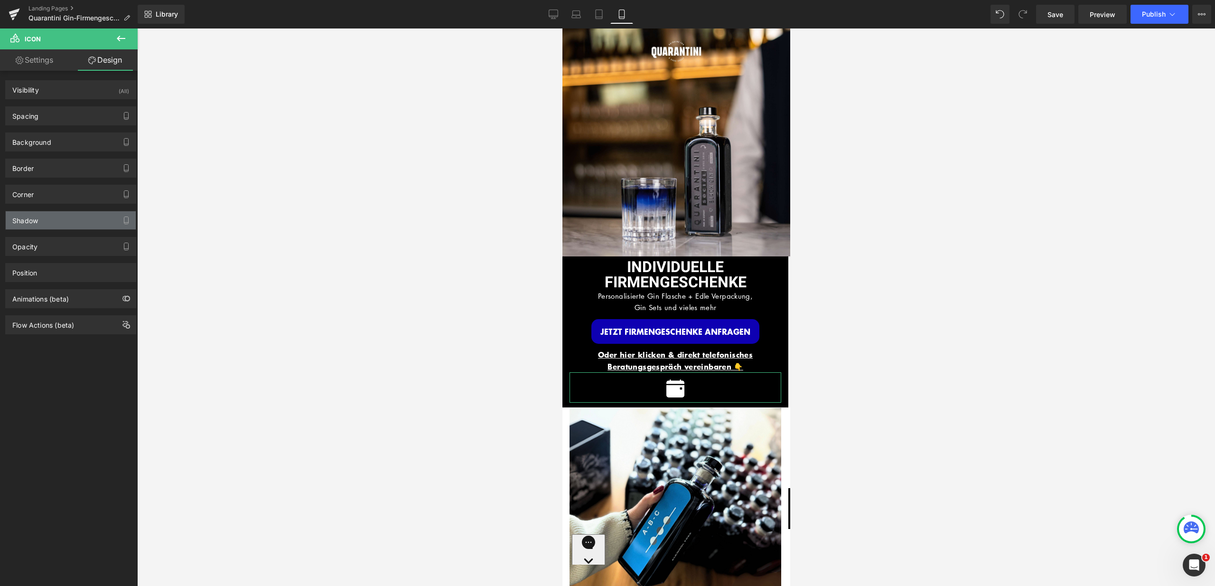
click at [72, 223] on div "Shadow" at bounding box center [71, 220] width 130 height 18
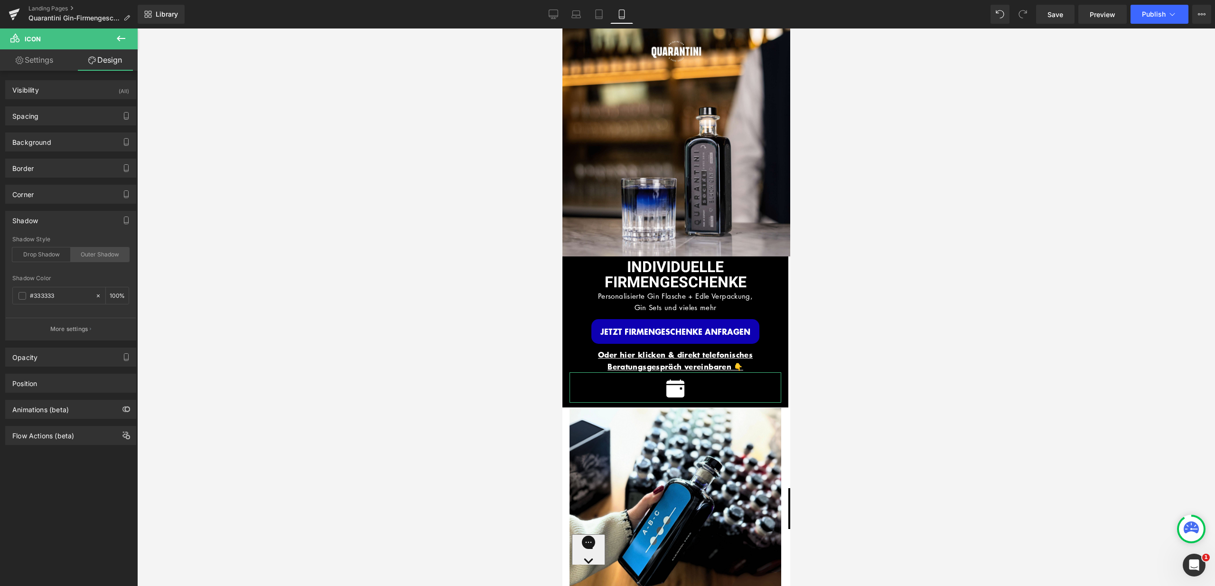
click at [77, 255] on div "Outer Shadow" at bounding box center [100, 254] width 58 height 14
click at [40, 251] on div "Drop Shadow" at bounding box center [41, 254] width 58 height 14
click at [95, 297] on icon at bounding box center [98, 295] width 7 height 7
click at [54, 294] on input "#333333" at bounding box center [60, 295] width 61 height 10
click at [23, 296] on span at bounding box center [23, 296] width 8 height 8
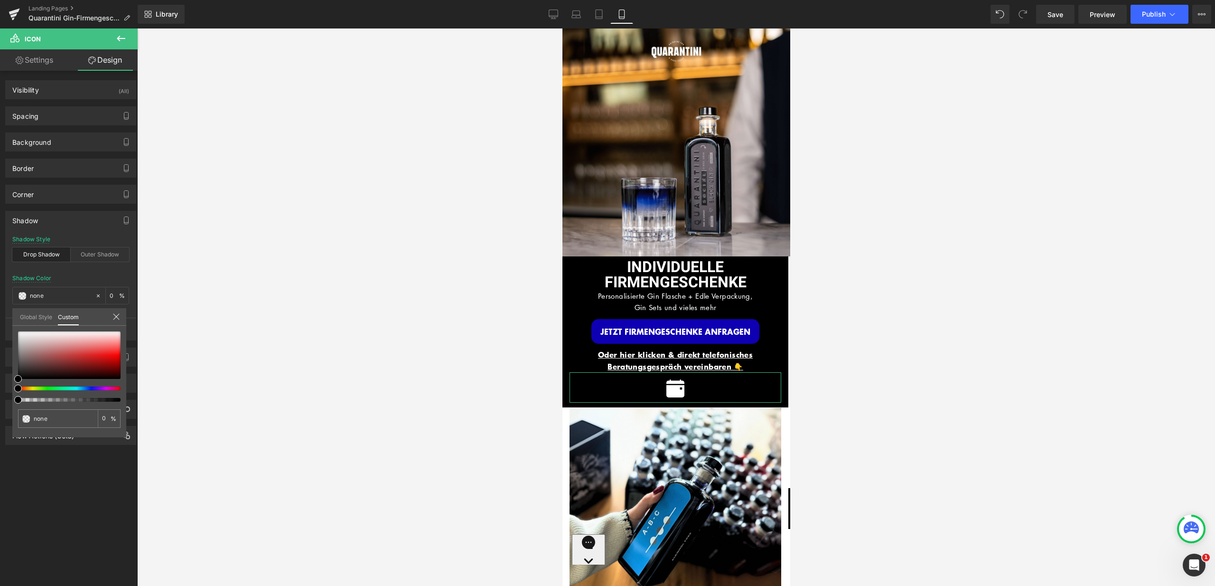
click at [91, 390] on div at bounding box center [69, 366] width 103 height 70
click at [89, 390] on div at bounding box center [65, 388] width 103 height 4
drag, startPoint x: 92, startPoint y: 390, endPoint x: 84, endPoint y: 388, distance: 8.4
click at [84, 388] on div at bounding box center [65, 388] width 103 height 4
drag, startPoint x: 18, startPoint y: 378, endPoint x: 126, endPoint y: 357, distance: 110.3
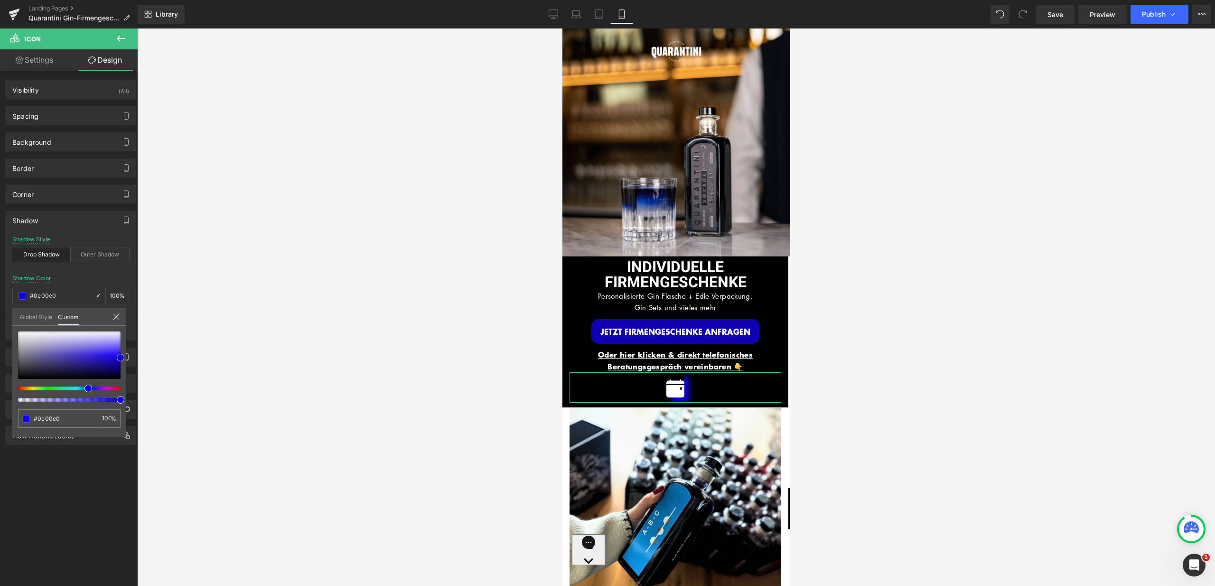
click at [126, 340] on div "Shadow Shadow Style Drop Shadow Outer Shadow Shadow Color #333333 100 % More se…" at bounding box center [71, 272] width 142 height 137
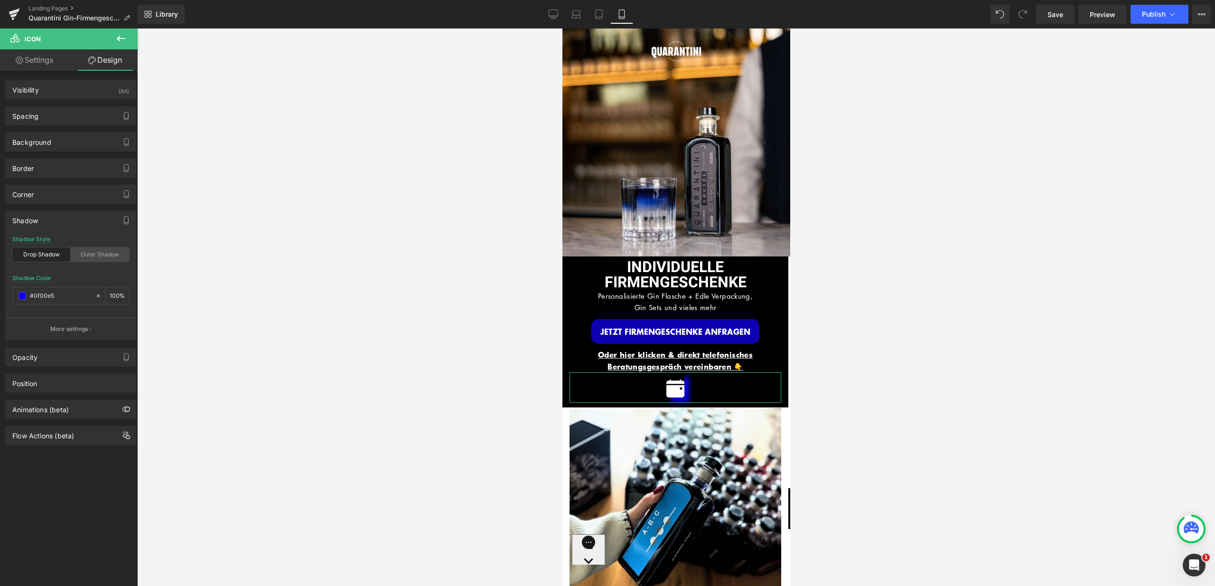
click at [106, 253] on div "Outer Shadow" at bounding box center [100, 254] width 58 height 14
click at [95, 294] on icon at bounding box center [98, 295] width 7 height 7
click at [91, 255] on div "Outer Shadow" at bounding box center [100, 254] width 58 height 14
click at [748, 357] on p "Oder hier klicken & direkt telefonisches Beratungsgespräch vereinbaren 👇" at bounding box center [675, 360] width 212 height 24
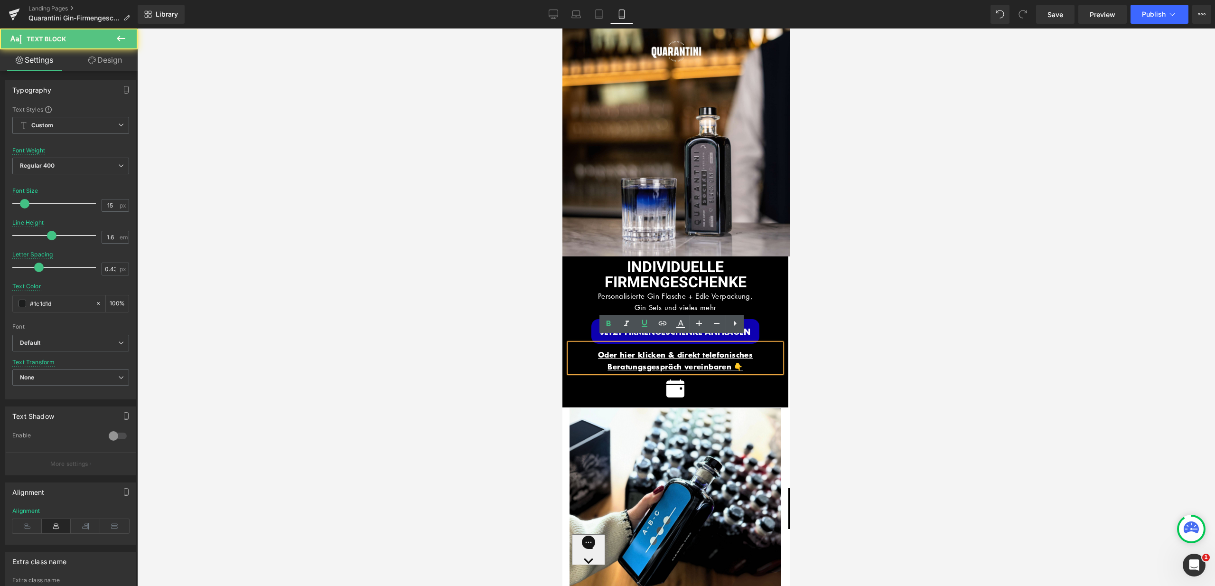
click at [733, 358] on span "Oder hier klicken & direkt telefonisches Beratungsgespräch vereinbaren 👇" at bounding box center [674, 359] width 155 height 23
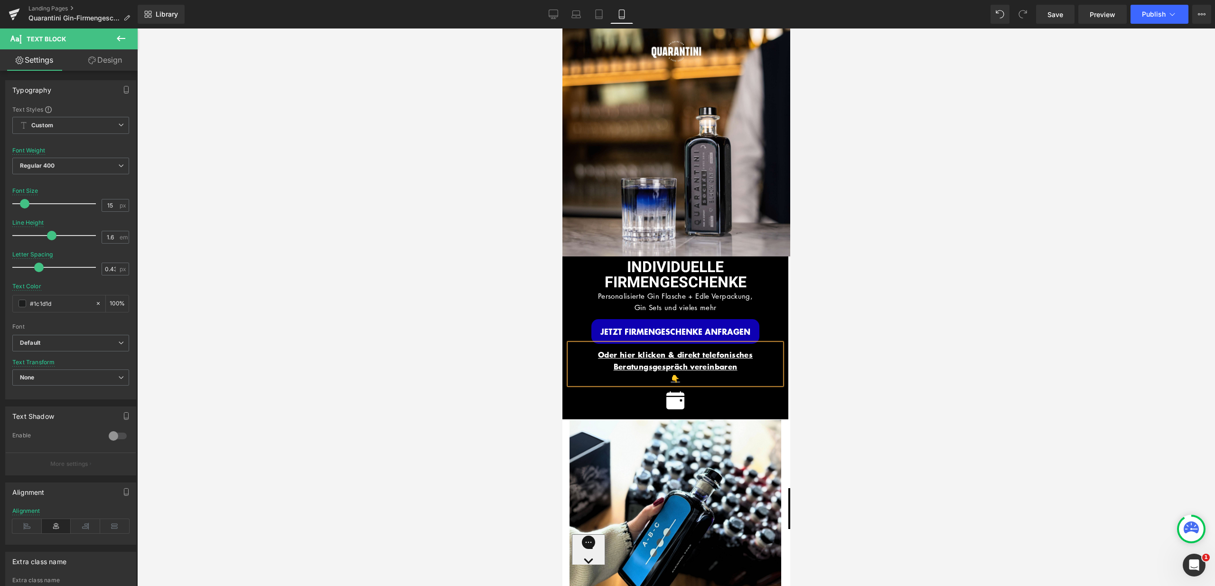
click at [825, 387] on div at bounding box center [676, 306] width 1078 height 557
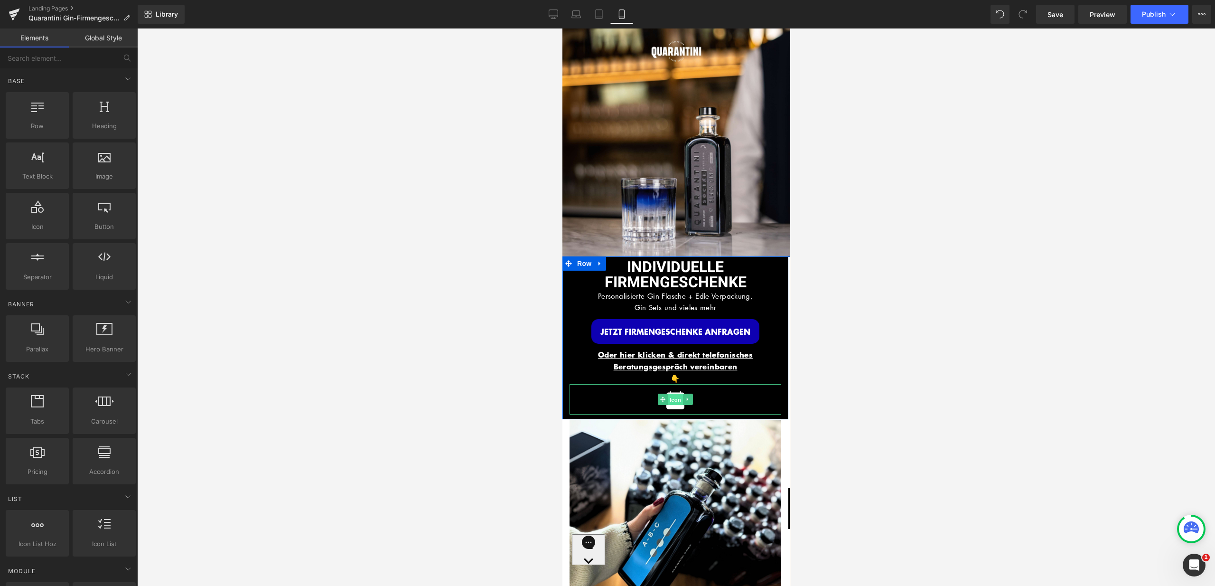
click at [674, 394] on span "Icon" at bounding box center [674, 399] width 15 height 11
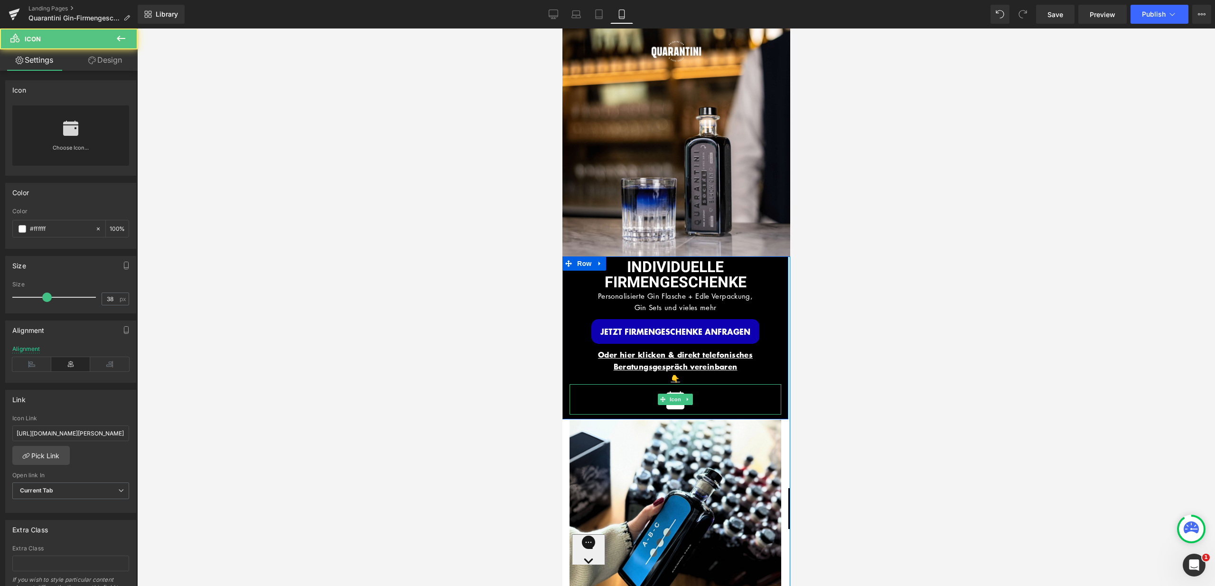
click at [705, 389] on div at bounding box center [675, 399] width 212 height 30
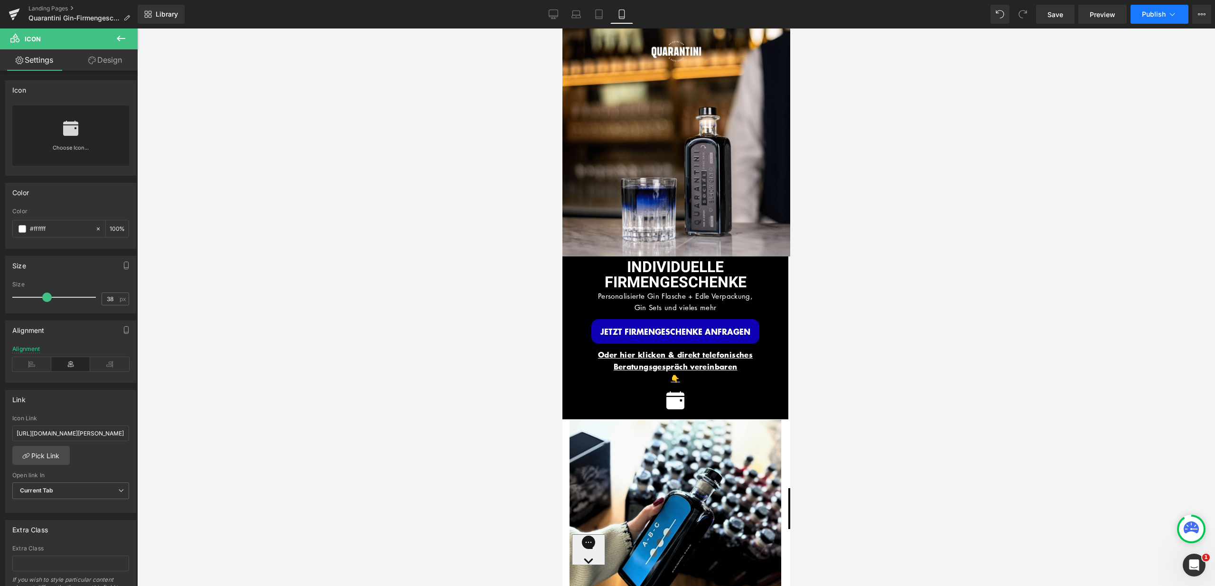
click at [1154, 18] on button "Publish" at bounding box center [1159, 14] width 58 height 19
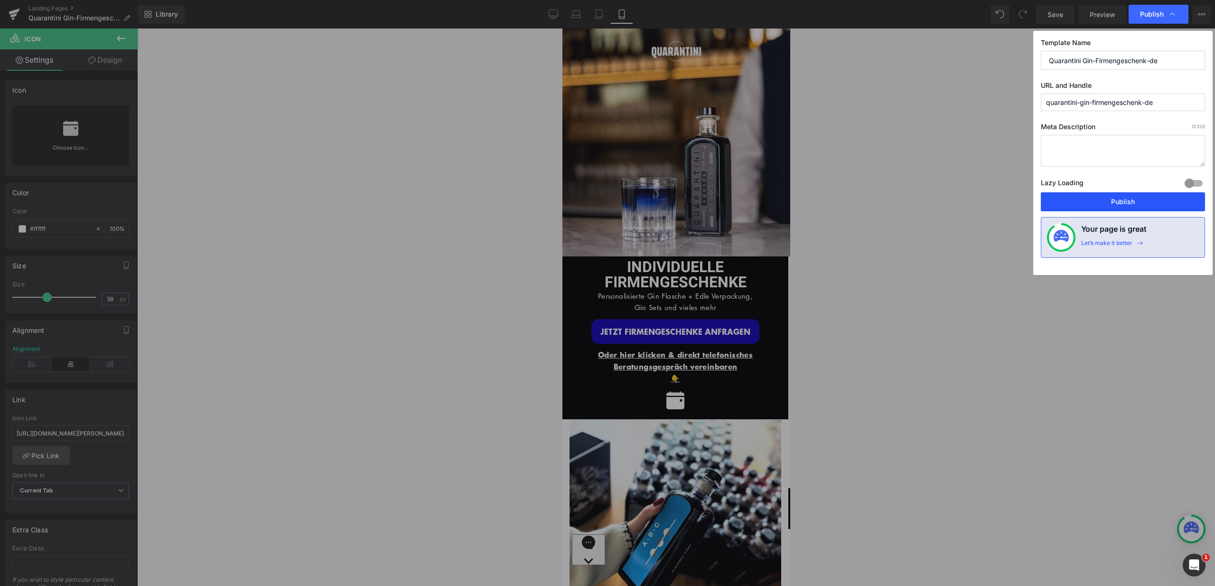
click at [1121, 199] on button "Publish" at bounding box center [1123, 201] width 164 height 19
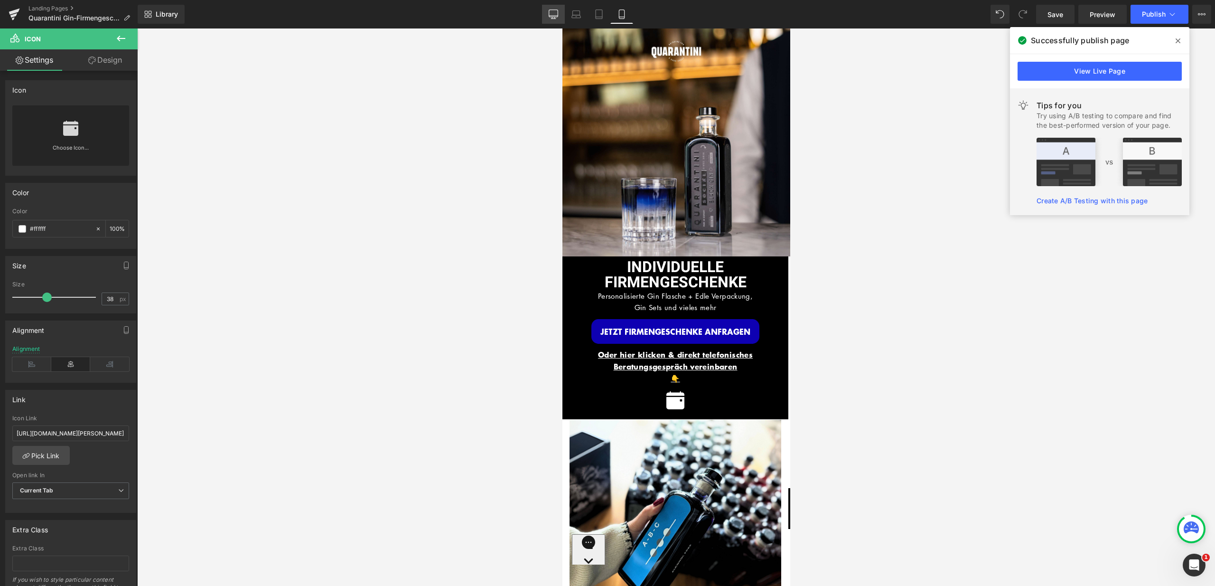
click at [559, 14] on link "Desktop" at bounding box center [553, 14] width 23 height 19
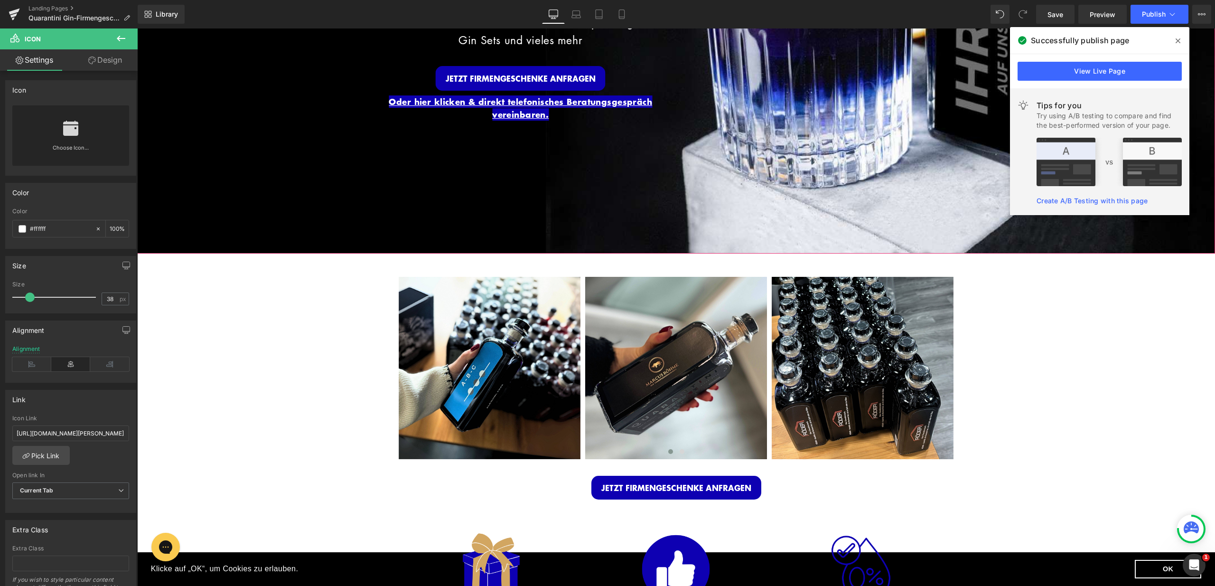
scroll to position [224, 0]
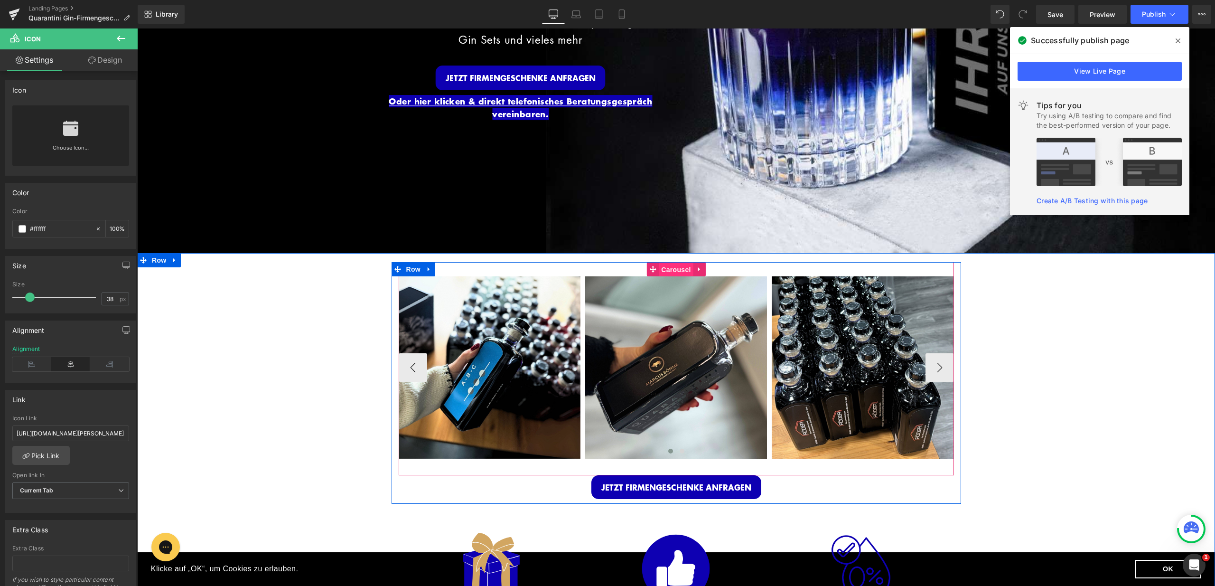
click at [664, 262] on span "Carousel" at bounding box center [676, 269] width 34 height 14
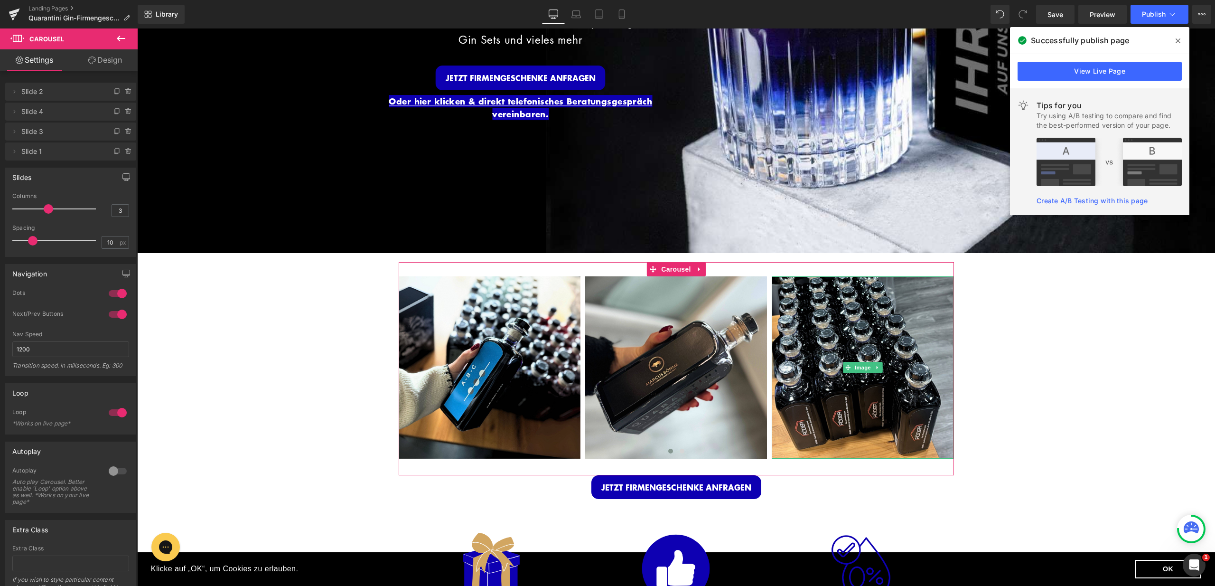
click at [68, 132] on span "Slide 3" at bounding box center [61, 131] width 80 height 18
click at [15, 132] on icon at bounding box center [14, 132] width 8 height 8
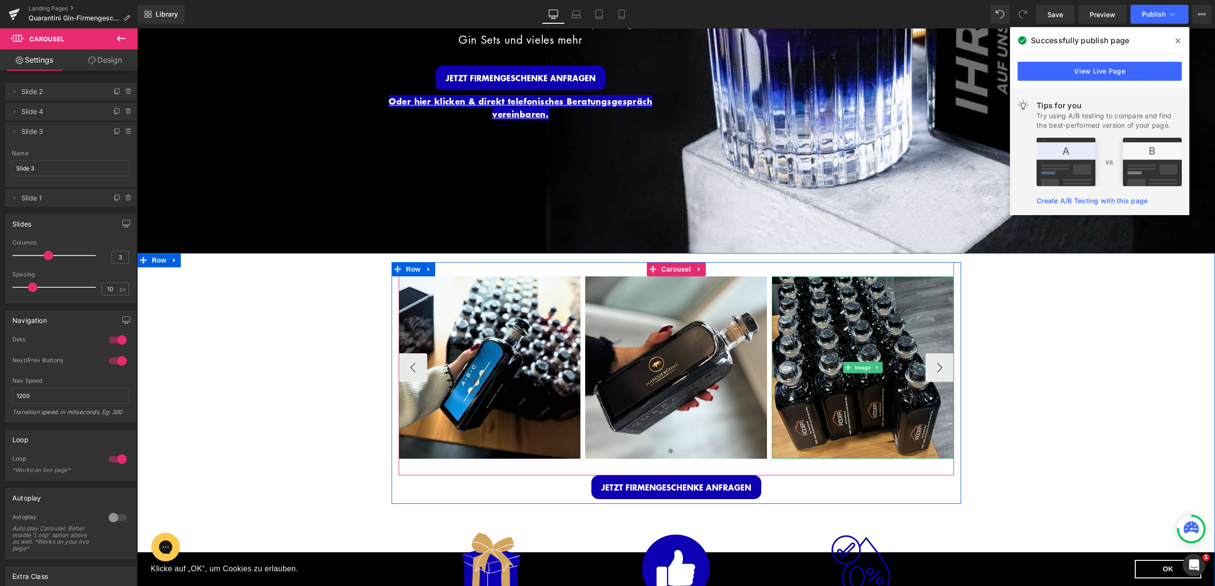
click at [816, 383] on img at bounding box center [863, 367] width 182 height 182
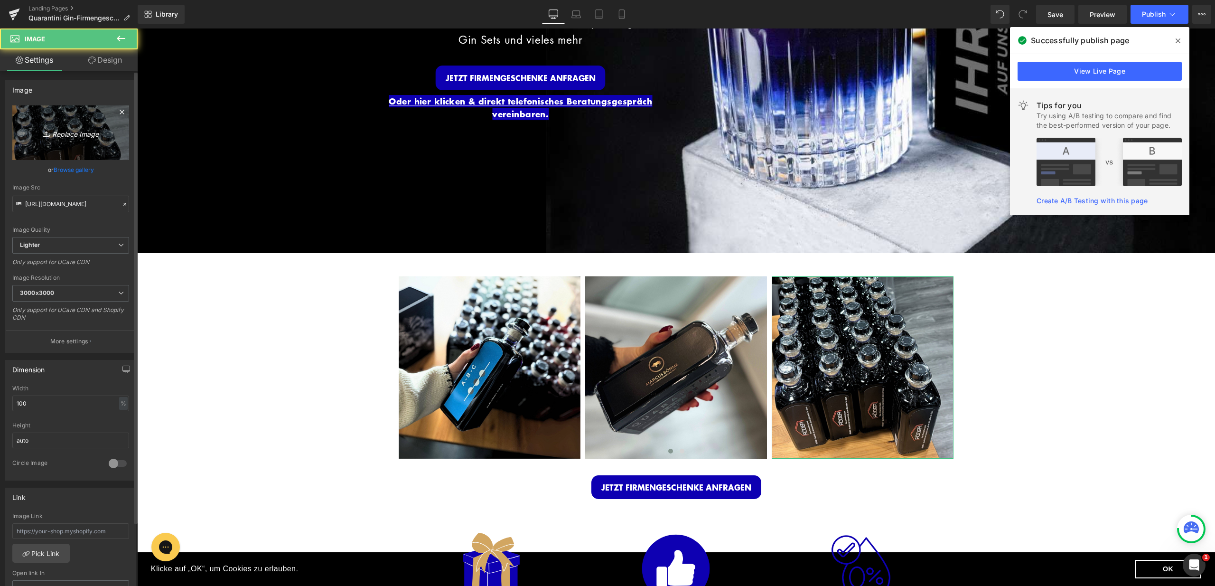
click at [61, 130] on icon "Replace Image" at bounding box center [71, 133] width 76 height 12
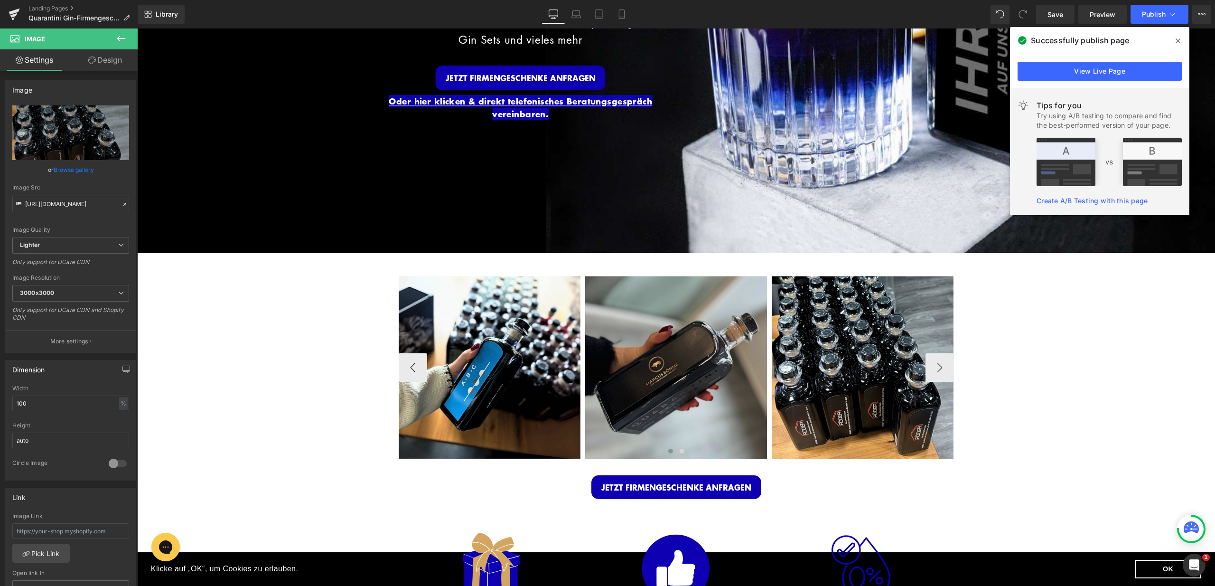
type input "C:\fakepath\Firmengeschenke. LP (2).jpg"
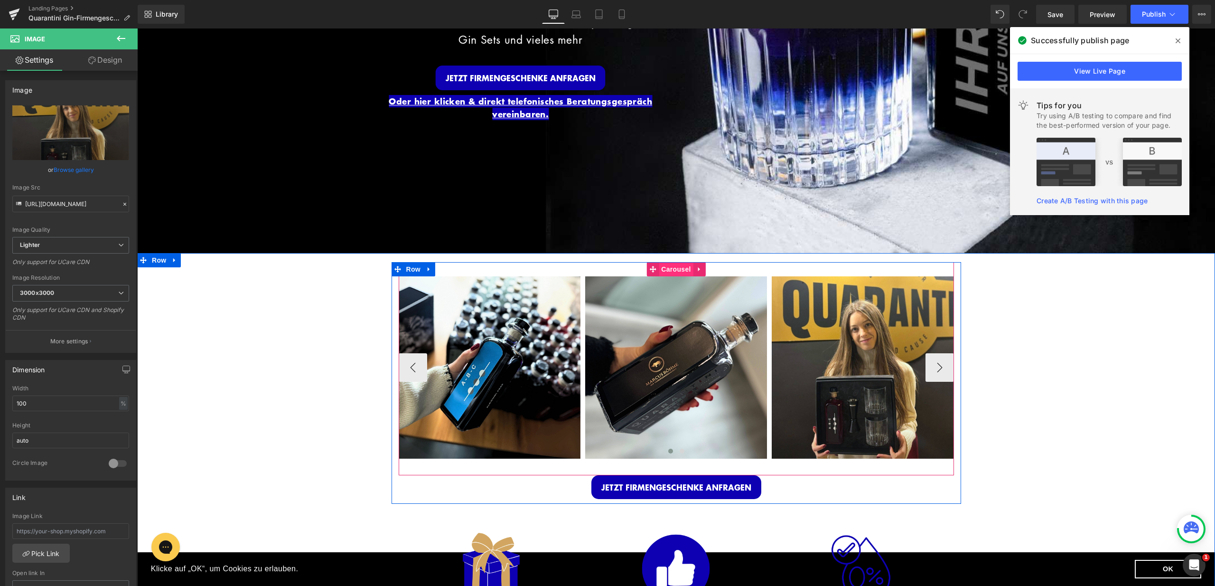
click at [672, 268] on span "Carousel" at bounding box center [676, 269] width 34 height 14
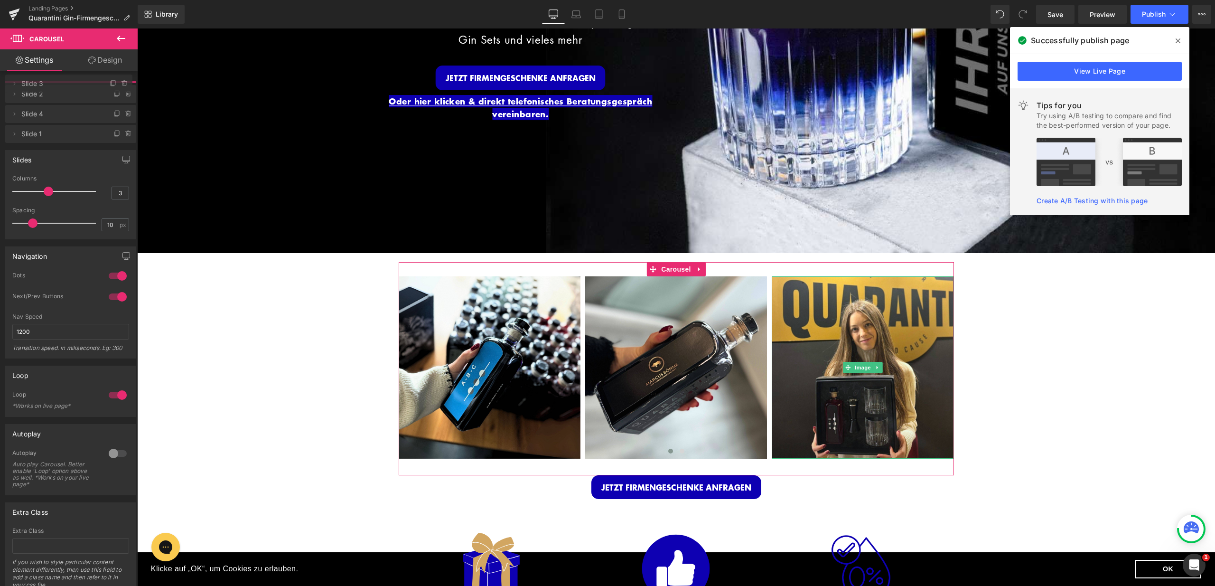
drag, startPoint x: 40, startPoint y: 131, endPoint x: 42, endPoint y: 83, distance: 48.0
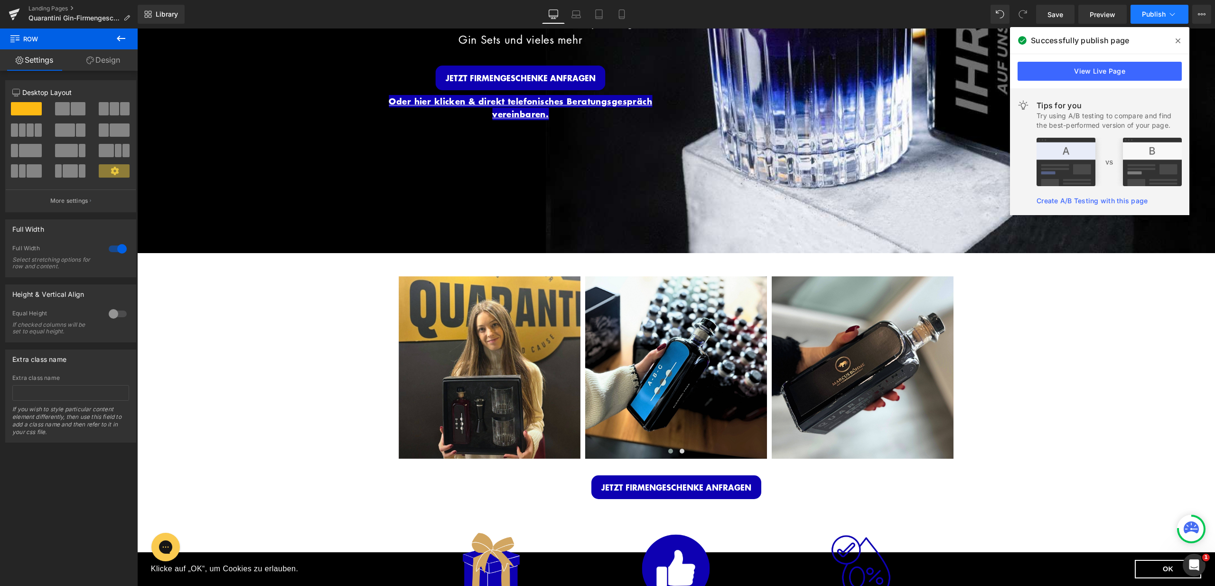
click at [1172, 11] on icon at bounding box center [1171, 13] width 9 height 9
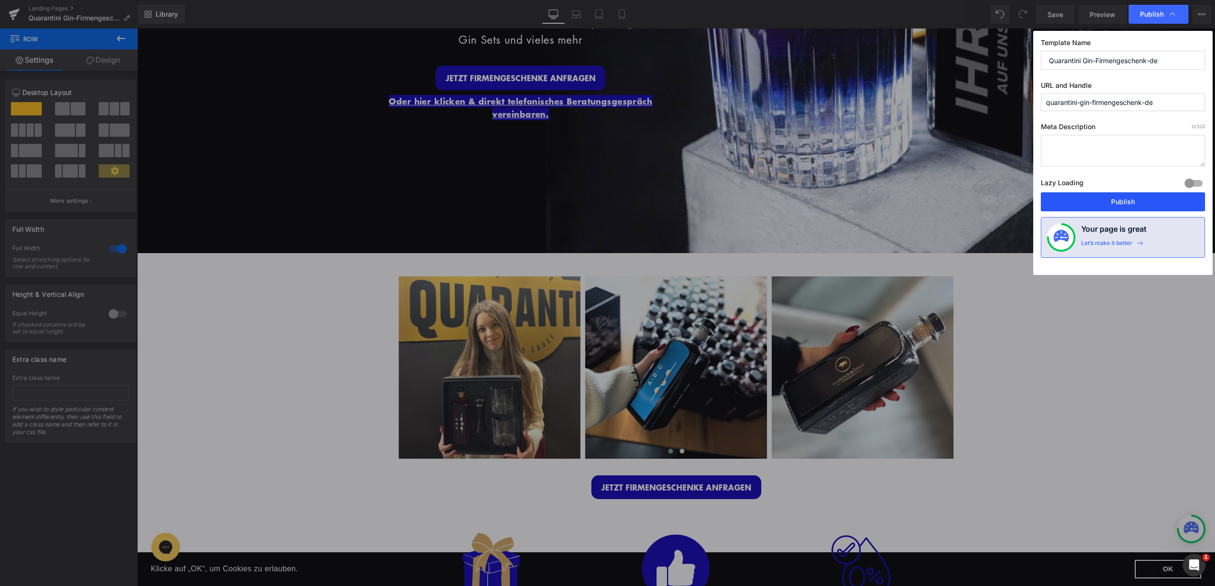
click at [1129, 201] on button "Publish" at bounding box center [1123, 201] width 164 height 19
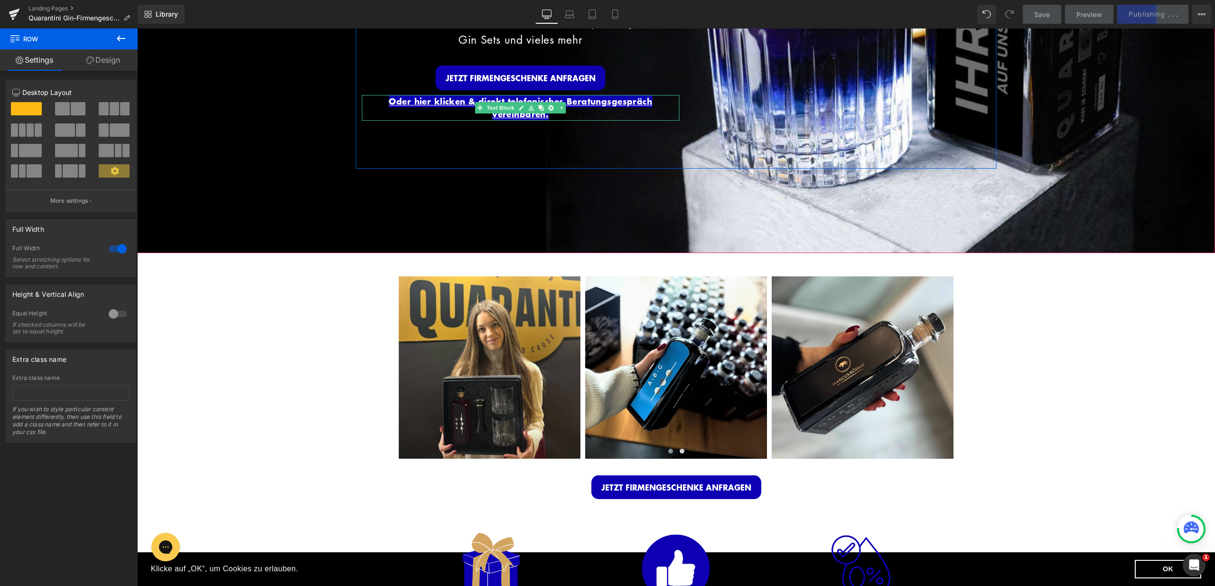
click at [592, 112] on p "Oder hier klicken & direkt telefonisches Beratungsgespräch vereinbaren." at bounding box center [520, 108] width 317 height 26
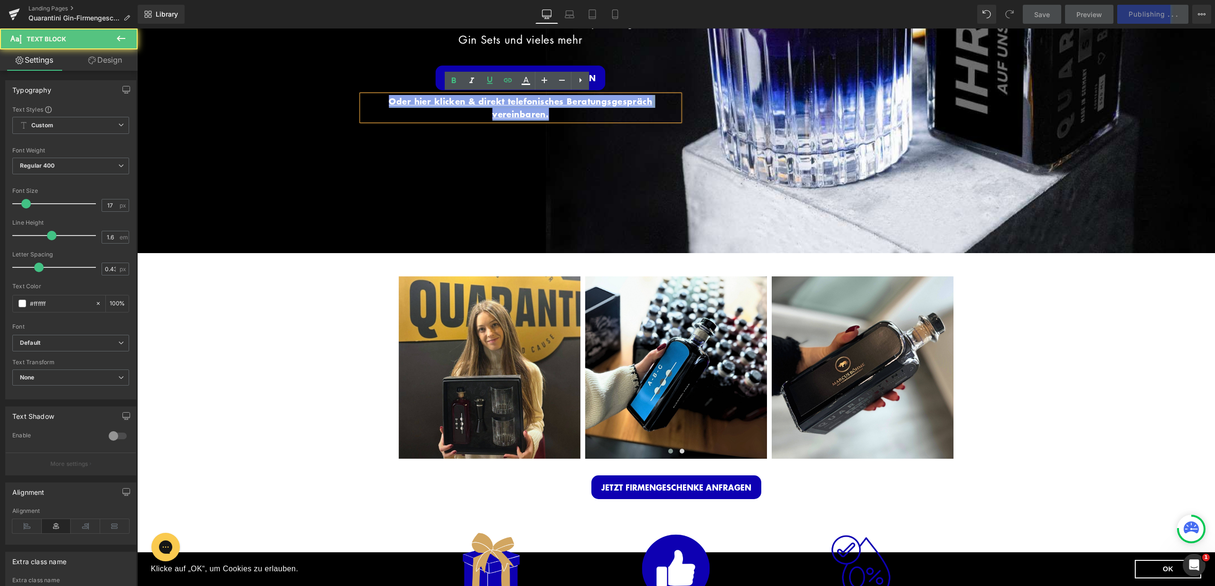
drag, startPoint x: 559, startPoint y: 113, endPoint x: 364, endPoint y: 98, distance: 195.1
click at [364, 98] on p "Oder hier klicken & direkt telefonisches Beratungsgespräch vereinbaren." at bounding box center [520, 108] width 317 height 26
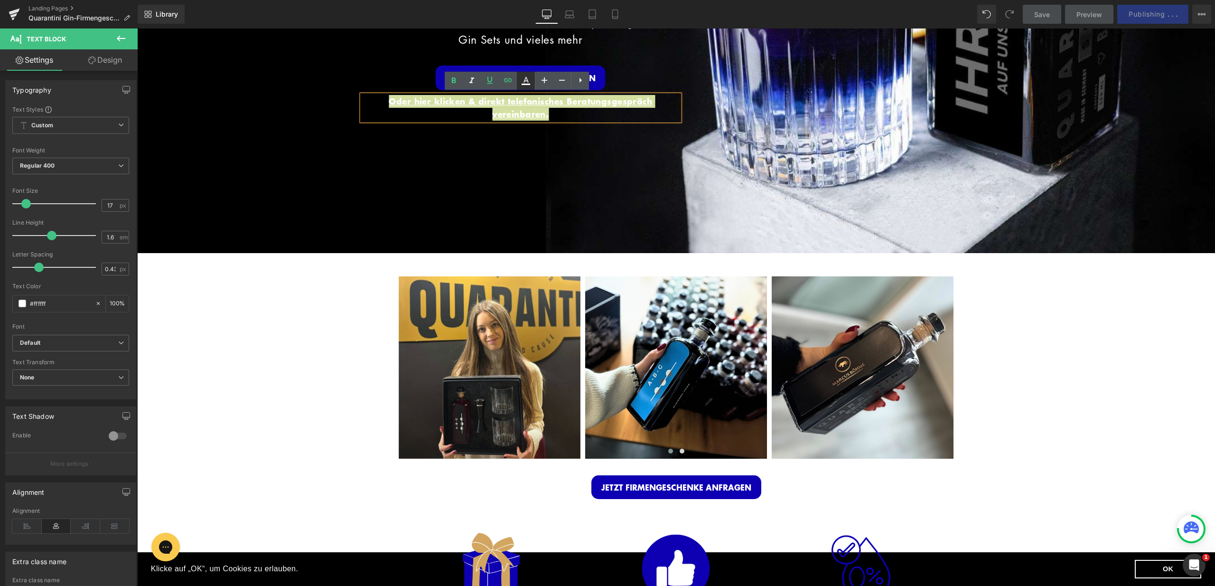
click at [531, 76] on icon at bounding box center [525, 80] width 11 height 11
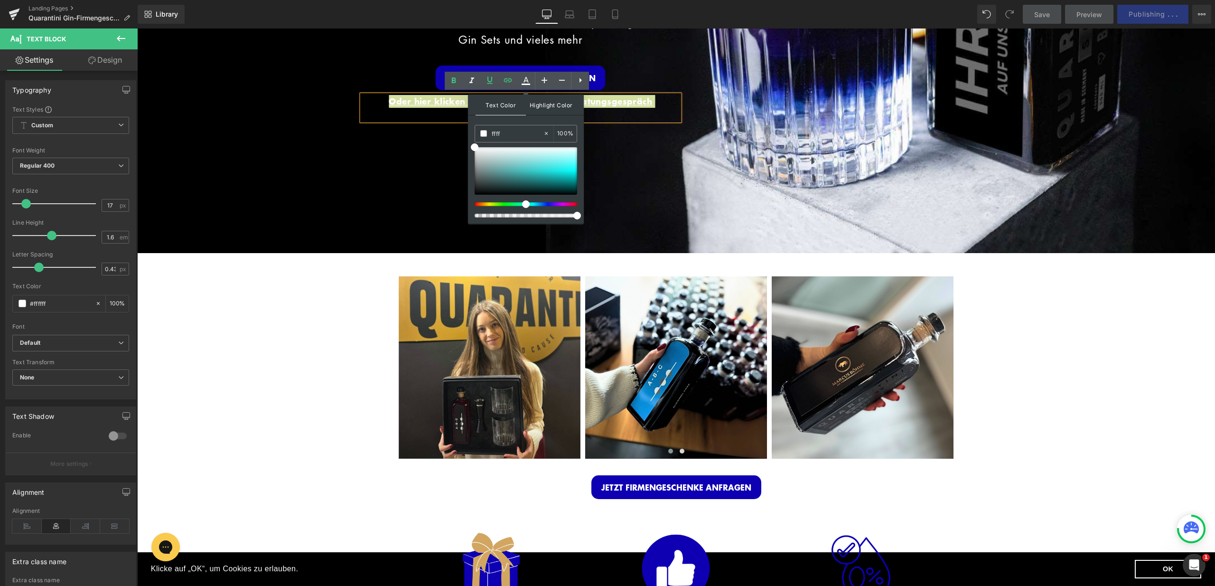
click at [549, 106] on span "Highlight Color" at bounding box center [551, 104] width 50 height 20
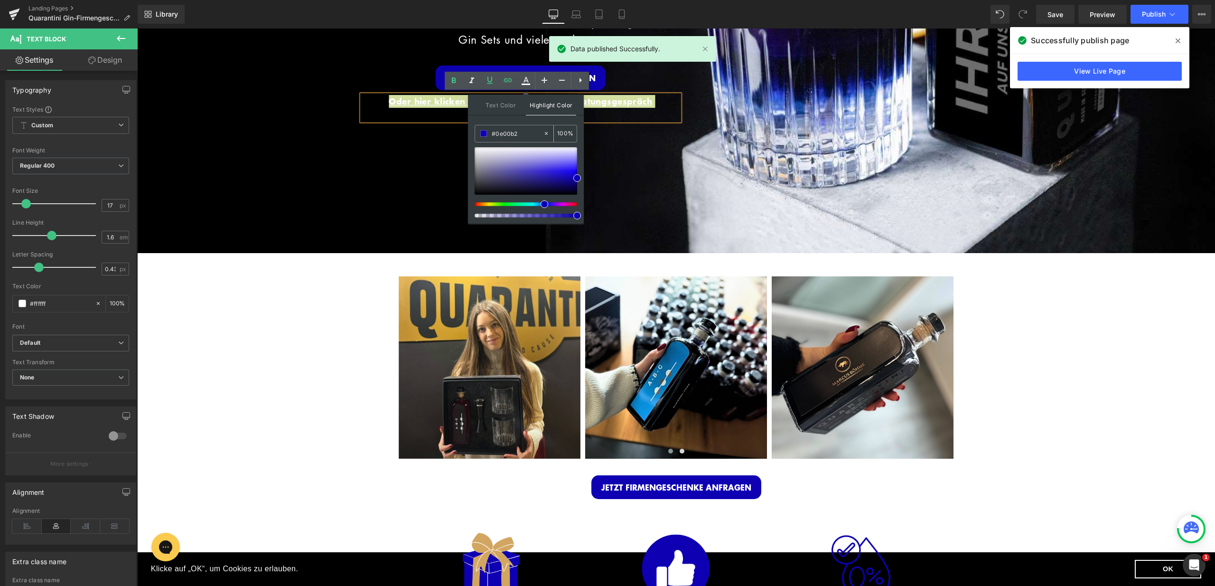
click at [547, 131] on icon at bounding box center [546, 133] width 7 height 7
click at [655, 118] on p "Oder hier klicken & direkt telefonisches Beratungsgespräch vereinbaren." at bounding box center [520, 108] width 317 height 26
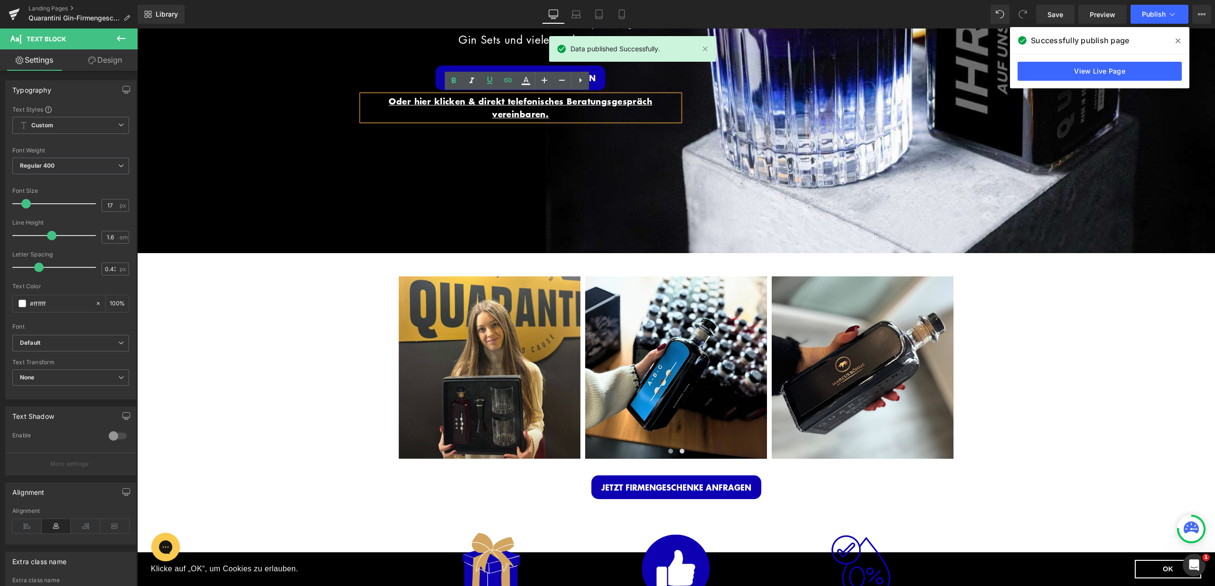
drag, startPoint x: 1175, startPoint y: 41, endPoint x: 994, endPoint y: 14, distance: 183.2
click at [1176, 41] on icon at bounding box center [1178, 41] width 5 height 8
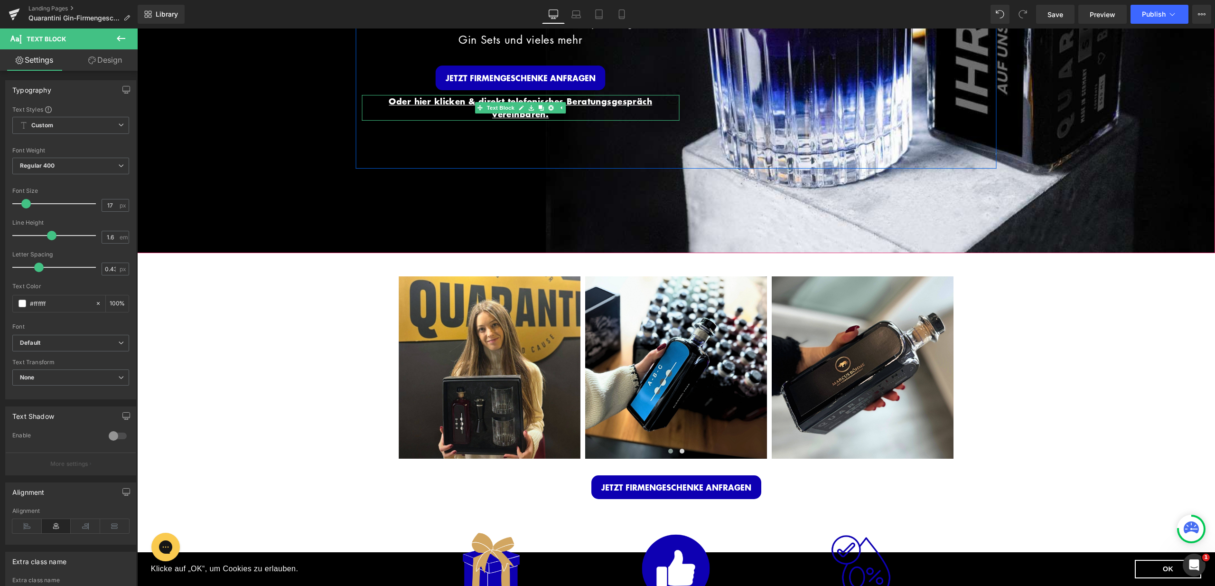
click at [567, 115] on p "Oder hier klicken & direkt telefonisches Beratungsgespräch vereinbaren." at bounding box center [520, 108] width 317 height 26
click at [603, 138] on div "Image INDIVIDUELLE FIRMENGESCHENKE Heading Personalisierte Gin Flasche + Edle V…" at bounding box center [676, 28] width 641 height 280
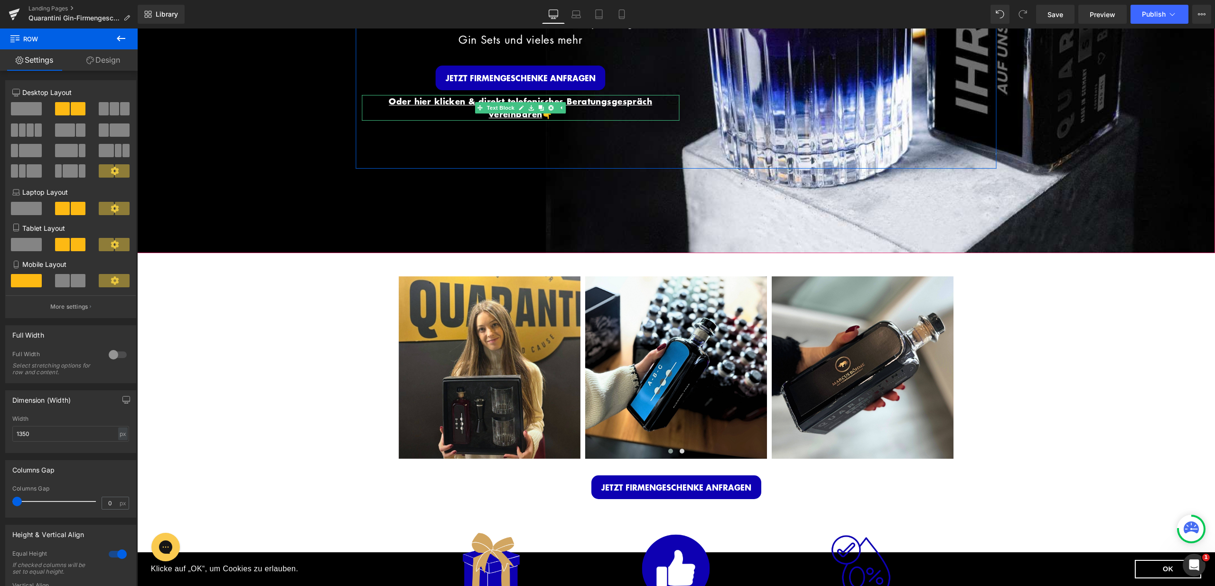
click at [588, 114] on p "Oder hier klicken & direkt telefonisches Beratungsgespräch vereinbaren 👇" at bounding box center [520, 108] width 317 height 26
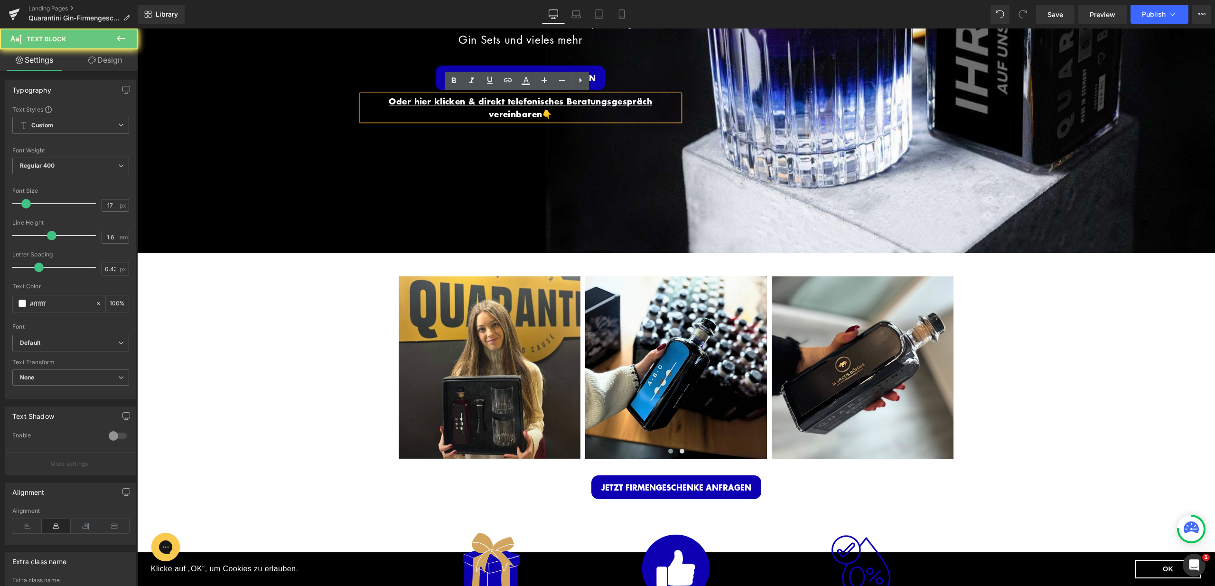
drag, startPoint x: 560, startPoint y: 115, endPoint x: 378, endPoint y: 98, distance: 183.0
click at [378, 98] on p "Oder hier klicken & direkt telefonisches Beratungsgespräch vereinbaren 👇" at bounding box center [520, 108] width 317 height 26
click at [511, 79] on icon at bounding box center [507, 80] width 11 height 11
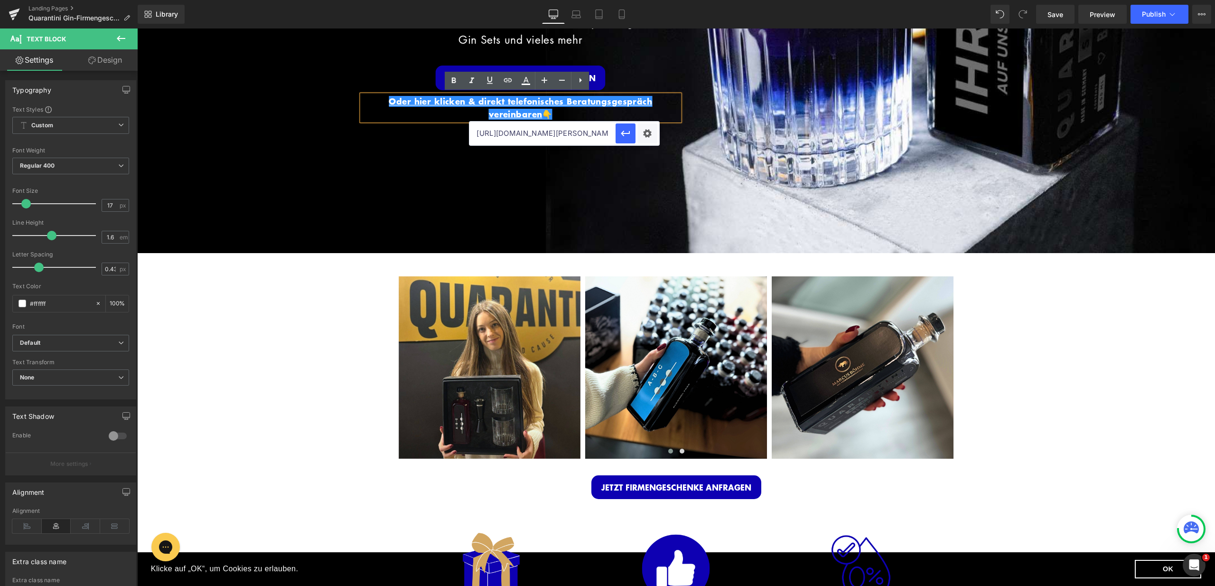
click at [563, 196] on div "Image INDIVIDUELLE FIRMENGESCHENKE Heading Personalisierte Gin Flasche + Edle V…" at bounding box center [676, 28] width 1078 height 449
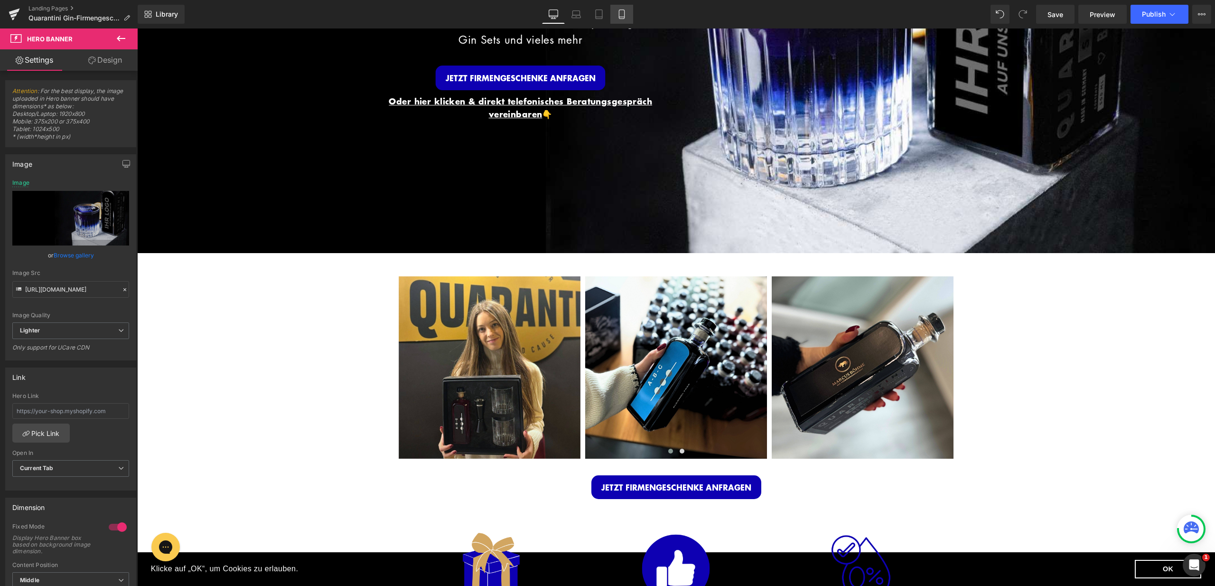
click at [622, 15] on icon at bounding box center [621, 13] width 9 height 9
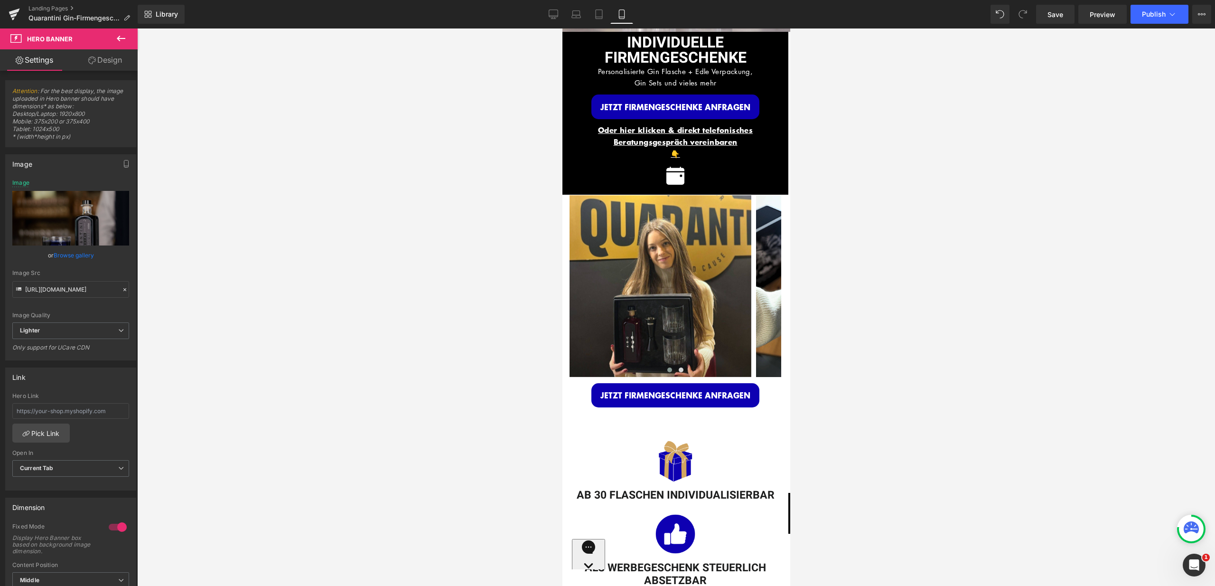
scroll to position [0, 0]
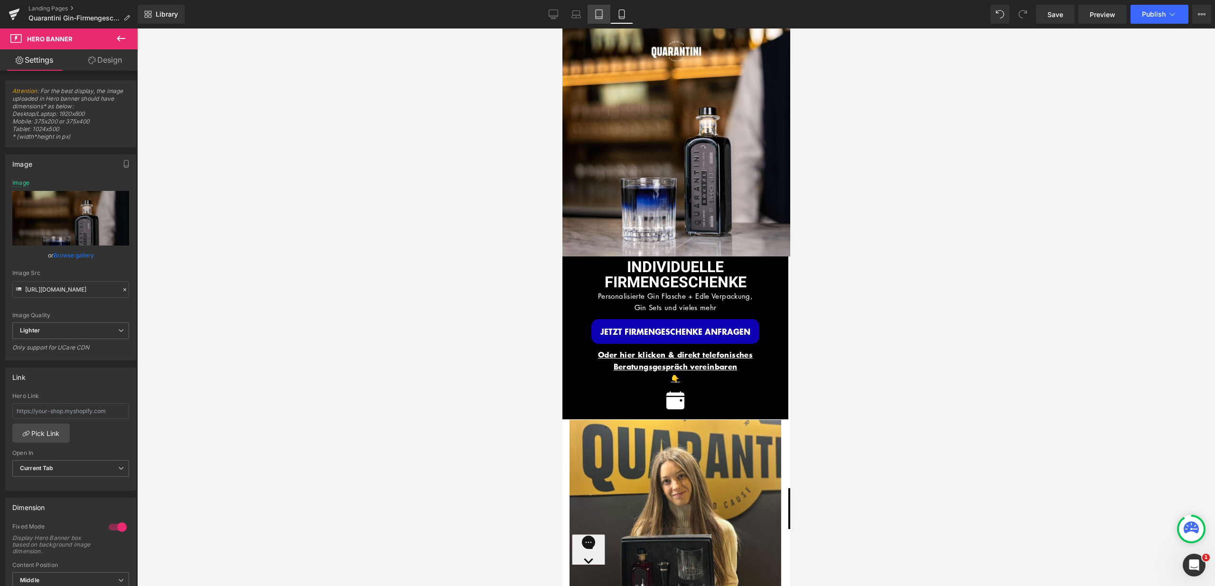
click at [596, 12] on icon at bounding box center [598, 13] width 9 height 9
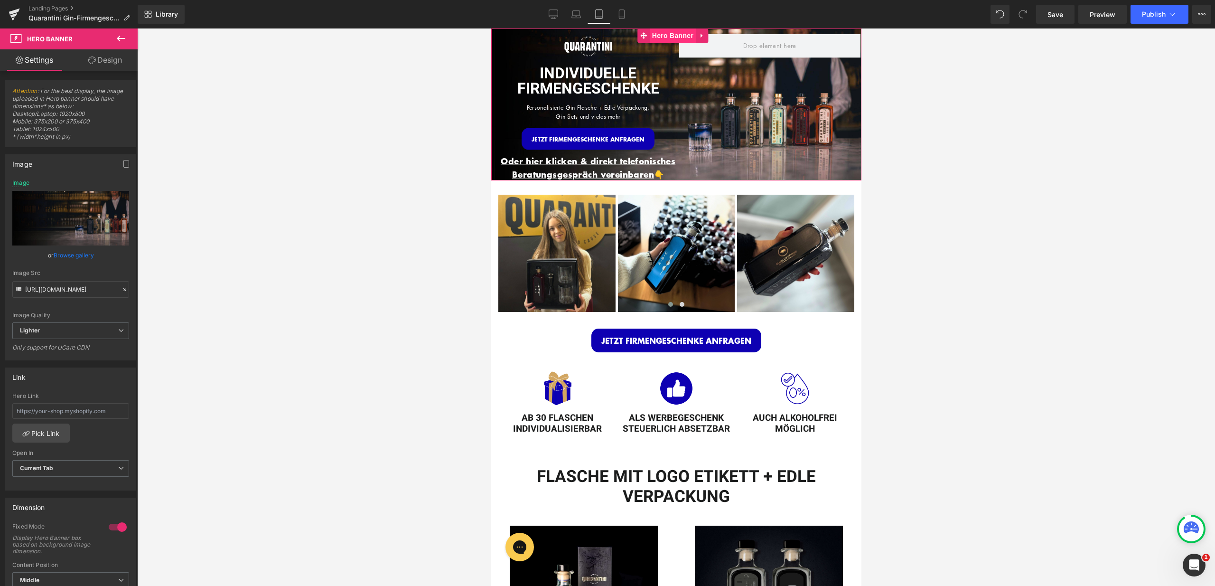
click at [667, 33] on span "Hero Banner" at bounding box center [672, 35] width 46 height 14
click at [577, 16] on icon at bounding box center [575, 13] width 9 height 9
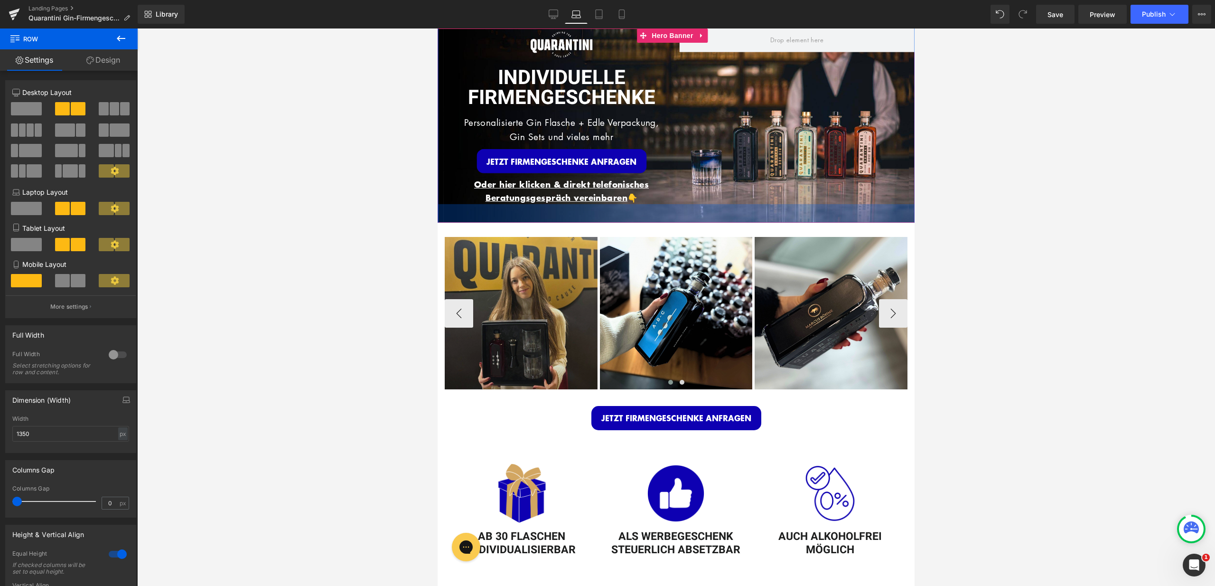
drag, startPoint x: 567, startPoint y: 215, endPoint x: 567, endPoint y: 239, distance: 24.2
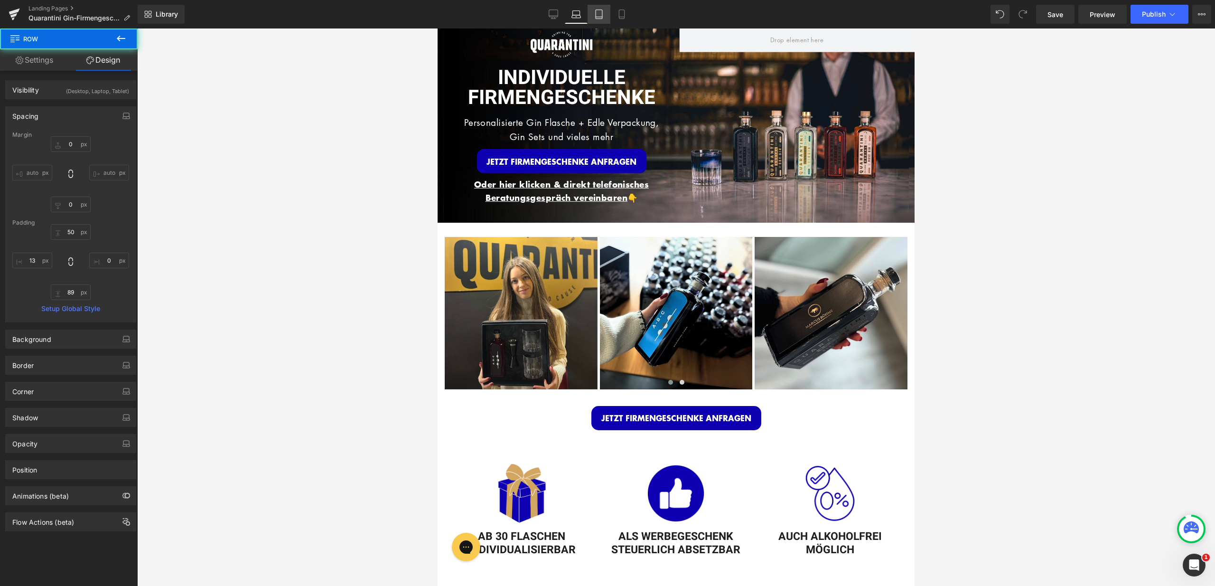
click at [594, 11] on link "Tablet" at bounding box center [599, 14] width 23 height 19
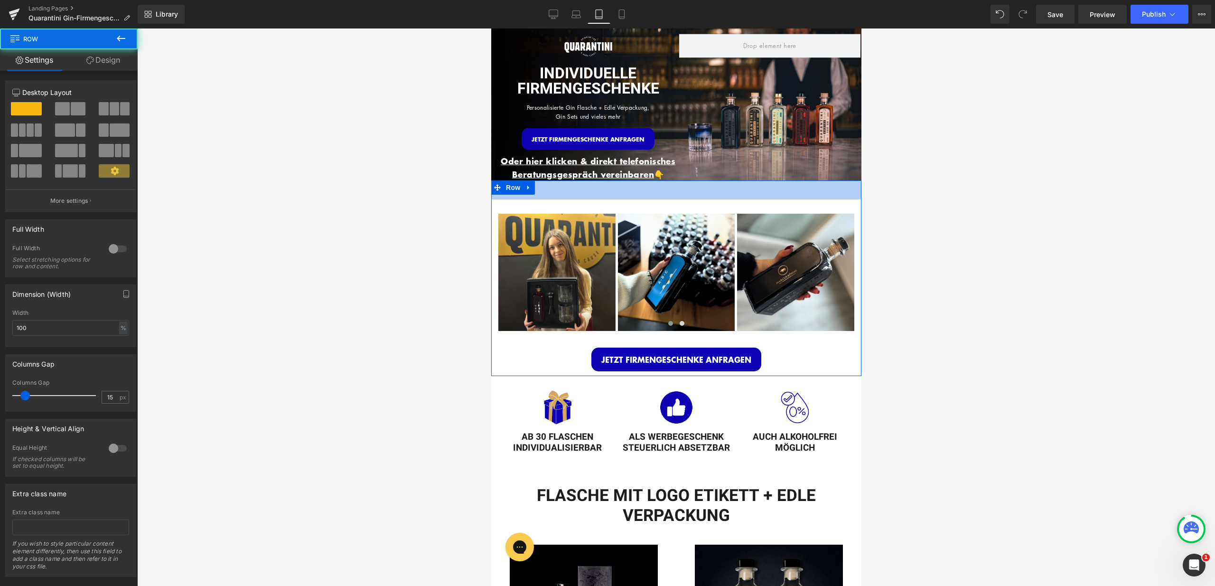
drag, startPoint x: 671, startPoint y: 177, endPoint x: 667, endPoint y: 196, distance: 19.4
click at [667, 196] on div "40px" at bounding box center [676, 189] width 370 height 19
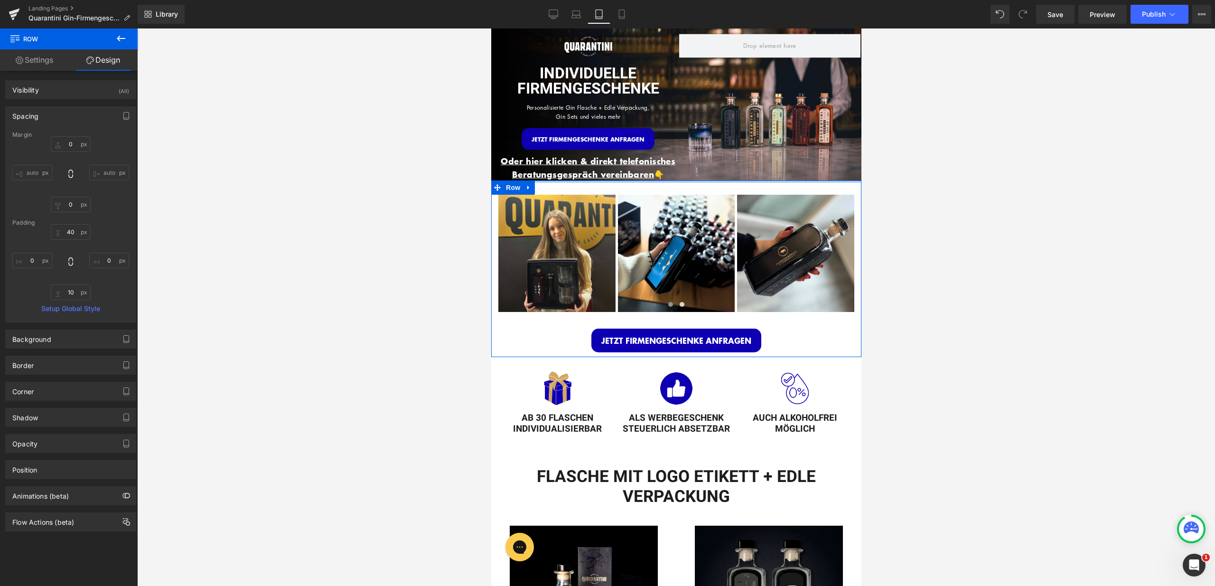
drag, startPoint x: 667, startPoint y: 191, endPoint x: 670, endPoint y: 167, distance: 24.4
click at [670, 167] on p "Oder hier klicken & direkt telefonisches Beratungsgespräch vereinbaren 👇" at bounding box center [588, 168] width 182 height 26
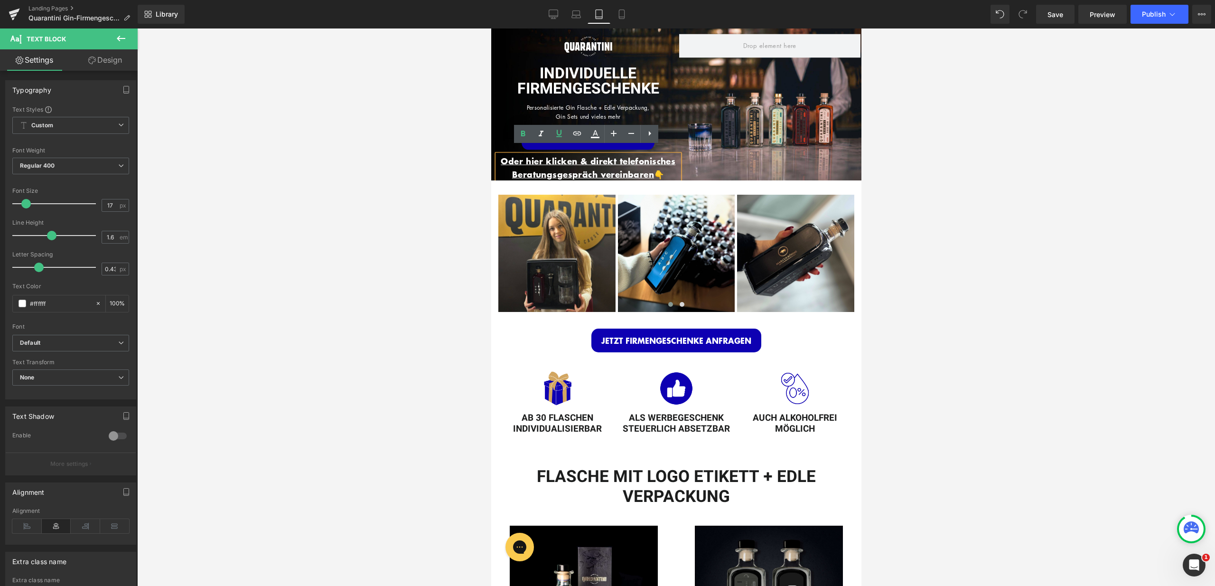
click at [709, 173] on div "Image INDIVIDUELLE FIRMENGESCHENKE Heading Personalisierte Gin Flasche + Edle V…" at bounding box center [676, 104] width 370 height 188
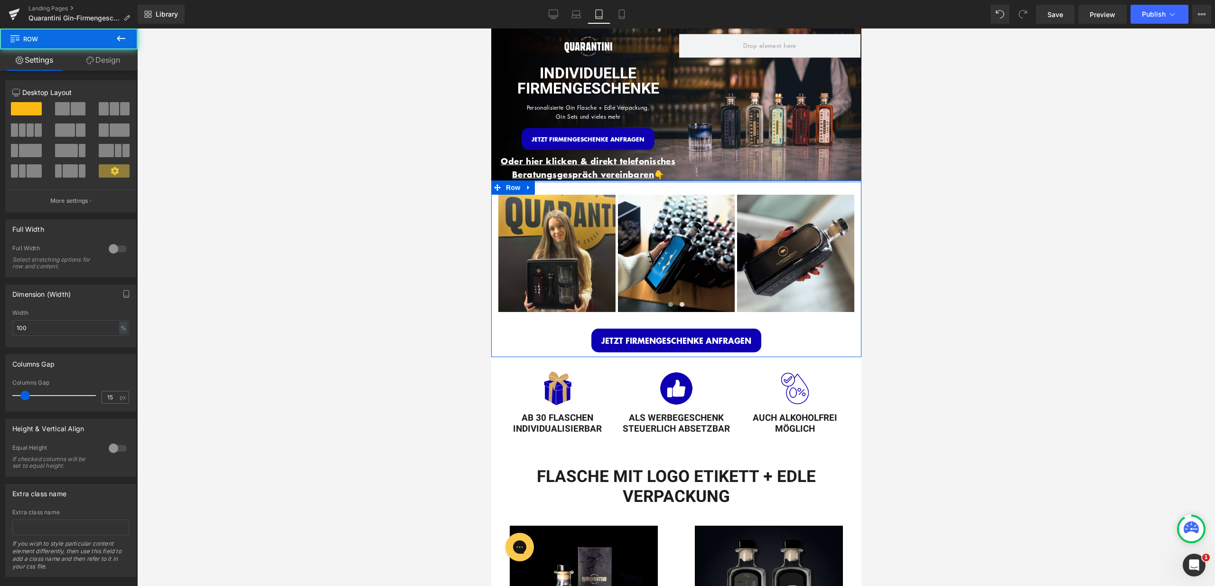
drag, startPoint x: 708, startPoint y: 177, endPoint x: 709, endPoint y: 170, distance: 7.1
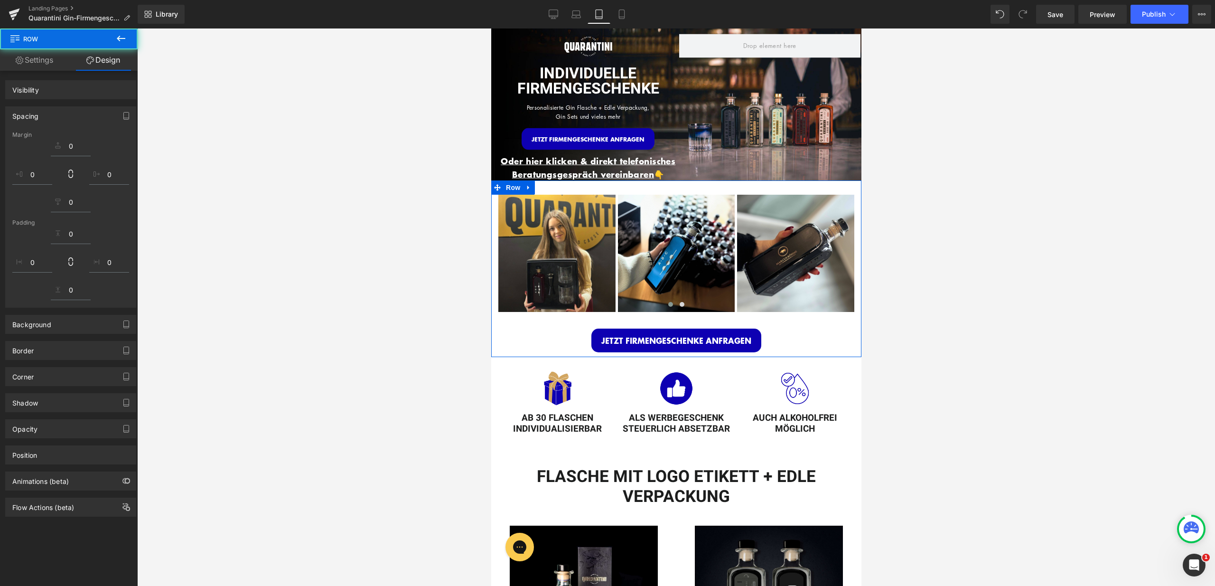
click at [983, 168] on div at bounding box center [676, 306] width 1078 height 557
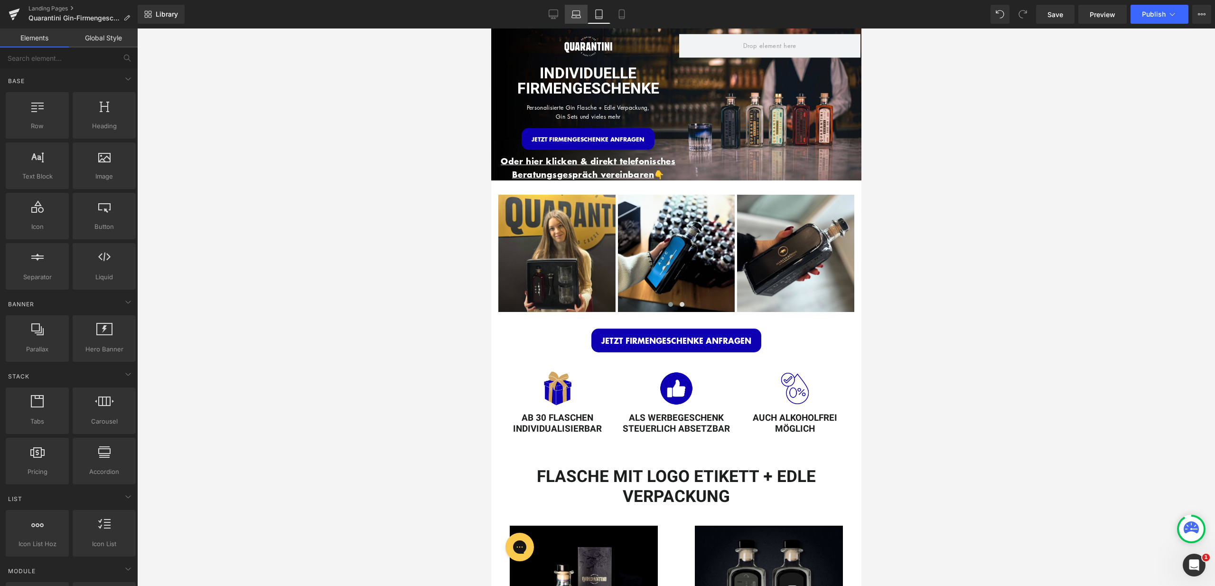
click at [578, 18] on icon at bounding box center [576, 16] width 9 height 3
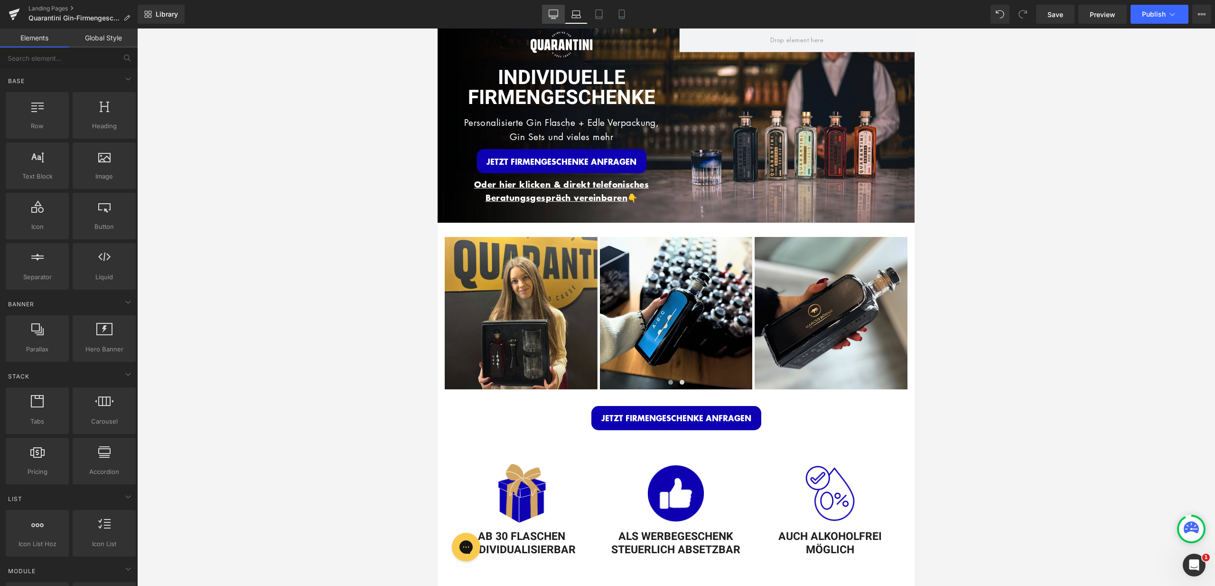
click at [550, 8] on link "Desktop" at bounding box center [553, 14] width 23 height 19
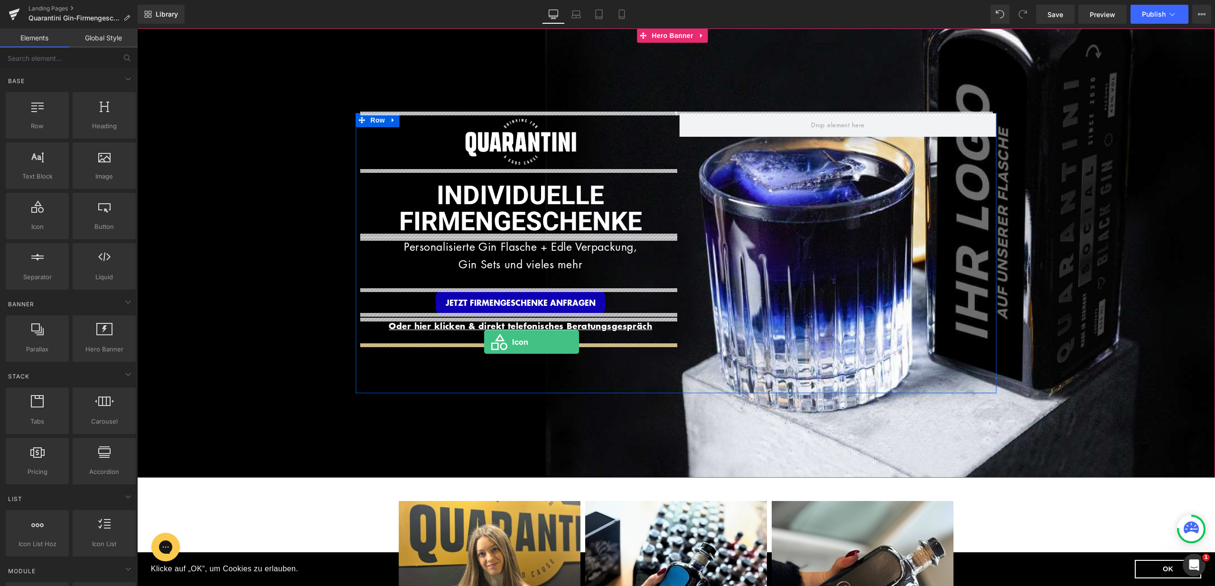
drag, startPoint x: 171, startPoint y: 251, endPoint x: 484, endPoint y: 342, distance: 326.1
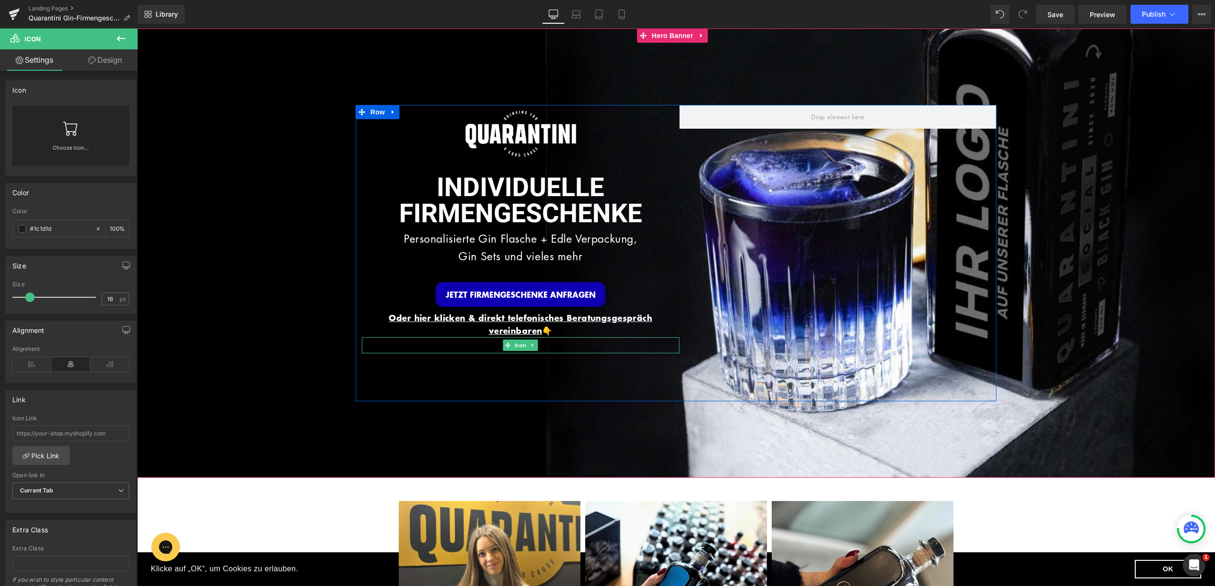
click at [513, 341] on span "Icon" at bounding box center [520, 344] width 15 height 11
click at [24, 229] on span at bounding box center [23, 229] width 8 height 8
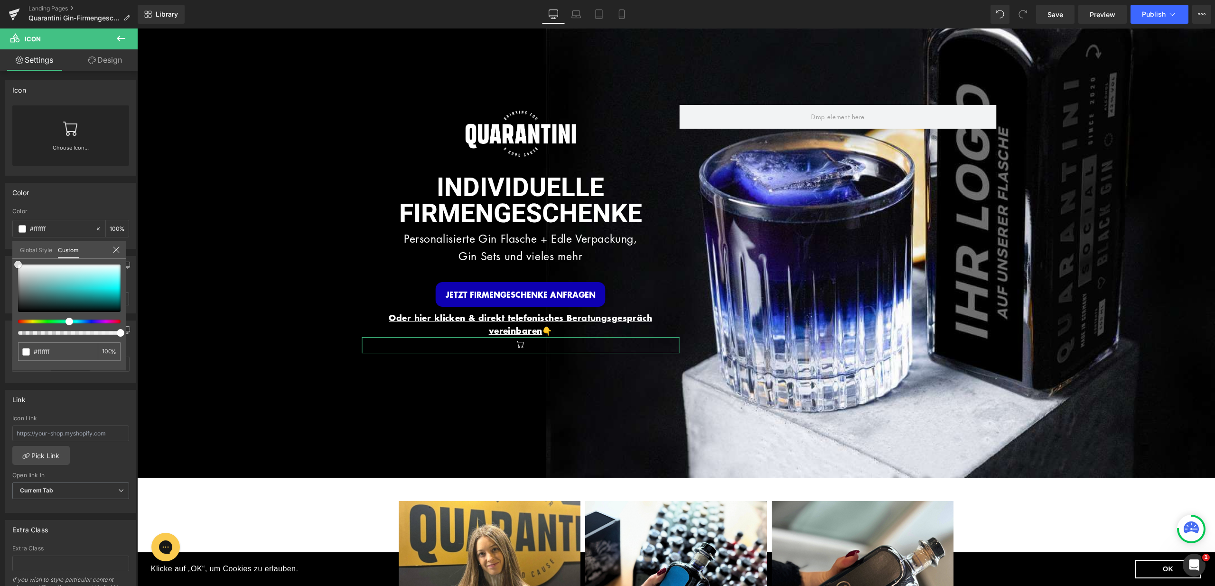
drag, startPoint x: 19, startPoint y: 305, endPoint x: 14, endPoint y: 260, distance: 45.3
click at [14, 260] on div "#1c1d1d 100 %" at bounding box center [69, 264] width 114 height 11
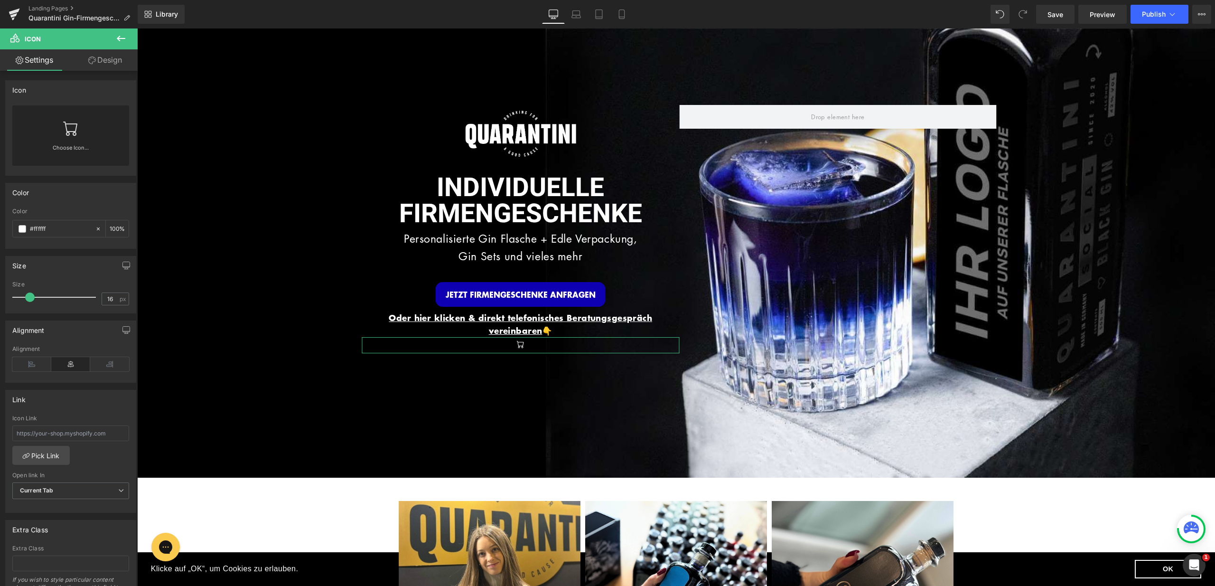
click at [60, 137] on div "Choose Icon..." at bounding box center [70, 135] width 117 height 60
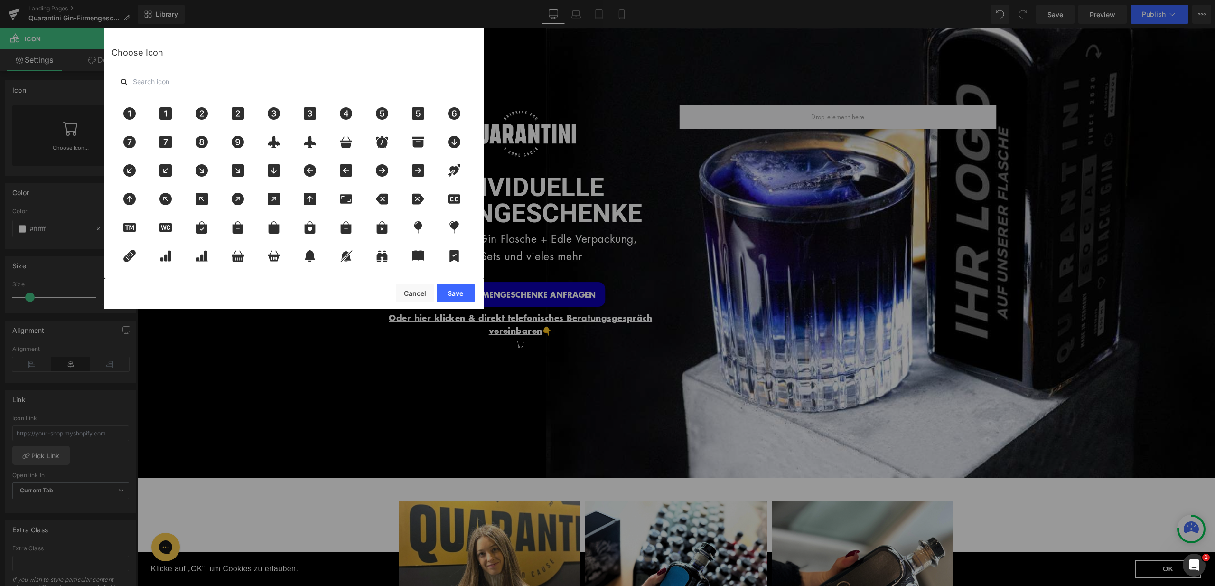
click at [193, 81] on input "text" at bounding box center [168, 81] width 95 height 21
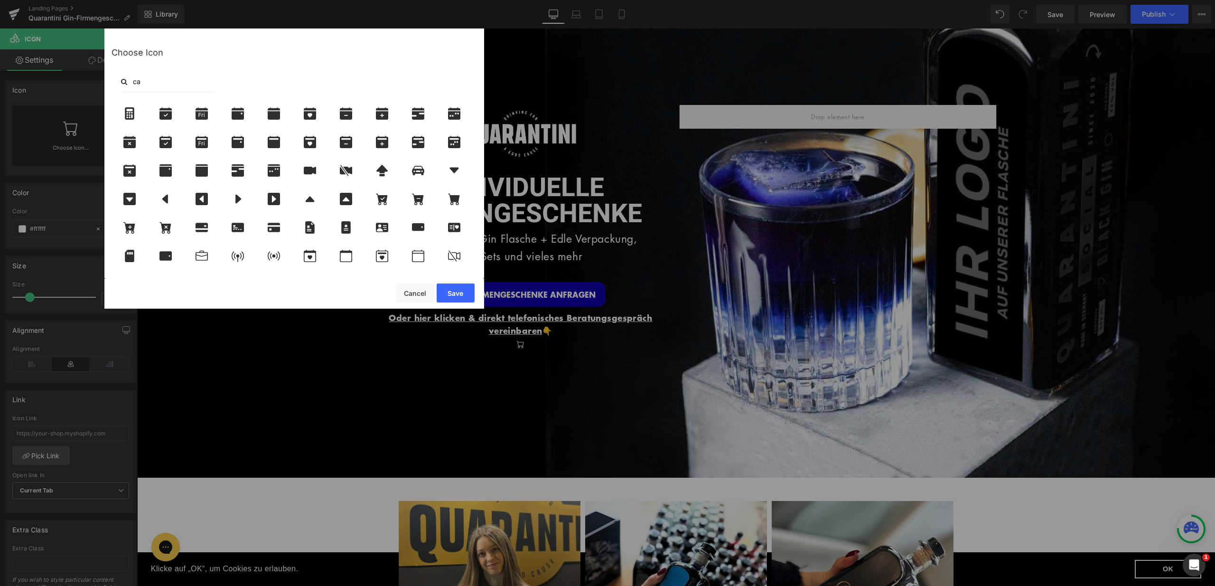
type input "cal"
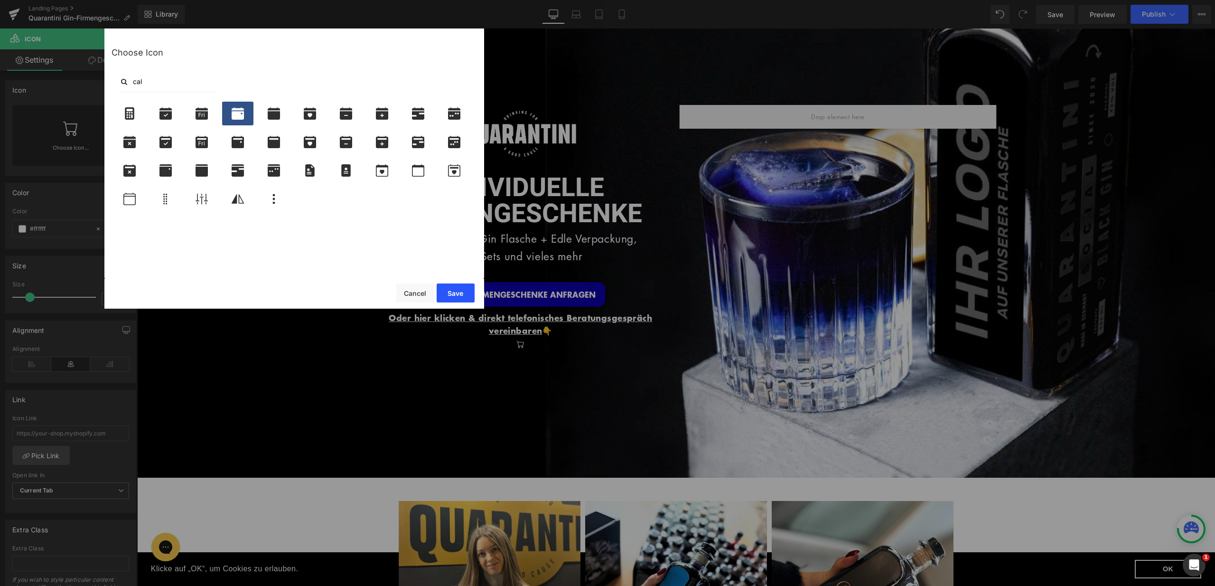
click at [453, 289] on button "Save" at bounding box center [456, 292] width 38 height 19
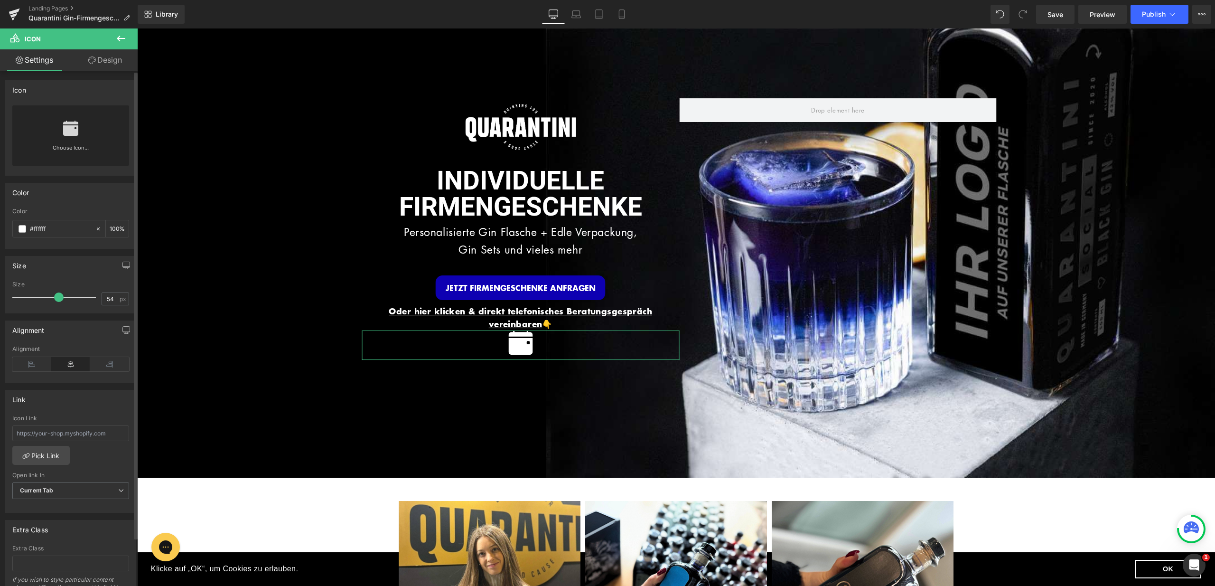
type input "55"
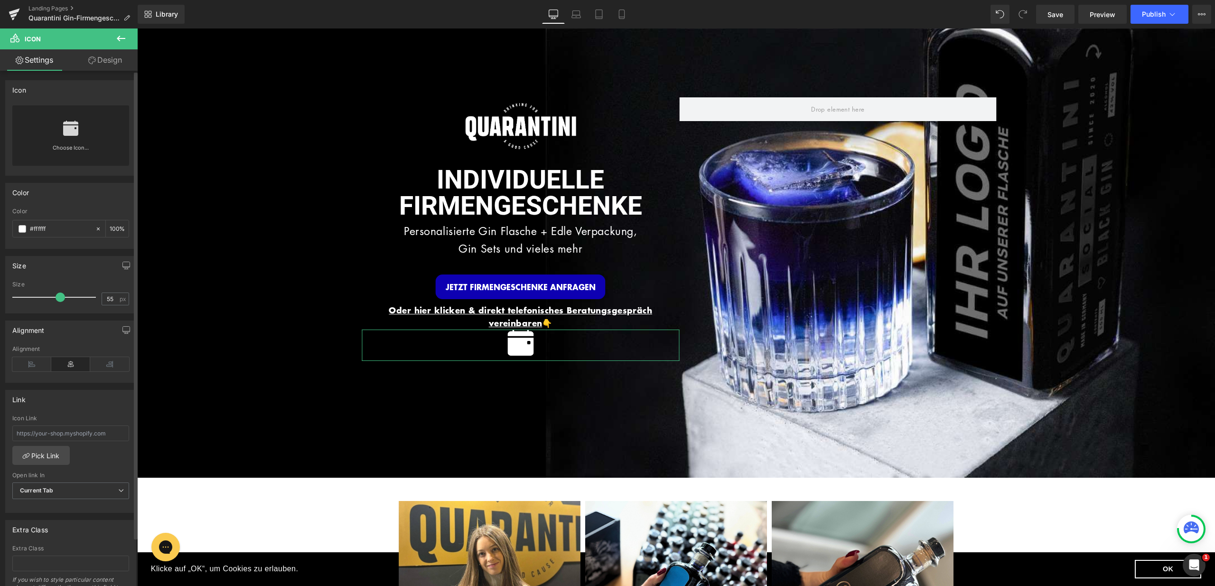
drag, startPoint x: 28, startPoint y: 296, endPoint x: 58, endPoint y: 302, distance: 30.1
click at [58, 302] on div at bounding box center [56, 297] width 79 height 19
click at [112, 67] on link "Design" at bounding box center [105, 59] width 69 height 21
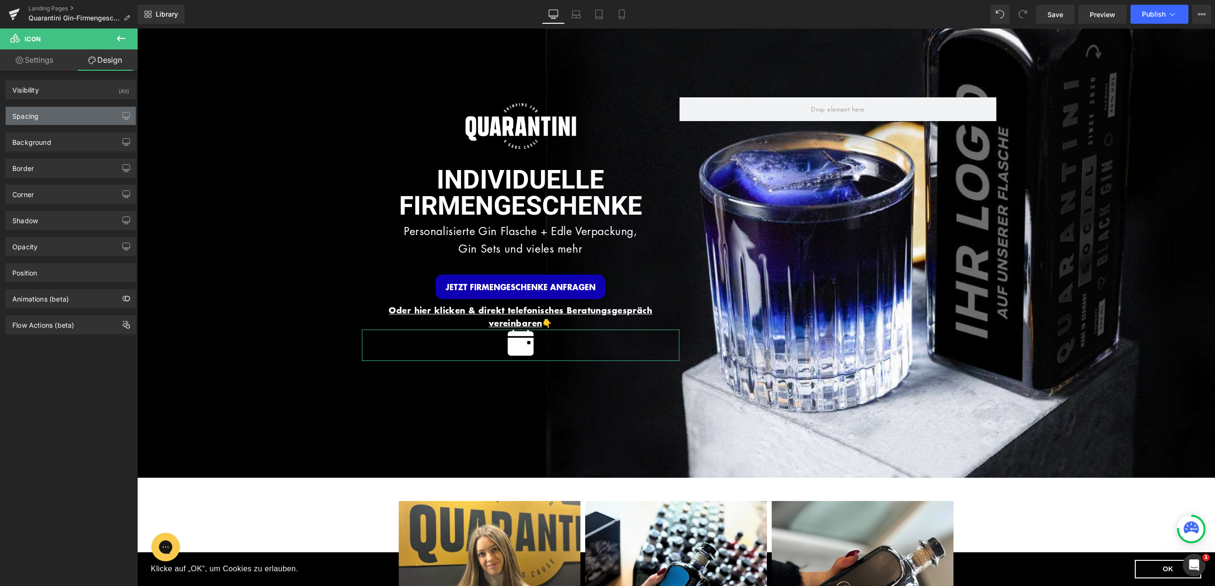
click at [95, 111] on div "Spacing" at bounding box center [71, 116] width 130 height 18
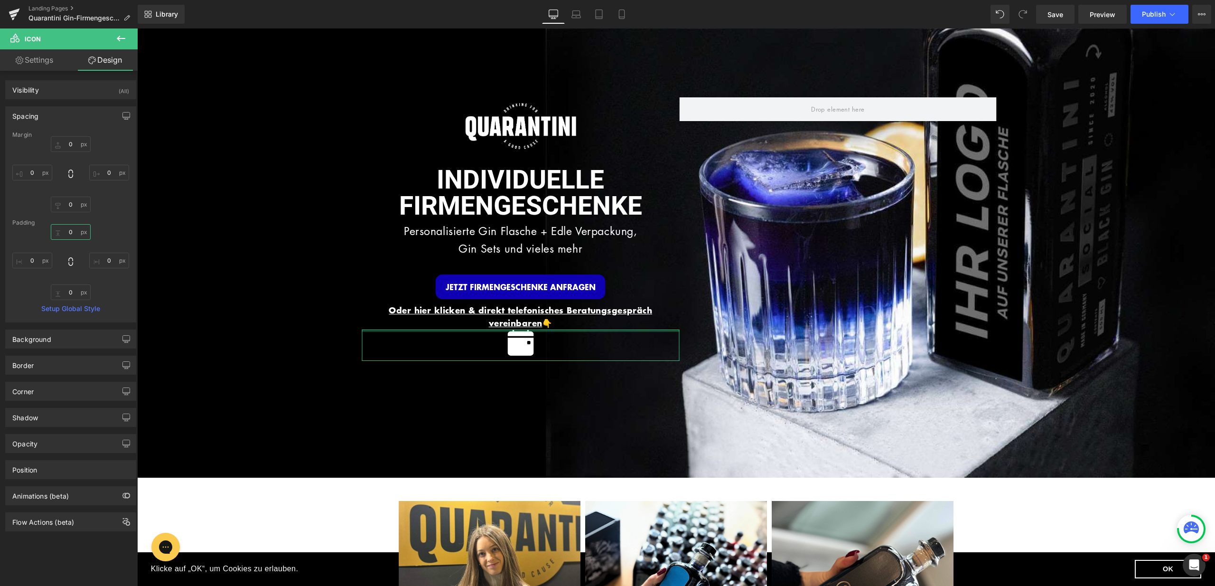
click at [70, 231] on input "0" at bounding box center [71, 232] width 40 height 16
type input "25"
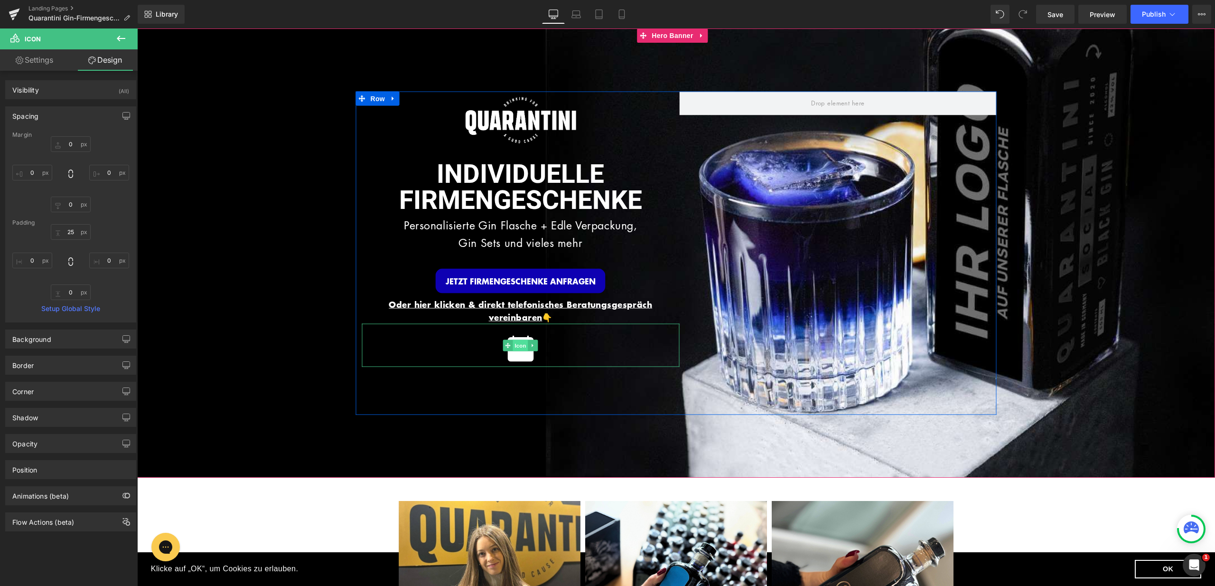
click at [520, 342] on span "Icon" at bounding box center [520, 344] width 15 height 11
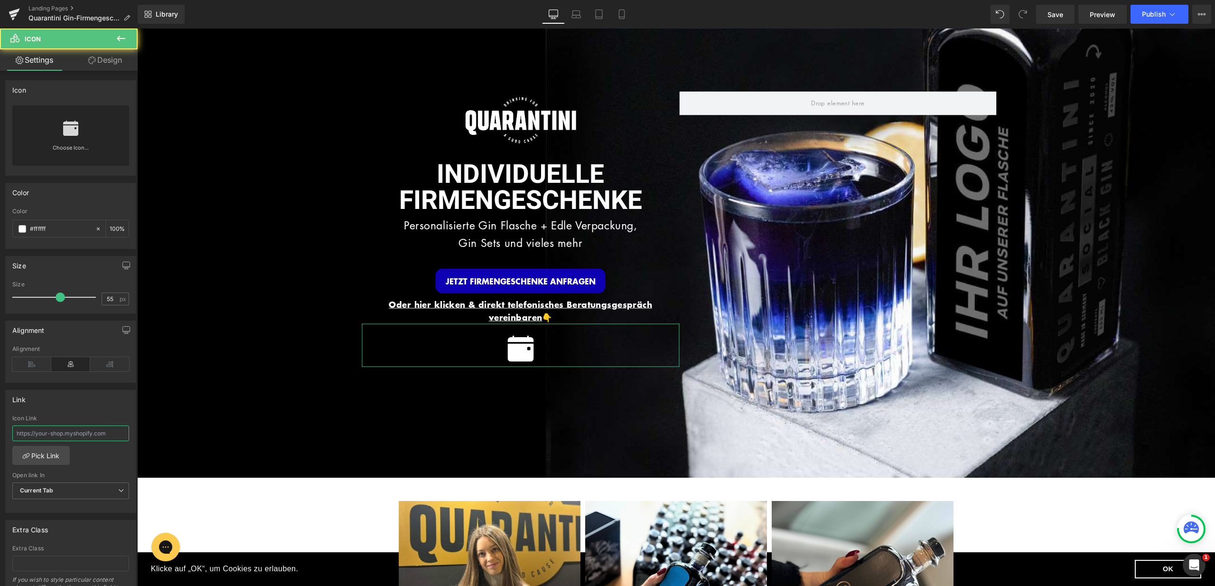
click at [98, 430] on input "text" at bounding box center [70, 433] width 117 height 16
paste input "[URL][DOMAIN_NAME][PERSON_NAME]"
type input "[URL][DOMAIN_NAME][PERSON_NAME]"
click at [101, 411] on div "Link [URL][DOMAIN_NAME][PERSON_NAME] Icon Link [URL][DOMAIN_NAME][PERSON_NAME] …" at bounding box center [70, 451] width 131 height 123
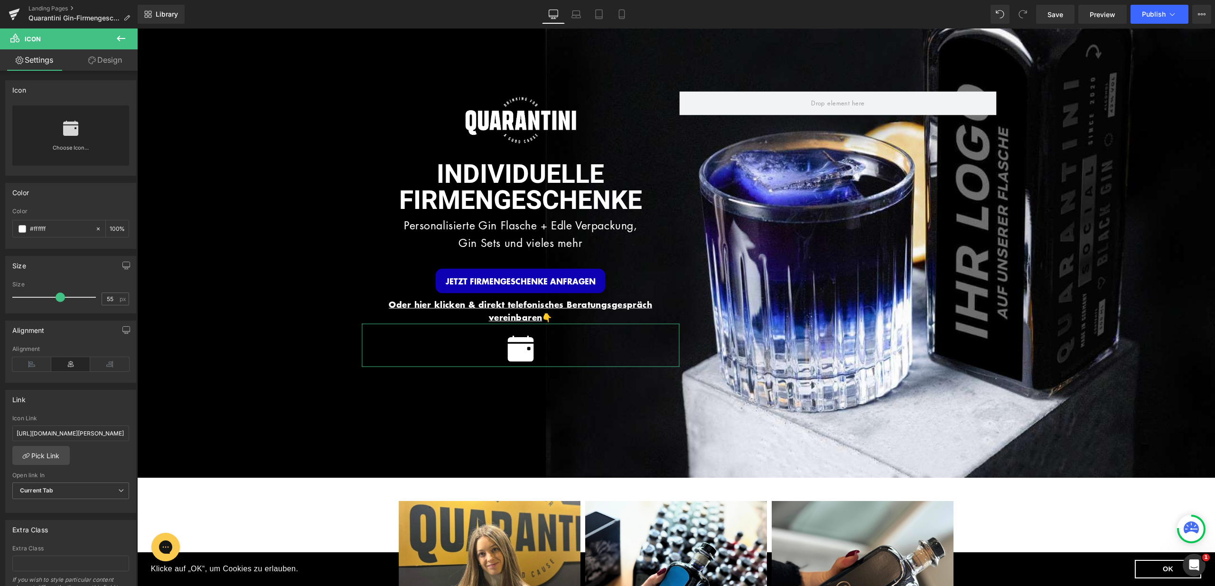
scroll to position [0, 0]
click at [577, 11] on icon at bounding box center [576, 13] width 7 height 4
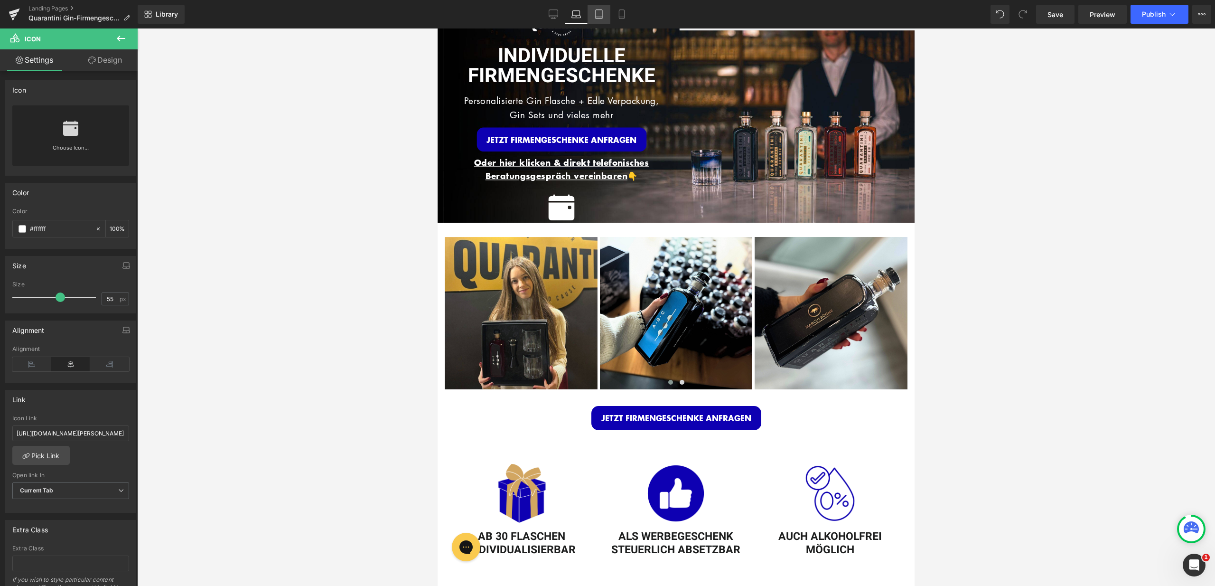
click at [600, 11] on icon at bounding box center [598, 13] width 9 height 9
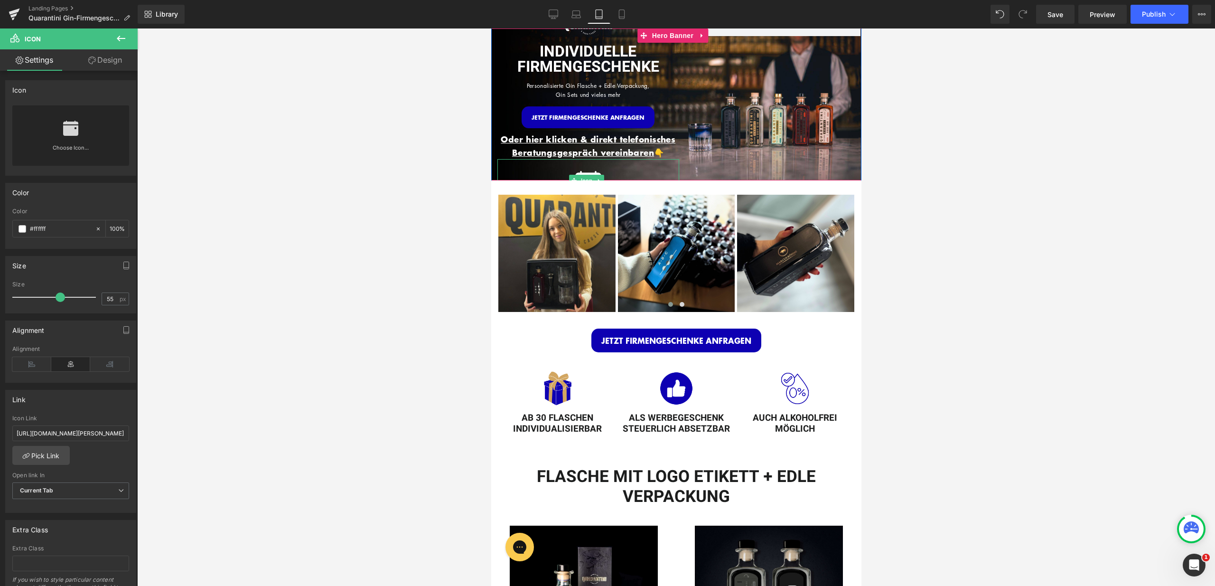
click at [600, 168] on div at bounding box center [588, 180] width 182 height 43
click at [122, 60] on link "Design" at bounding box center [105, 59] width 69 height 21
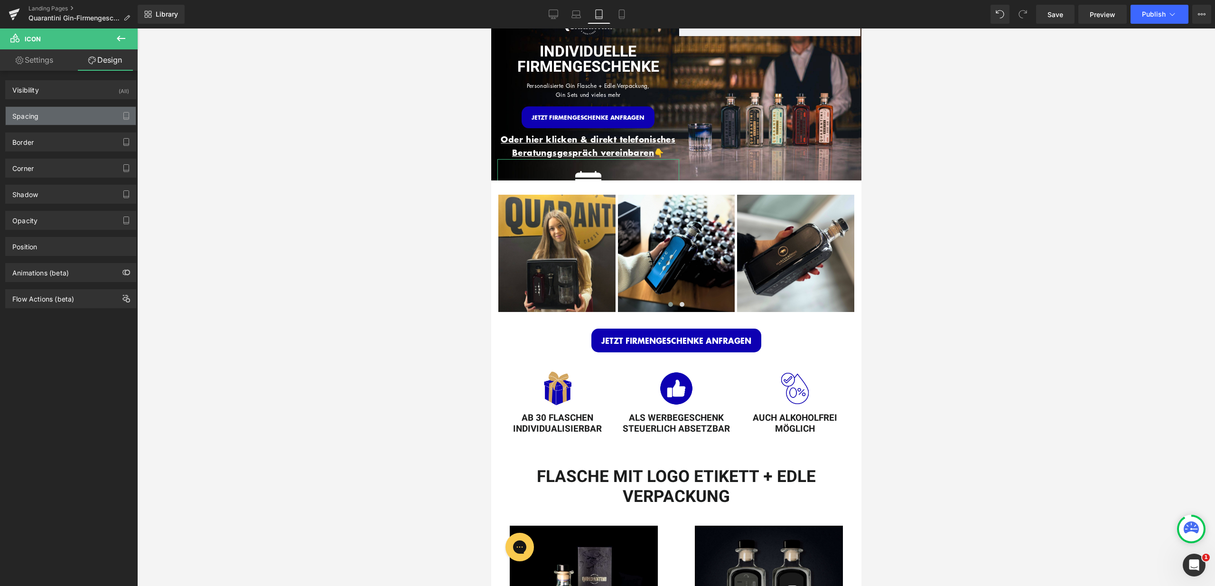
click at [82, 120] on div "Spacing" at bounding box center [71, 116] width 130 height 18
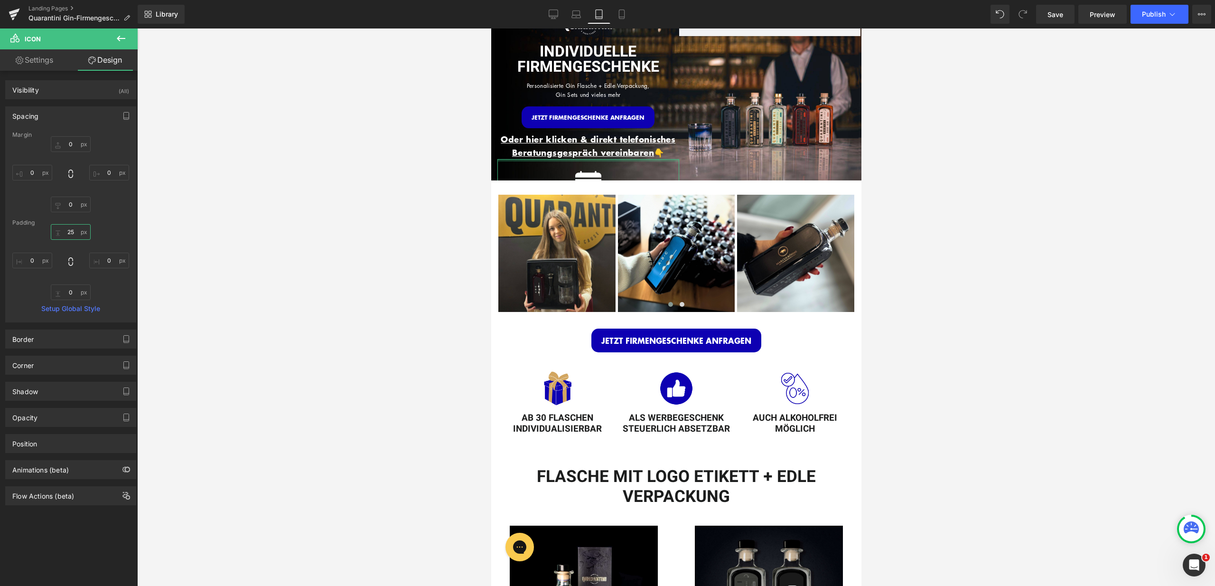
click at [66, 233] on input "25" at bounding box center [71, 232] width 40 height 16
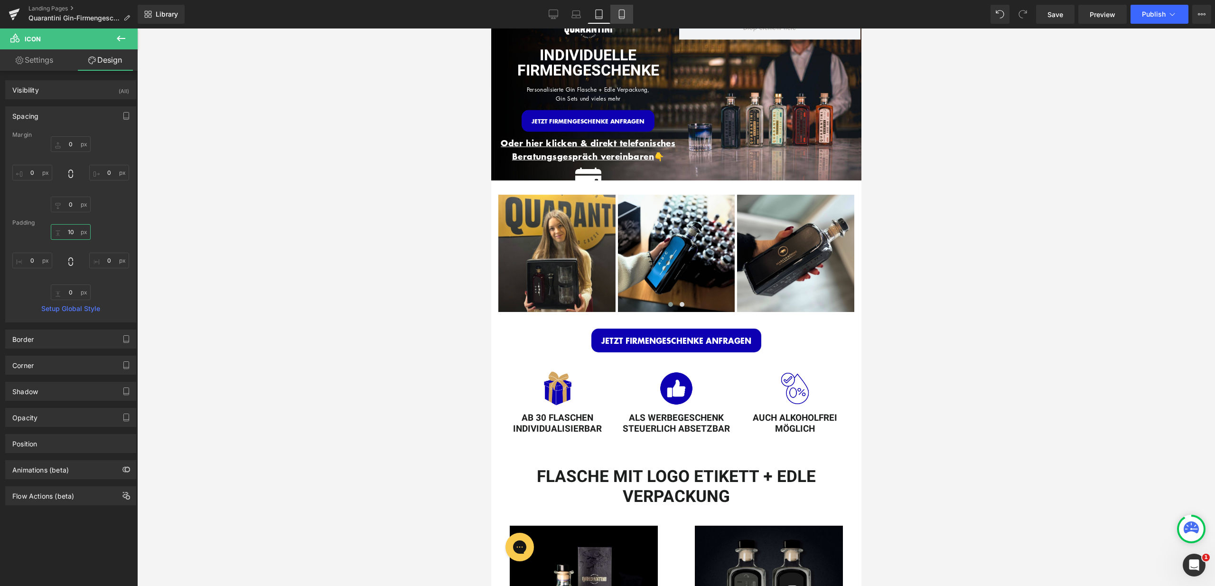
type input "10"
click at [620, 6] on link "Mobile" at bounding box center [621, 14] width 23 height 19
type input "0"
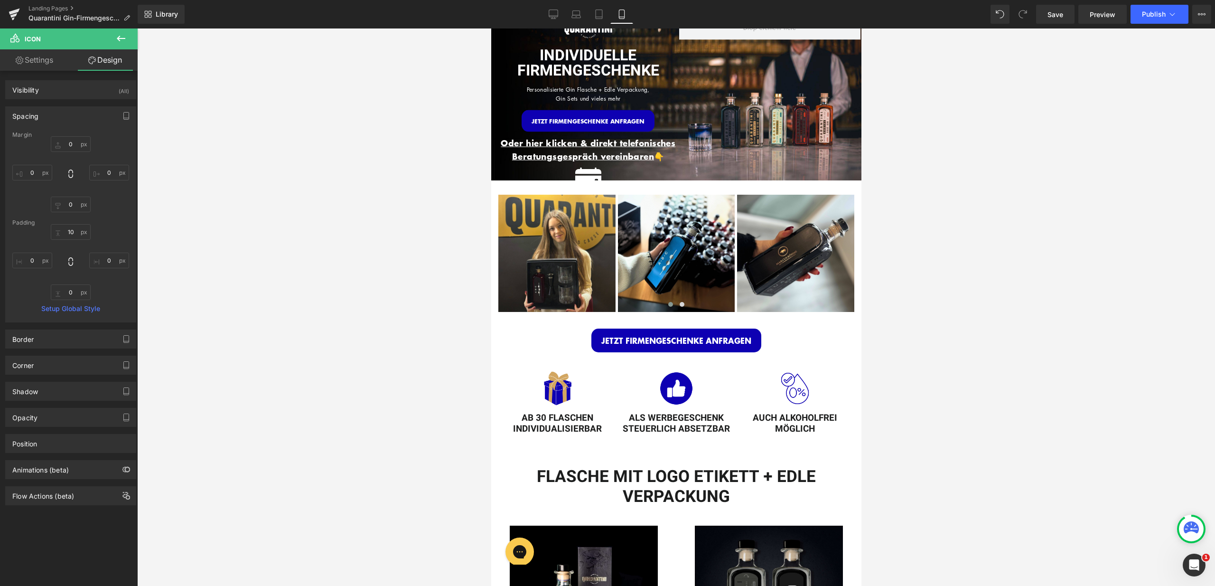
type input "0"
type input "25"
type input "0"
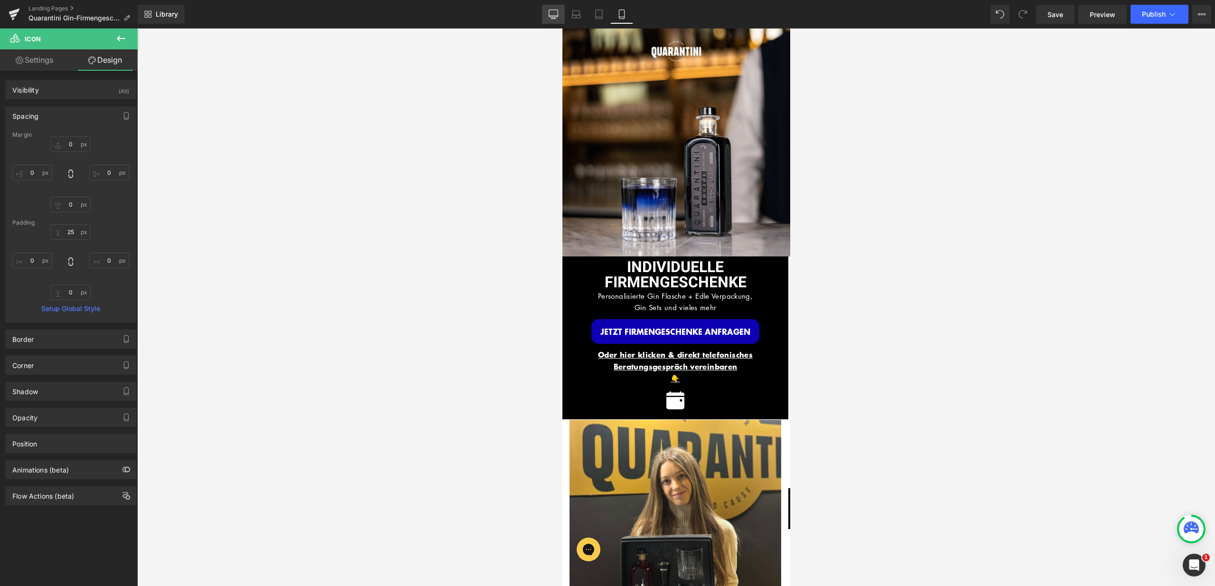
click at [553, 12] on icon at bounding box center [553, 13] width 9 height 9
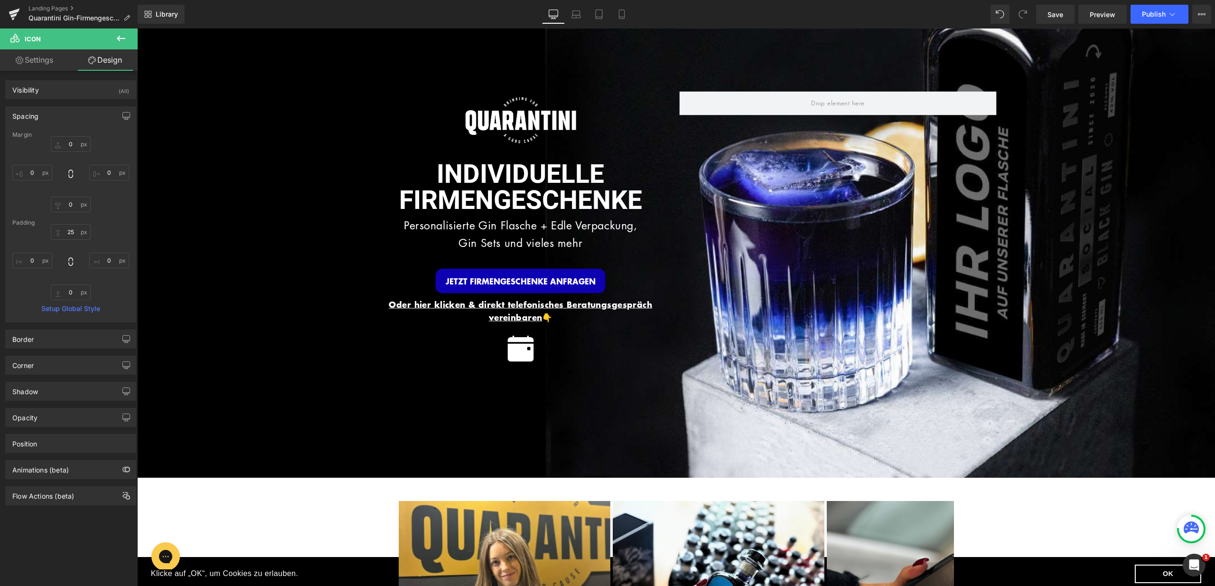
scroll to position [106, 0]
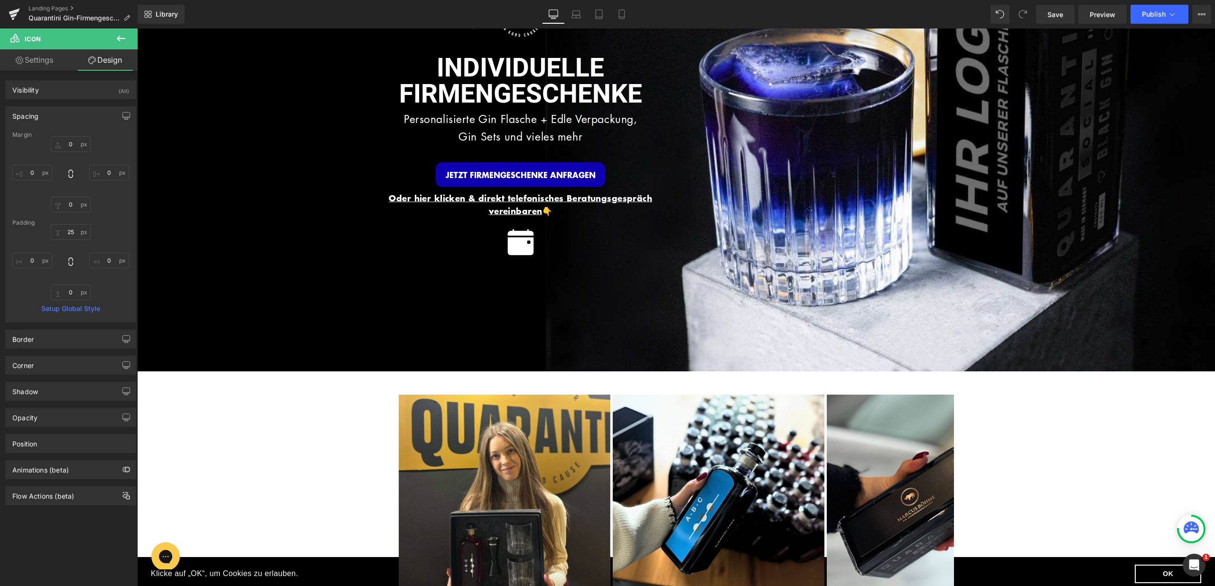
type input "0"
type input "25"
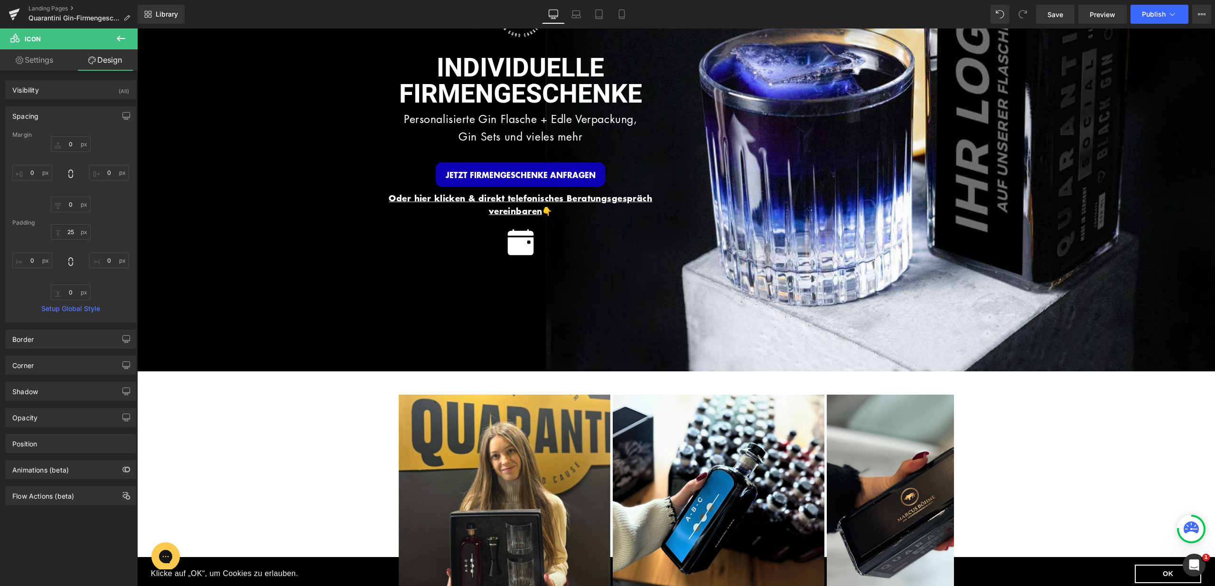
type input "0"
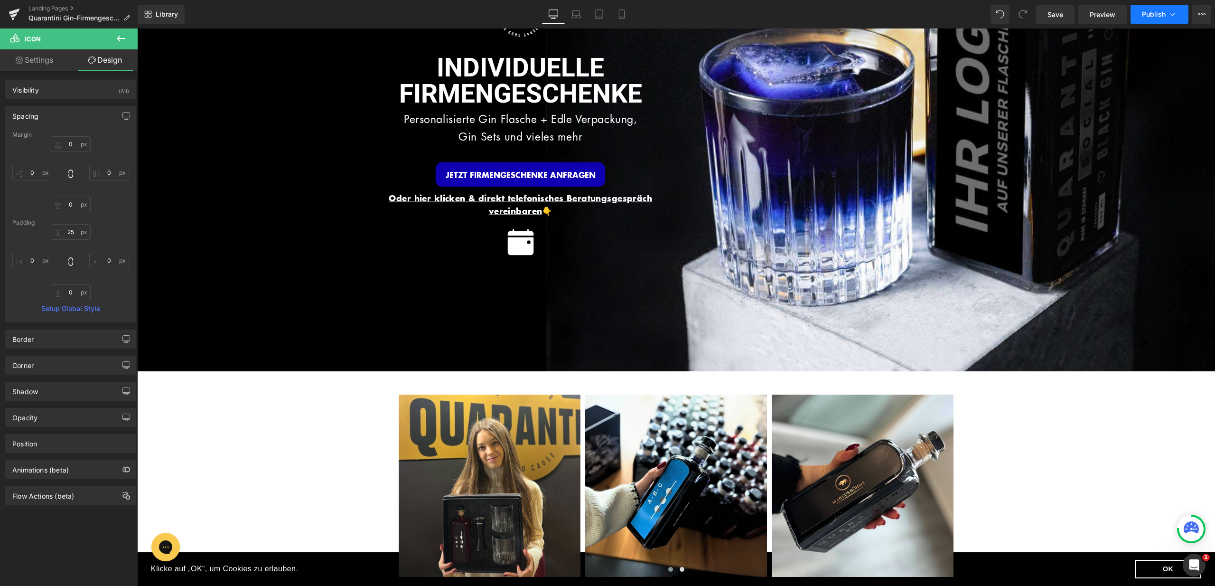
click at [1166, 19] on button "Publish" at bounding box center [1159, 14] width 58 height 19
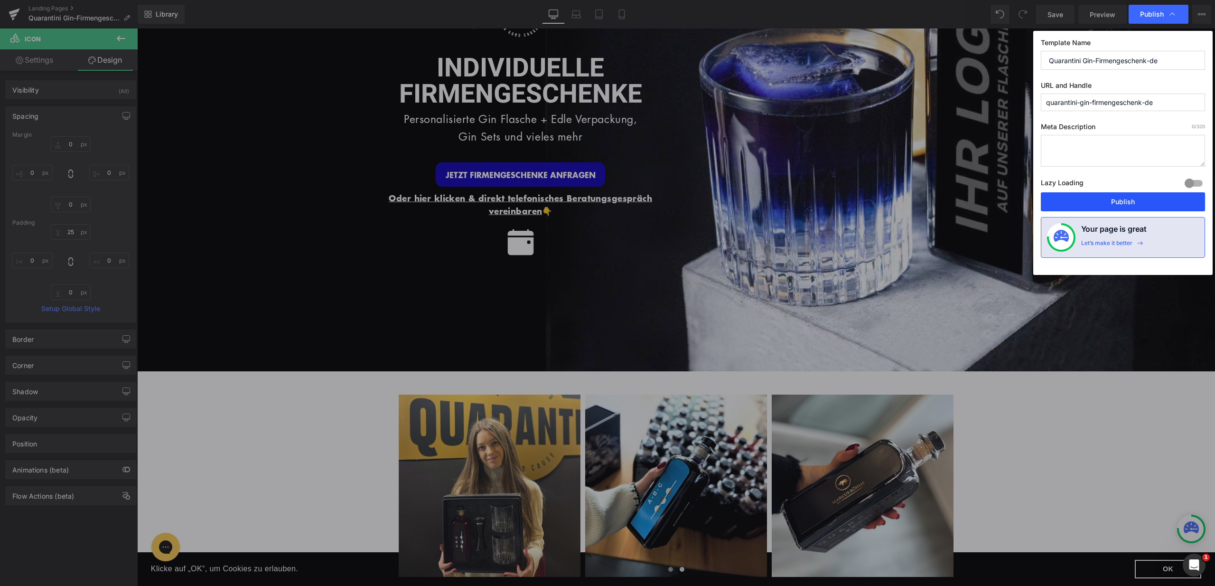
click at [1128, 206] on button "Publish" at bounding box center [1123, 201] width 164 height 19
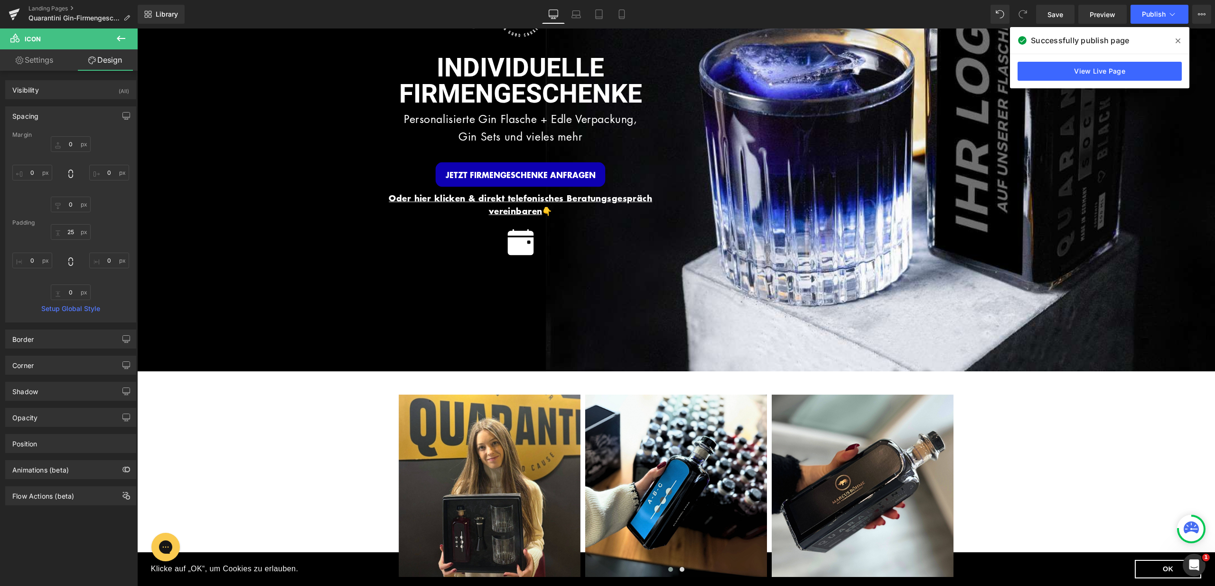
click at [1176, 34] on span at bounding box center [1177, 40] width 15 height 15
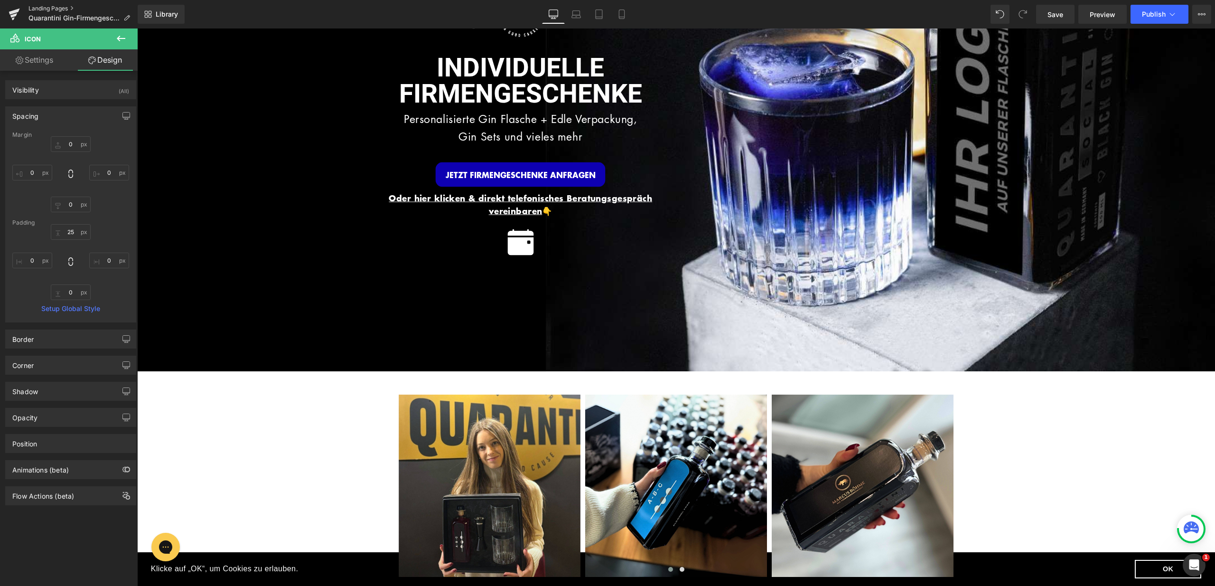
click at [55, 8] on link "Landing Pages" at bounding box center [82, 9] width 109 height 8
